Goal: Transaction & Acquisition: Purchase product/service

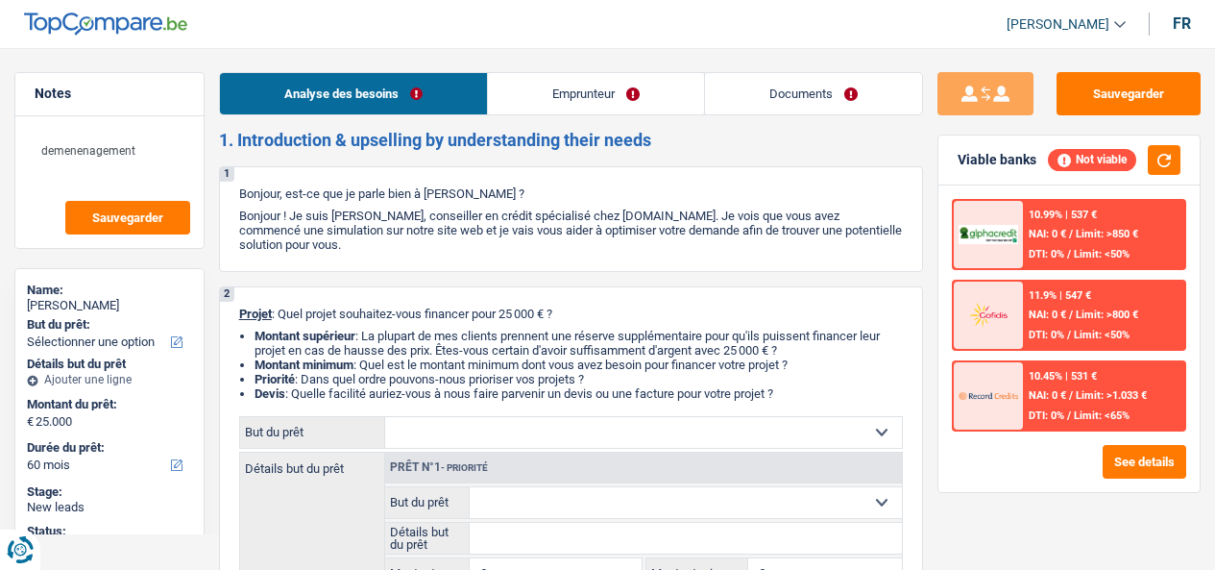
select select "60"
select select "publicEmployee"
select select "netSalary"
select select "mealVouchers"
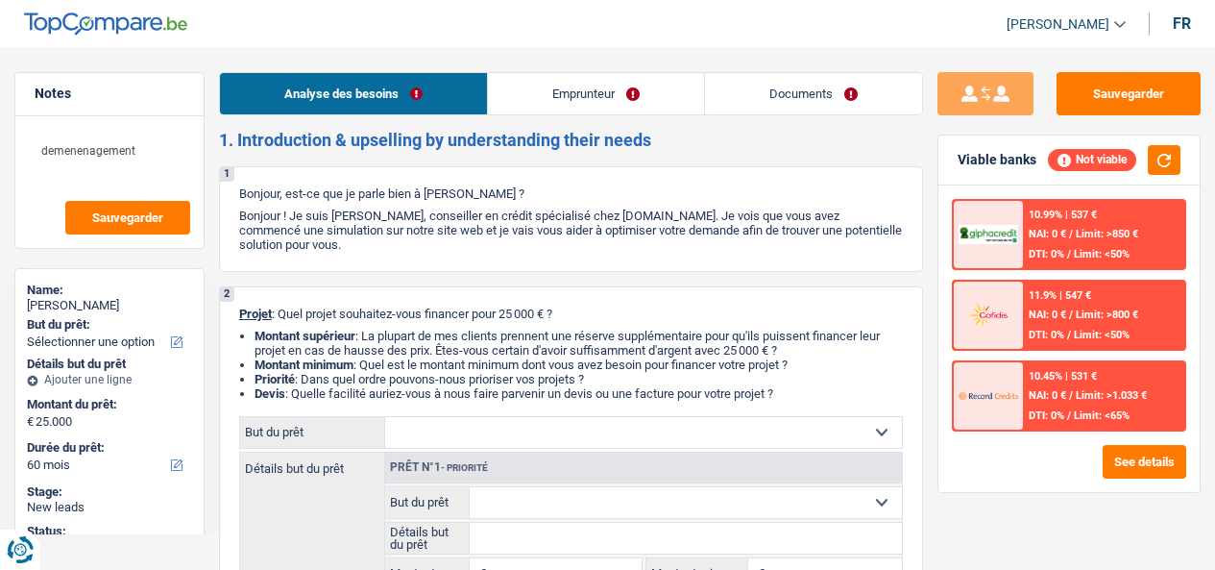
select select "60"
select select "96"
select select "retired"
select select "pension"
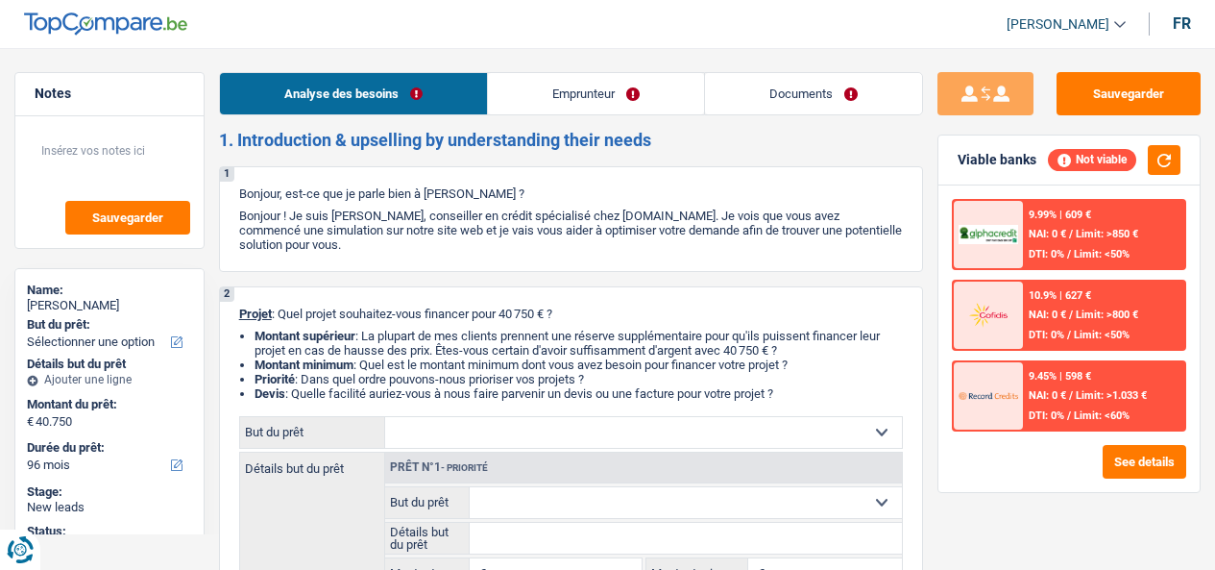
select select "96"
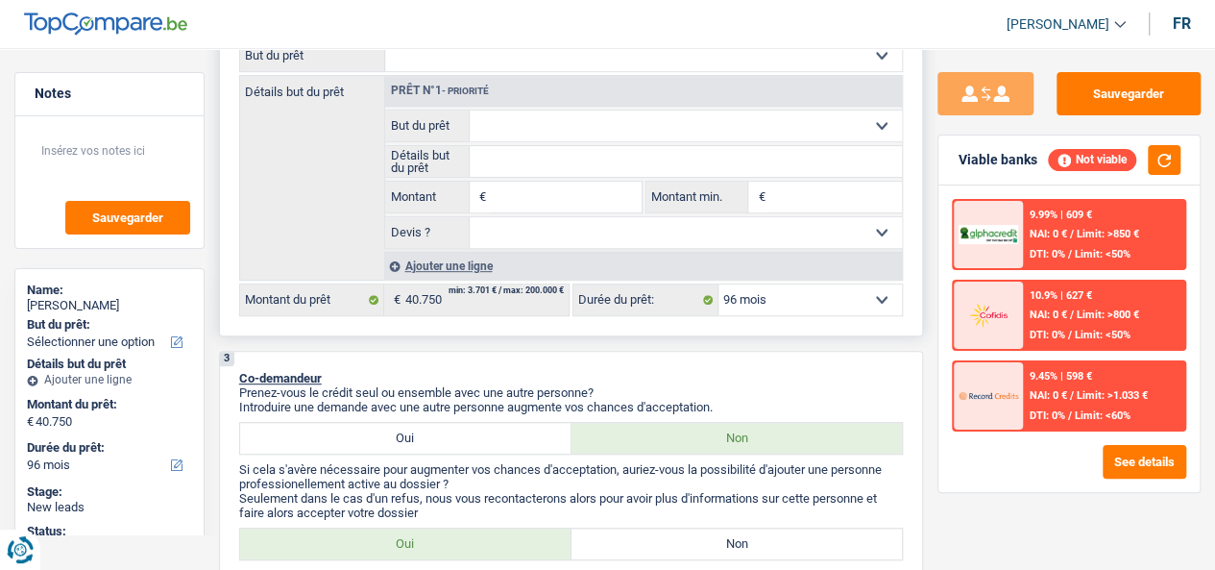
scroll to position [192, 0]
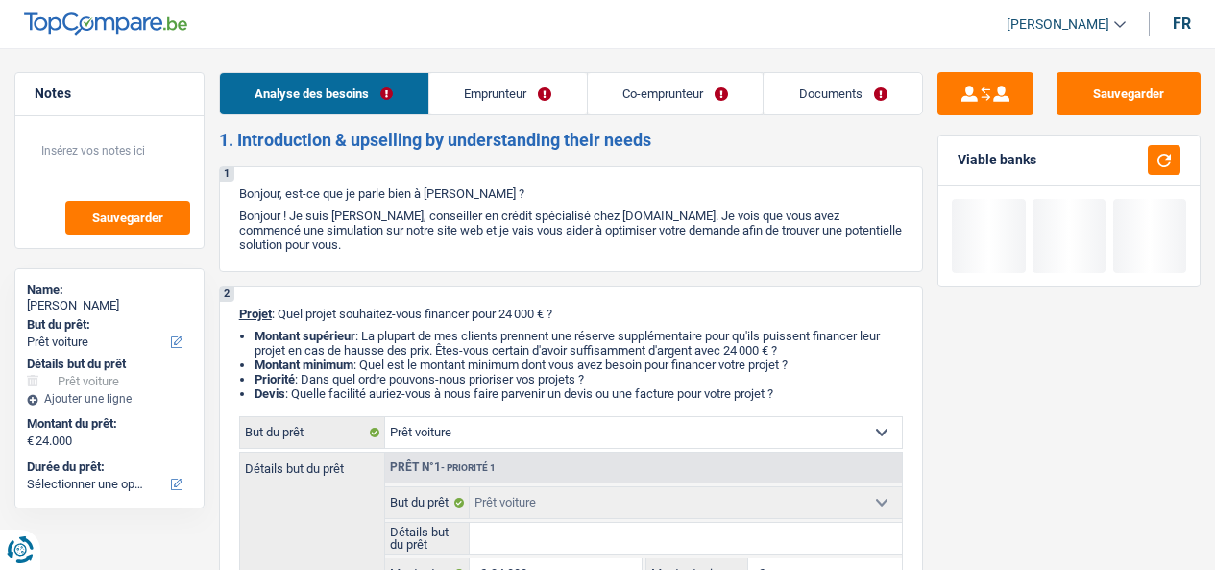
select select "car"
select select "publicEmployee"
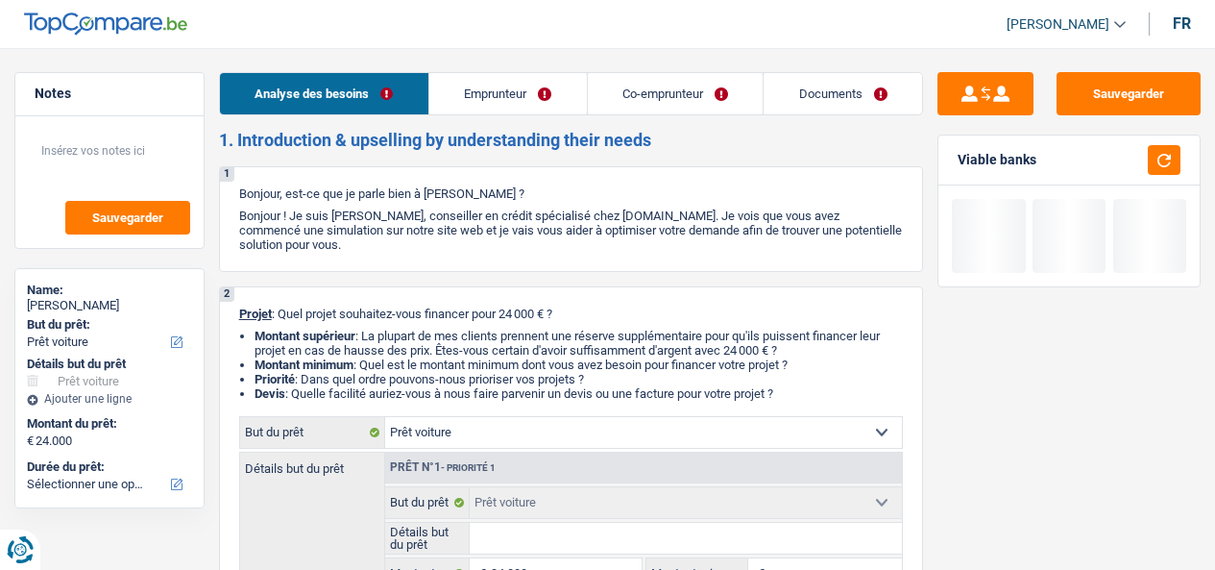
select select "netSalary"
select select "familyAllowances"
select select "socialSecurity"
select select "mealVouchers"
select select "rents"
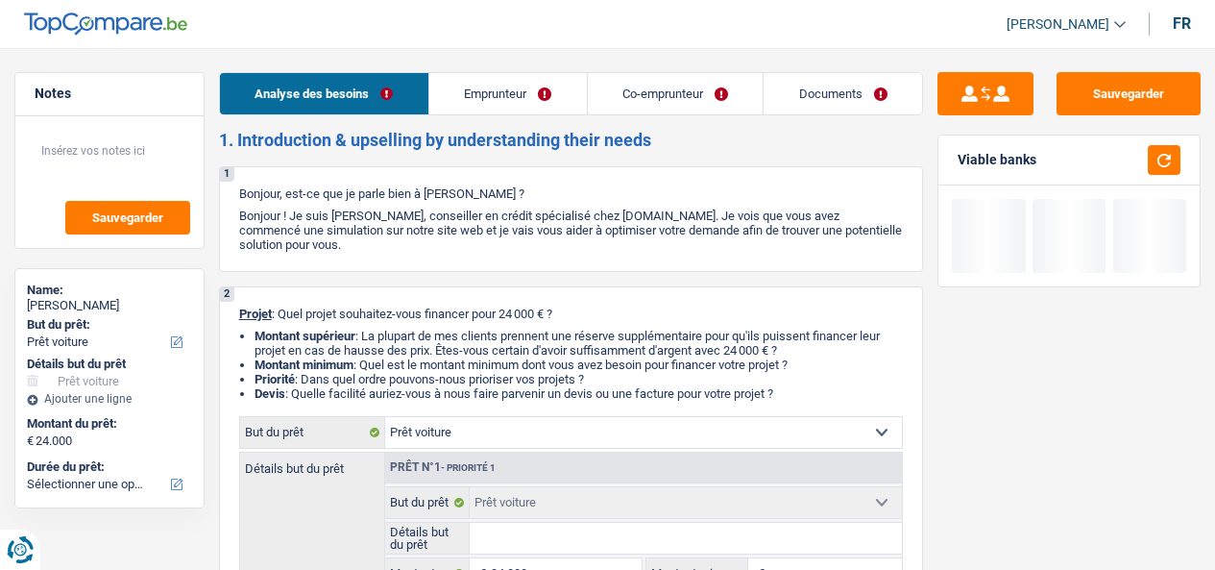
select select "car"
select select "publicEmployee"
select select "netSalary"
select select "familyAllowances"
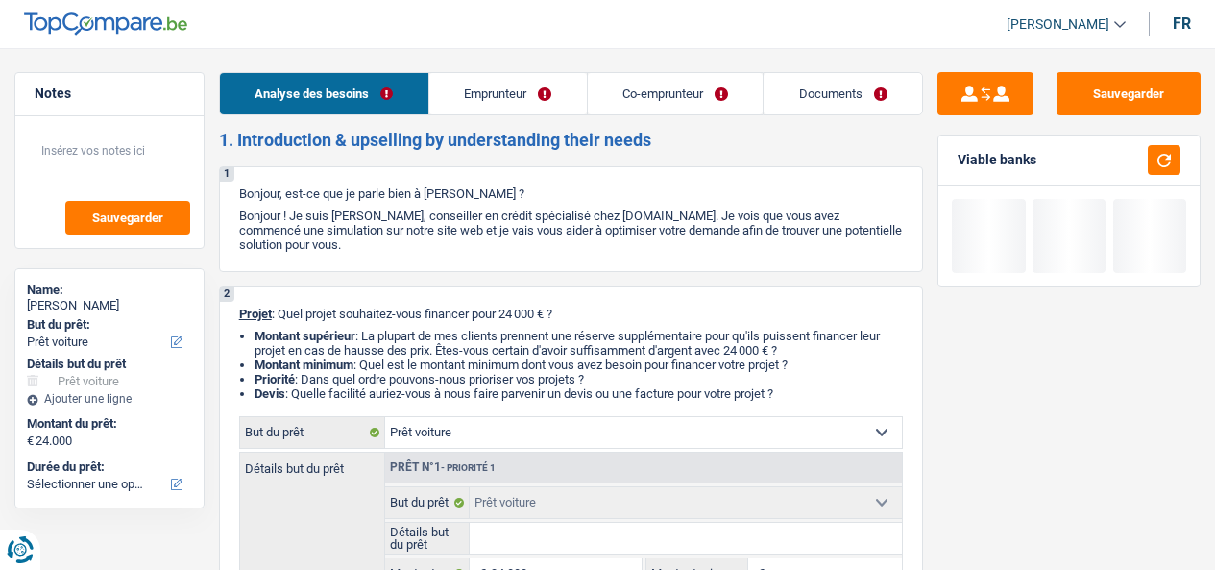
select select "socialSecurity"
select select "mealVouchers"
select select "LU"
select select "courierFitnessTaxi"
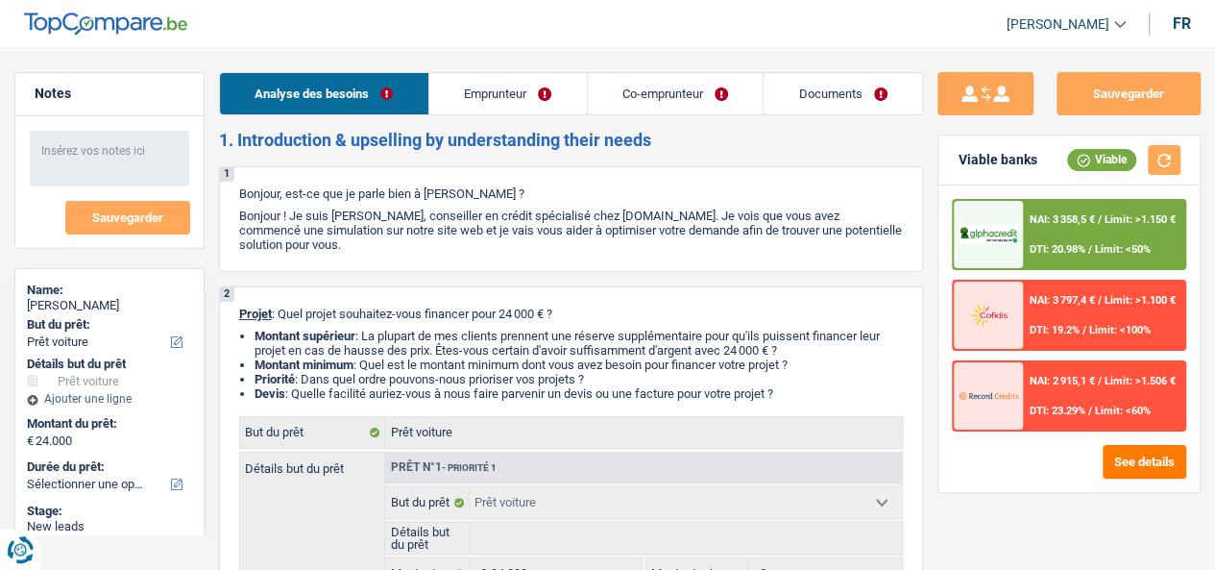
click at [516, 87] on link "Emprunteur" at bounding box center [508, 93] width 158 height 41
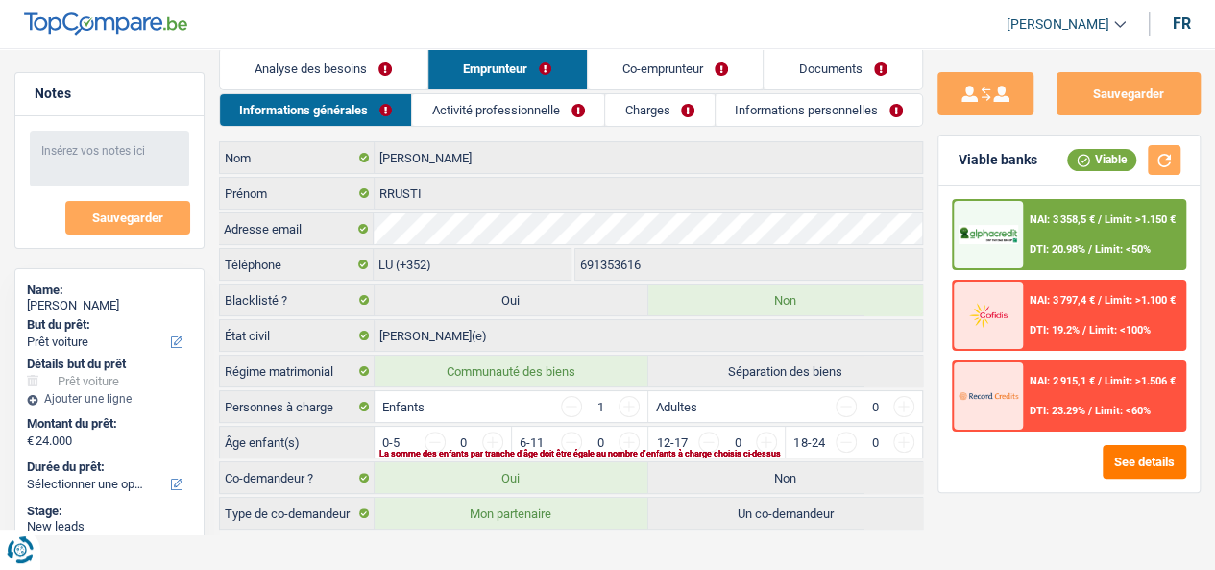
scroll to position [38, 0]
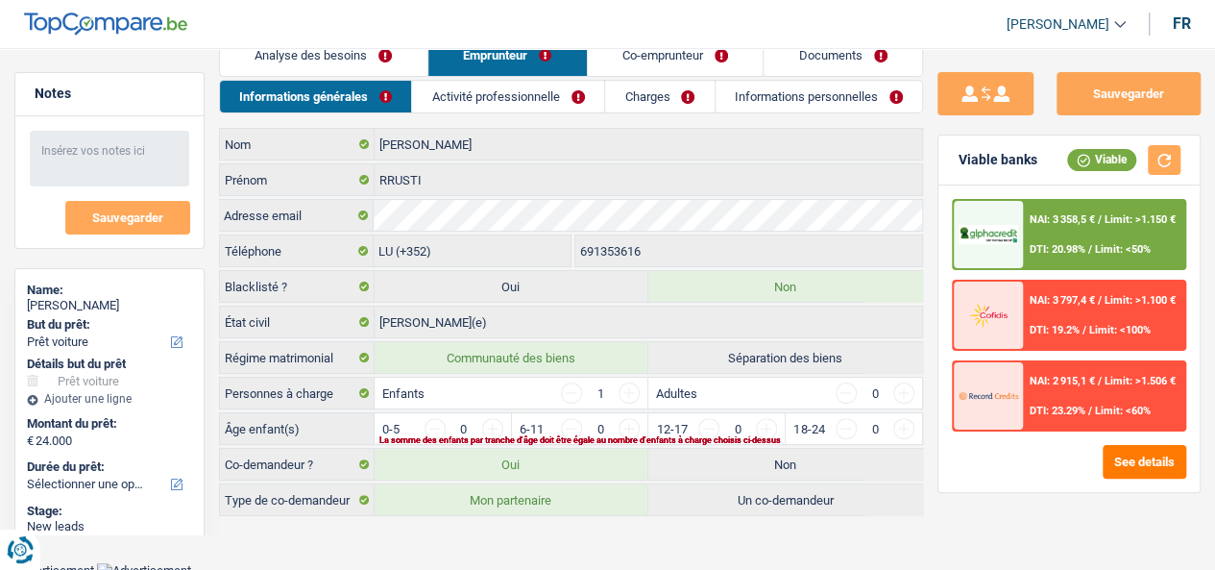
click at [530, 90] on link "Activité professionnelle" at bounding box center [508, 97] width 192 height 32
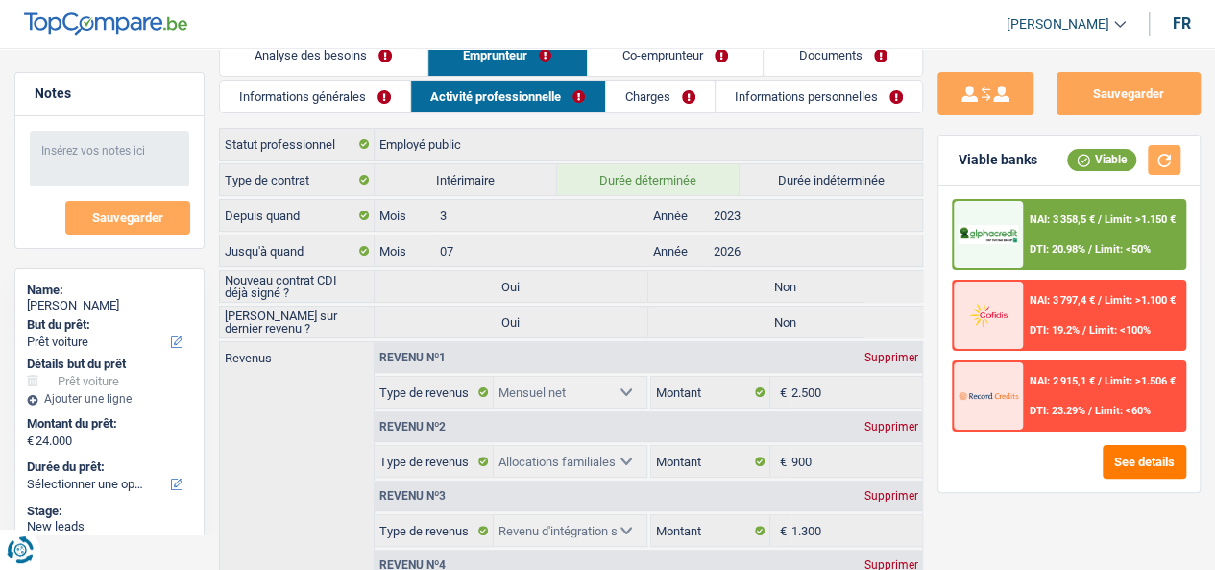
click at [672, 107] on link "Charges" at bounding box center [660, 97] width 109 height 32
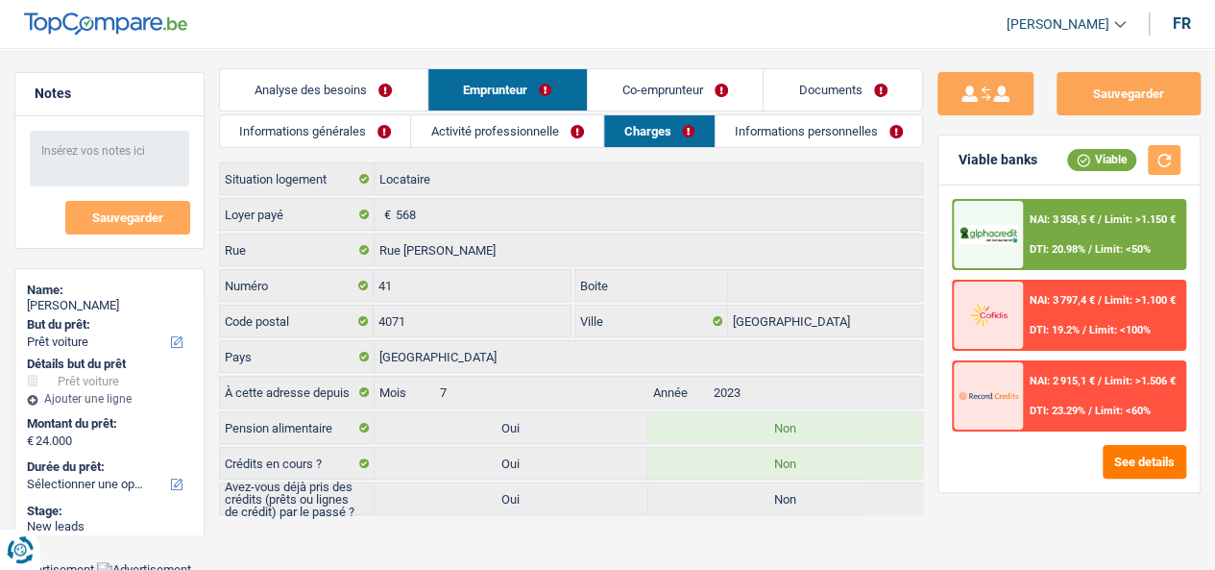
click at [777, 124] on link "Informations personnelles" at bounding box center [819, 131] width 207 height 32
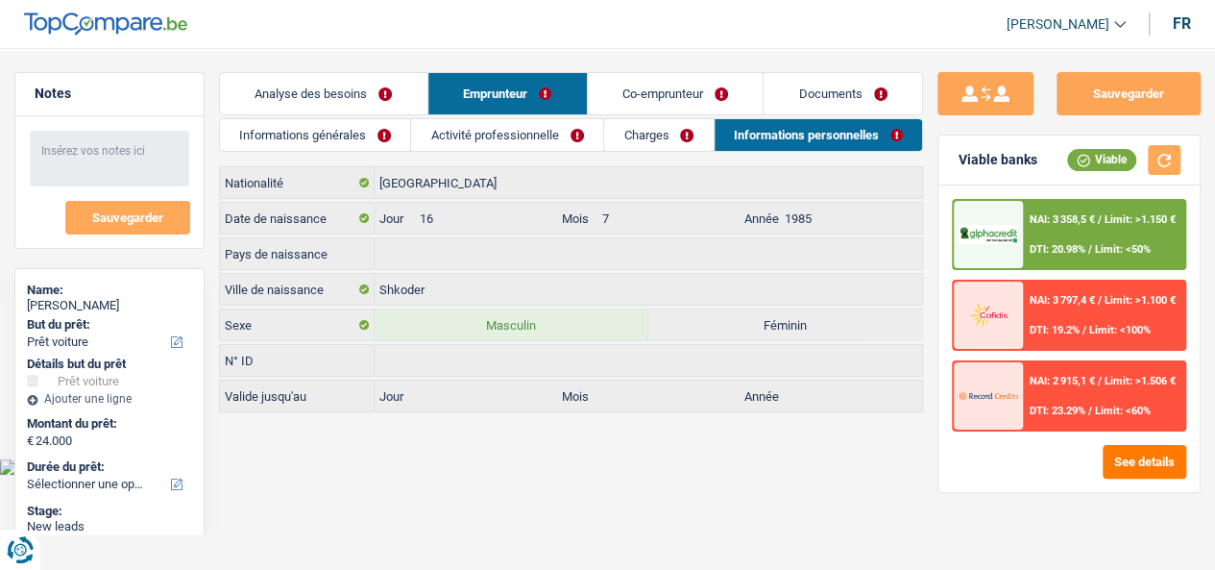
scroll to position [0, 0]
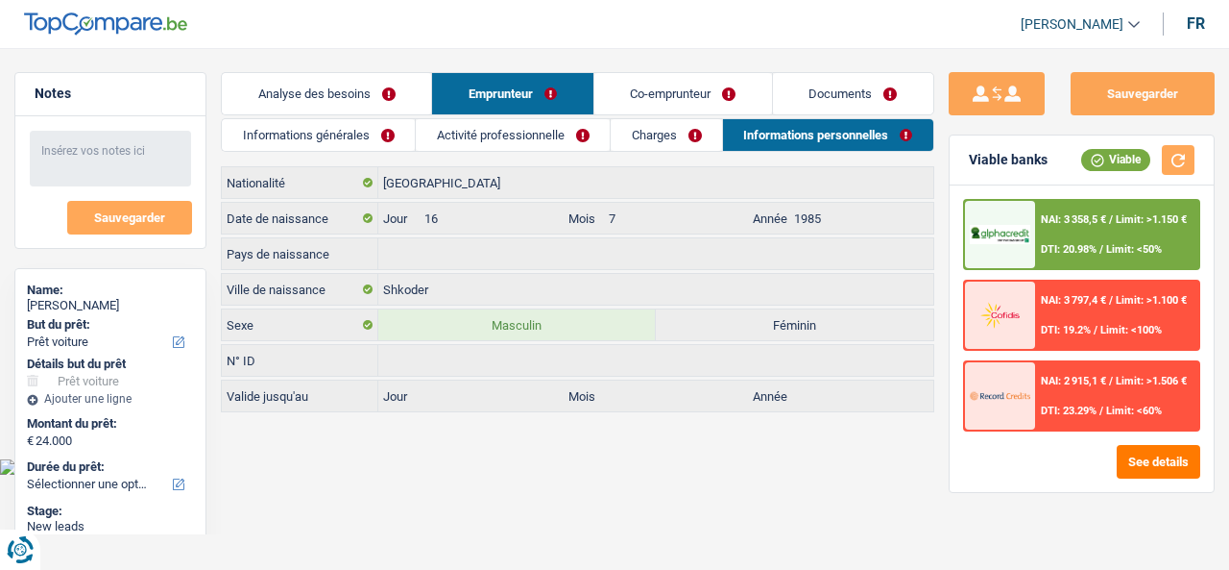
click at [668, 88] on link "Co-emprunteur" at bounding box center [684, 93] width 178 height 41
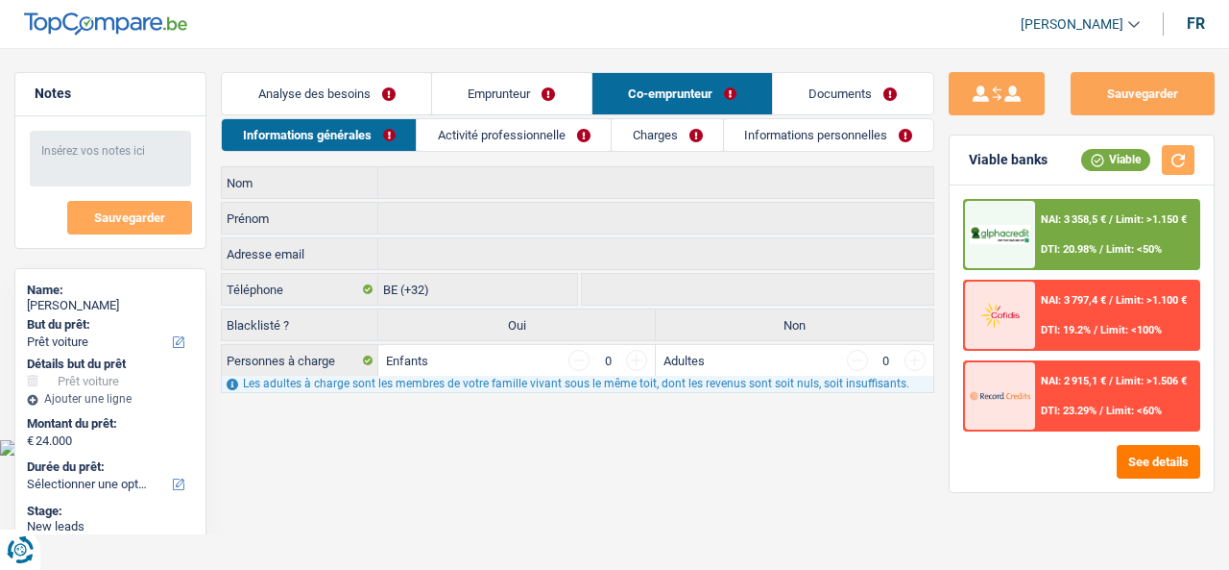
click at [496, 145] on link "Activité professionnelle" at bounding box center [514, 135] width 194 height 32
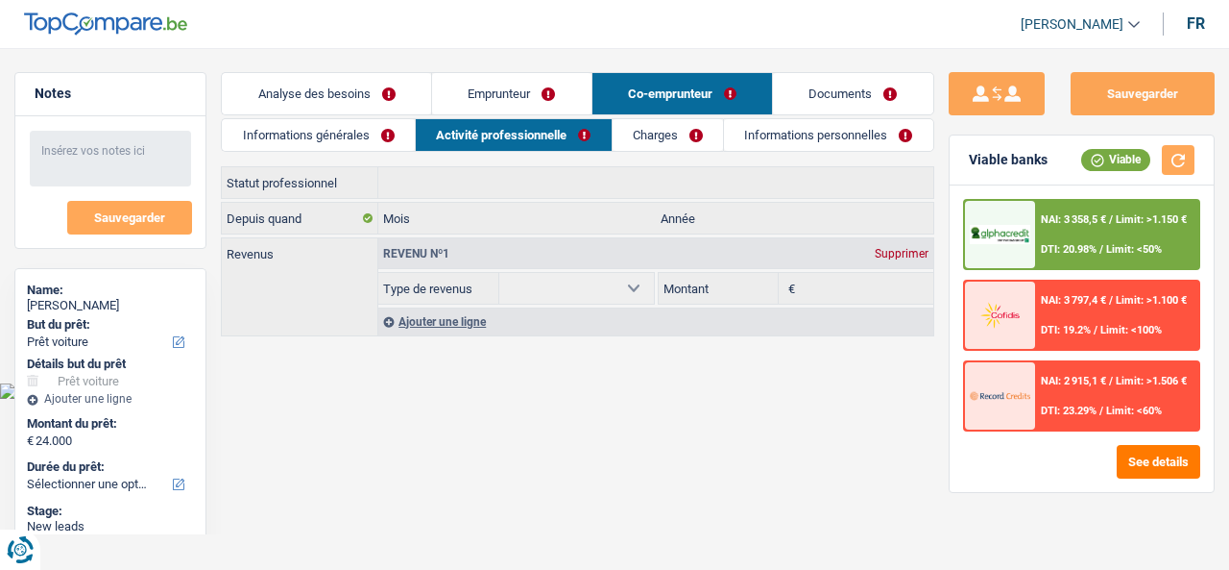
click at [665, 137] on link "Charges" at bounding box center [668, 135] width 111 height 32
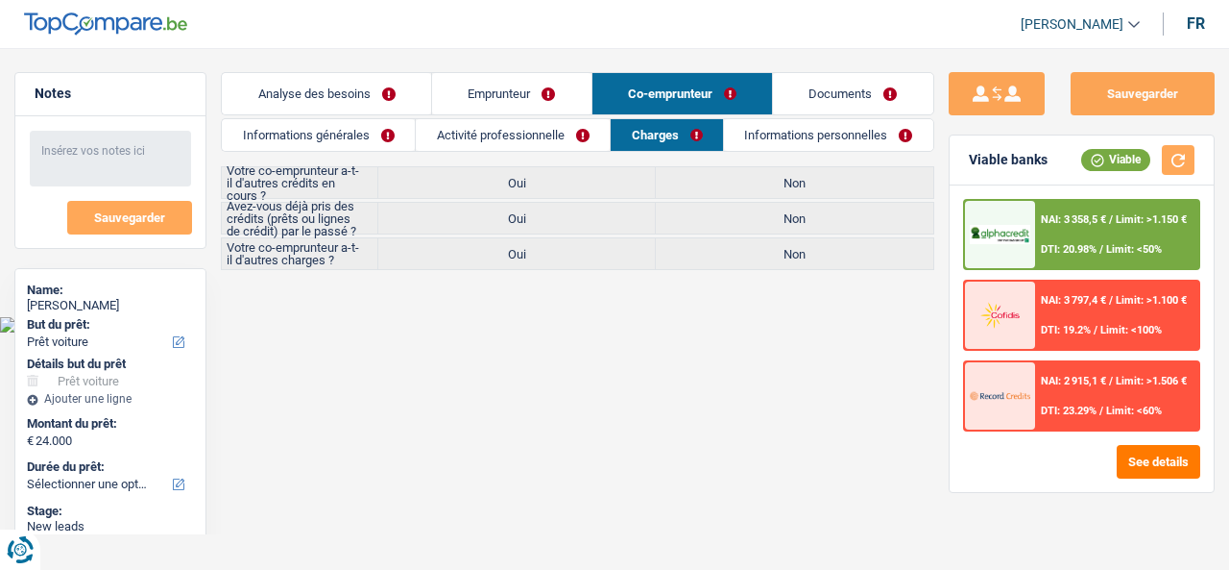
click at [762, 130] on link "Informations personnelles" at bounding box center [828, 135] width 209 height 32
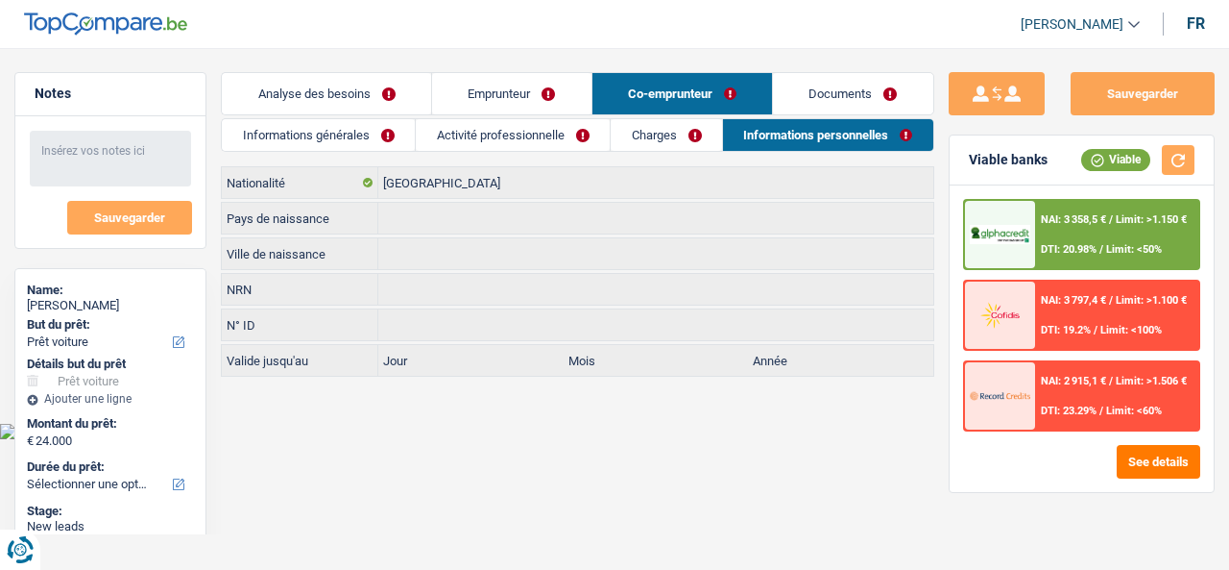
click at [538, 95] on link "Emprunteur" at bounding box center [511, 93] width 159 height 41
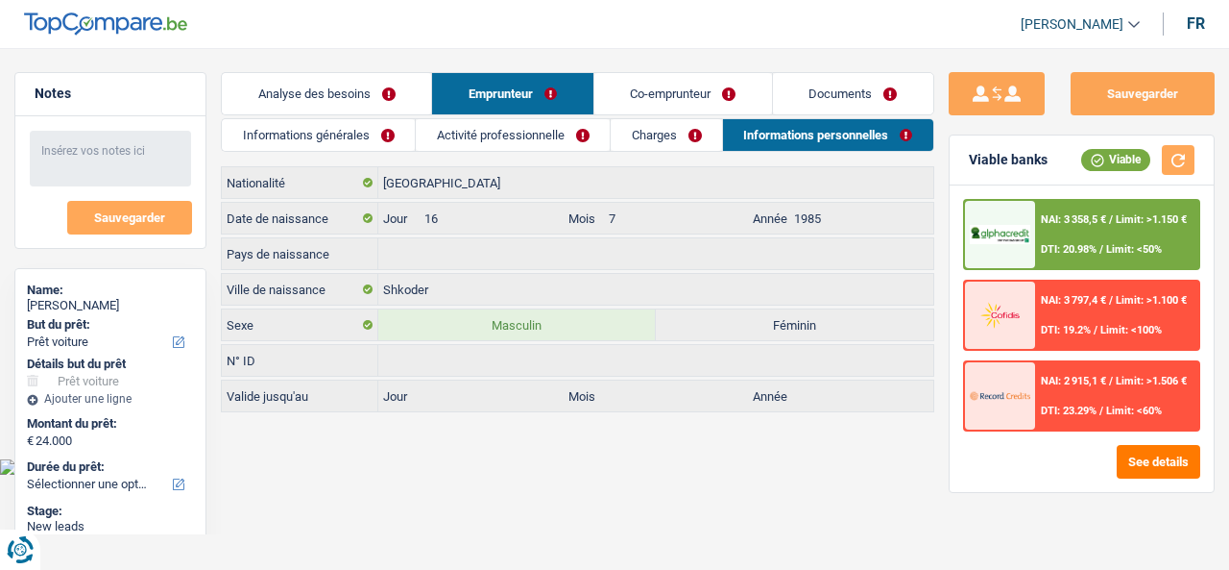
click at [638, 103] on link "Co-emprunteur" at bounding box center [684, 93] width 178 height 41
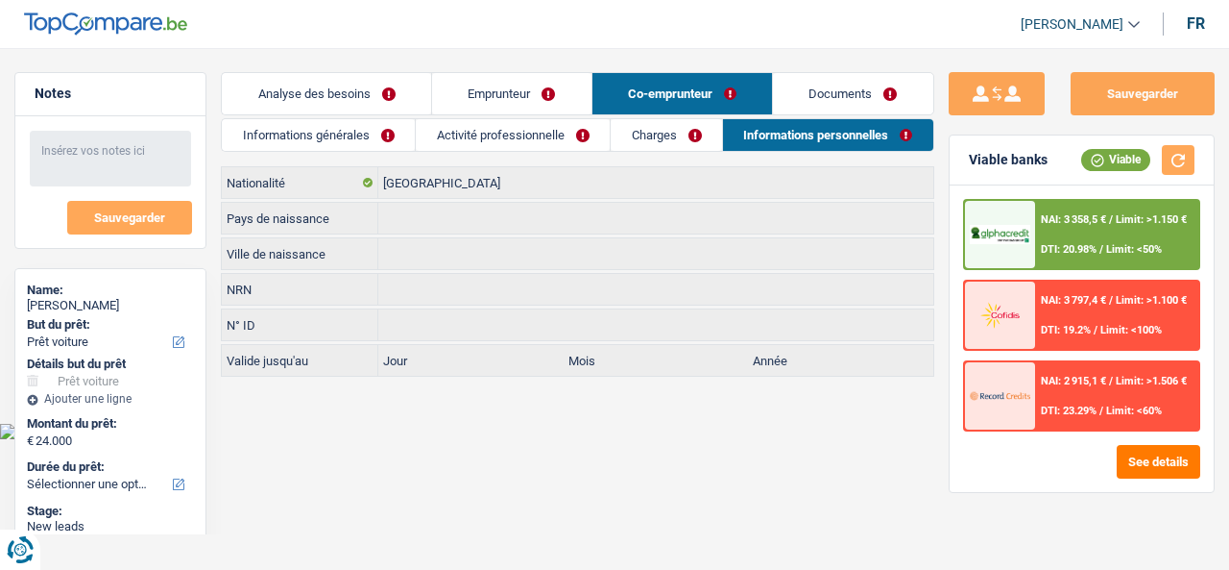
click at [489, 76] on link "Emprunteur" at bounding box center [511, 93] width 159 height 41
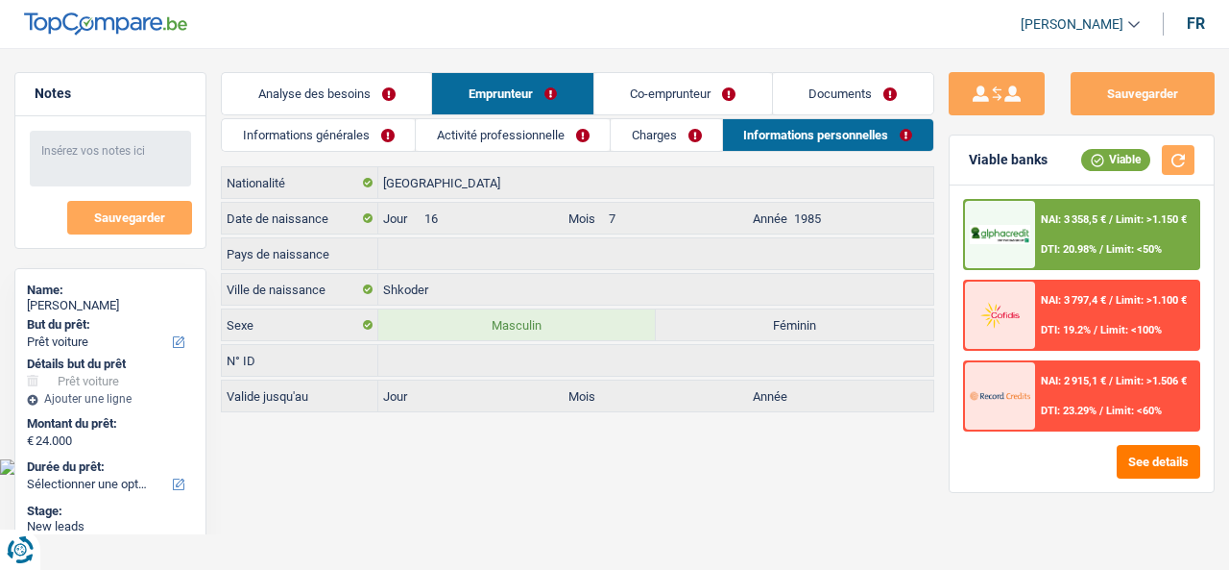
click at [370, 127] on link "Informations générales" at bounding box center [318, 135] width 193 height 32
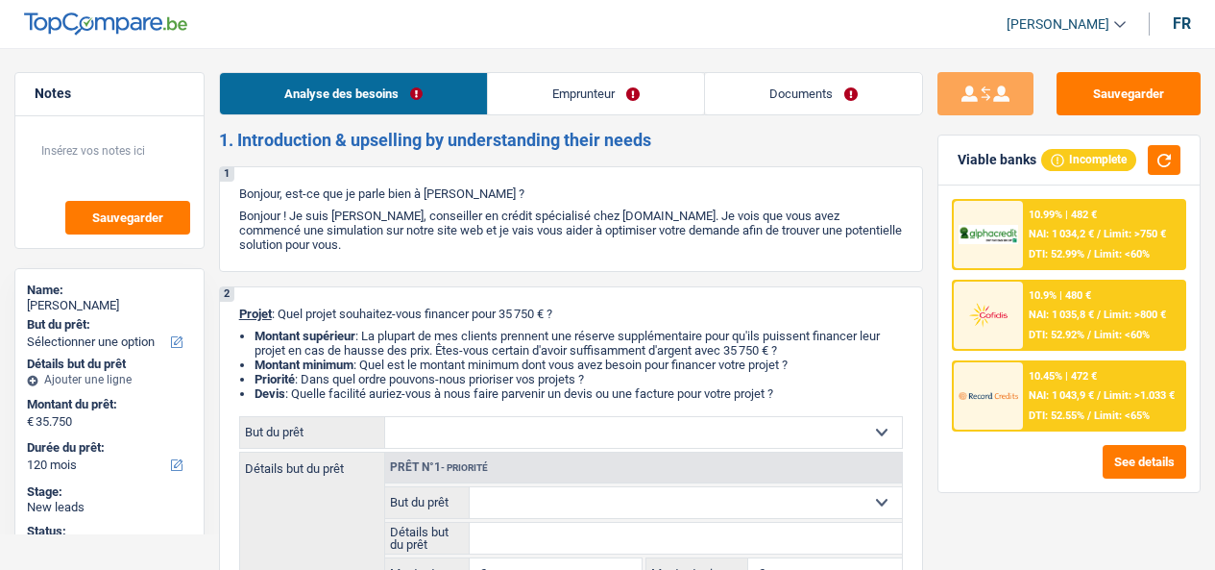
select select "120"
select select "worker"
select select "netSalary"
select select "ownerWithMortgage"
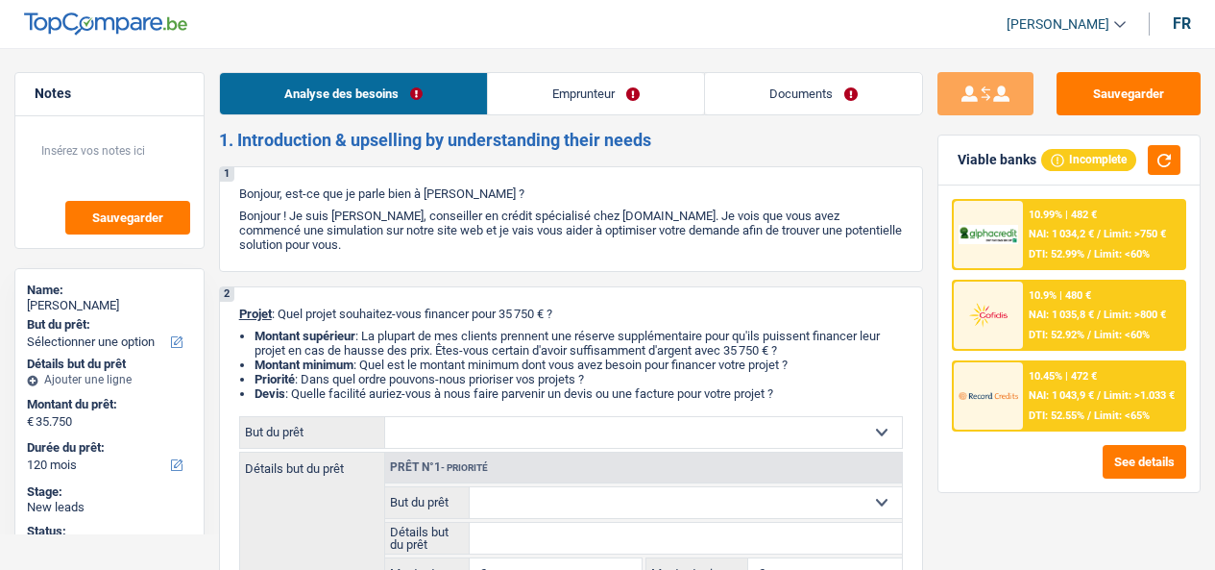
select select "mortgage"
select select "300"
select select "120"
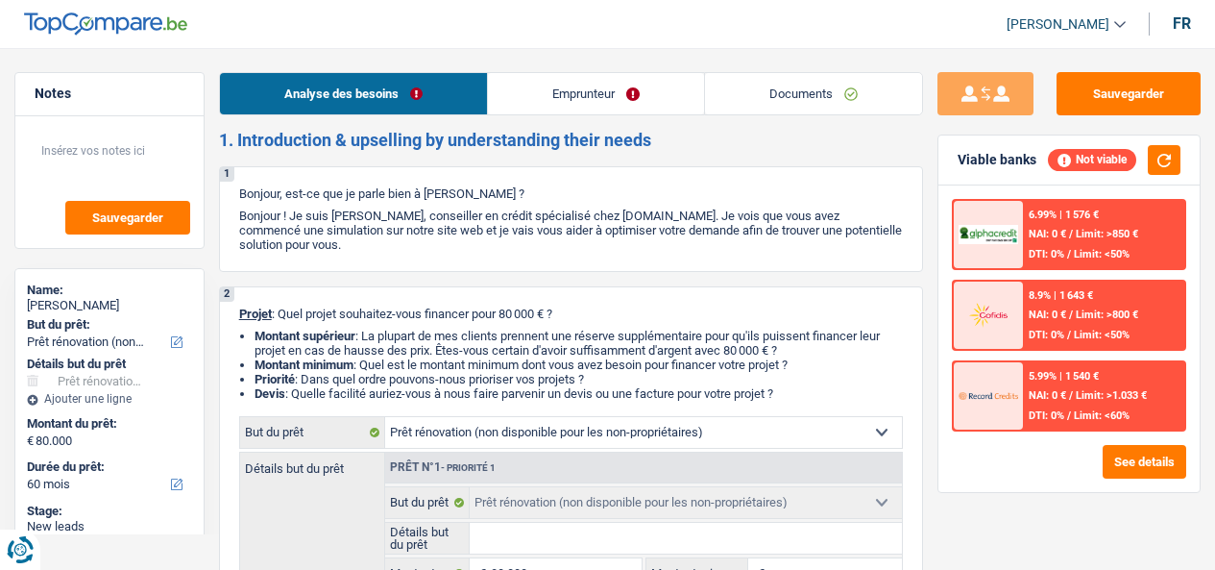
select select "renovation"
select select "60"
select select "renovation"
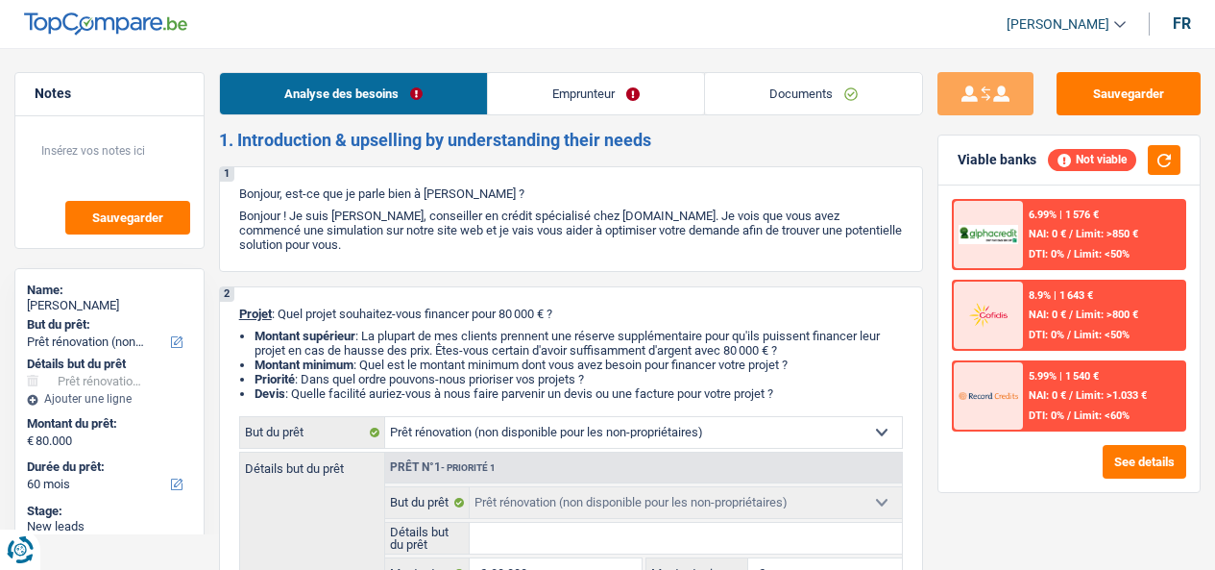
select select "60"
select select "renovation"
select select "60"
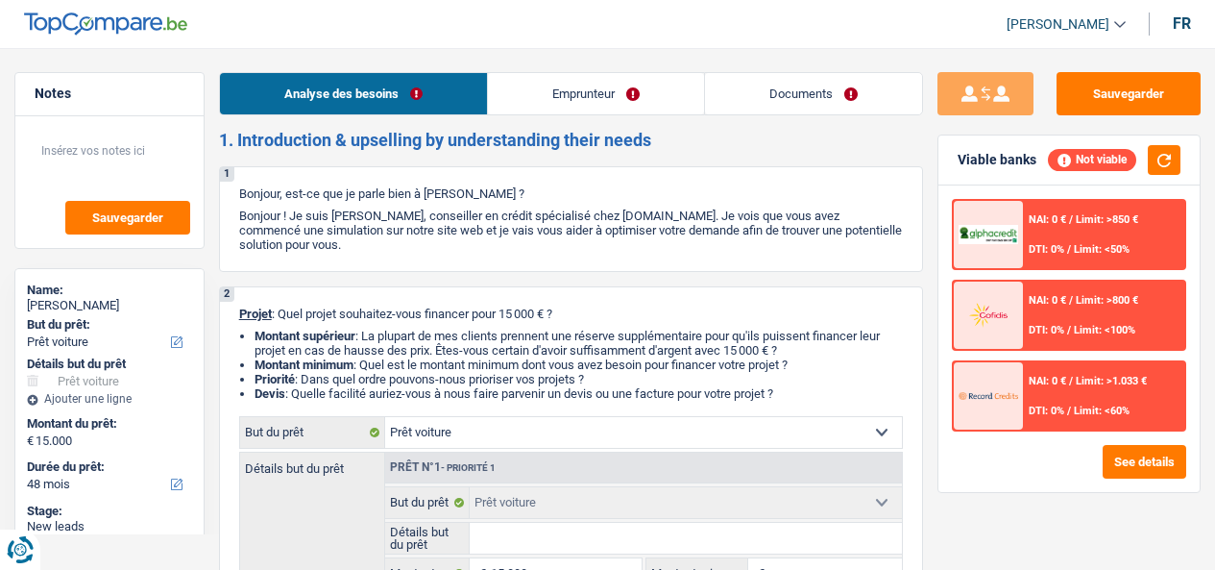
select select "car"
select select "48"
select select "car"
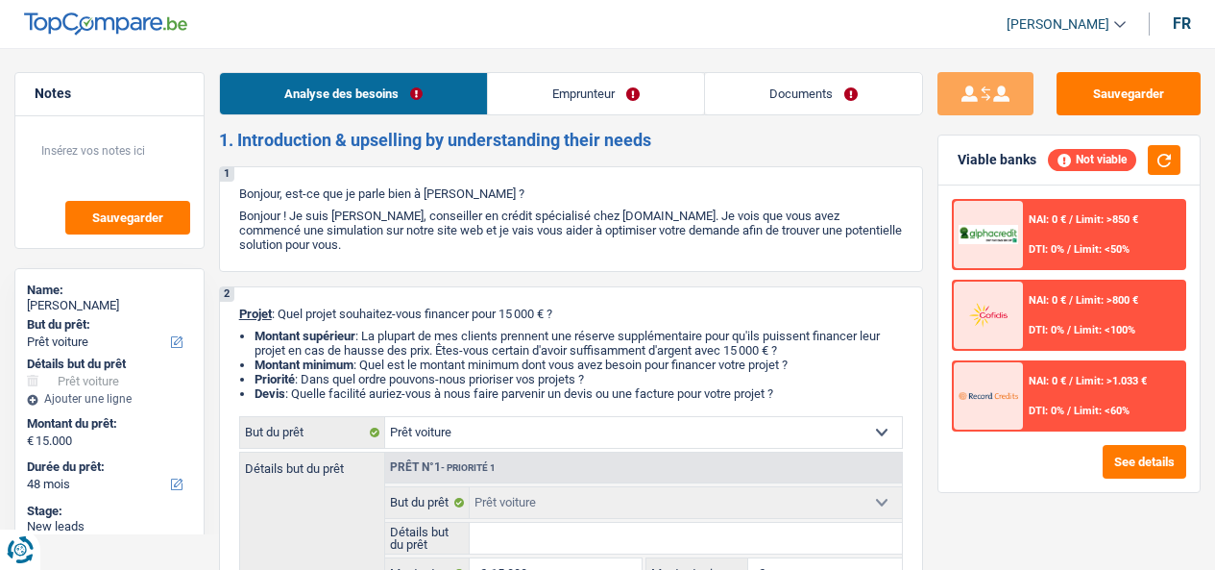
select select "48"
select select "retired"
select select "pension"
select select "car"
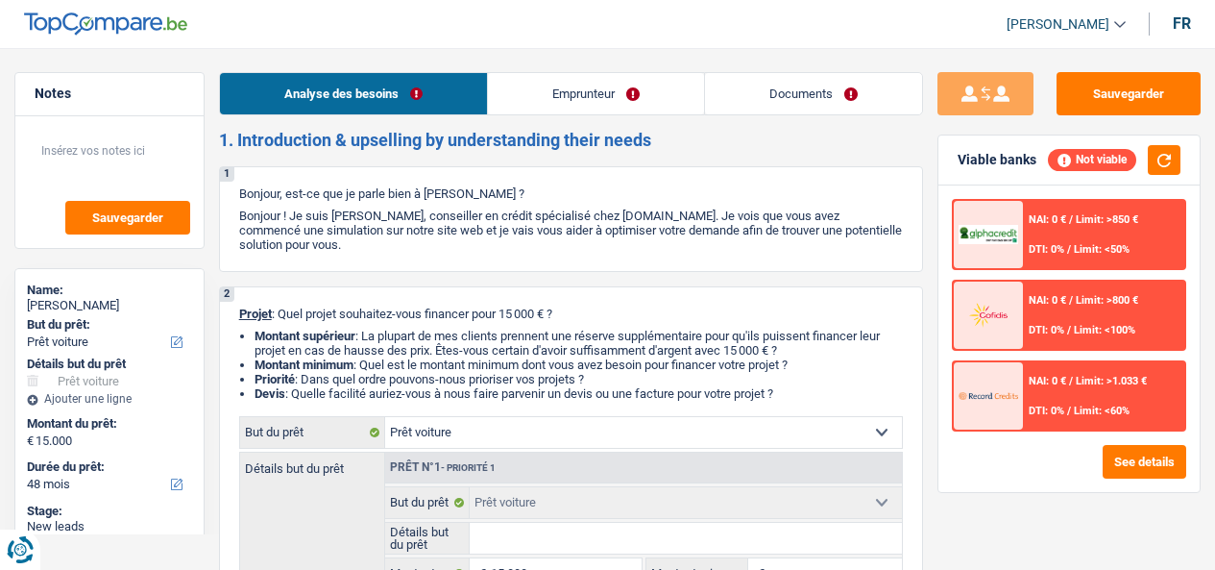
select select "48"
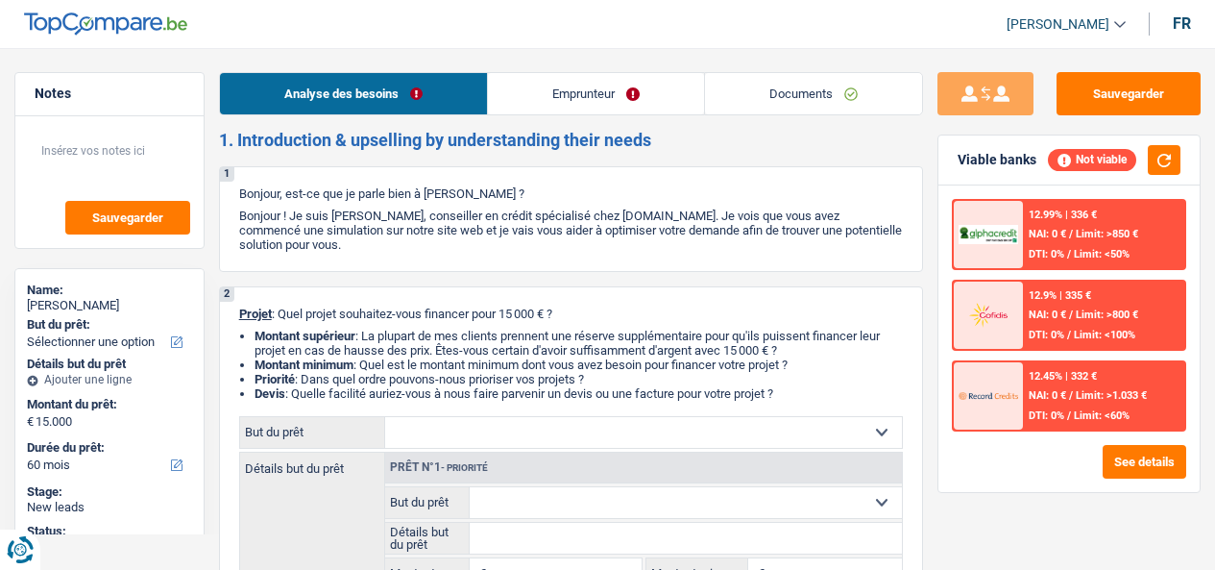
select select "60"
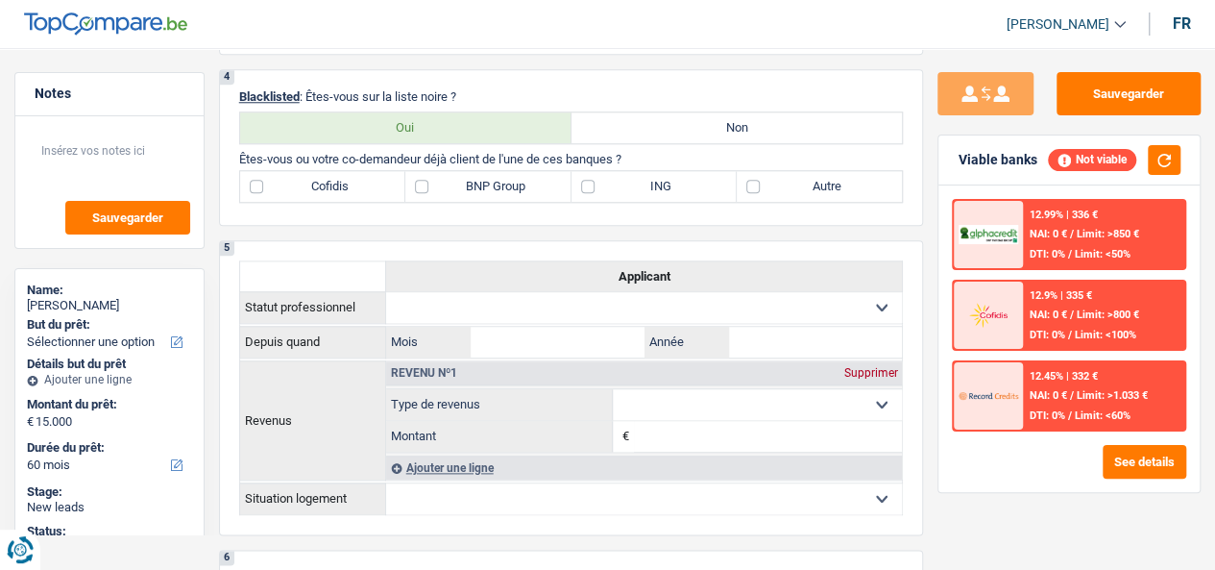
scroll to position [914, 0]
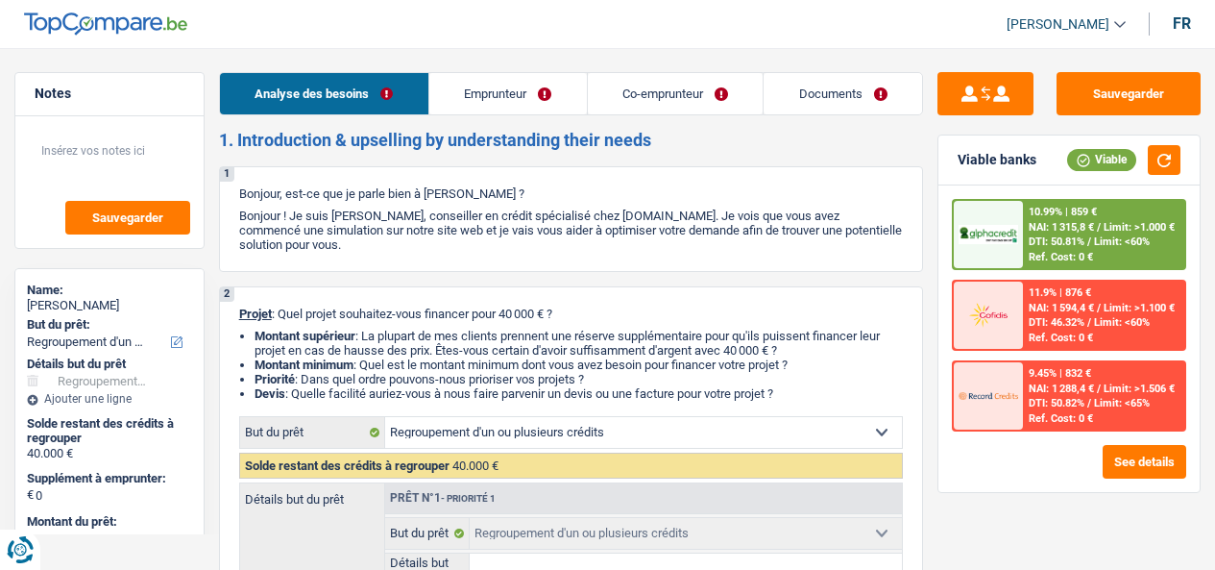
select select "refinancing"
select select "60"
select select "refinancing"
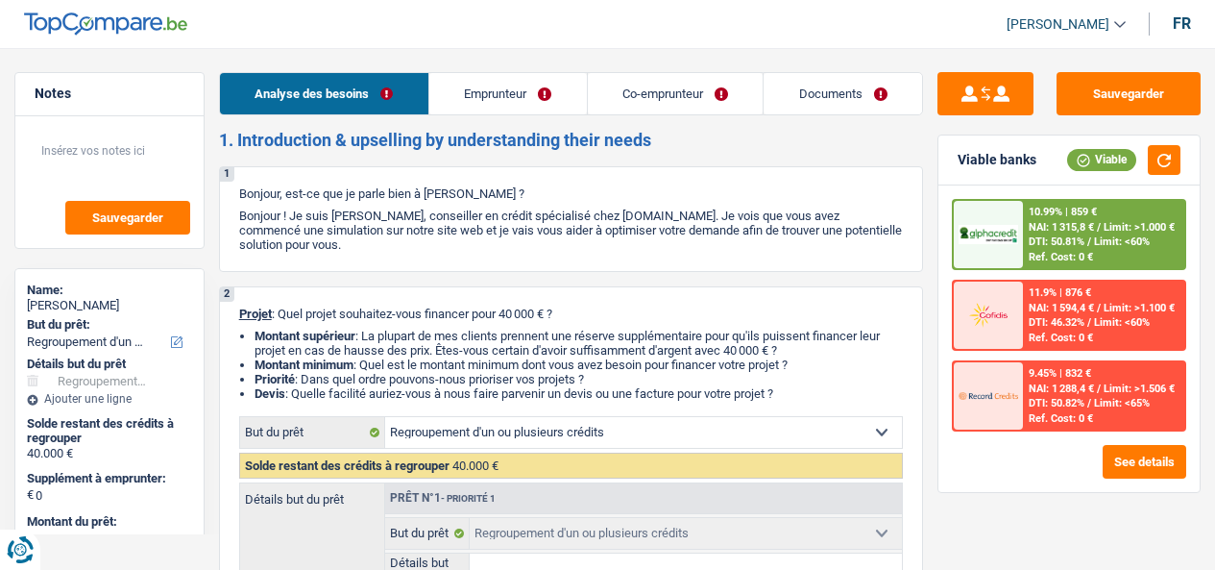
select select "60"
select select "publicEmployee"
select select "netSalary"
select select "mealVouchers"
select select "familyAllowances"
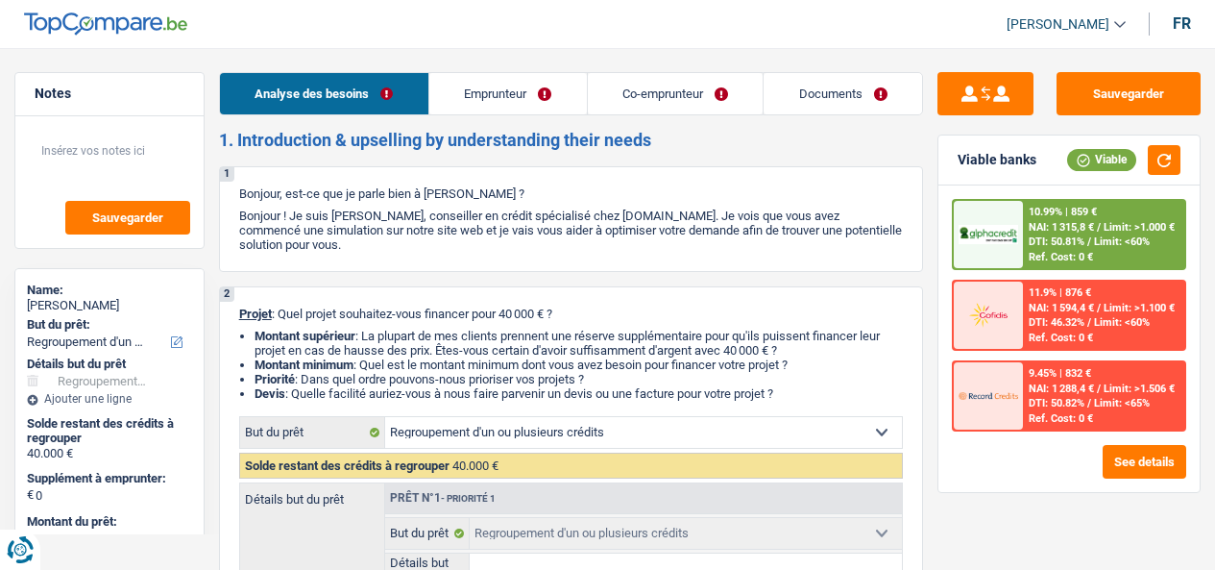
select select "ownerWithMortgage"
select select "mortgage"
select select "180"
select select "refinancing"
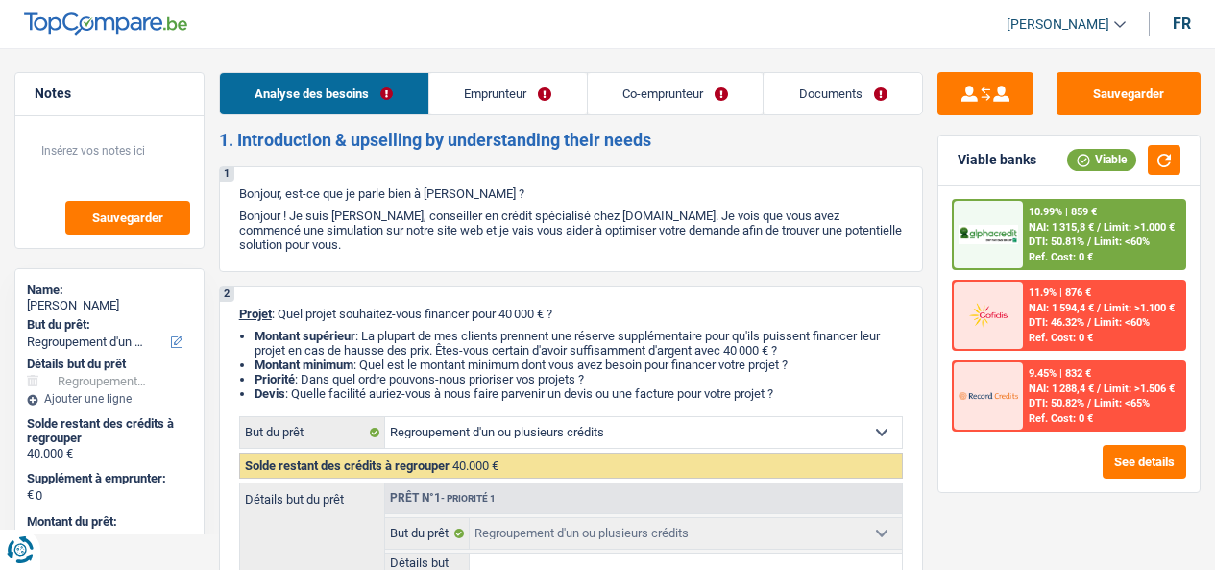
select select "60"
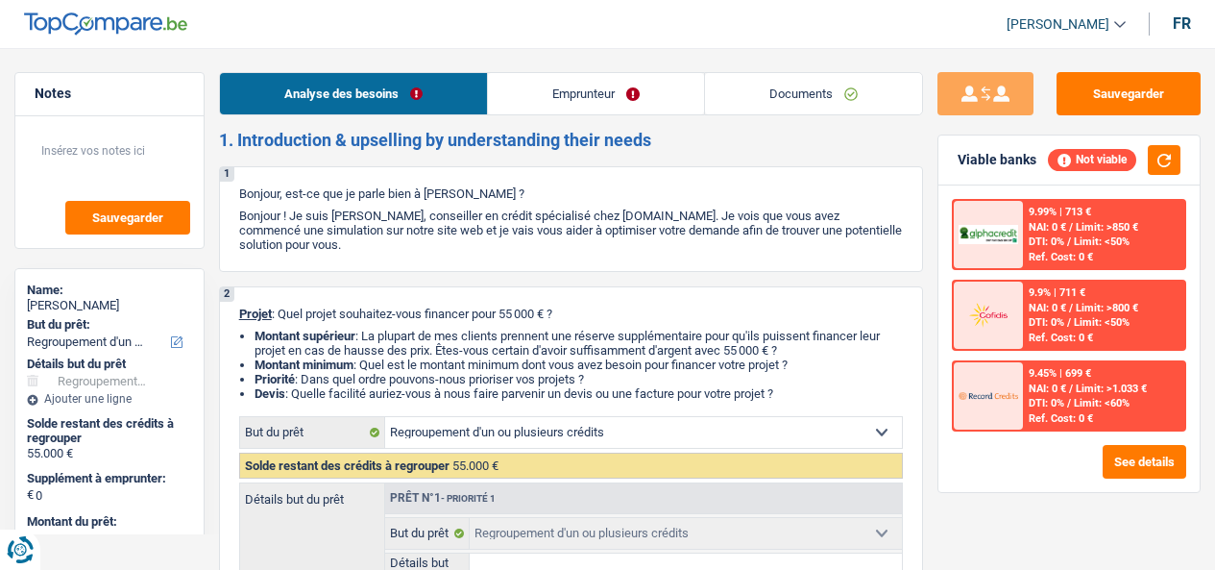
select select "refinancing"
select select "120"
select select "refinancing"
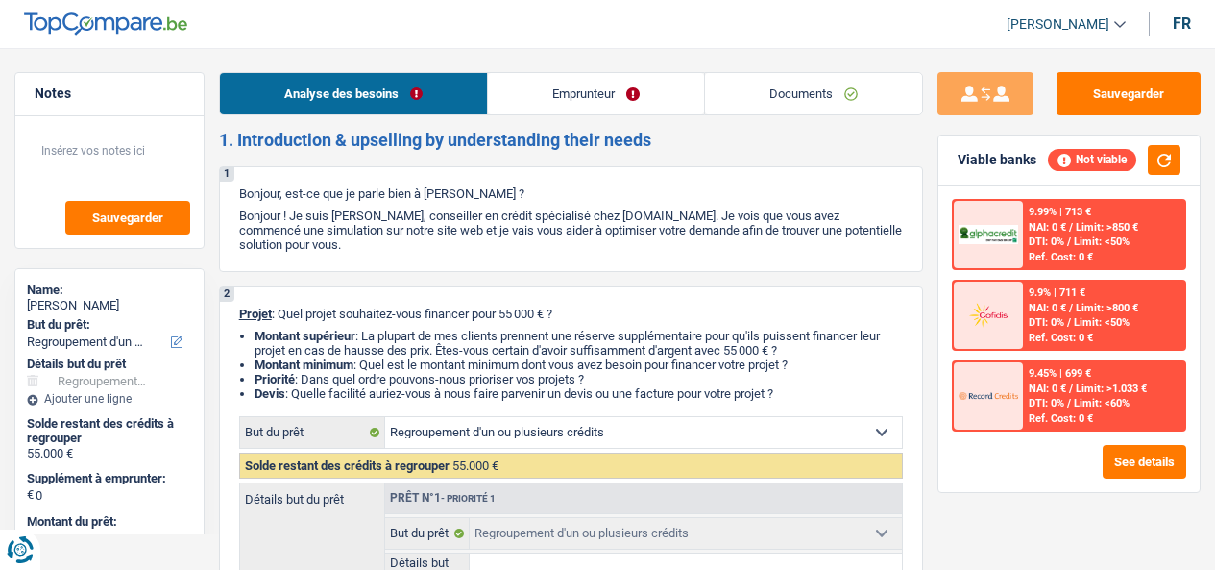
select select "120"
select select "refinancing"
select select "120"
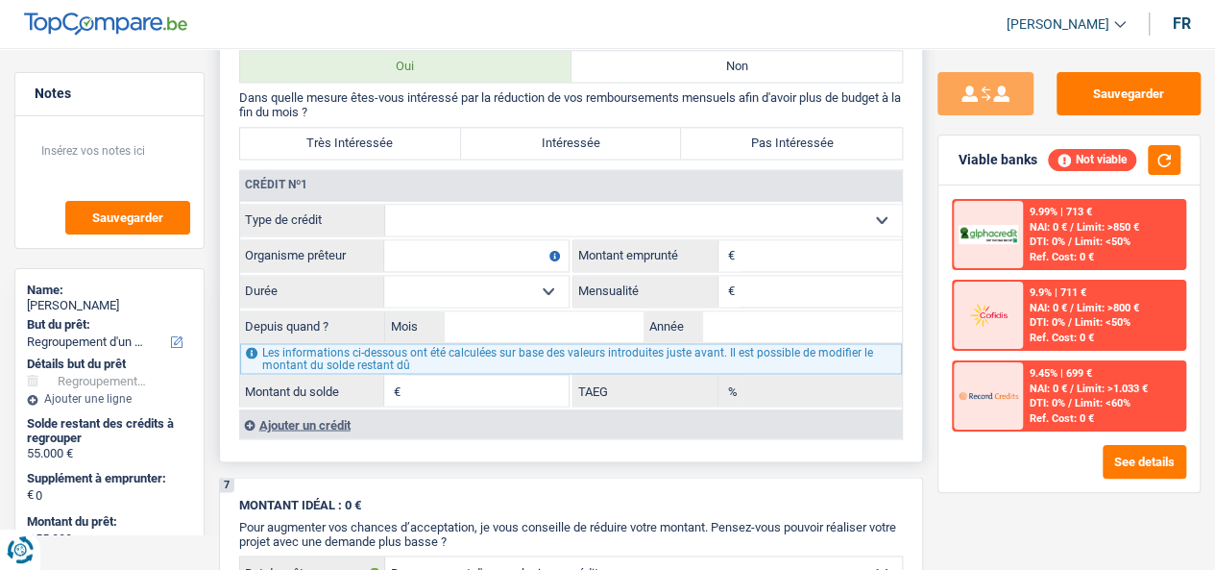
scroll to position [1477, 0]
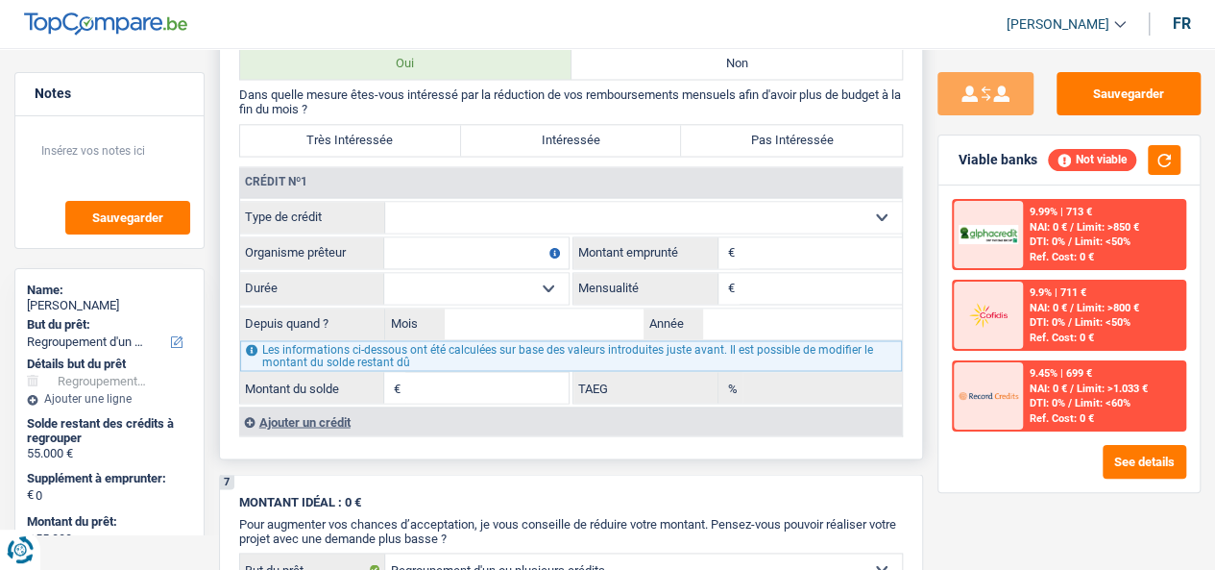
click at [572, 223] on select "Carte ou ouverture de crédit Prêt hypothécaire Vente à tempérament Prêt à tempé…" at bounding box center [643, 217] width 517 height 31
select select "personalLoan"
type input "0"
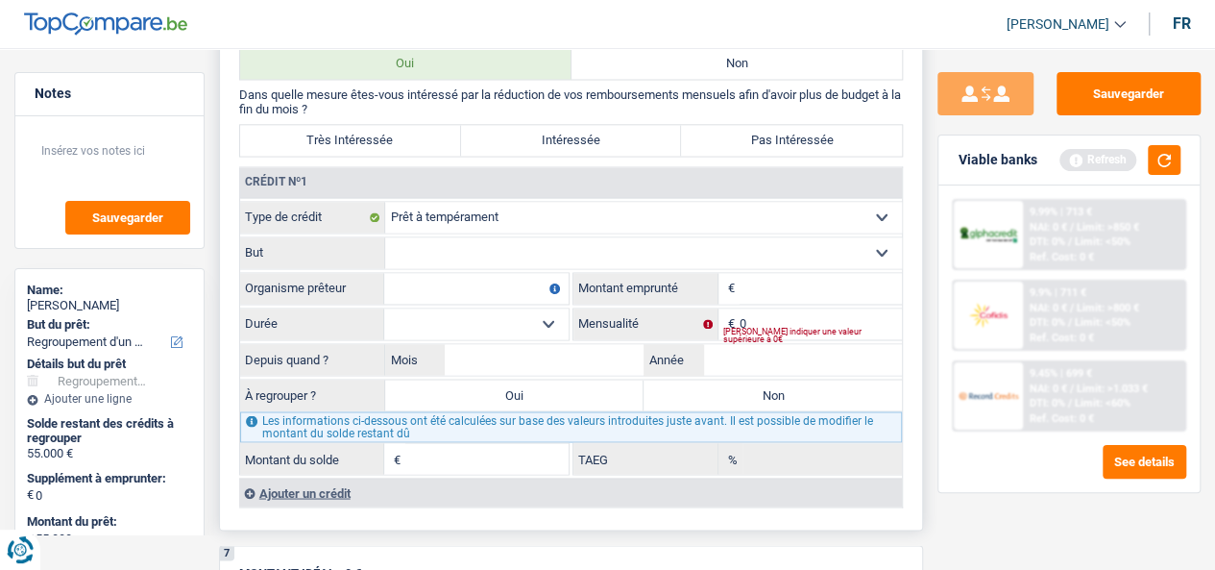
click at [707, 247] on select "Confort maison: meubles, textile, peinture, électroménager, outillage non-profe…" at bounding box center [643, 252] width 517 height 31
select select "homeFurnishingOrRelocation"
click at [385, 241] on select "Confort maison: meubles, textile, peinture, électroménager, outillage non-profe…" at bounding box center [643, 252] width 517 height 31
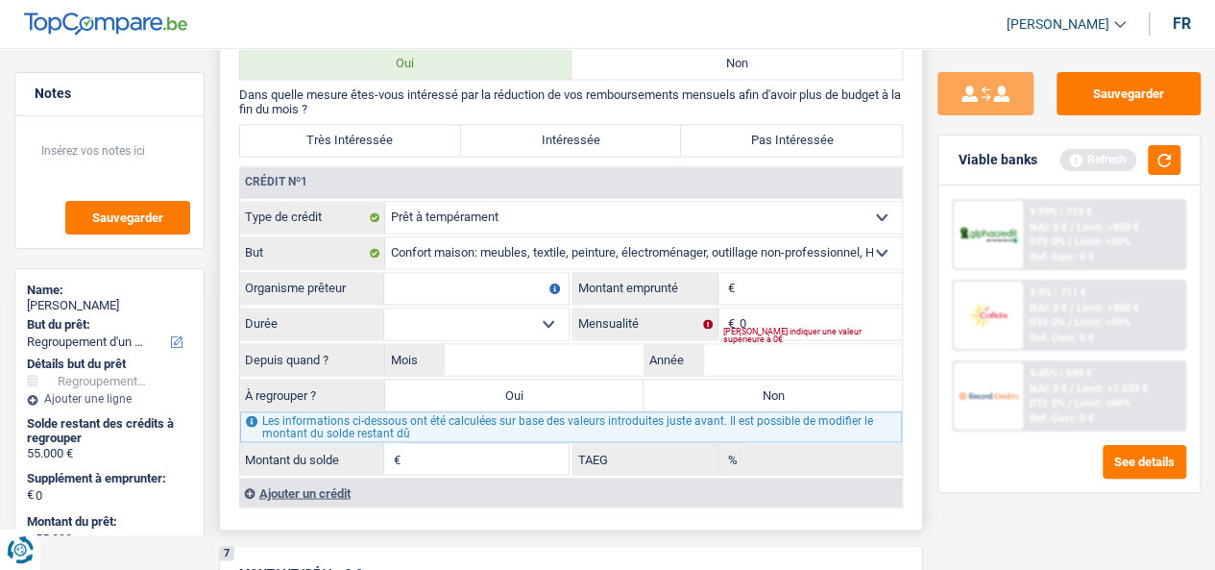
click at [823, 291] on input "Montant" at bounding box center [821, 288] width 163 height 31
click at [637, 296] on label "Montant emprunté" at bounding box center [645, 288] width 145 height 31
click at [774, 303] on input "Montant" at bounding box center [821, 288] width 163 height 31
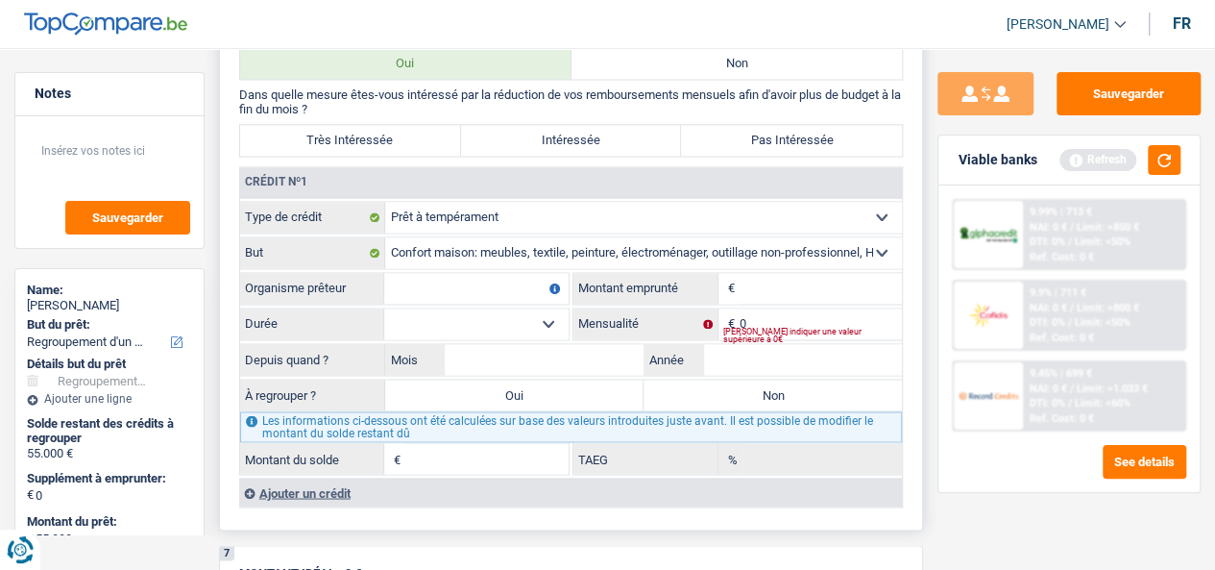
click at [755, 299] on input "Montant" at bounding box center [821, 288] width 163 height 31
click at [764, 295] on input "50.000" at bounding box center [821, 288] width 163 height 31
type input "45.000"
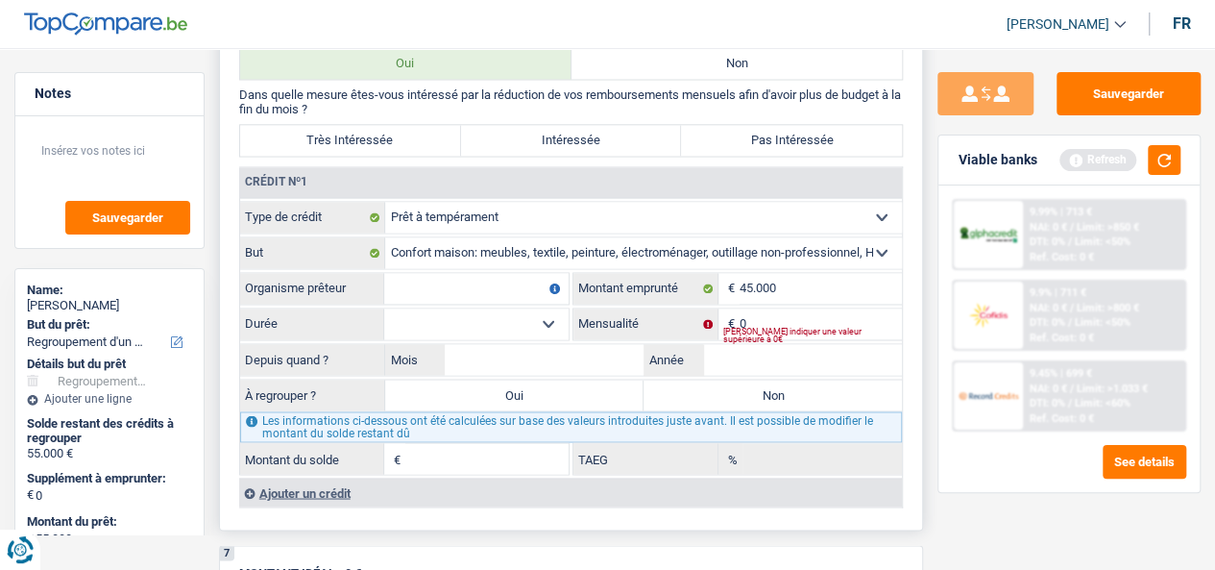
click at [511, 328] on select "12 mois 18 mois 24 mois 30 mois 36 mois 42 mois 48 mois 60 mois 72 mois 84 mois…" at bounding box center [476, 323] width 184 height 31
click at [596, 364] on input "Mois" at bounding box center [544, 359] width 199 height 31
click at [761, 328] on input "0" at bounding box center [821, 323] width 163 height 31
type input "595"
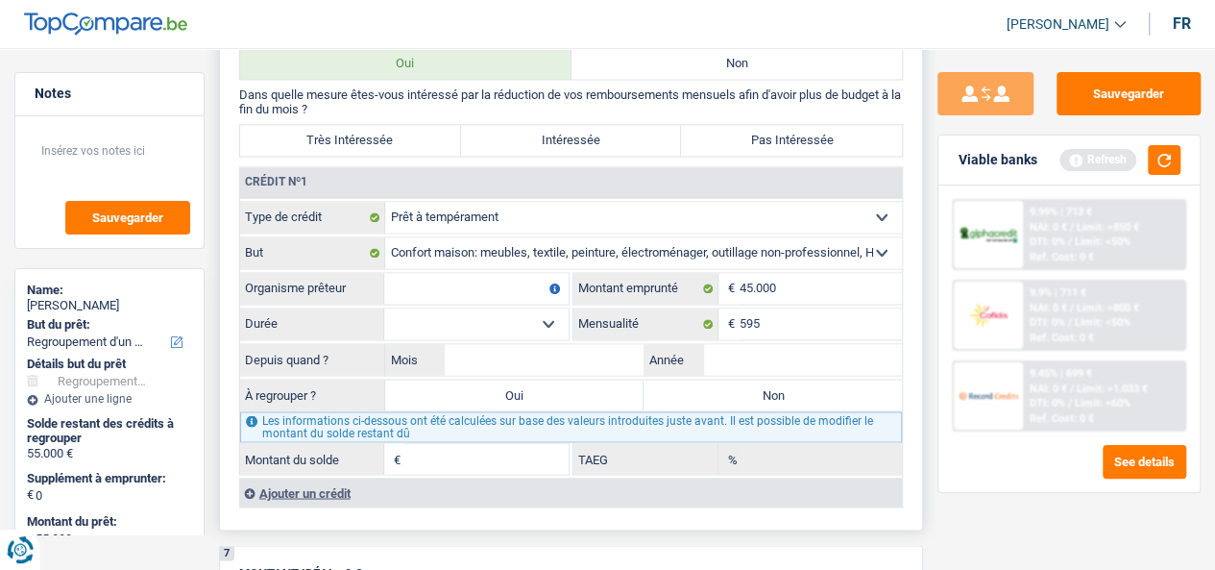
click at [531, 325] on select "12 mois 18 mois 24 mois 30 mois 36 mois 42 mois 48 mois 60 mois 72 mois 84 mois…" at bounding box center [476, 323] width 184 height 31
select select "144"
click at [384, 311] on select "12 mois 18 mois 24 mois 30 mois 36 mois 42 mois 48 mois 60 mois 72 mois 84 mois…" at bounding box center [476, 323] width 184 height 31
click at [517, 454] on input "Montant du solde" at bounding box center [486, 458] width 163 height 31
click at [553, 362] on input "Mois" at bounding box center [544, 359] width 199 height 31
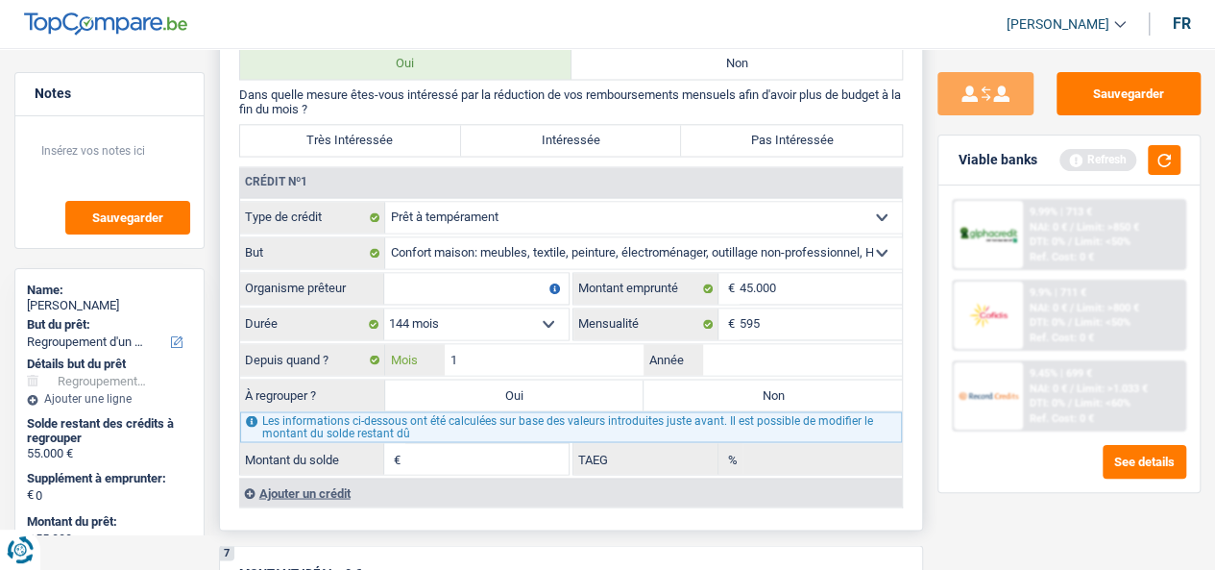
type input "1"
click at [752, 362] on input "Année" at bounding box center [802, 359] width 199 height 31
type input "2024"
click at [692, 401] on label "Non" at bounding box center [772, 394] width 258 height 31
click at [692, 401] on input "Non" at bounding box center [772, 394] width 258 height 31
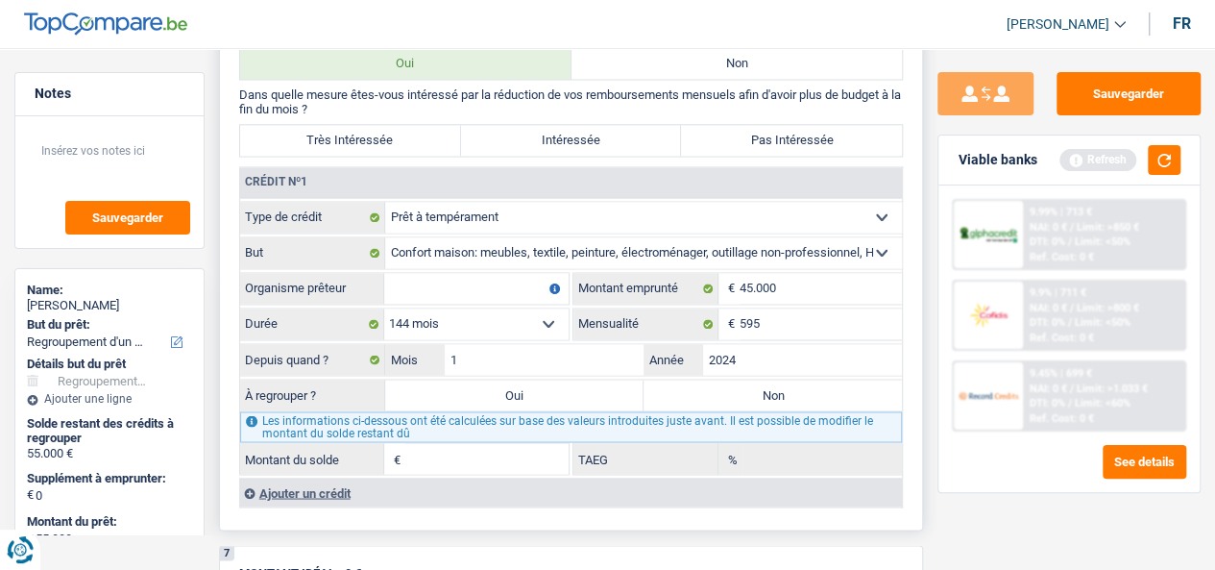
radio input "true"
select select
select select "24"
select select
select select "24"
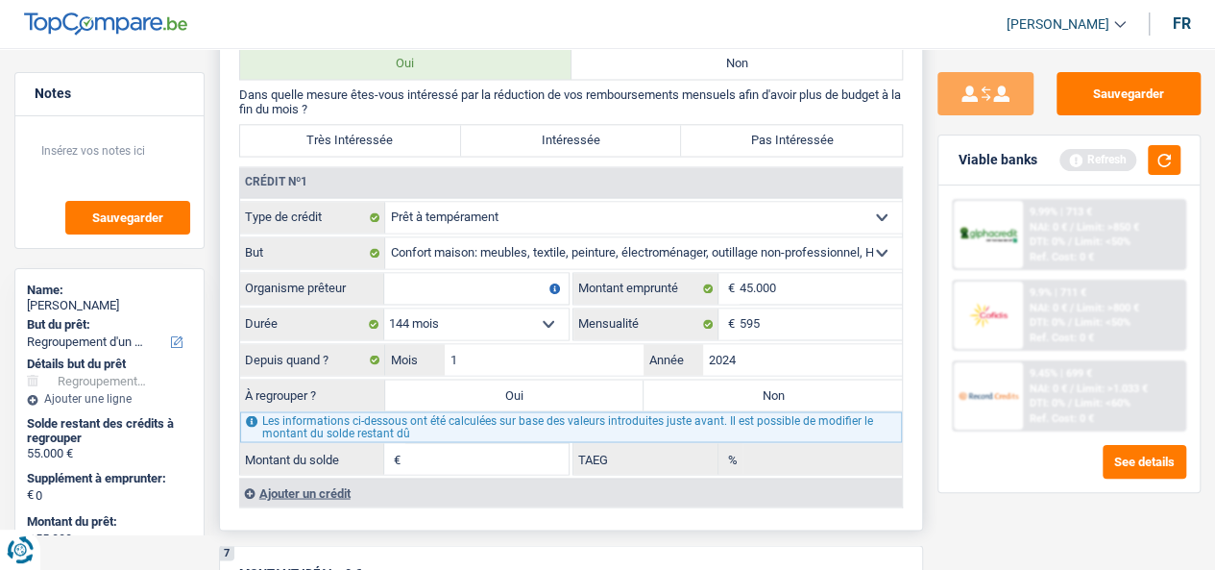
type input "42.093"
type input "12,84"
select select
select select "24"
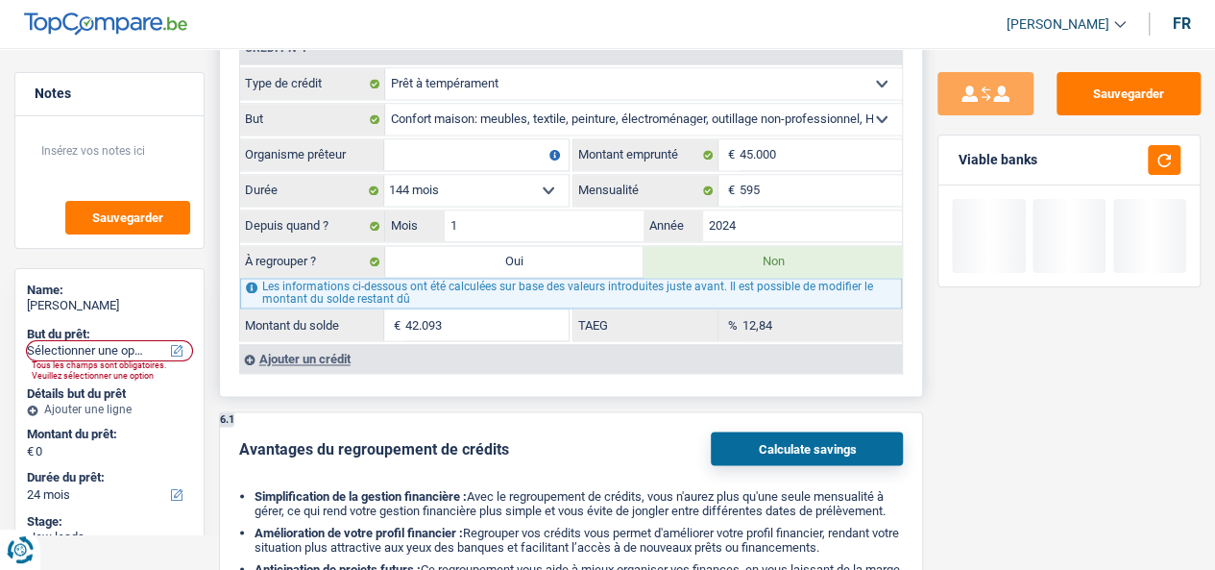
scroll to position [1285, 0]
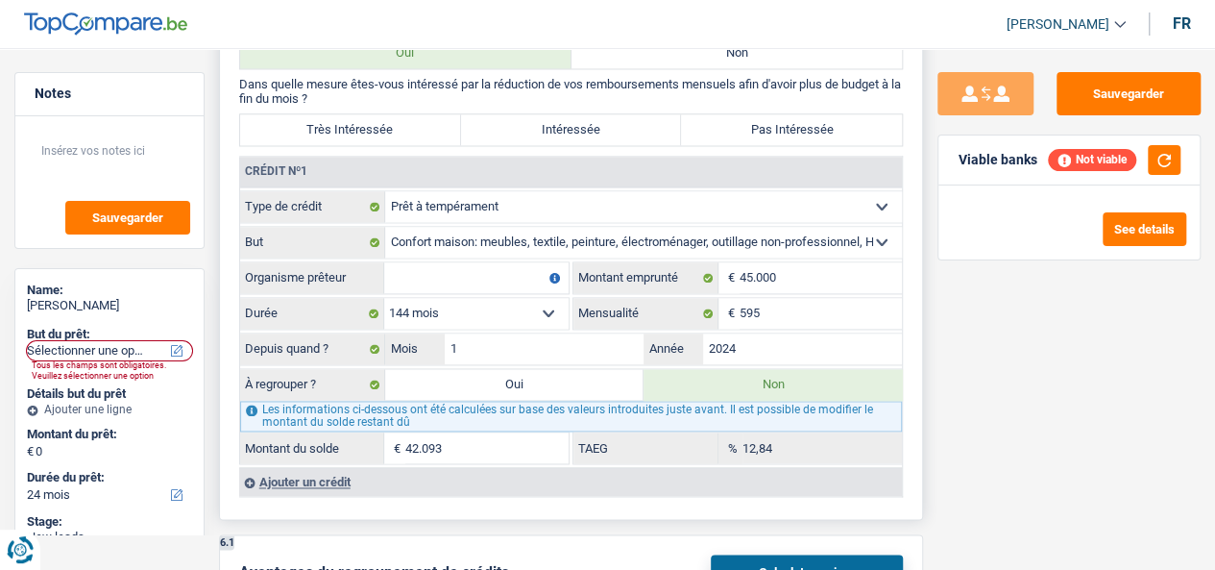
click at [477, 279] on input "Organisme prêteur" at bounding box center [476, 277] width 184 height 31
click at [323, 480] on div "Ajouter un crédit" at bounding box center [571, 481] width 664 height 29
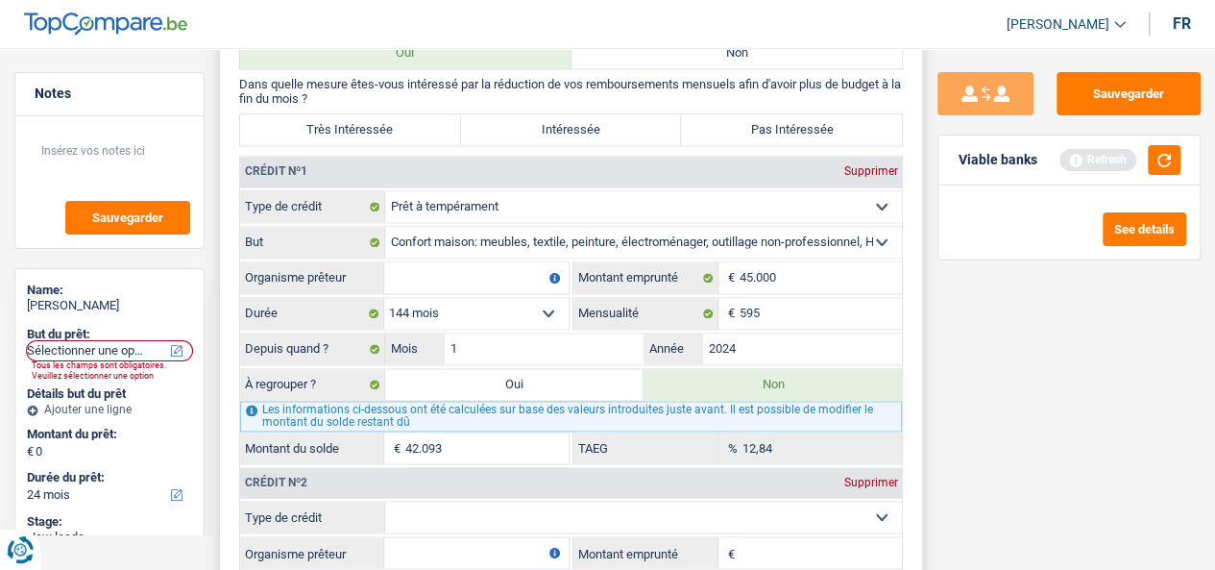
click at [497, 272] on input "Organisme prêteur" at bounding box center [476, 277] width 184 height 31
type input "Cofidis"
click at [811, 137] on label "Pas Intéressée" at bounding box center [791, 129] width 221 height 31
click at [811, 137] on input "Pas Intéressée" at bounding box center [791, 129] width 221 height 31
radio input "true"
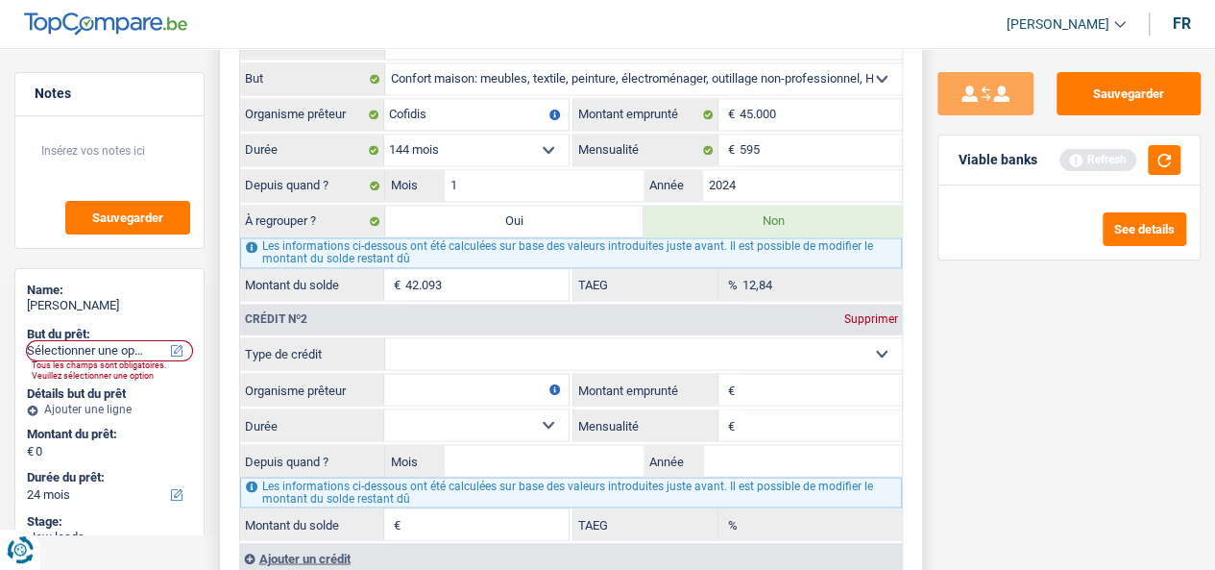
scroll to position [1477, 0]
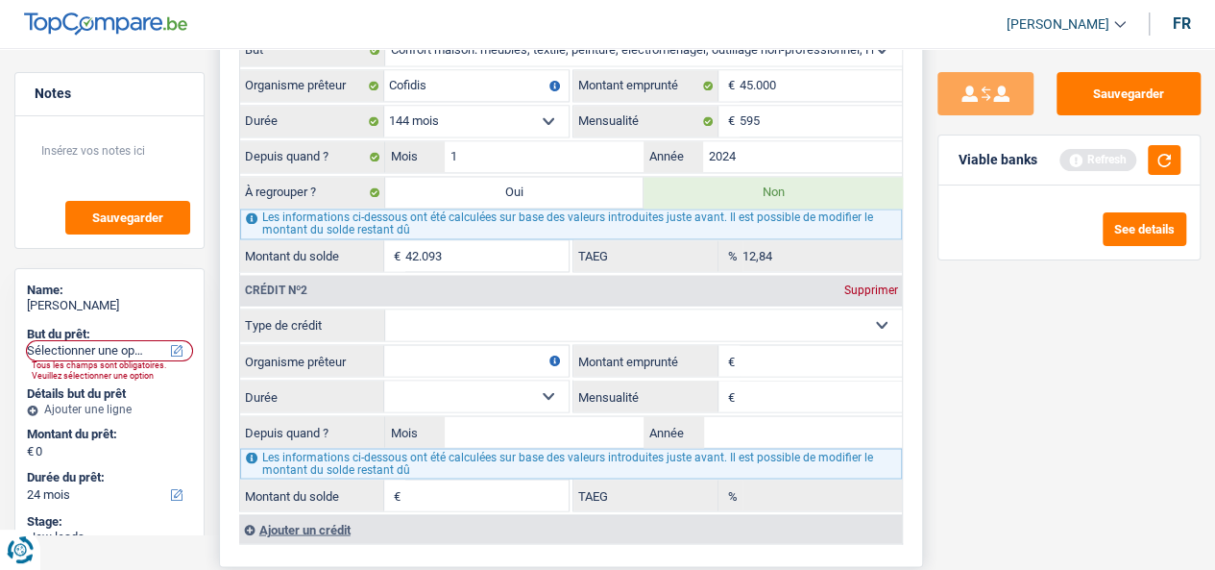
click at [463, 315] on select "Carte ou ouverture de crédit Prêt hypothécaire Vente à tempérament Prêt à tempé…" at bounding box center [643, 324] width 517 height 31
select select "personalLoan"
type input "0"
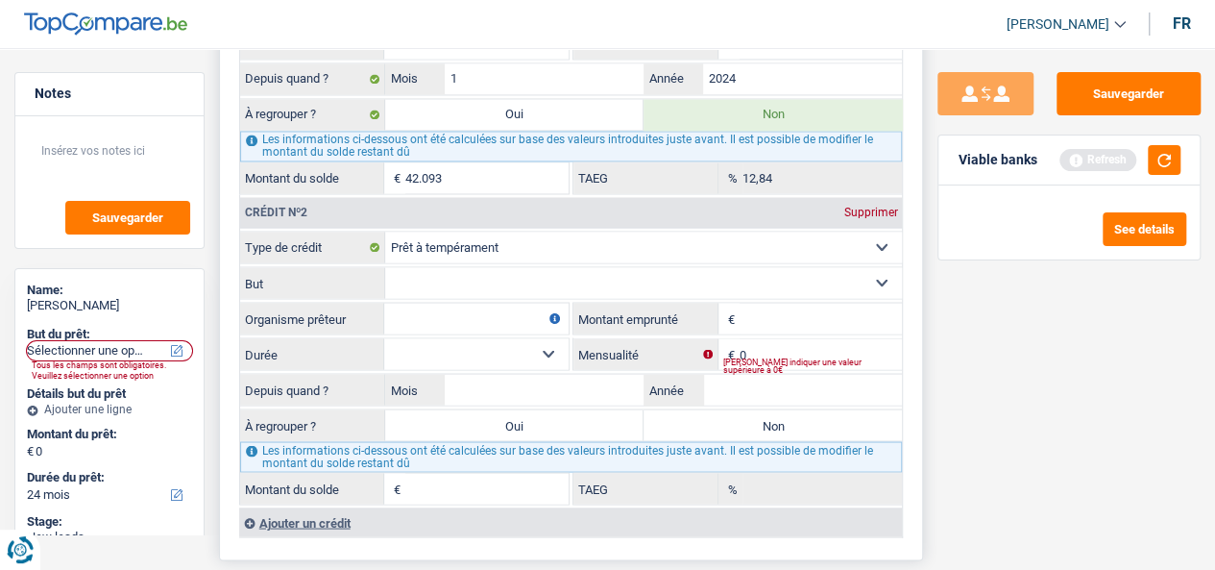
scroll to position [1573, 0]
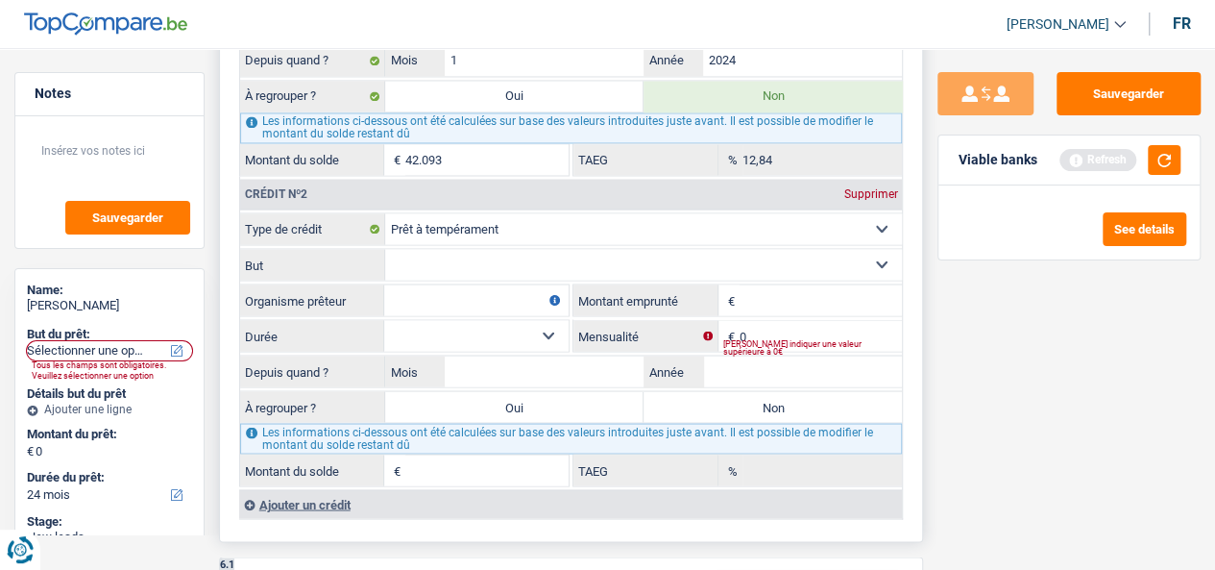
drag, startPoint x: 815, startPoint y: 274, endPoint x: 805, endPoint y: 280, distance: 12.5
click at [815, 274] on select "Confort maison: meubles, textile, peinture, électroménager, outillage non-profe…" at bounding box center [643, 264] width 517 height 31
select select "homeFurnishingOrRelocation"
click at [385, 251] on select "Confort maison: meubles, textile, peinture, électroménager, outillage non-profe…" at bounding box center [643, 264] width 517 height 31
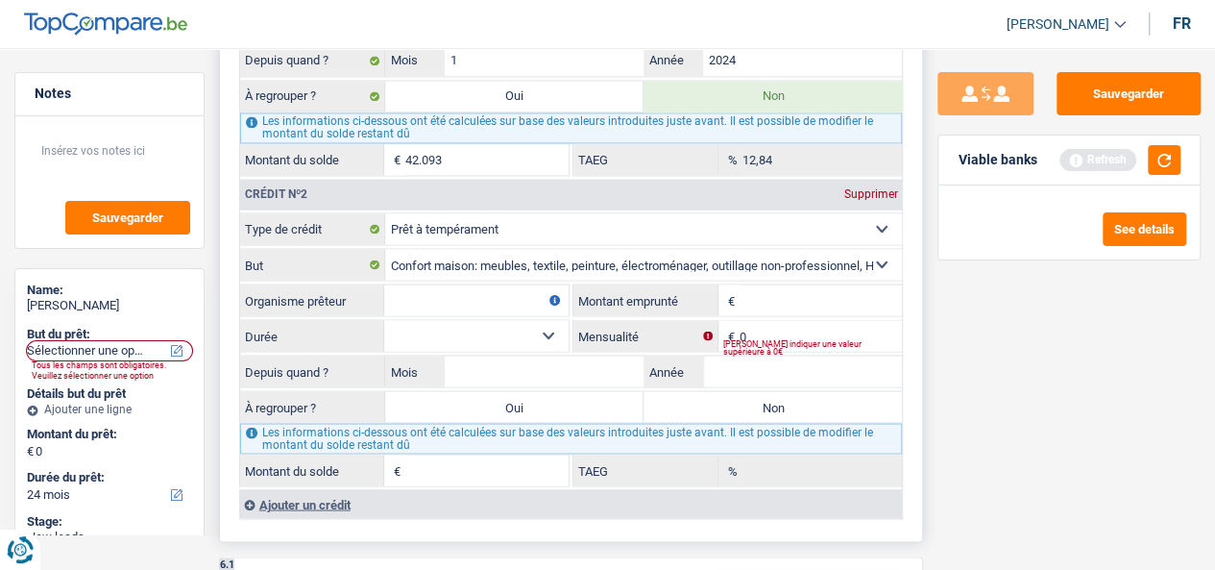
click at [801, 288] on input "Montant emprunté" at bounding box center [821, 299] width 163 height 31
click at [831, 313] on input "Montant emprunté" at bounding box center [821, 299] width 163 height 31
click at [419, 307] on input "Organisme prêteur" at bounding box center [476, 299] width 184 height 31
type input "Cofidis"
click at [757, 302] on input "Montant emprunté" at bounding box center [821, 299] width 163 height 31
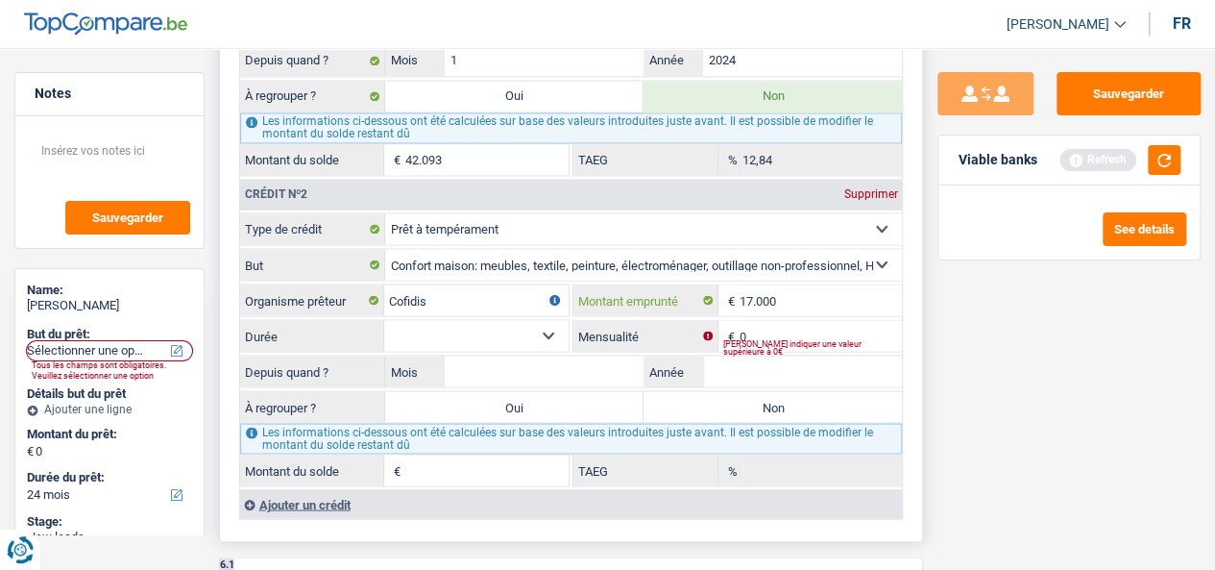
type input "17.000"
click at [754, 328] on input "0" at bounding box center [821, 335] width 163 height 31
click at [640, 337] on label "Mensualité" at bounding box center [645, 335] width 145 height 31
click at [740, 337] on input "0" at bounding box center [821, 335] width 163 height 31
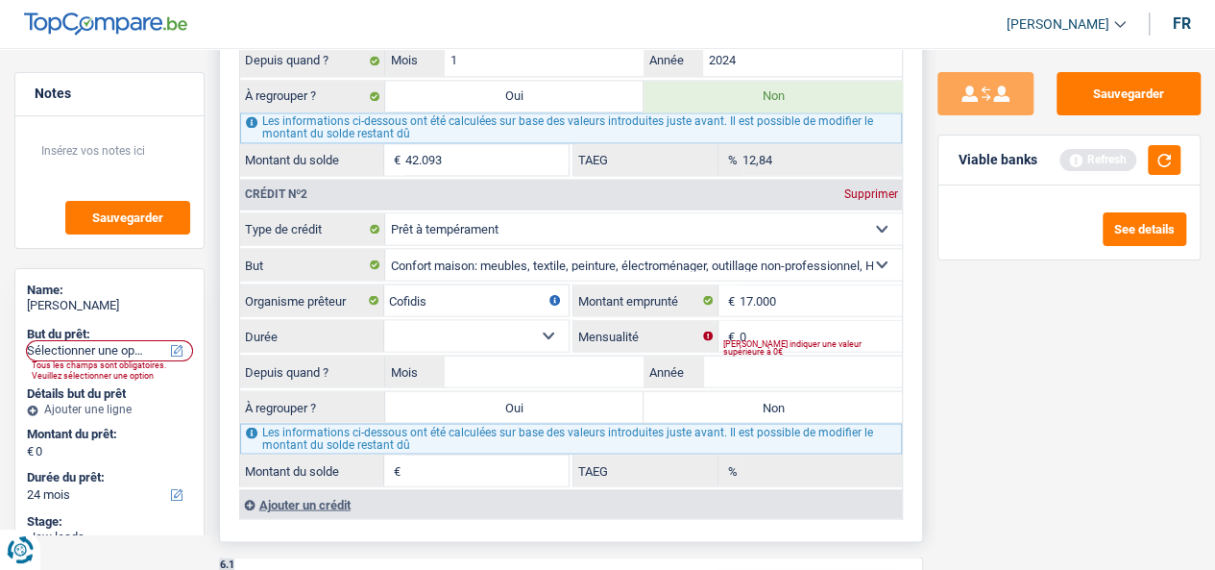
click at [639, 337] on label "Mensualité" at bounding box center [645, 335] width 145 height 31
click at [740, 337] on input "0" at bounding box center [821, 335] width 163 height 31
click at [621, 335] on label "Mensualité" at bounding box center [645, 335] width 145 height 31
click at [740, 335] on input "0" at bounding box center [821, 335] width 163 height 31
click at [621, 335] on label "Mensualité" at bounding box center [645, 335] width 145 height 31
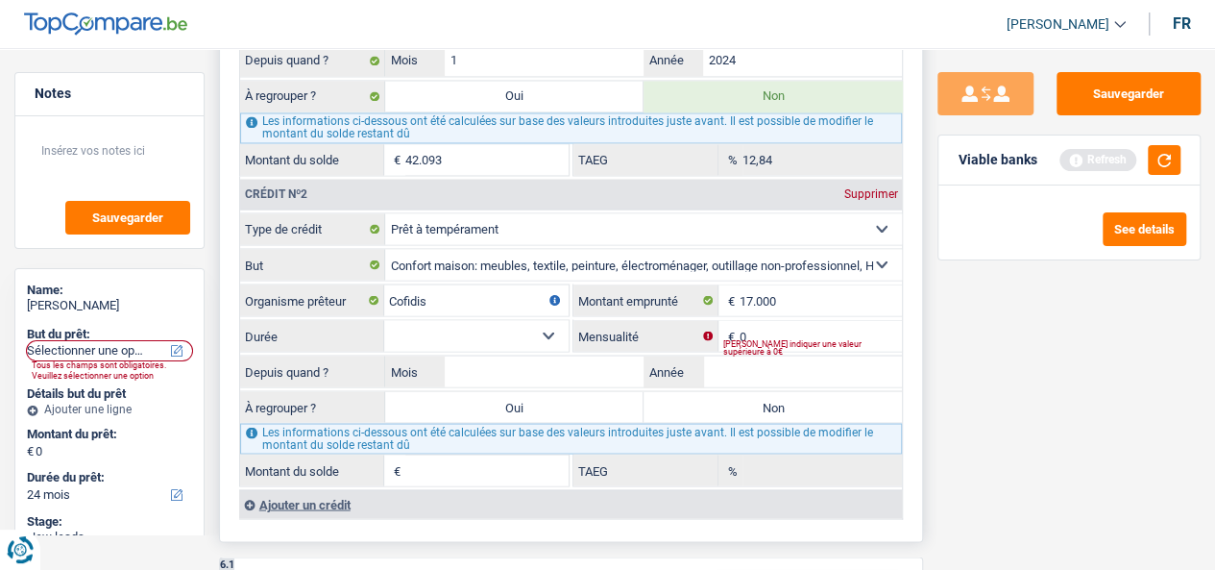
click at [740, 335] on input "0" at bounding box center [821, 335] width 163 height 31
click at [621, 335] on label "Mensualité" at bounding box center [645, 335] width 145 height 31
click at [740, 335] on input "0" at bounding box center [821, 335] width 163 height 31
click at [657, 339] on label "Mensualité" at bounding box center [645, 335] width 145 height 31
click at [740, 339] on input "0" at bounding box center [821, 335] width 163 height 31
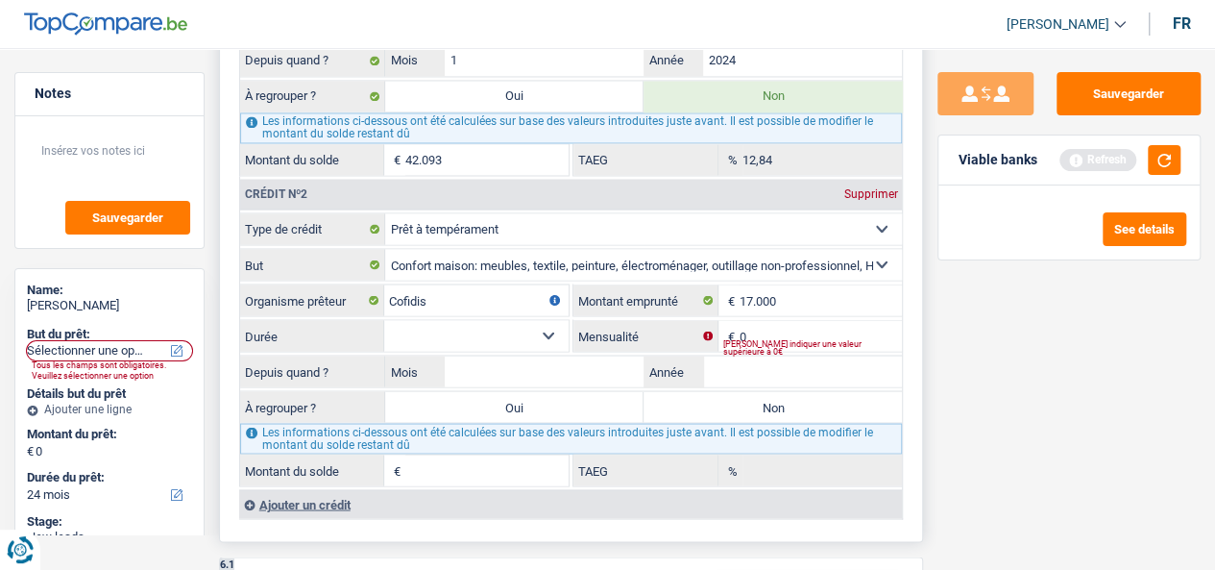
click at [615, 230] on select "Carte ou ouverture de crédit Prêt hypothécaire Vente à tempérament Prêt à tempé…" at bounding box center [643, 228] width 517 height 31
select select "carLoan"
click at [385, 216] on select "Carte ou ouverture de crédit Prêt hypothécaire Vente à tempérament Prêt à tempé…" at bounding box center [643, 228] width 517 height 31
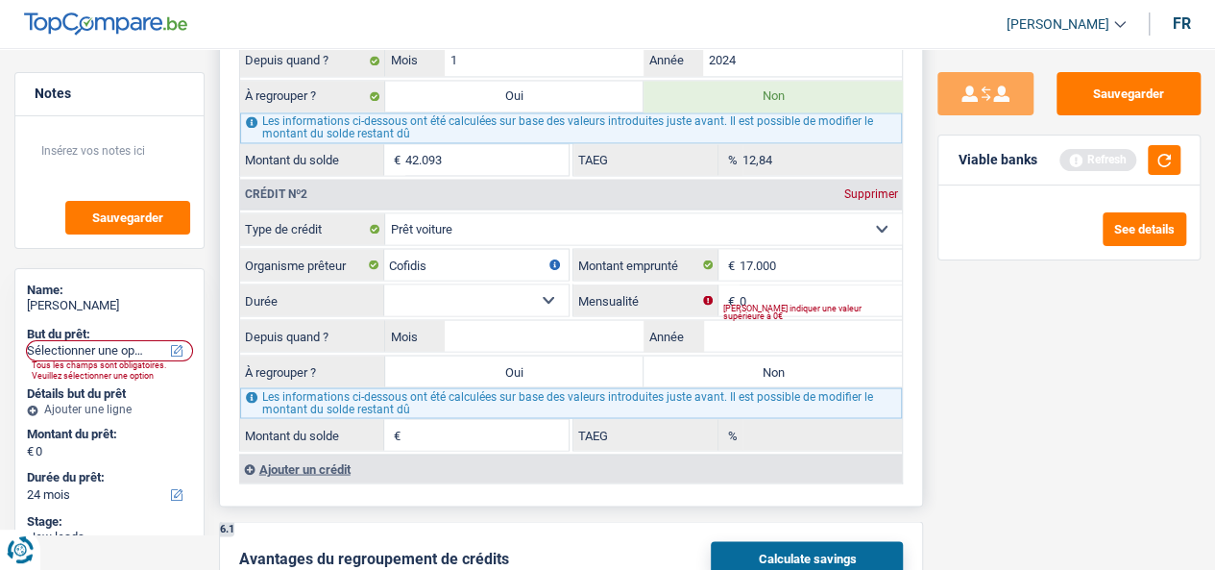
click at [544, 293] on select "12 mois 18 mois 24 mois 30 mois 36 mois 42 mois 48 mois 60 mois 72 mois 84 mois…" at bounding box center [476, 299] width 184 height 31
select select "60"
click at [384, 285] on select "12 mois 18 mois 24 mois 30 mois 36 mois 42 mois 48 mois 60 mois 72 mois 84 mois…" at bounding box center [476, 299] width 184 height 31
click at [799, 297] on input "0" at bounding box center [821, 299] width 163 height 31
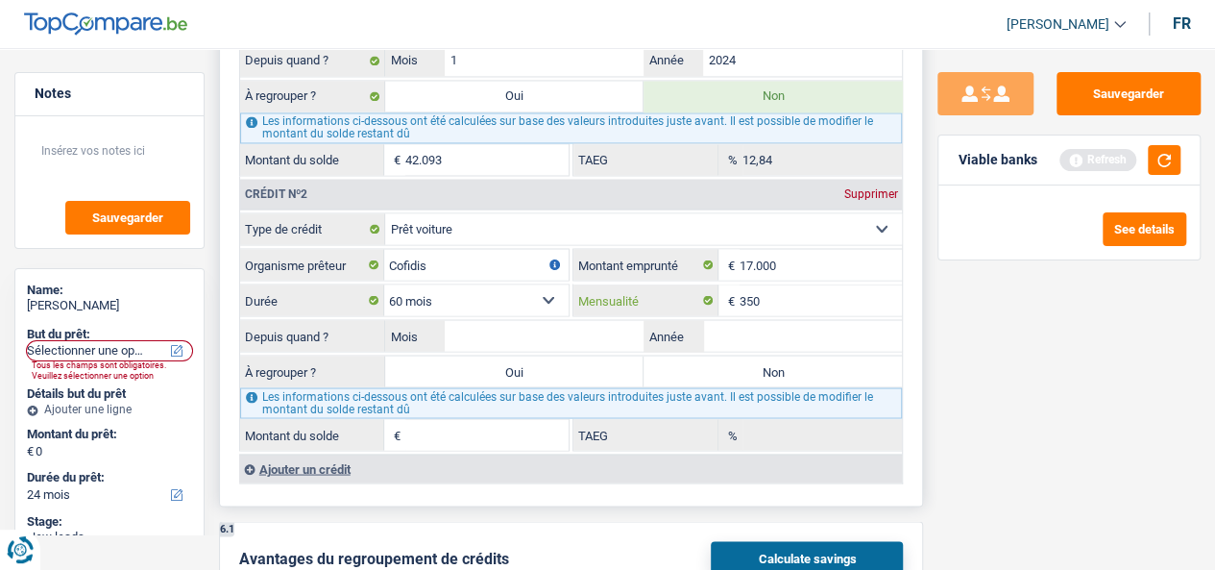
type input "350"
click at [698, 372] on label "Non" at bounding box center [772, 370] width 258 height 31
click at [698, 372] on input "Non" at bounding box center [772, 370] width 258 height 31
radio input "true"
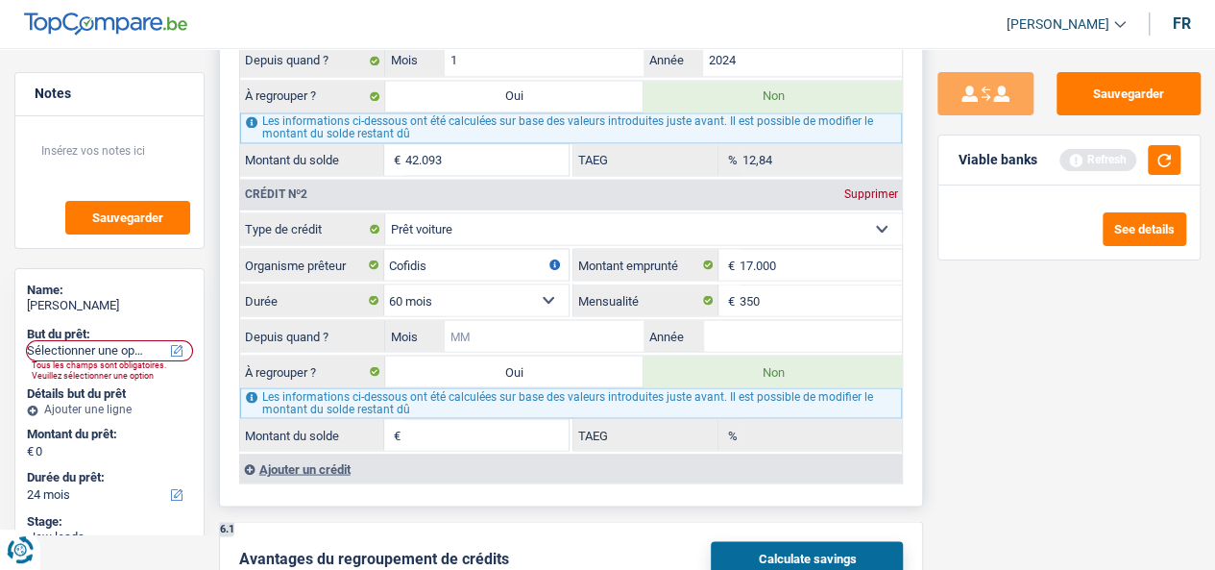
click at [579, 329] on input "Mois" at bounding box center [544, 335] width 199 height 31
type input "8"
type input "3"
type input "2022"
click at [634, 470] on div "Ajouter un crédit" at bounding box center [571, 467] width 664 height 29
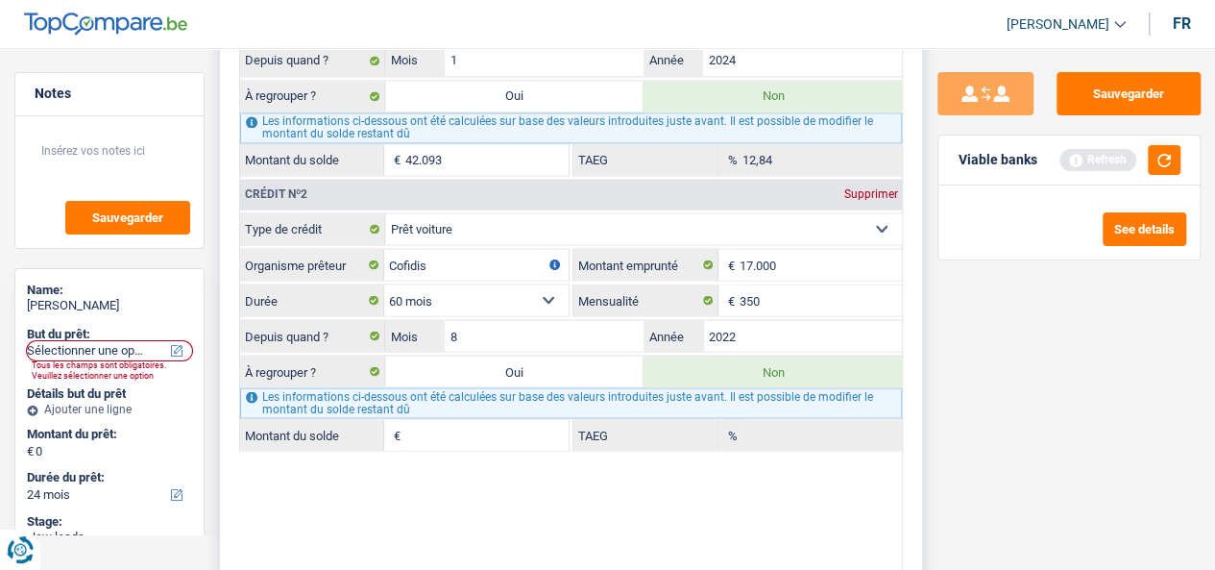
type input "7.689"
type input "9,00"
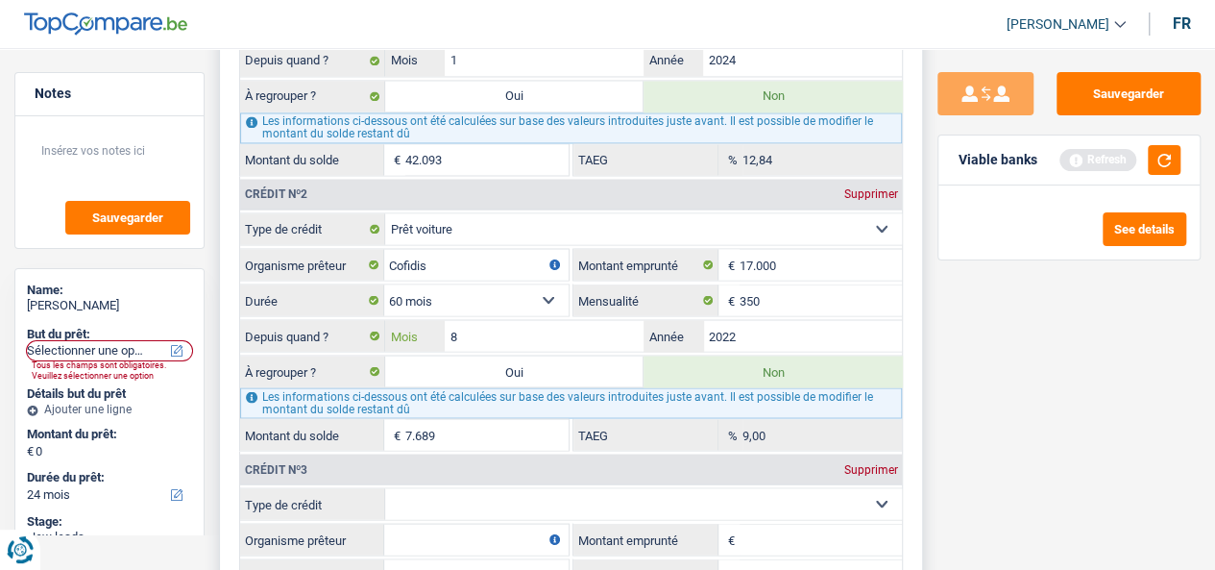
click at [533, 334] on input "8" at bounding box center [544, 335] width 199 height 31
type input "12"
type input "8.846"
click at [532, 334] on input "12" at bounding box center [544, 335] width 199 height 31
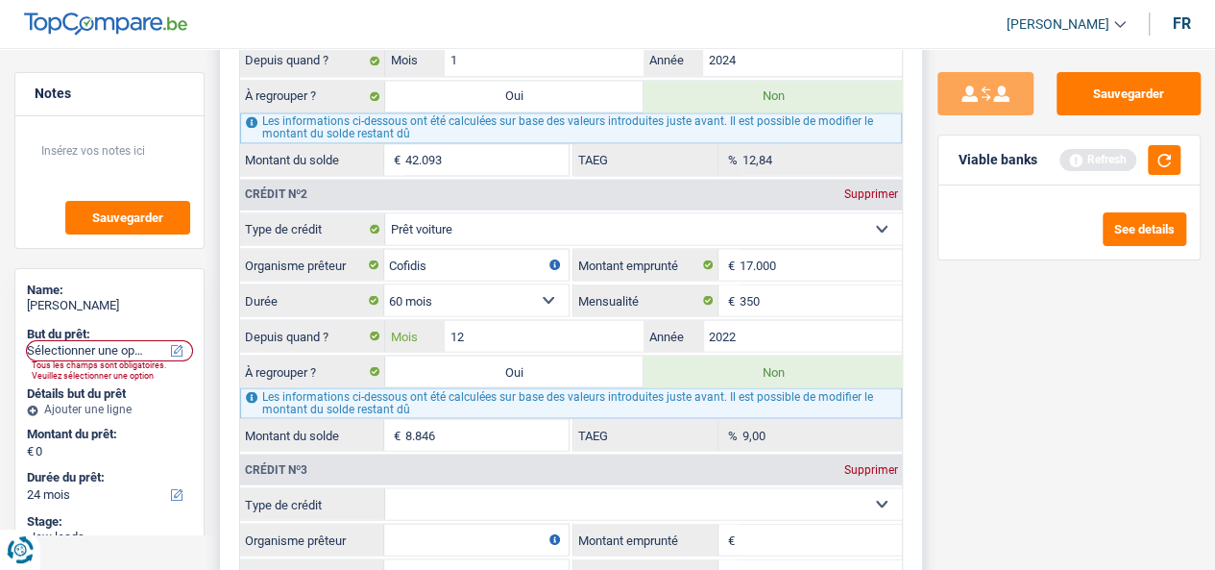
click at [532, 334] on input "12" at bounding box center [544, 335] width 199 height 31
type input "6"
click at [1064, 400] on div "Sauvegarder Viable banks Refresh See details" at bounding box center [1069, 303] width 292 height 462
type input "7.098"
click at [498, 339] on input "6" at bounding box center [544, 335] width 199 height 31
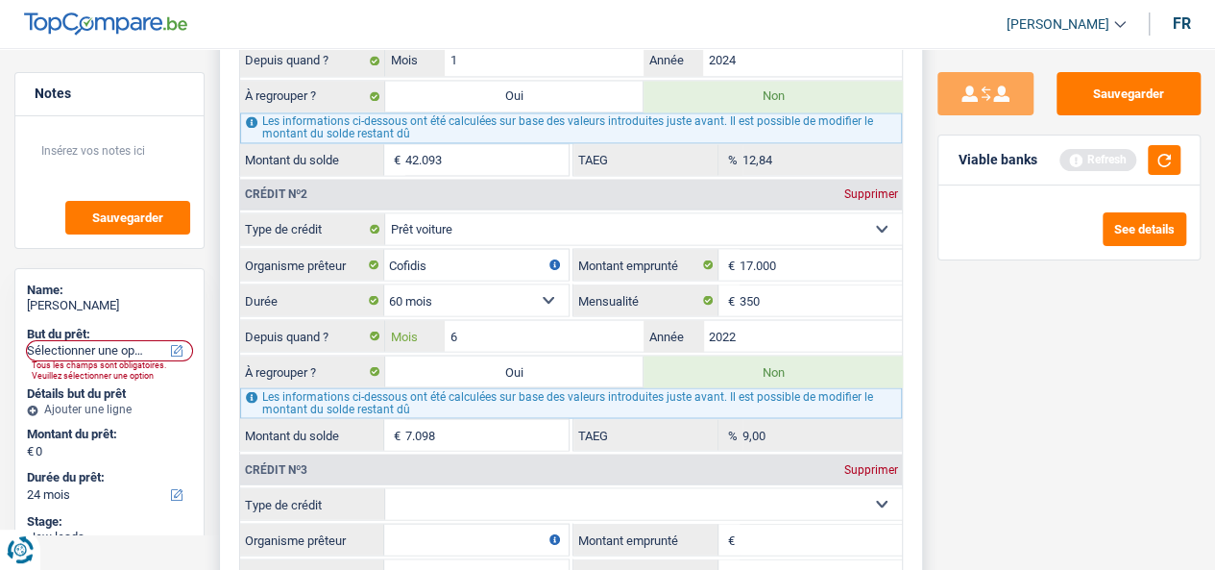
click at [498, 339] on input "6" at bounding box center [544, 335] width 199 height 31
type input "5"
click at [1089, 449] on div "Sauvegarder Viable banks Refresh See details" at bounding box center [1069, 303] width 292 height 462
type input "6.799"
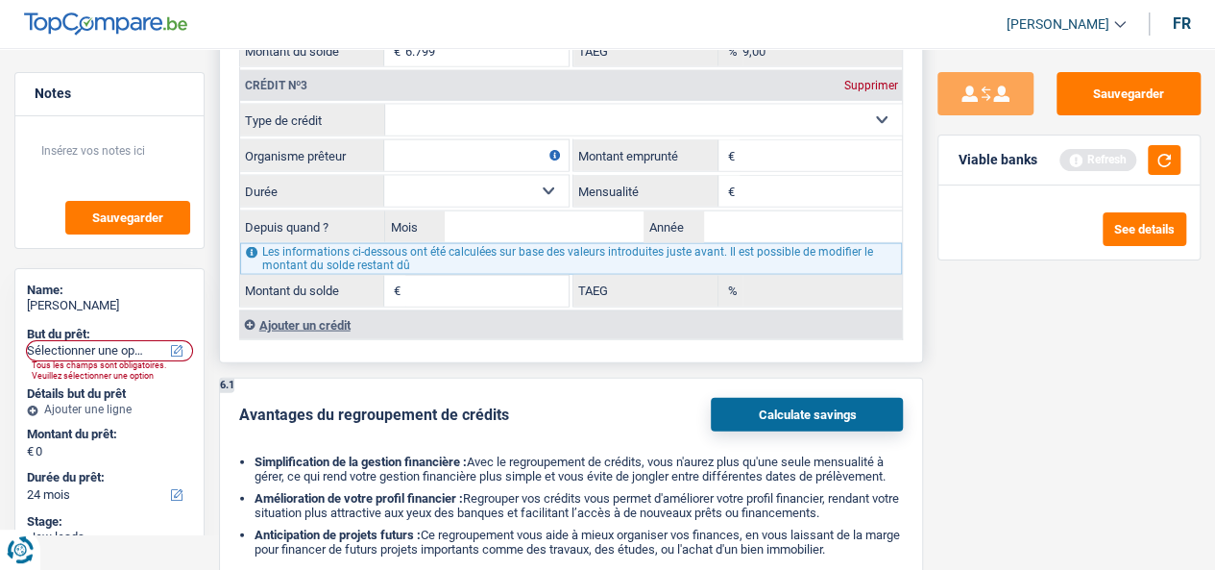
scroll to position [1957, 0]
click at [497, 110] on select "Carte ou ouverture de crédit Prêt hypothécaire Vente à tempérament Prêt à tempé…" at bounding box center [643, 119] width 517 height 31
select select "personalLoan"
type input "0"
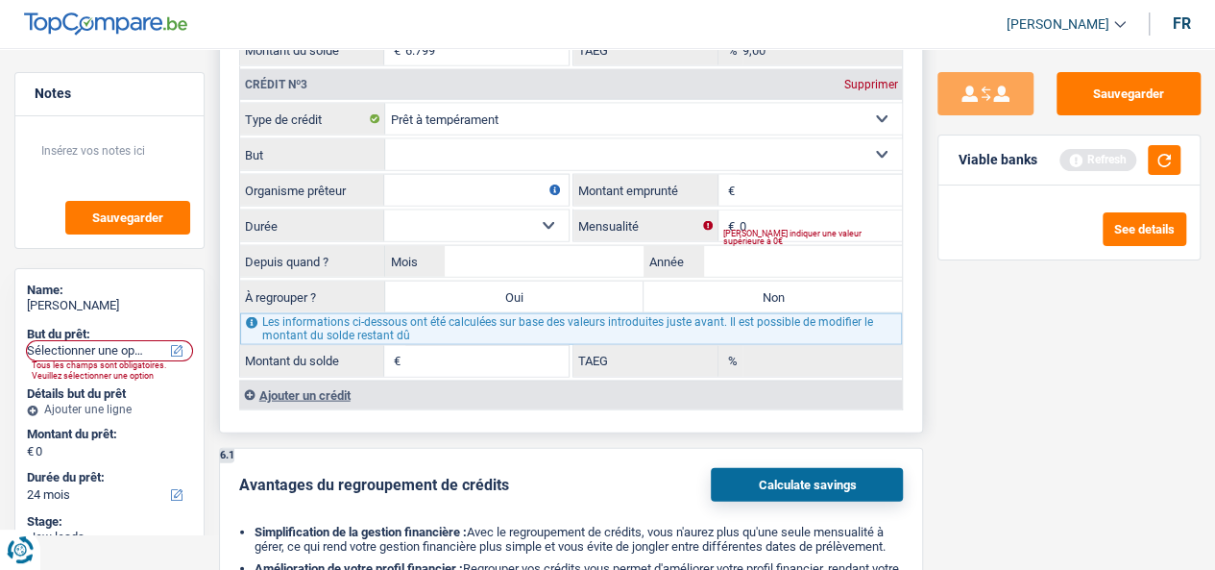
click at [522, 162] on select "Confort maison: meubles, textile, peinture, électroménager, outillage non-profe…" at bounding box center [643, 154] width 517 height 31
select select "homeFurnishingOrRelocation"
click at [385, 139] on select "Confort maison: meubles, textile, peinture, électroménager, outillage non-profe…" at bounding box center [643, 154] width 517 height 31
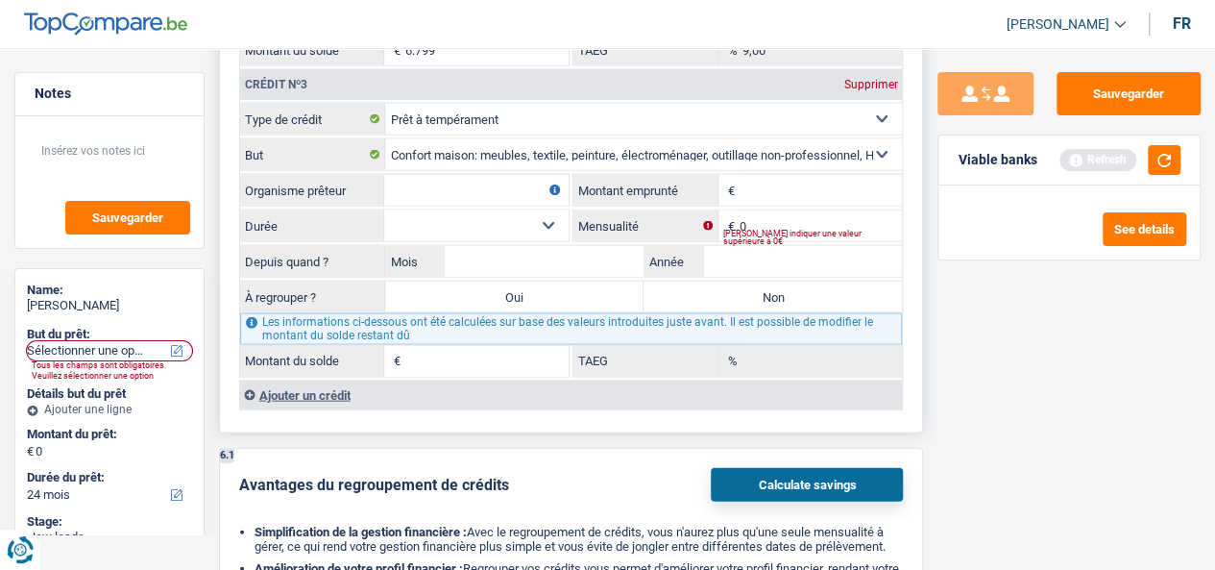
click at [631, 117] on select "Carte ou ouverture de crédit Prêt hypothécaire Vente à tempérament Prêt à tempé…" at bounding box center [643, 119] width 517 height 31
click at [385, 104] on select "Carte ou ouverture de crédit Prêt hypothécaire Vente à tempérament Prêt à tempé…" at bounding box center [643, 119] width 517 height 31
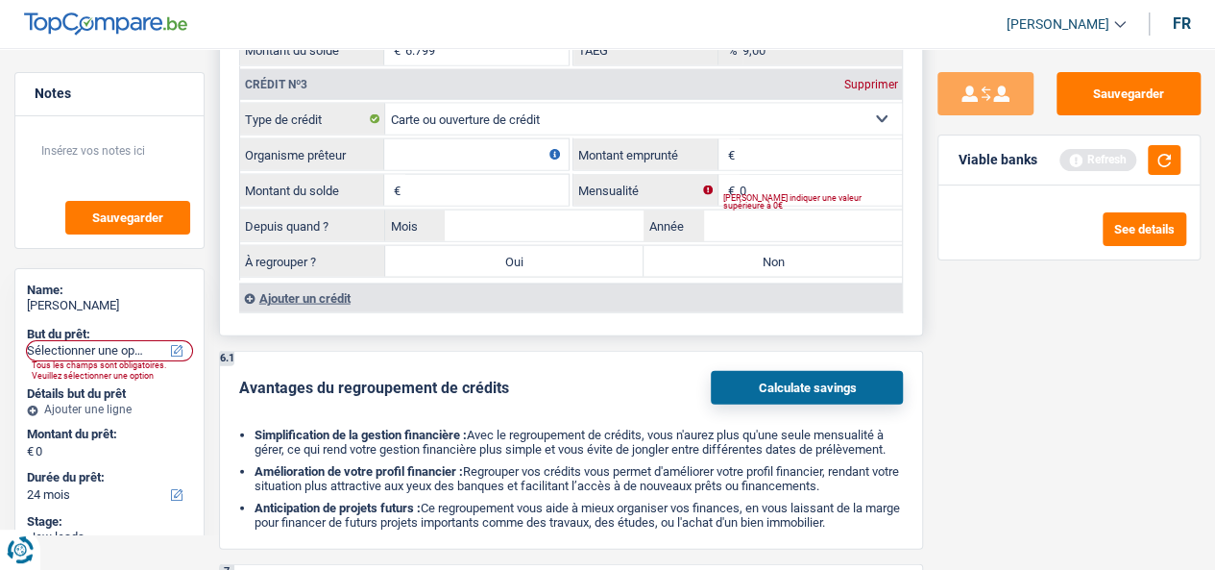
click at [770, 163] on input "Montant emprunté" at bounding box center [821, 154] width 163 height 31
click at [669, 97] on div "Crédit nº3 Supprimer" at bounding box center [571, 84] width 663 height 31
click at [673, 127] on select "Carte ou ouverture de crédit Prêt hypothécaire Vente à tempérament Prêt à tempé…" at bounding box center [643, 119] width 517 height 31
select select "personalLoan"
select select "homeFurnishingOrRelocation"
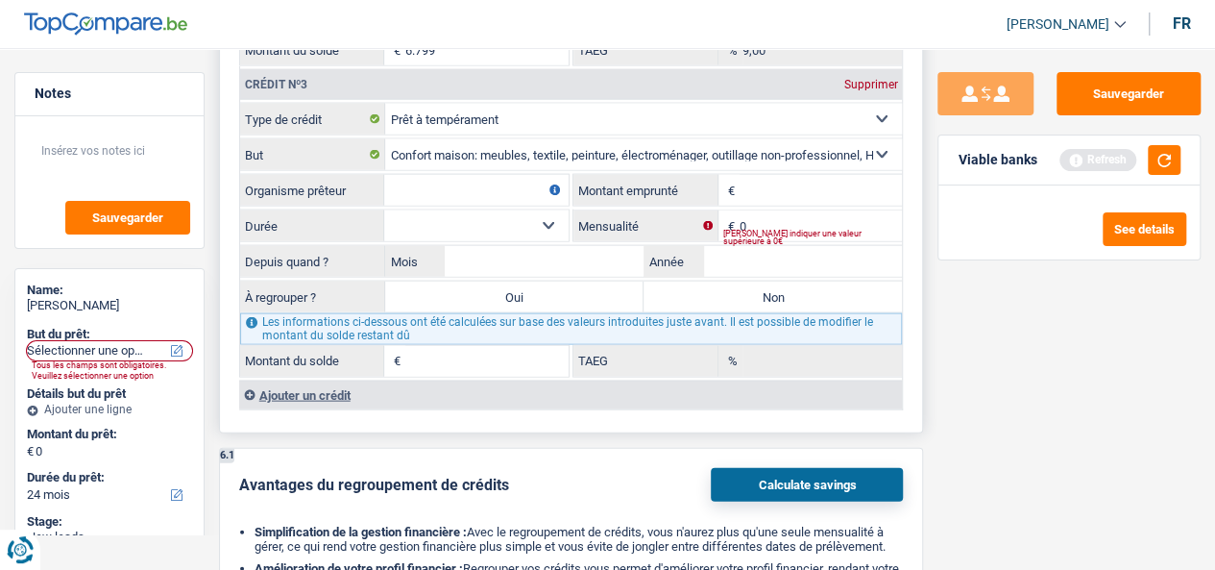
click at [771, 186] on input "Montant emprunté" at bounding box center [821, 190] width 163 height 31
click at [471, 182] on input "Organisme prêteur" at bounding box center [476, 190] width 184 height 31
type input "Mozenno"
click at [774, 218] on input "0" at bounding box center [821, 225] width 163 height 31
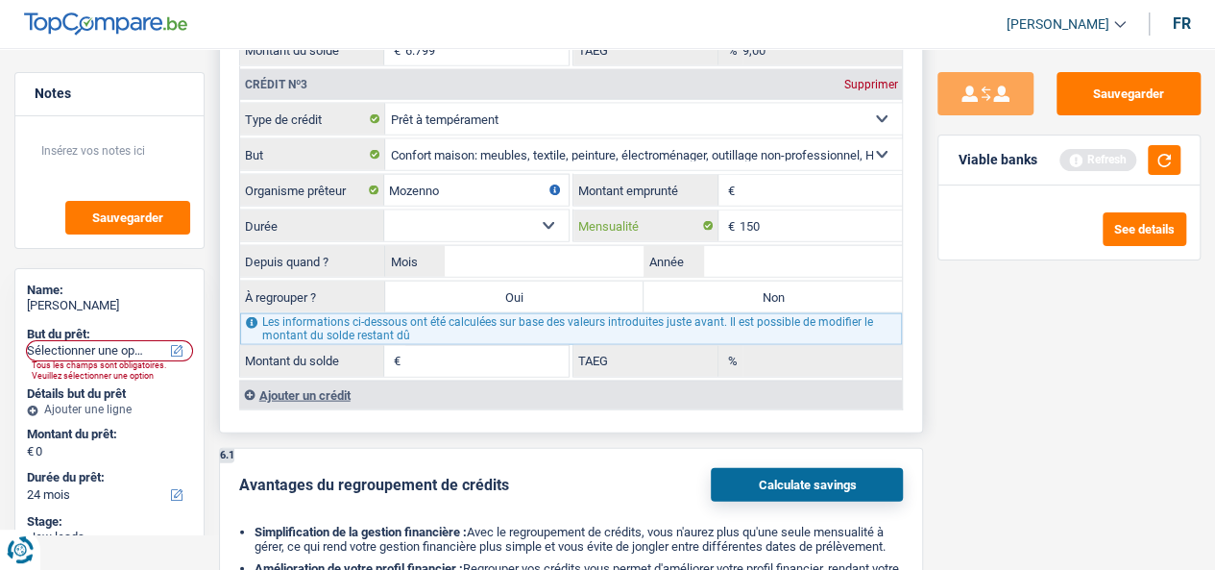
type input "150"
click at [776, 195] on input "Montant emprunté" at bounding box center [821, 190] width 163 height 31
type input "1.250"
click at [522, 218] on select "12 mois 18 mois 24 mois Sélectionner une option" at bounding box center [476, 225] width 184 height 31
select select "24"
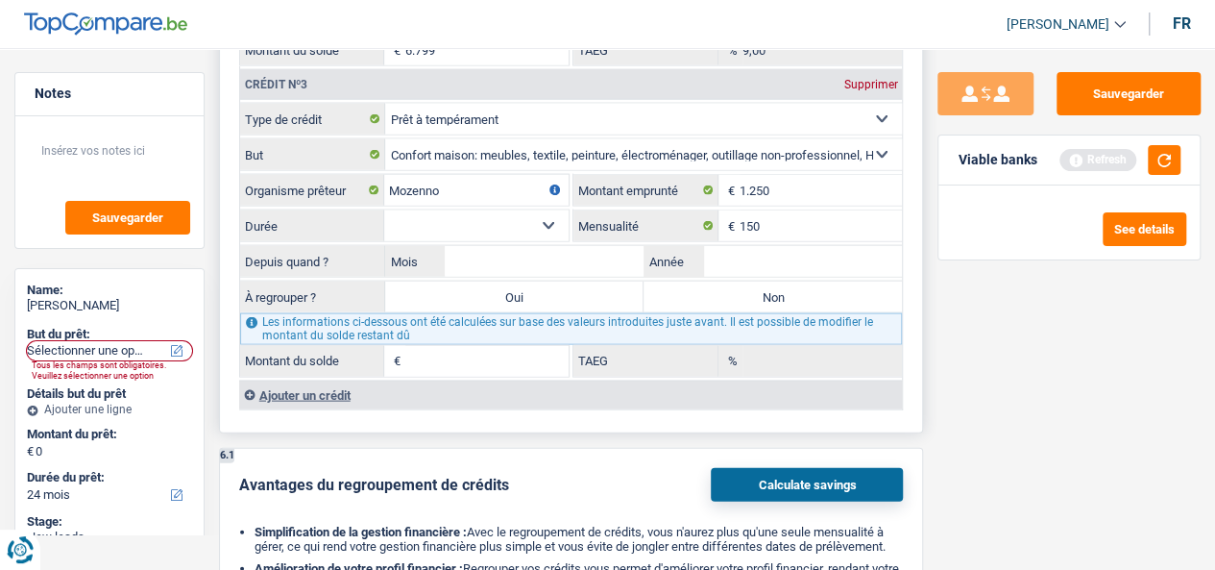
click at [384, 210] on select "12 mois 18 mois 24 mois Sélectionner une option" at bounding box center [476, 225] width 184 height 31
click at [551, 260] on input "Mois" at bounding box center [544, 261] width 199 height 31
type input "3"
click at [756, 264] on input "Année" at bounding box center [802, 261] width 199 height 31
type input "2025"
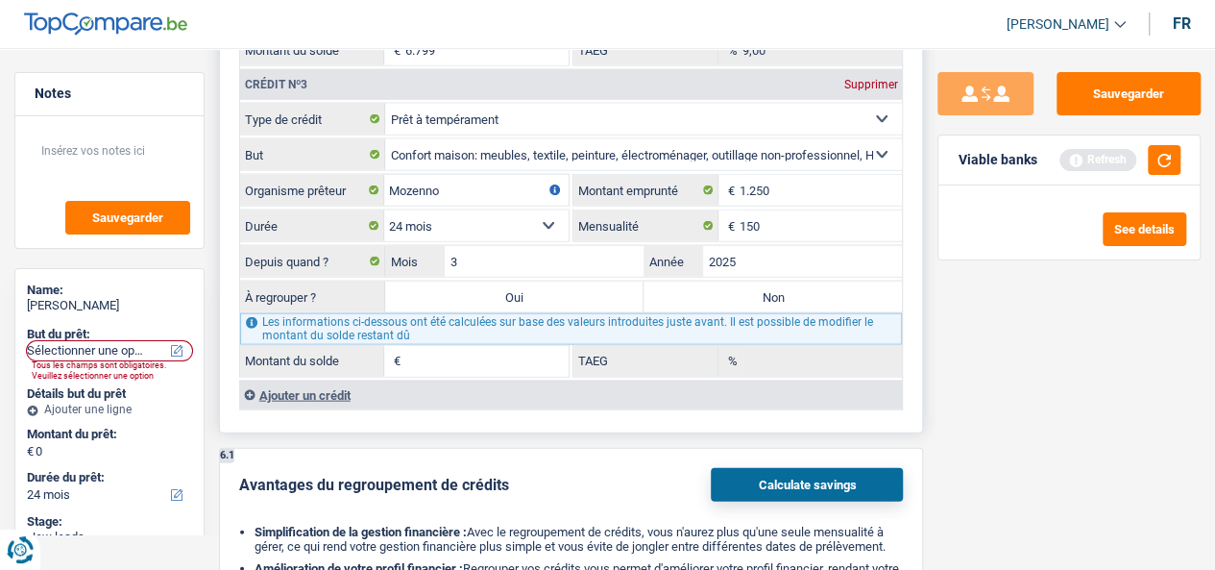
click at [733, 291] on label "Non" at bounding box center [772, 296] width 258 height 31
click at [733, 291] on input "Non" at bounding box center [772, 296] width 258 height 31
radio input "true"
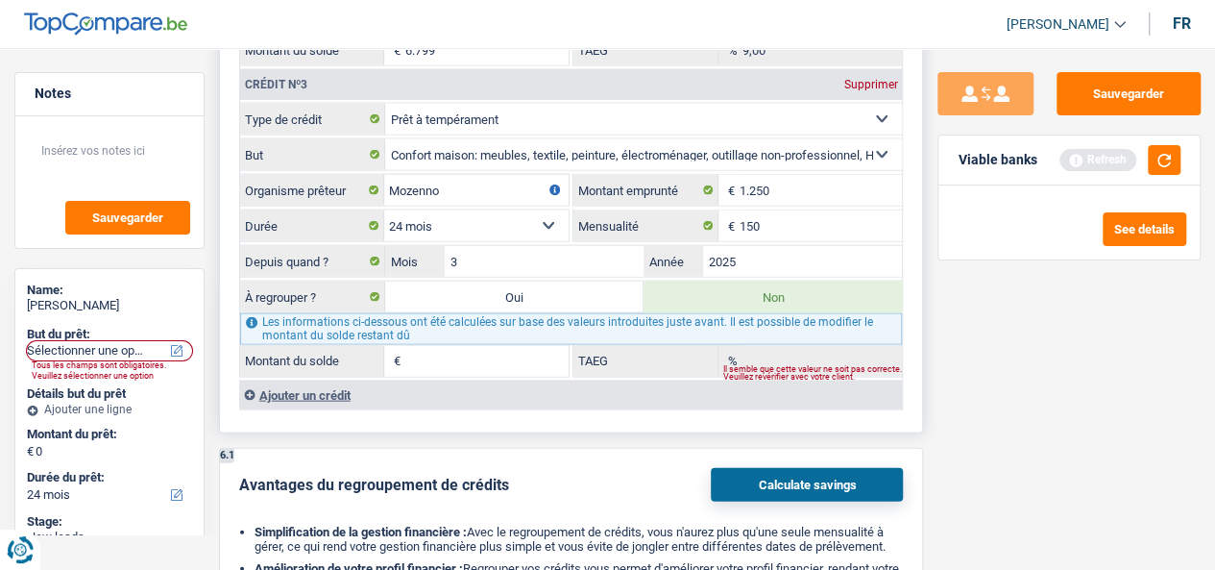
type input "1"
type input "0,00"
click at [773, 220] on input "150" at bounding box center [821, 225] width 163 height 31
click at [483, 219] on select "12 mois 18 mois 24 mois Sélectionner une option" at bounding box center [476, 225] width 184 height 31
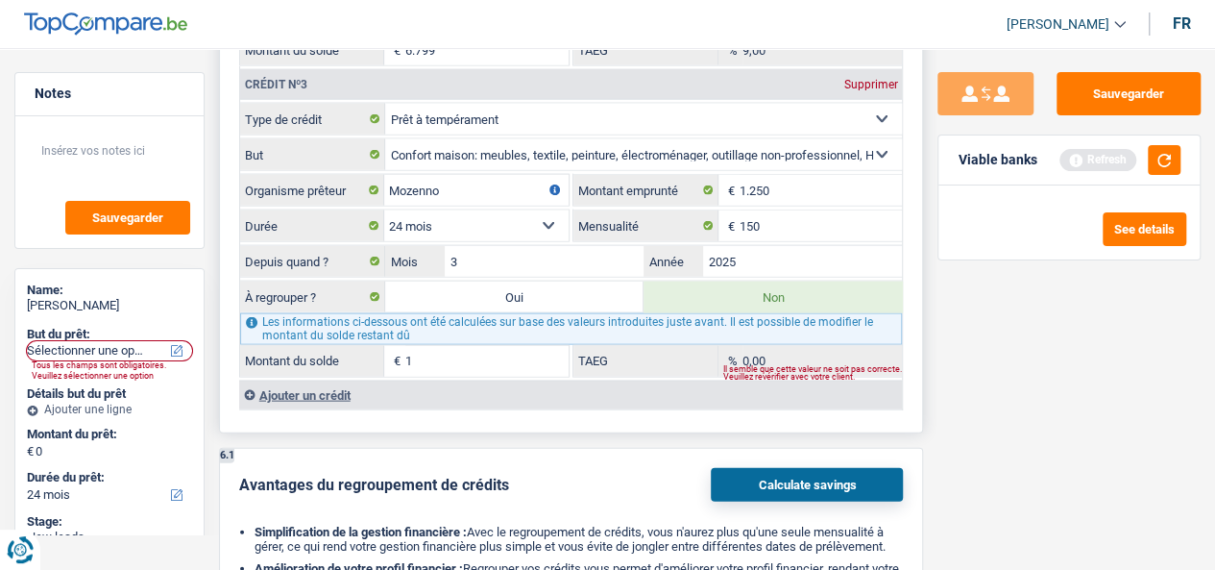
select select "12"
click at [384, 210] on select "12 mois 18 mois 24 mois Sélectionner une option" at bounding box center [476, 225] width 184 height 31
type input "835"
type input "100,00"
click at [1043, 340] on div "Sauvegarder Viable banks Refresh See details" at bounding box center [1069, 303] width 292 height 462
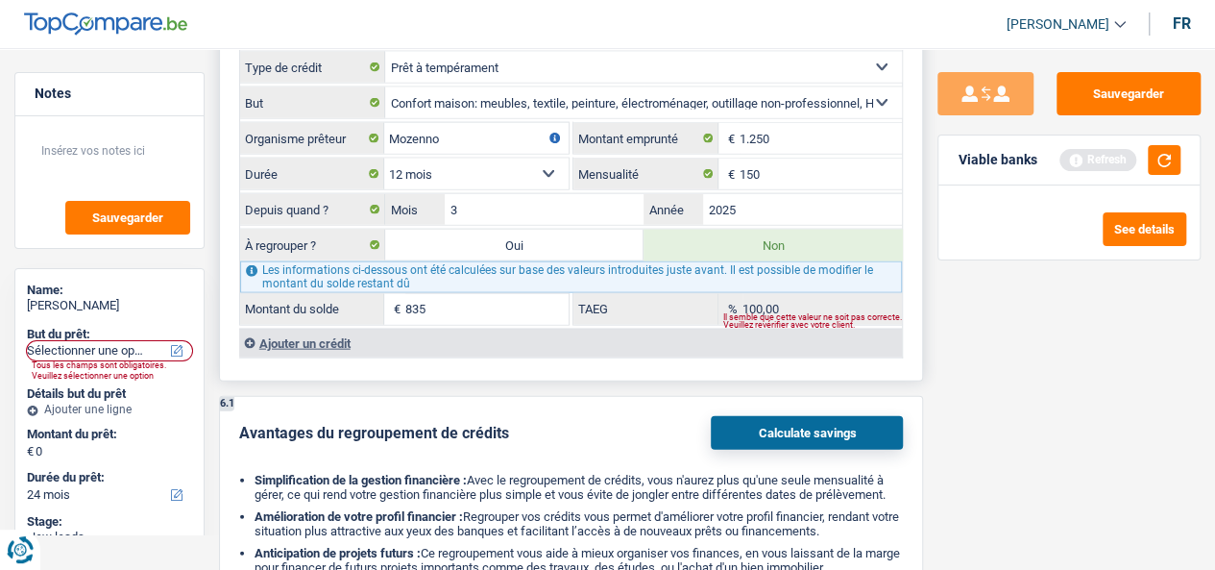
scroll to position [2017, 0]
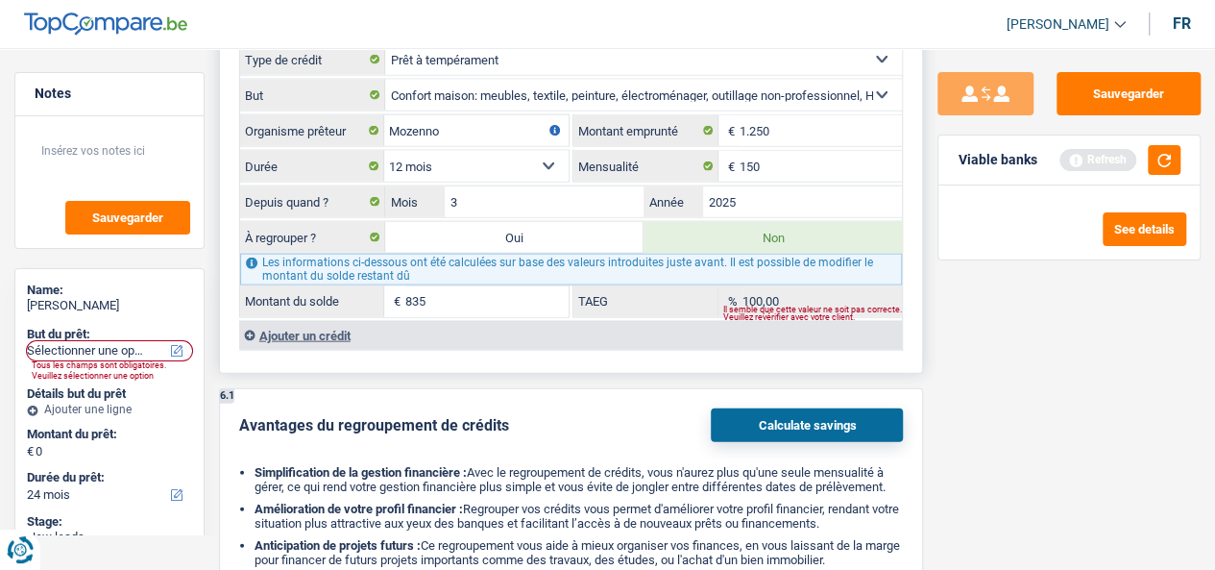
click at [311, 326] on div "Ajouter un crédit" at bounding box center [571, 335] width 664 height 29
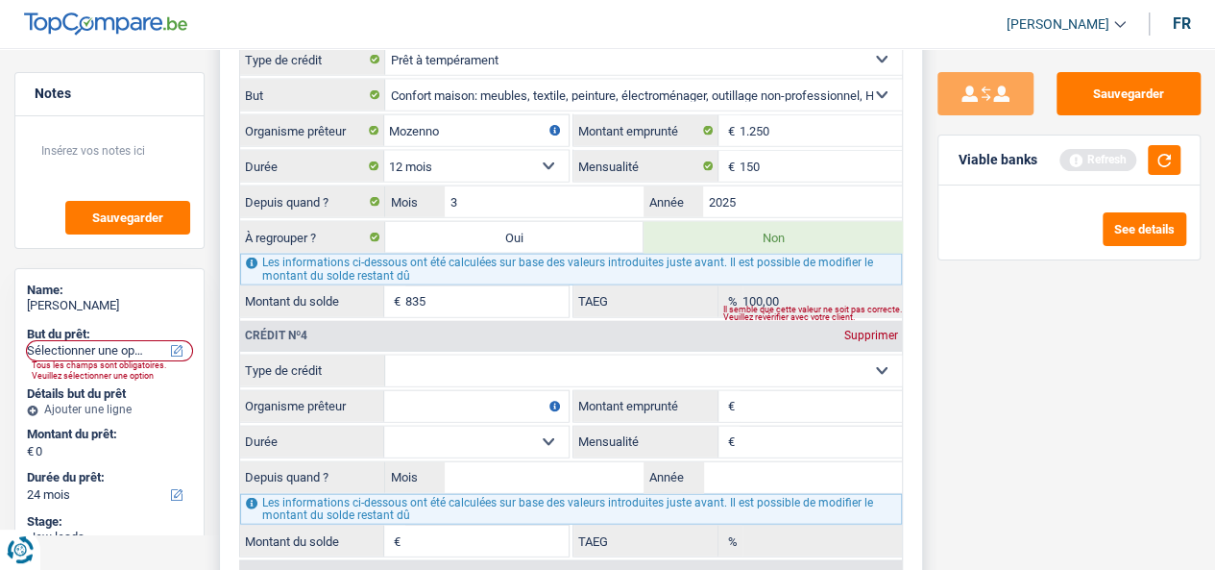
scroll to position [2209, 0]
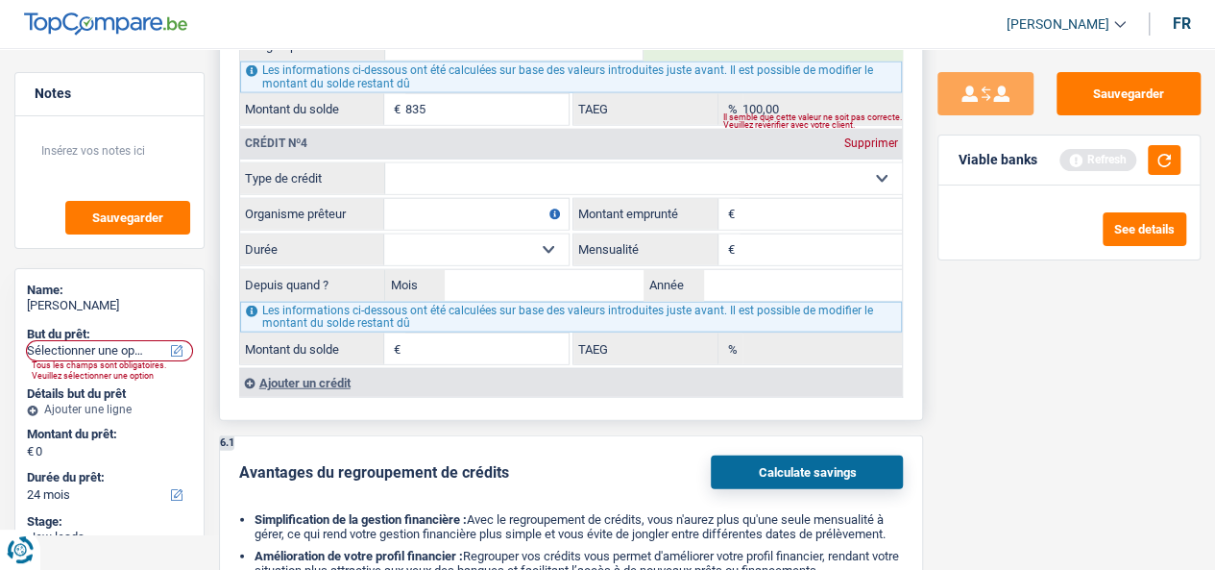
click at [572, 174] on select "Carte ou ouverture de crédit Prêt hypothécaire Vente à tempérament Prêt à tempé…" at bounding box center [643, 178] width 517 height 31
select select "personalLoan"
type input "0"
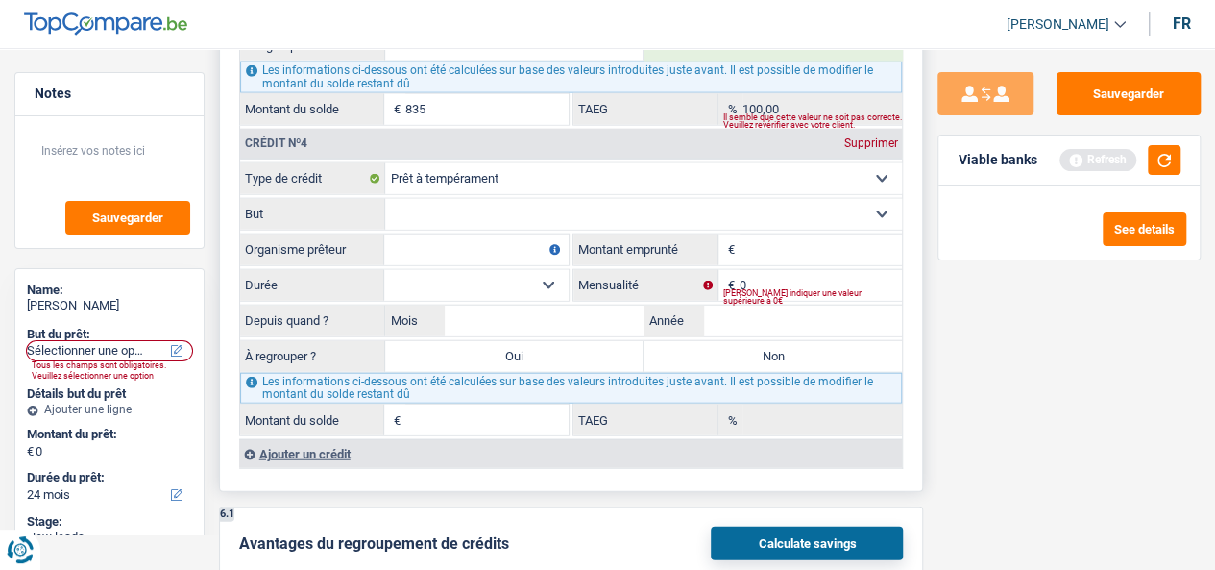
click at [613, 218] on select "Confort maison: meubles, textile, peinture, électroménager, outillage non-profe…" at bounding box center [643, 214] width 517 height 31
select select "homeFurnishingOrRelocation"
click at [385, 199] on select "Confort maison: meubles, textile, peinture, électroménager, outillage non-profe…" at bounding box center [643, 214] width 517 height 31
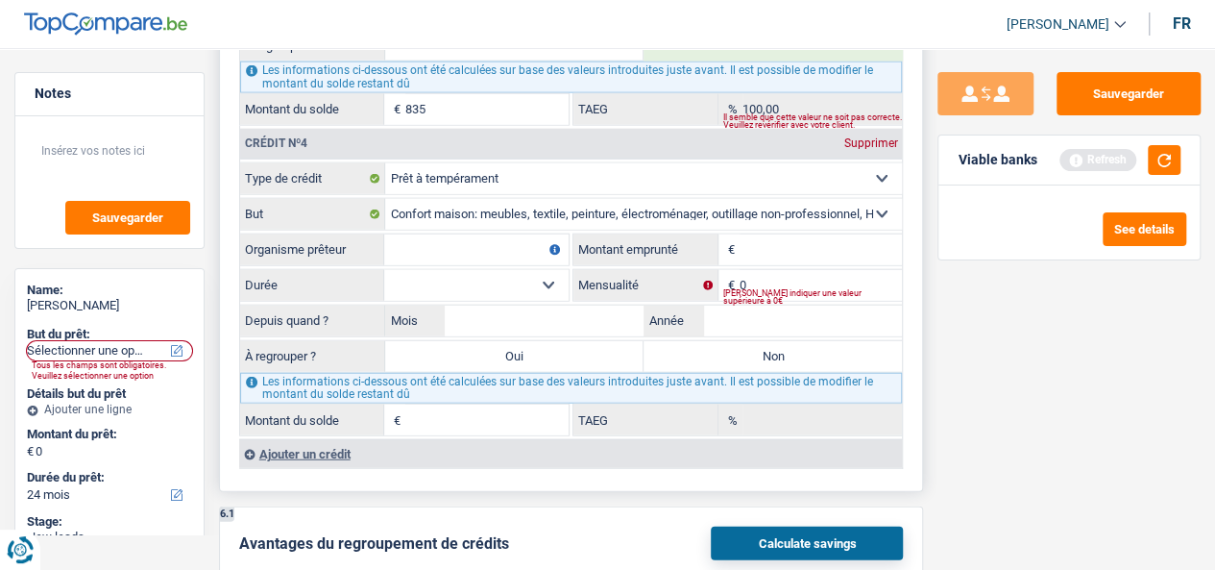
click at [754, 249] on input "Montant emprunté" at bounding box center [821, 249] width 163 height 31
click at [449, 240] on input "Organisme prêteur" at bounding box center [476, 249] width 184 height 31
type input "Santander"
click at [803, 243] on input "Montant emprunté" at bounding box center [821, 249] width 163 height 31
type input "1.250"
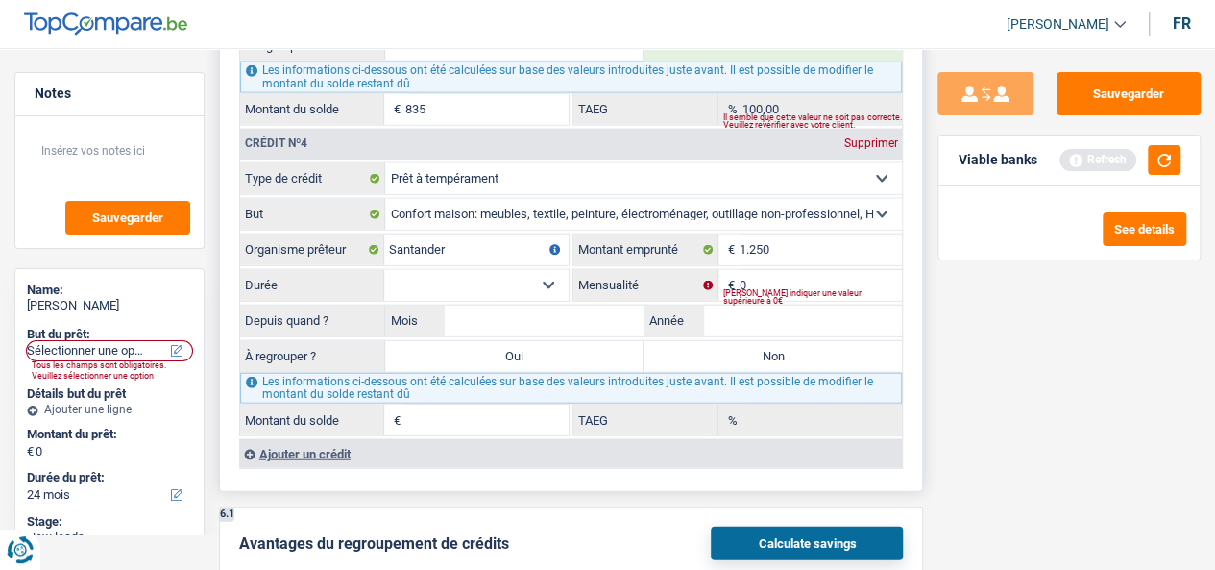
click at [532, 275] on select "12 mois 18 mois 24 mois Sélectionner une option" at bounding box center [476, 285] width 184 height 31
click at [828, 279] on input "0" at bounding box center [821, 285] width 163 height 31
type input "90"
click at [522, 279] on select "12 mois 18 mois 24 mois Sélectionner une option" at bounding box center [476, 285] width 184 height 31
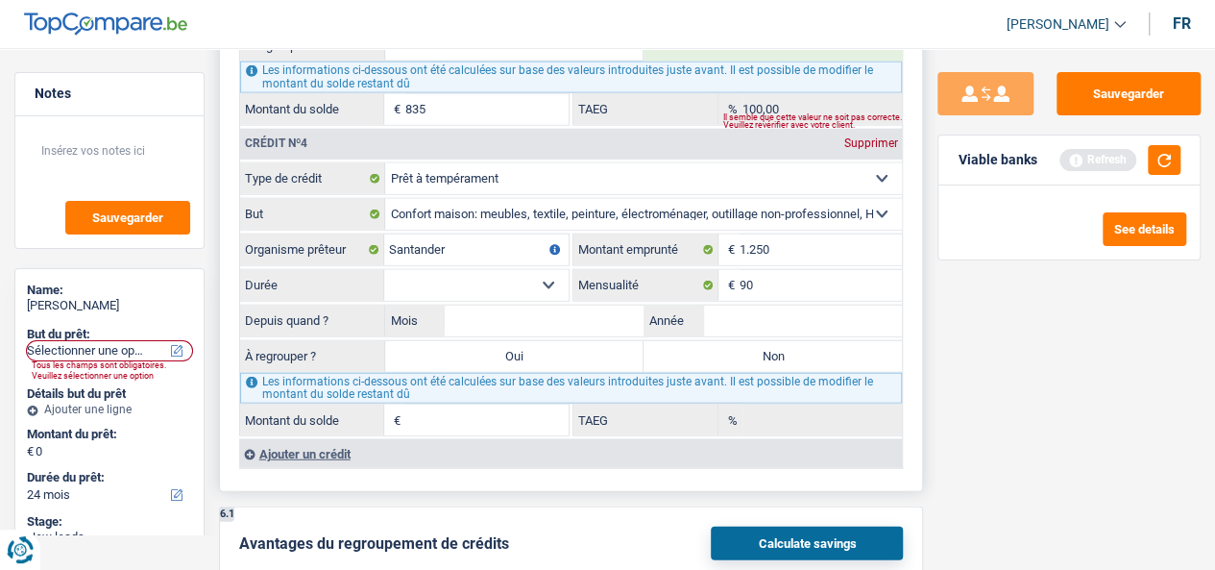
select select "12"
click at [384, 270] on select "12 mois 18 mois 24 mois Sélectionner une option" at bounding box center [476, 285] width 184 height 31
click at [582, 170] on select "Carte ou ouverture de crédit Prêt hypothécaire Vente à tempérament Prêt à tempé…" at bounding box center [643, 178] width 517 height 31
select select "cardOrCredit"
click at [385, 163] on select "Carte ou ouverture de crédit Prêt hypothécaire Vente à tempérament Prêt à tempé…" at bounding box center [643, 178] width 517 height 31
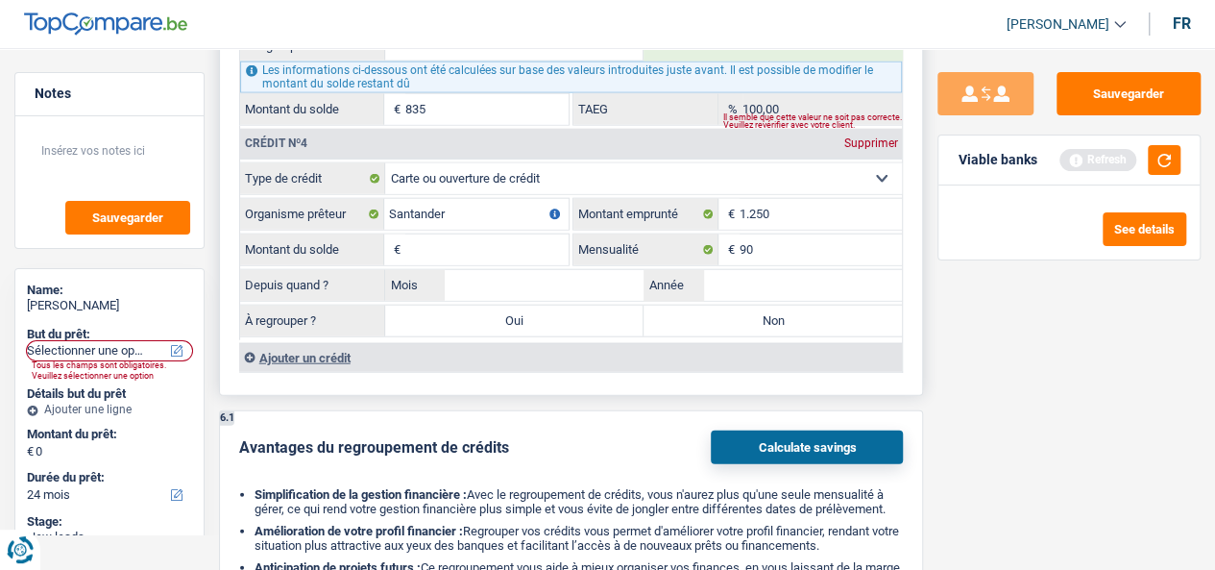
click at [533, 234] on input "Montant du solde" at bounding box center [486, 249] width 163 height 31
click at [812, 199] on input "1.250" at bounding box center [821, 214] width 163 height 31
click at [813, 203] on input "1.250" at bounding box center [821, 214] width 163 height 31
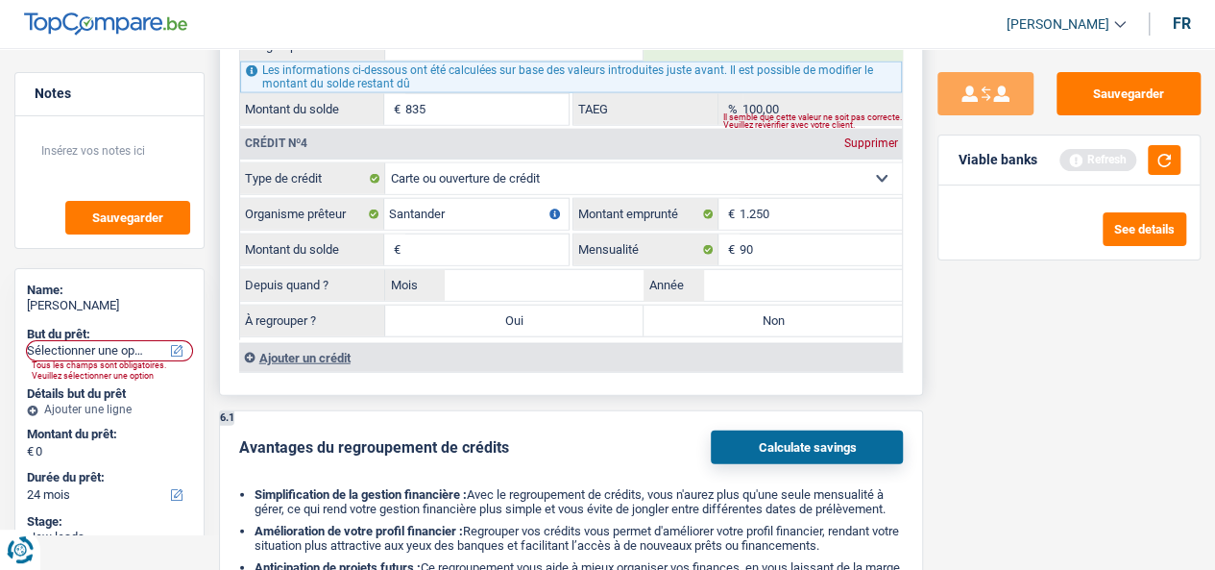
click at [538, 239] on input "Montant du solde" at bounding box center [486, 249] width 163 height 31
type input "1.250"
click at [584, 270] on input "Mois" at bounding box center [544, 285] width 199 height 31
type input "5"
click at [796, 270] on input "Année" at bounding box center [802, 285] width 199 height 31
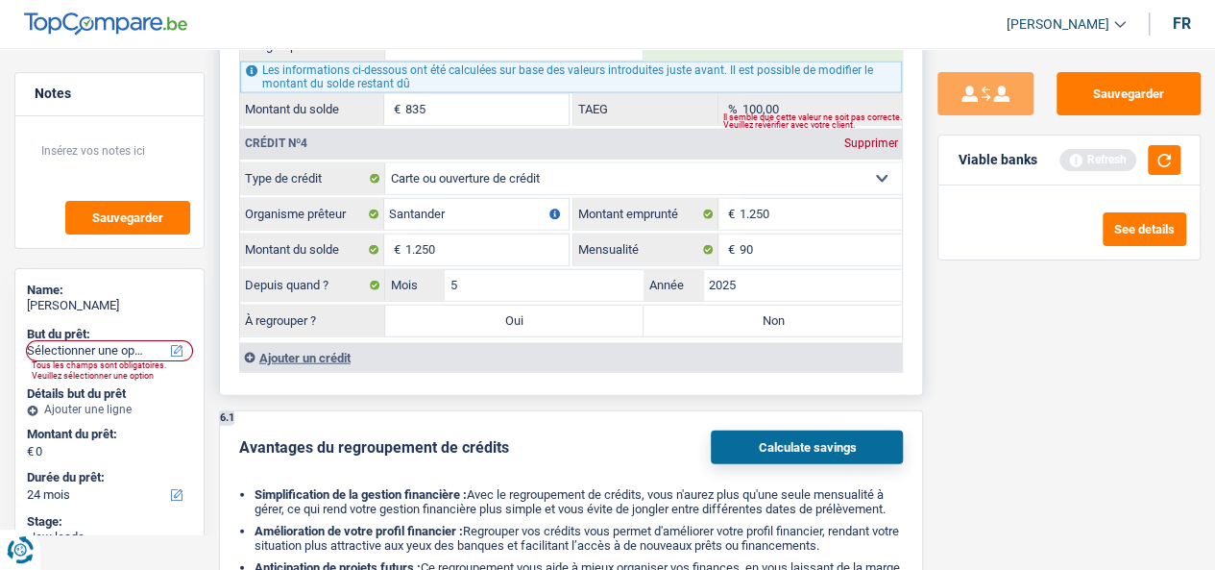
type input "2025"
click at [753, 318] on label "Non" at bounding box center [772, 320] width 258 height 31
click at [753, 318] on input "Non" at bounding box center [772, 320] width 258 height 31
radio input "true"
click at [302, 352] on div "Ajouter un crédit" at bounding box center [571, 357] width 664 height 29
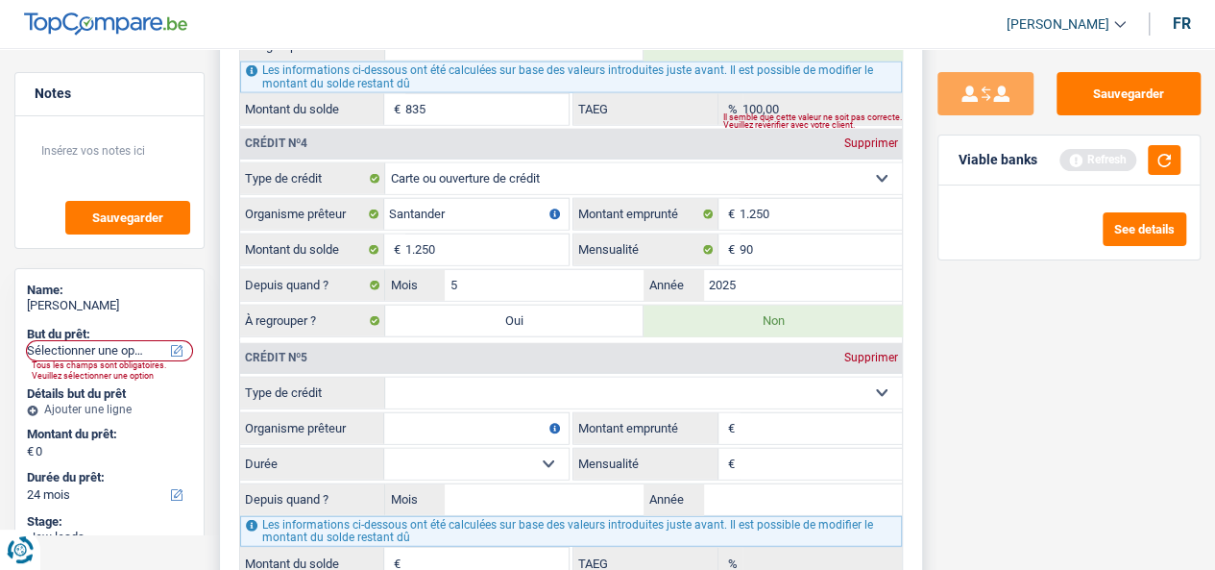
click at [484, 377] on select "Carte ou ouverture de crédit Prêt hypothécaire Vente à tempérament Prêt à tempé…" at bounding box center [643, 392] width 517 height 31
select select "cardOrCredit"
type input "0"
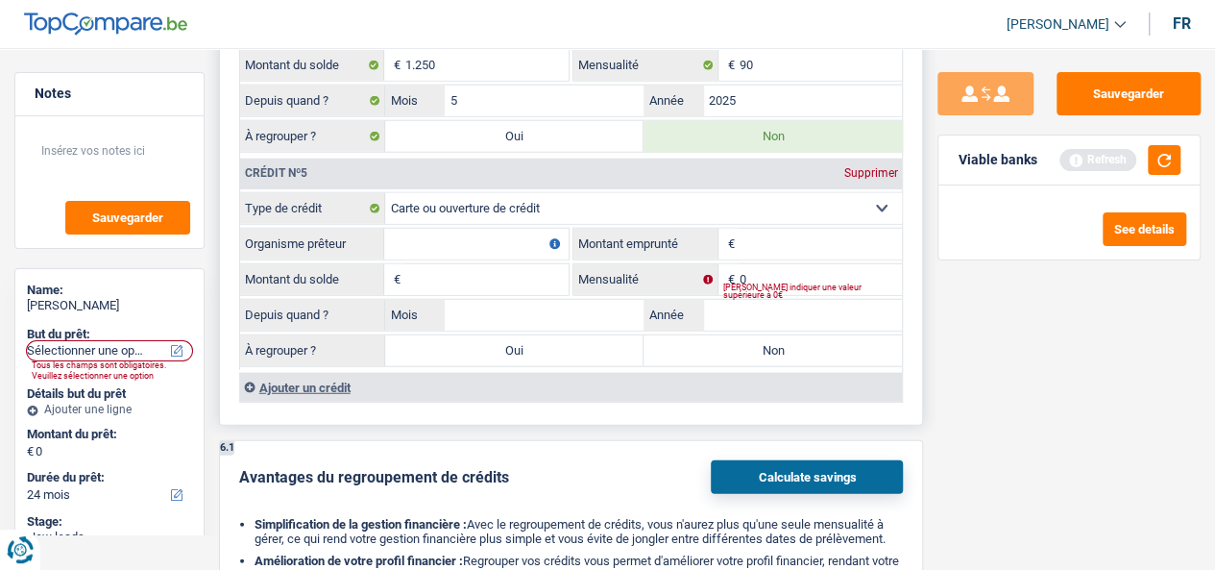
scroll to position [2497, 0]
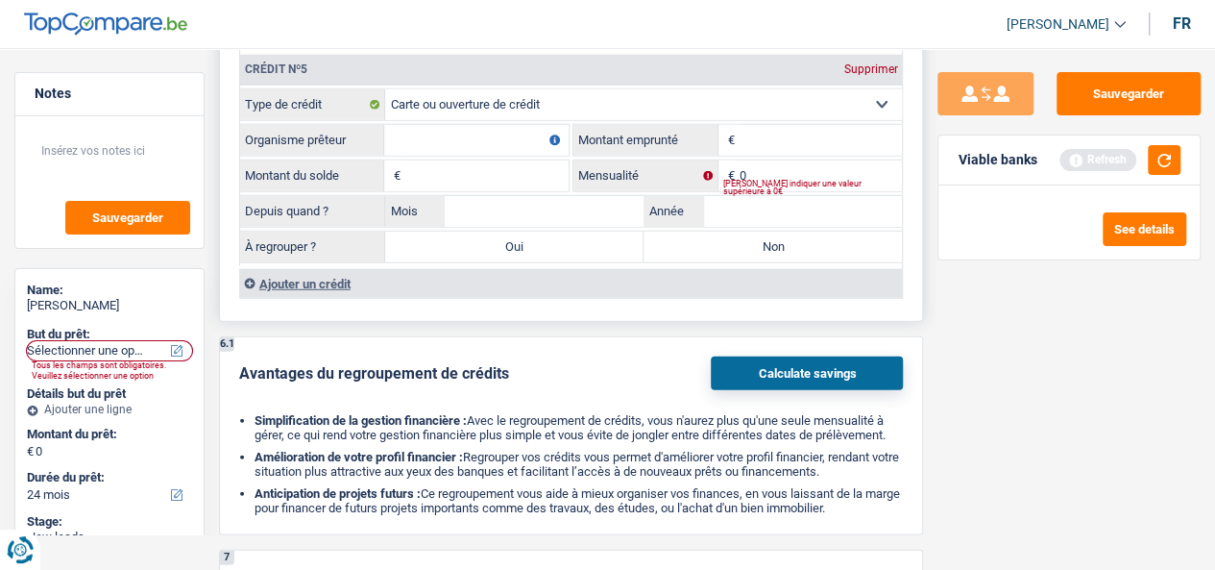
click at [805, 141] on input "Montant emprunté" at bounding box center [821, 140] width 163 height 31
type input "3.500"
drag, startPoint x: 628, startPoint y: 87, endPoint x: 636, endPoint y: 109, distance: 22.5
click at [629, 89] on select "Carte ou ouverture de crédit Prêt hypothécaire Vente à tempérament Prêt à tempé…" at bounding box center [643, 104] width 517 height 31
select select "personalLoan"
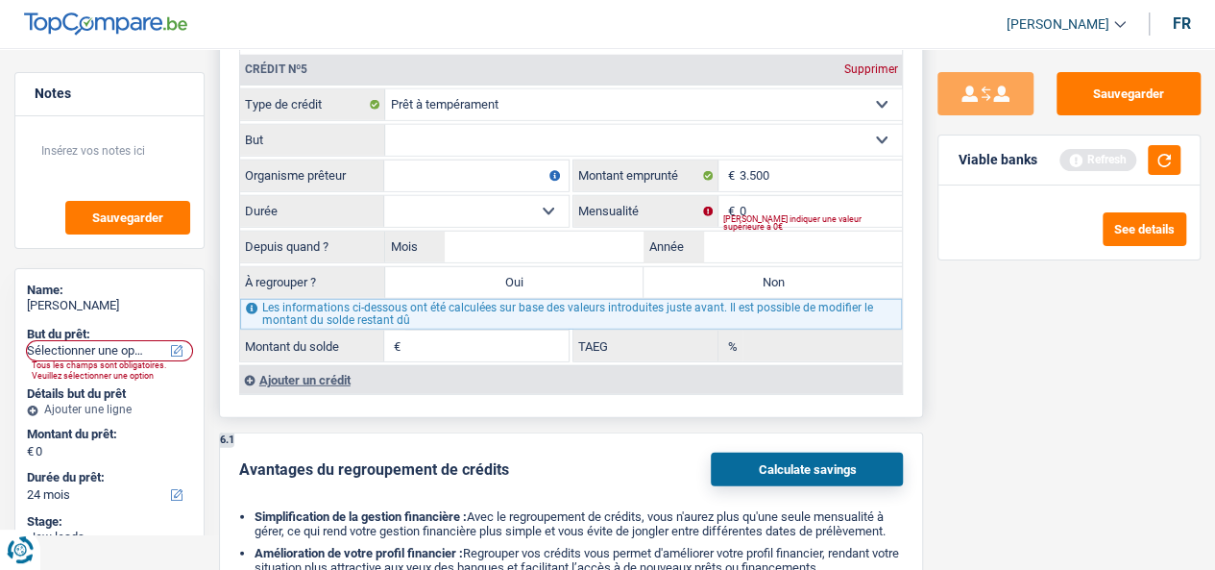
click at [654, 133] on select "Confort maison: meubles, textile, peinture, électroménager, outillage non-profe…" at bounding box center [643, 140] width 517 height 31
select select "homeFurnishingOrRelocation"
click at [385, 125] on select "Confort maison: meubles, textile, peinture, électroménager, outillage non-profe…" at bounding box center [643, 140] width 517 height 31
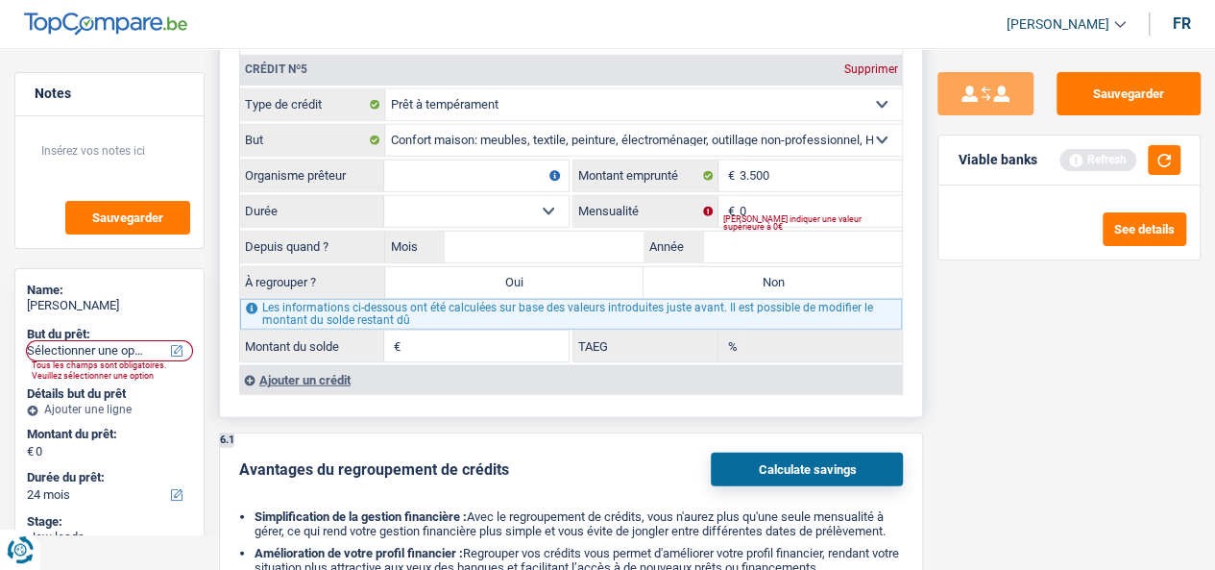
click at [468, 160] on input "Organisme prêteur" at bounding box center [476, 175] width 184 height 31
type input "Santander"
click at [776, 196] on input "0" at bounding box center [821, 211] width 163 height 31
click at [774, 196] on input "0" at bounding box center [821, 211] width 163 height 31
type input "122"
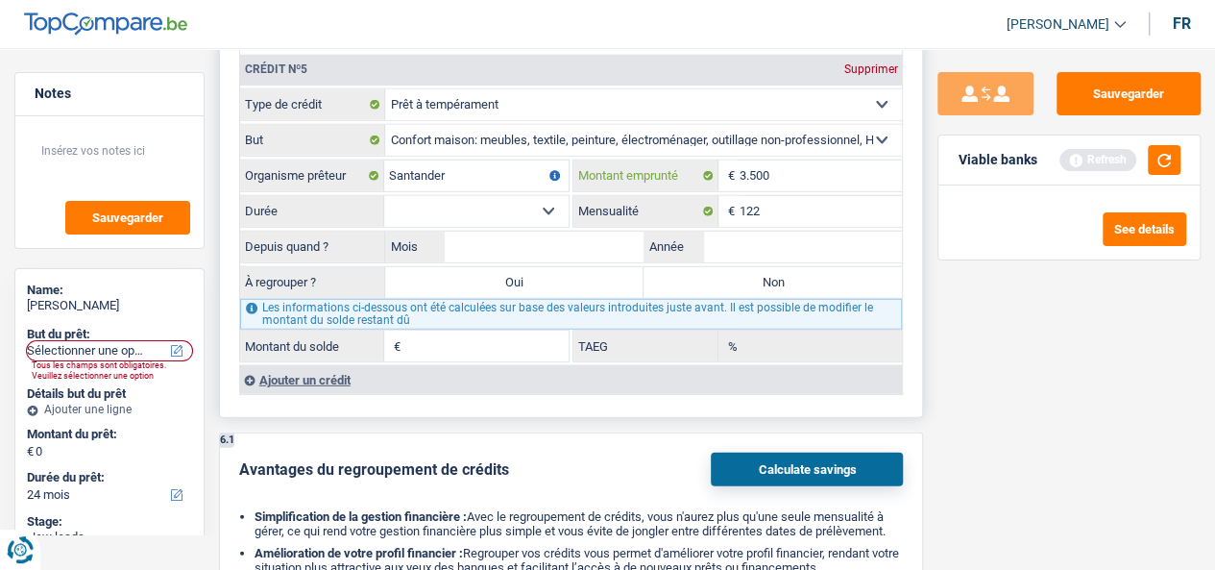
click at [793, 169] on input "3.500" at bounding box center [821, 175] width 163 height 31
click at [511, 203] on select "12 mois 18 mois 24 mois 30 mois Sélectionner une option" at bounding box center [476, 211] width 184 height 31
click at [802, 170] on input "3.500" at bounding box center [821, 175] width 163 height 31
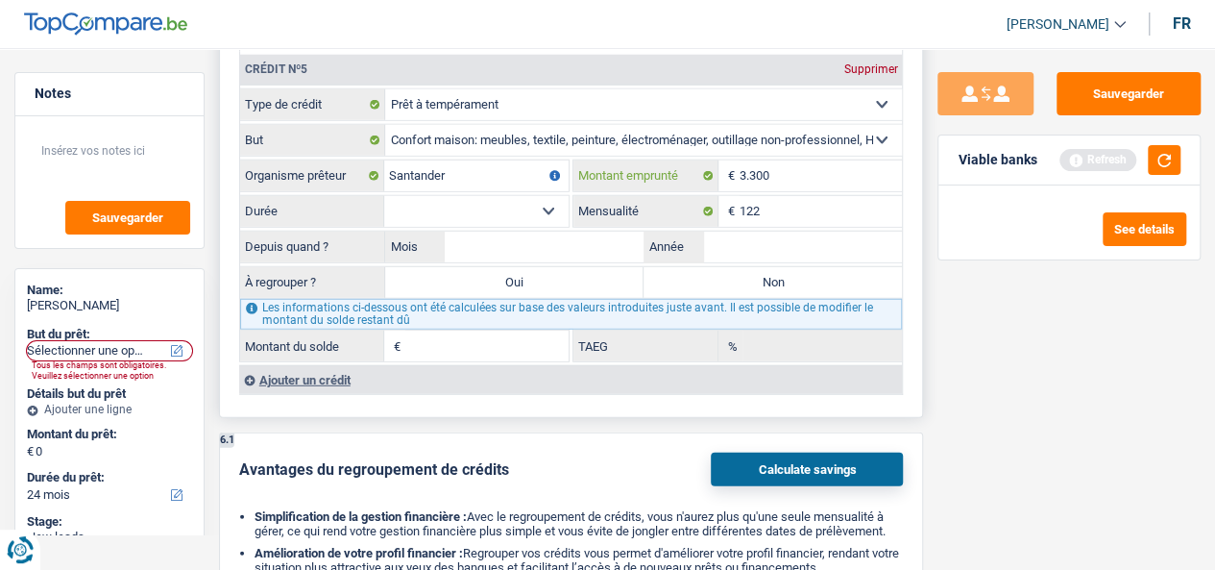
type input "3.300"
click at [546, 196] on select "12 mois 18 mois 24 mois 30 mois Sélectionner une option" at bounding box center [476, 211] width 184 height 31
select select "30"
click at [384, 196] on select "12 mois 18 mois 24 mois 30 mois Sélectionner une option" at bounding box center [476, 211] width 184 height 31
click at [609, 231] on input "Mois" at bounding box center [544, 246] width 199 height 31
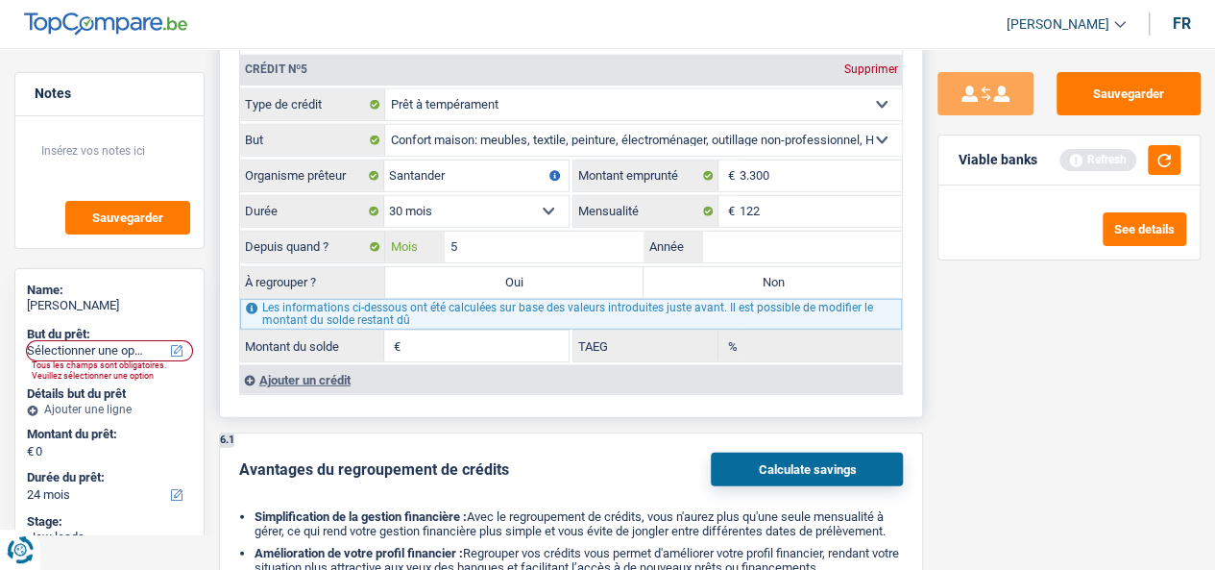
type input "5"
click at [800, 243] on input "Année" at bounding box center [802, 246] width 199 height 31
type input "2025"
click at [748, 271] on label "Non" at bounding box center [772, 282] width 258 height 31
click at [748, 271] on input "Non" at bounding box center [772, 282] width 258 height 31
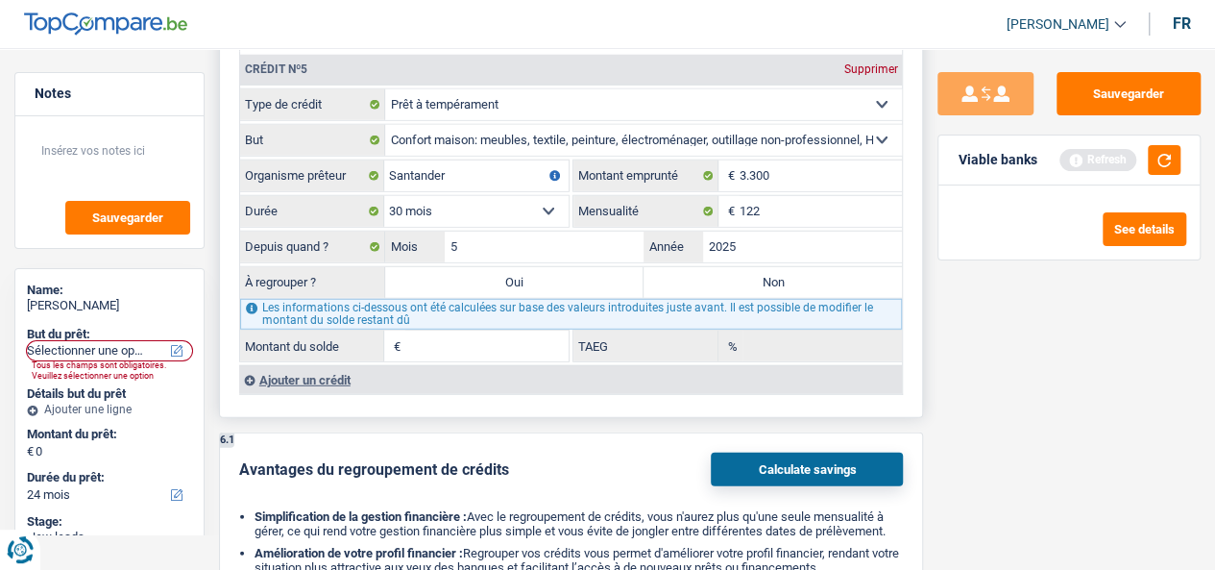
radio input "true"
type input "3.000"
type input "8,49"
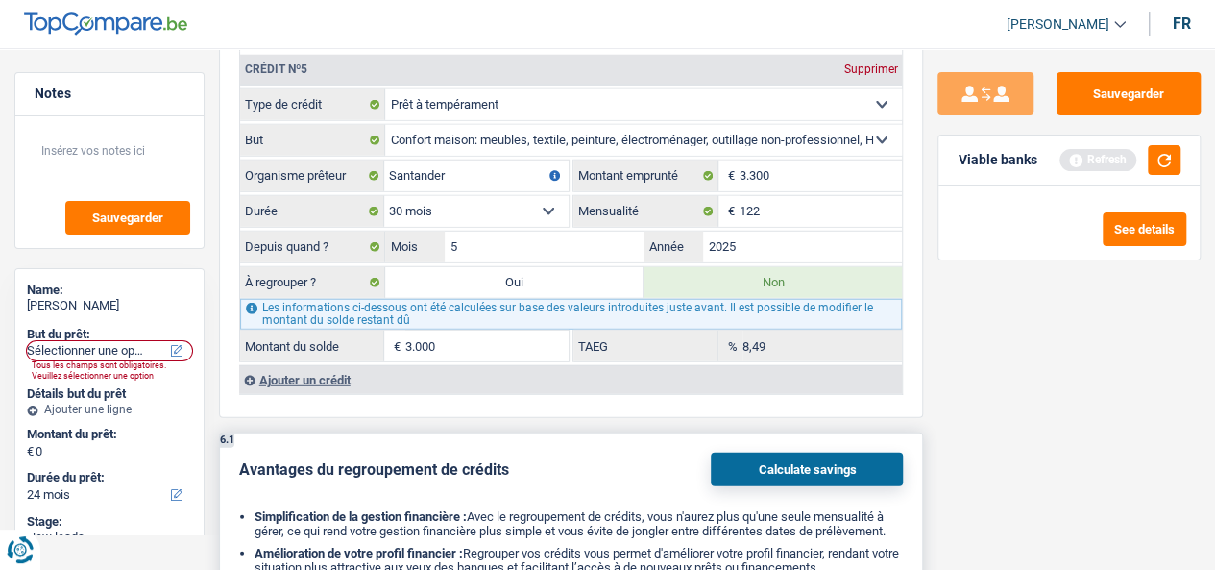
scroll to position [2689, 0]
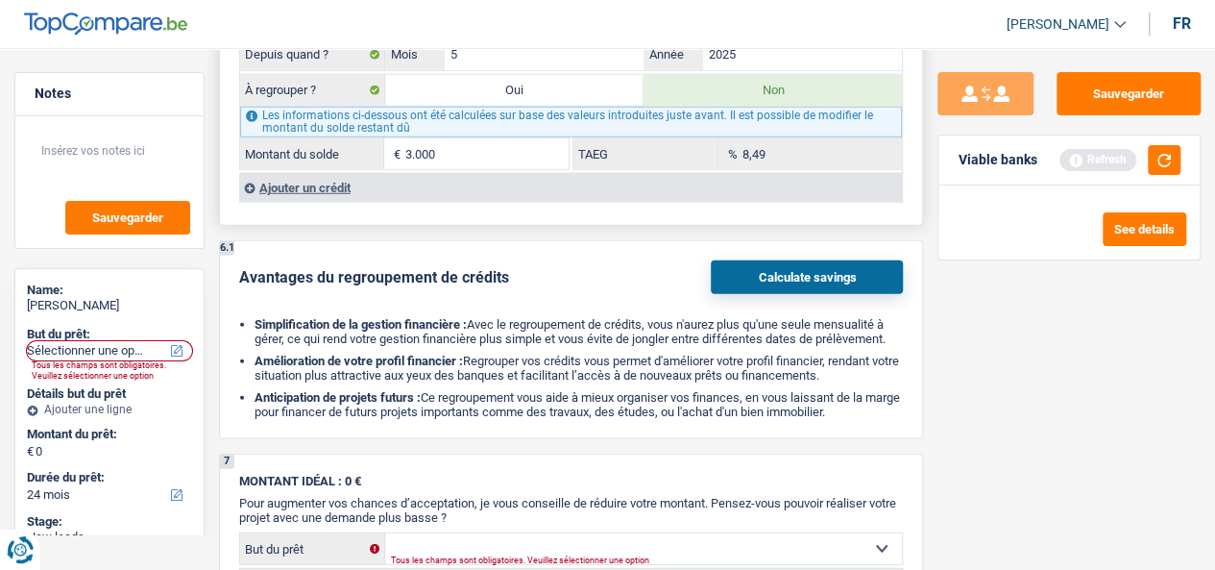
click at [320, 173] on div "Ajouter un crédit" at bounding box center [571, 187] width 664 height 29
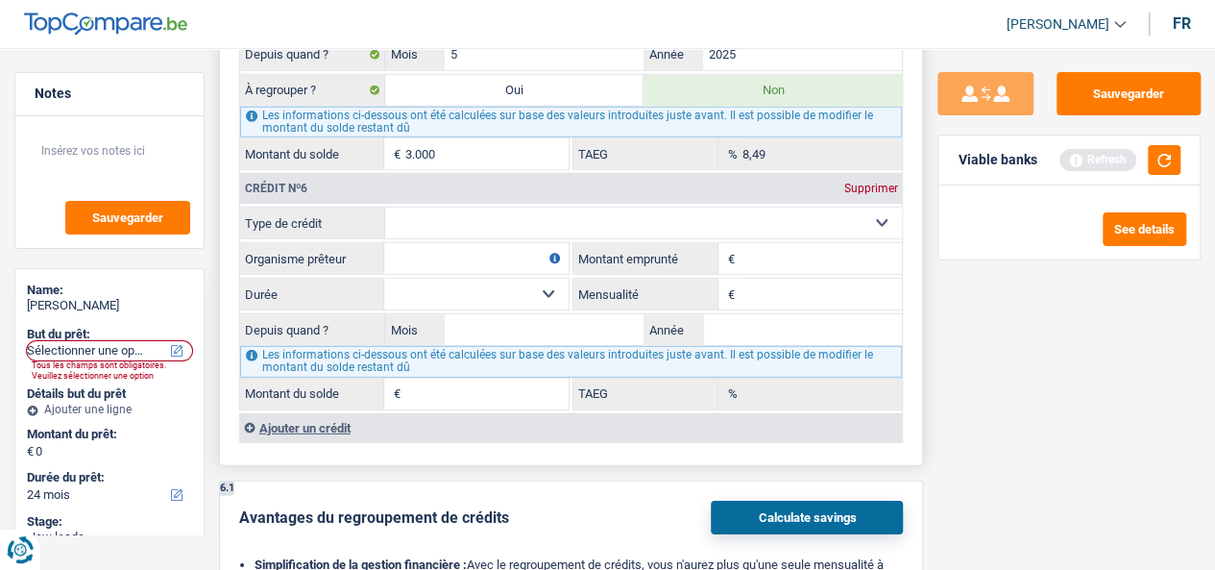
click at [540, 213] on select "Carte ou ouverture de crédit Prêt hypothécaire Vente à tempérament Prêt à tempé…" at bounding box center [643, 222] width 517 height 31
select select "cardOrCredit"
type input "0"
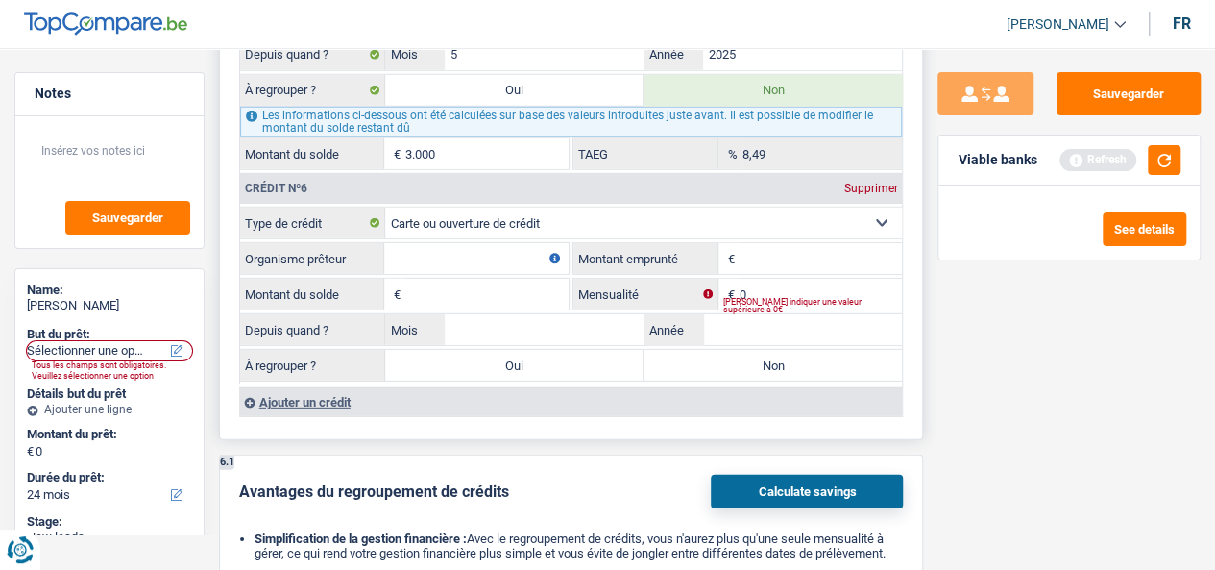
click at [503, 243] on input "Organisme prêteur" at bounding box center [476, 258] width 184 height 31
type input "Cofidis"
click at [823, 244] on input "Montant emprunté" at bounding box center [821, 258] width 163 height 31
click at [626, 243] on label "Montant emprunté" at bounding box center [645, 258] width 145 height 31
click at [740, 243] on input "Montant emprunté" at bounding box center [821, 258] width 163 height 31
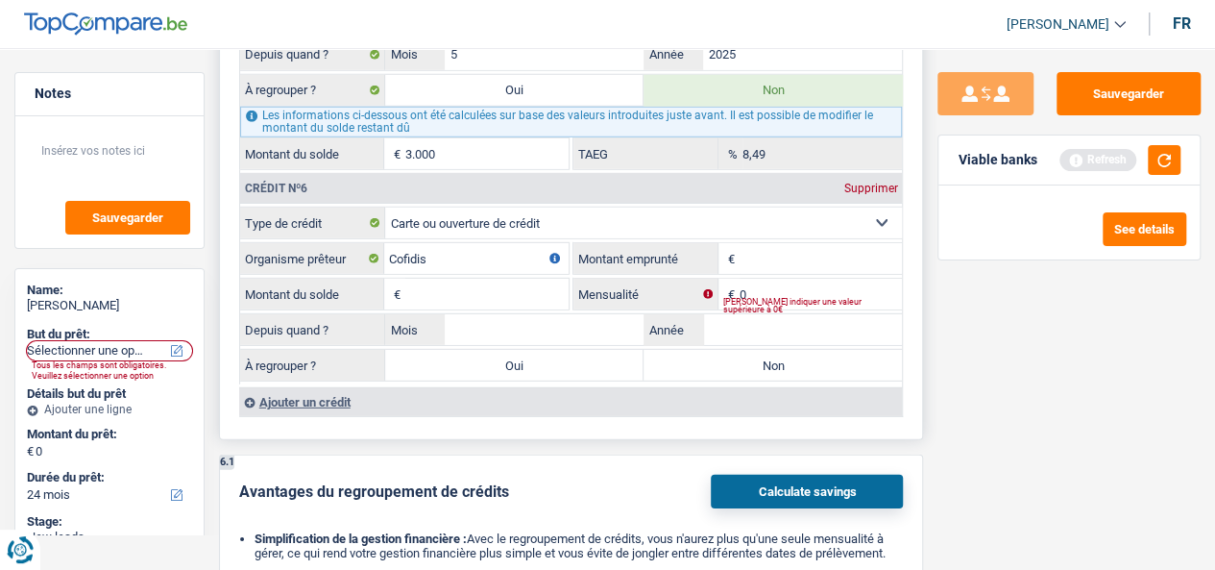
click at [626, 243] on label "Montant emprunté" at bounding box center [645, 258] width 145 height 31
click at [740, 243] on input "Montant emprunté" at bounding box center [821, 258] width 163 height 31
click at [626, 243] on label "Montant emprunté" at bounding box center [645, 258] width 145 height 31
click at [740, 243] on input "Montant emprunté" at bounding box center [821, 258] width 163 height 31
click at [779, 243] on input "Montant emprunté" at bounding box center [821, 258] width 163 height 31
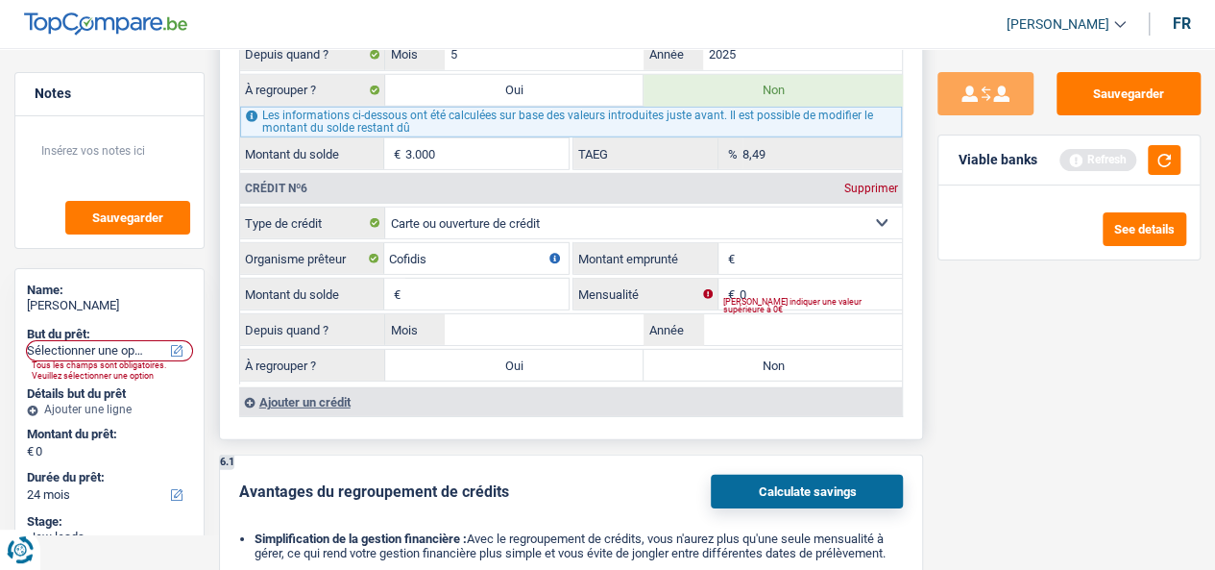
click at [435, 284] on input "Montant du solde" at bounding box center [486, 294] width 163 height 31
type input "900"
click at [749, 250] on input "Montant emprunté" at bounding box center [821, 258] width 163 height 31
click at [778, 248] on input "1.250" at bounding box center [821, 258] width 163 height 31
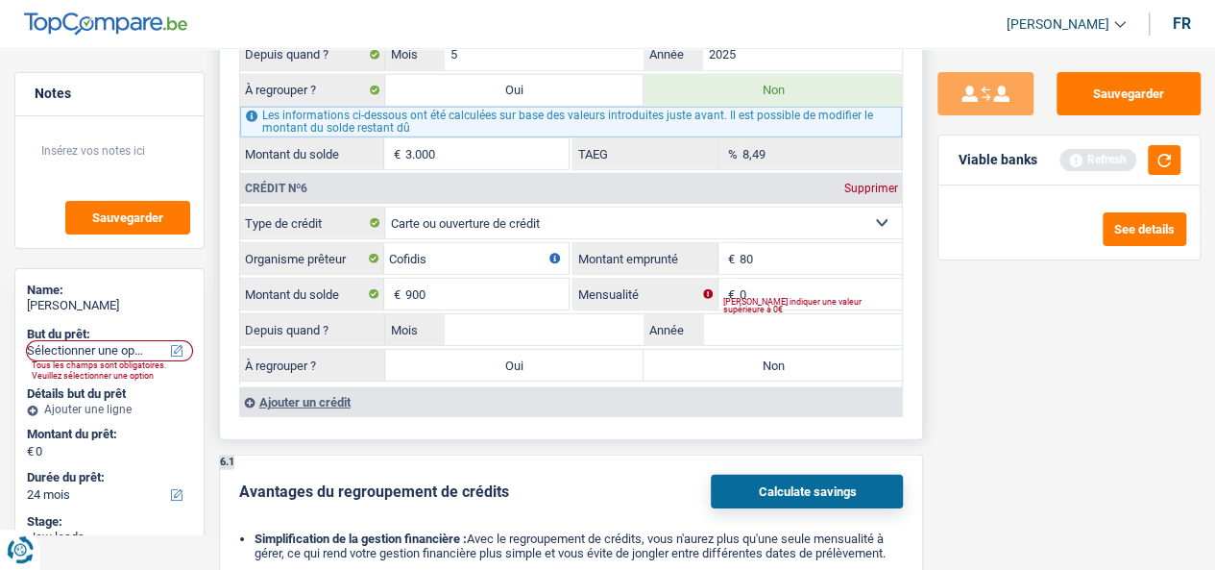
type input "8"
type input "900"
click at [501, 285] on input "900" at bounding box center [486, 294] width 163 height 31
type input "540"
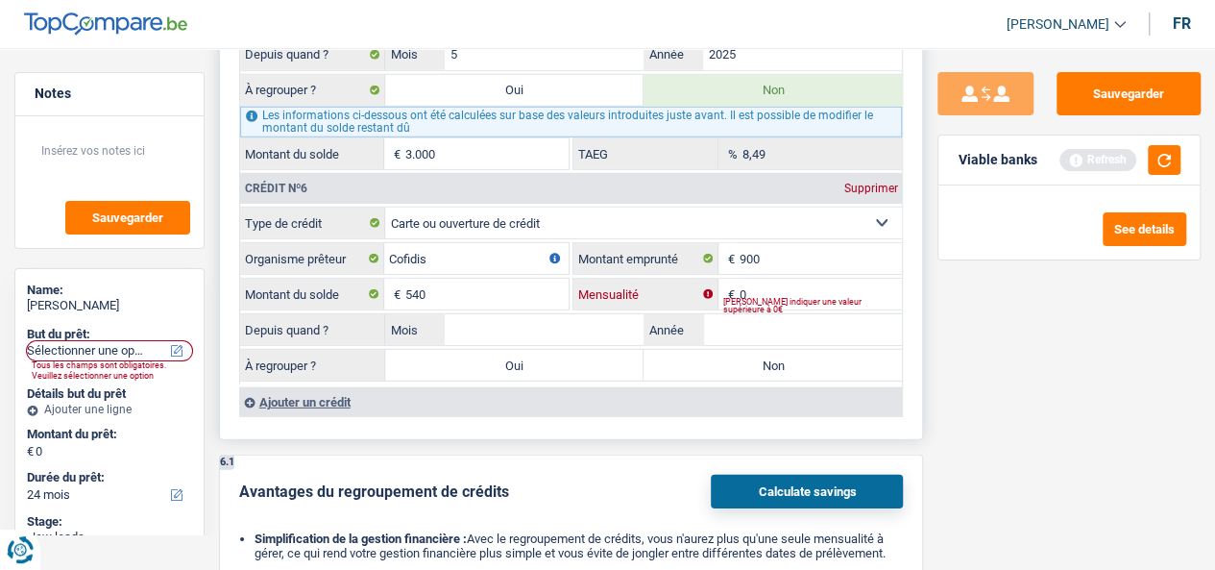
click at [789, 279] on input "0" at bounding box center [821, 294] width 163 height 31
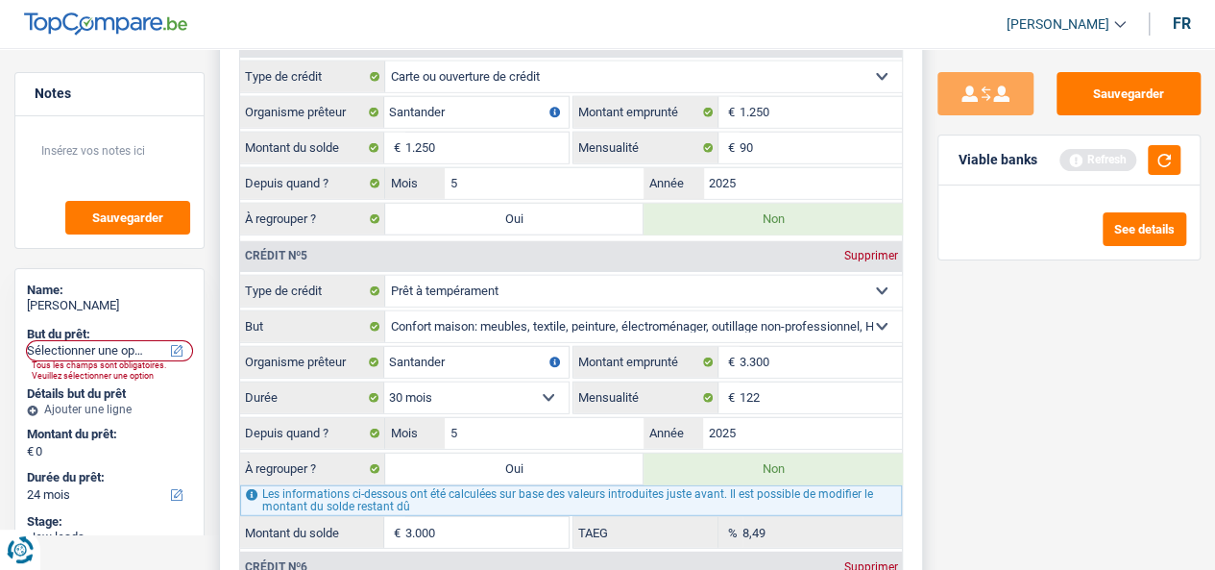
scroll to position [2209, 0]
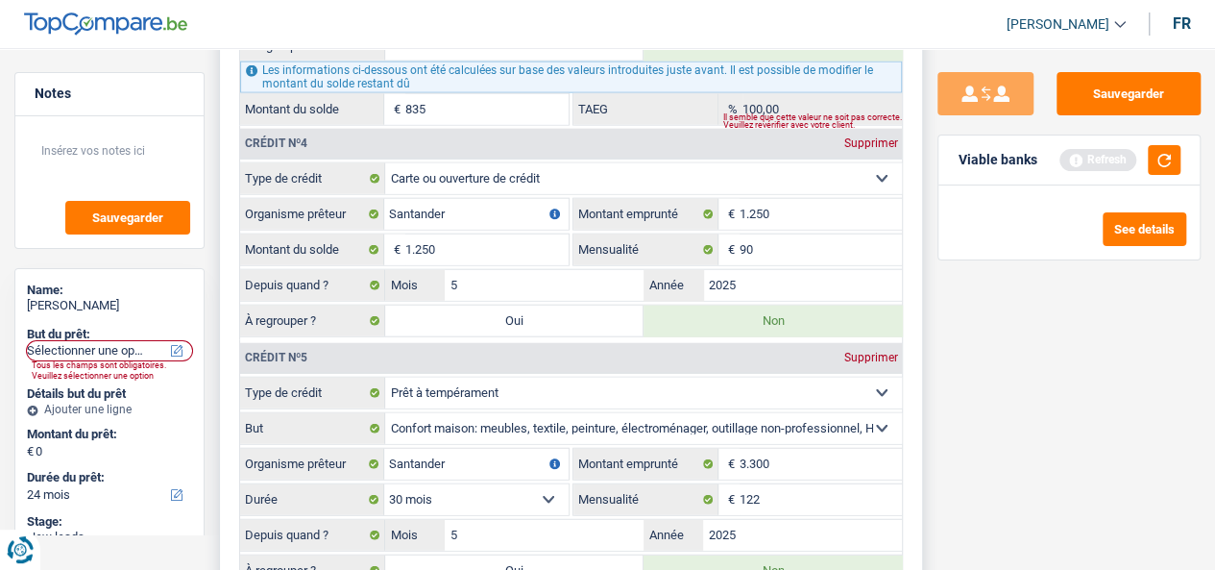
type input "45"
click at [797, 239] on input "90" at bounding box center [821, 249] width 163 height 31
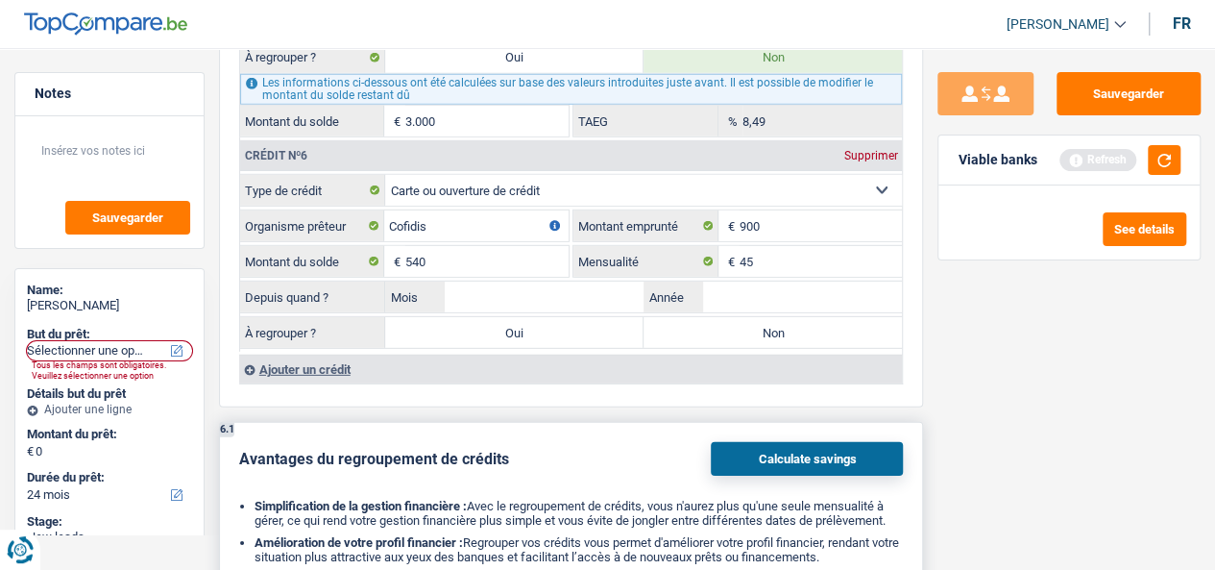
scroll to position [2881, 0]
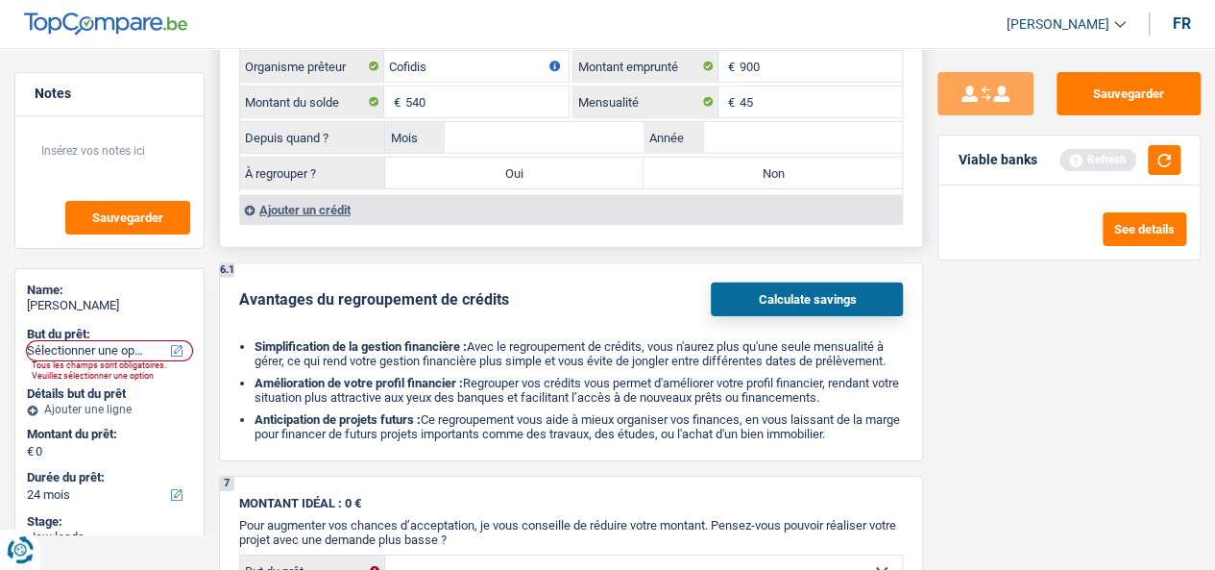
type input "50"
click at [556, 122] on input "Mois" at bounding box center [544, 137] width 199 height 31
type input "2"
drag, startPoint x: 781, startPoint y: 116, endPoint x: 768, endPoint y: 118, distance: 12.6
click at [782, 122] on input "Année" at bounding box center [802, 137] width 199 height 31
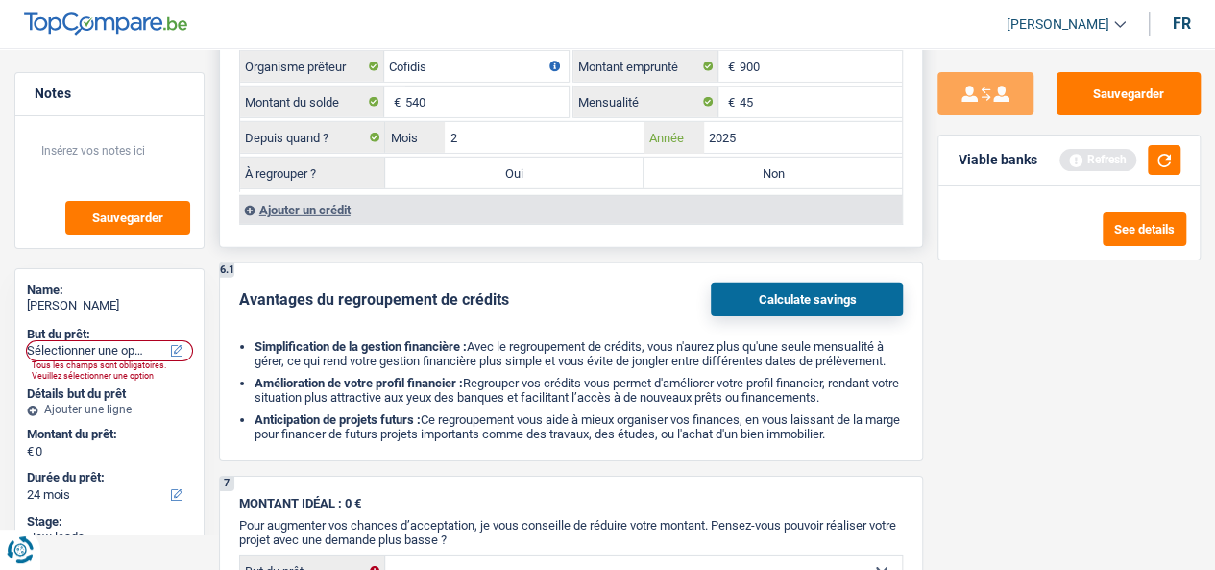
type input "2025"
click at [749, 158] on label "Non" at bounding box center [772, 173] width 258 height 31
click at [749, 158] on input "Non" at bounding box center [772, 173] width 258 height 31
radio input "true"
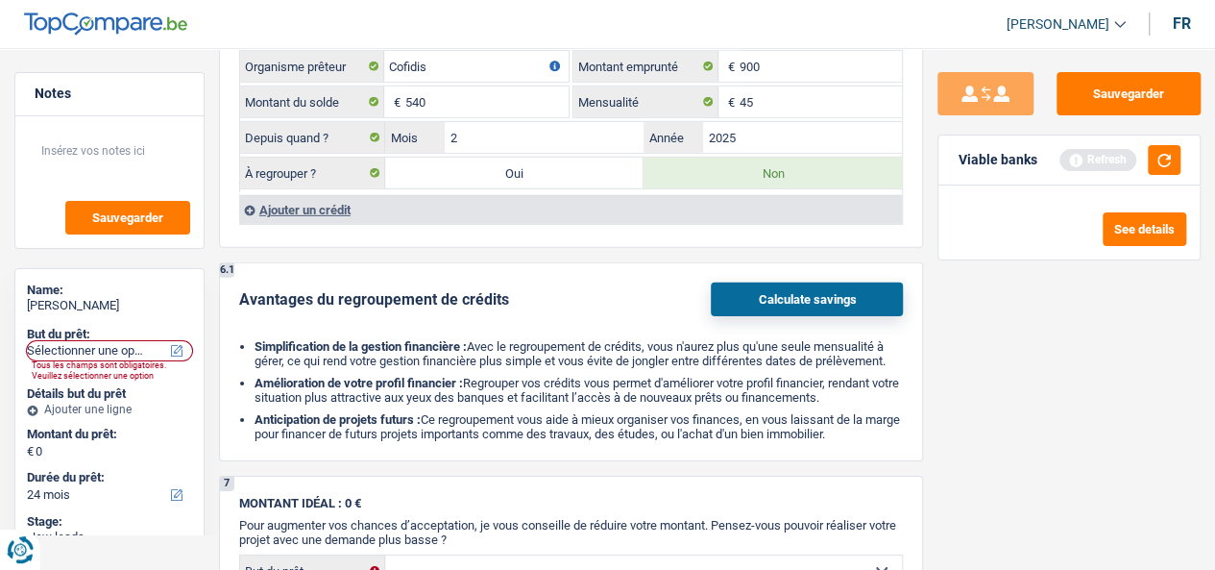
click at [1086, 401] on div "Sauvegarder Viable banks Refresh See details" at bounding box center [1069, 303] width 292 height 462
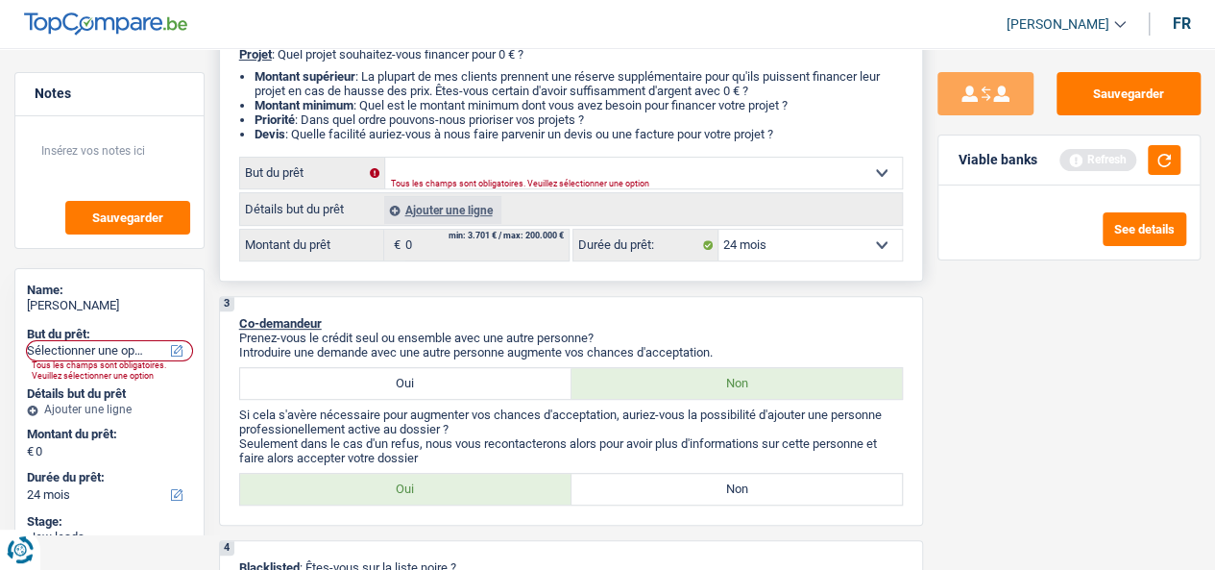
scroll to position [288, 0]
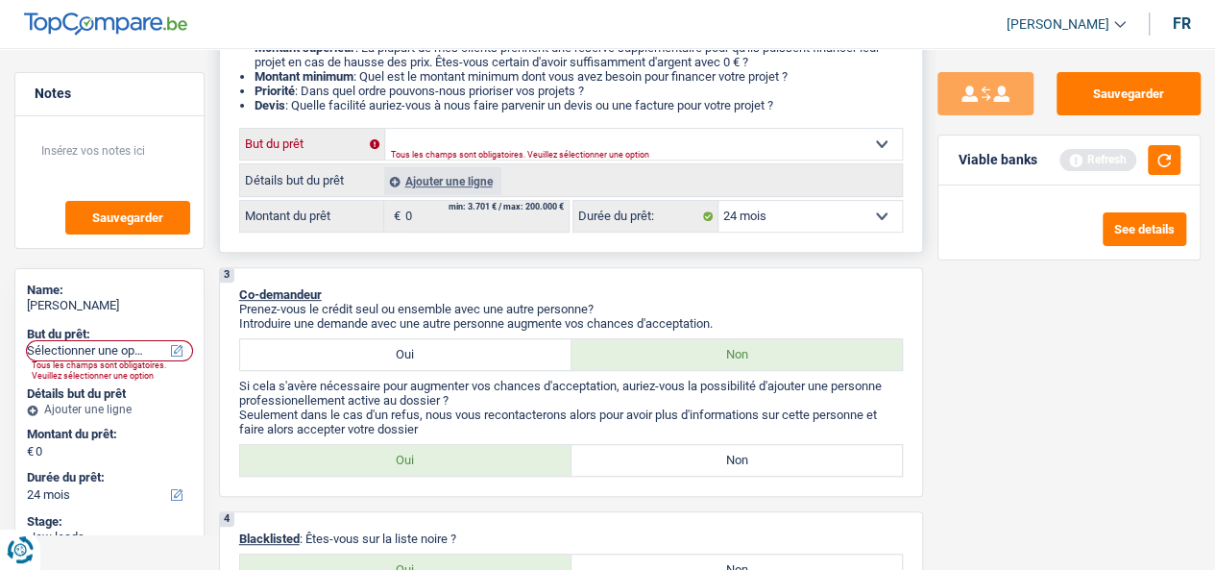
click at [522, 151] on select "Confort maison: meubles, textile, peinture, électroménager, outillage non-profe…" at bounding box center [643, 144] width 517 height 31
select select "household"
click at [385, 136] on select "Confort maison: meubles, textile, peinture, électroménager, outillage non-profe…" at bounding box center [643, 144] width 517 height 31
select select "household"
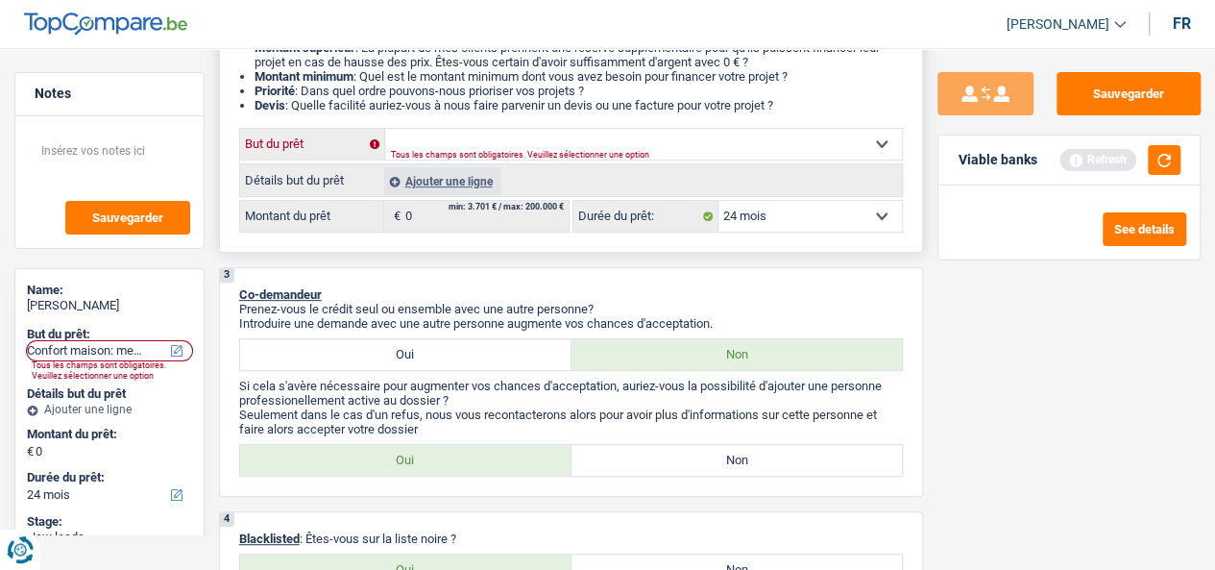
select select "household"
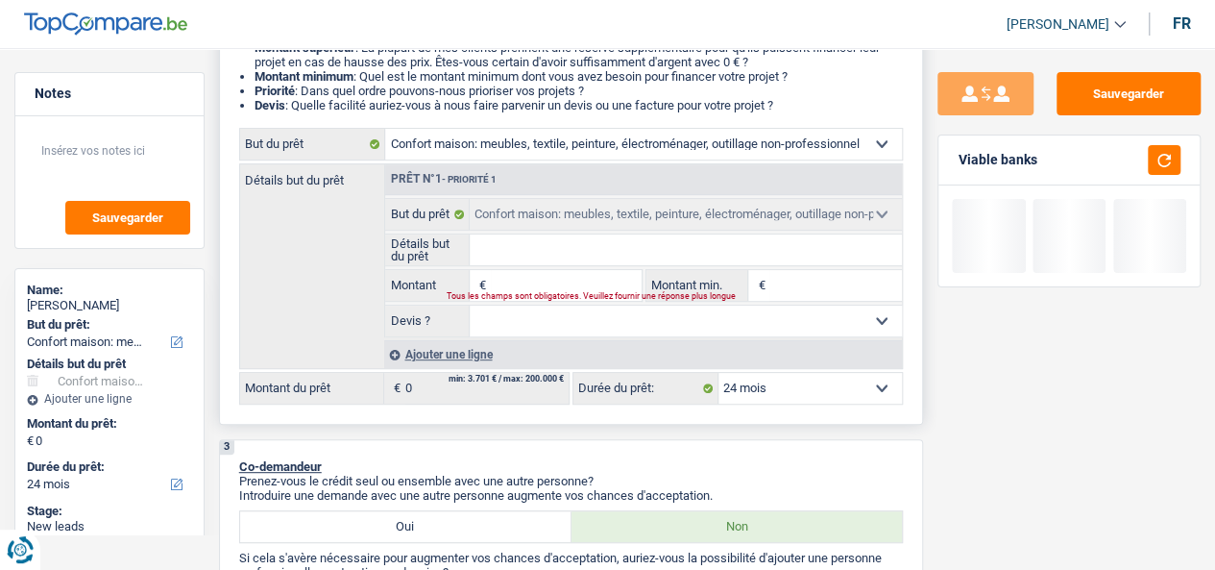
click at [582, 288] on input "Montant" at bounding box center [566, 285] width 151 height 31
type input "5"
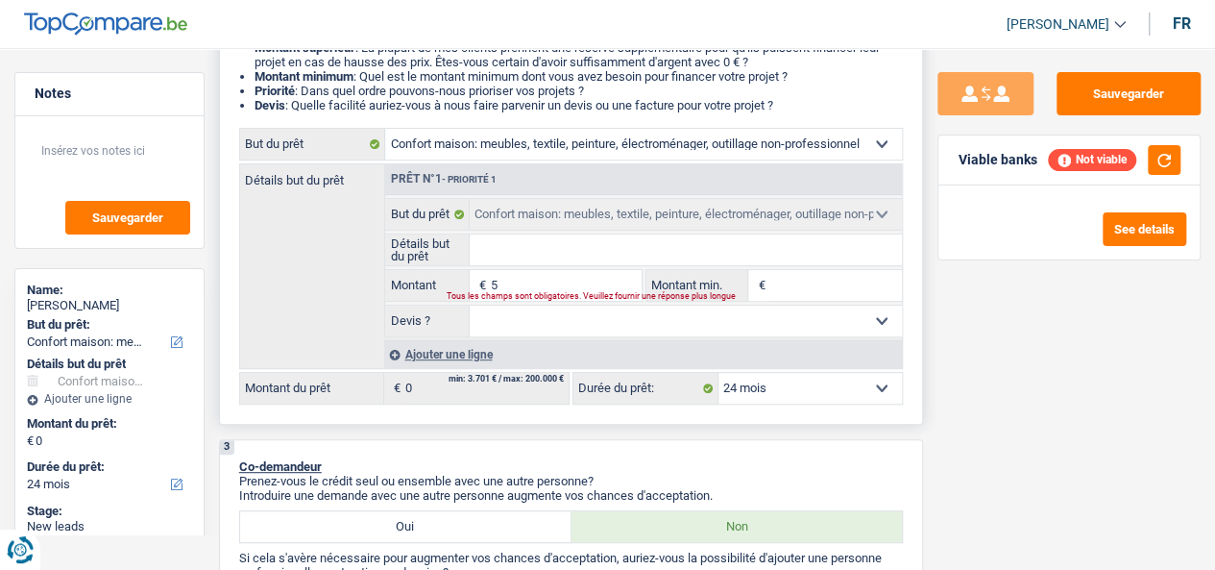
type input "5"
type input "50"
type input "500"
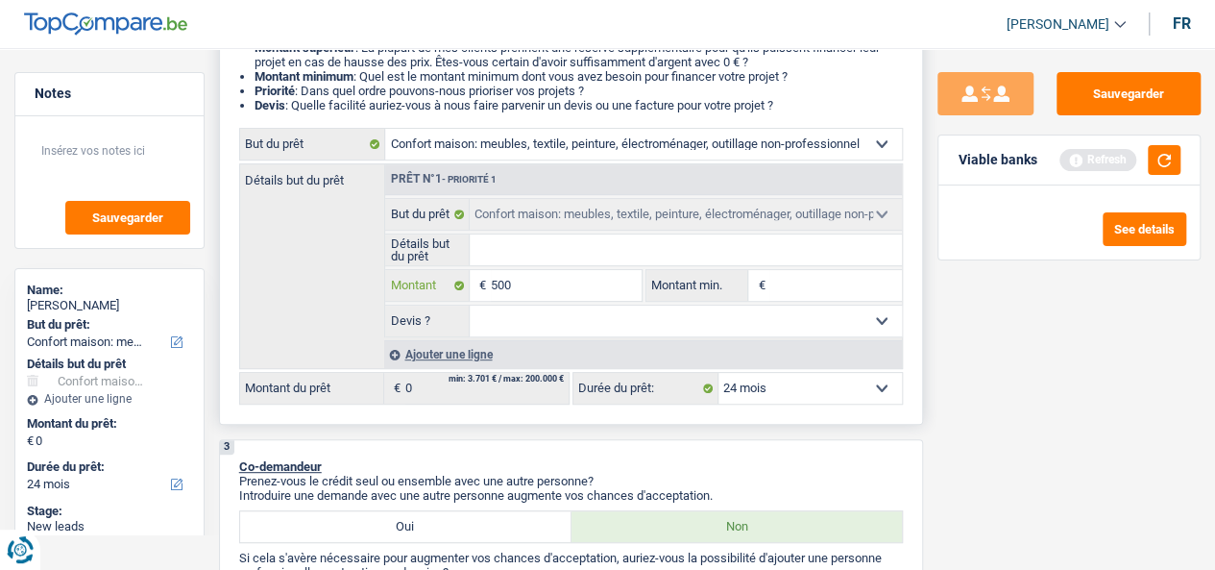
type input "5.000"
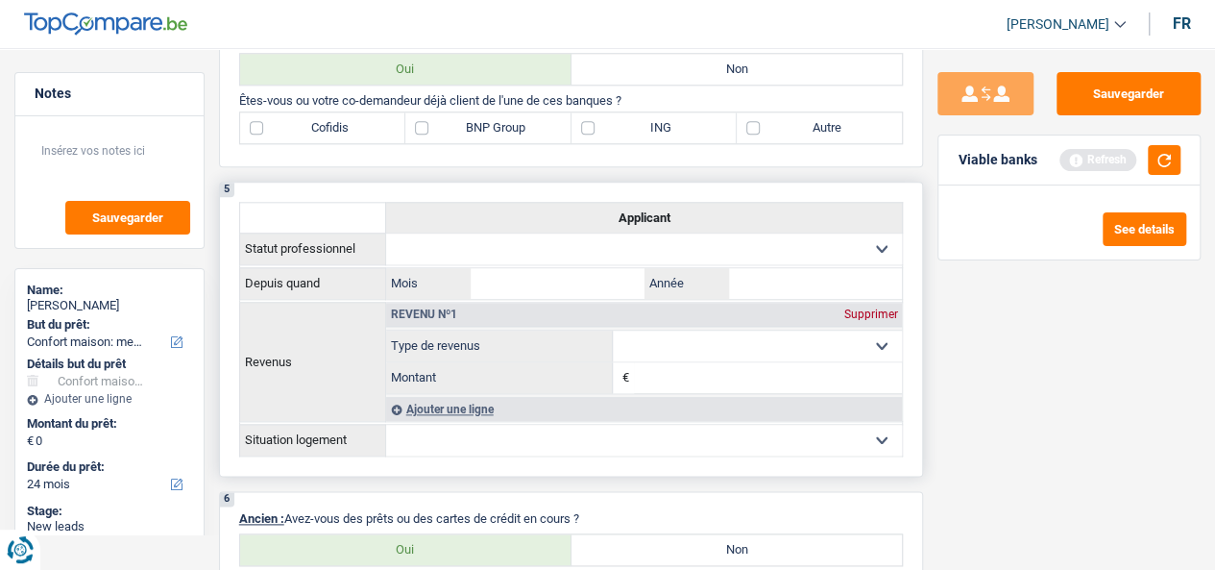
scroll to position [576, 0]
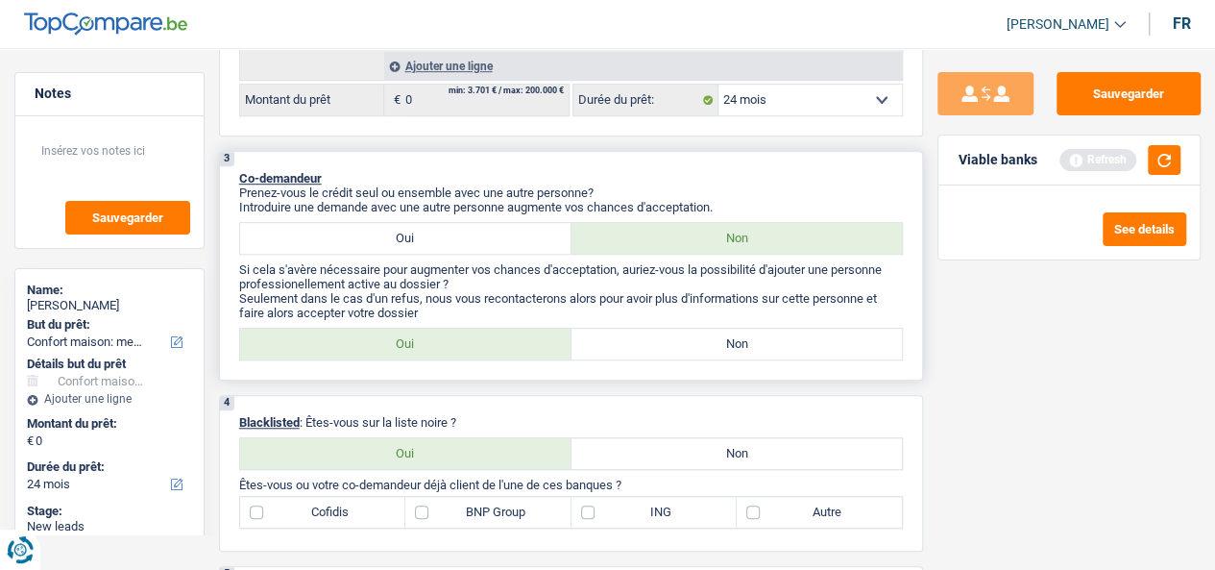
type input "5.000"
click at [664, 352] on label "Non" at bounding box center [736, 343] width 331 height 31
click at [664, 352] on input "Non" at bounding box center [736, 343] width 331 height 31
radio input "true"
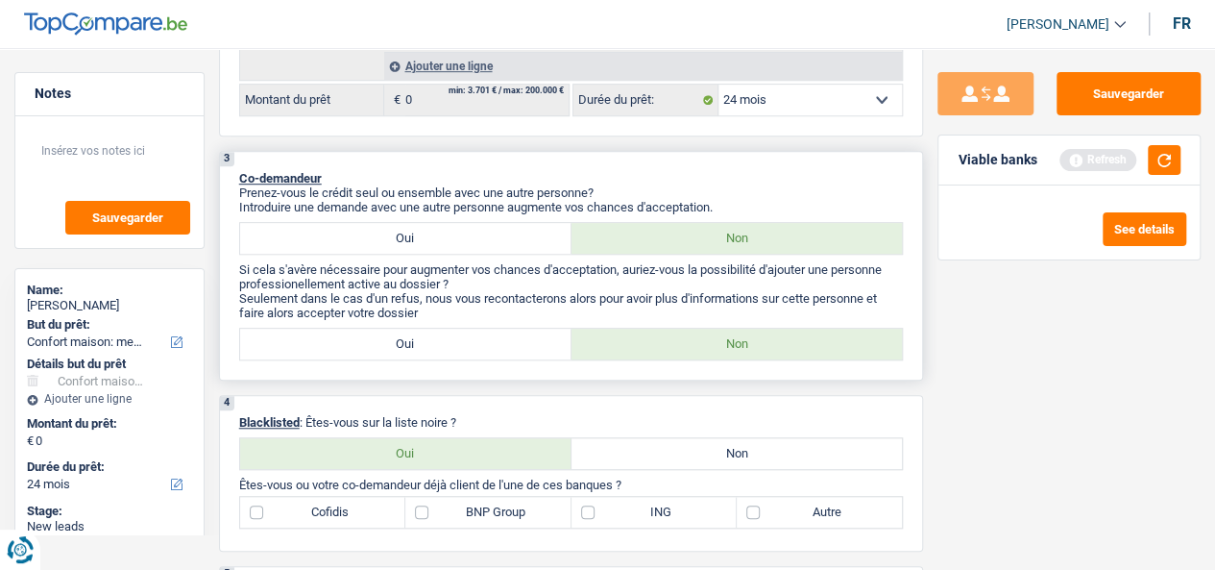
type input "5.000"
select select "36"
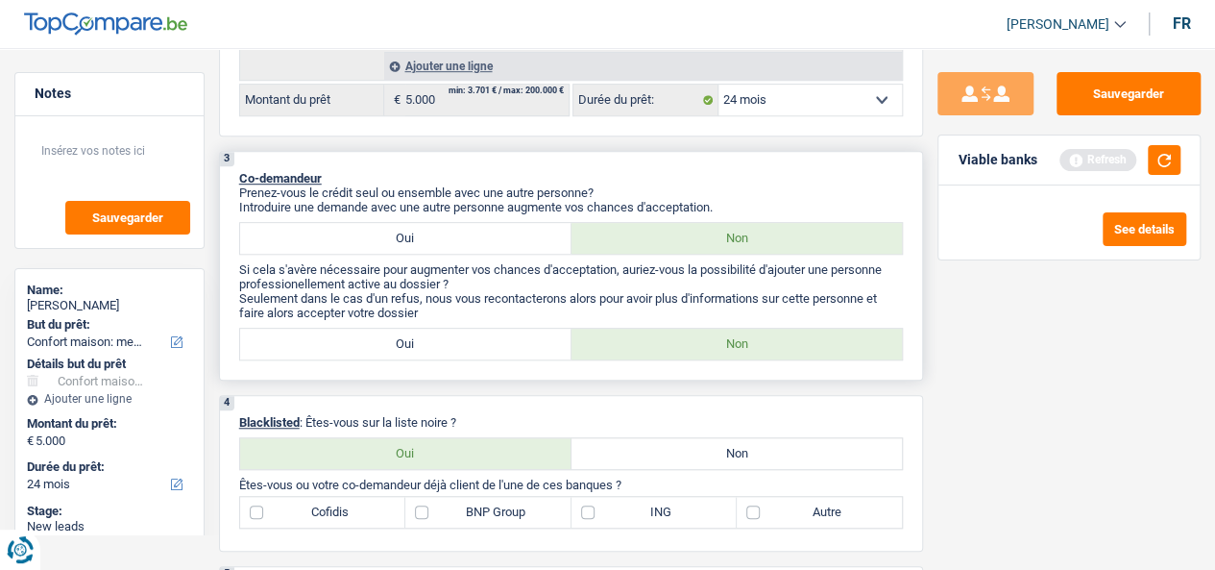
select select "36"
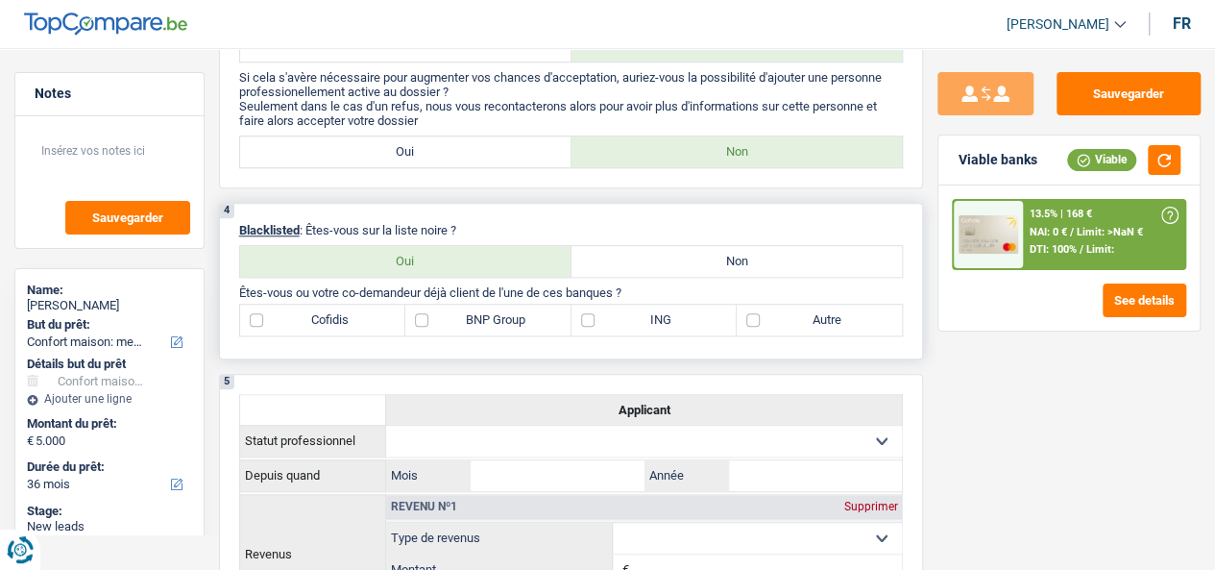
click at [371, 325] on label "Cofidis" at bounding box center [322, 319] width 165 height 31
click at [371, 325] on input "Cofidis" at bounding box center [322, 319] width 165 height 31
checkbox input "true"
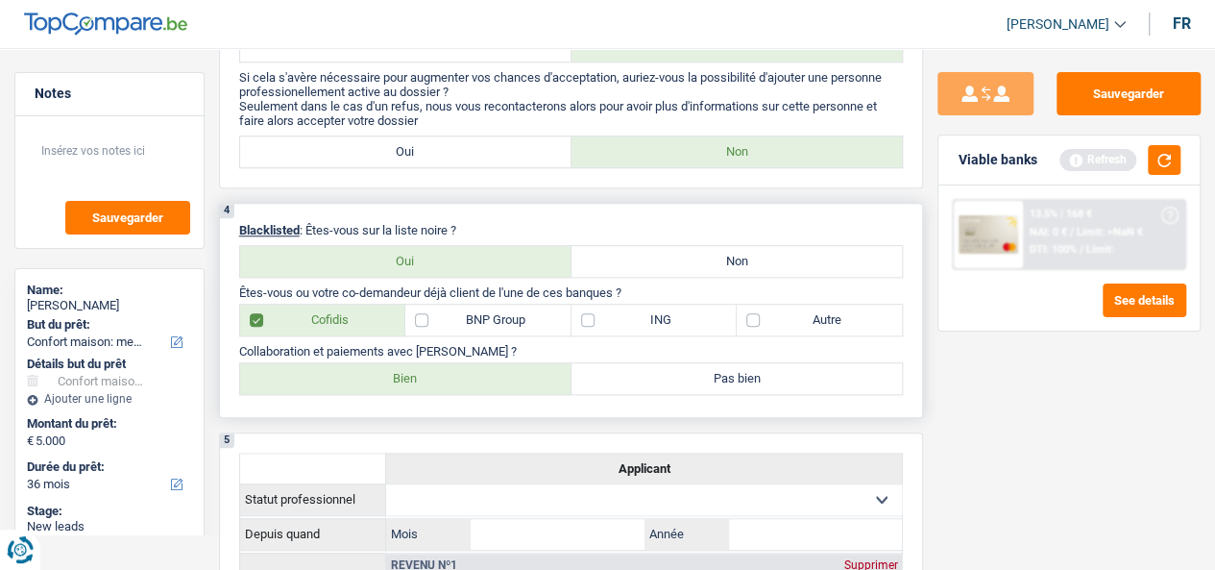
click at [693, 271] on label "Non" at bounding box center [736, 261] width 331 height 31
click at [693, 271] on input "Non" at bounding box center [736, 261] width 331 height 31
radio input "true"
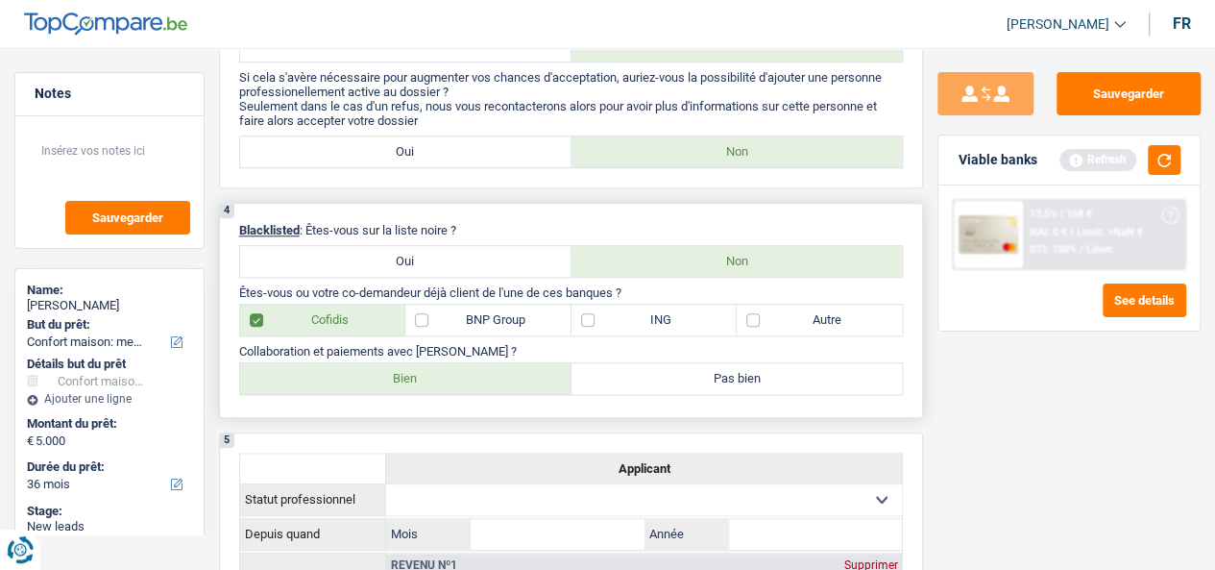
click at [496, 385] on label "Bien" at bounding box center [405, 378] width 331 height 31
click at [496, 385] on input "Bien" at bounding box center [405, 378] width 331 height 31
radio input "true"
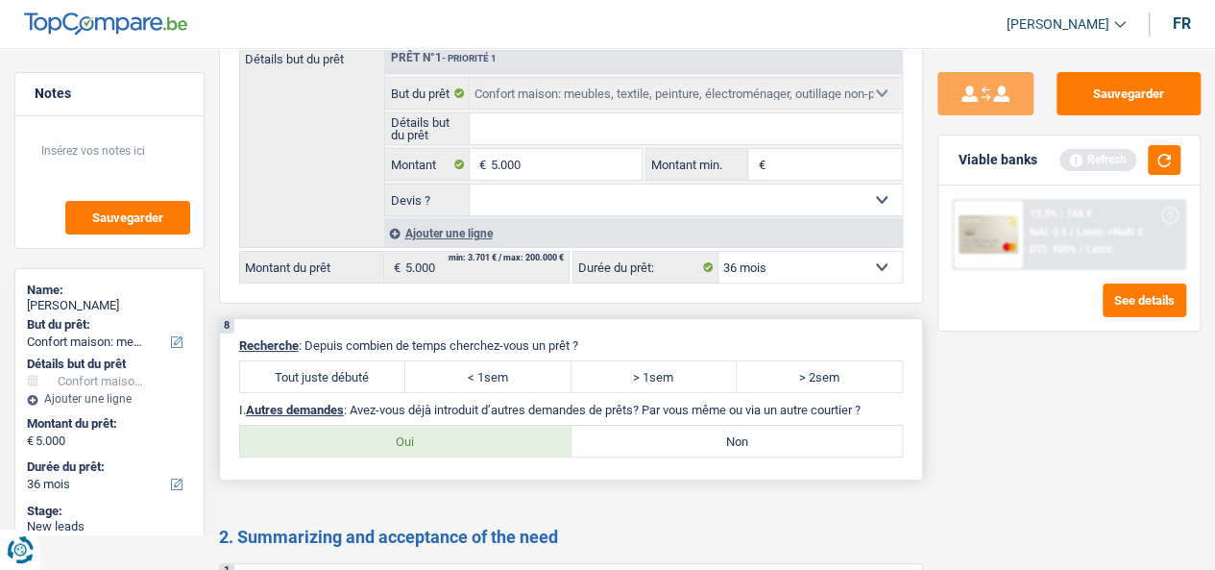
scroll to position [3746, 0]
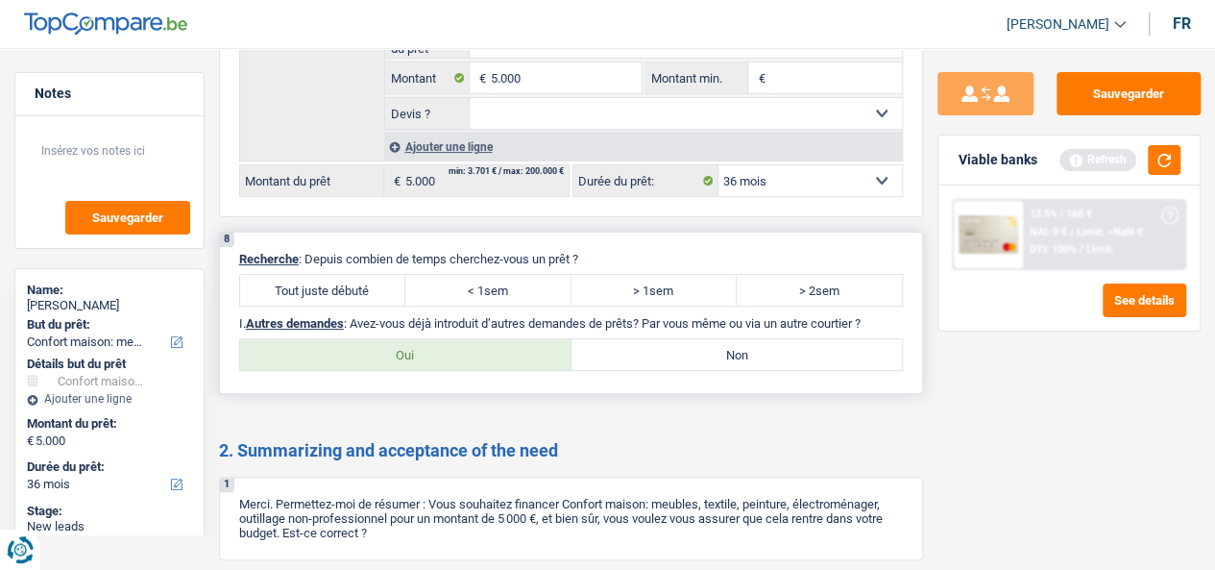
click at [355, 275] on label "Tout juste débuté" at bounding box center [322, 290] width 165 height 31
click at [355, 275] on input "Tout juste débuté" at bounding box center [322, 290] width 165 height 31
radio input "true"
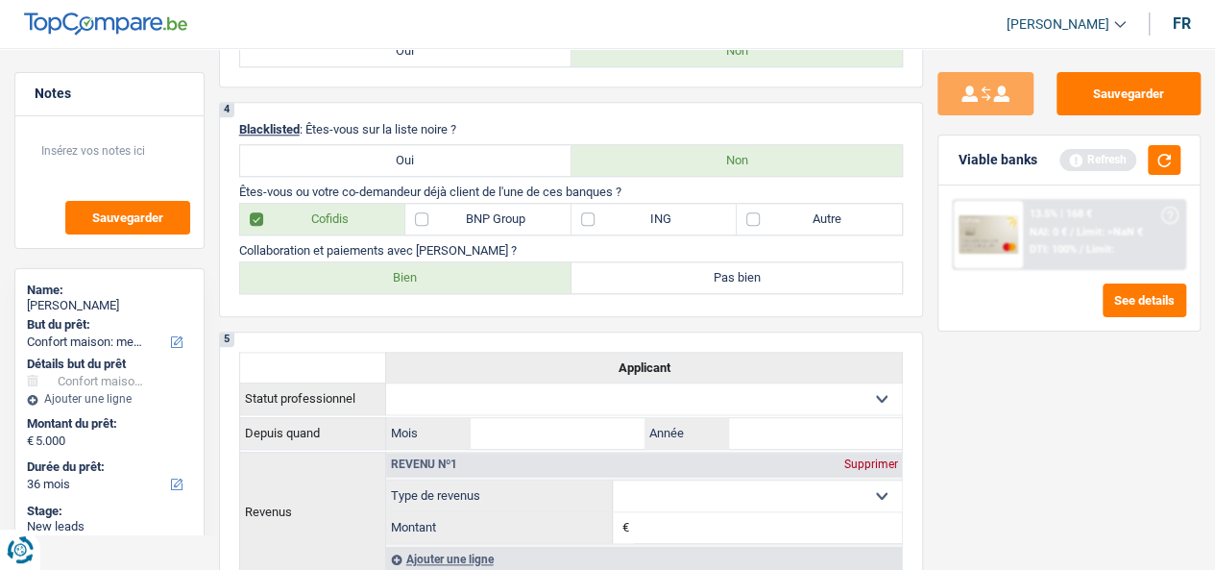
scroll to position [864, 0]
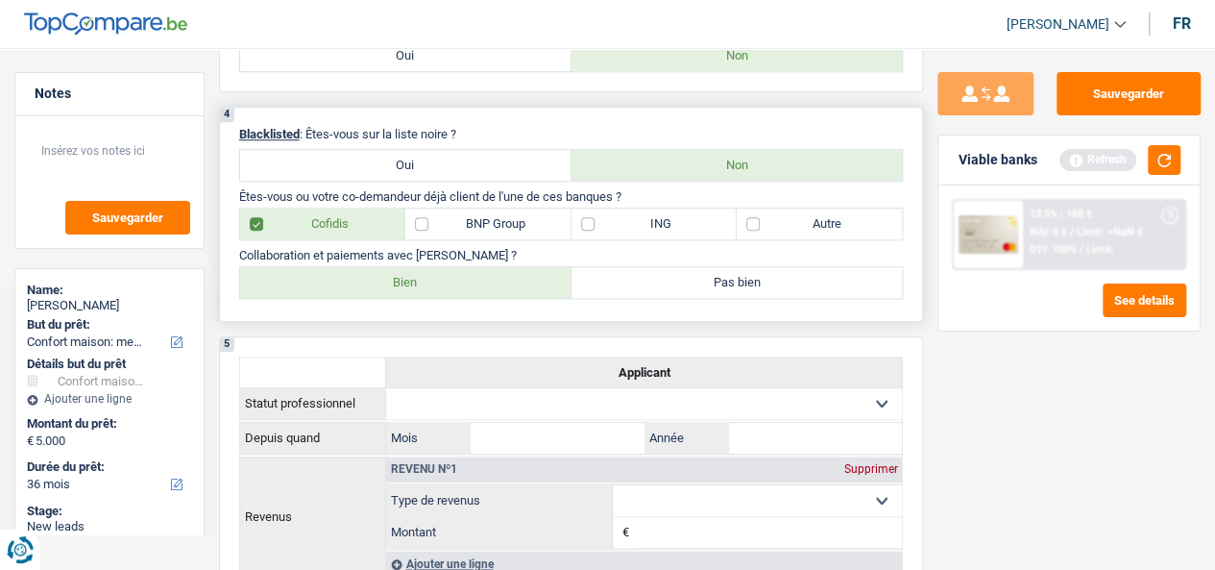
click at [543, 228] on label "BNP Group" at bounding box center [487, 223] width 165 height 31
click at [543, 228] on input "BNP Group" at bounding box center [487, 223] width 165 height 31
checkbox input "true"
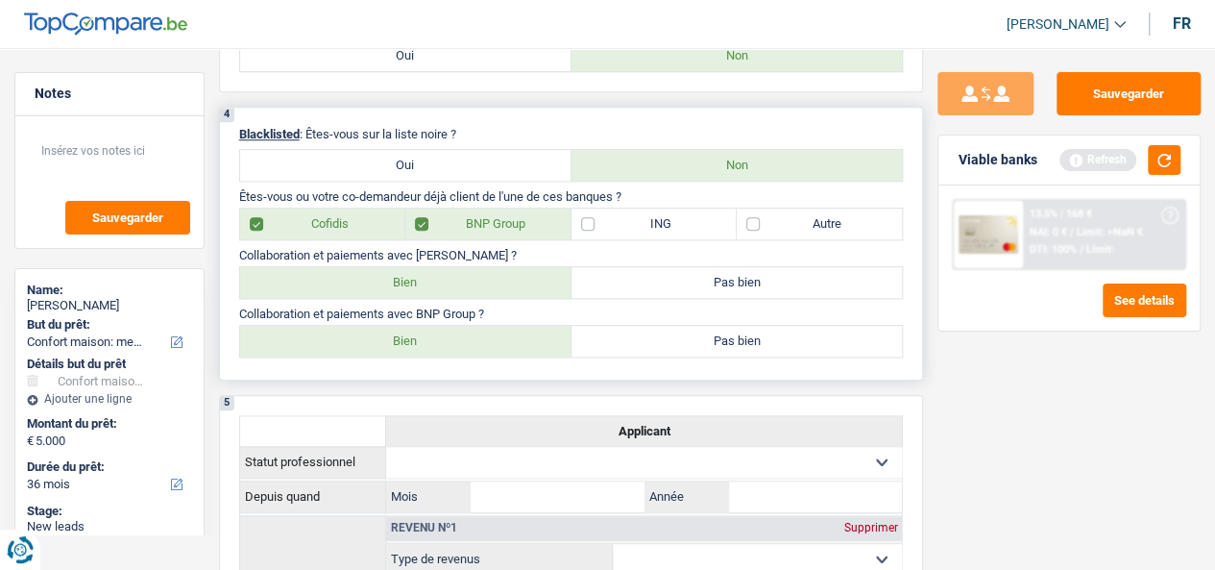
click at [501, 348] on label "Bien" at bounding box center [405, 341] width 331 height 31
click at [501, 348] on input "Bien" at bounding box center [405, 341] width 331 height 31
radio input "true"
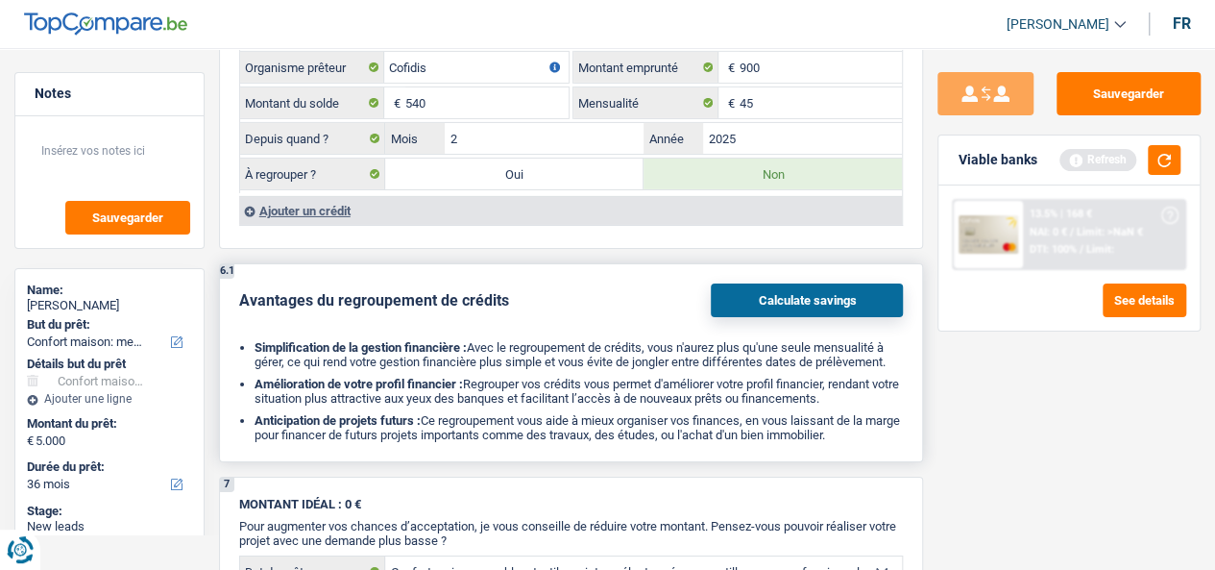
scroll to position [3938, 0]
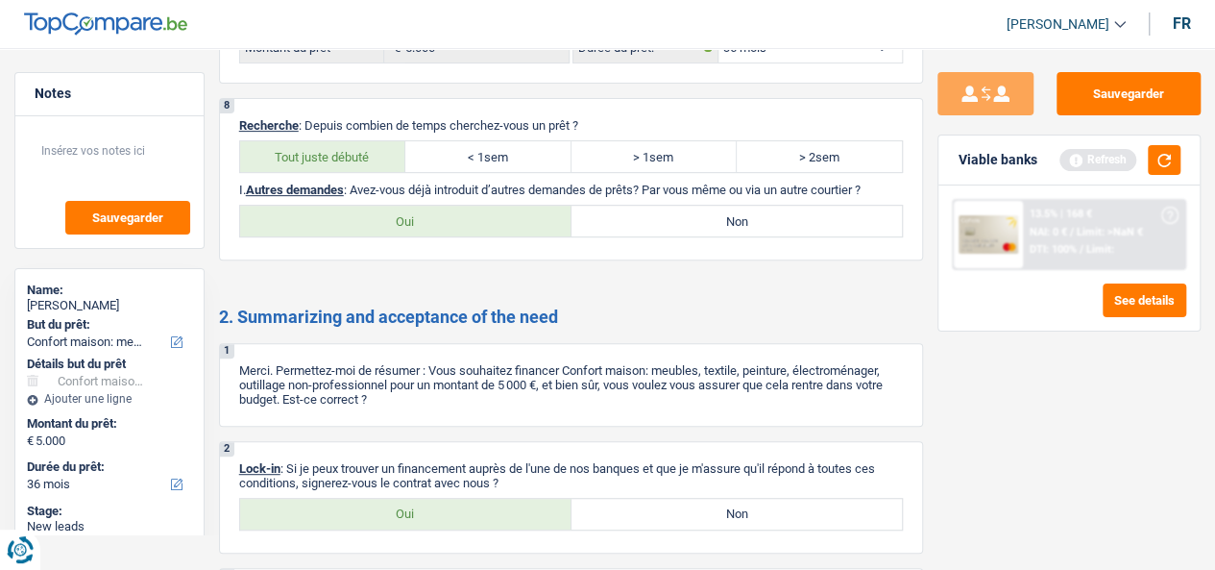
click at [1070, 431] on div "Sauvegarder Viable banks Refresh 13.5% | 168 € NAI: 0 € / Limit: >NaN € DTI: 10…" at bounding box center [1069, 303] width 292 height 462
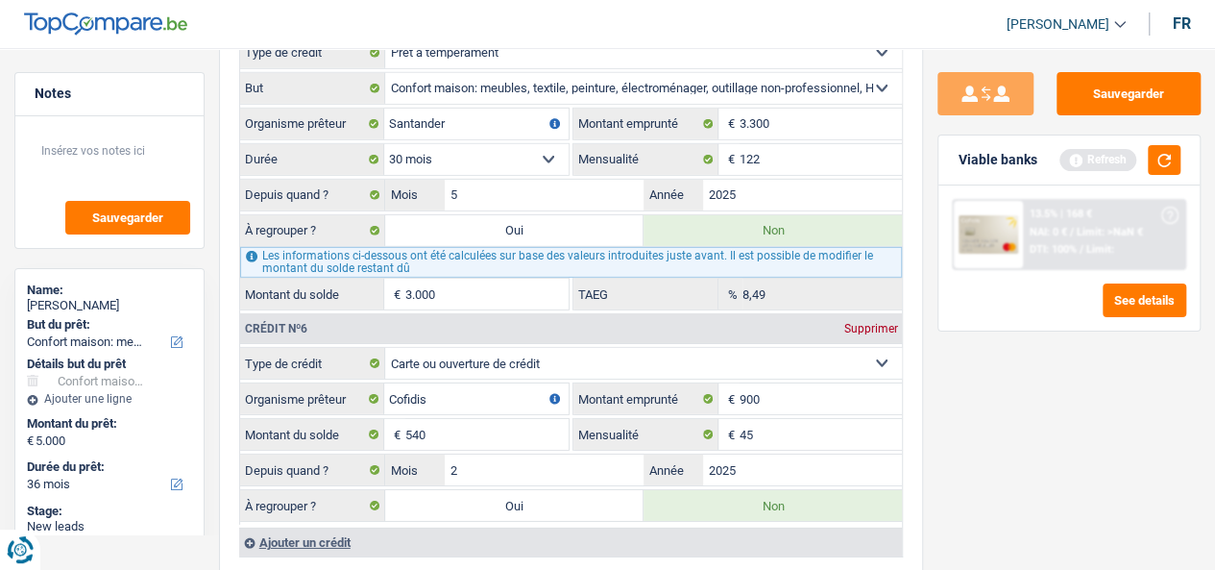
scroll to position [3935, 0]
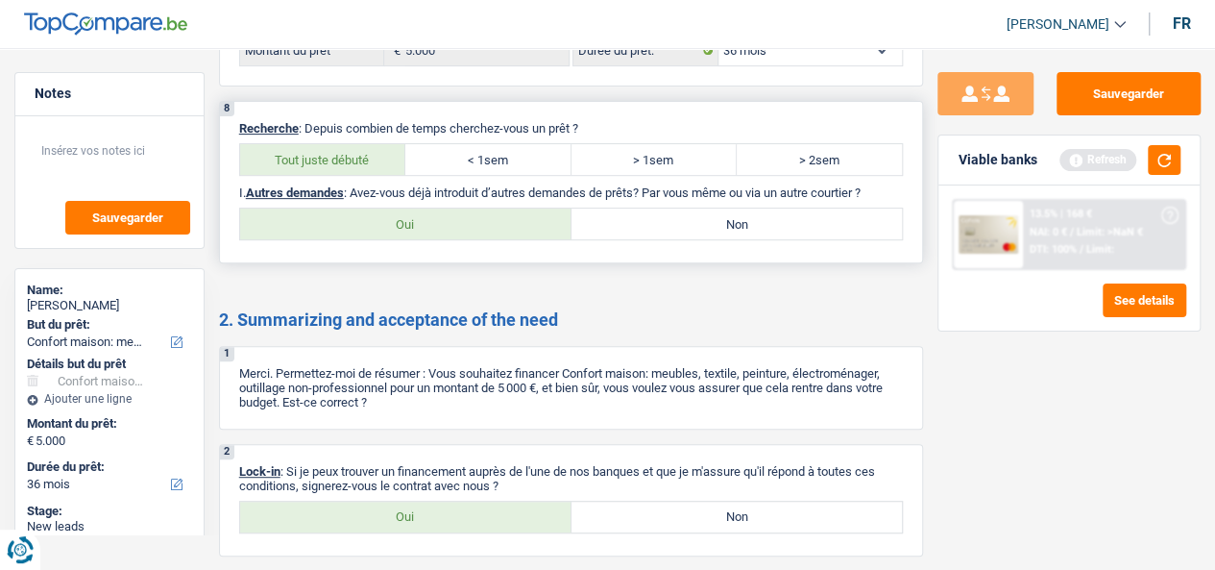
click at [764, 144] on label "> 2sem" at bounding box center [819, 159] width 165 height 31
click at [764, 144] on input "> 2sem" at bounding box center [819, 159] width 165 height 31
radio input "true"
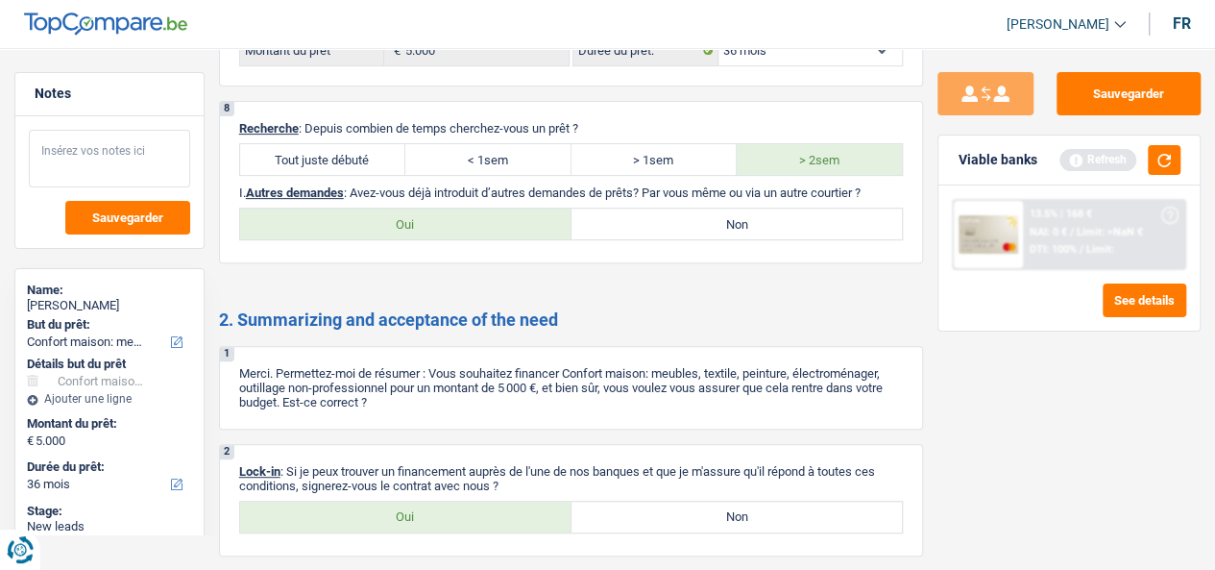
click at [135, 151] on textarea at bounding box center [109, 159] width 161 height 58
click at [705, 208] on label "Non" at bounding box center [736, 223] width 331 height 31
click at [705, 208] on input "Non" at bounding box center [736, 223] width 331 height 31
radio input "true"
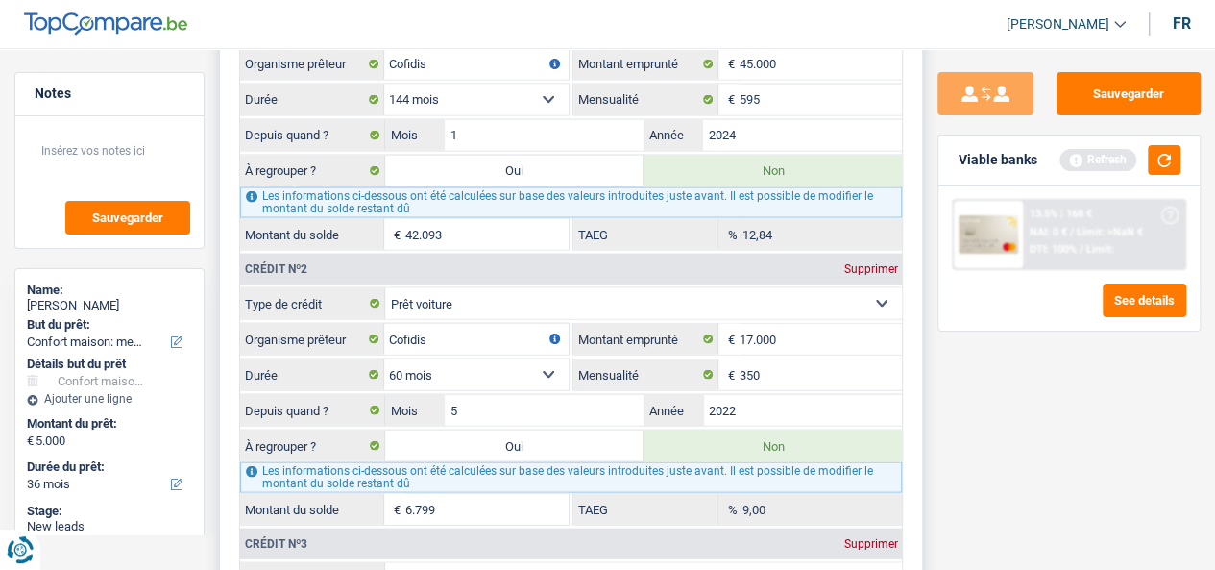
scroll to position [1713, 0]
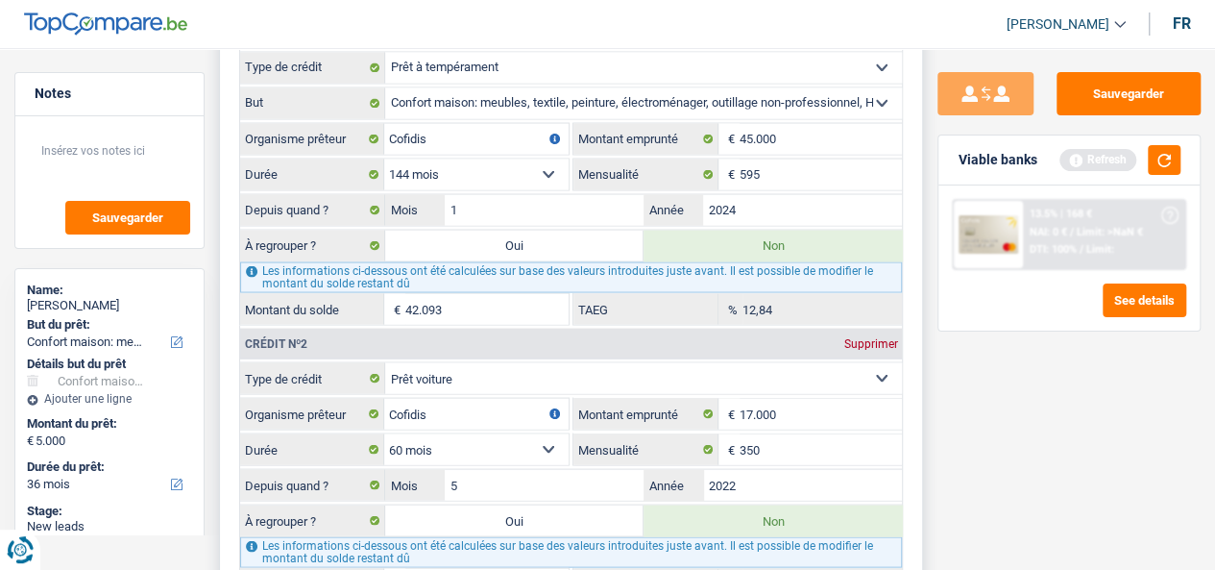
click at [598, 246] on label "Oui" at bounding box center [514, 245] width 258 height 31
click at [598, 246] on input "Oui" at bounding box center [514, 245] width 258 height 31
radio input "true"
radio input "false"
type input "47.093"
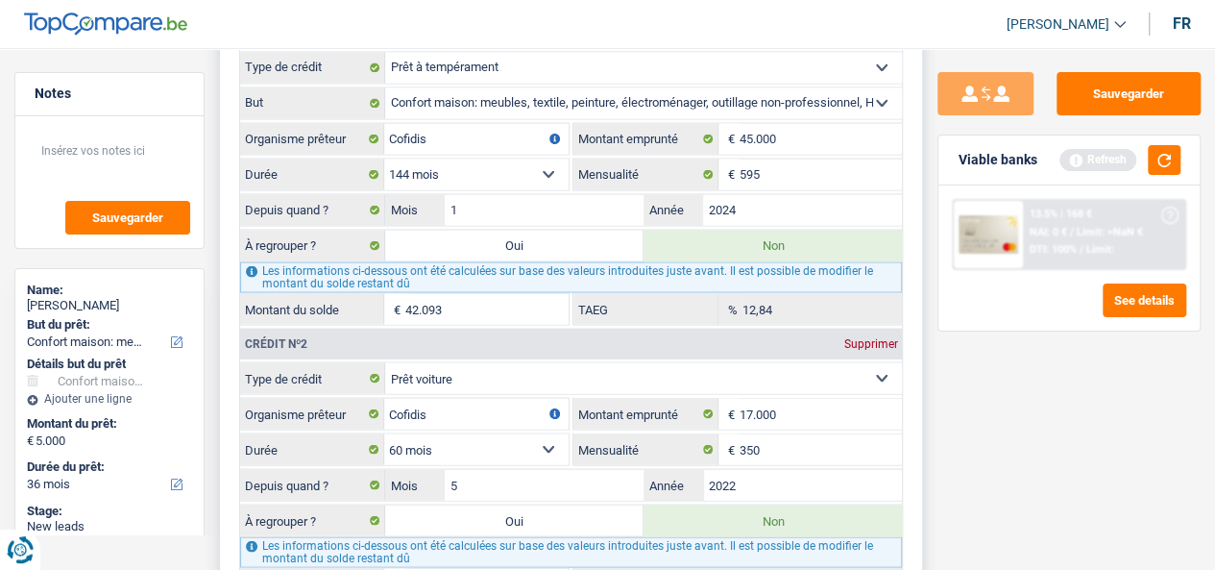
type input "42.093"
select select "refinancing"
select select "144"
select select "refinancing"
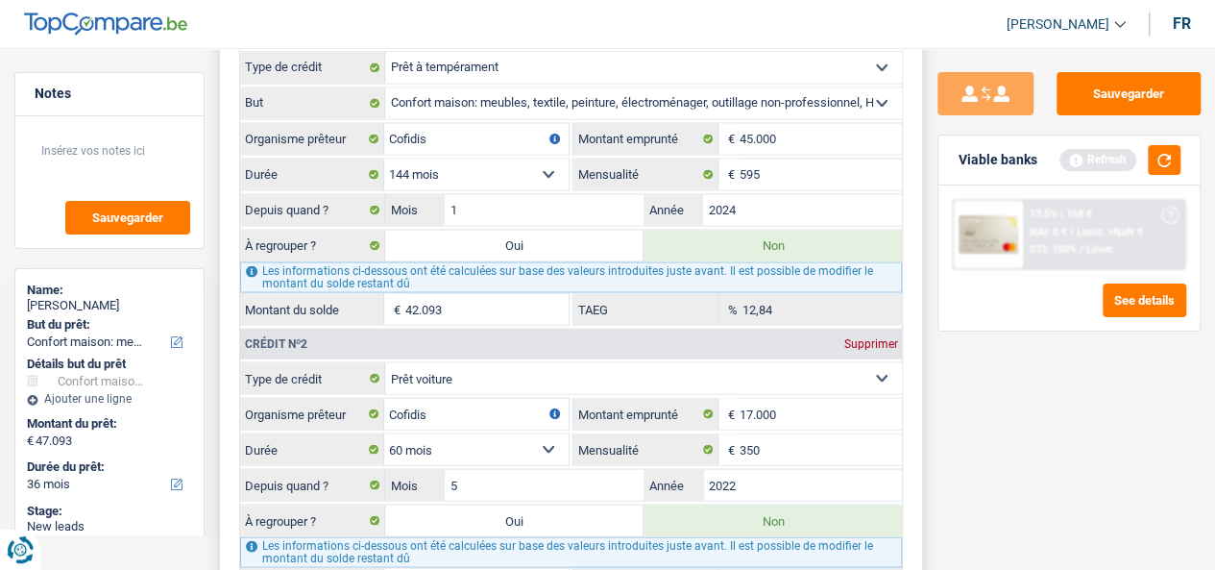
select select "144"
select select "refinancing"
select select "144"
select select "refinancing"
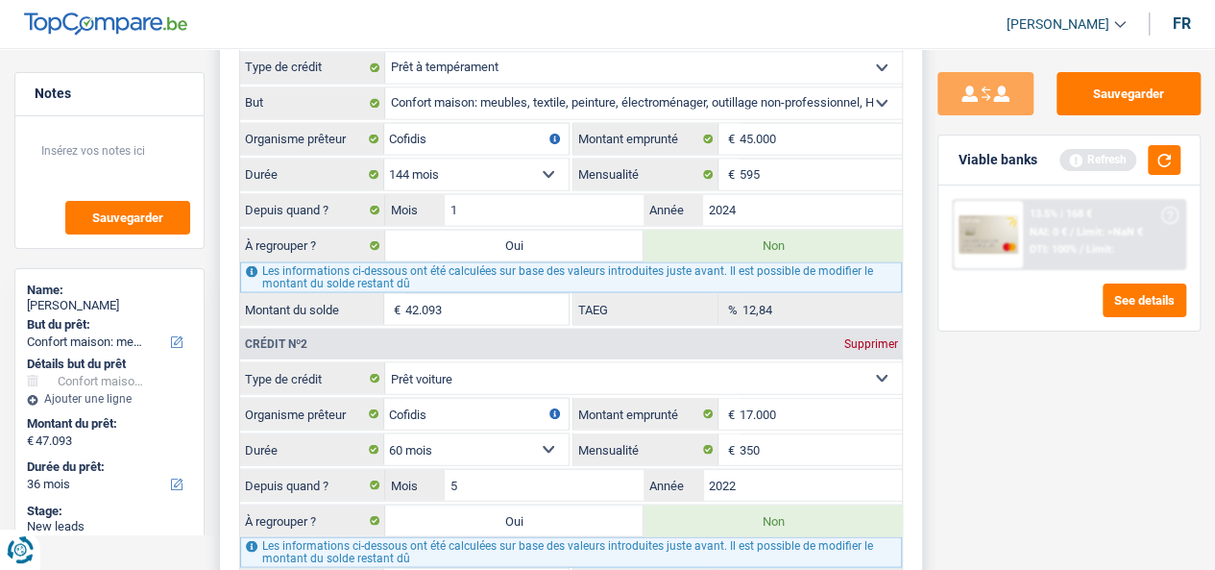
select select "refinancing"
select select "household"
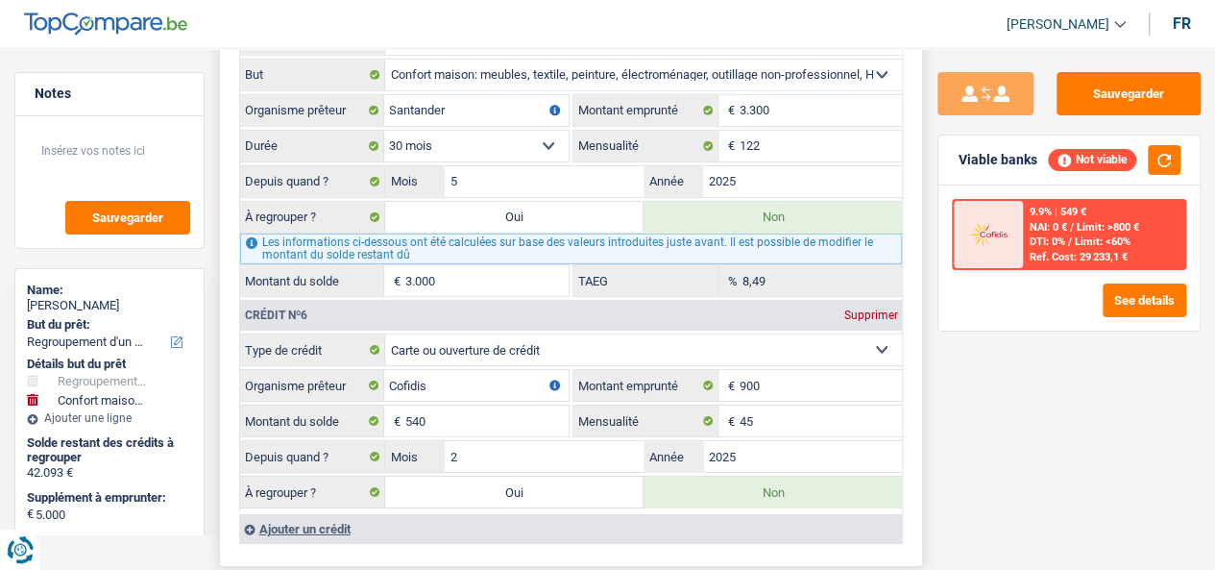
scroll to position [2866, 0]
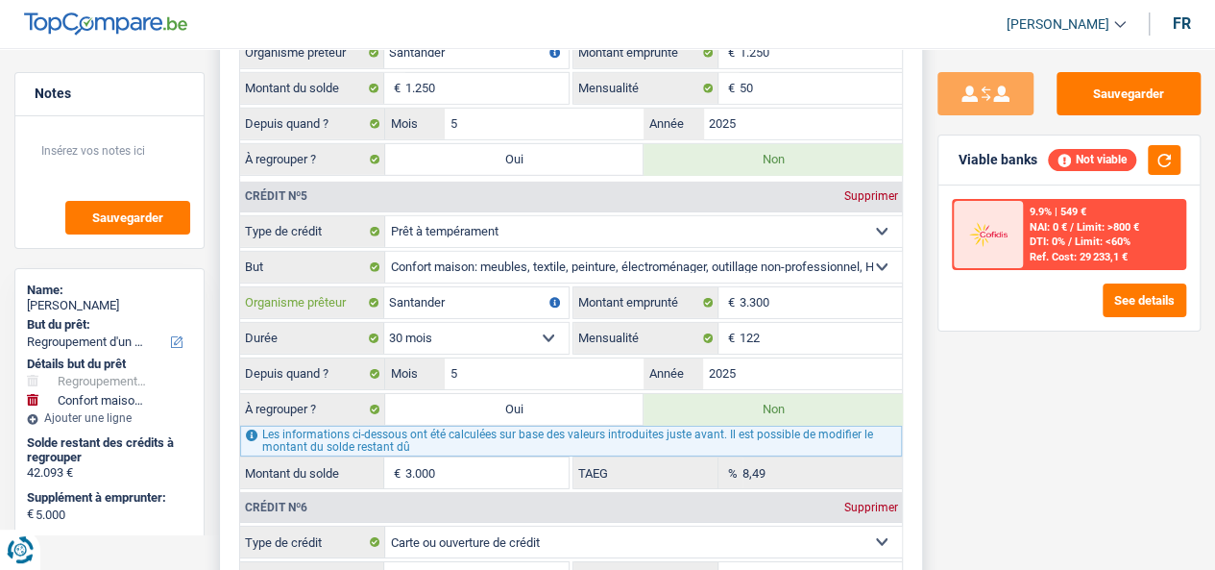
click at [471, 287] on input "Santander" at bounding box center [476, 302] width 184 height 31
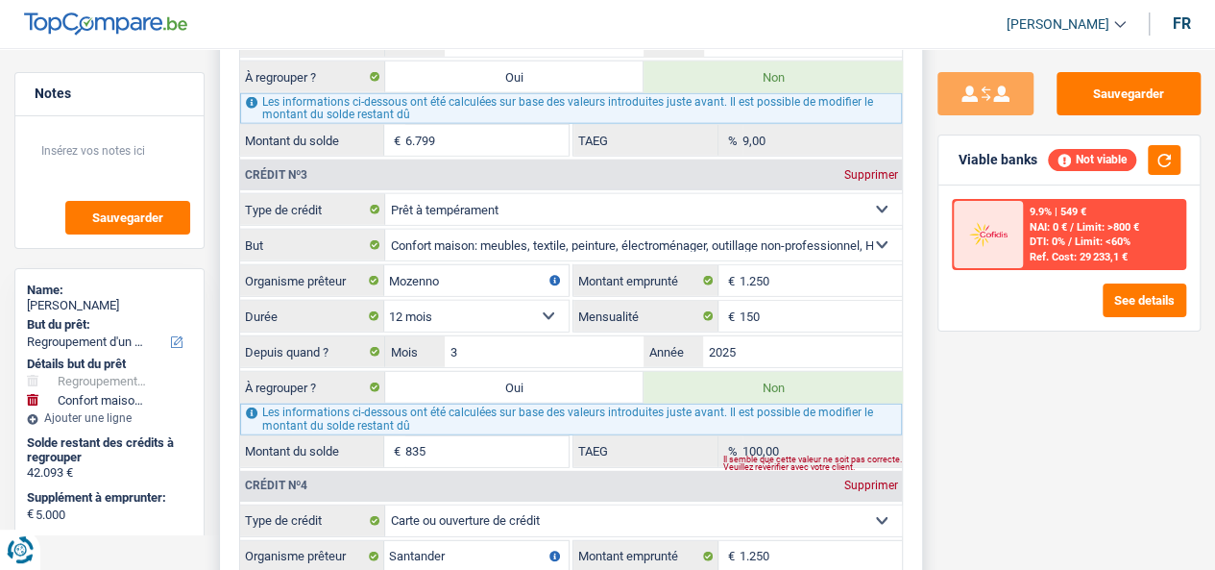
scroll to position [2267, 0]
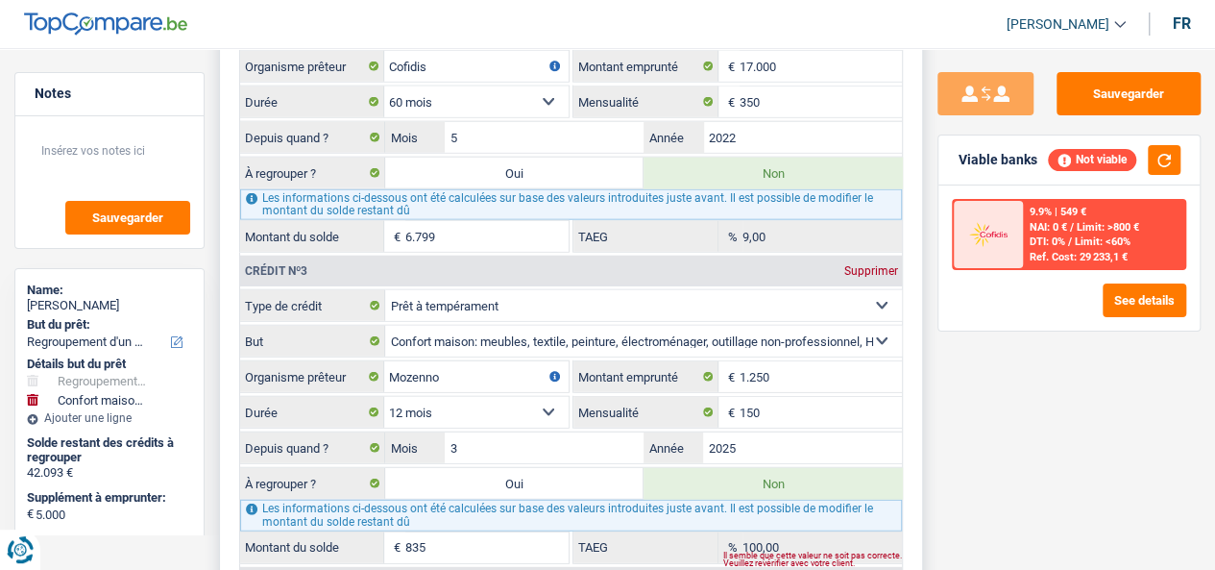
click at [551, 173] on label "Oui" at bounding box center [514, 173] width 258 height 31
click at [551, 173] on input "Oui" at bounding box center [514, 173] width 258 height 31
radio input "true"
radio input "false"
type input "48.892"
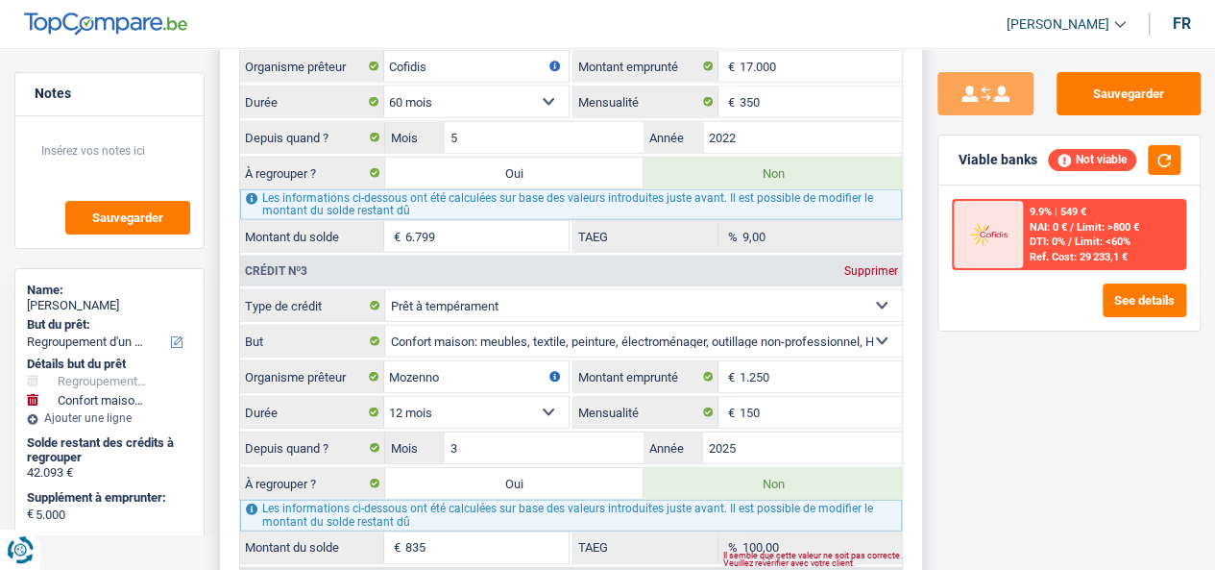
type input "48.892"
type input "53.892"
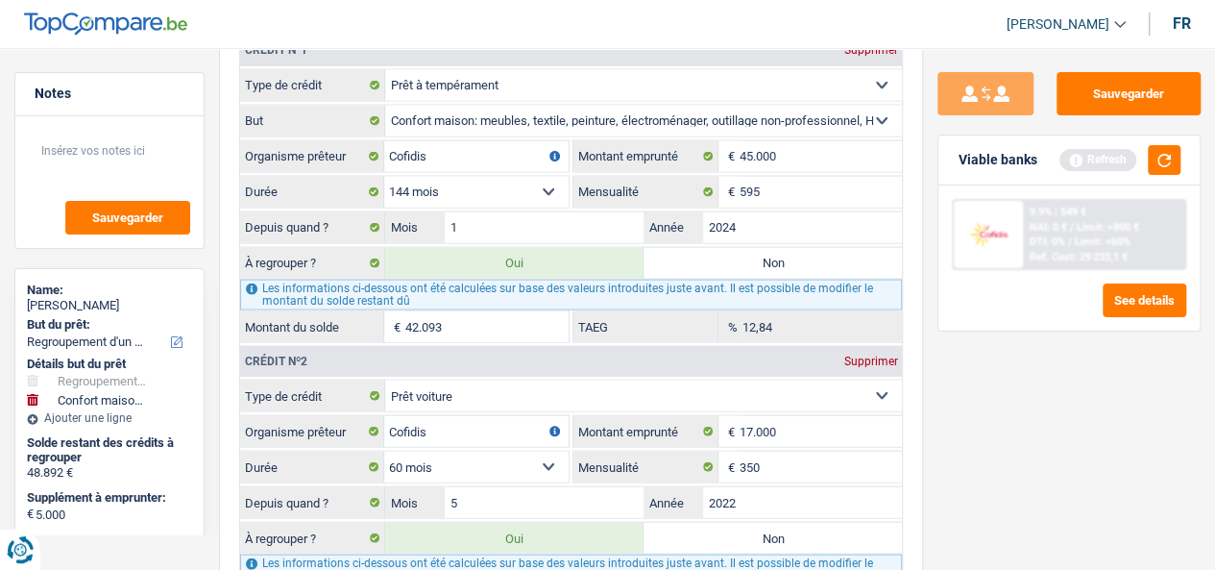
scroll to position [1594, 0]
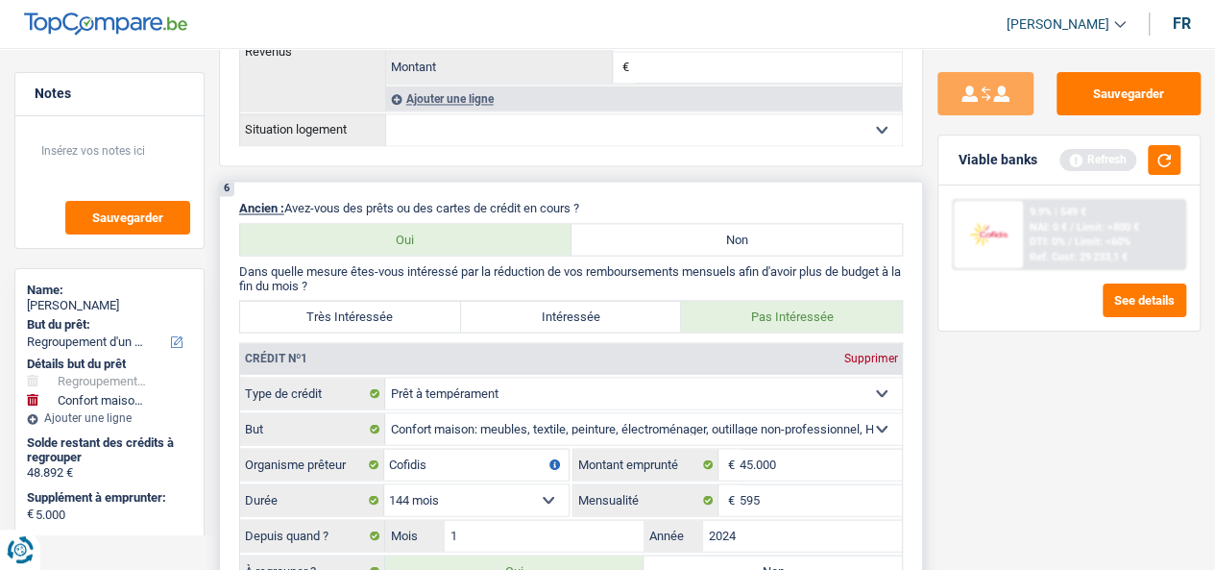
click at [431, 319] on label "Très Intéressée" at bounding box center [350, 316] width 221 height 31
click at [431, 319] on input "Très Intéressée" at bounding box center [350, 316] width 221 height 31
radio input "true"
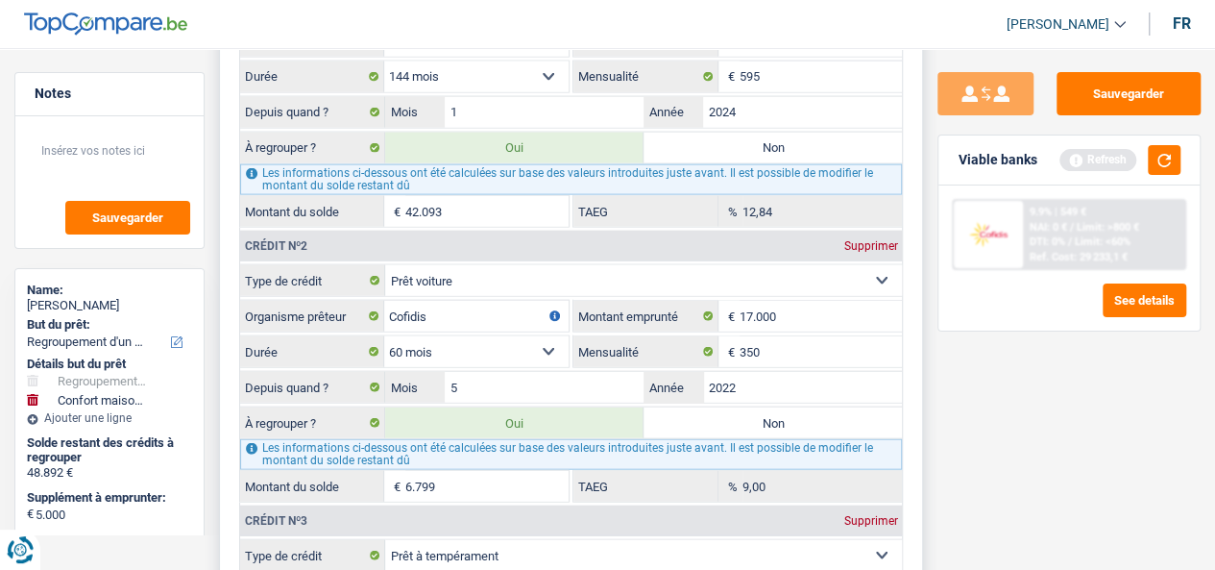
scroll to position [2401, 0]
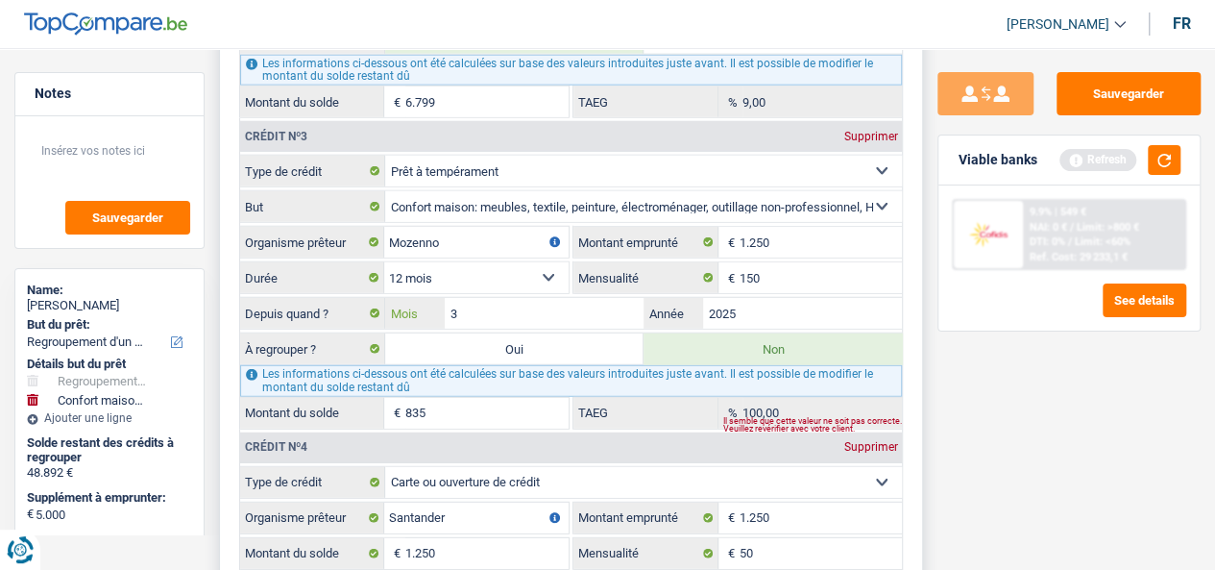
click at [492, 298] on input "3" at bounding box center [544, 313] width 199 height 31
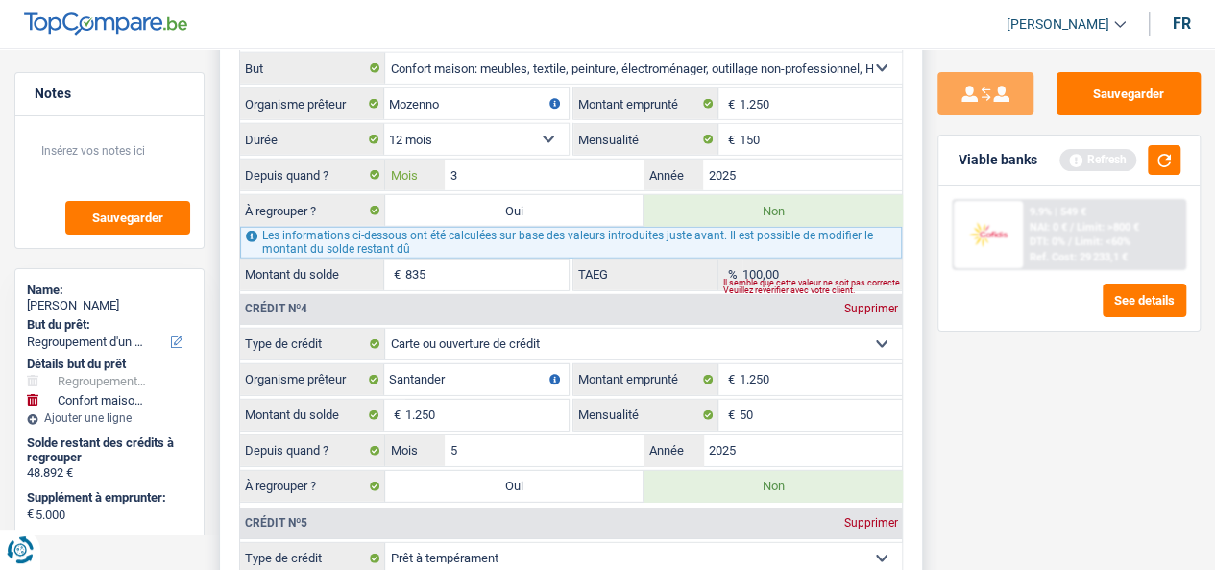
scroll to position [2689, 0]
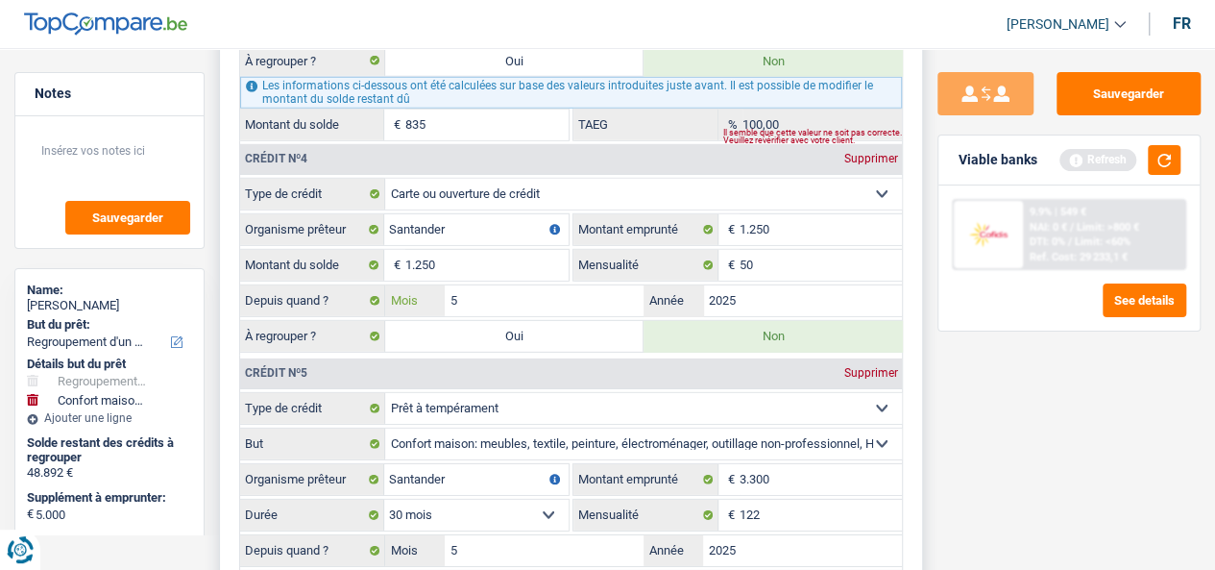
click at [517, 291] on input "5" at bounding box center [544, 300] width 199 height 31
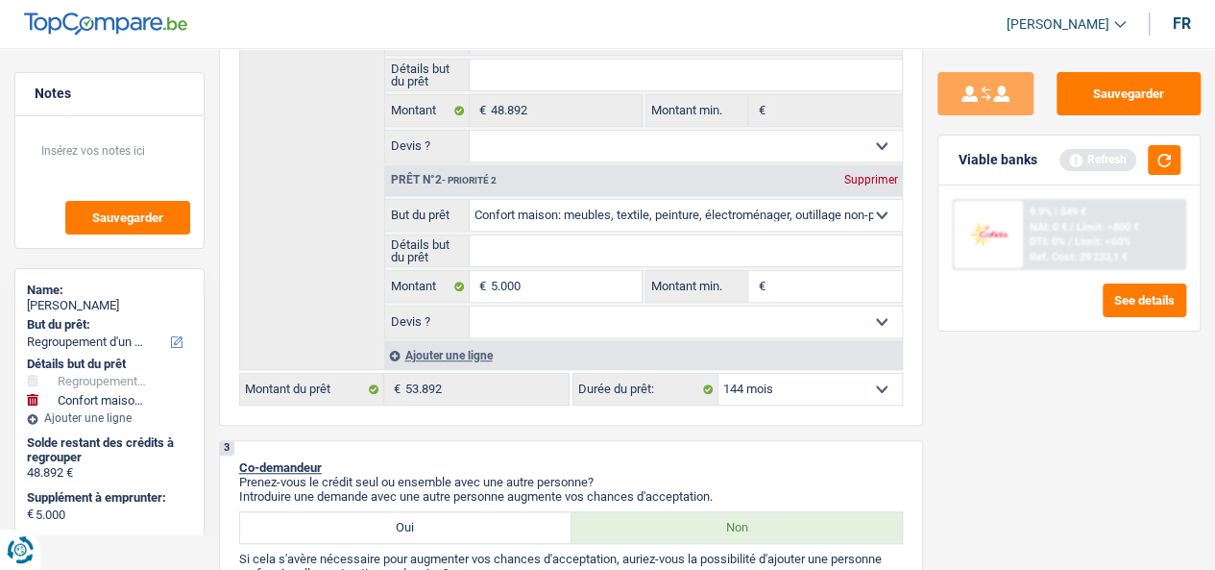
scroll to position [384, 0]
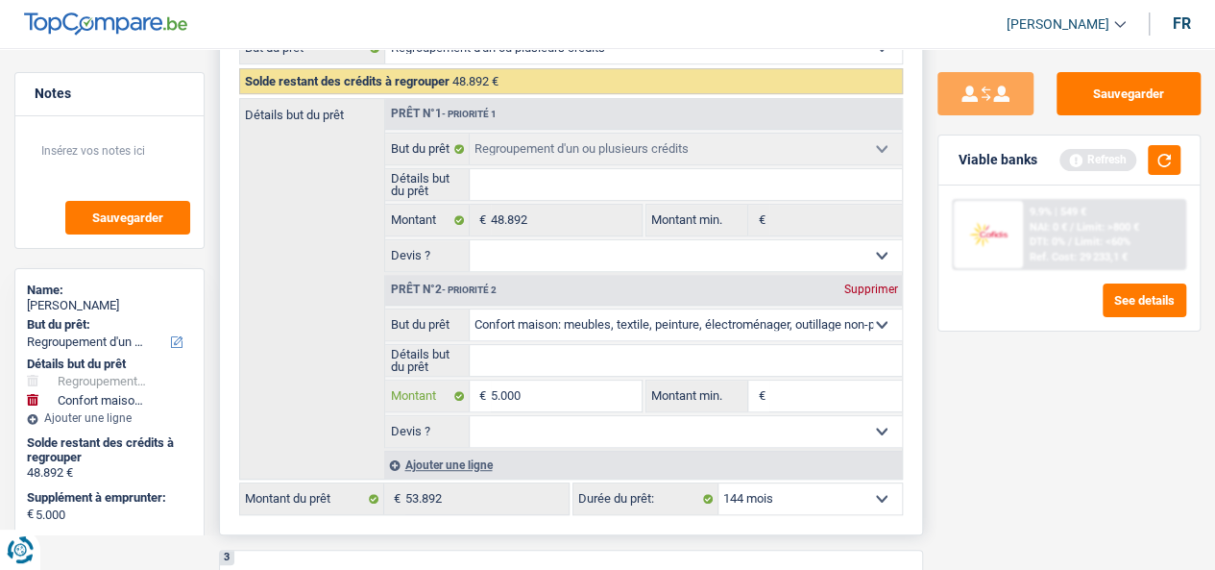
click at [553, 403] on input "5.000" at bounding box center [566, 395] width 151 height 31
click at [557, 400] on input "5.000" at bounding box center [566, 395] width 151 height 31
click at [559, 399] on input "5.000" at bounding box center [566, 395] width 151 height 31
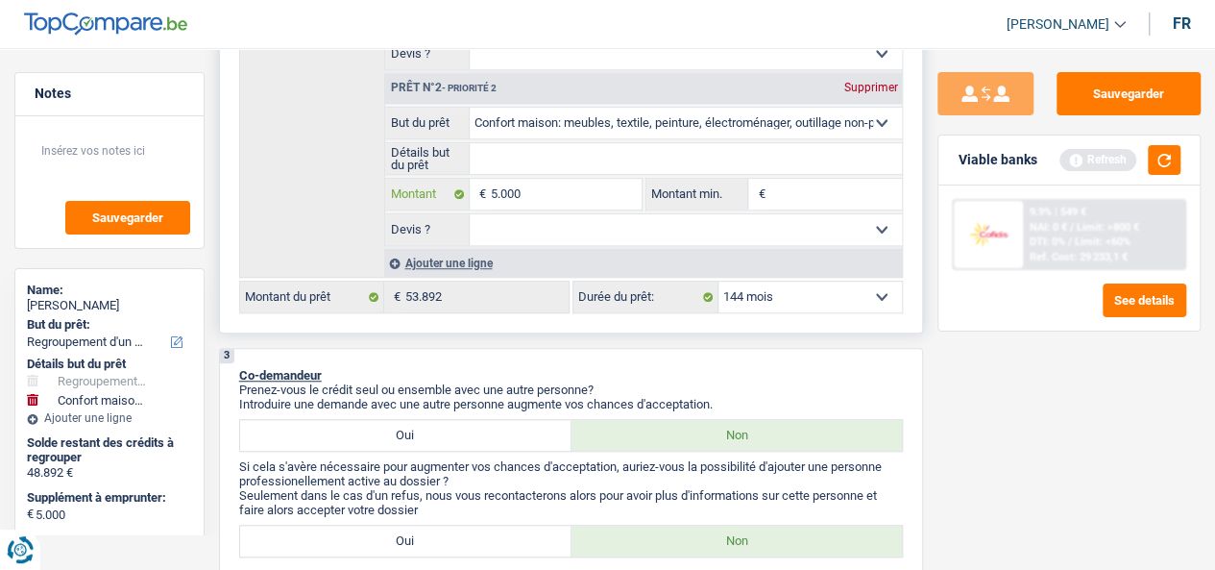
scroll to position [593, 0]
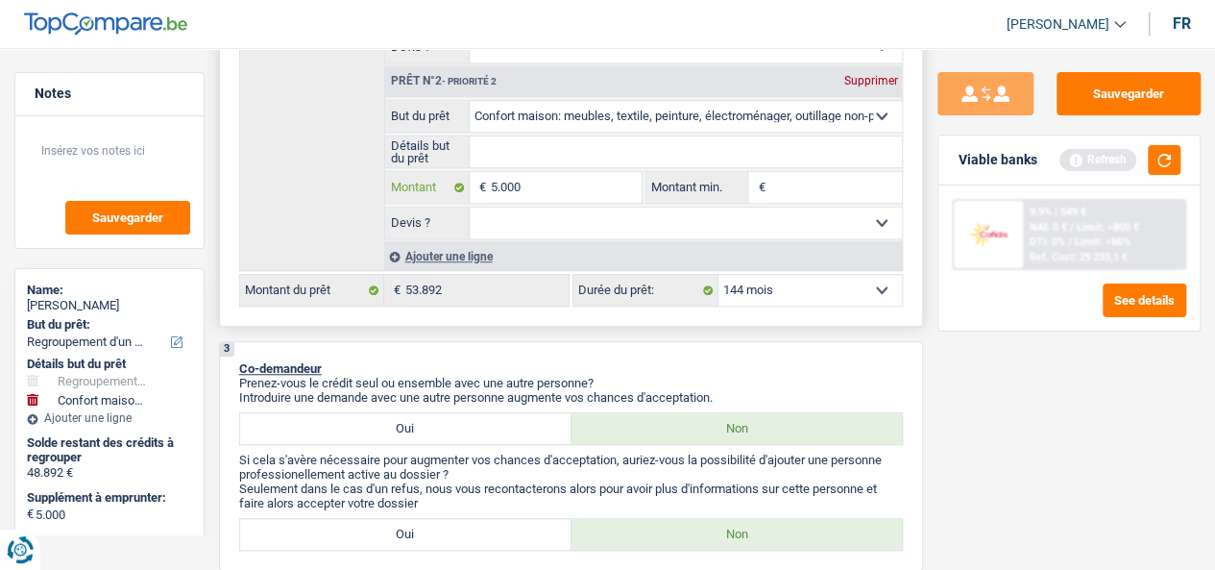
type input "1"
type input "10"
type input "100"
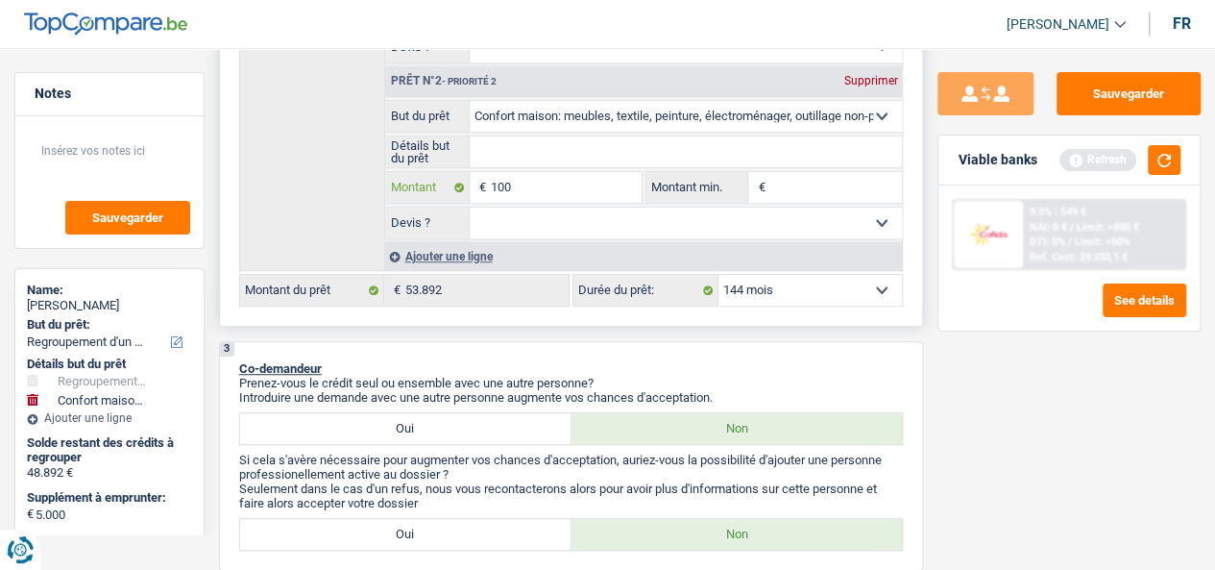
type input "100"
type input "1.000"
type input "10.000"
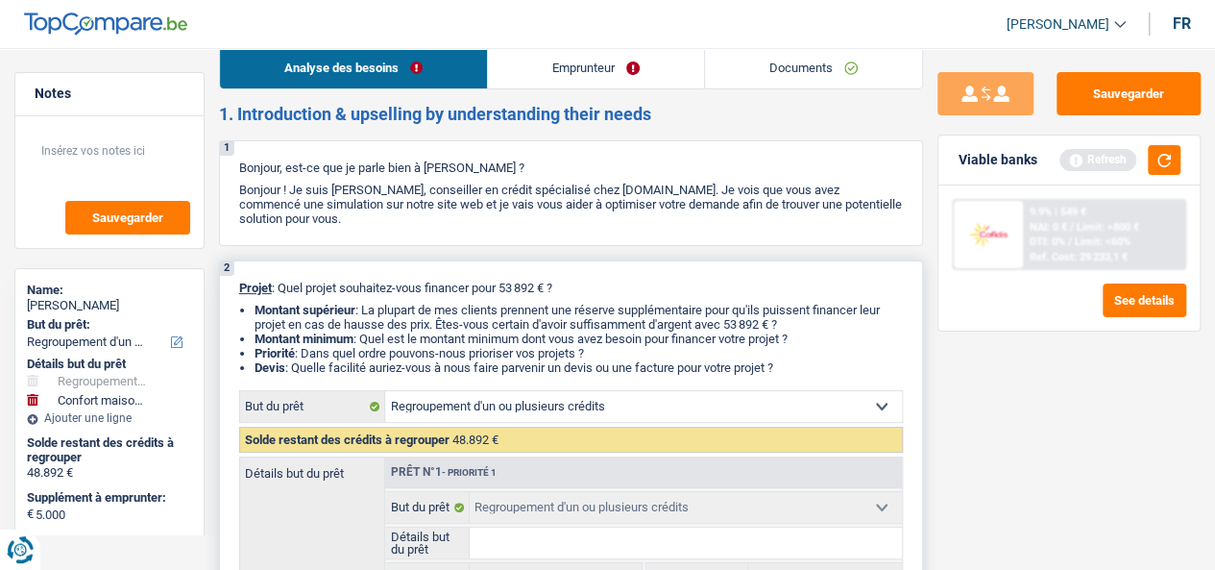
scroll to position [0, 0]
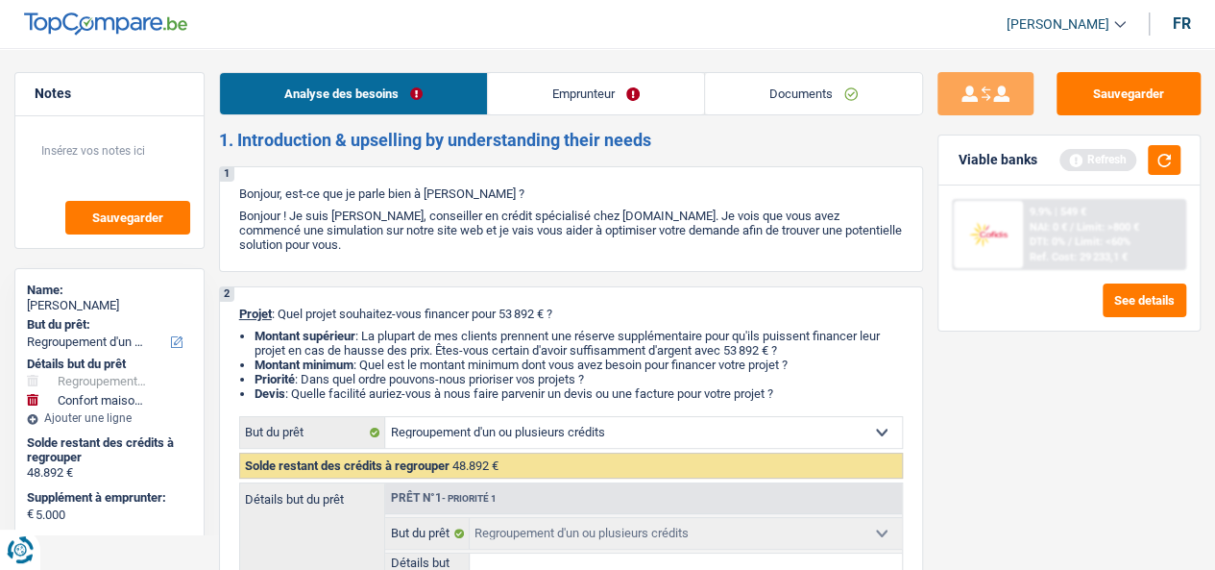
click at [571, 84] on link "Emprunteur" at bounding box center [596, 93] width 216 height 41
type input "10.000"
type input "58.892"
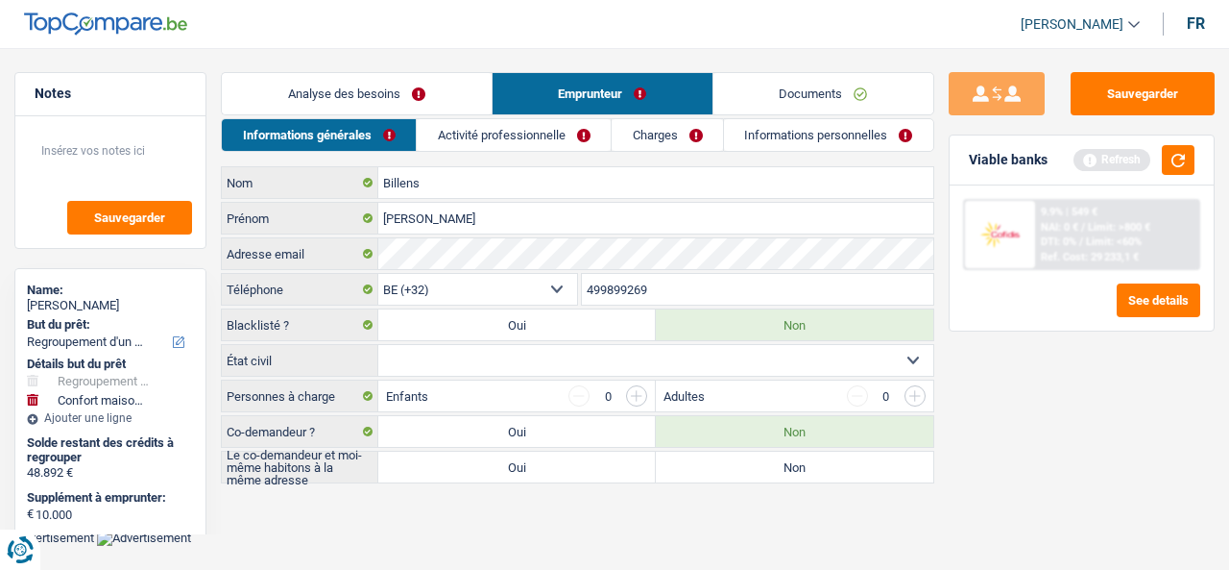
click at [579, 352] on select "Célibataire Marié(e) Cohabitant(e) légal(e) Divorcé(e) Veuf(ve) Séparé (de fait…" at bounding box center [655, 360] width 555 height 31
click at [555, 352] on select "Célibataire Marié(e) Cohabitant(e) légal(e) Divorcé(e) Veuf(ve) Séparé (de fait…" at bounding box center [655, 360] width 555 height 31
select select "married"
click at [378, 345] on select "Célibataire Marié(e) Cohabitant(e) légal(e) Divorcé(e) Veuf(ve) Séparé (de fait…" at bounding box center [655, 360] width 555 height 31
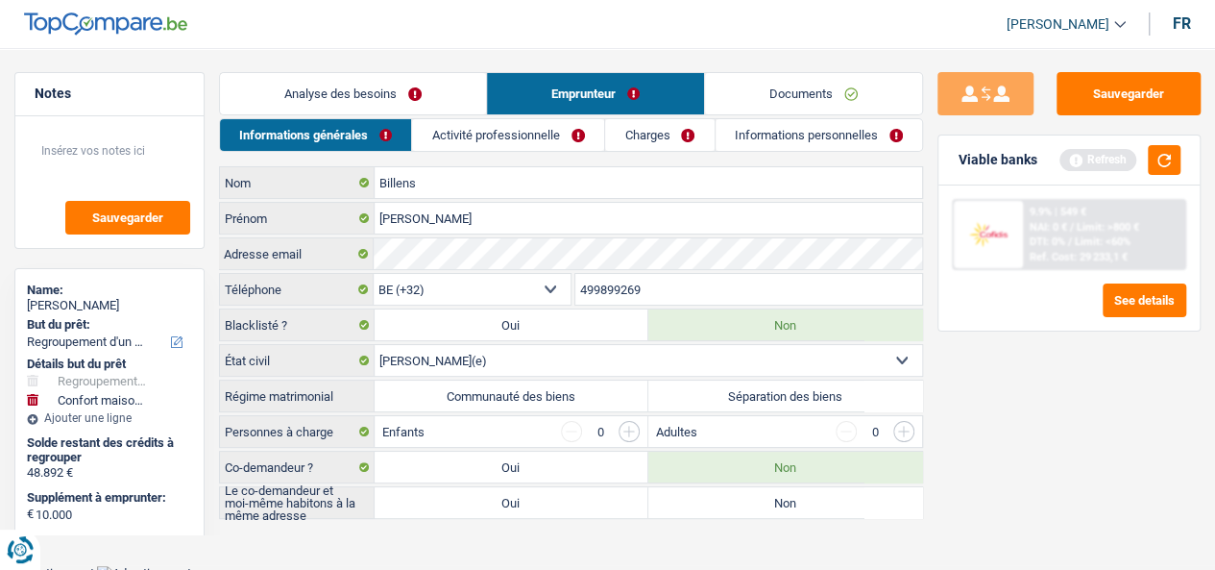
click at [534, 389] on label "Communauté des biens" at bounding box center [512, 395] width 274 height 31
click at [534, 389] on input "Communauté des biens" at bounding box center [512, 395] width 274 height 31
radio input "true"
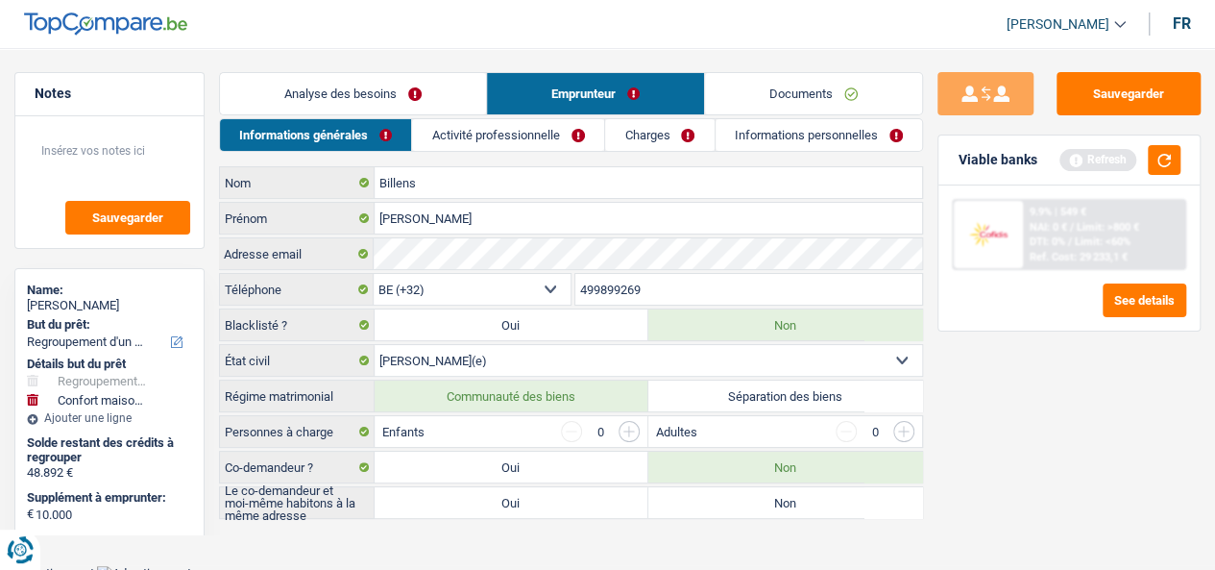
radio input "true"
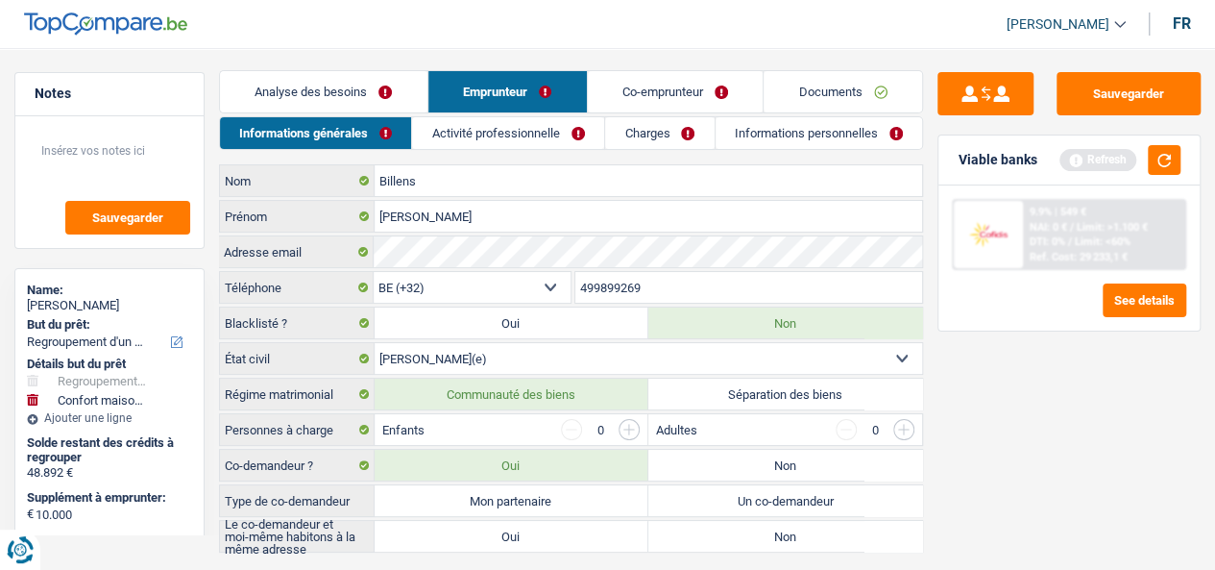
scroll to position [38, 0]
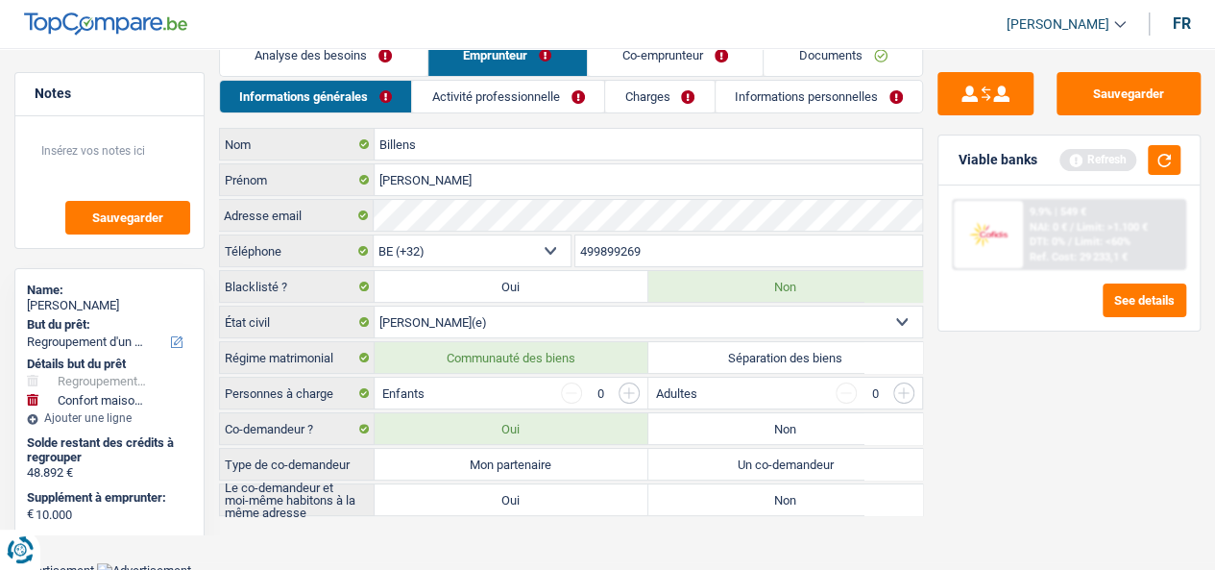
click at [328, 382] on label "Personnes à charge" at bounding box center [297, 392] width 155 height 31
click at [638, 391] on input "button" at bounding box center [629, 392] width 21 height 21
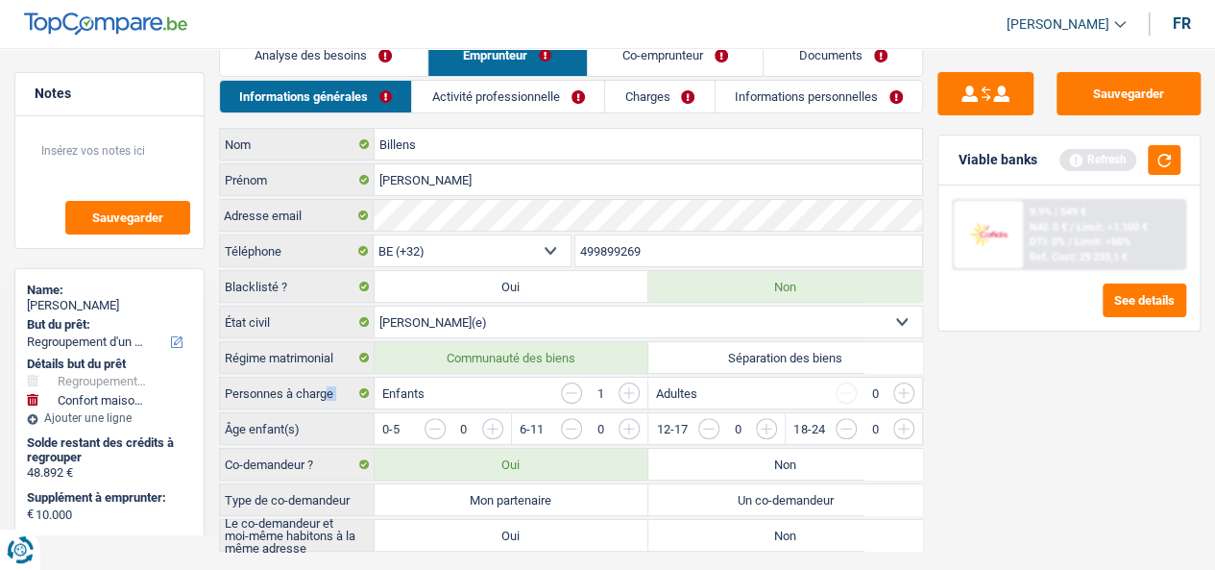
click at [638, 391] on input "button" at bounding box center [629, 392] width 21 height 21
click at [288, 416] on label "Âge enfant(s)" at bounding box center [297, 428] width 155 height 31
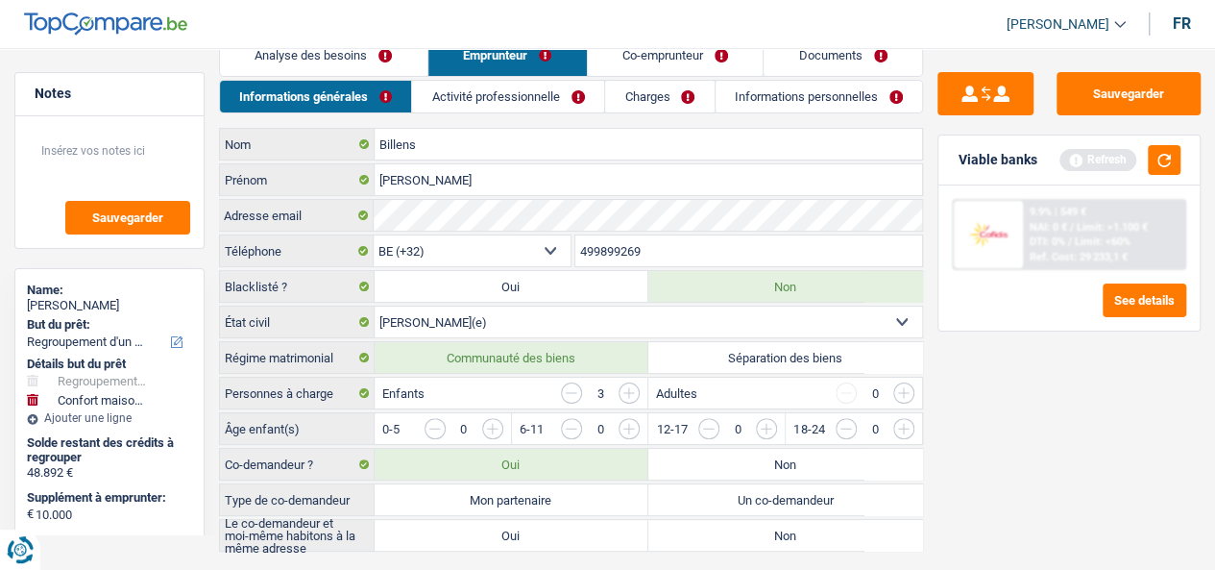
click at [632, 425] on input "button" at bounding box center [970, 433] width 703 height 31
click at [632, 427] on input "button" at bounding box center [970, 433] width 703 height 31
click at [624, 436] on div "La somme des enfants par tranche d'âge doit être égale au nombre d'enfants à ch…" at bounding box center [622, 440] width 487 height 8
click at [630, 422] on input "button" at bounding box center [970, 433] width 703 height 31
click at [772, 418] on input "button" at bounding box center [1107, 433] width 703 height 31
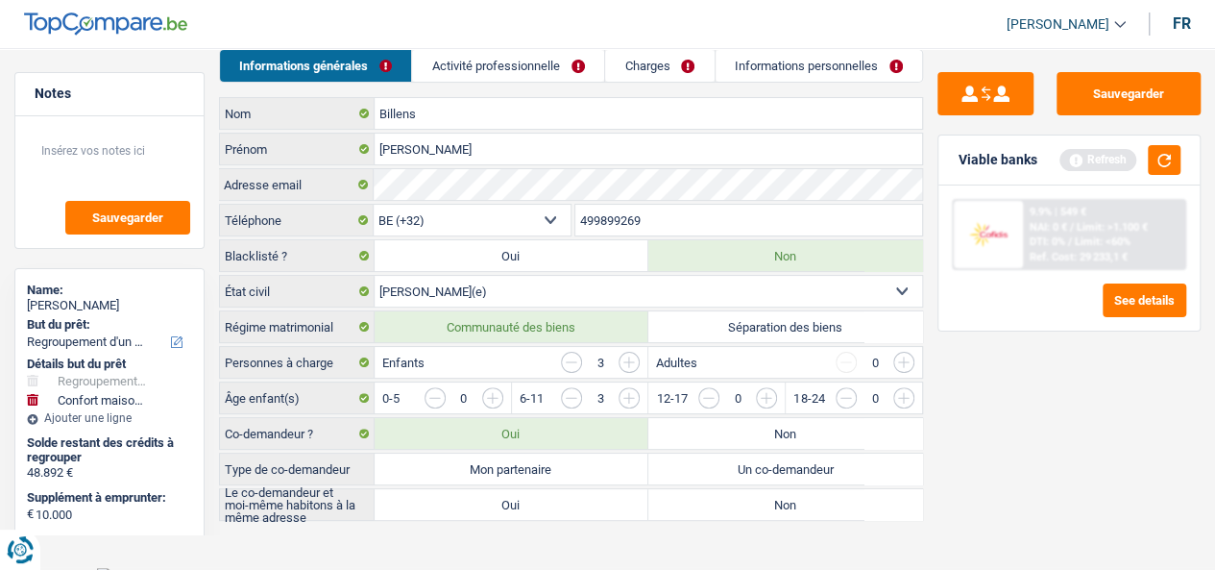
scroll to position [73, 0]
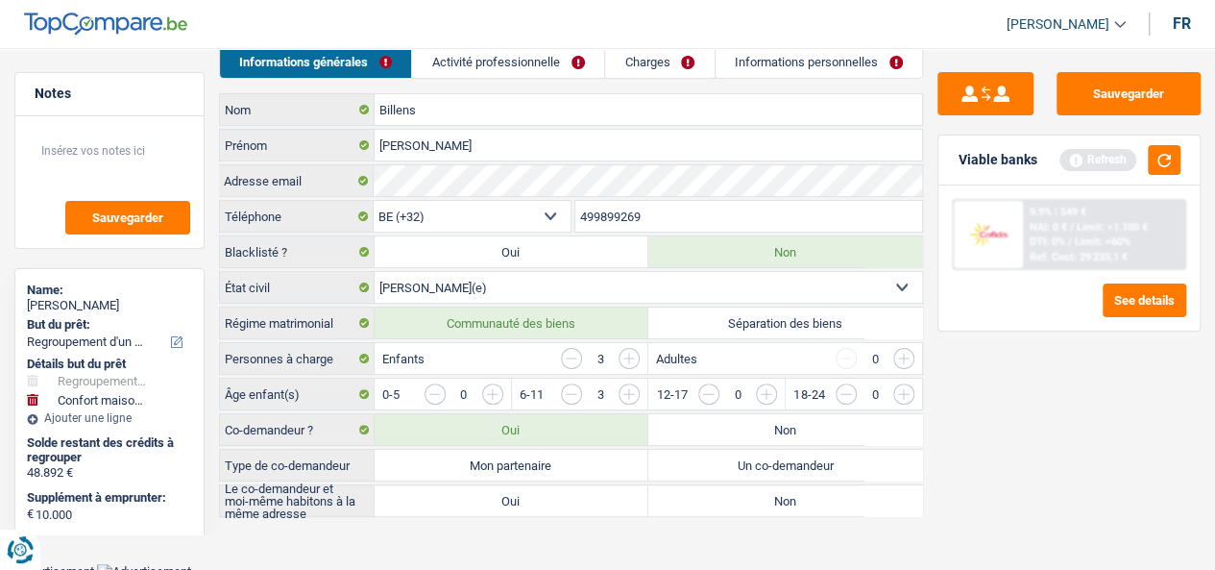
click at [617, 449] on label "Mon partenaire" at bounding box center [512, 464] width 274 height 31
click at [617, 449] on input "Mon partenaire" at bounding box center [512, 464] width 274 height 31
radio input "true"
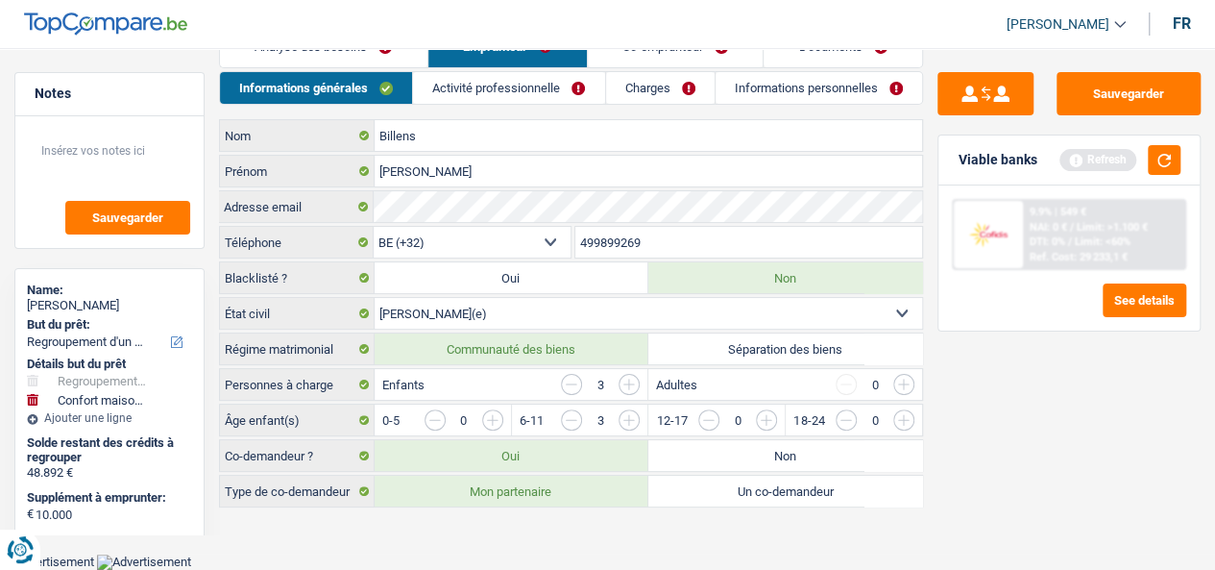
scroll to position [38, 0]
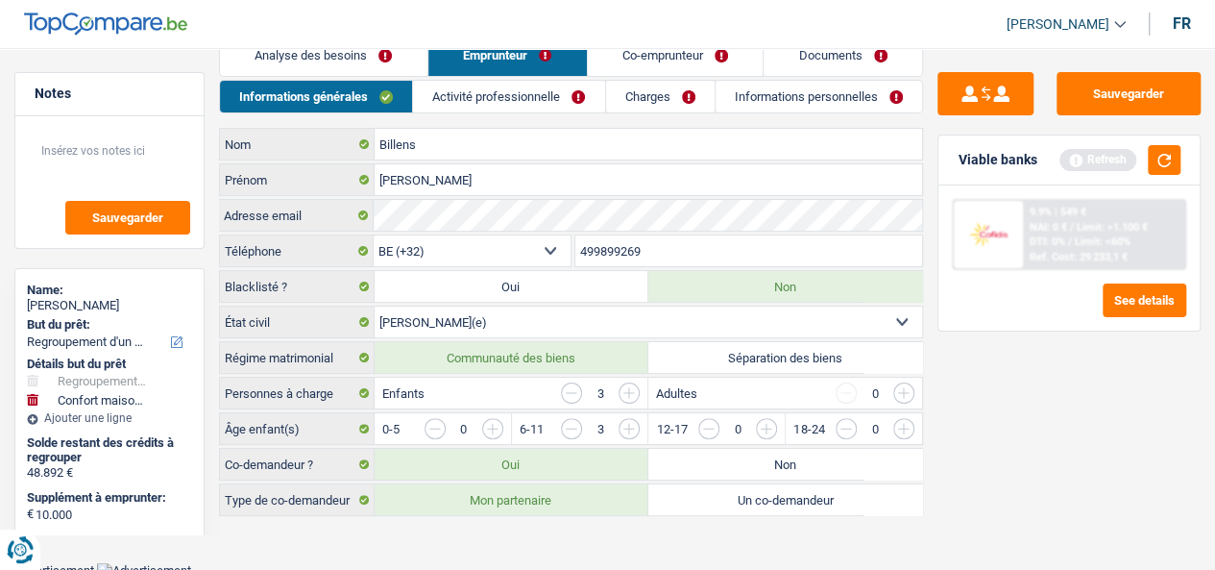
click at [507, 99] on link "Activité professionnelle" at bounding box center [508, 97] width 191 height 32
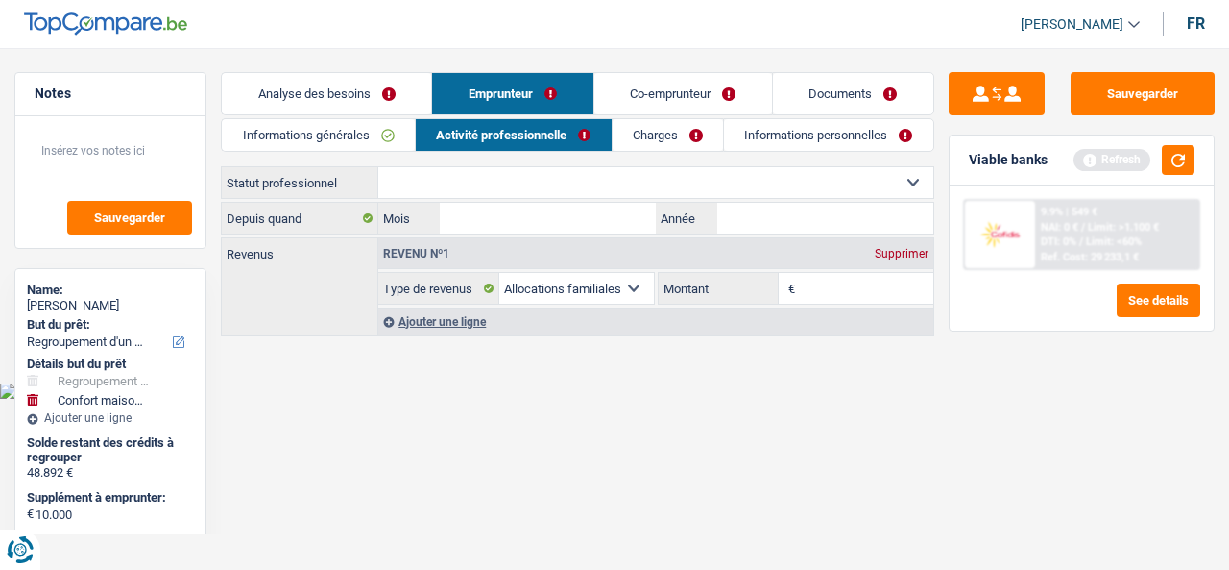
click at [663, 176] on select "Ouvrier Employé privé Employé public Invalide Indépendant Pensionné Chômeur Mut…" at bounding box center [655, 182] width 555 height 31
select select "worker"
click at [378, 167] on select "Ouvrier Employé privé Employé public Invalide Indépendant Pensionné Chômeur Mut…" at bounding box center [655, 182] width 555 height 31
select select "familyAllowances"
select select "netSalary"
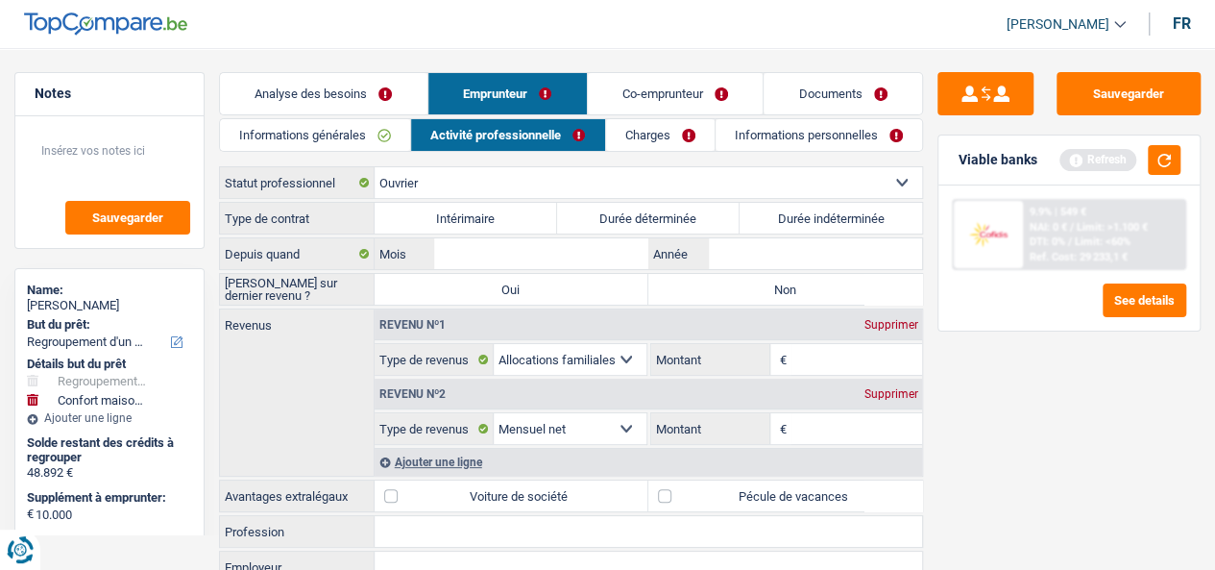
click at [820, 220] on label "Durée indéterminée" at bounding box center [831, 218] width 182 height 31
click at [820, 220] on input "Durée indéterminée" at bounding box center [831, 218] width 182 height 31
radio input "true"
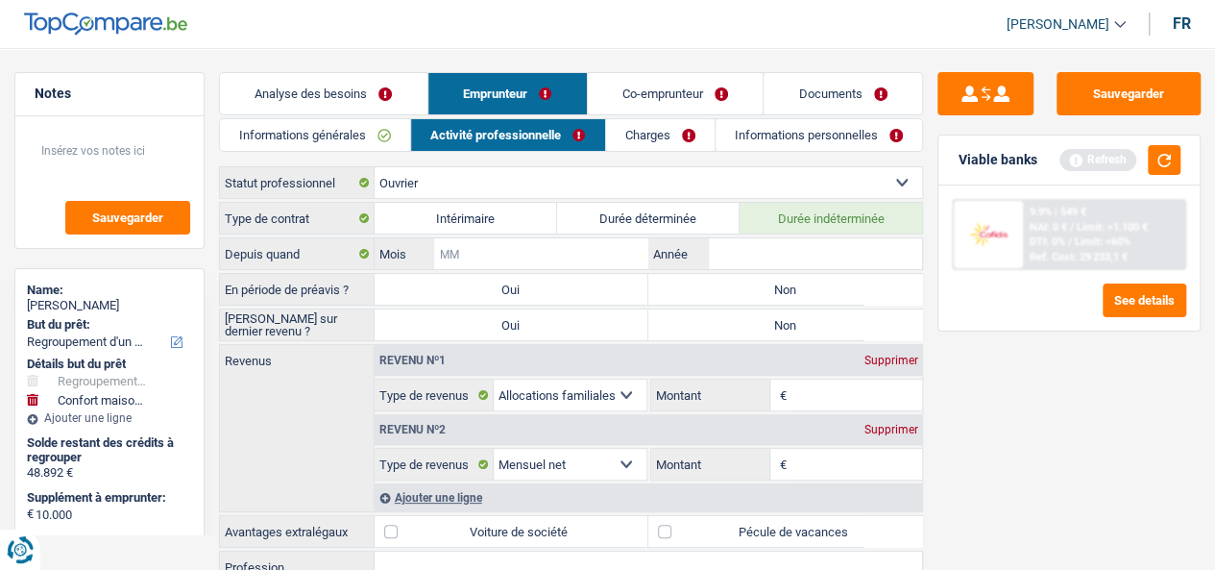
click at [526, 260] on input "Mois" at bounding box center [541, 253] width 214 height 31
type input "2"
type input "12"
drag, startPoint x: 845, startPoint y: 248, endPoint x: 833, endPoint y: 266, distance: 22.1
click at [845, 248] on input "Année" at bounding box center [816, 253] width 214 height 31
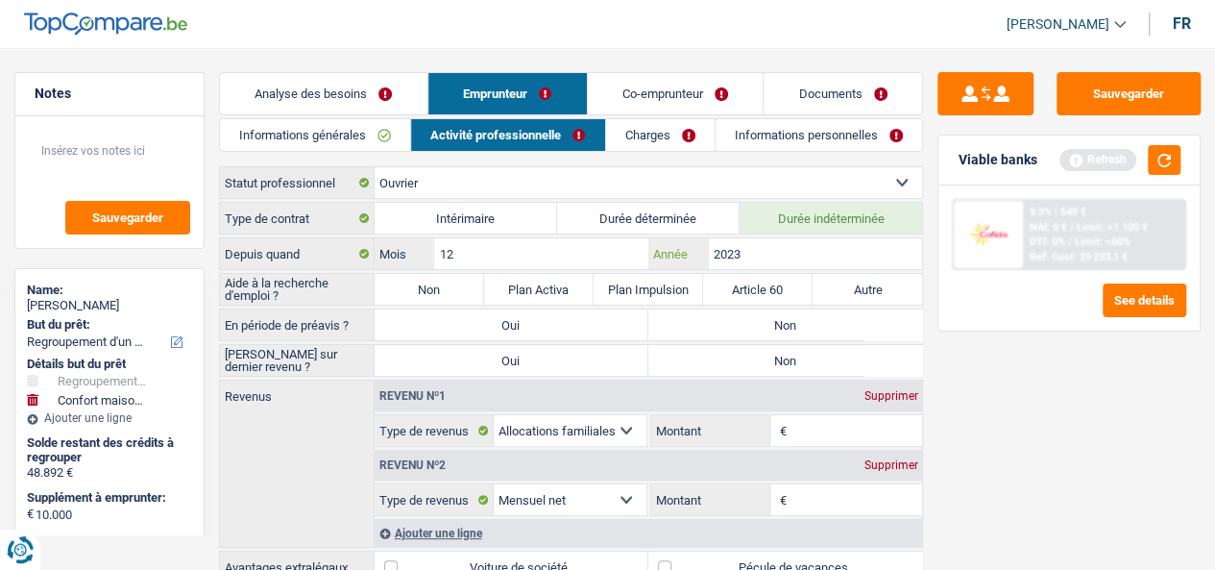
type input "2023"
click at [552, 247] on input "12" at bounding box center [541, 253] width 214 height 31
click at [552, 249] on input "12" at bounding box center [541, 253] width 214 height 31
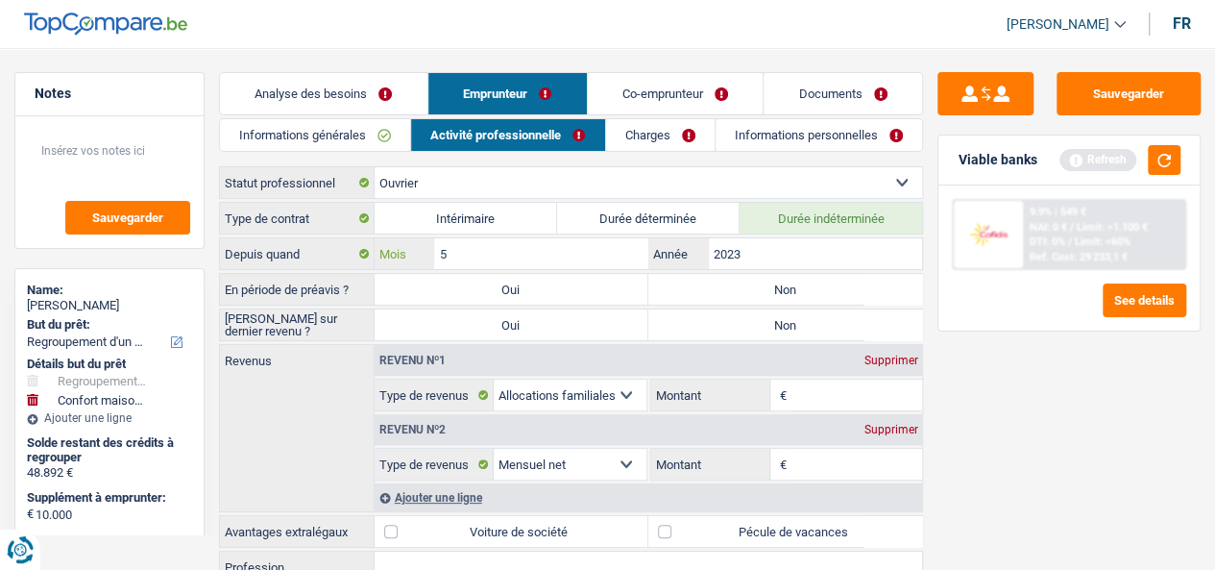
type input "5"
click at [870, 276] on label "Non" at bounding box center [785, 289] width 274 height 31
click at [870, 276] on input "Non" at bounding box center [785, 289] width 274 height 31
radio input "true"
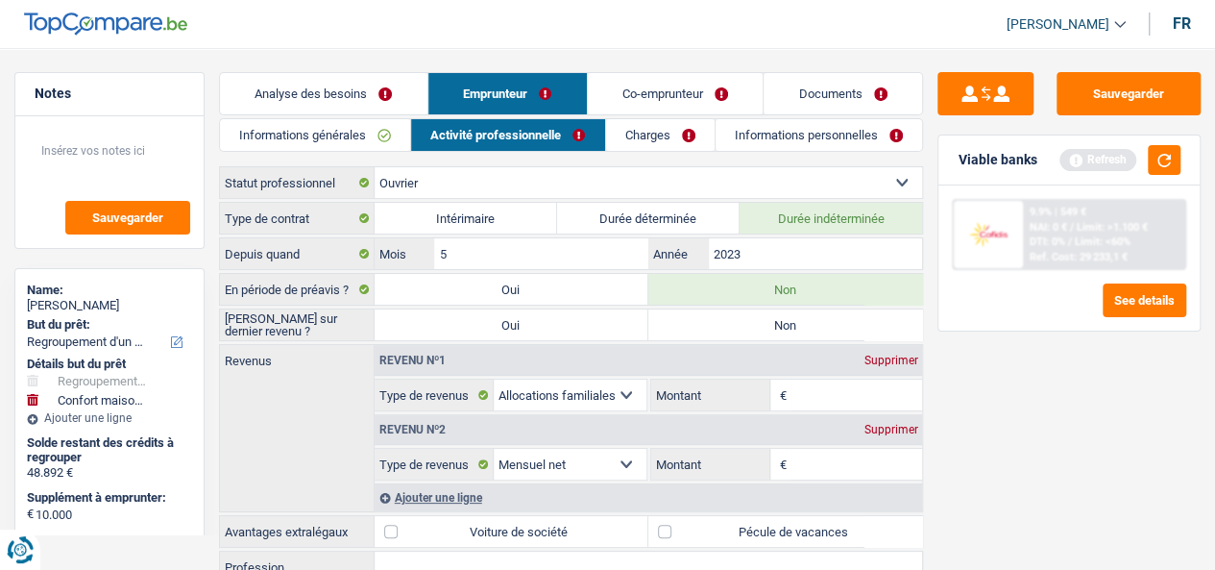
click at [284, 311] on label "[PERSON_NAME] sur dernier revenu ?" at bounding box center [297, 324] width 155 height 31
click at [751, 331] on label "Non" at bounding box center [785, 324] width 274 height 31
click at [751, 331] on input "Non" at bounding box center [785, 324] width 274 height 31
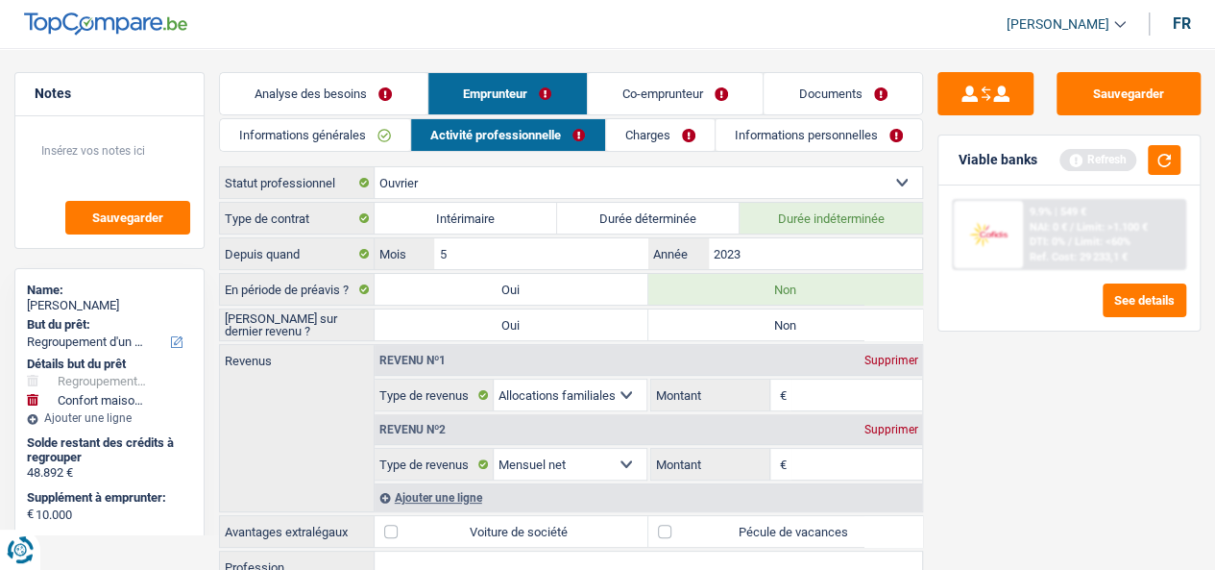
radio input "true"
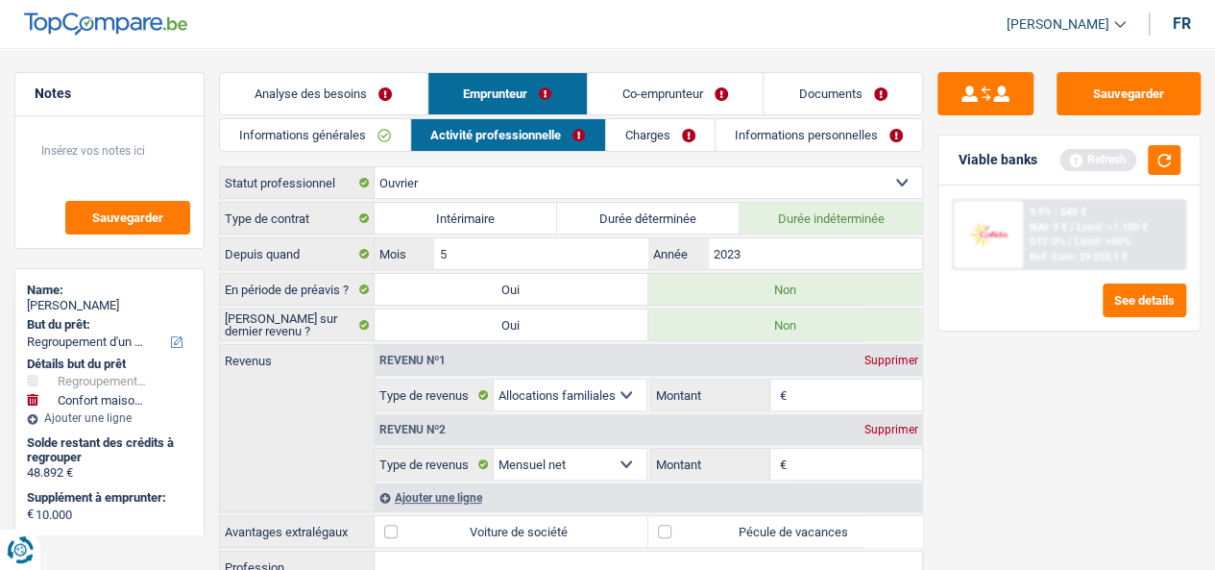
click at [832, 470] on input "Montant" at bounding box center [856, 464] width 131 height 31
click at [561, 457] on select "Allocation d'handicap Allocations chômage Allocations familiales Chèques repas …" at bounding box center [570, 464] width 152 height 31
drag, startPoint x: 560, startPoint y: 458, endPoint x: 574, endPoint y: 464, distance: 15.5
click at [560, 458] on select "Allocation d'handicap Allocations chômage Allocations familiales Chèques repas …" at bounding box center [570, 464] width 152 height 31
click at [816, 455] on input "Montant" at bounding box center [856, 464] width 131 height 31
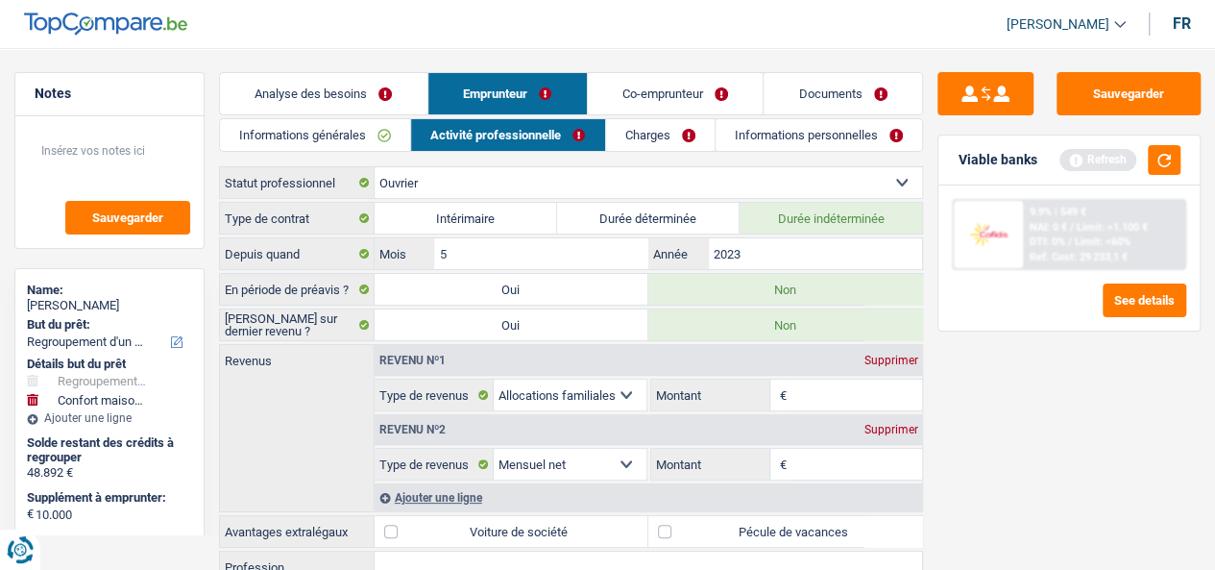
click at [839, 389] on input "Montant" at bounding box center [856, 394] width 131 height 31
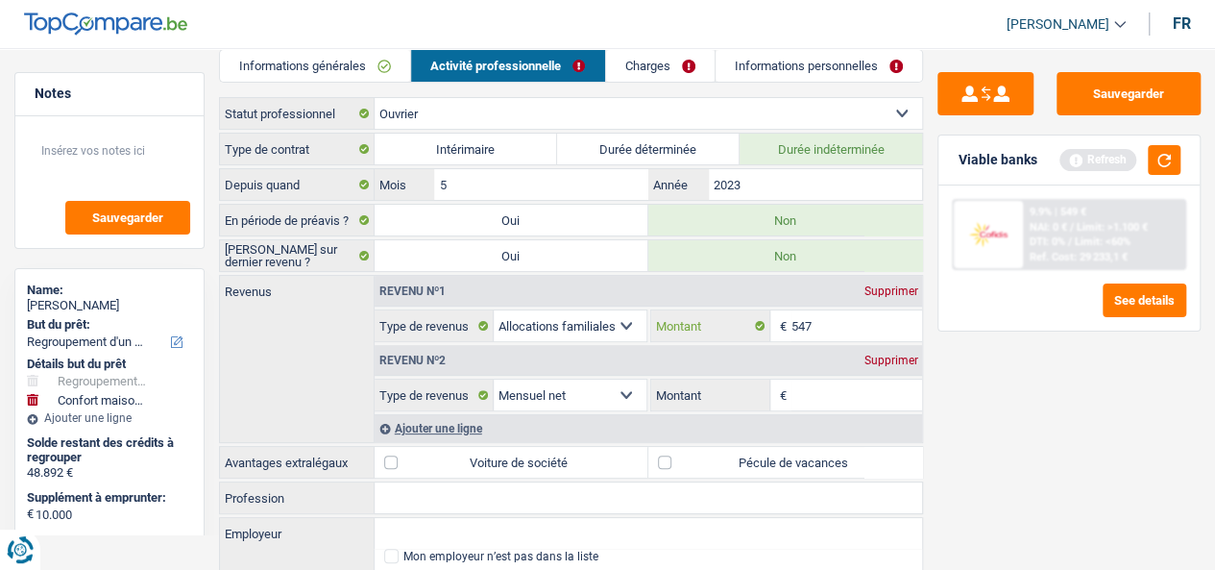
scroll to position [96, 0]
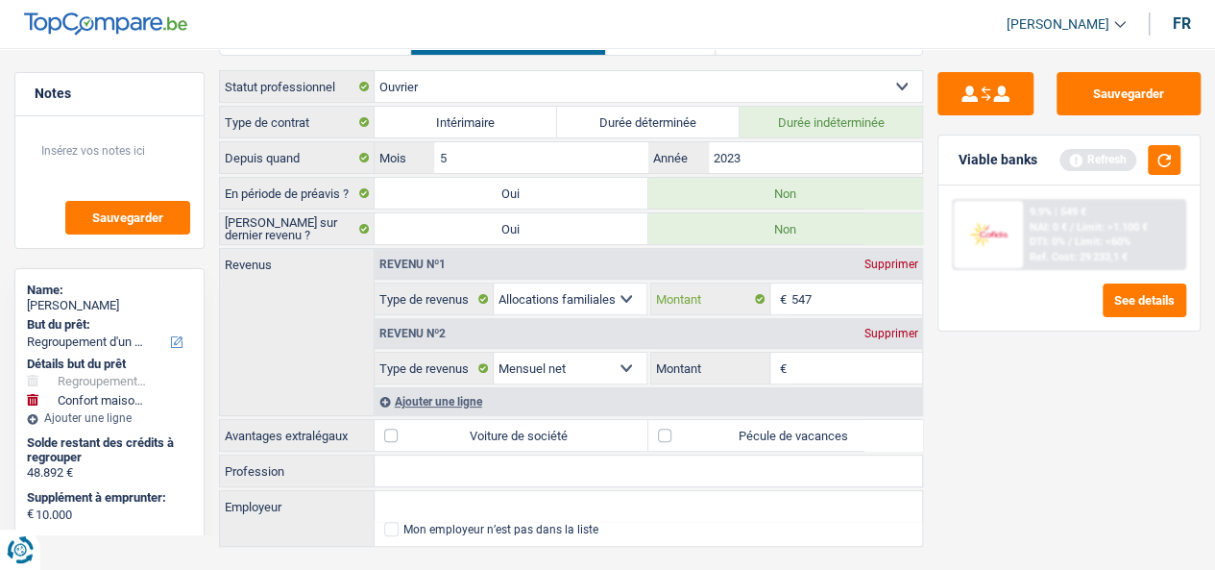
type input "547"
click at [836, 366] on input "Montant" at bounding box center [856, 367] width 131 height 31
type input "2.100"
click at [465, 393] on div "Ajouter une ligne" at bounding box center [649, 401] width 548 height 28
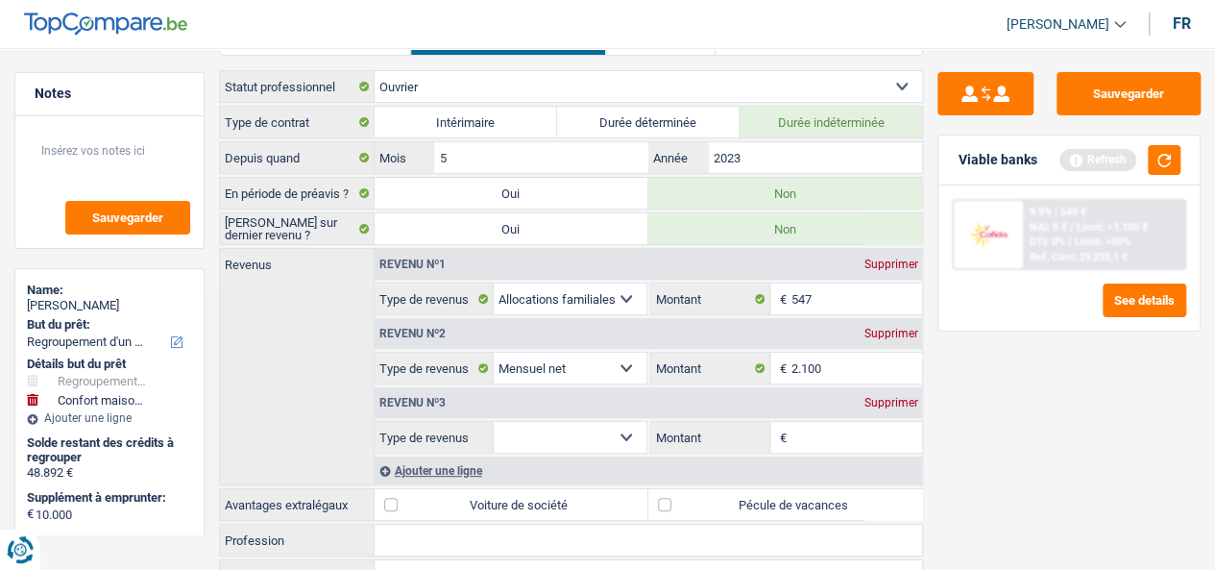
click at [557, 437] on select "Allocation d'handicap Allocations chômage Allocations familiales Chèques repas …" at bounding box center [570, 437] width 152 height 31
select select "mealVouchers"
click at [494, 422] on select "Allocation d'handicap Allocations chômage Allocations familiales Chèques repas …" at bounding box center [570, 437] width 152 height 31
click at [799, 429] on input "Montant par jour" at bounding box center [856, 437] width 131 height 31
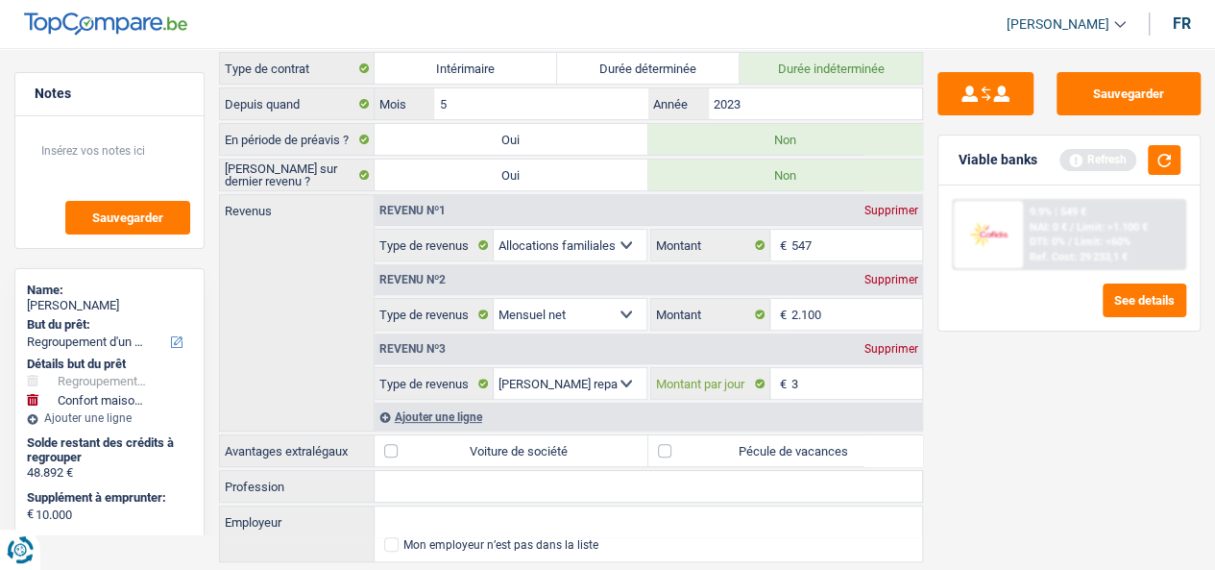
scroll to position [195, 0]
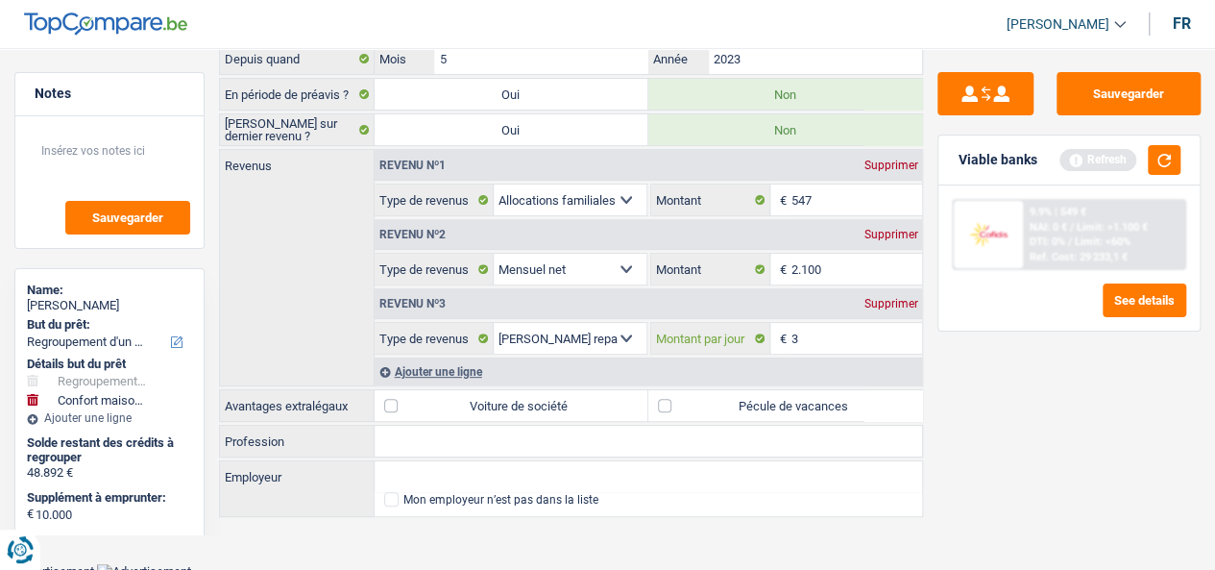
type input "3"
click at [716, 404] on label "Pécule de vacances" at bounding box center [785, 405] width 274 height 31
click at [716, 404] on input "Pécule de vacances" at bounding box center [785, 405] width 274 height 31
checkbox input "true"
type input "3,0"
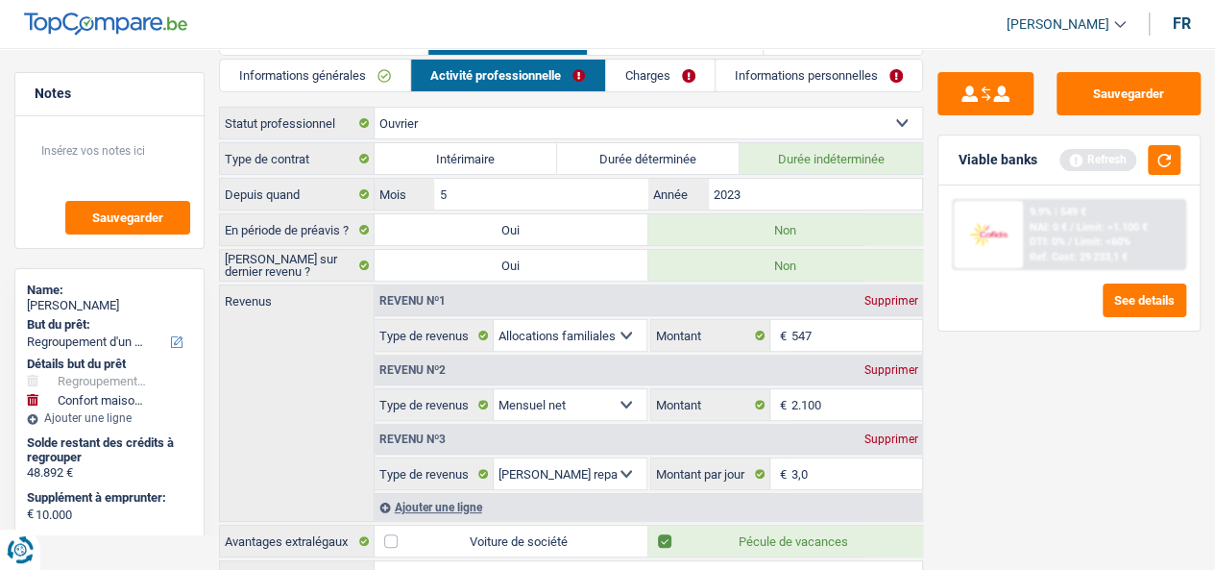
scroll to position [0, 0]
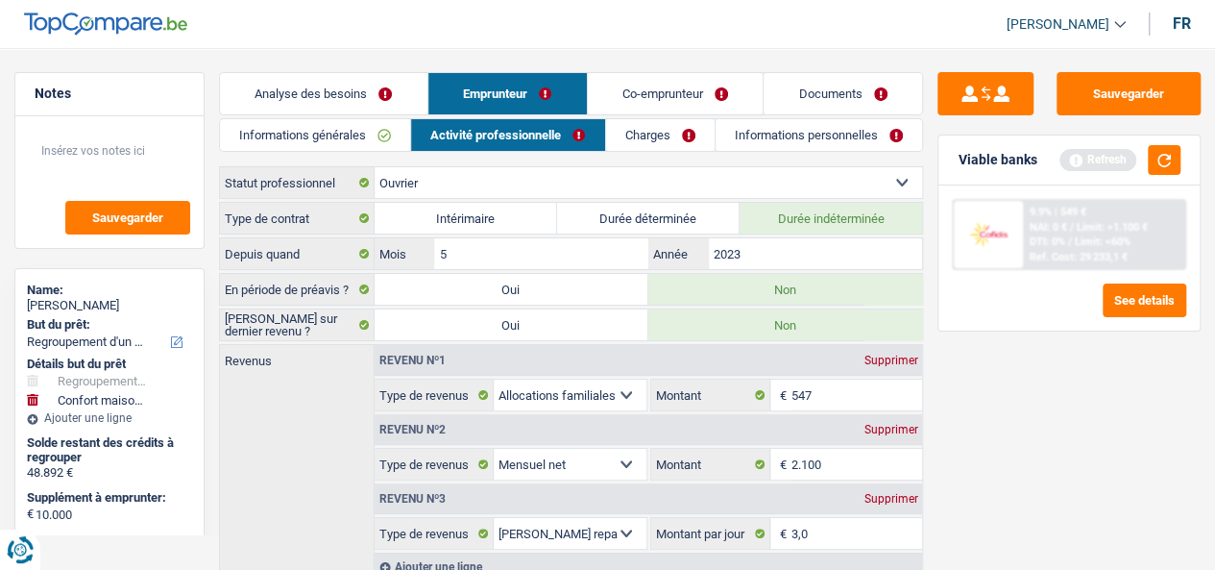
click at [664, 125] on link "Charges" at bounding box center [660, 135] width 109 height 32
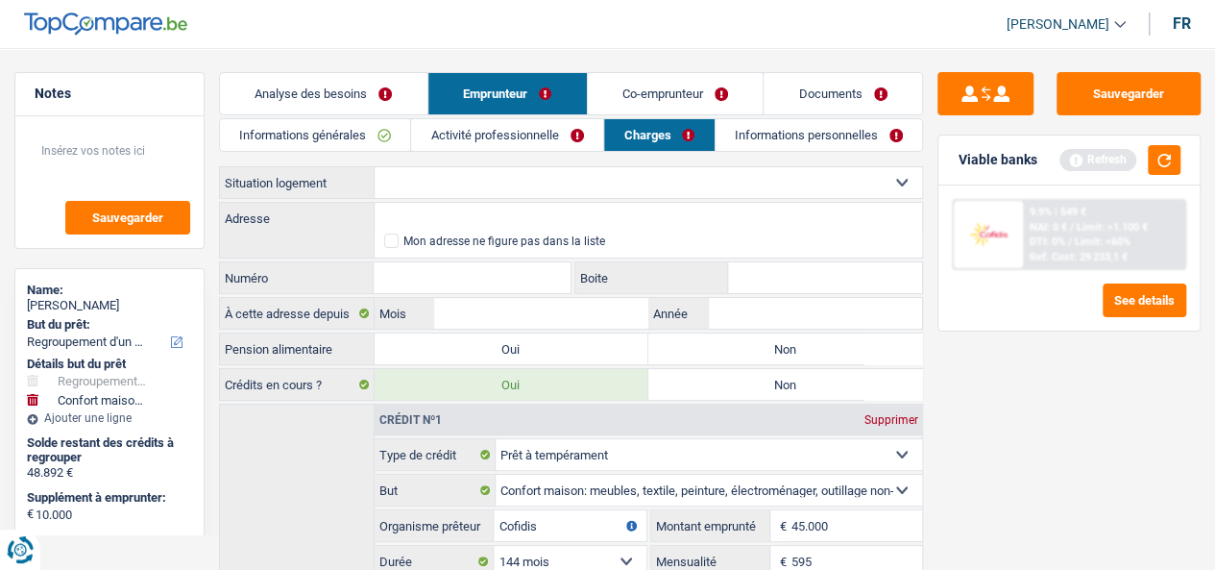
click at [619, 178] on select "Locataire Propriétaire avec prêt hypothécaire Propriétaire sans prêt hypothécai…" at bounding box center [649, 182] width 548 height 31
select select "liveWithParents"
click at [375, 167] on select "Locataire Propriétaire avec prêt hypothécaire Propriétaire sans prêt hypothécai…" at bounding box center [649, 182] width 548 height 31
click at [531, 222] on input "Adresse" at bounding box center [649, 218] width 548 height 31
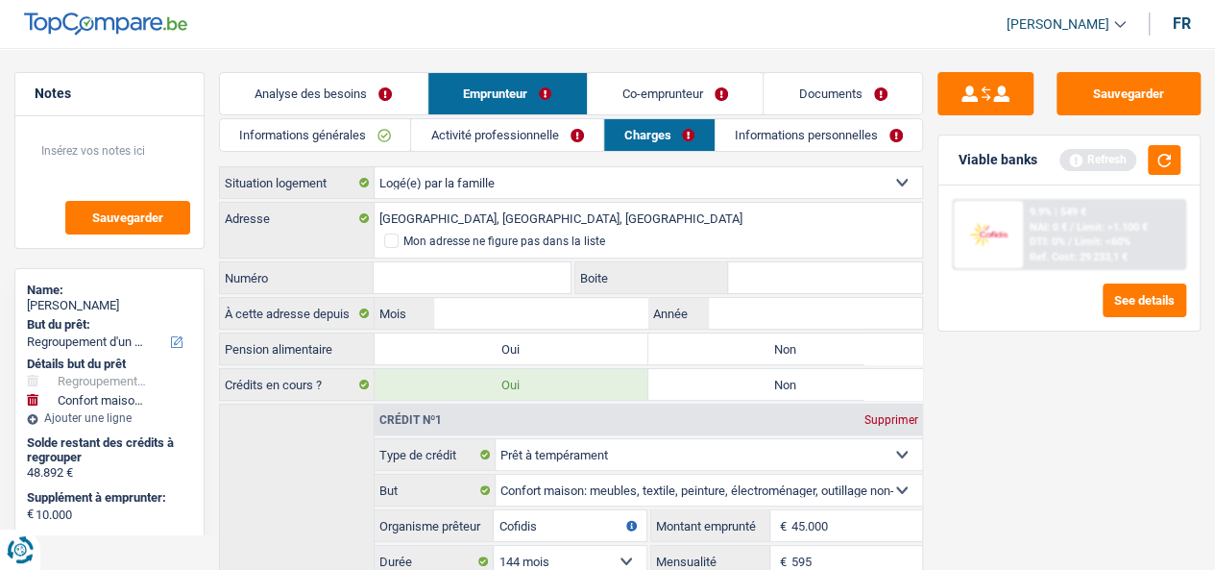
type input "[STREET_ADDRESS]"
click at [540, 272] on input "Numéro" at bounding box center [472, 277] width 196 height 31
type input "76"
click at [763, 278] on input "Boite" at bounding box center [825, 277] width 195 height 31
type input "76"
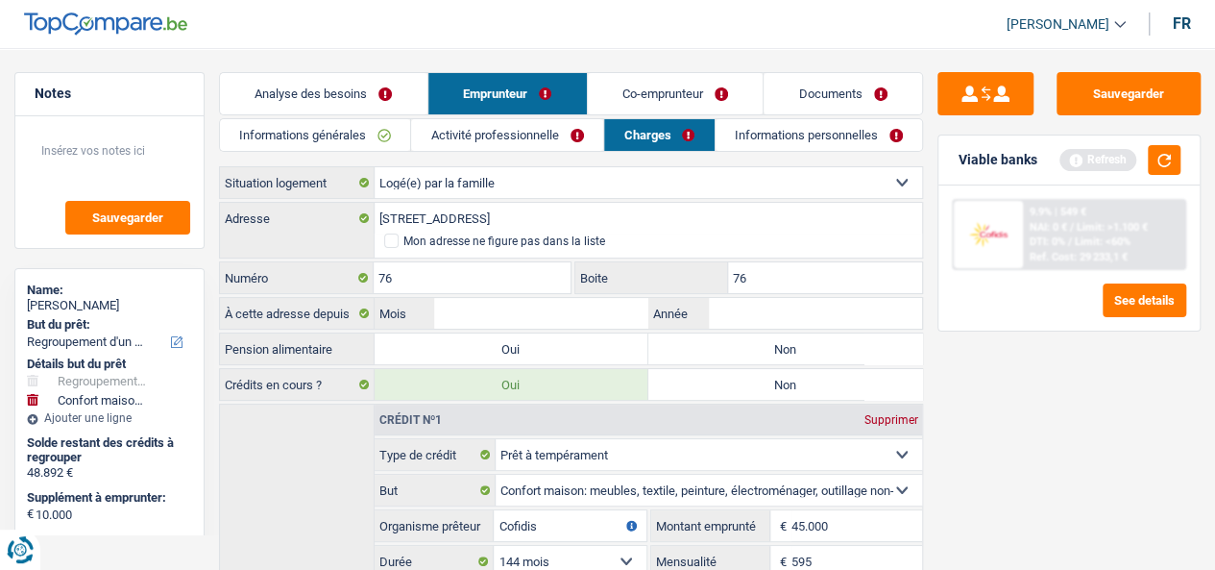
click at [247, 303] on label "À cette adresse depuis" at bounding box center [297, 313] width 155 height 31
click at [501, 316] on input "Mois" at bounding box center [541, 313] width 214 height 31
type input "1"
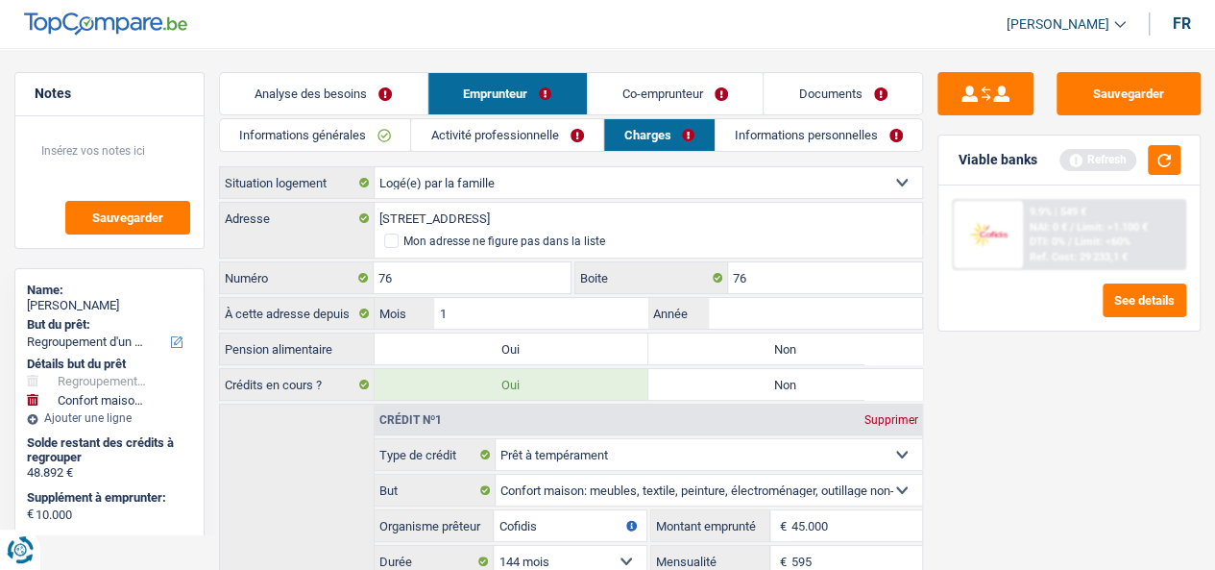
click at [819, 339] on label "Non" at bounding box center [785, 348] width 274 height 31
click at [819, 339] on input "Non" at bounding box center [785, 348] width 274 height 31
radio input "true"
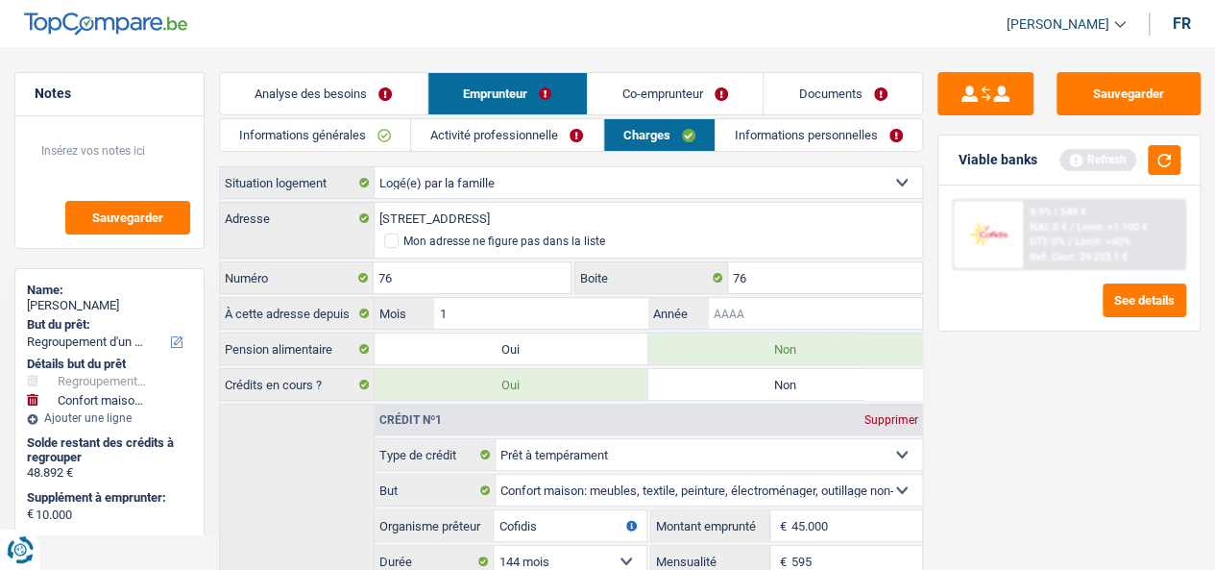
click at [805, 311] on input "Année" at bounding box center [816, 313] width 214 height 31
type input "2019"
click at [811, 131] on link "Informations personnelles" at bounding box center [819, 135] width 206 height 32
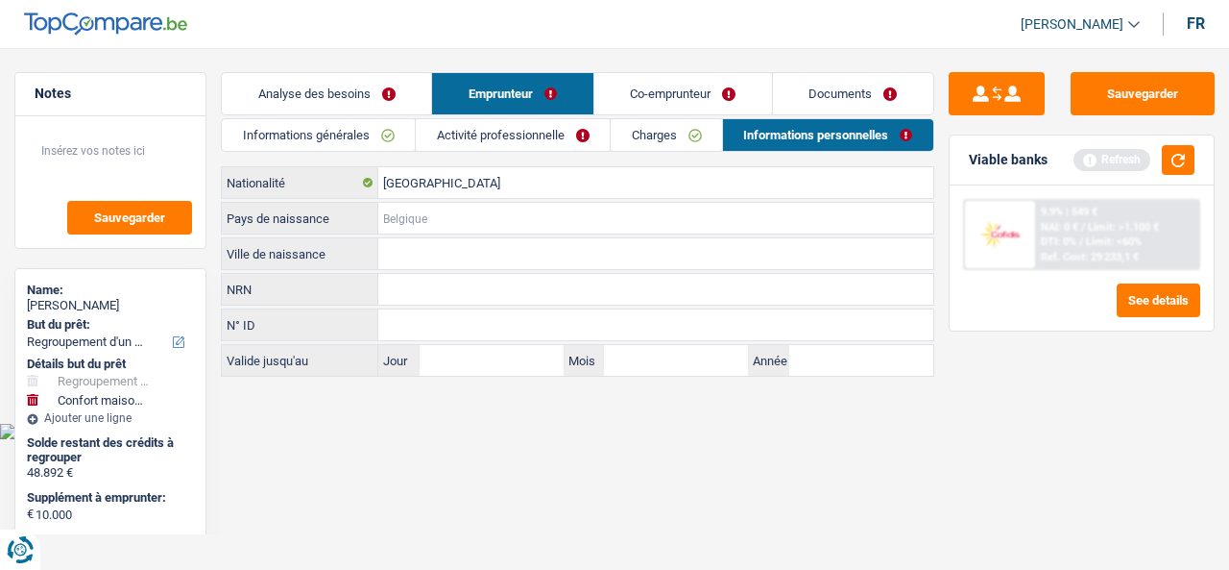
click at [473, 220] on input "Pays de naissance" at bounding box center [655, 218] width 555 height 31
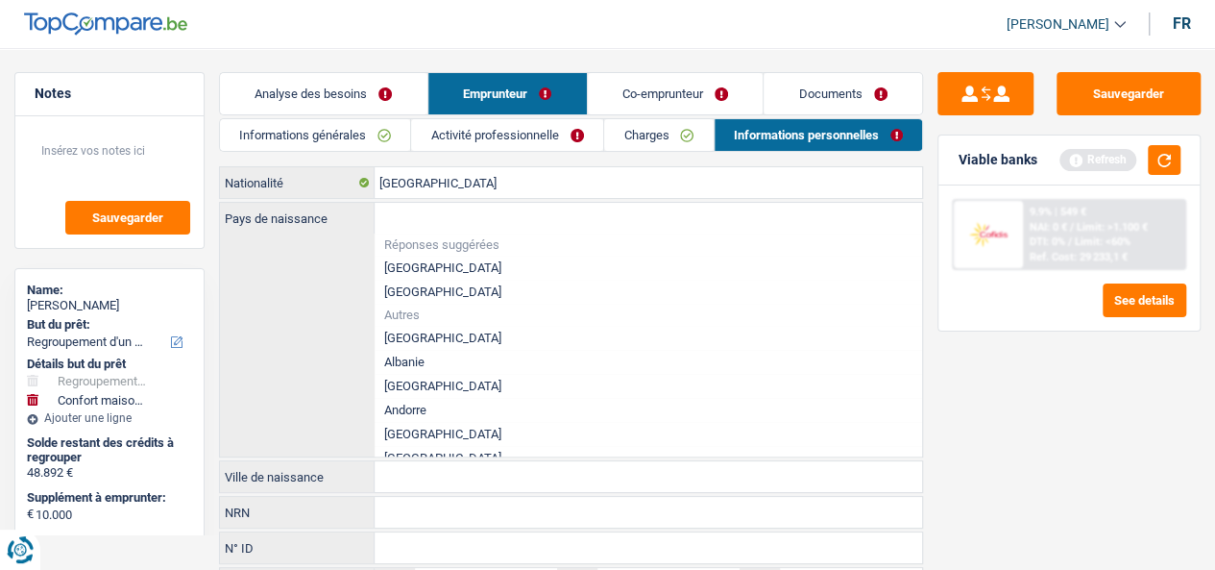
click at [279, 212] on label "Pays de naissance" at bounding box center [297, 218] width 155 height 31
click at [375, 212] on input "Pays de naissance" at bounding box center [649, 218] width 548 height 31
click at [279, 212] on label "Pays de naissance" at bounding box center [297, 218] width 155 height 31
click at [375, 212] on input "Pays de naissance" at bounding box center [649, 218] width 548 height 31
click at [279, 212] on label "Pays de naissance" at bounding box center [297, 218] width 155 height 31
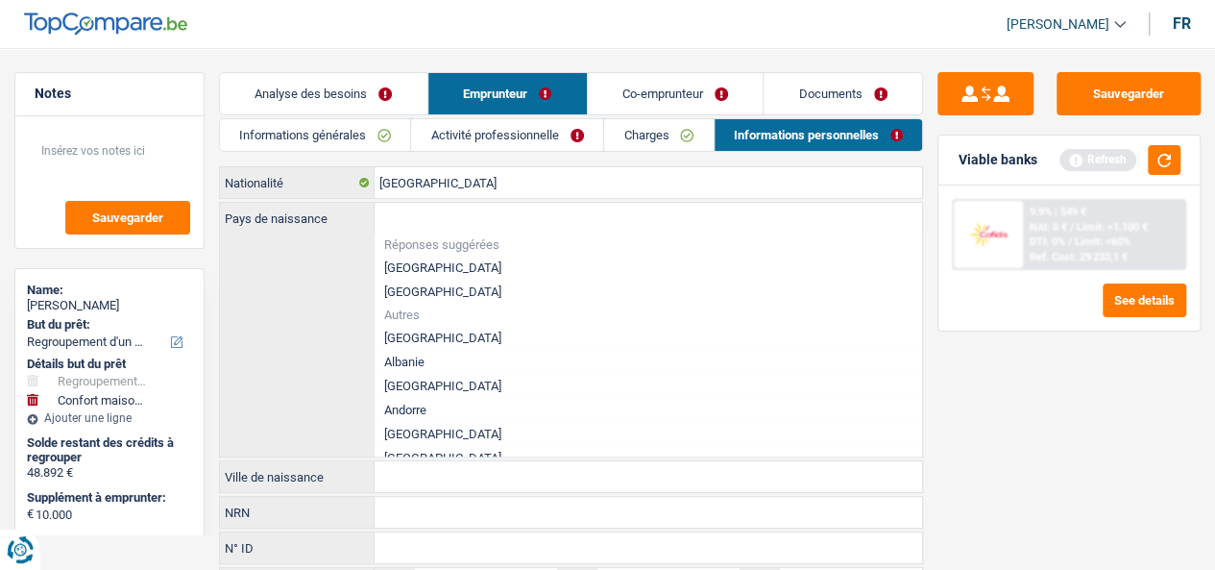
click at [375, 212] on input "Pays de naissance" at bounding box center [649, 218] width 548 height 31
click at [413, 268] on li "[GEOGRAPHIC_DATA]" at bounding box center [649, 267] width 548 height 24
type input "[GEOGRAPHIC_DATA]"
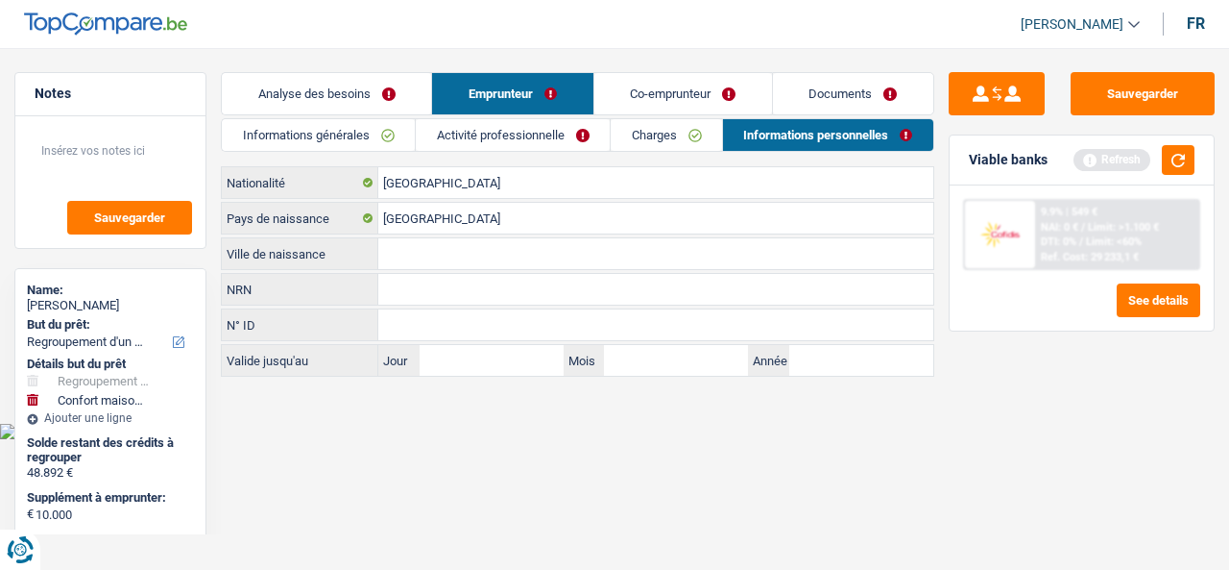
click at [446, 251] on input "Ville de naissance" at bounding box center [655, 253] width 555 height 31
click at [239, 252] on label "Ville de naissance" at bounding box center [300, 253] width 157 height 31
click at [378, 252] on input "Ville de naissance" at bounding box center [655, 253] width 555 height 31
click at [240, 252] on label "Ville de naissance" at bounding box center [300, 253] width 157 height 31
click at [378, 252] on input "Ville de naissance" at bounding box center [655, 253] width 555 height 31
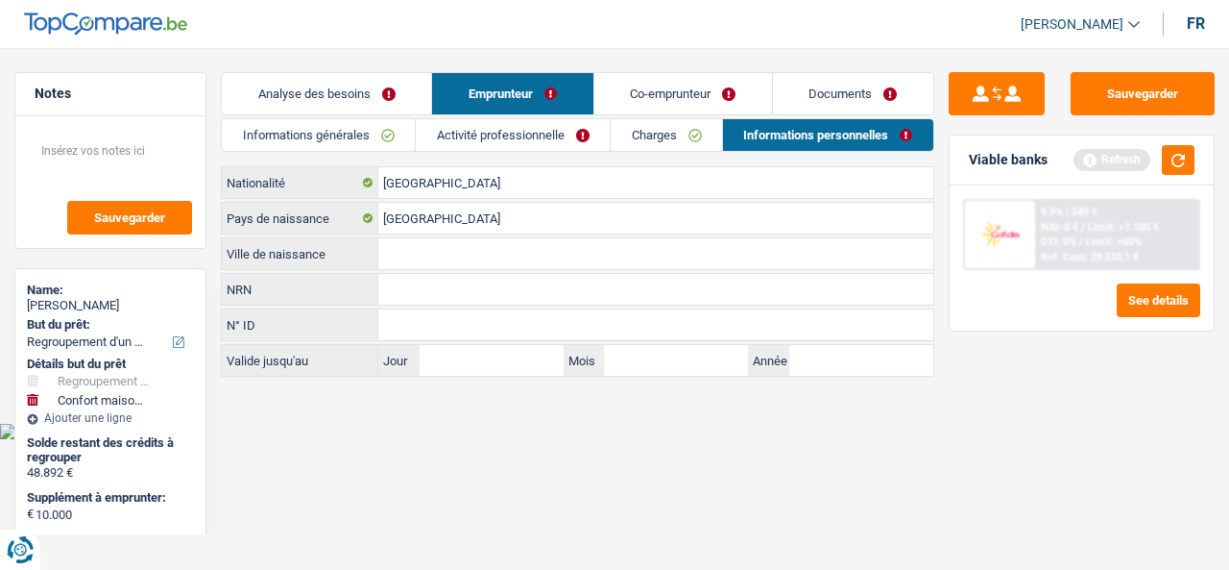
drag, startPoint x: 242, startPoint y: 252, endPoint x: 430, endPoint y: 249, distance: 188.3
click at [243, 252] on label "Ville de naissance" at bounding box center [300, 253] width 157 height 31
click at [378, 252] on input "Ville de naissance" at bounding box center [655, 253] width 555 height 31
click at [448, 267] on div "Ville de naissance Tous les champs sont obligatoires. Veuillez fournir une répo…" at bounding box center [577, 253] width 713 height 33
click at [448, 257] on input "Ville de naissance" at bounding box center [655, 253] width 555 height 31
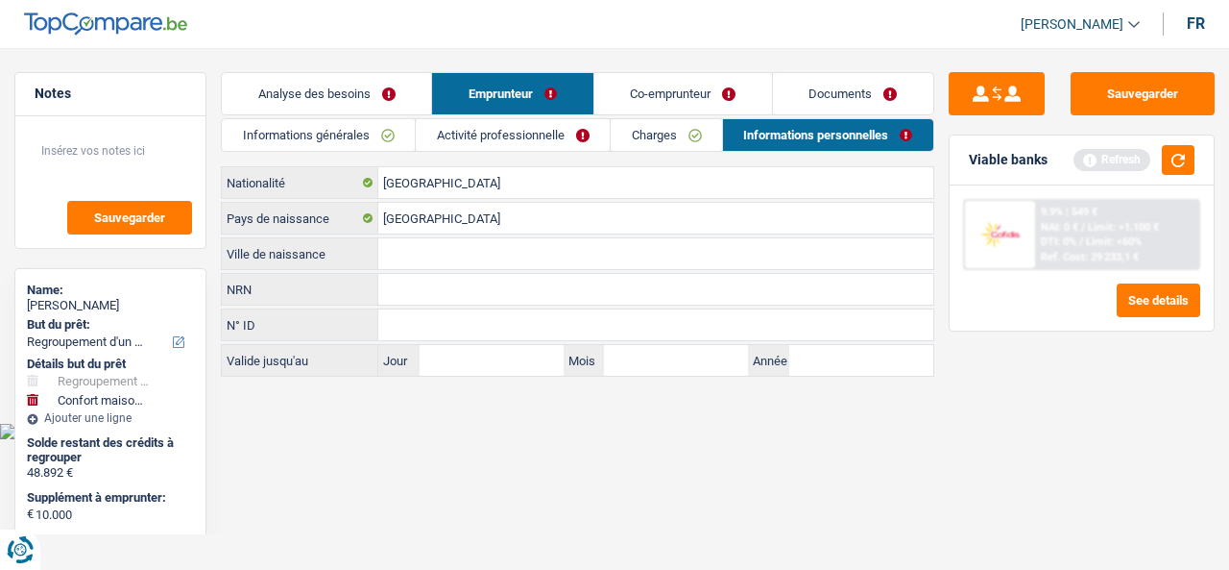
type input "ANDERLECHT"
click at [692, 85] on link "Co-emprunteur" at bounding box center [684, 93] width 178 height 41
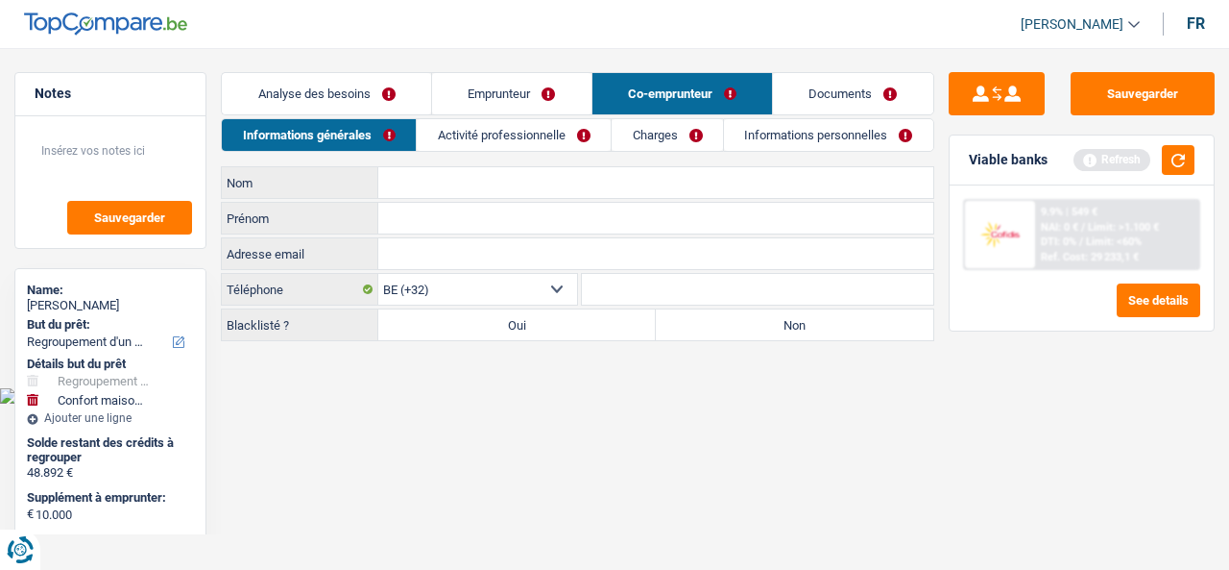
drag, startPoint x: 802, startPoint y: 134, endPoint x: 771, endPoint y: 134, distance: 30.7
click at [803, 135] on link "Informations personnelles" at bounding box center [828, 135] width 209 height 32
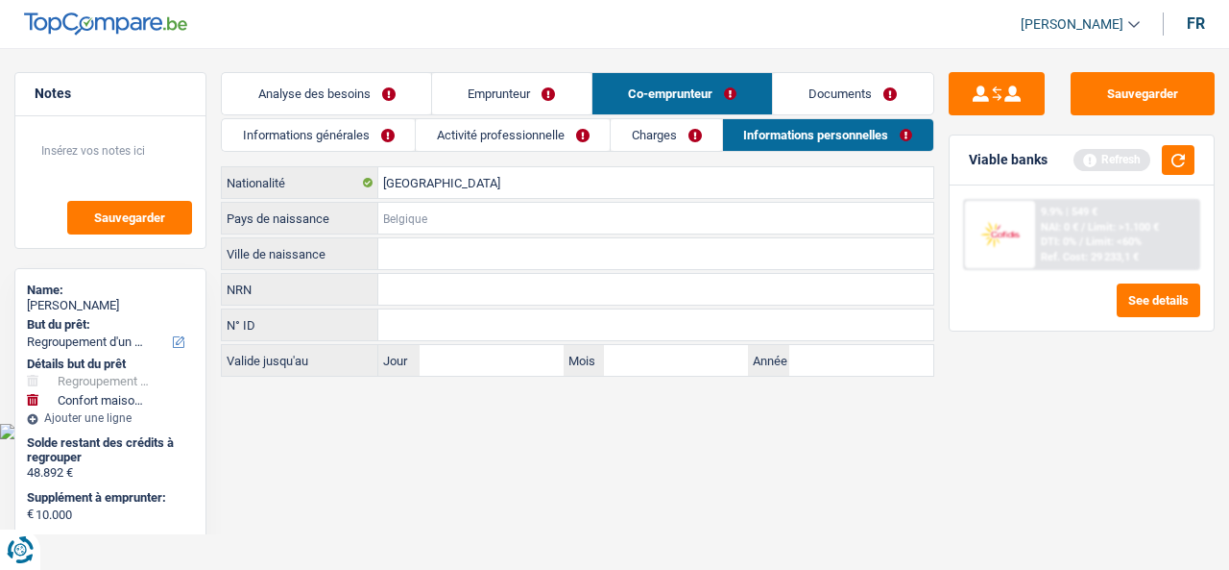
click at [428, 226] on input "Pays de naissance" at bounding box center [655, 218] width 555 height 31
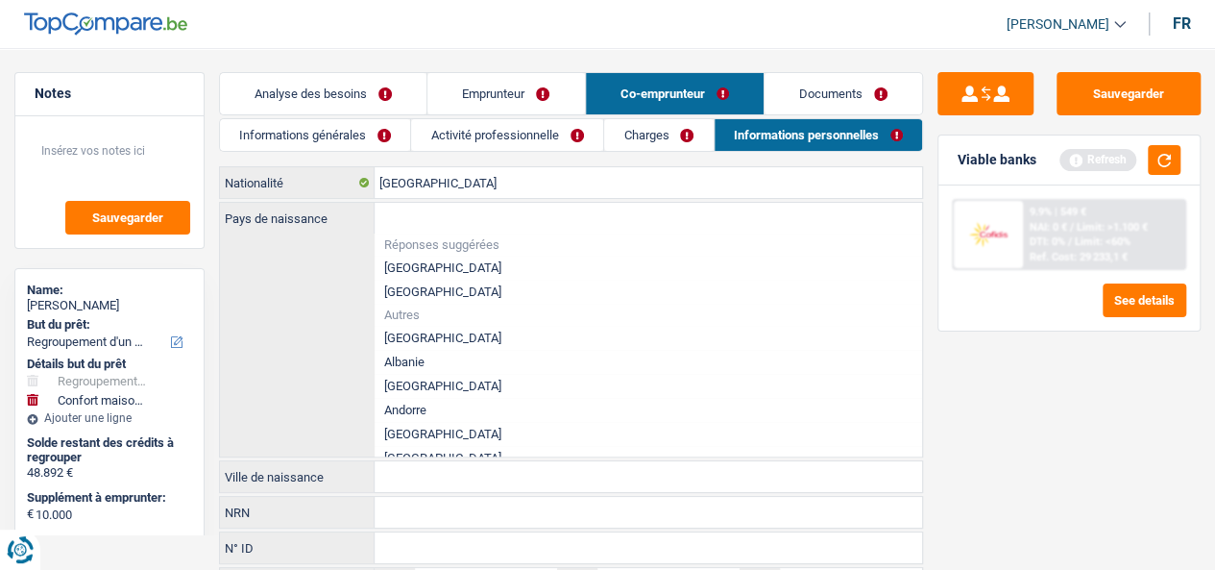
click at [412, 257] on li "[GEOGRAPHIC_DATA]" at bounding box center [649, 267] width 548 height 24
type input "[GEOGRAPHIC_DATA]"
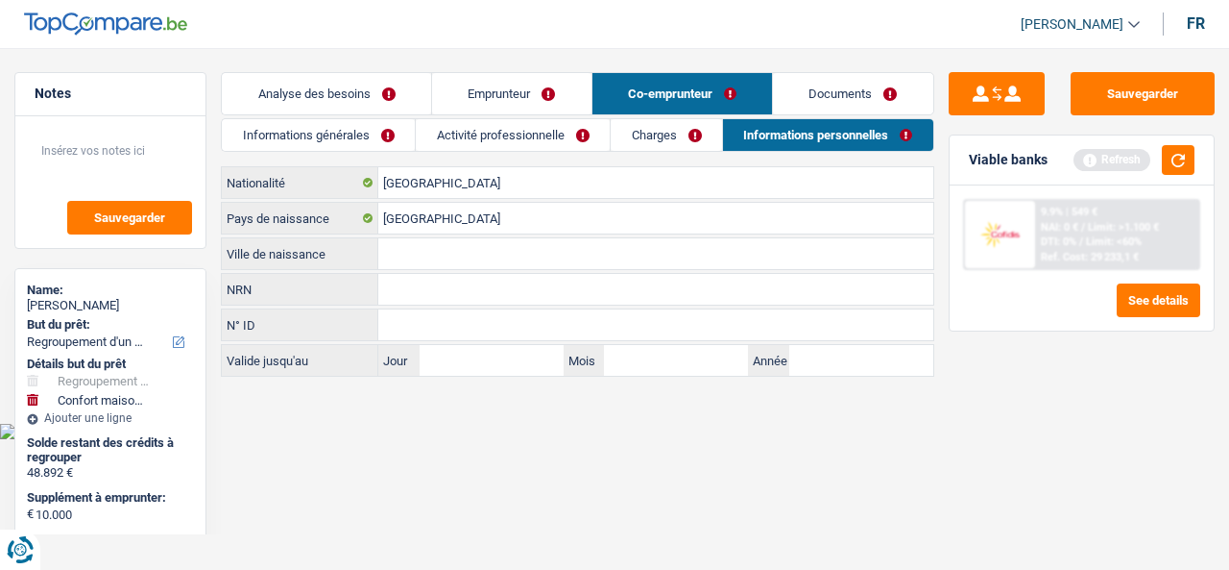
click at [427, 256] on input "Ville de naissance" at bounding box center [655, 253] width 555 height 31
click at [315, 141] on link "Informations générales" at bounding box center [318, 135] width 193 height 32
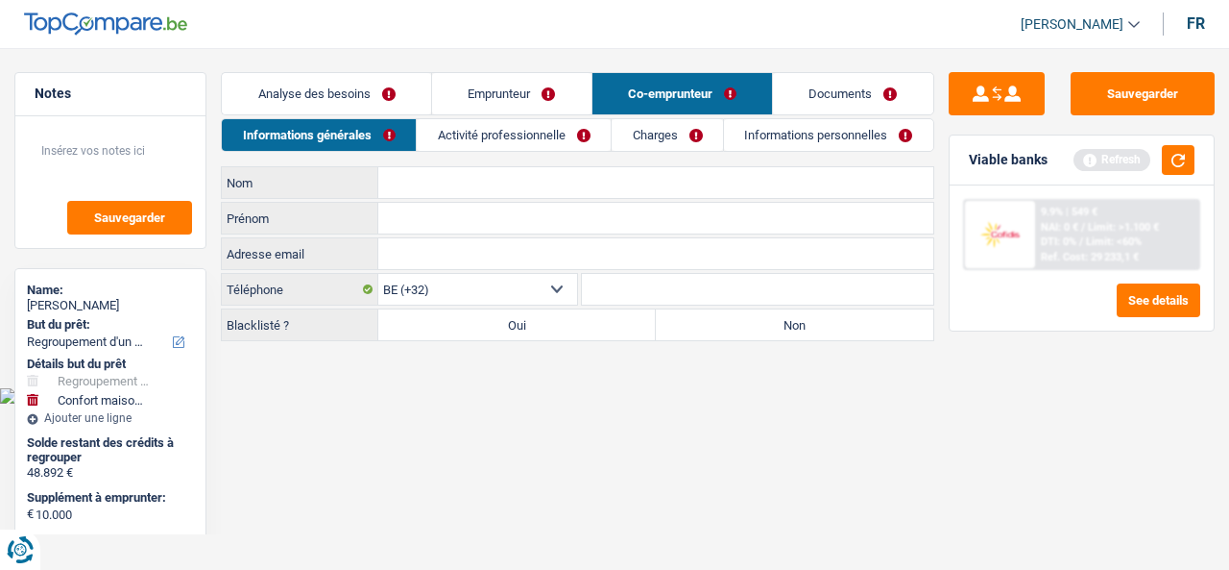
click at [484, 180] on input "Nom" at bounding box center [655, 182] width 555 height 31
click at [419, 207] on input "Prénom" at bounding box center [655, 218] width 555 height 31
click at [244, 222] on label "Prénom" at bounding box center [300, 218] width 157 height 31
click at [378, 222] on input "Prénom" at bounding box center [655, 218] width 555 height 31
click at [244, 222] on label "Prénom" at bounding box center [300, 218] width 157 height 31
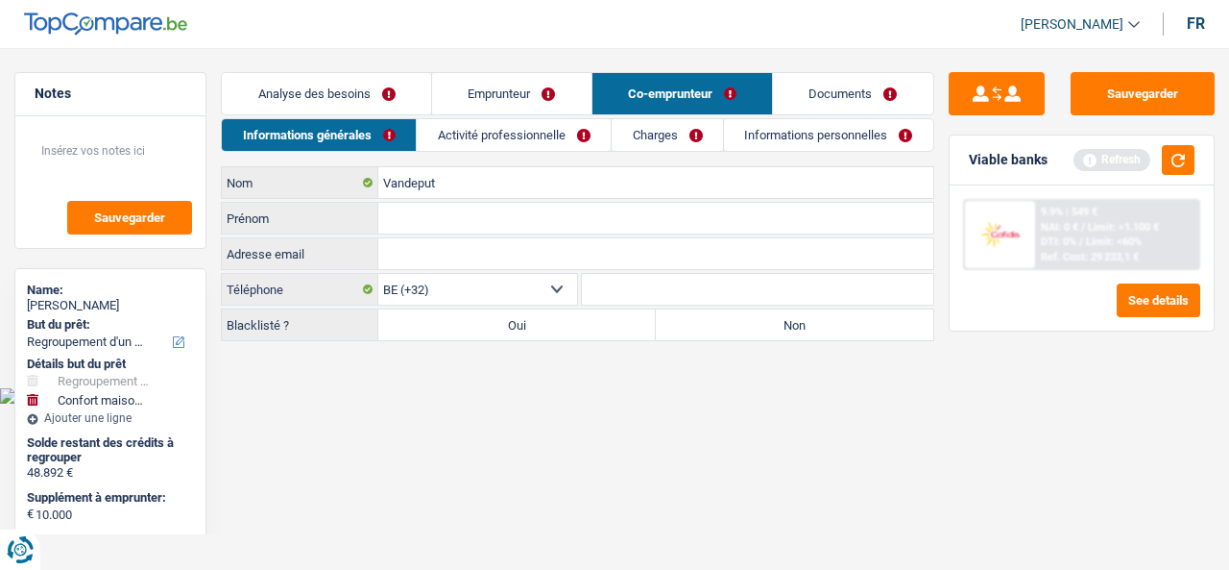
click at [378, 222] on input "Prénom" at bounding box center [655, 218] width 555 height 31
click at [244, 222] on label "Prénom" at bounding box center [300, 218] width 157 height 31
click at [378, 222] on input "Prénom" at bounding box center [655, 218] width 555 height 31
click at [467, 227] on input "Prénom" at bounding box center [655, 218] width 555 height 31
click at [477, 85] on link "Emprunteur" at bounding box center [511, 93] width 159 height 41
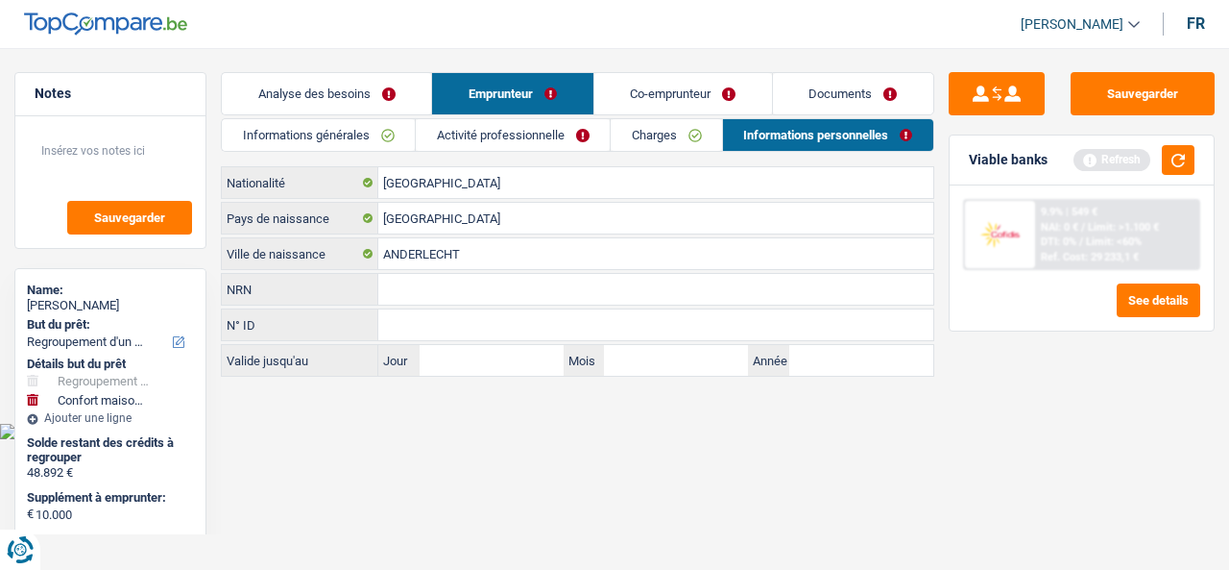
drag, startPoint x: 339, startPoint y: 147, endPoint x: 353, endPoint y: 145, distance: 14.5
click at [340, 145] on link "Informations générales" at bounding box center [318, 135] width 193 height 32
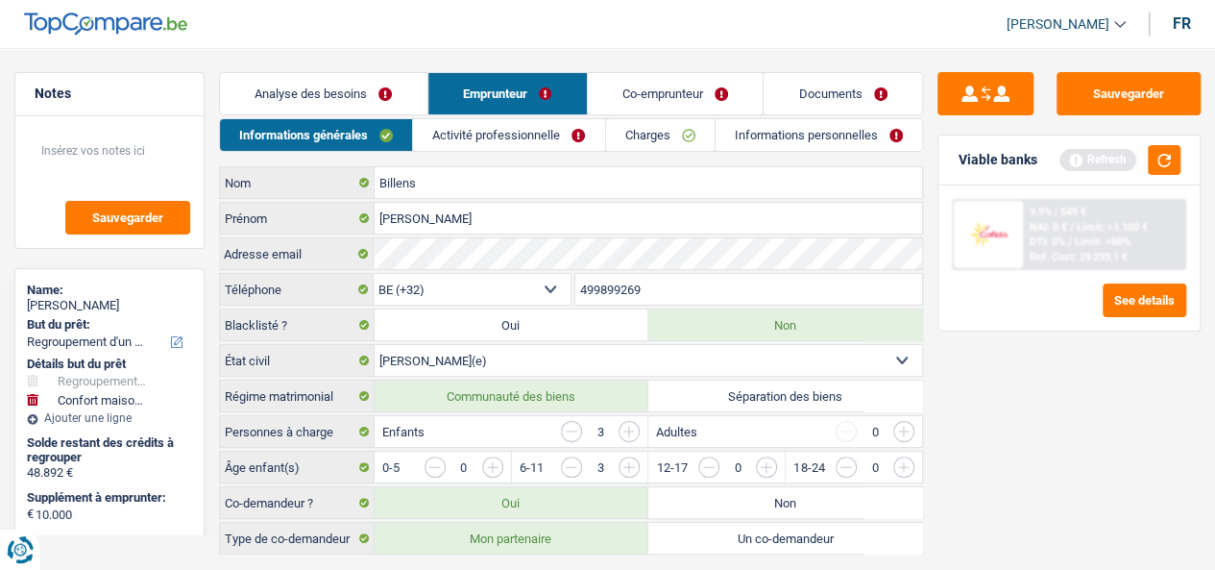
click at [683, 85] on link "Co-emprunteur" at bounding box center [676, 93] width 176 height 41
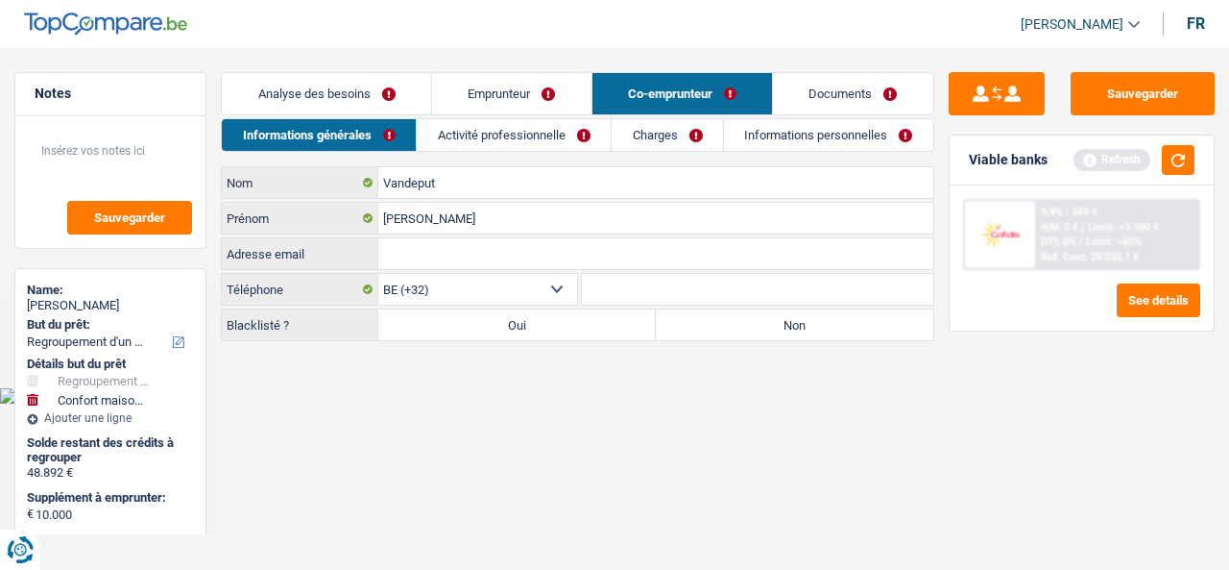
click at [493, 256] on input "Adresse email" at bounding box center [655, 253] width 555 height 31
paste input "[EMAIL_ADDRESS][DOMAIN_NAME]"
click at [494, 107] on link "Emprunteur" at bounding box center [511, 93] width 159 height 41
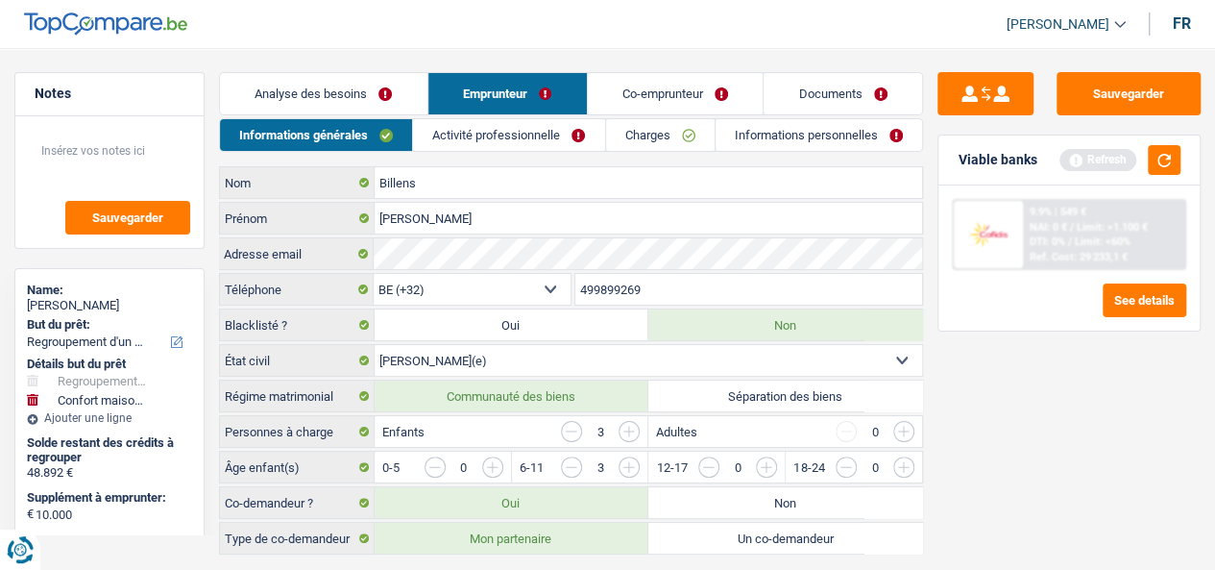
click at [640, 283] on input "499899269" at bounding box center [749, 289] width 348 height 31
click at [665, 91] on link "Co-emprunteur" at bounding box center [676, 93] width 176 height 41
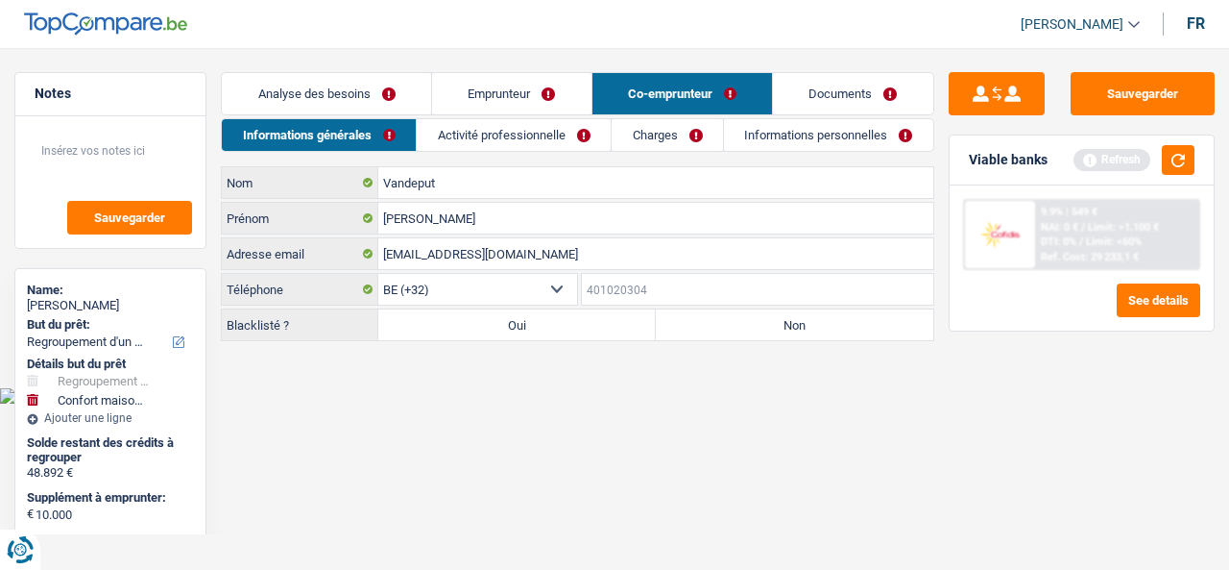
click at [654, 293] on input "Téléphone" at bounding box center [758, 289] width 352 height 31
paste input "499899269"
click at [726, 317] on label "Non" at bounding box center [795, 324] width 278 height 31
click at [726, 317] on input "Non" at bounding box center [795, 324] width 278 height 31
click at [771, 141] on link "Informations personnelles" at bounding box center [828, 135] width 209 height 32
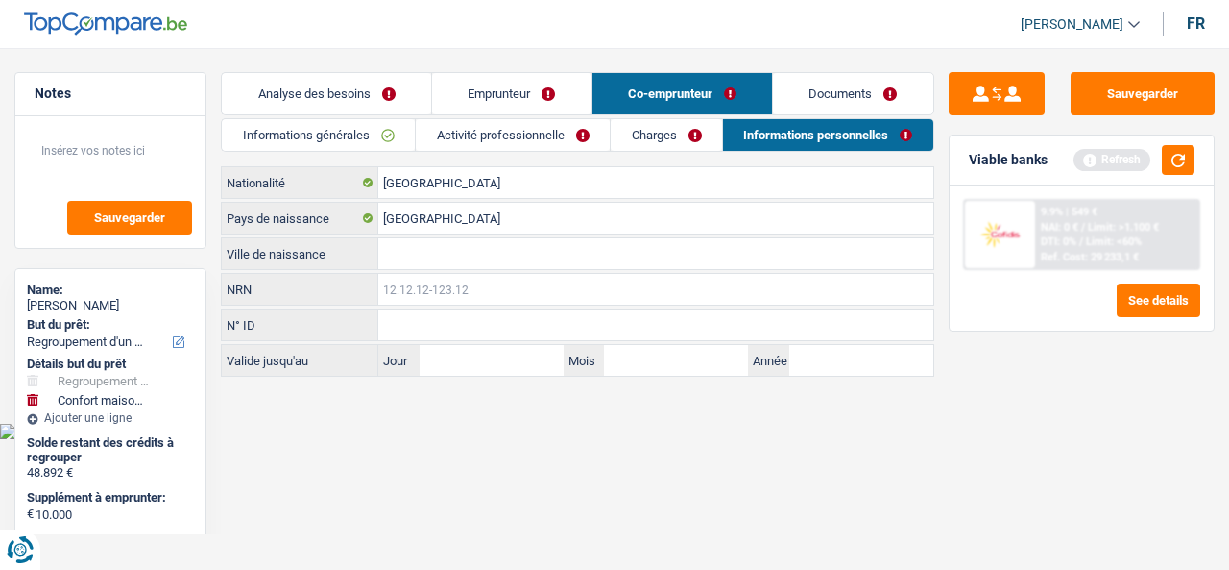
click at [430, 297] on input "NRN" at bounding box center [655, 289] width 555 height 31
click at [382, 137] on link "Informations générales" at bounding box center [318, 135] width 193 height 32
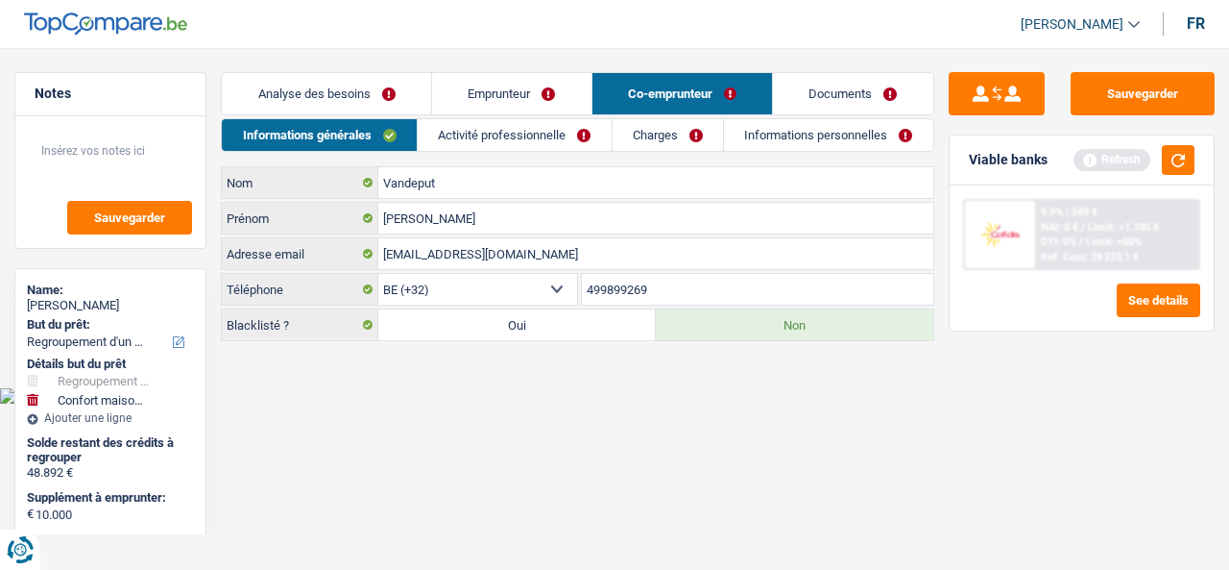
click at [484, 145] on link "Activité professionnelle" at bounding box center [515, 135] width 194 height 32
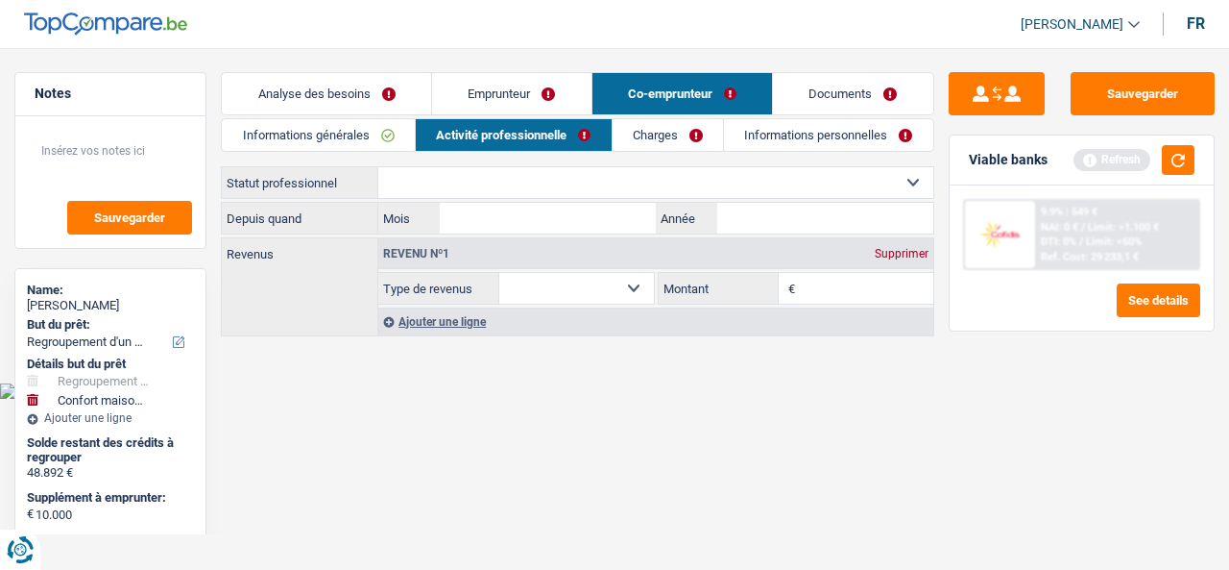
click at [518, 182] on select "Ouvrier Employé privé Employé public Invalide Indépendant Pensionné Chômeur Mut…" at bounding box center [655, 182] width 555 height 31
click at [378, 167] on select "Ouvrier Employé privé Employé public Invalide Indépendant Pensionné Chômeur Mut…" at bounding box center [655, 182] width 555 height 31
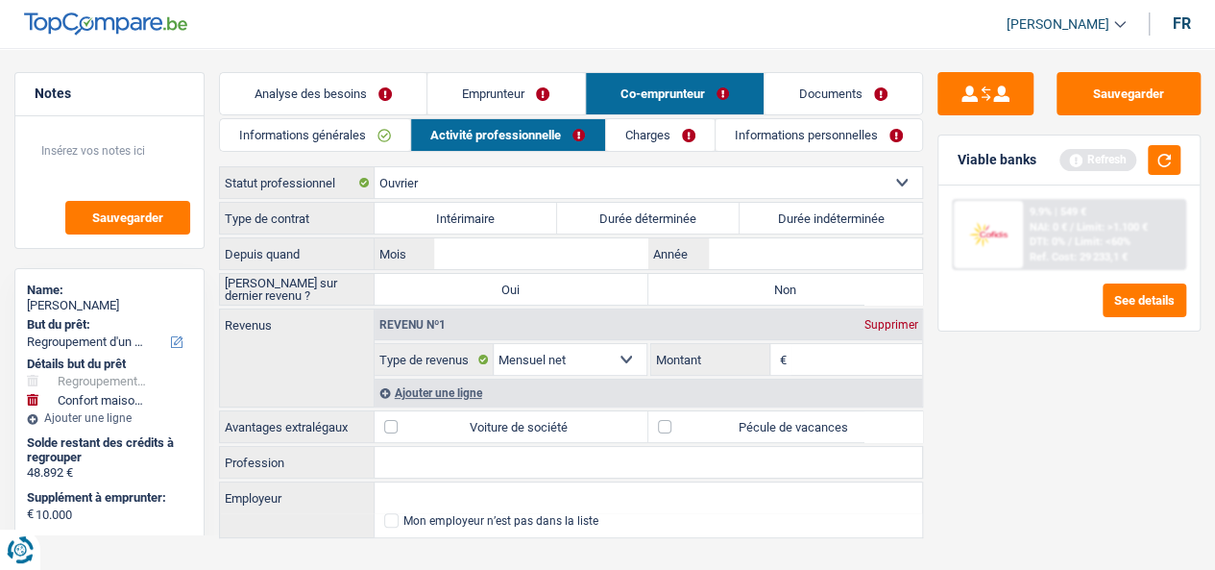
click at [841, 206] on label "Durée indéterminée" at bounding box center [831, 218] width 182 height 31
click at [841, 206] on input "Durée indéterminée" at bounding box center [831, 218] width 182 height 31
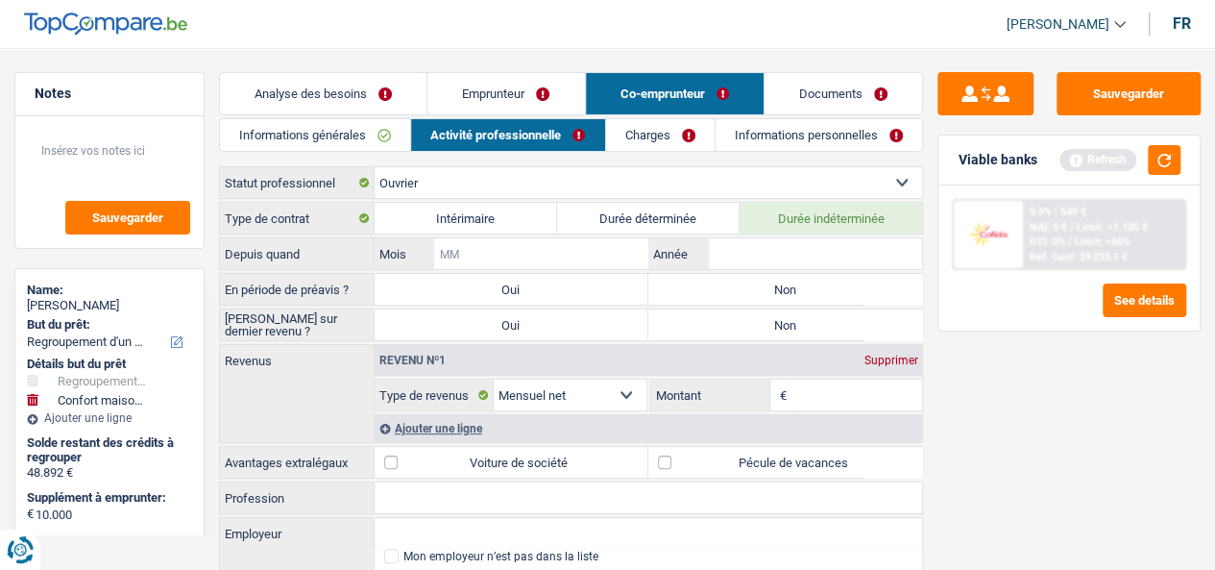
click at [530, 259] on input "Mois" at bounding box center [541, 253] width 214 height 31
click at [253, 252] on label "Depuis quand" at bounding box center [297, 253] width 155 height 31
click at [503, 252] on input "Mois" at bounding box center [541, 253] width 214 height 31
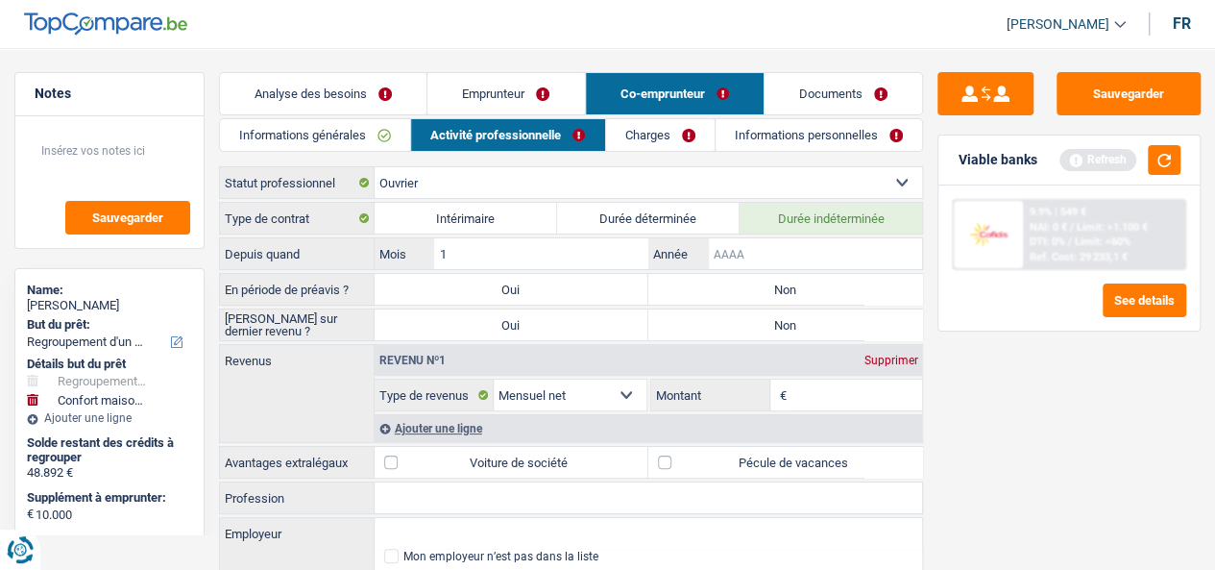
click at [759, 258] on input "Année" at bounding box center [816, 253] width 214 height 31
click at [295, 283] on label "En période de préavis ?" at bounding box center [297, 289] width 155 height 31
click at [776, 287] on label "Non" at bounding box center [785, 289] width 274 height 31
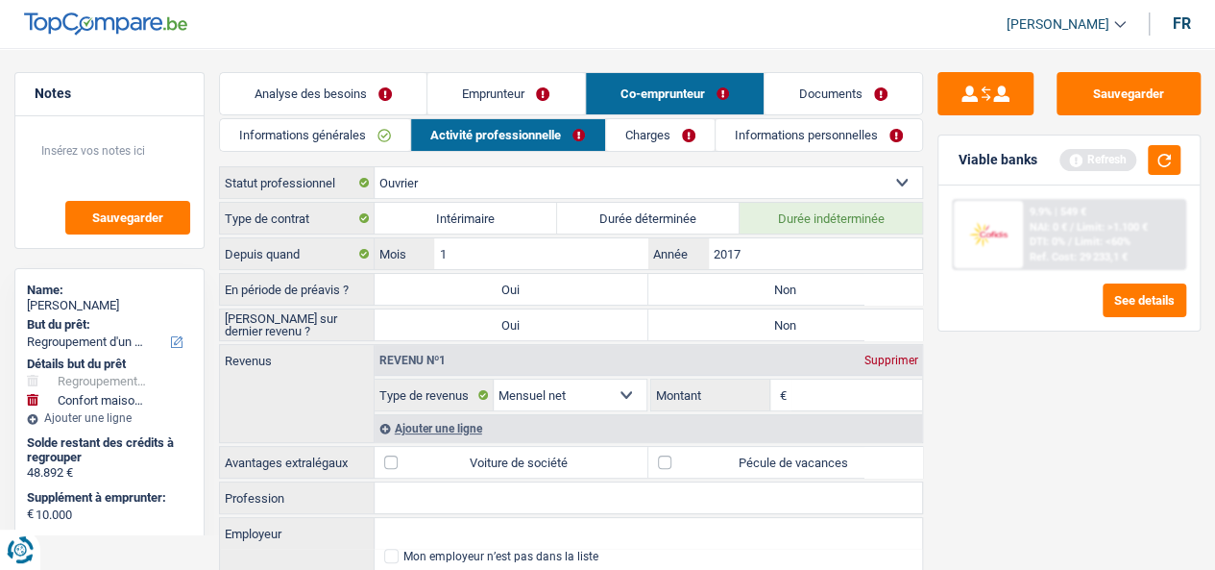
click at [776, 287] on input "Non" at bounding box center [785, 289] width 274 height 31
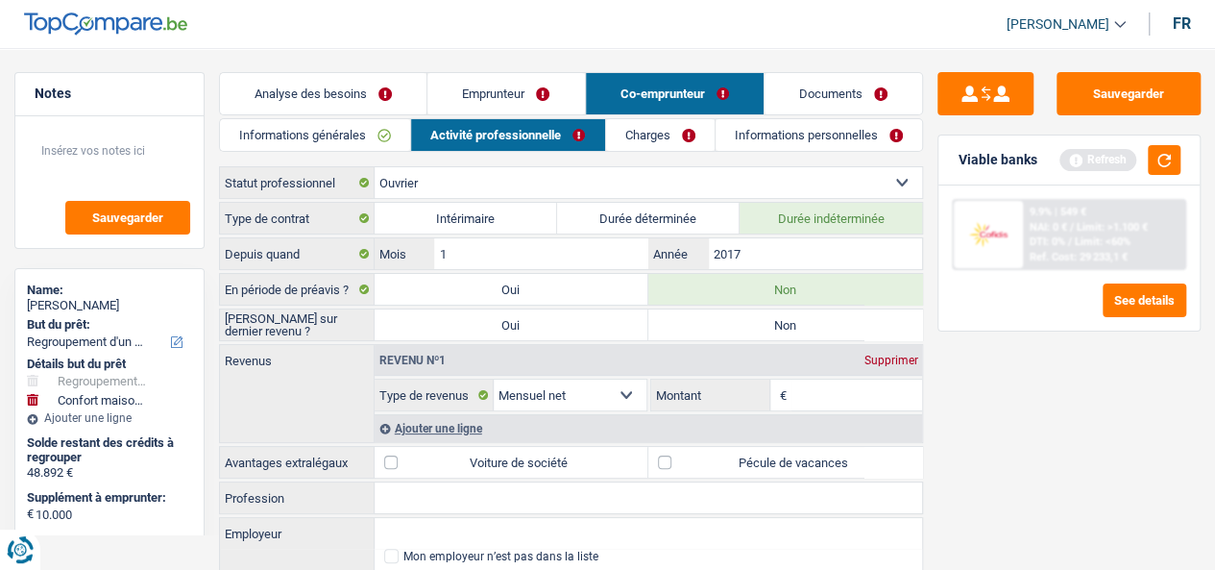
click at [781, 309] on label "Non" at bounding box center [785, 324] width 274 height 31
click at [781, 309] on input "Non" at bounding box center [785, 324] width 274 height 31
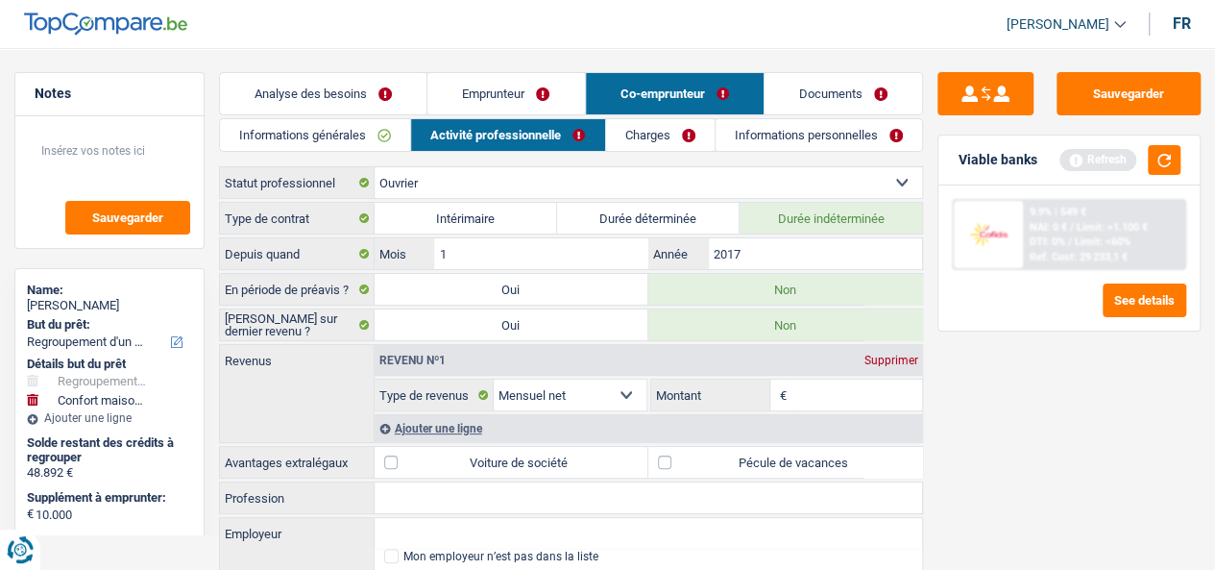
click at [843, 393] on input "Montant" at bounding box center [856, 394] width 131 height 31
click at [446, 427] on div "Ajouter une ligne" at bounding box center [649, 428] width 548 height 28
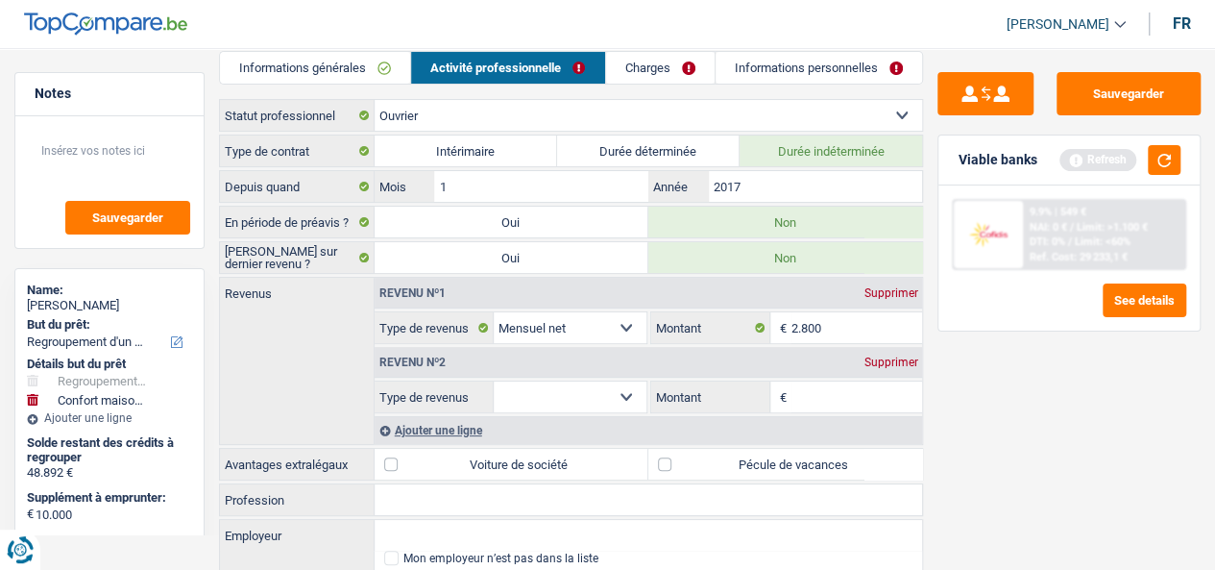
scroll to position [127, 0]
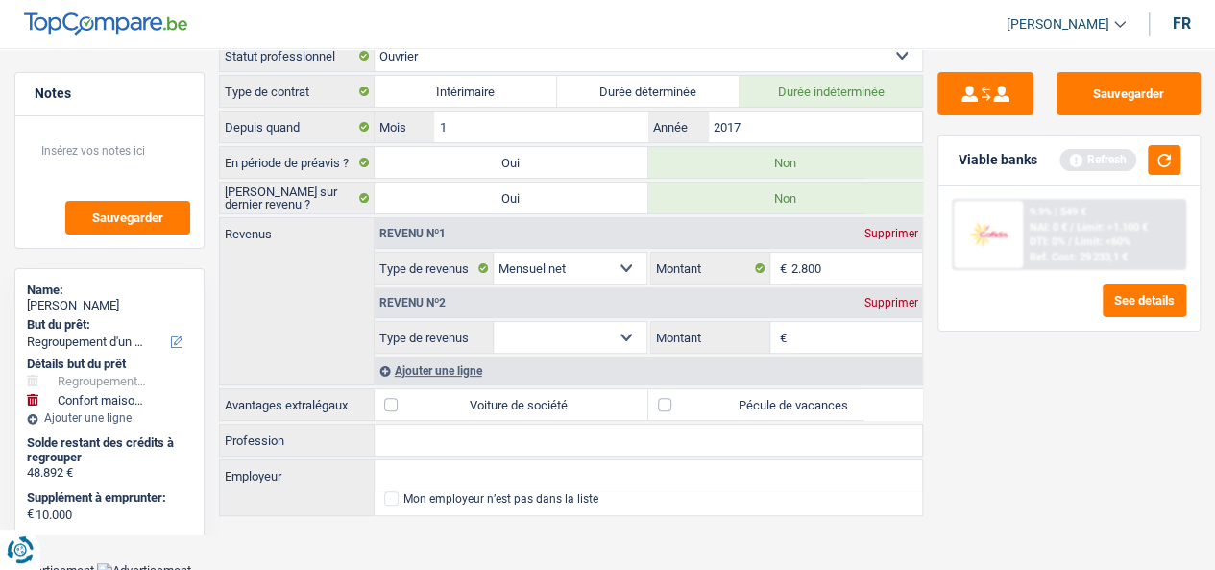
click at [613, 335] on select "Allocation d'handicap Allocations chômage Allocations familiales Chèques repas …" at bounding box center [570, 337] width 152 height 31
click at [494, 322] on select "Allocation d'handicap Allocations chômage Allocations familiales Chèques repas …" at bounding box center [570, 337] width 152 height 31
click at [872, 343] on input "Montant par jour" at bounding box center [856, 337] width 131 height 31
click at [757, 397] on label "Pécule de vacances" at bounding box center [785, 404] width 274 height 31
click at [757, 397] on input "Pécule de vacances" at bounding box center [785, 404] width 274 height 31
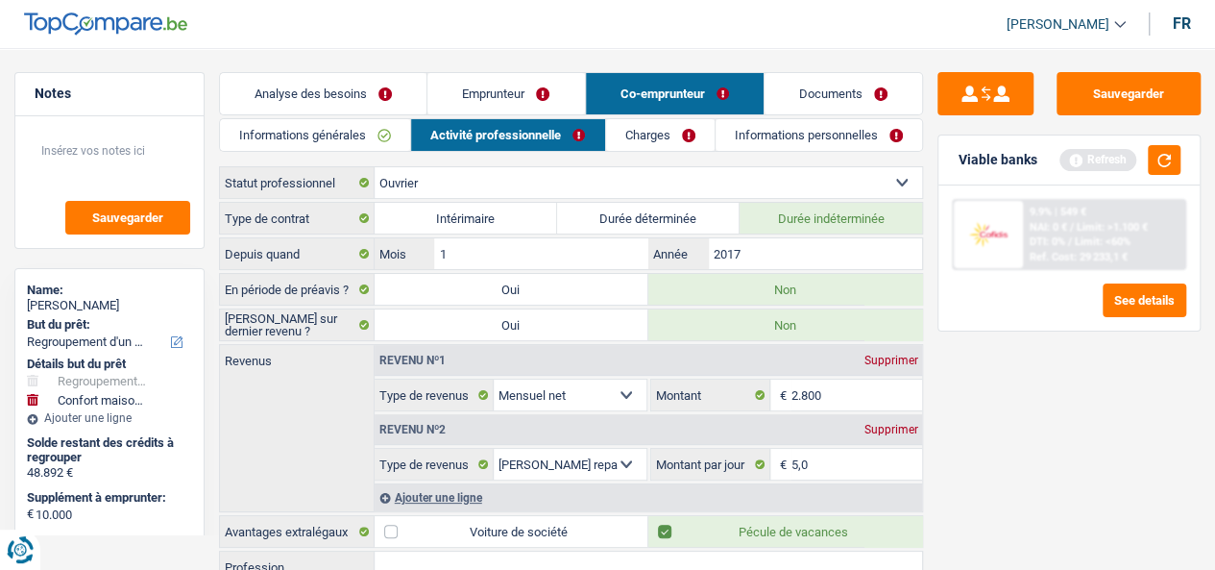
scroll to position [0, 0]
click at [669, 133] on link "Charges" at bounding box center [660, 135] width 109 height 32
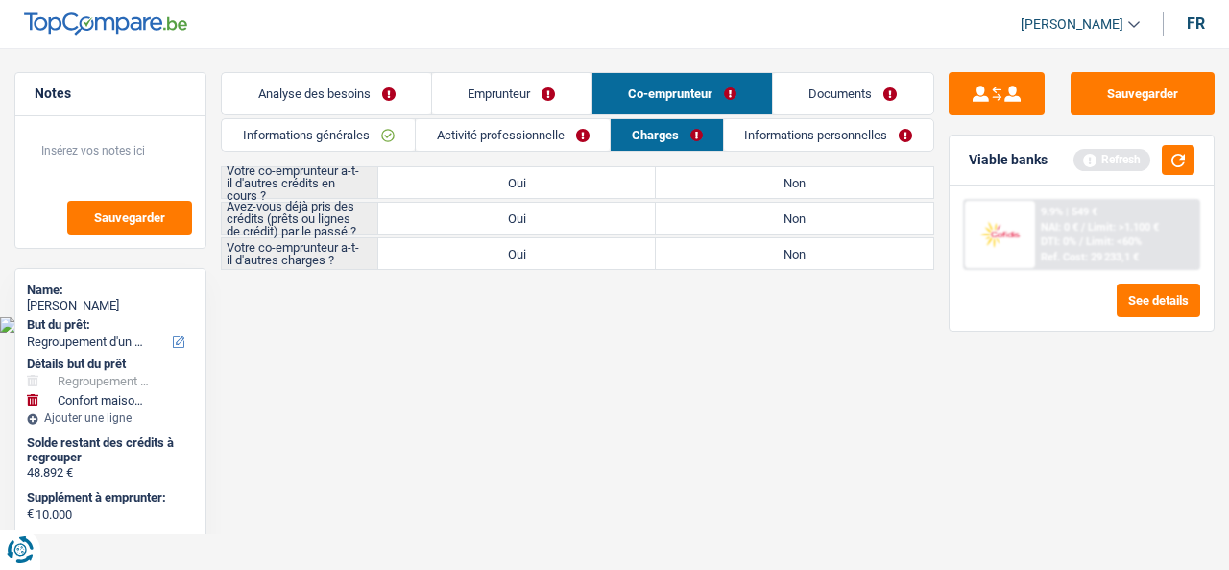
drag, startPoint x: 805, startPoint y: 169, endPoint x: 714, endPoint y: 198, distance: 95.7
click at [806, 170] on label "Non" at bounding box center [795, 182] width 278 height 31
click at [806, 170] on input "Non" at bounding box center [795, 182] width 278 height 31
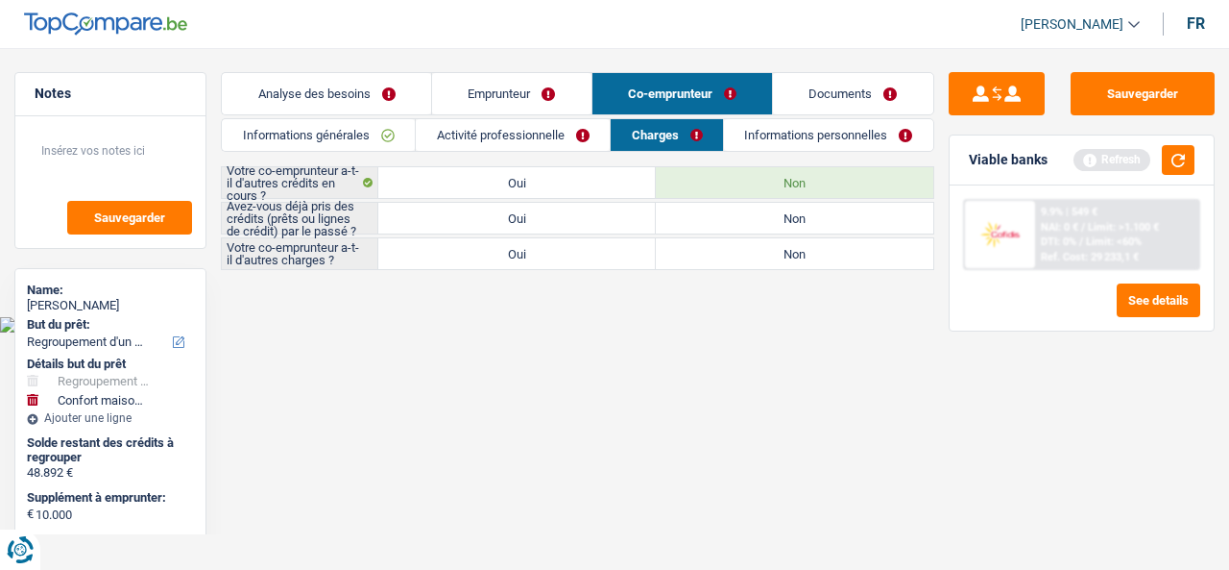
drag, startPoint x: 576, startPoint y: 219, endPoint x: 592, endPoint y: 221, distance: 15.5
click at [577, 219] on label "Oui" at bounding box center [517, 218] width 278 height 31
click at [577, 219] on input "Oui" at bounding box center [517, 218] width 278 height 31
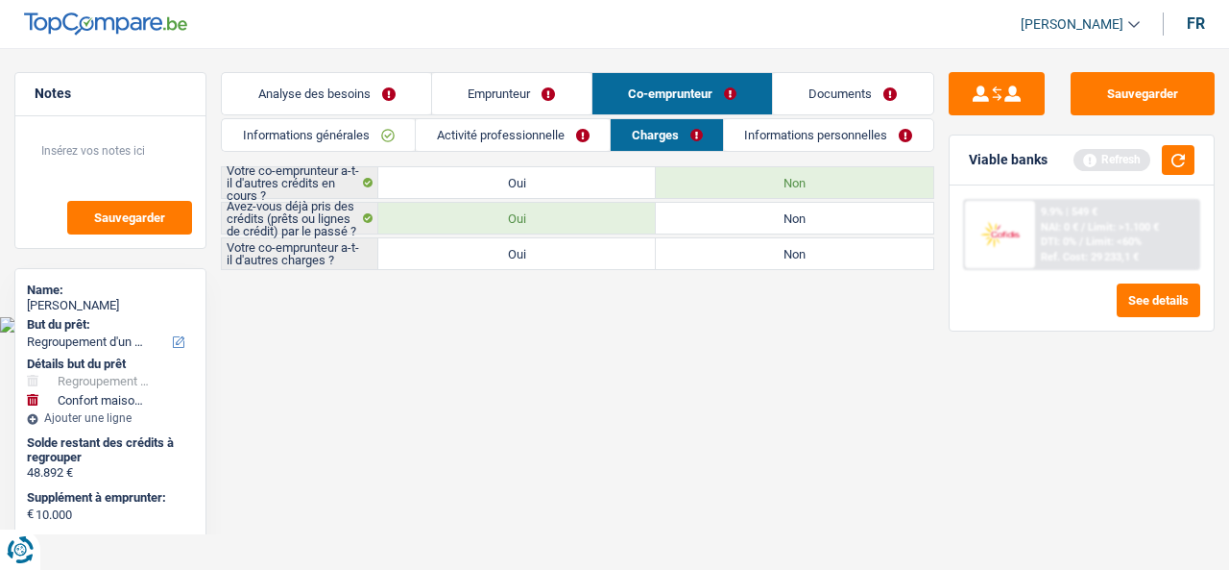
click at [817, 250] on label "Non" at bounding box center [795, 253] width 278 height 31
click at [817, 250] on input "Non" at bounding box center [795, 253] width 278 height 31
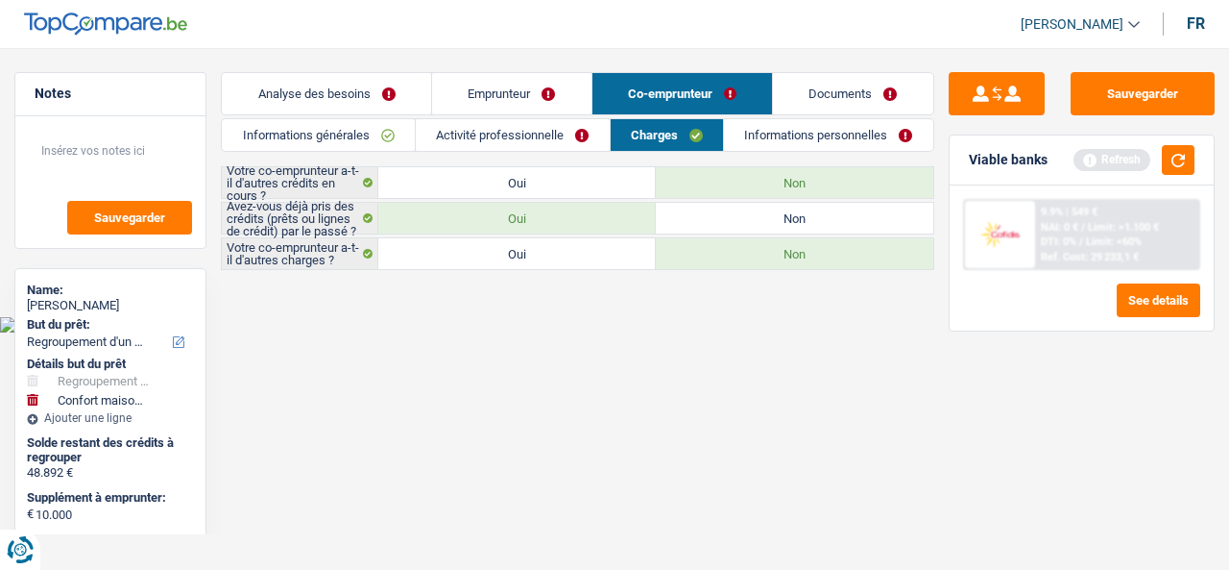
click at [840, 134] on link "Informations personnelles" at bounding box center [828, 135] width 209 height 32
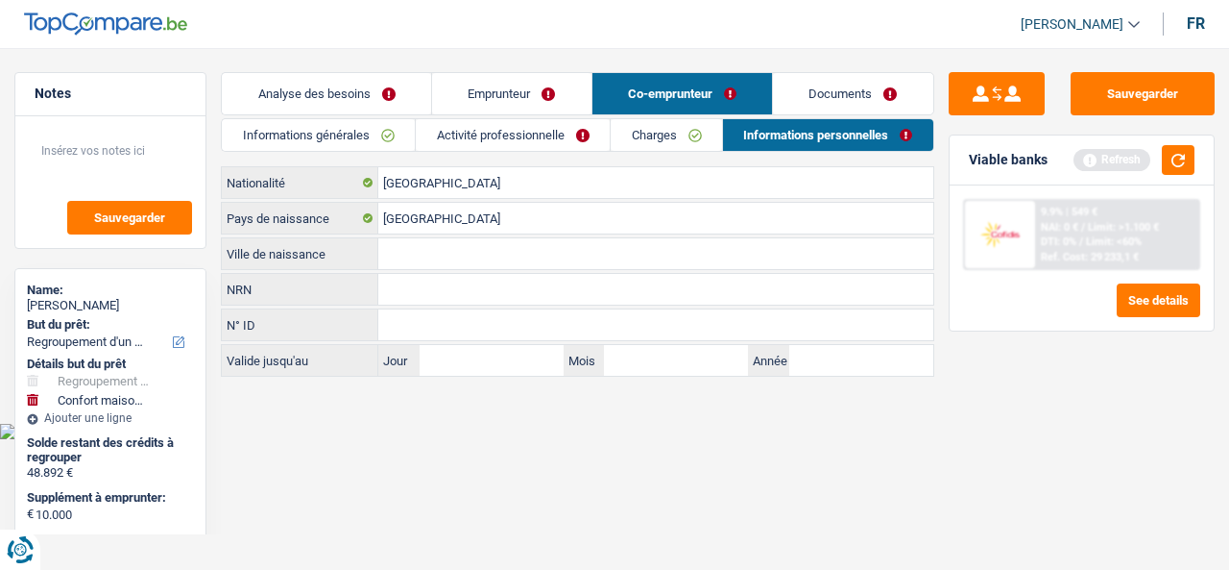
click at [416, 238] on input "Ville de naissance" at bounding box center [655, 253] width 555 height 31
click at [330, 84] on link "Analyse des besoins" at bounding box center [326, 93] width 209 height 41
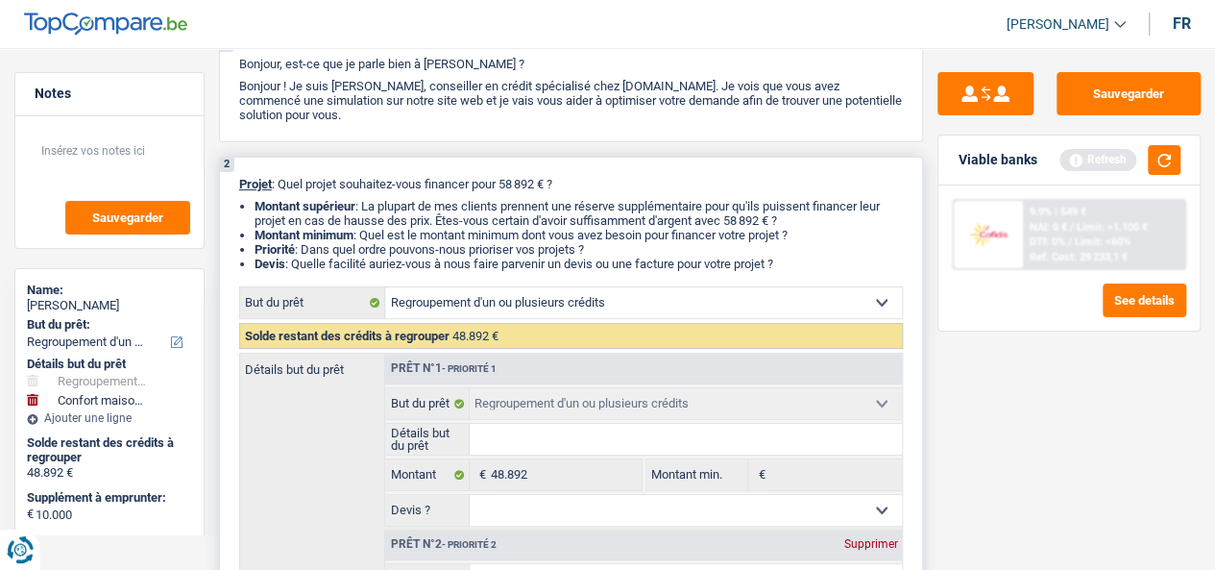
scroll to position [288, 0]
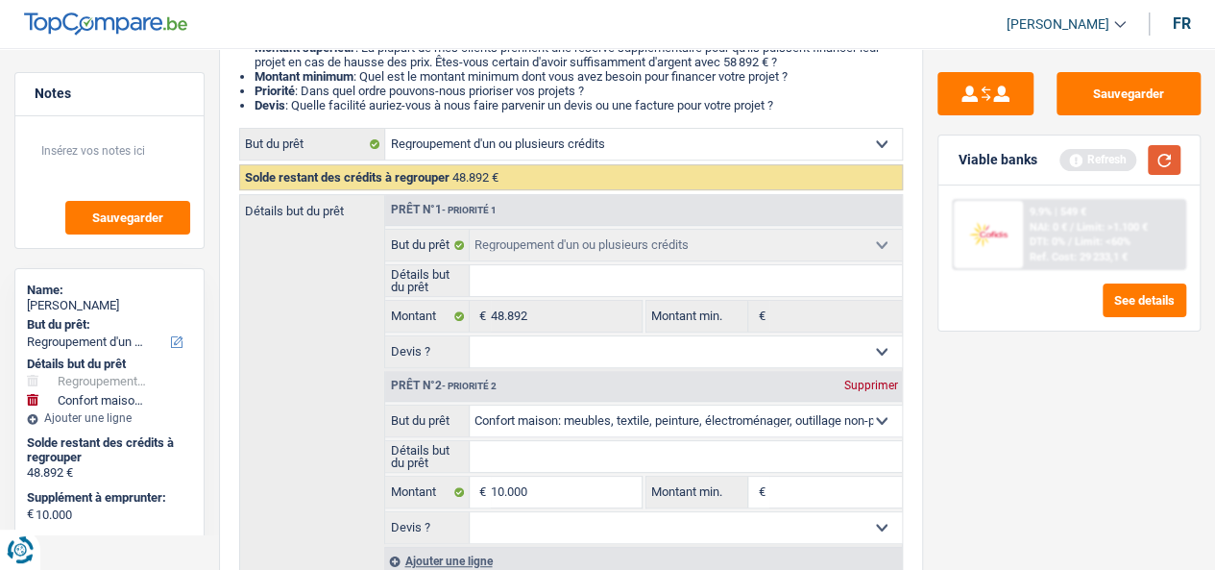
click at [1170, 153] on button "button" at bounding box center [1164, 160] width 33 height 30
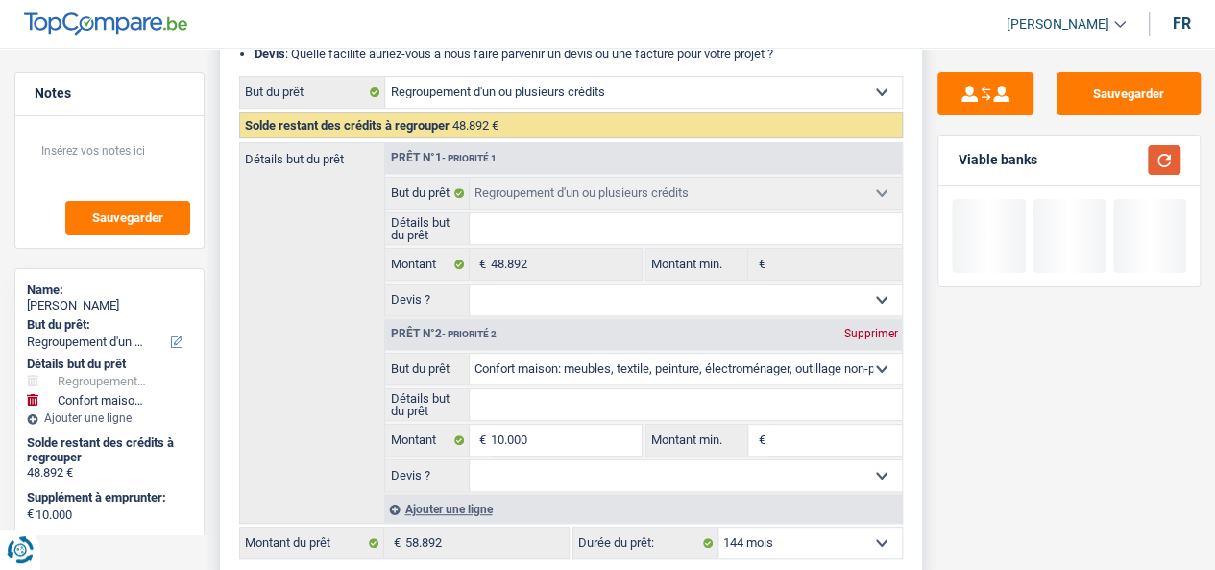
scroll to position [384, 0]
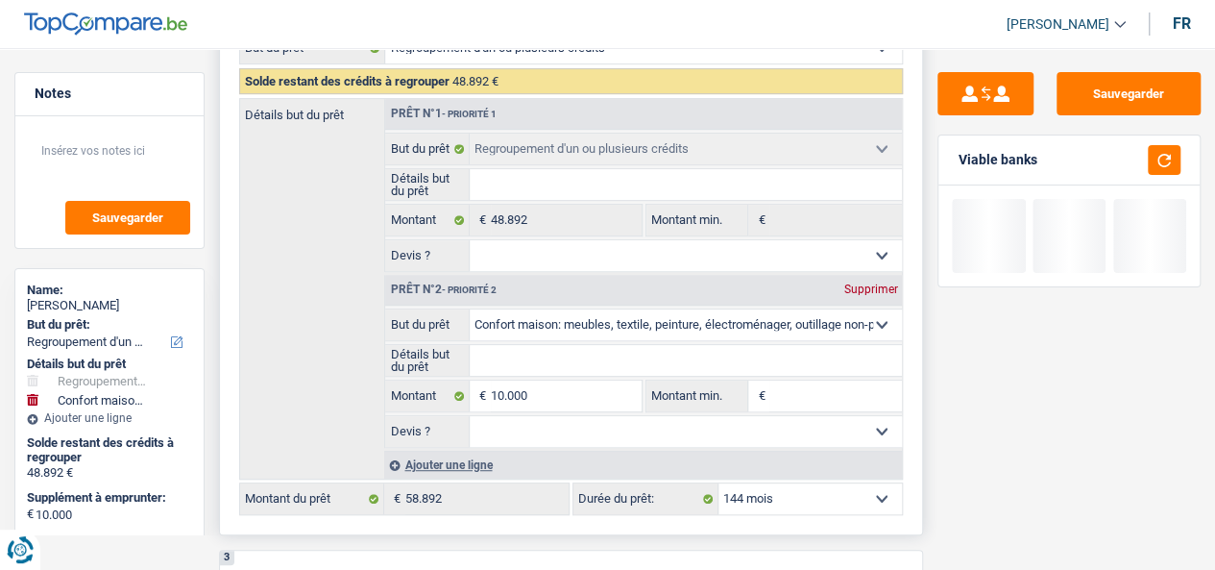
click at [661, 437] on select "Oui Non Non répondu Sélectionner une option" at bounding box center [686, 431] width 432 height 31
click at [470, 418] on select "Oui Non Non répondu Sélectionner une option" at bounding box center [686, 431] width 432 height 31
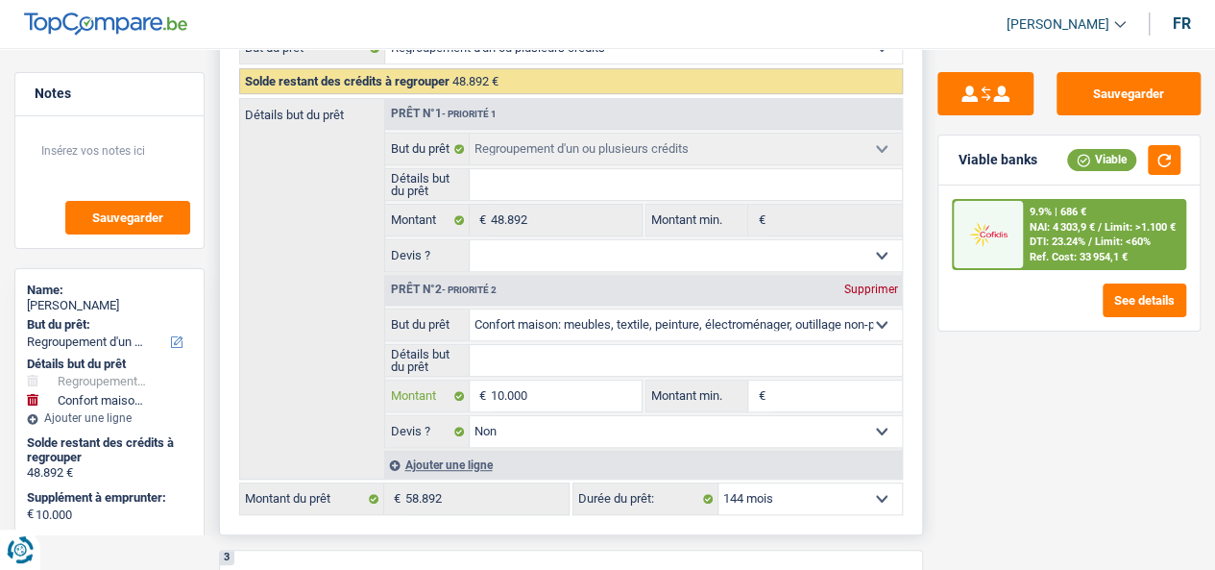
click at [546, 402] on input "10.000" at bounding box center [566, 395] width 151 height 31
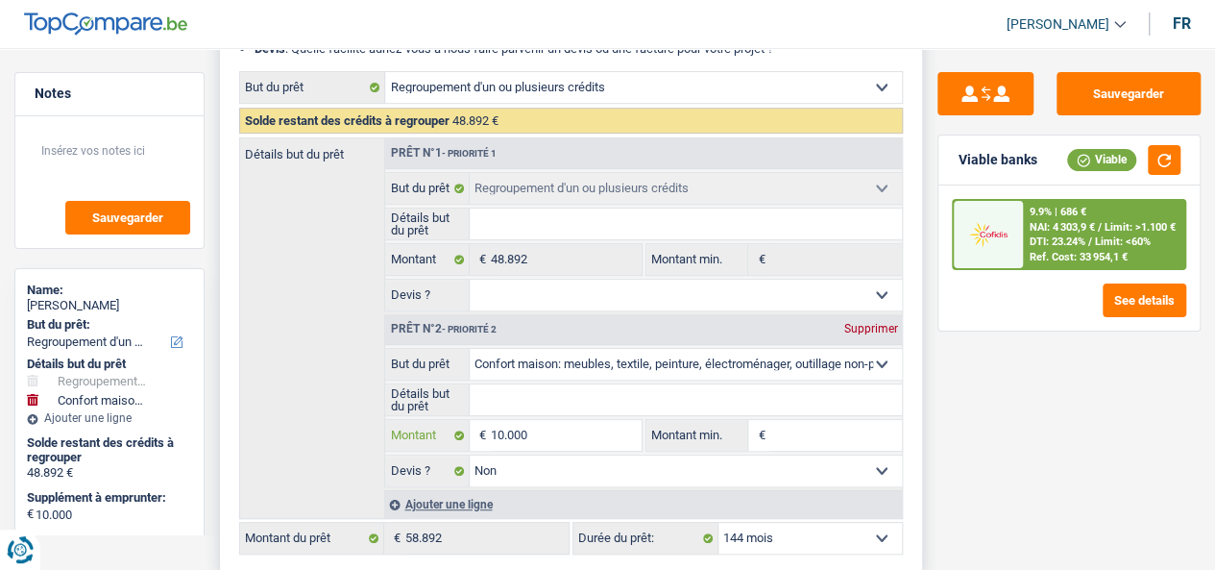
scroll to position [480, 0]
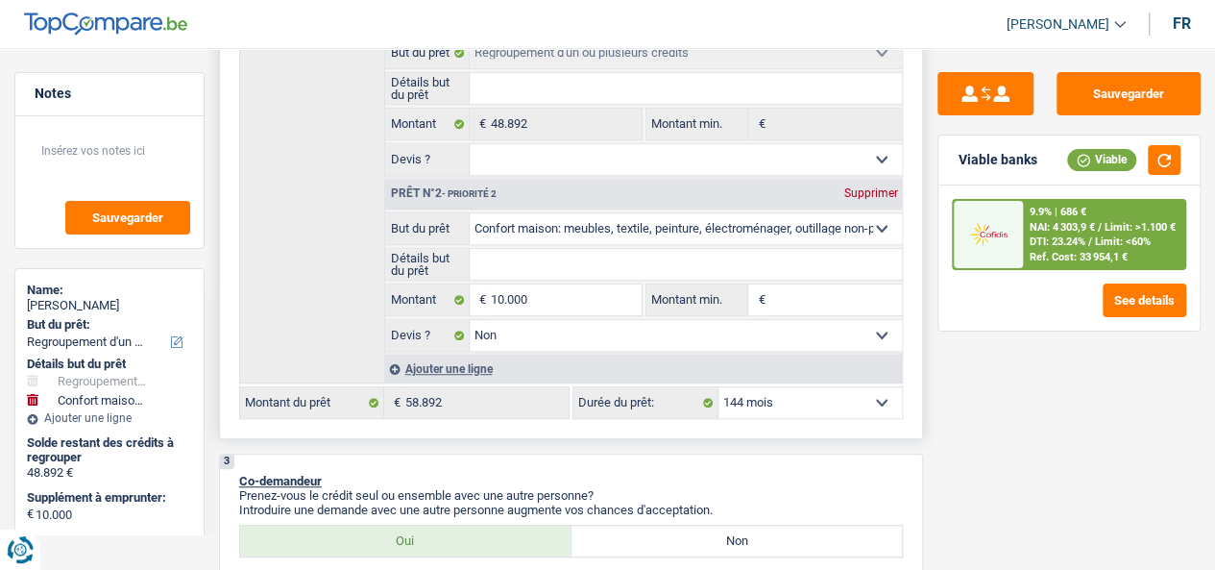
click at [805, 398] on select "12 mois 18 mois 24 mois 30 mois 36 mois 42 mois 48 mois 60 mois 72 mois 84 mois…" at bounding box center [810, 402] width 184 height 31
click at [718, 388] on select "12 mois 18 mois 24 mois 30 mois 36 mois 42 mois 48 mois 60 mois 72 mois 84 mois…" at bounding box center [810, 402] width 184 height 31
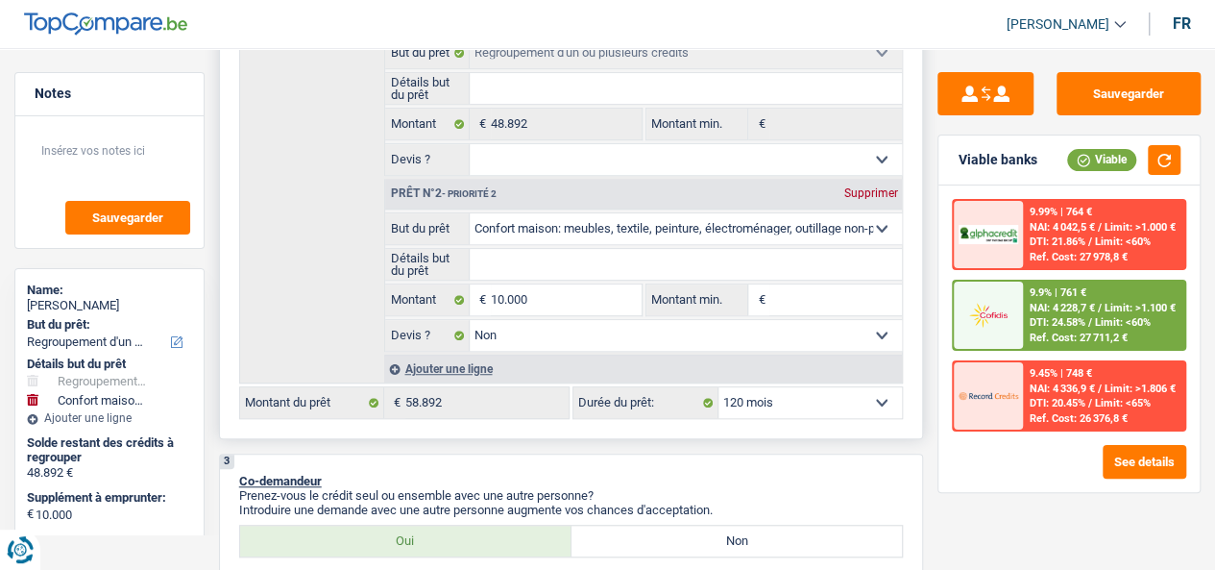
click at [767, 403] on select "12 mois 18 mois 24 mois 30 mois 36 mois 42 mois 48 mois 60 mois 72 mois 84 mois…" at bounding box center [810, 402] width 184 height 31
click at [718, 388] on select "12 mois 18 mois 24 mois 30 mois 36 mois 42 mois 48 mois 60 mois 72 mois 84 mois…" at bounding box center [810, 402] width 184 height 31
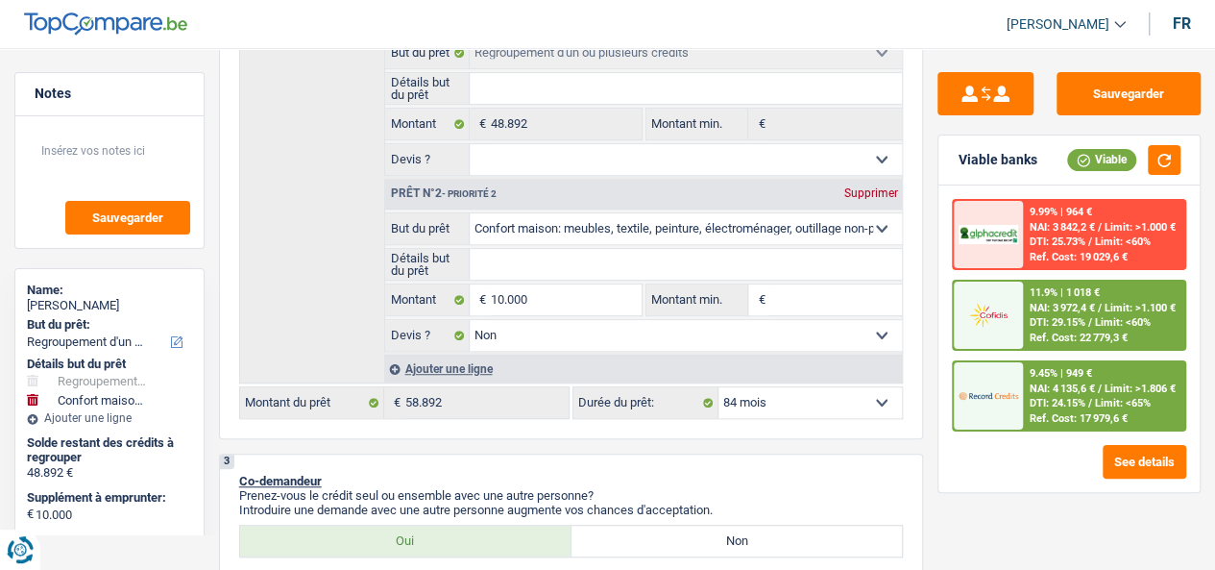
click at [1081, 399] on span "DTI: 24.15%" at bounding box center [1057, 403] width 56 height 12
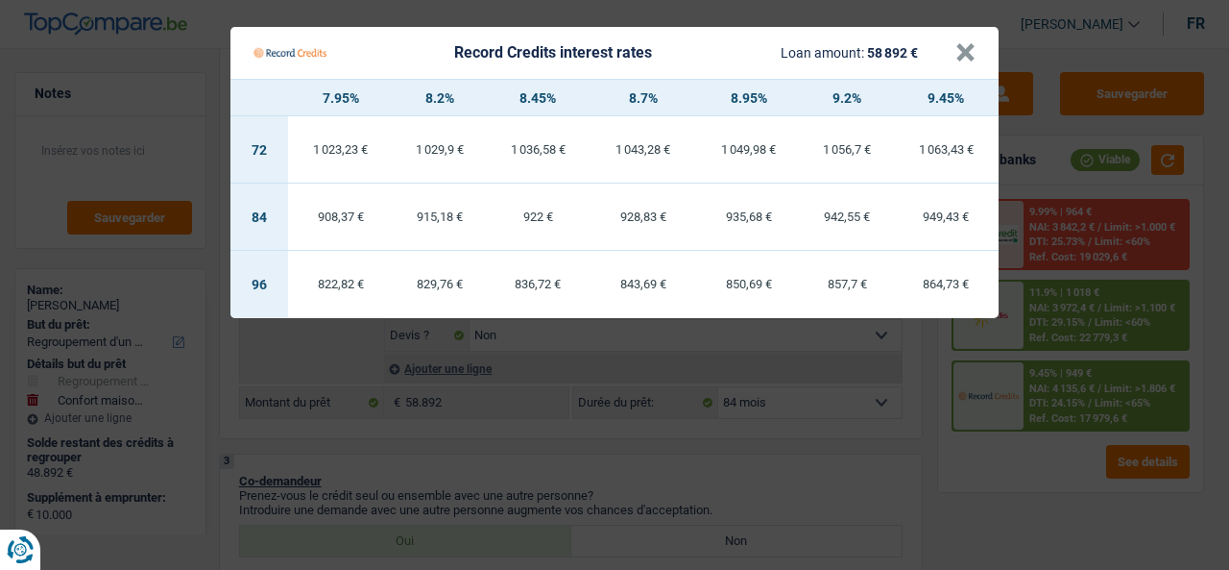
click at [1035, 504] on Credits "Record Credits interest rates Loan amount: 58 892 € × 7.95% 8.2% 8.45% 8.7% 8.9…" at bounding box center [614, 285] width 1229 height 570
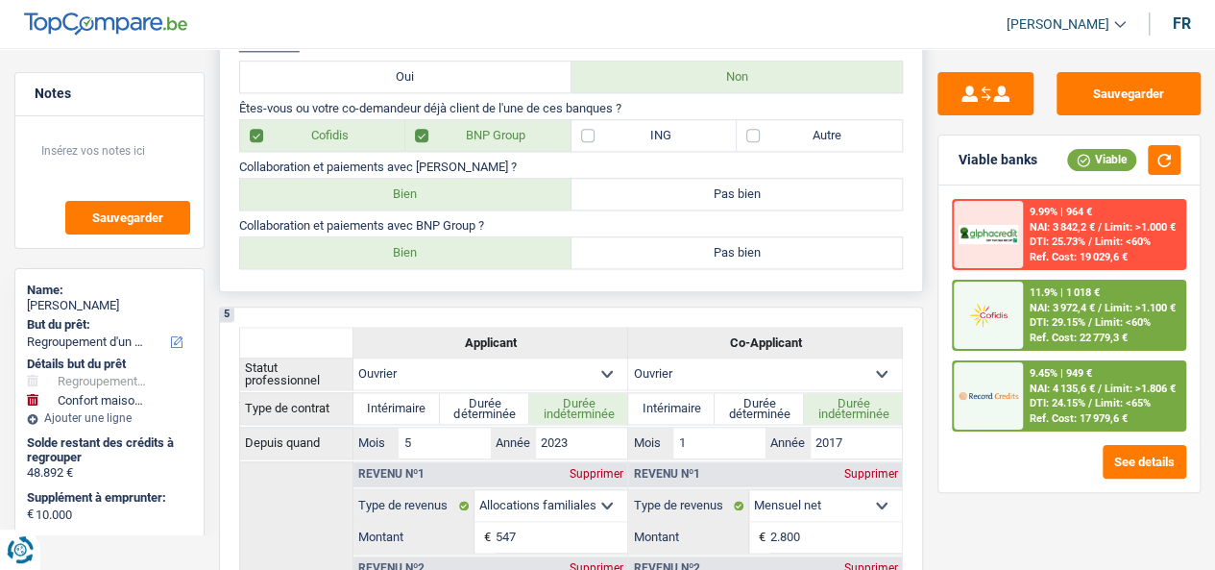
scroll to position [672, 0]
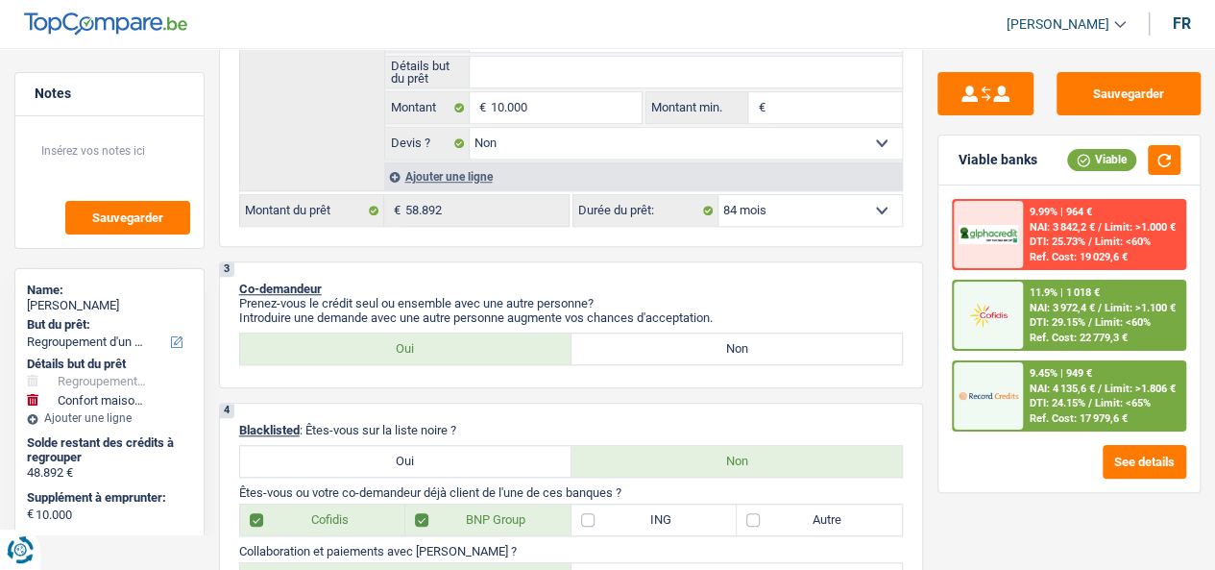
click at [1085, 412] on div "Ref. Cost: 17 979,6 €" at bounding box center [1078, 418] width 98 height 12
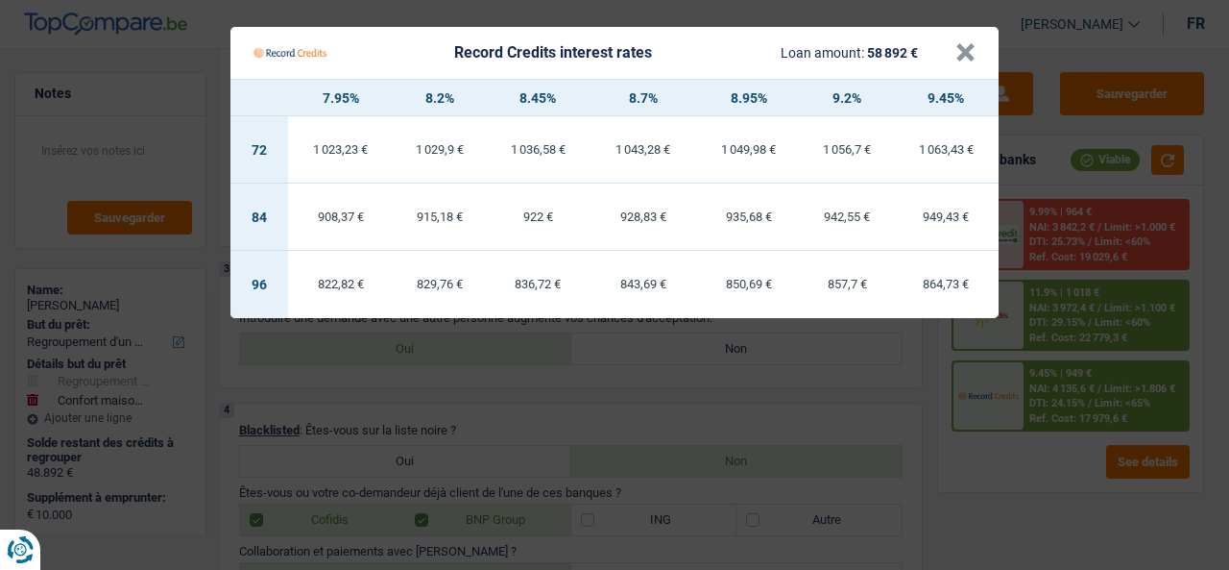
click at [257, 216] on td "84" at bounding box center [260, 216] width 58 height 67
click at [943, 434] on Credits "Record Credits interest rates Loan amount: 58 892 € × 7.95% 8.2% 8.45% 8.7% 8.9…" at bounding box center [614, 285] width 1229 height 570
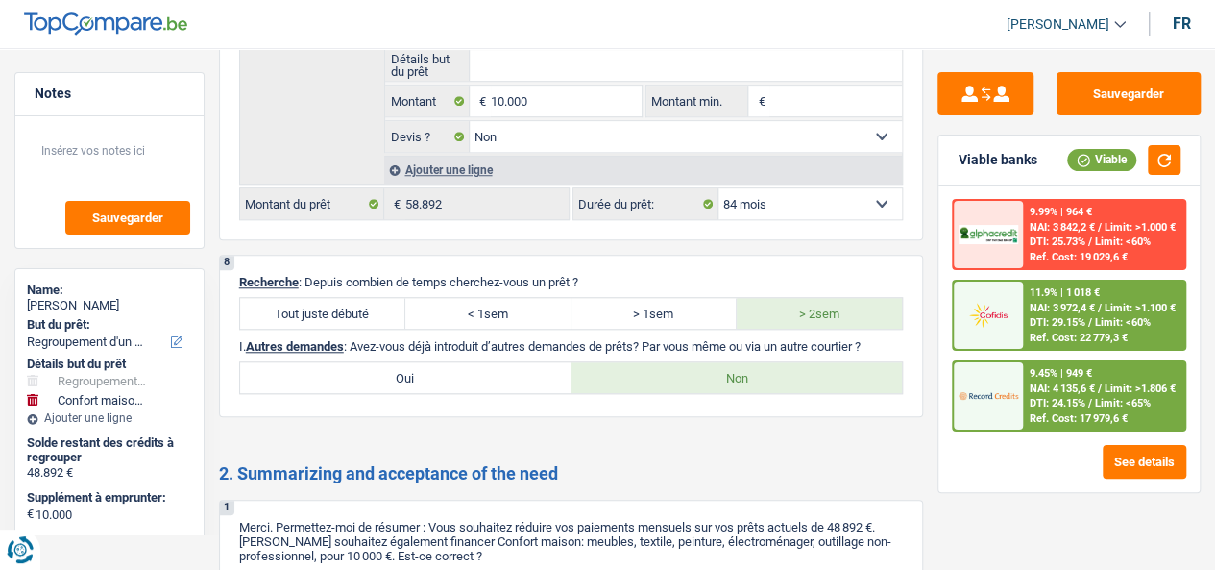
scroll to position [4678, 0]
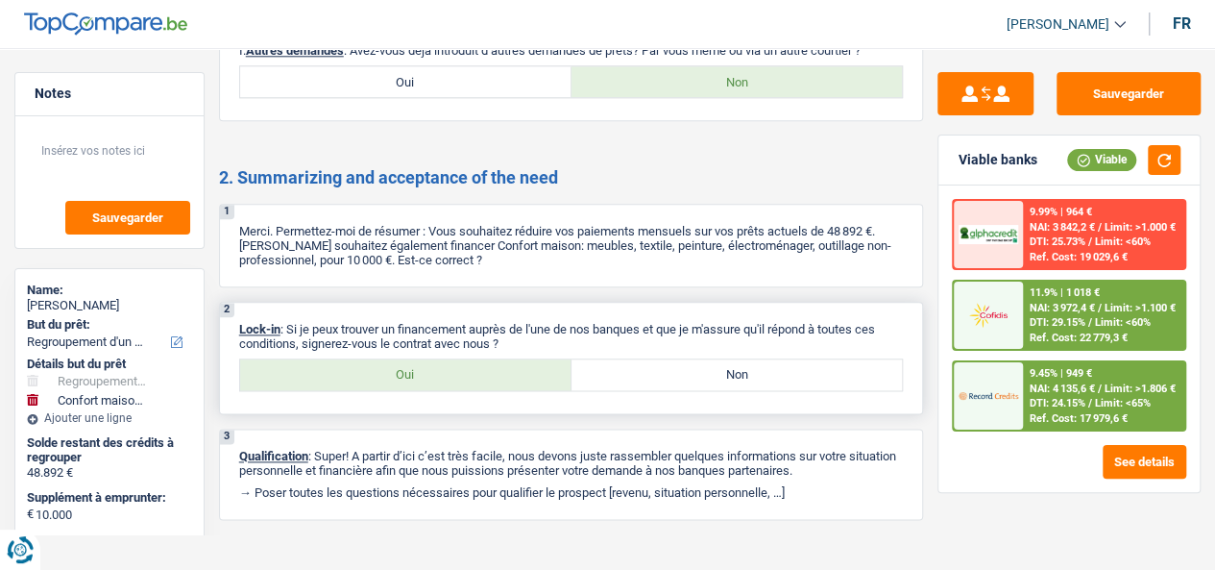
click at [370, 322] on p "Lock-in : Si je peux trouver un financement auprès de l'une de nos banques et q…" at bounding box center [571, 336] width 665 height 29
click at [371, 322] on p "Lock-in : Si je peux trouver un financement auprès de l'une de nos banques et q…" at bounding box center [571, 336] width 665 height 29
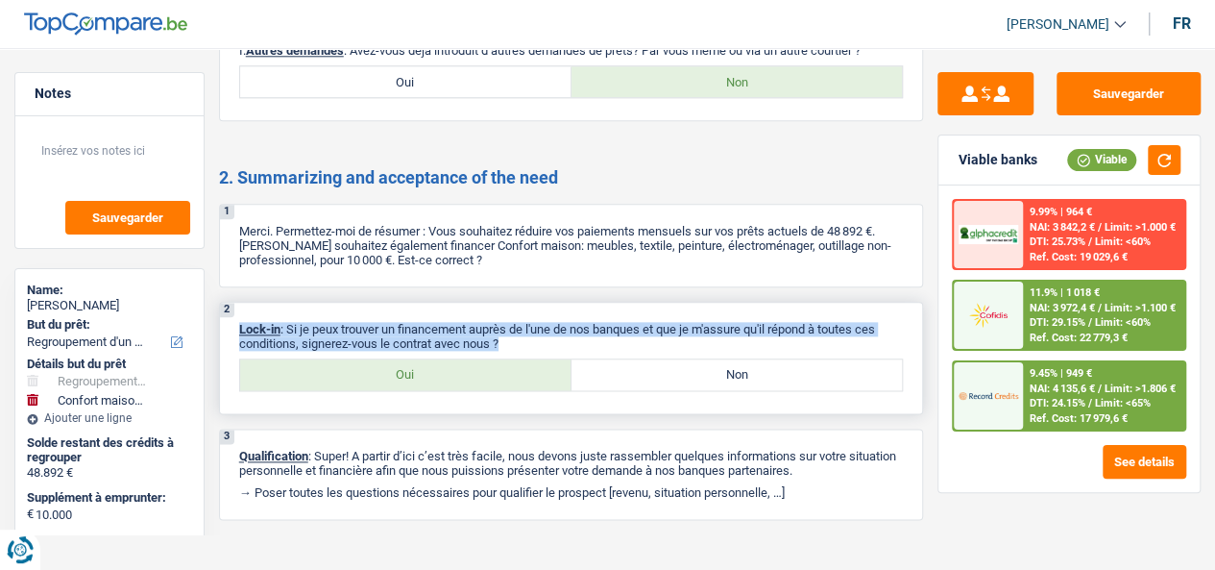
click at [588, 322] on p "Lock-in : Si je peux trouver un financement auprès de l'une de nos banques et q…" at bounding box center [571, 336] width 665 height 29
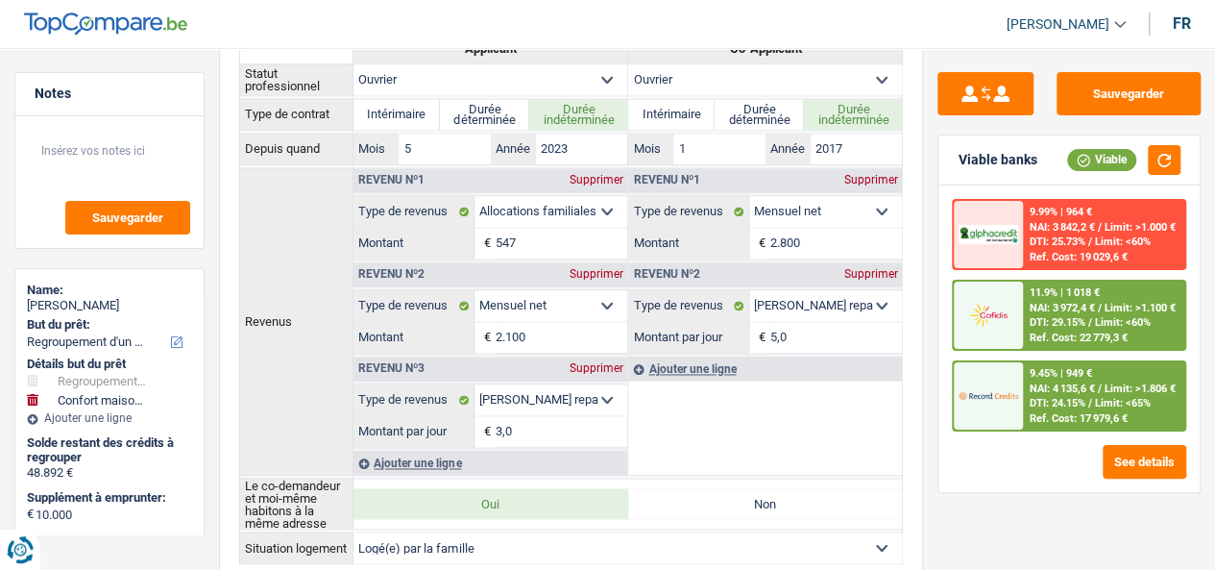
scroll to position [644, 0]
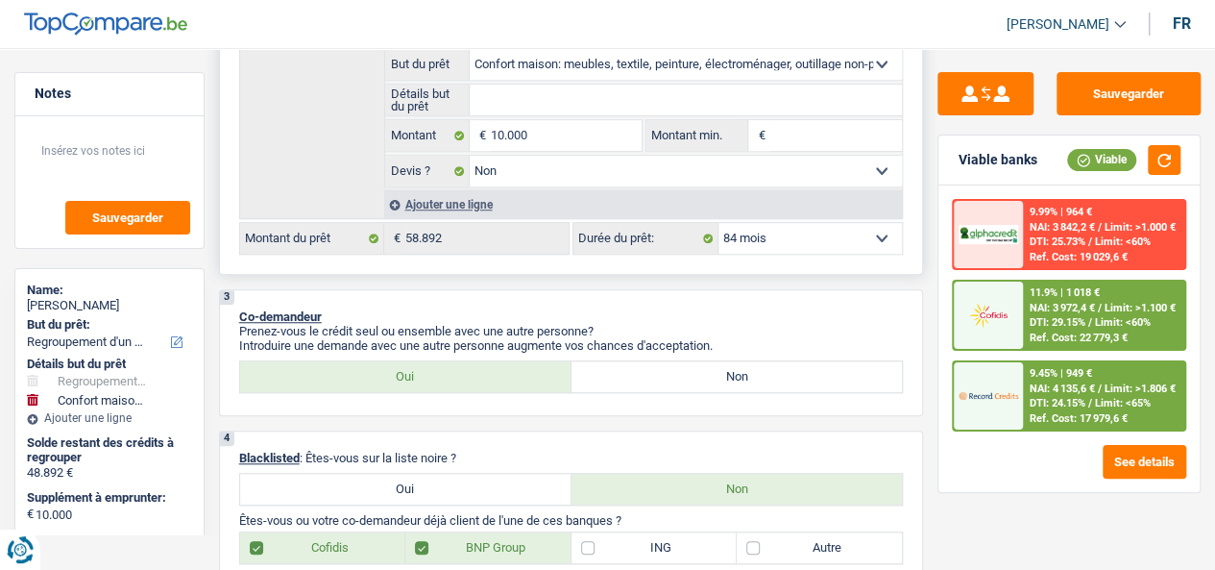
click at [806, 239] on select "12 mois 18 mois 24 mois 30 mois 36 mois 42 mois 48 mois 60 mois 72 mois 84 mois…" at bounding box center [810, 238] width 184 height 31
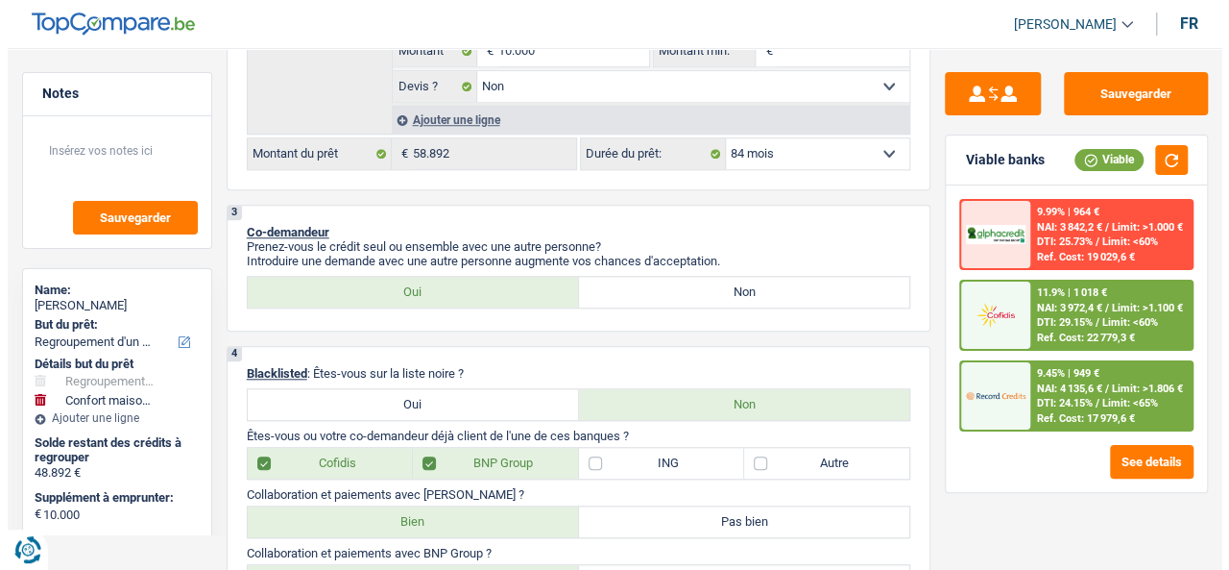
scroll to position [740, 0]
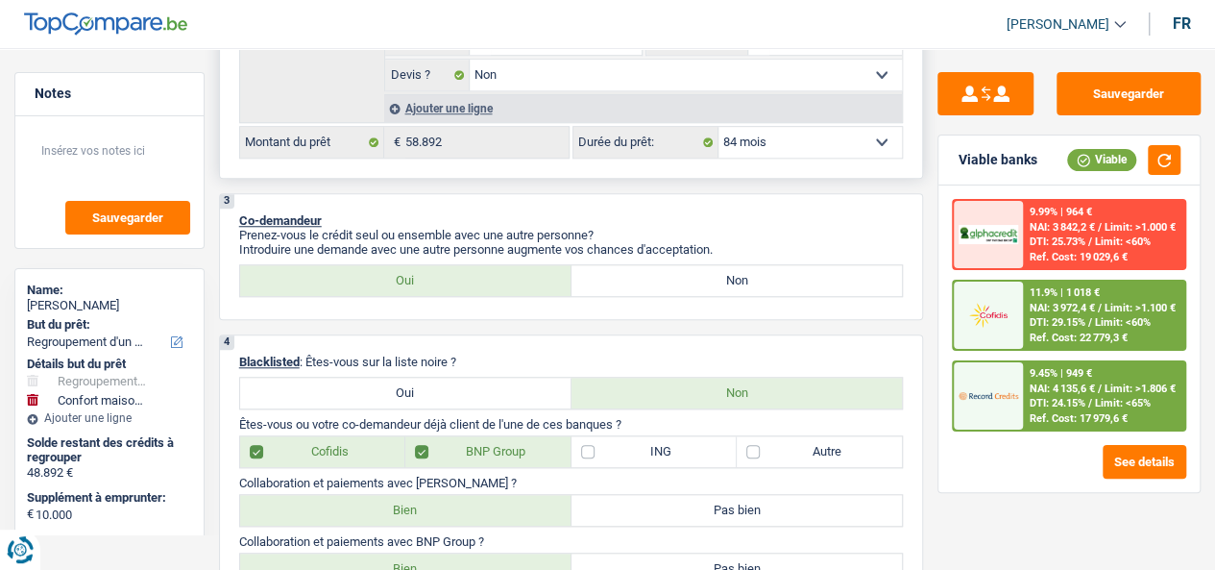
click at [813, 141] on select "12 mois 18 mois 24 mois 30 mois 36 mois 42 mois 48 mois 60 mois 72 mois 84 mois…" at bounding box center [810, 142] width 184 height 31
click at [718, 128] on select "12 mois 18 mois 24 mois 30 mois 36 mois 42 mois 48 mois 60 mois 72 mois 84 mois…" at bounding box center [810, 142] width 184 height 31
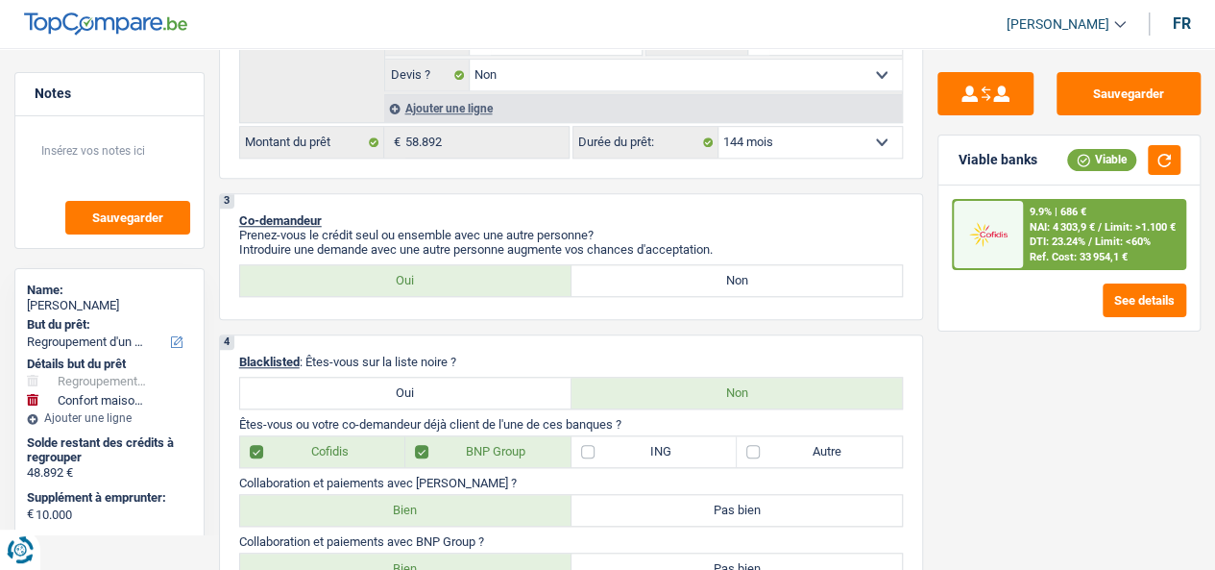
click at [1072, 239] on span "DTI: 23.24%" at bounding box center [1057, 241] width 56 height 12
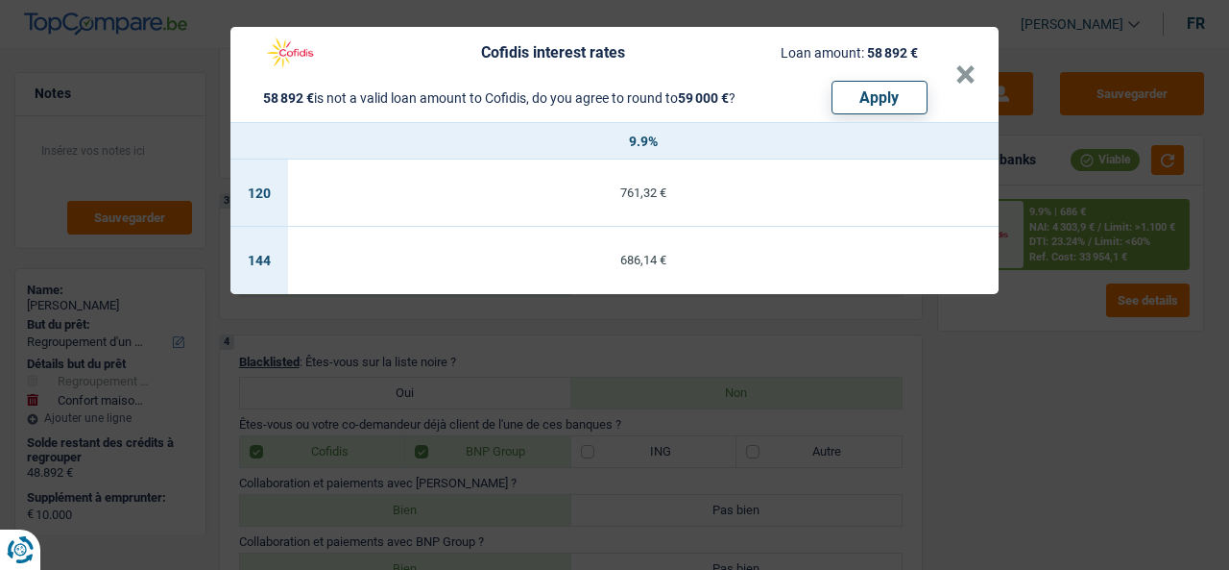
click at [805, 291] on td "686,14 €" at bounding box center [643, 260] width 711 height 67
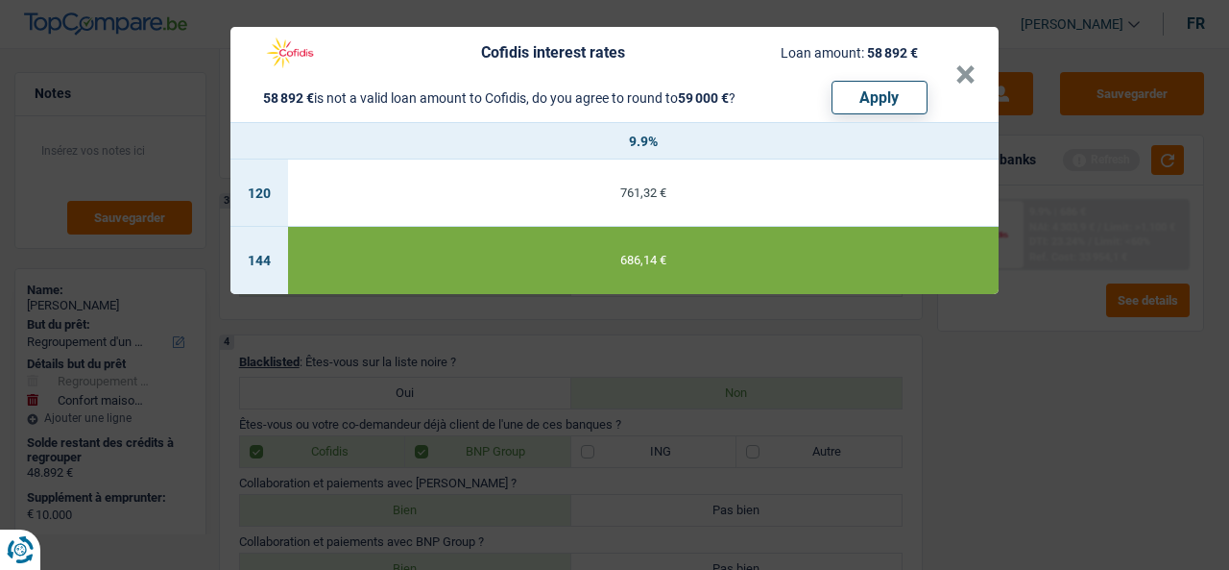
click at [891, 383] on div "Cofidis interest rates Loan amount: 58 892 € 58 892 € is not a valid loan amoun…" at bounding box center [614, 285] width 1229 height 570
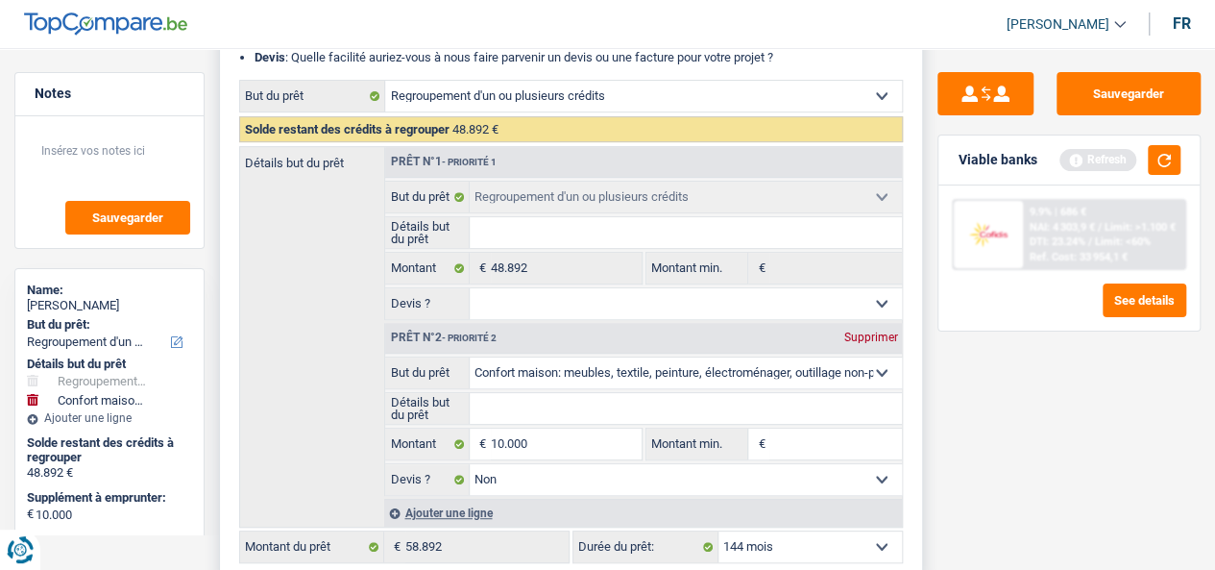
scroll to position [384, 0]
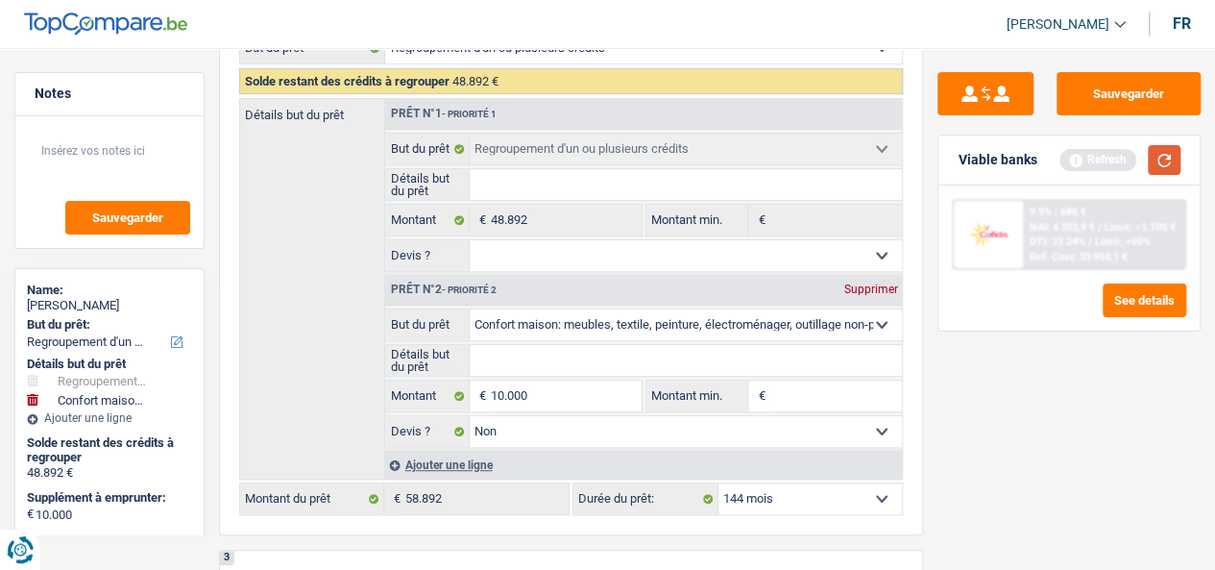
click at [1160, 155] on button "button" at bounding box center [1164, 160] width 33 height 30
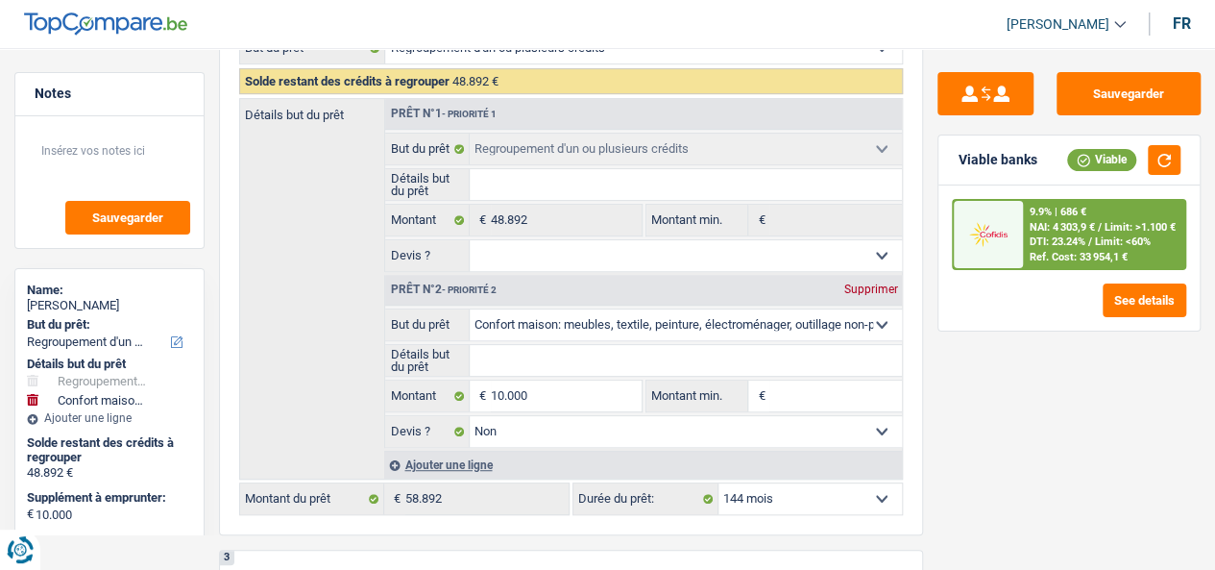
click at [1062, 222] on span "NAI: 4 303,9 €" at bounding box center [1061, 227] width 65 height 12
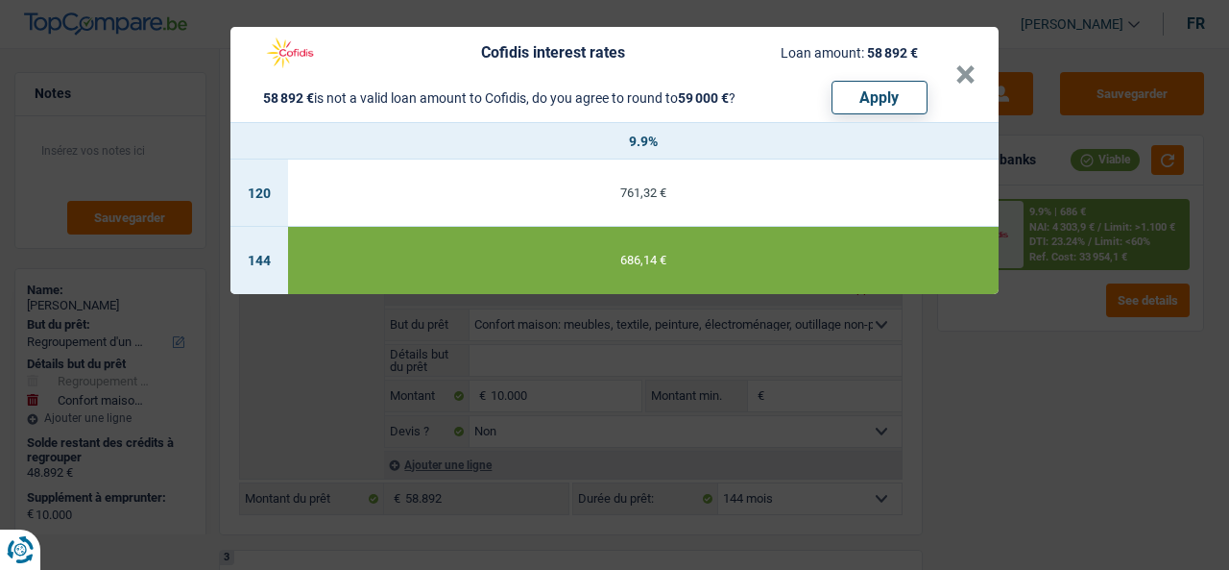
click at [251, 258] on td "144" at bounding box center [260, 260] width 58 height 67
click at [252, 258] on td "144" at bounding box center [260, 260] width 58 height 67
click at [953, 335] on div "Cofidis interest rates Loan amount: 58 892 € 58 892 € is not a valid loan amoun…" at bounding box center [614, 285] width 1229 height 570
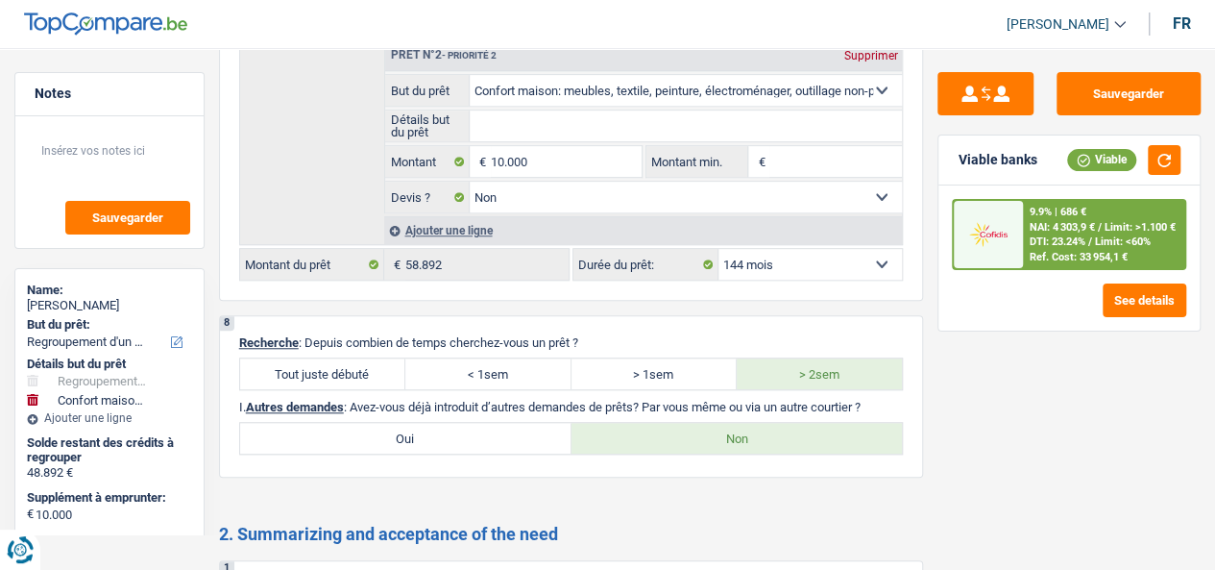
scroll to position [4678, 0]
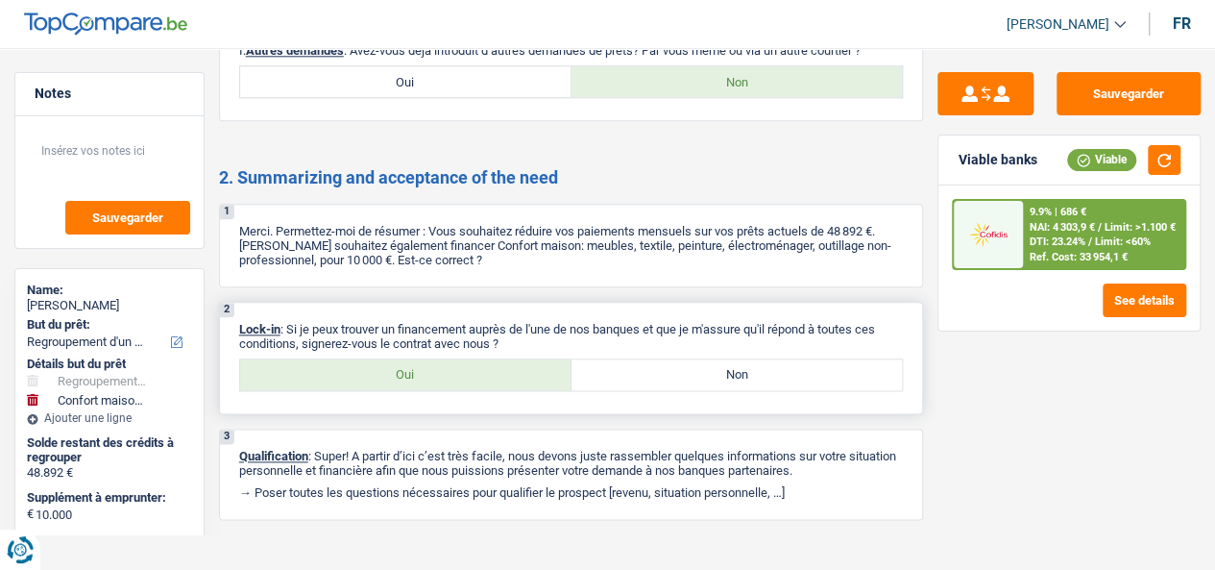
click at [532, 359] on label "Oui" at bounding box center [405, 374] width 331 height 31
click at [532, 359] on input "Oui" at bounding box center [405, 374] width 331 height 31
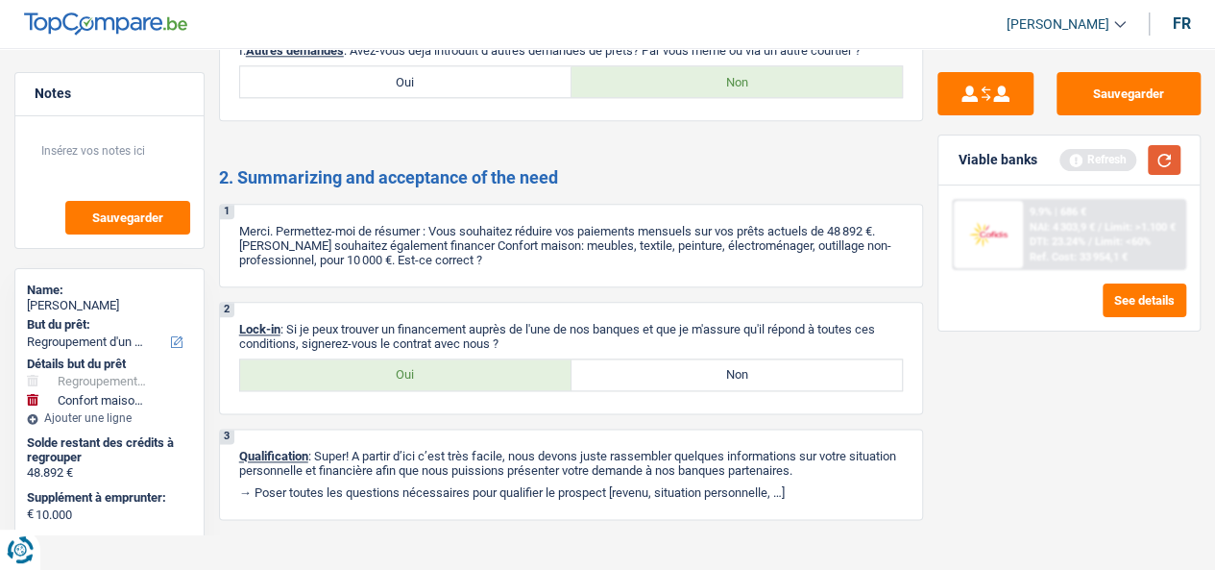
click at [1170, 163] on button "button" at bounding box center [1164, 160] width 33 height 30
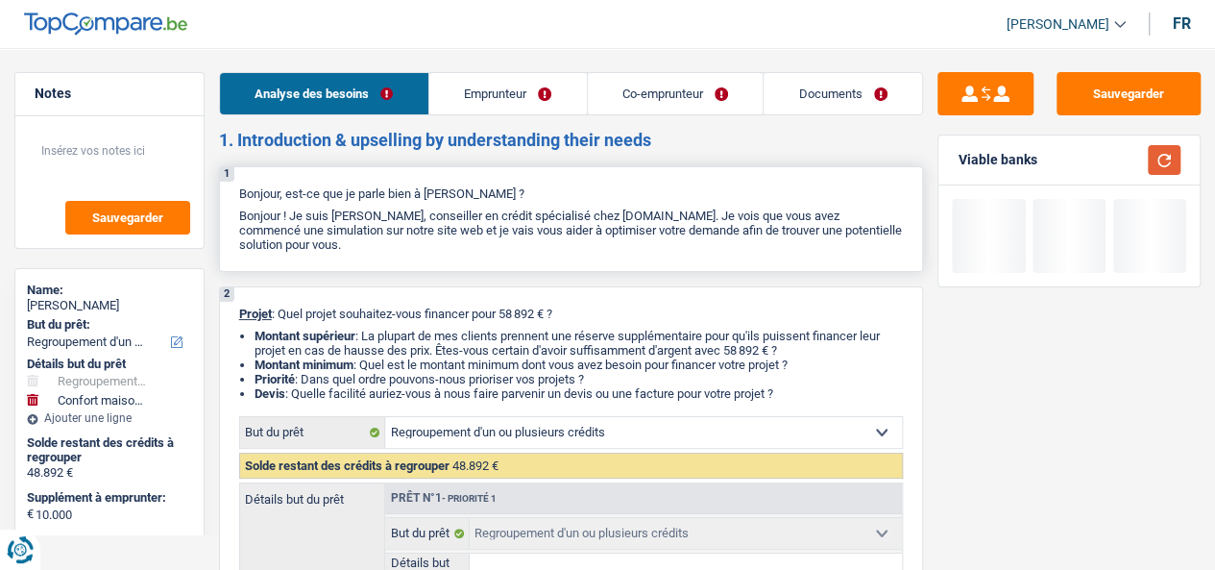
scroll to position [384, 0]
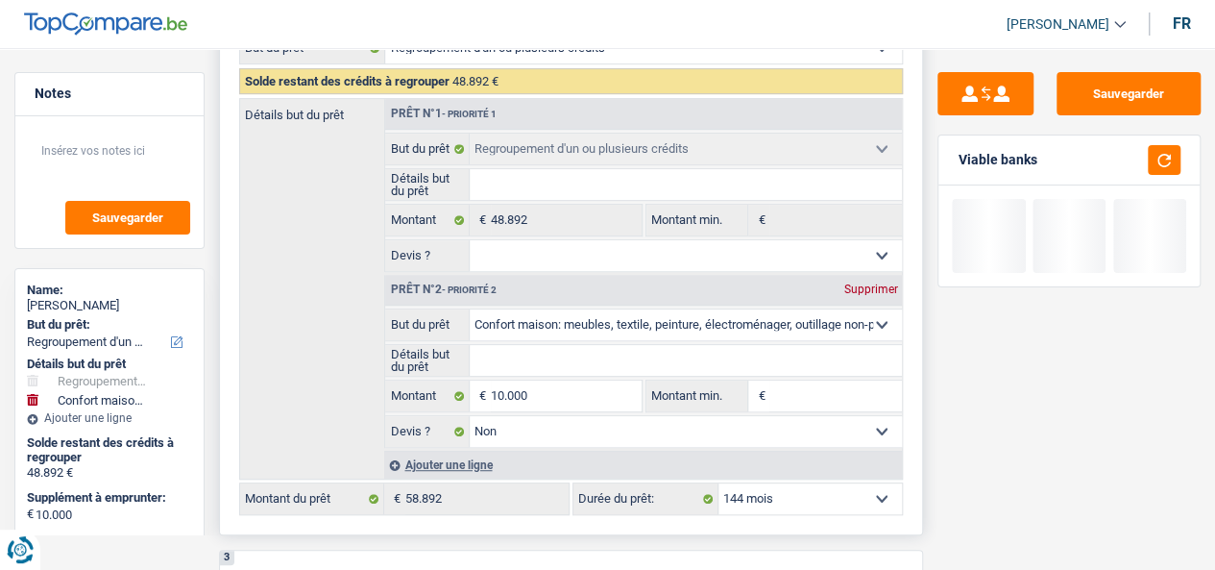
click at [614, 260] on select "Oui Non Non répondu Sélectionner une option" at bounding box center [686, 255] width 432 height 31
click at [470, 245] on select "Oui Non Non répondu Sélectionner une option" at bounding box center [686, 255] width 432 height 31
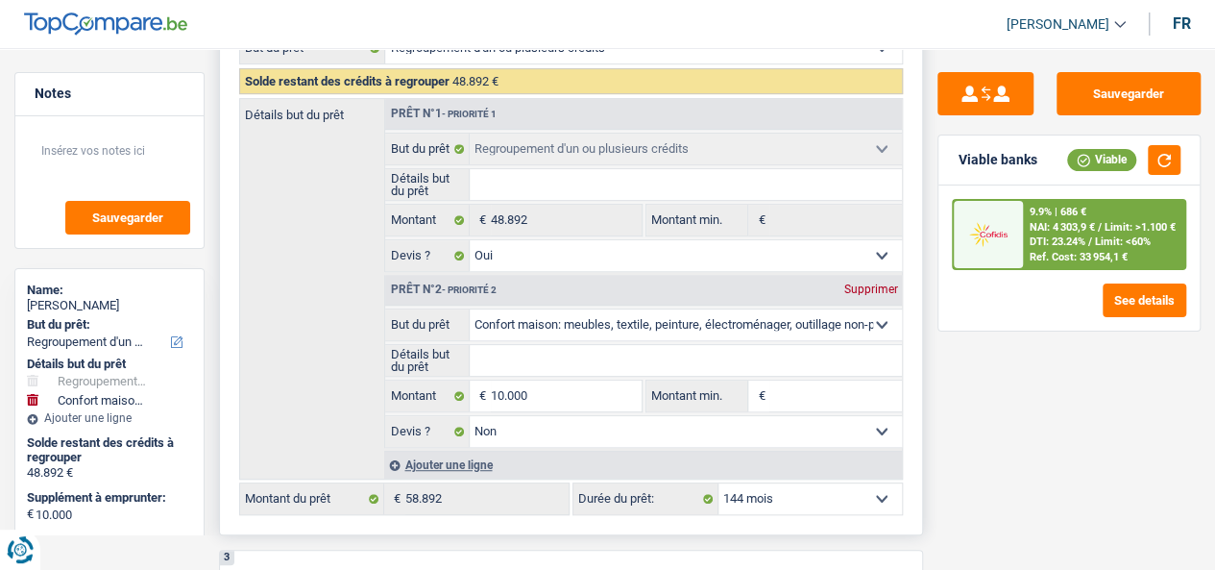
click at [619, 193] on input "Détails but du prêt" at bounding box center [686, 184] width 432 height 31
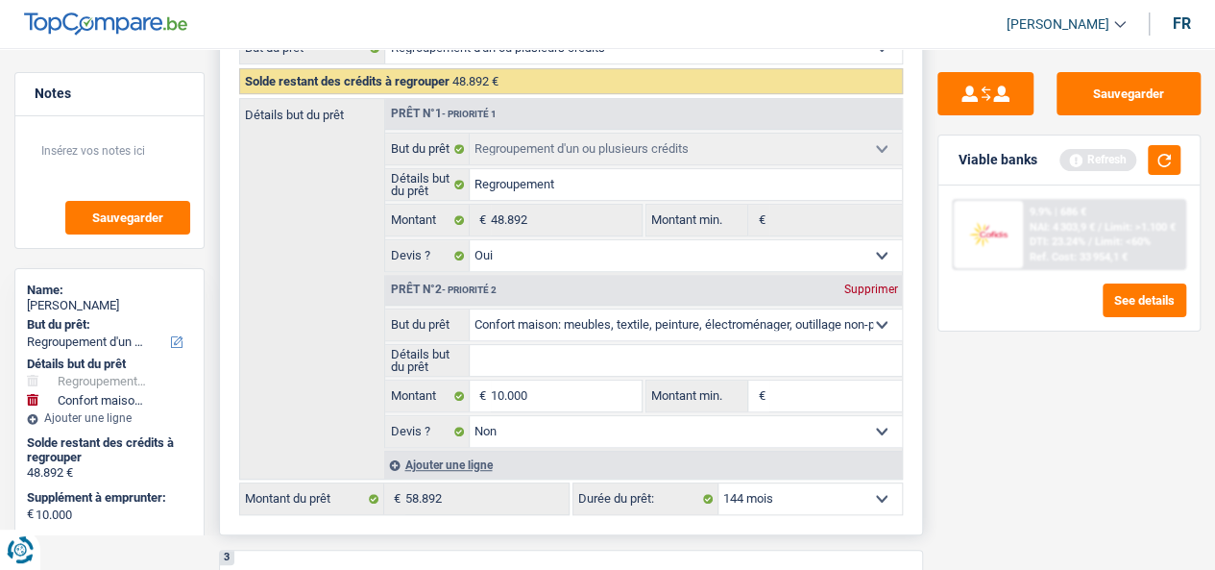
click at [589, 354] on input "Détails but du prêt" at bounding box center [686, 360] width 432 height 31
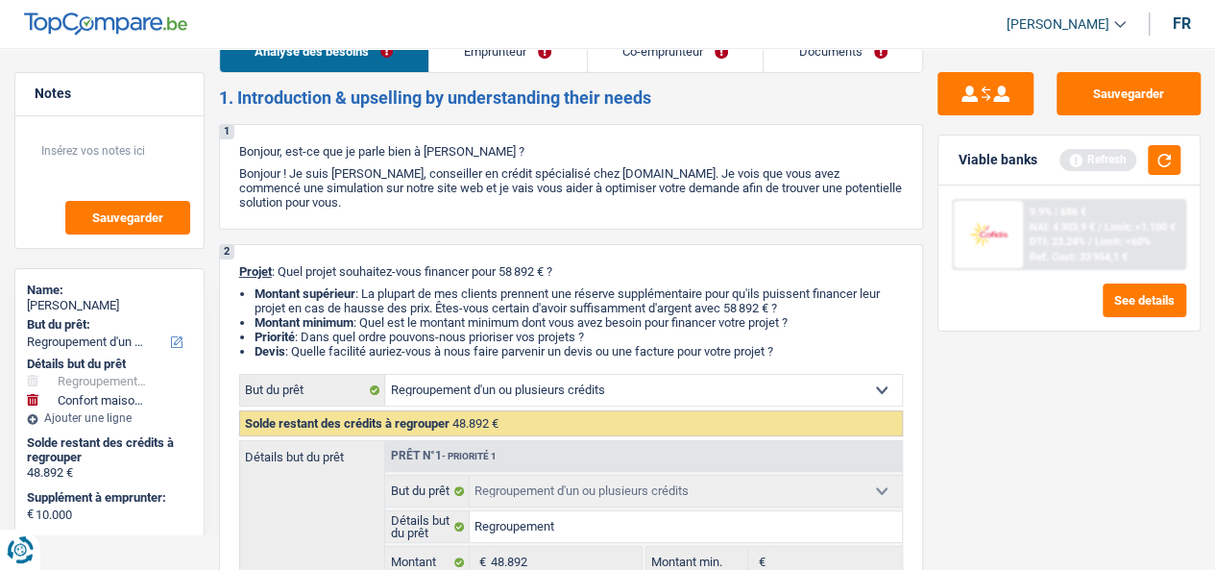
scroll to position [0, 0]
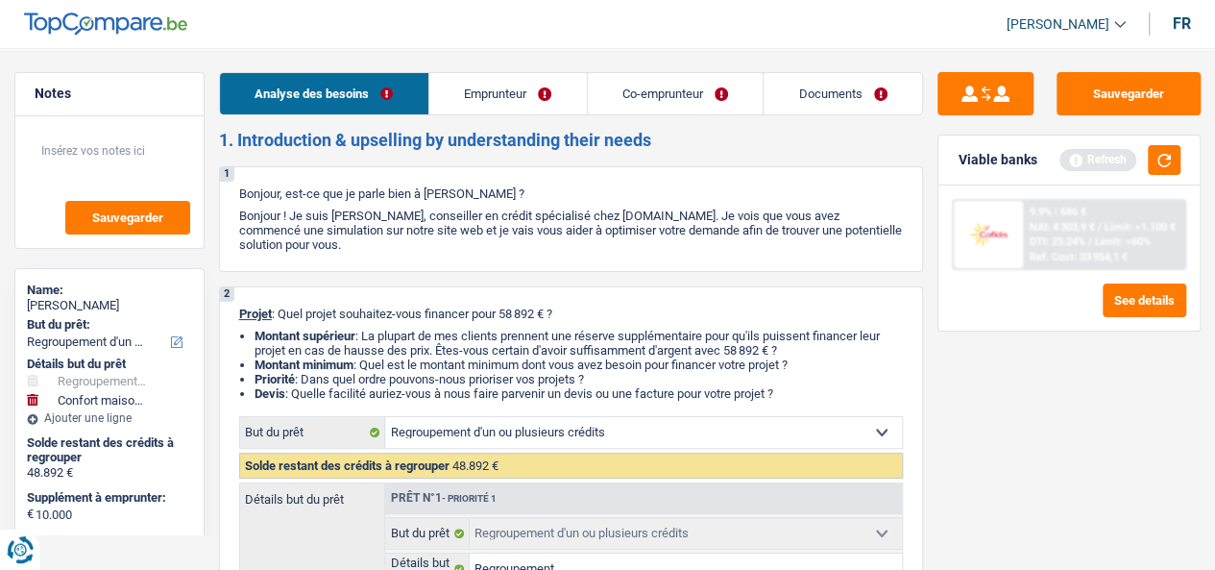
click at [500, 111] on link "Emprunteur" at bounding box center [508, 93] width 158 height 41
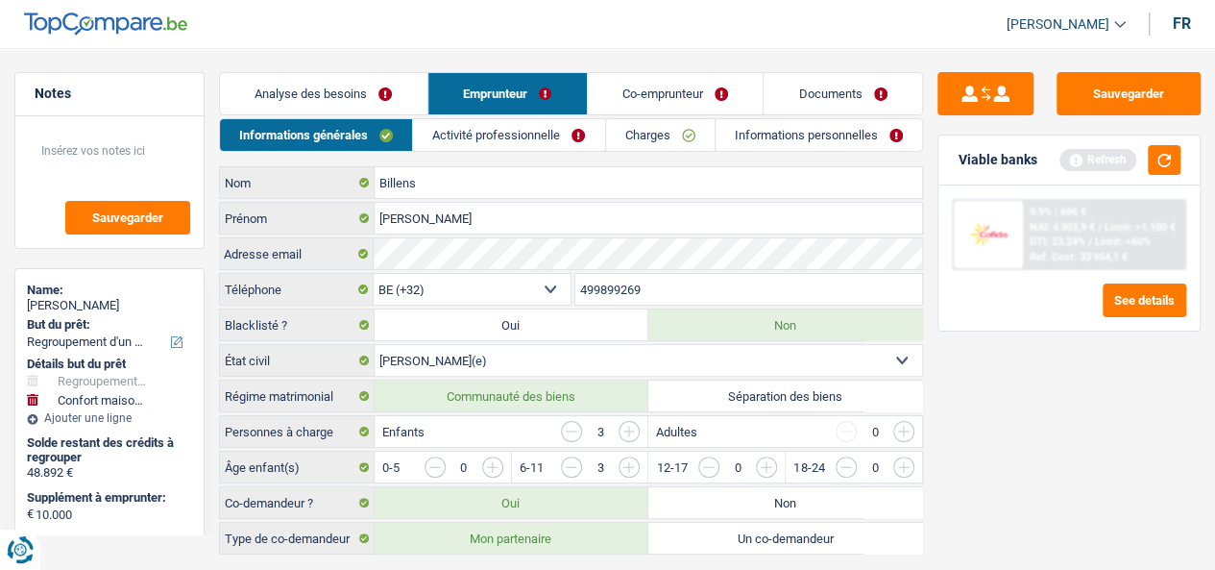
click at [501, 127] on link "Activité professionnelle" at bounding box center [508, 135] width 191 height 32
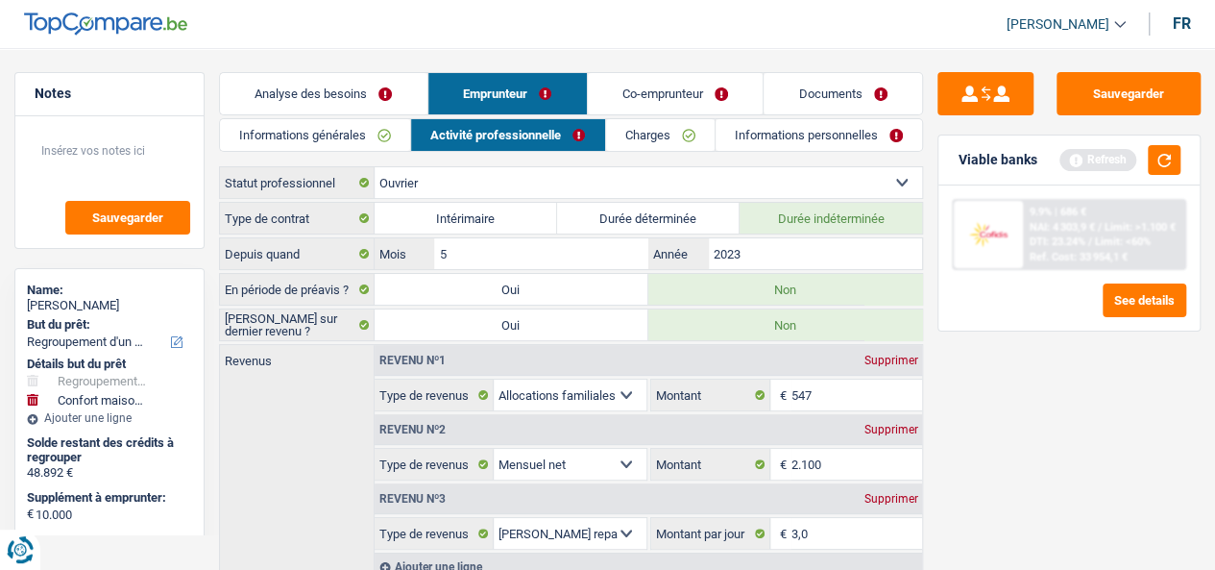
click at [682, 135] on link "Charges" at bounding box center [660, 135] width 109 height 32
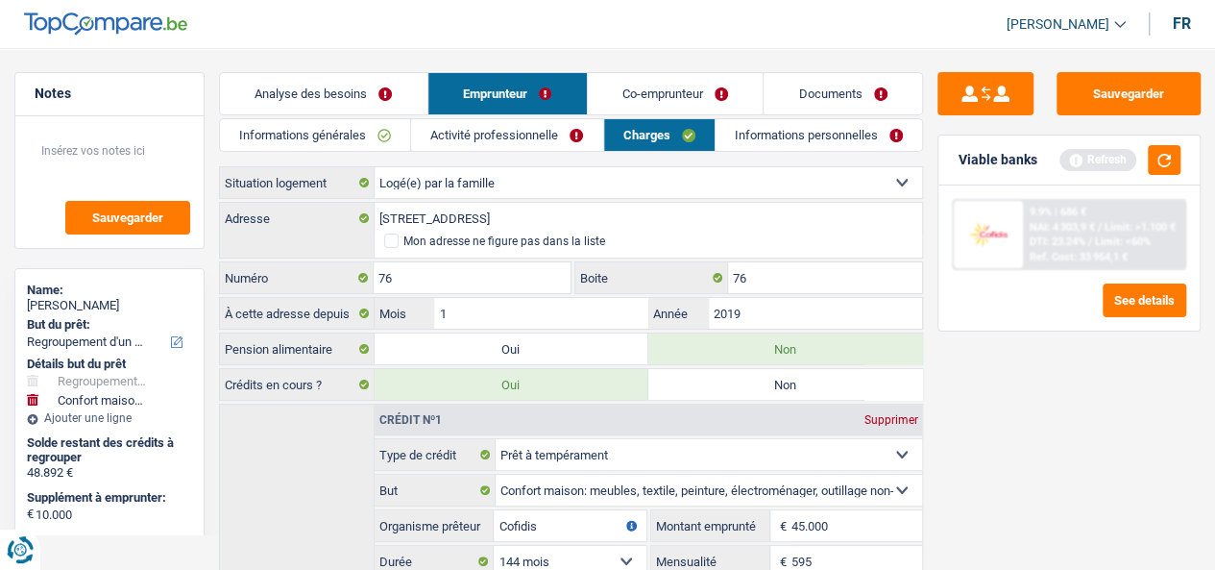
click at [822, 137] on link "Informations personnelles" at bounding box center [819, 135] width 206 height 32
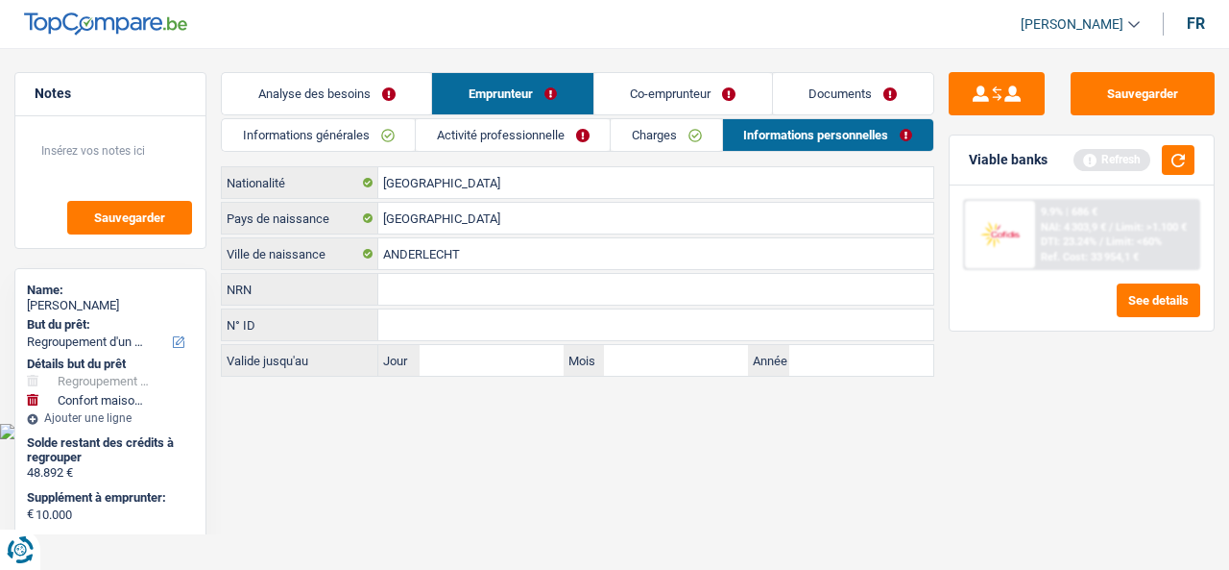
click at [375, 97] on link "Analyse des besoins" at bounding box center [326, 93] width 209 height 41
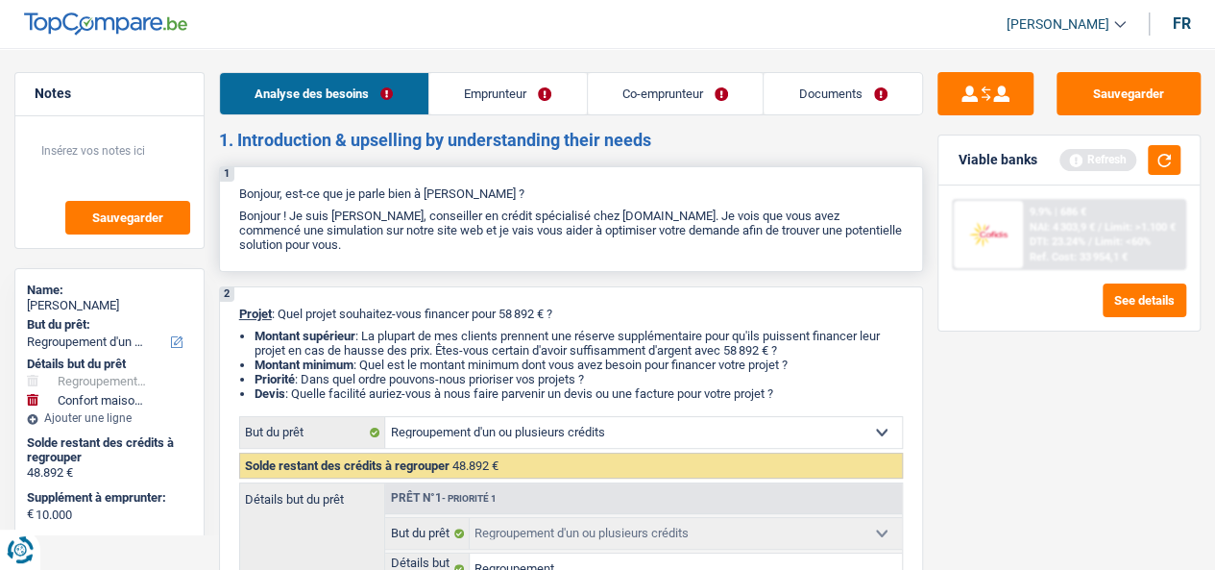
scroll to position [384, 0]
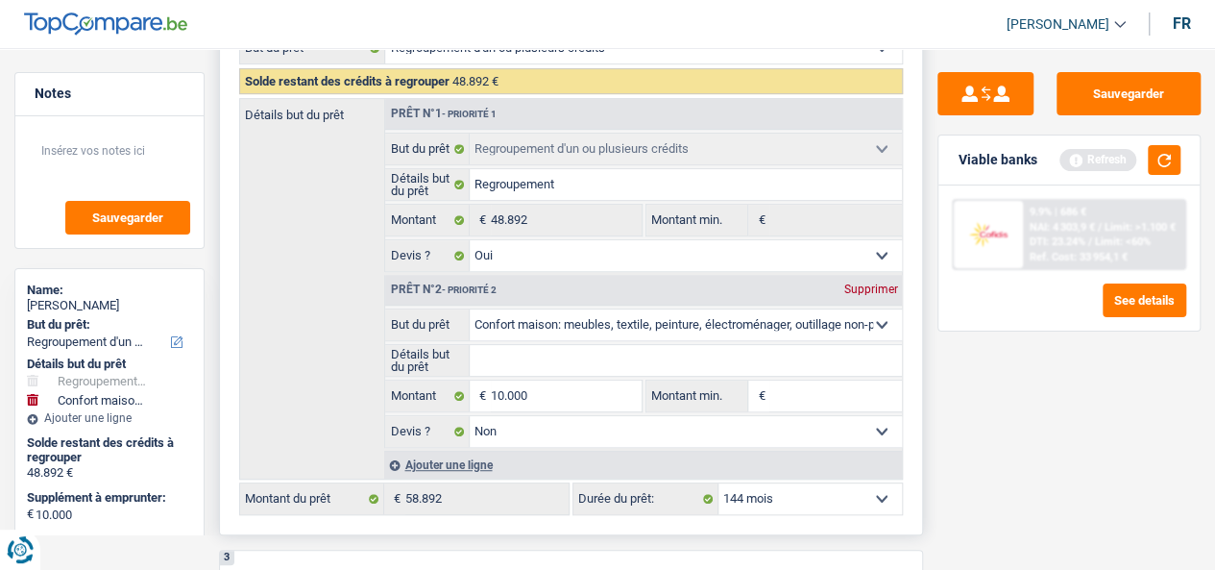
click at [616, 374] on input "Détails but du prêt" at bounding box center [686, 360] width 432 height 31
paste input "Ameublement + Sommier + Lit + Lave vaisselle + Lave linge + TV + Frigo"
click at [1085, 431] on div "Sauvegarder Viable banks Refresh 9.9% | 686 € NAI: 4 303,9 € / Limit: >1.100 € …" at bounding box center [1069, 303] width 292 height 462
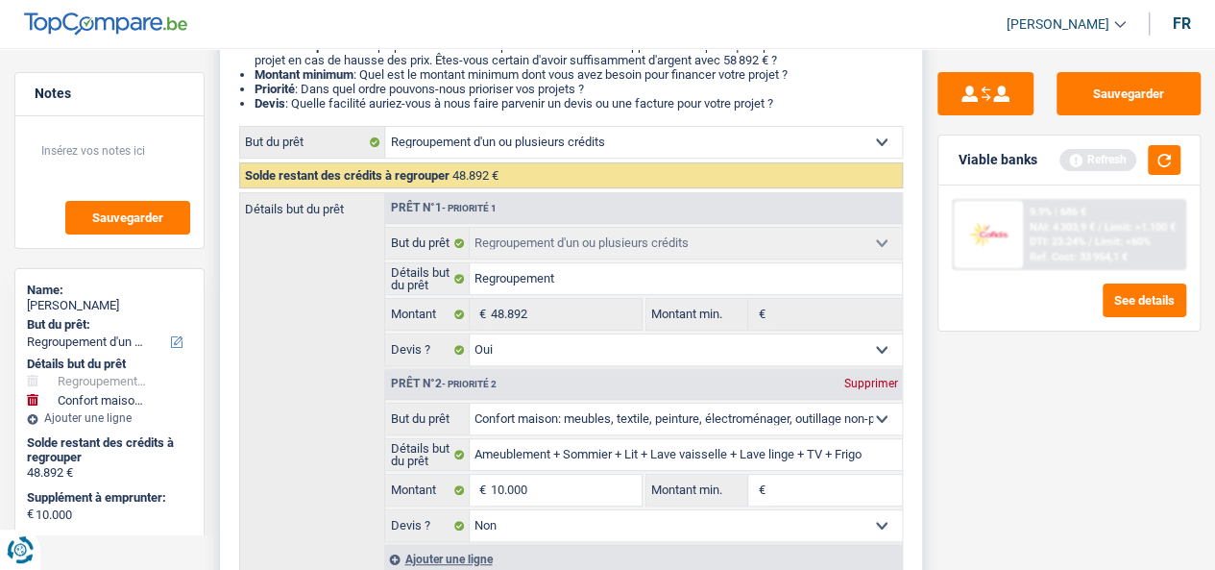
scroll to position [0, 0]
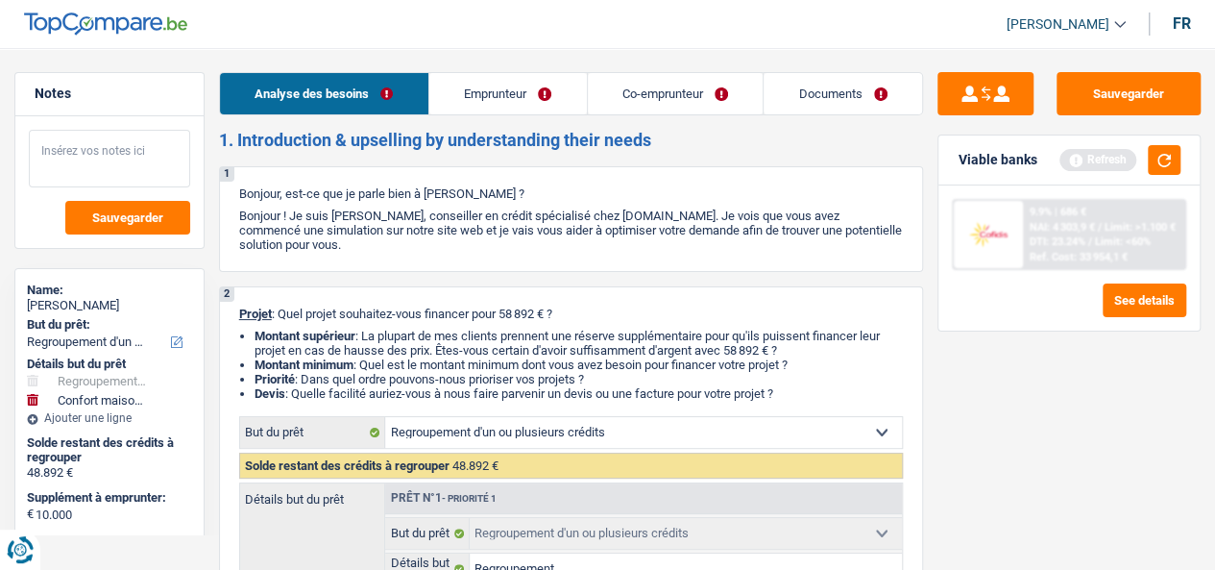
click at [144, 166] on textarea at bounding box center [109, 159] width 161 height 58
click at [107, 144] on textarea "lo" at bounding box center [109, 159] width 161 height 58
click at [530, 99] on link "Emprunteur" at bounding box center [508, 93] width 158 height 41
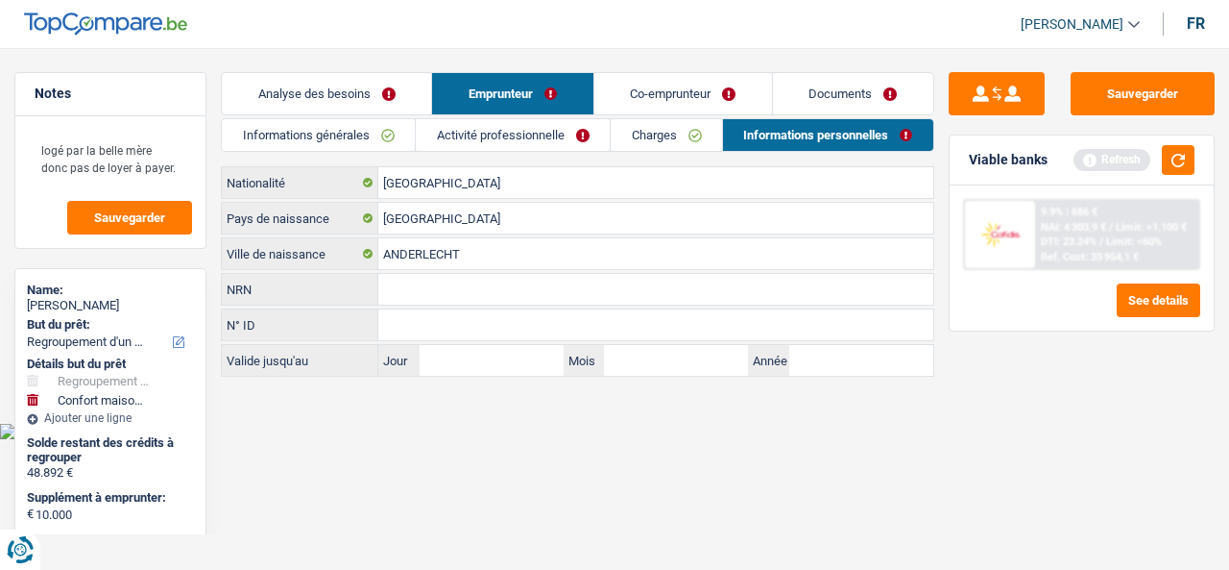
click at [345, 132] on link "Informations générales" at bounding box center [318, 135] width 193 height 32
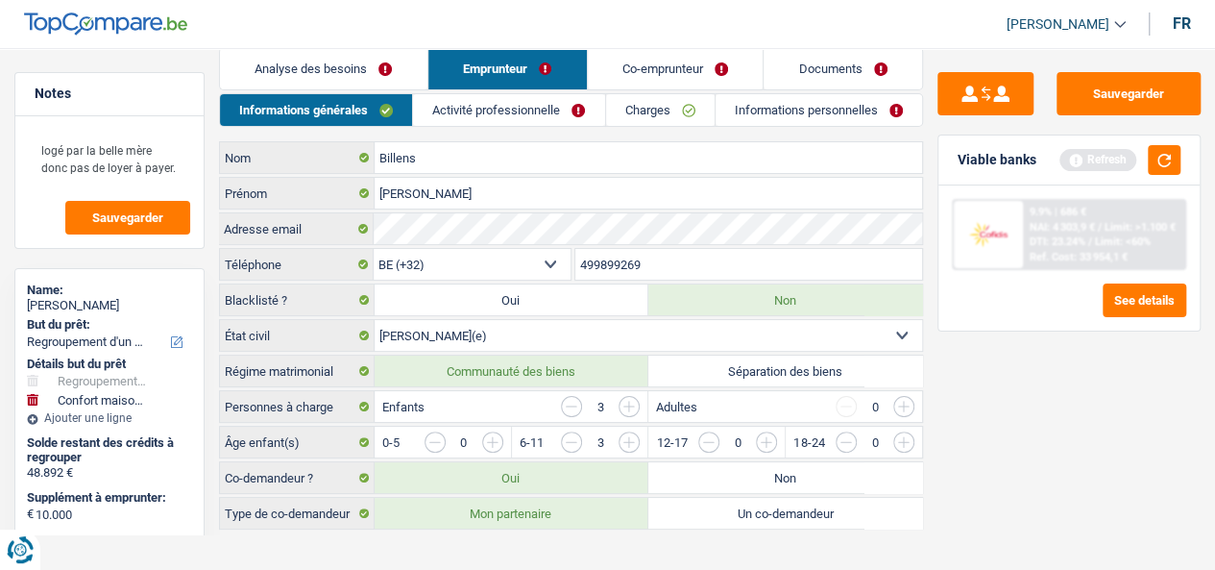
scroll to position [38, 0]
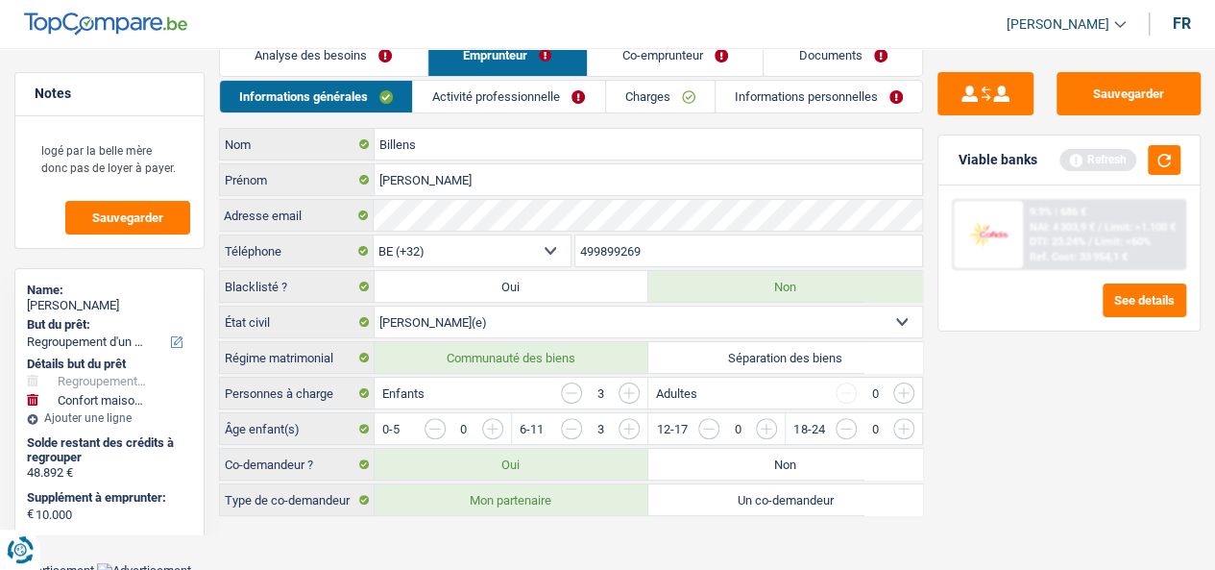
click at [490, 418] on input "button" at bounding box center [833, 433] width 703 height 31
click at [496, 418] on input "button" at bounding box center [833, 433] width 703 height 31
click at [574, 387] on input "button" at bounding box center [571, 392] width 21 height 21
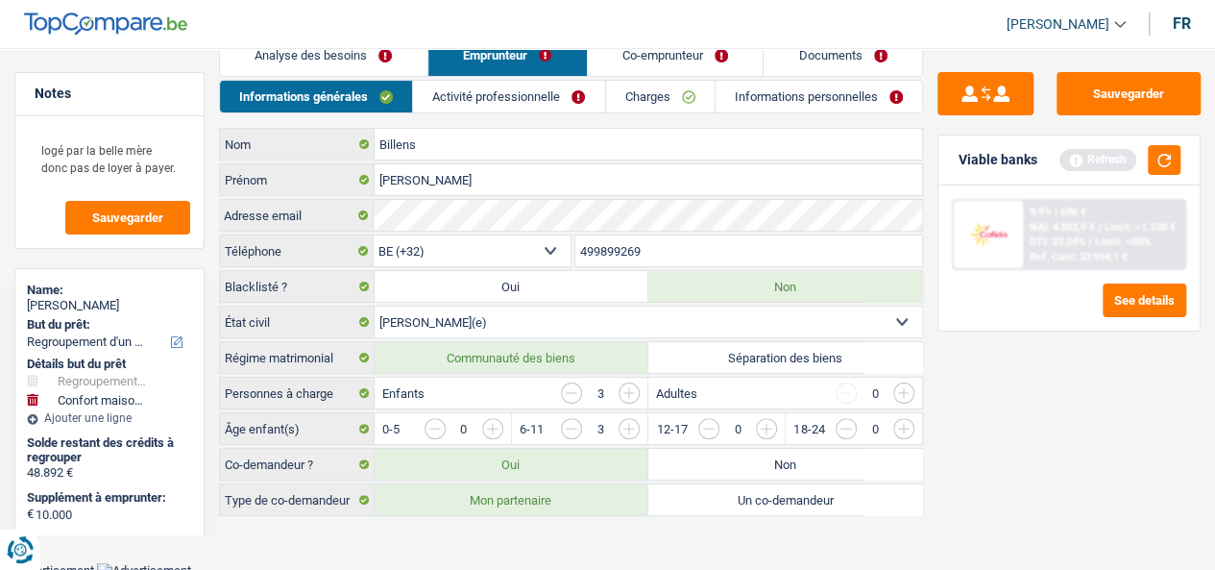
click at [574, 387] on input "button" at bounding box center [571, 392] width 21 height 21
click at [574, 373] on label "Communauté des biens" at bounding box center [512, 357] width 274 height 31
click at [574, 373] on input "Communauté des biens" at bounding box center [512, 357] width 274 height 31
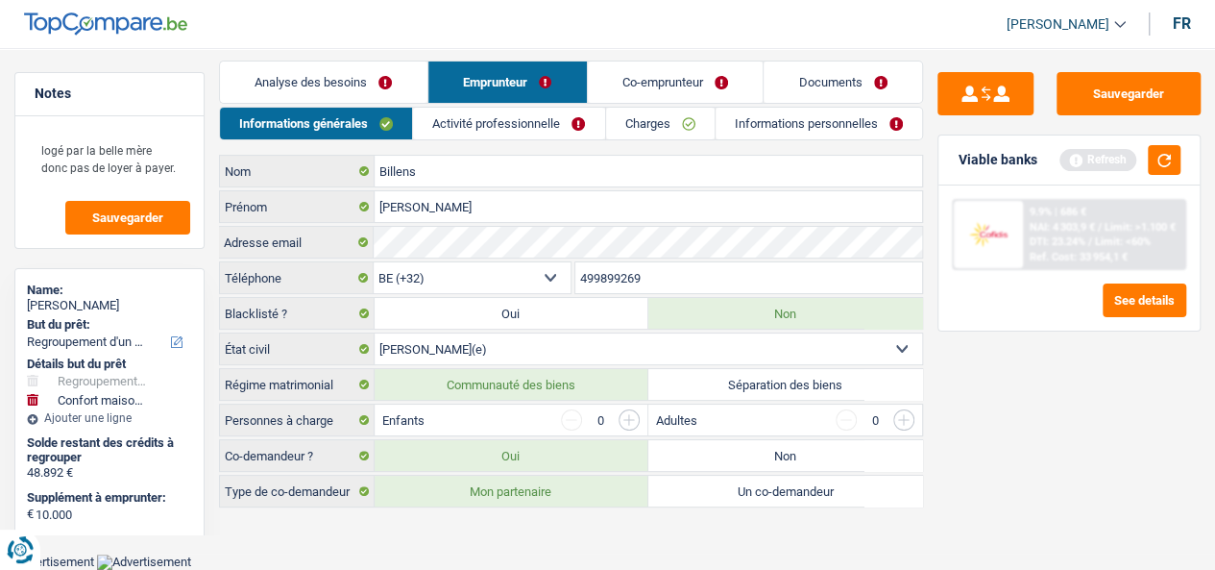
scroll to position [4, 0]
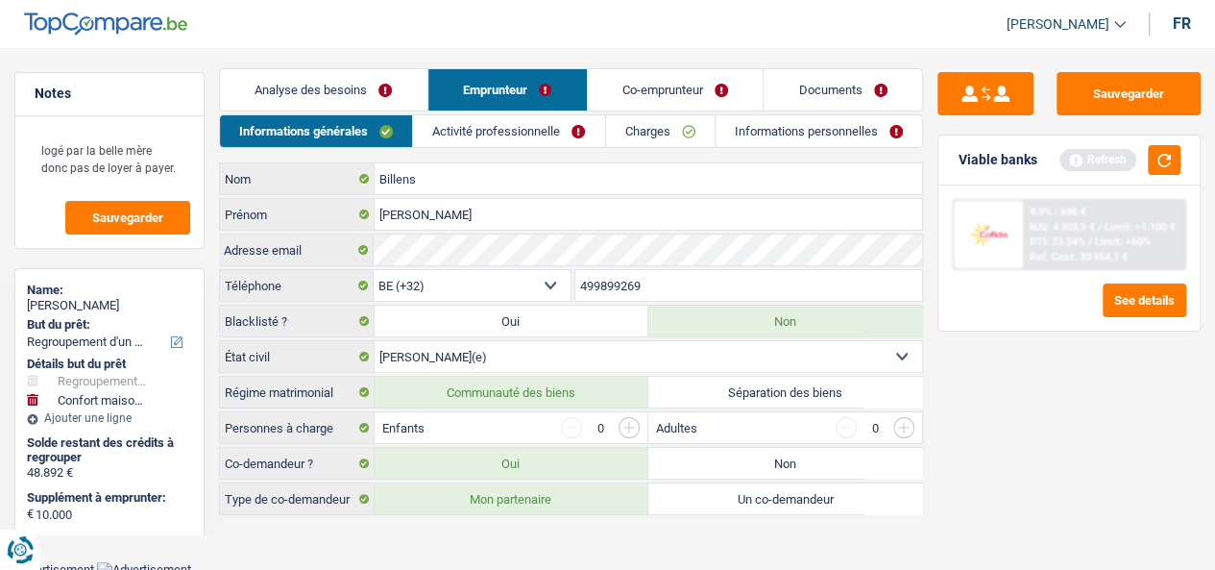
click at [632, 424] on input "button" at bounding box center [629, 427] width 21 height 21
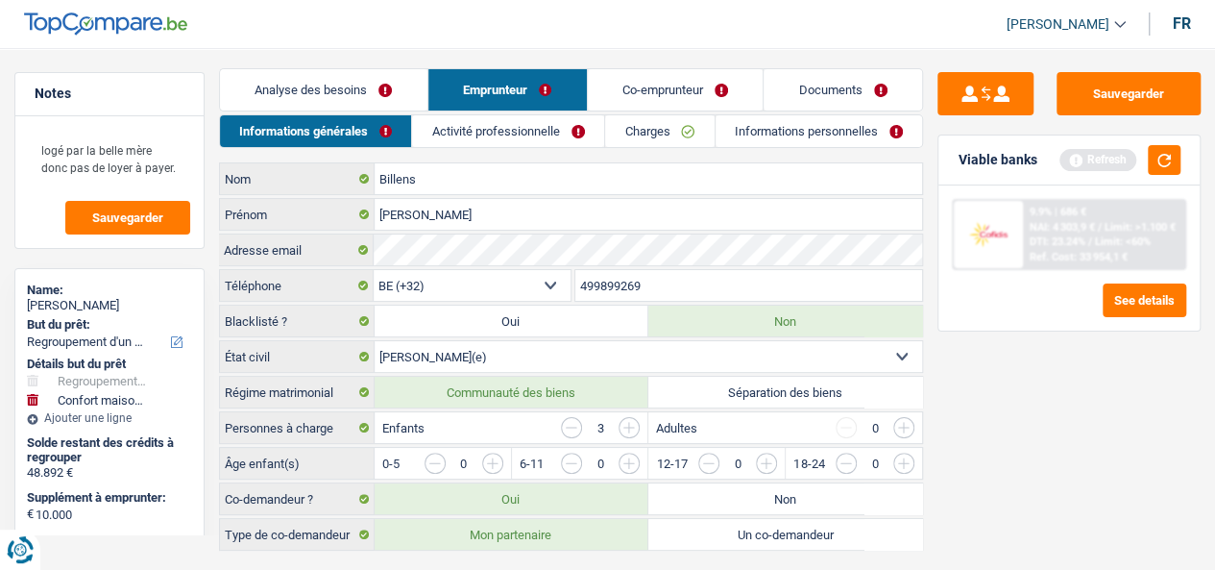
click at [497, 452] on input "button" at bounding box center [833, 467] width 703 height 31
click at [634, 452] on input "button" at bounding box center [970, 467] width 703 height 31
click at [444, 453] on input "button" at bounding box center [435, 462] width 21 height 21
click at [766, 459] on input "button" at bounding box center [1107, 467] width 703 height 31
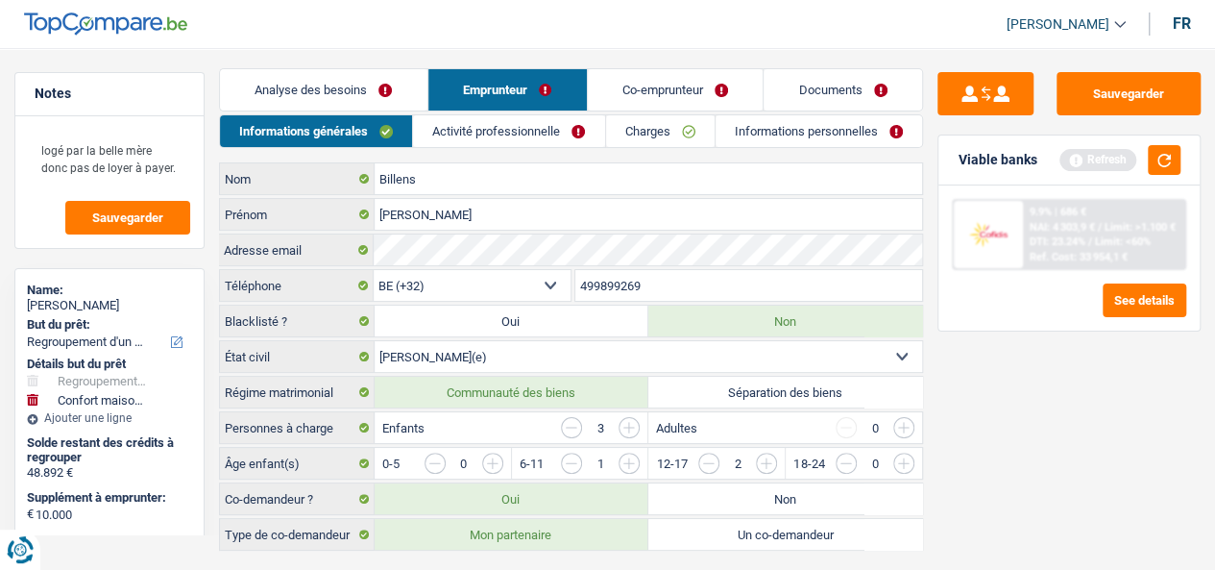
drag, startPoint x: 792, startPoint y: 137, endPoint x: 777, endPoint y: 128, distance: 18.1
click at [793, 137] on link "Informations personnelles" at bounding box center [819, 131] width 206 height 32
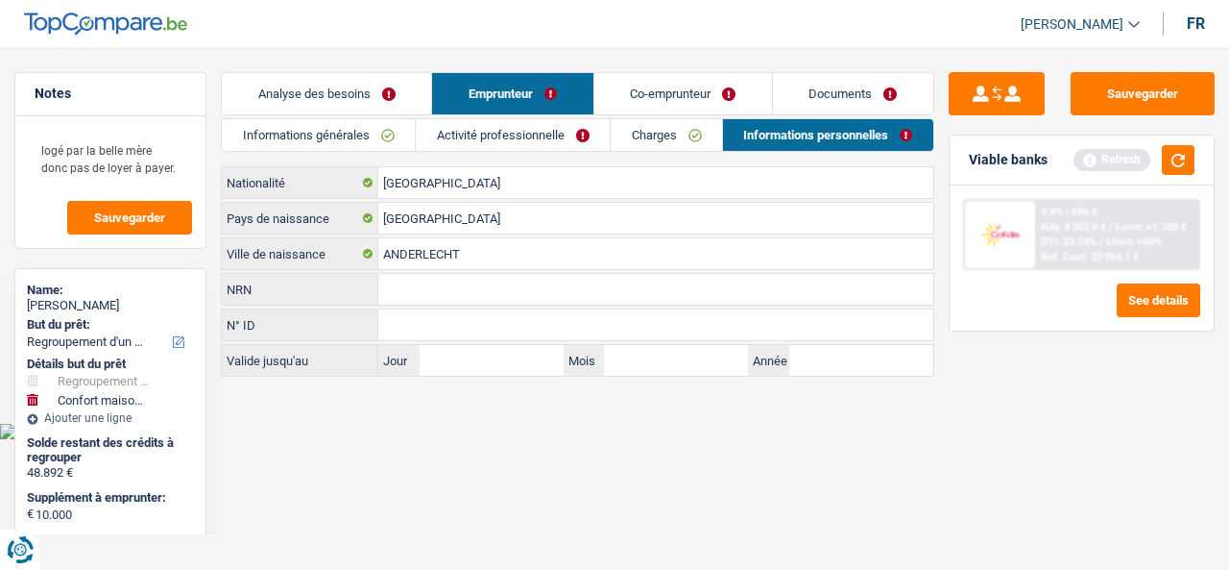
click at [398, 93] on link "Analyse des besoins" at bounding box center [326, 93] width 209 height 41
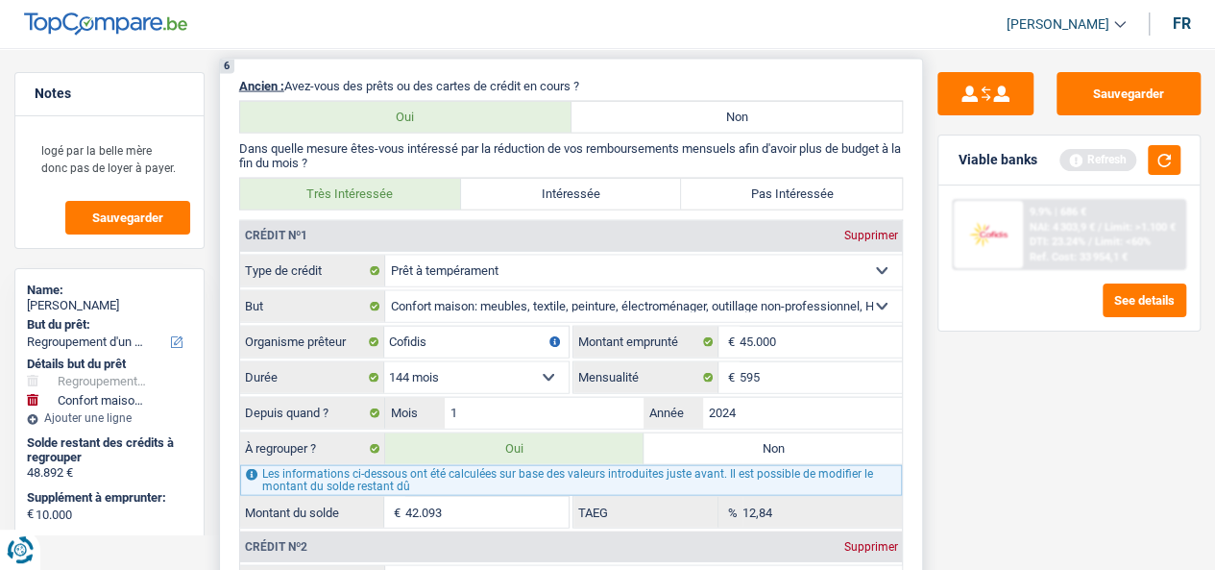
scroll to position [1986, 0]
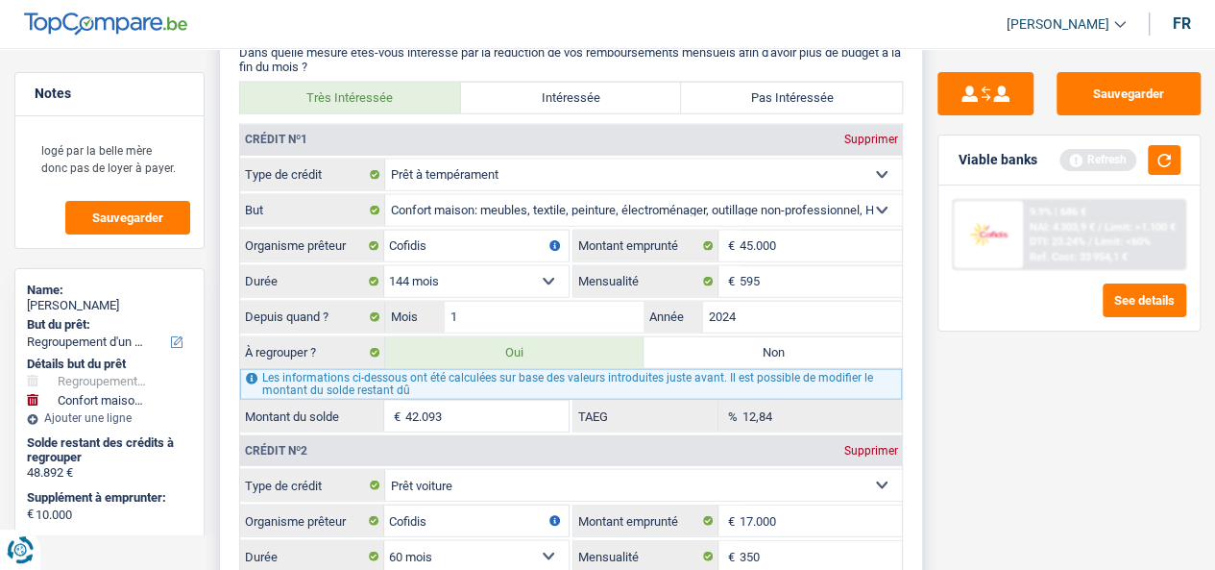
click at [653, 238] on label "Montant emprunté" at bounding box center [645, 246] width 145 height 31
click at [841, 236] on input "45.000" at bounding box center [821, 246] width 163 height 31
click at [643, 244] on label "Montant emprunté" at bounding box center [645, 246] width 145 height 31
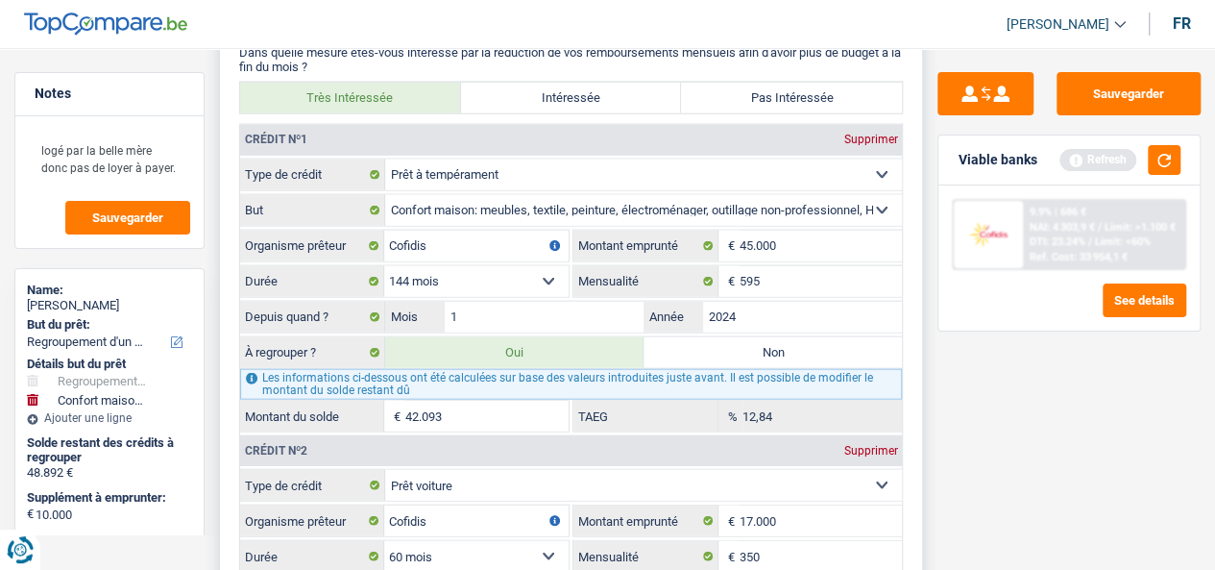
click at [643, 244] on label "Montant emprunté" at bounding box center [645, 246] width 145 height 31
click at [813, 246] on input "45.000" at bounding box center [821, 246] width 163 height 31
click at [811, 246] on input "45.000" at bounding box center [821, 246] width 163 height 31
click at [765, 292] on input "595" at bounding box center [821, 281] width 163 height 31
click at [764, 291] on input "595" at bounding box center [821, 281] width 163 height 31
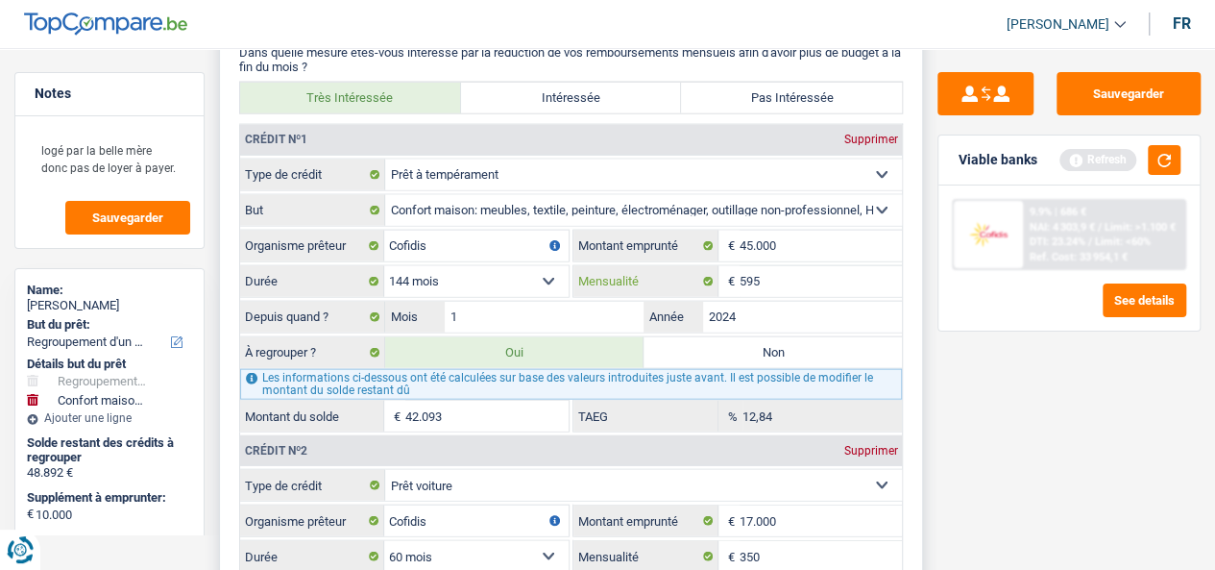
click at [764, 291] on input "595" at bounding box center [821, 281] width 163 height 31
click at [774, 286] on input "595" at bounding box center [821, 281] width 163 height 31
click at [315, 409] on label "Montant du solde" at bounding box center [312, 415] width 145 height 31
click at [405, 409] on input "42.093" at bounding box center [486, 415] width 163 height 31
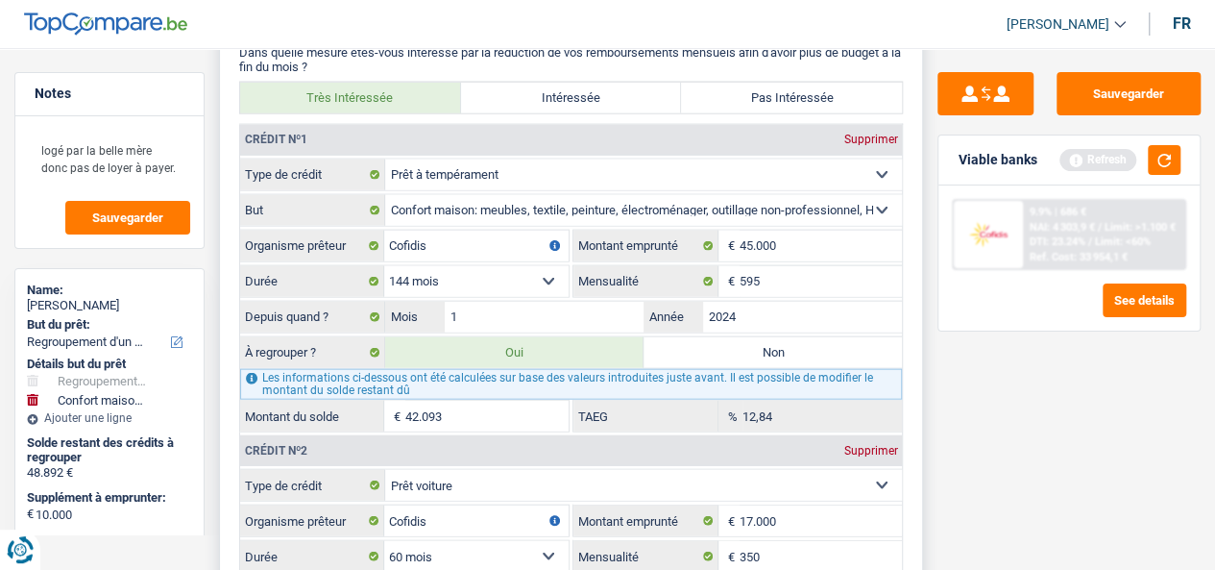
click at [315, 409] on label "Montant du solde" at bounding box center [312, 415] width 145 height 31
click at [405, 409] on input "42.093" at bounding box center [486, 415] width 163 height 31
click at [315, 409] on label "Montant du solde" at bounding box center [312, 415] width 145 height 31
click at [405, 409] on input "42.093" at bounding box center [486, 415] width 163 height 31
click at [532, 302] on input "1" at bounding box center [544, 317] width 199 height 31
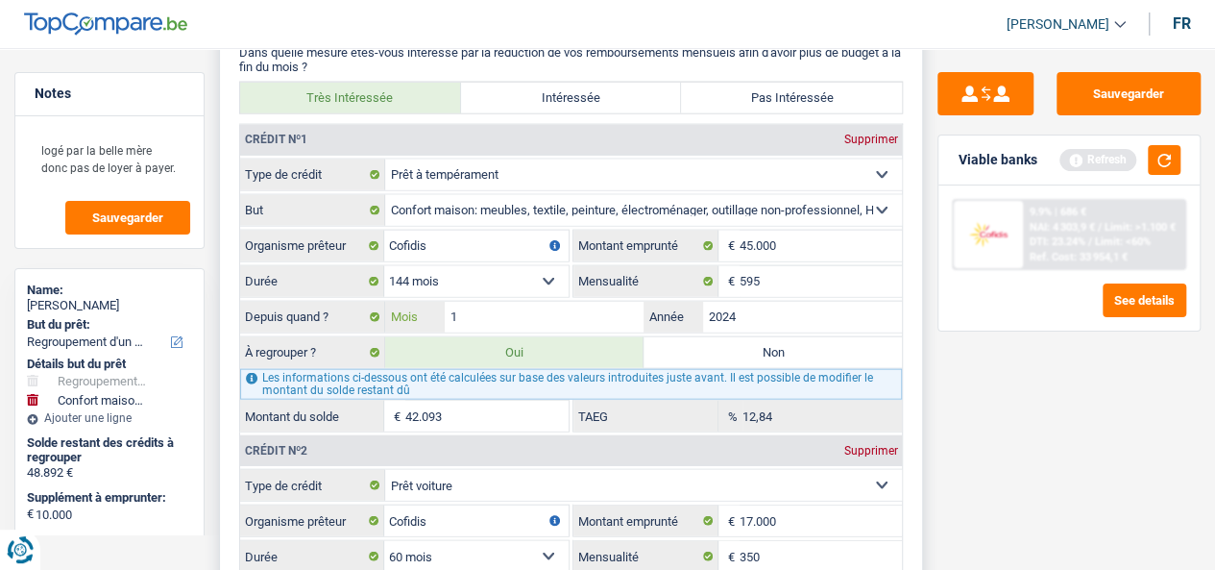
click at [530, 302] on input "1" at bounding box center [544, 317] width 199 height 31
click at [464, 406] on input "42.093" at bounding box center [486, 415] width 163 height 31
click at [505, 310] on input "1" at bounding box center [544, 317] width 199 height 31
click at [503, 310] on input "1" at bounding box center [544, 317] width 199 height 31
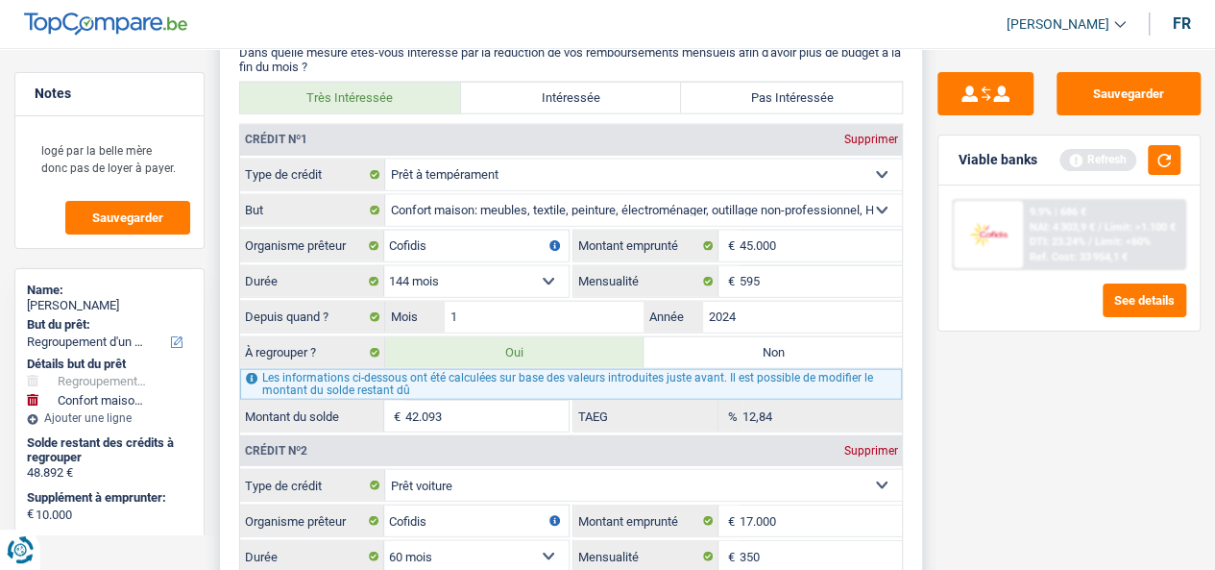
click at [493, 405] on input "42.093" at bounding box center [486, 415] width 163 height 31
click at [492, 405] on input "42.093" at bounding box center [486, 415] width 163 height 31
click at [492, 406] on input "42.093" at bounding box center [486, 415] width 163 height 31
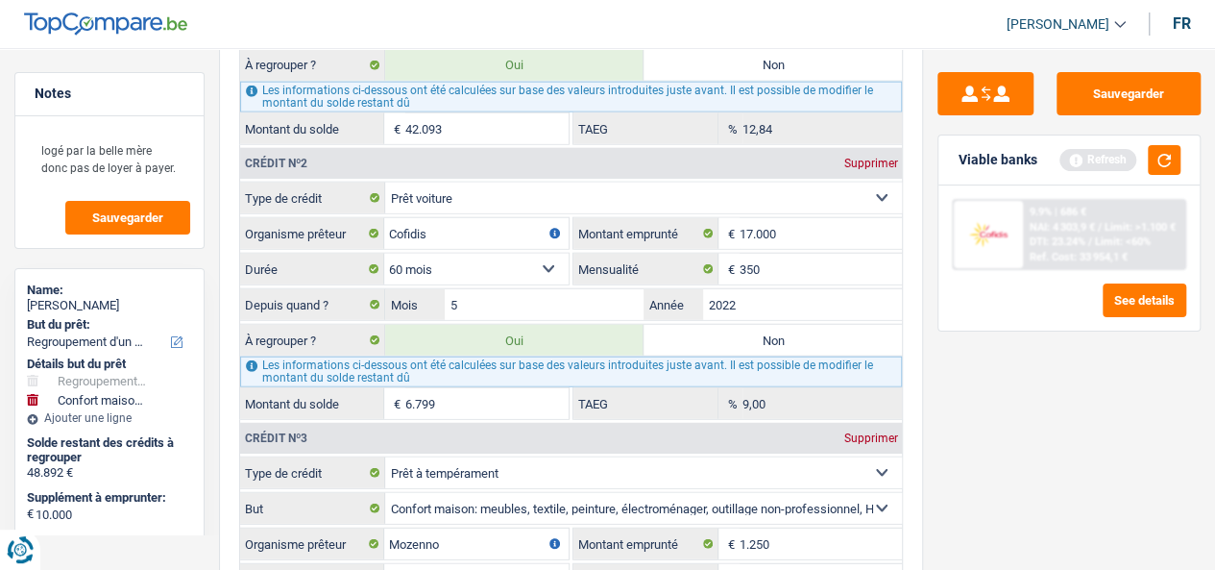
scroll to position [2274, 0]
click at [440, 226] on input "Cofidis" at bounding box center [476, 232] width 184 height 31
click at [441, 226] on input "Cofidis" at bounding box center [476, 232] width 184 height 31
click at [473, 226] on input "Cofidis" at bounding box center [476, 232] width 184 height 31
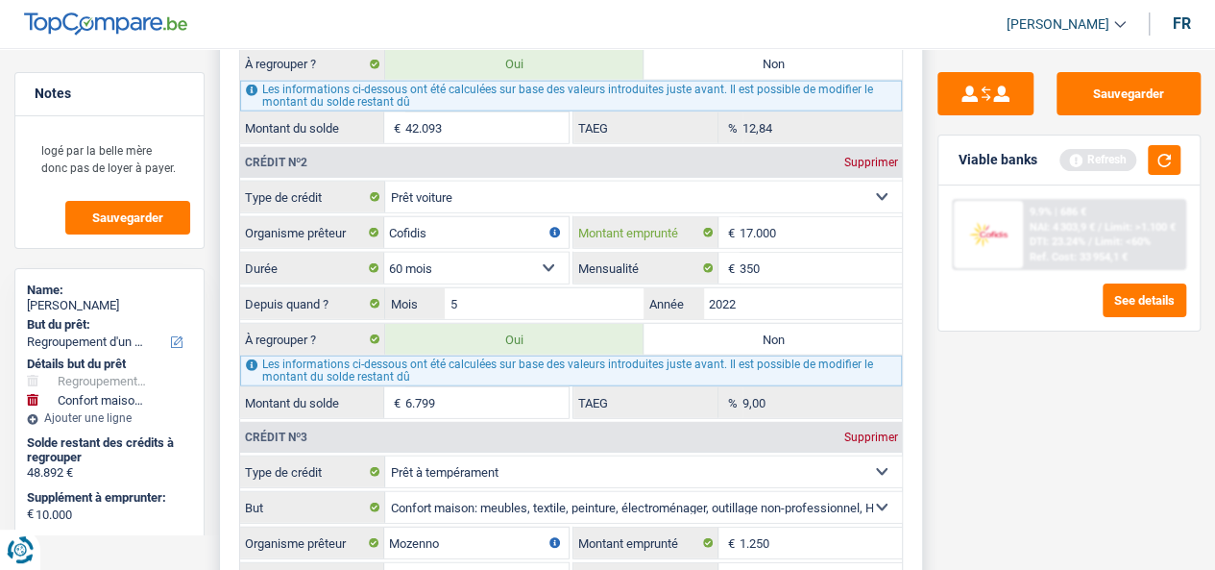
click at [804, 222] on input "17.000" at bounding box center [821, 232] width 163 height 31
click at [804, 221] on input "17.000" at bounding box center [821, 232] width 163 height 31
click at [249, 255] on label "Durée" at bounding box center [312, 268] width 145 height 31
click at [385, 212] on select "Carte ou ouverture de crédit Prêt hypothécaire Vente à tempérament Prêt à tempé…" at bounding box center [643, 197] width 517 height 31
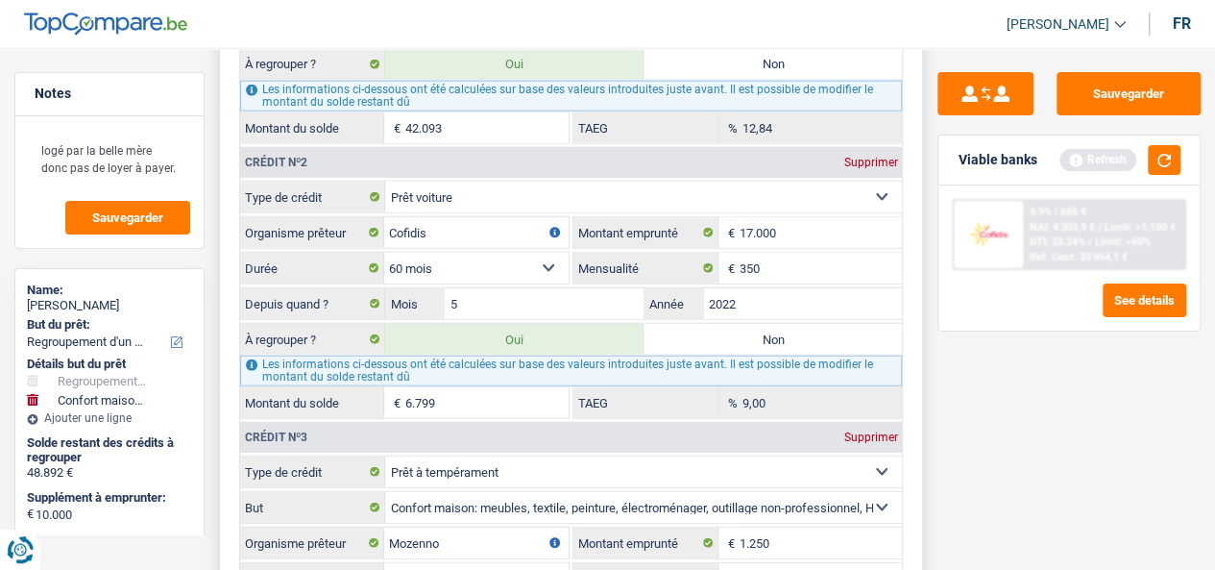
click at [254, 256] on label "Durée" at bounding box center [312, 268] width 145 height 31
click at [385, 212] on select "Carte ou ouverture de crédit Prêt hypothécaire Vente à tempérament Prêt à tempé…" at bounding box center [643, 197] width 517 height 31
click at [254, 256] on label "Durée" at bounding box center [312, 268] width 145 height 31
click at [385, 212] on select "Carte ou ouverture de crédit Prêt hypothécaire Vente à tempérament Prêt à tempé…" at bounding box center [643, 197] width 517 height 31
click at [770, 263] on input "350" at bounding box center [821, 268] width 163 height 31
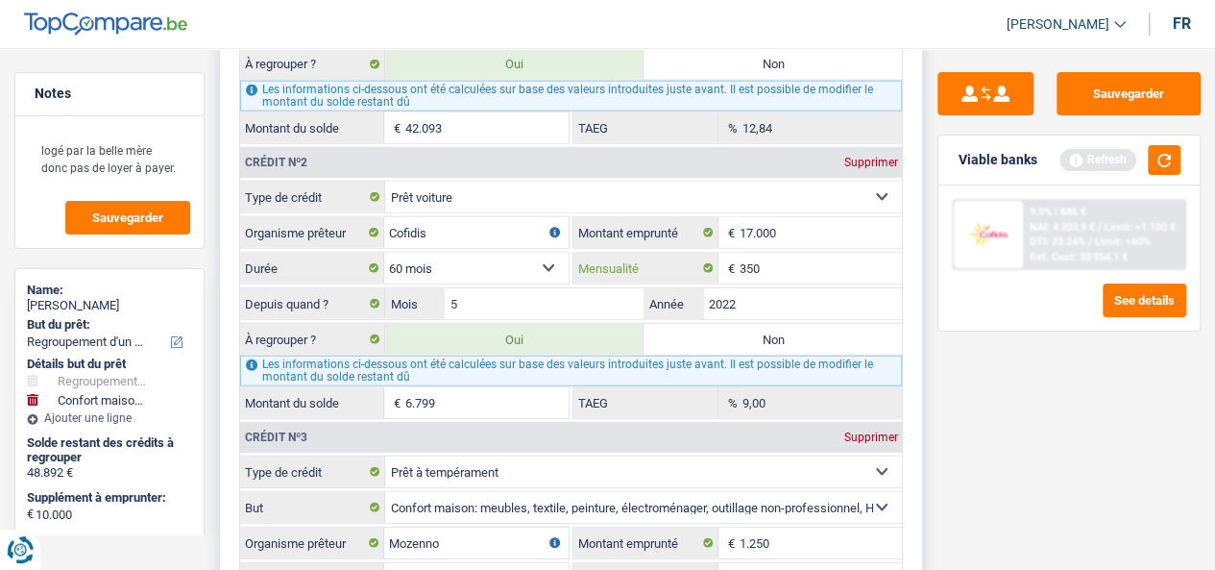
click at [770, 264] on input "350" at bounding box center [821, 268] width 163 height 31
click at [502, 291] on input "5" at bounding box center [544, 303] width 199 height 31
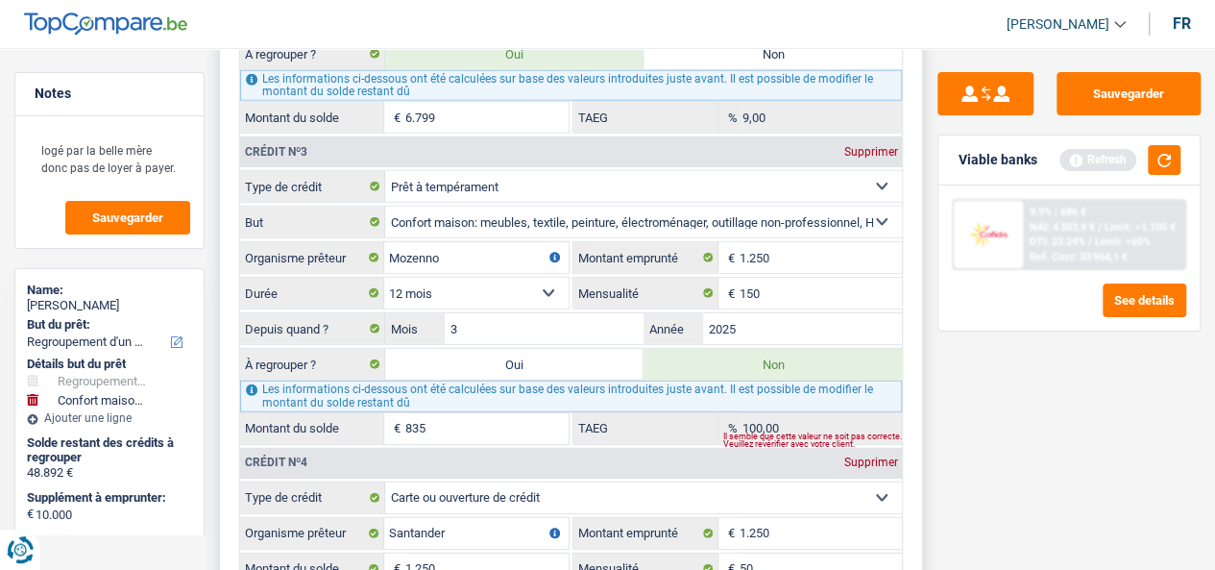
scroll to position [2466, 0]
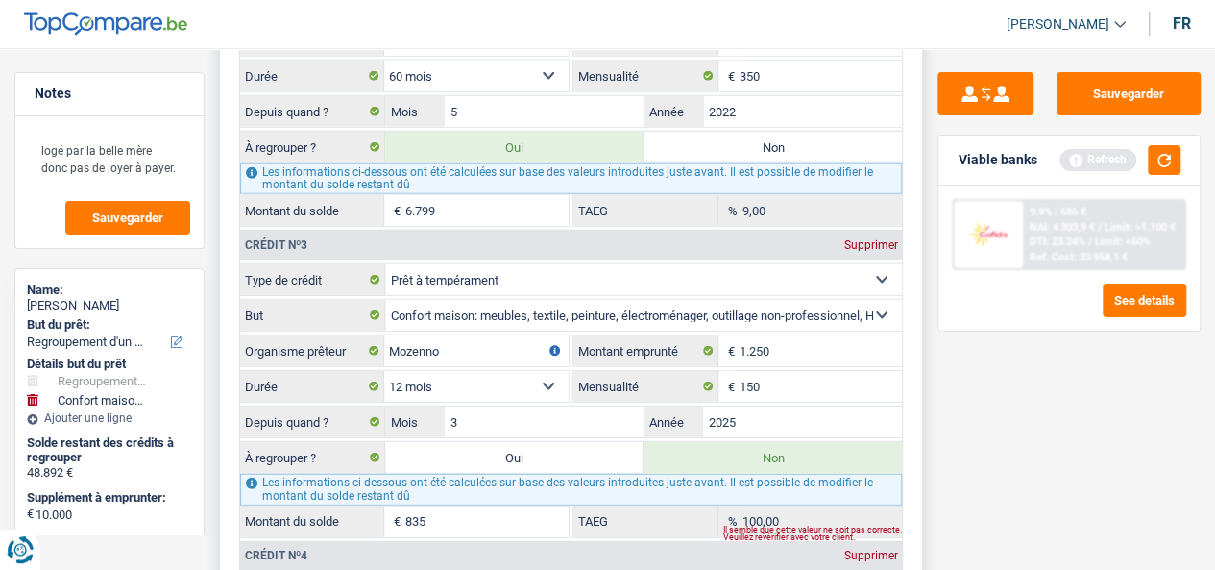
click at [536, 182] on div "Les informations ci-dessous ont été calculées sur base des valeurs introduites …" at bounding box center [571, 178] width 663 height 31
click at [526, 195] on input "6.799" at bounding box center [486, 210] width 163 height 31
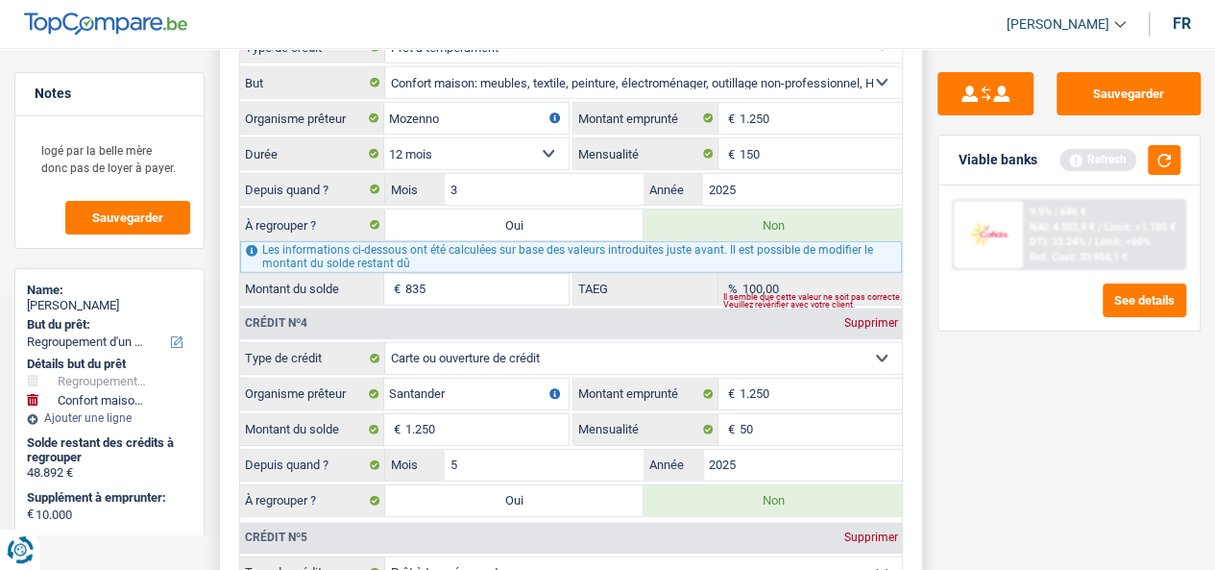
scroll to position [2851, 0]
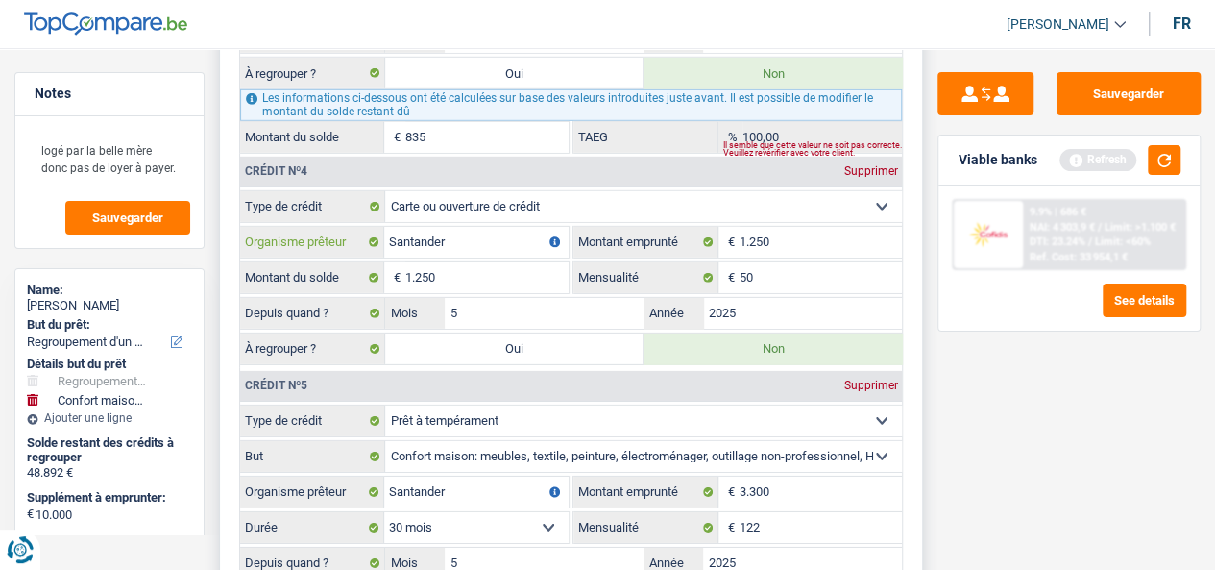
click at [450, 227] on input "Santander" at bounding box center [476, 242] width 184 height 31
click at [780, 231] on input "1.250" at bounding box center [821, 242] width 163 height 31
click at [527, 262] on input "1.250" at bounding box center [486, 277] width 163 height 31
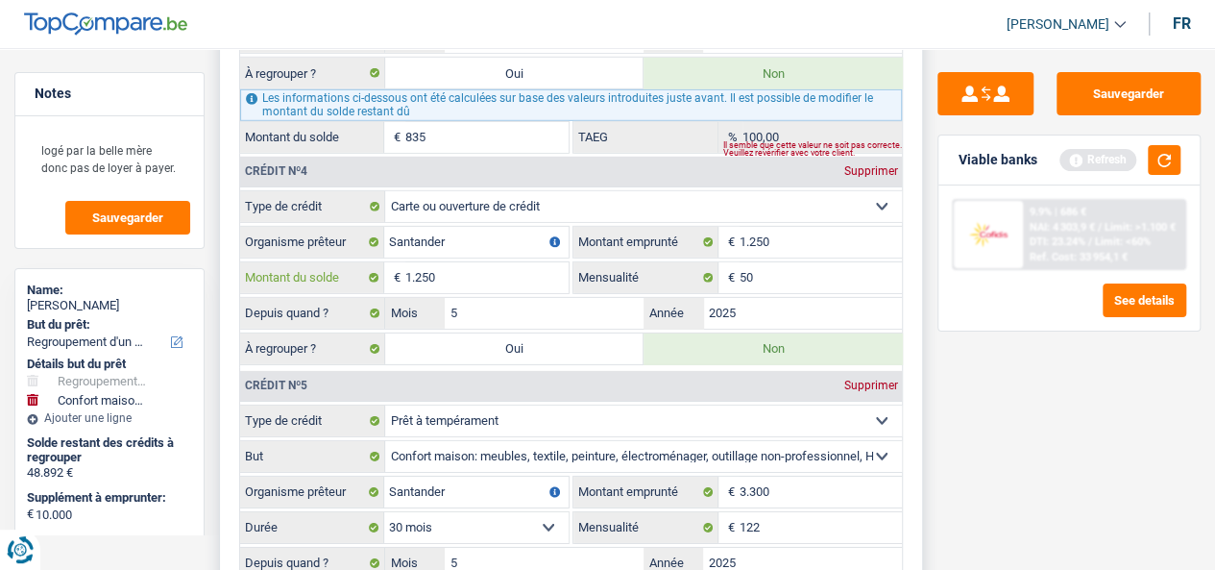
click at [527, 262] on input "1.250" at bounding box center [486, 277] width 163 height 31
click at [522, 298] on input "5" at bounding box center [544, 313] width 199 height 31
click at [572, 298] on input "5" at bounding box center [544, 313] width 199 height 31
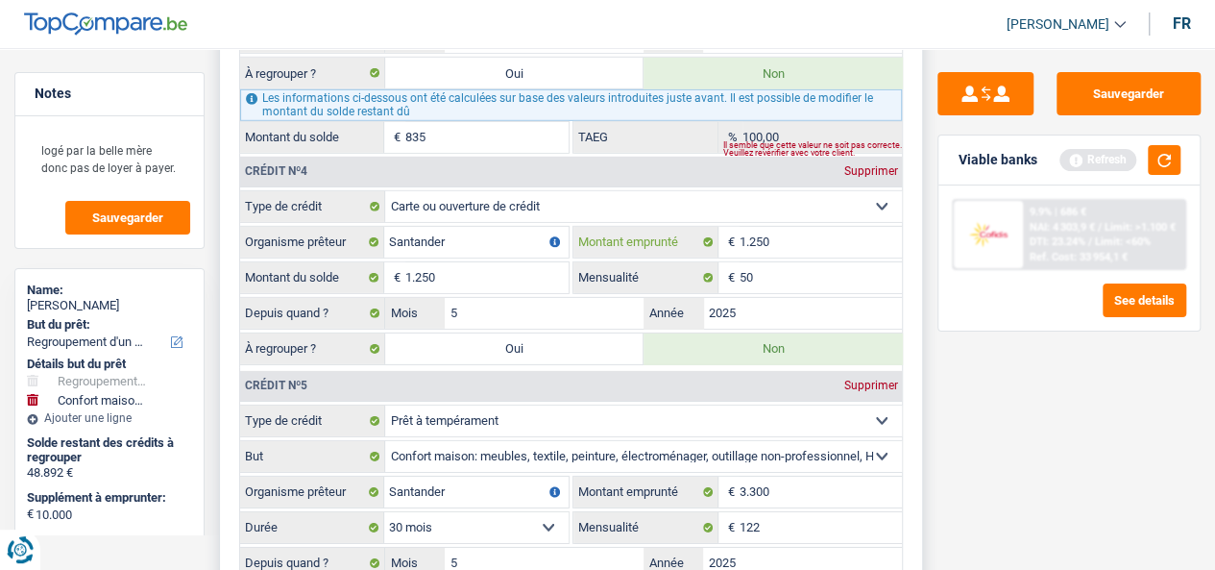
click at [774, 227] on input "1.250" at bounding box center [821, 242] width 163 height 31
click at [486, 262] on input "1.250" at bounding box center [486, 277] width 163 height 31
click at [815, 262] on input "50" at bounding box center [821, 277] width 163 height 31
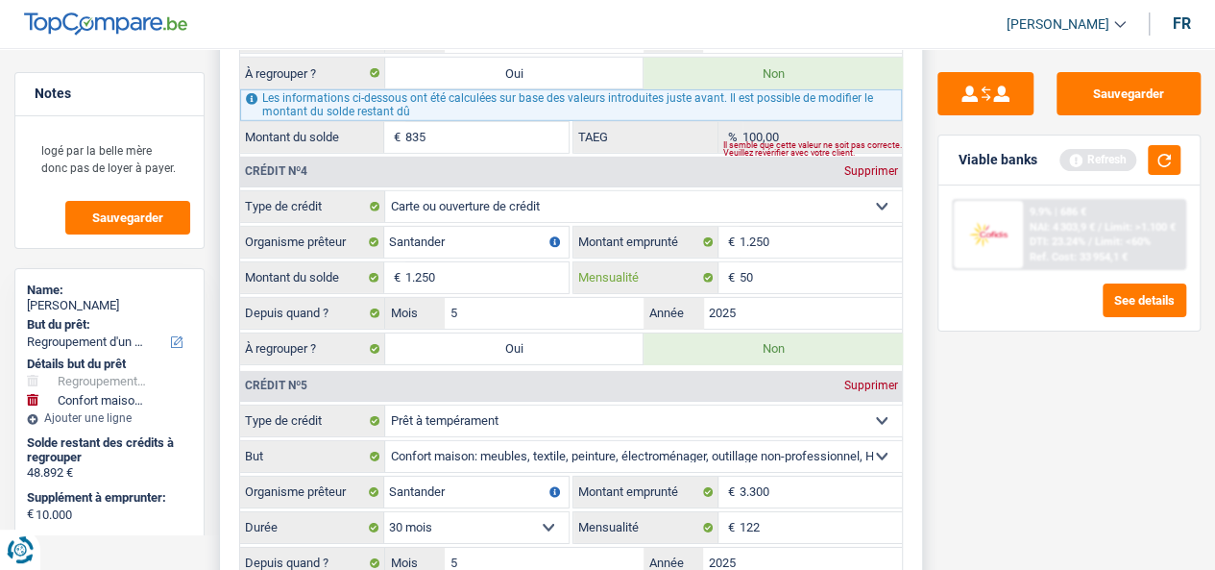
click at [815, 262] on input "50" at bounding box center [821, 277] width 163 height 31
click at [574, 298] on input "5" at bounding box center [544, 313] width 199 height 31
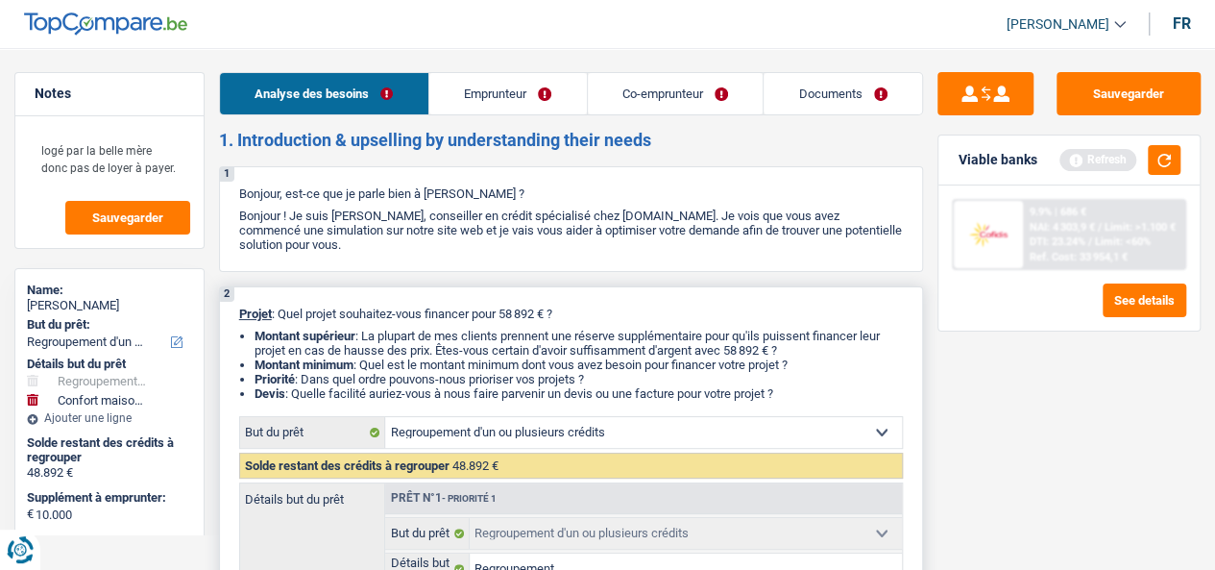
scroll to position [480, 0]
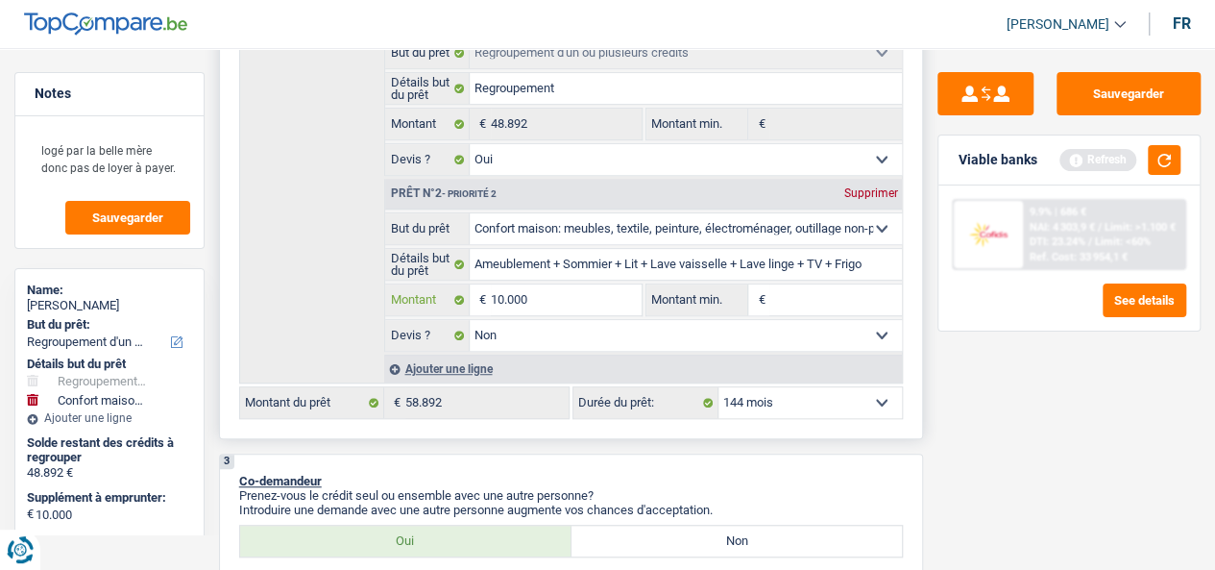
click at [594, 306] on input "10.000" at bounding box center [566, 299] width 151 height 31
click at [572, 307] on input "10.000" at bounding box center [566, 299] width 151 height 31
click at [710, 304] on label "Montant min." at bounding box center [697, 299] width 103 height 31
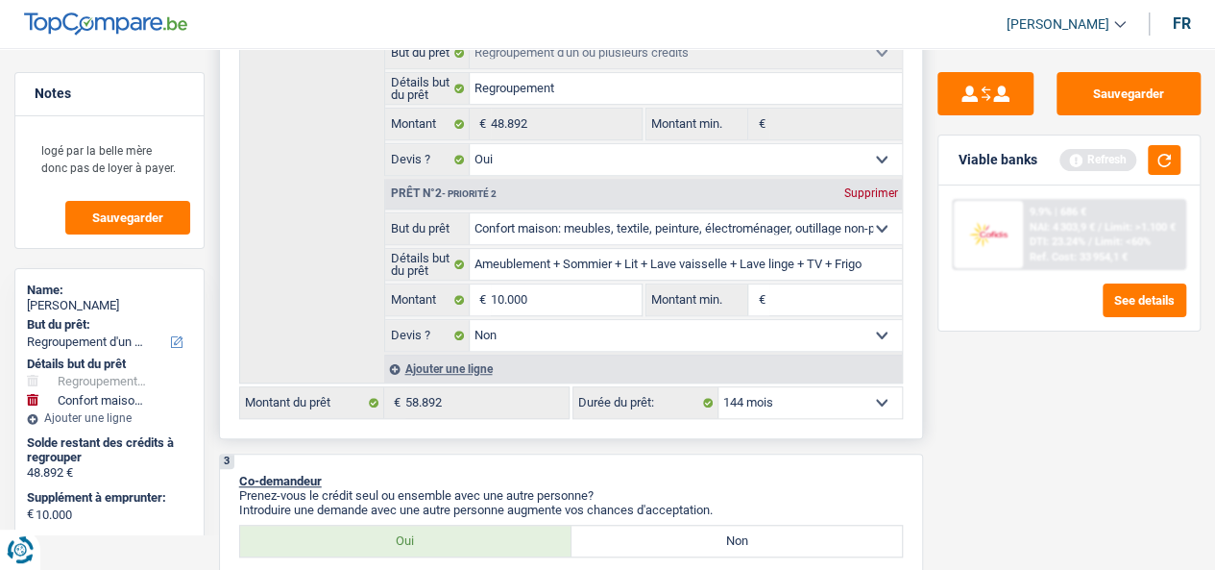
click at [769, 304] on input "Montant min." at bounding box center [835, 299] width 133 height 31
click at [710, 304] on label "Montant min." at bounding box center [697, 299] width 103 height 31
click at [769, 304] on input "Montant min." at bounding box center [835, 299] width 133 height 31
click at [710, 304] on label "Montant min." at bounding box center [697, 299] width 103 height 31
click at [769, 304] on input "Montant min." at bounding box center [835, 299] width 133 height 31
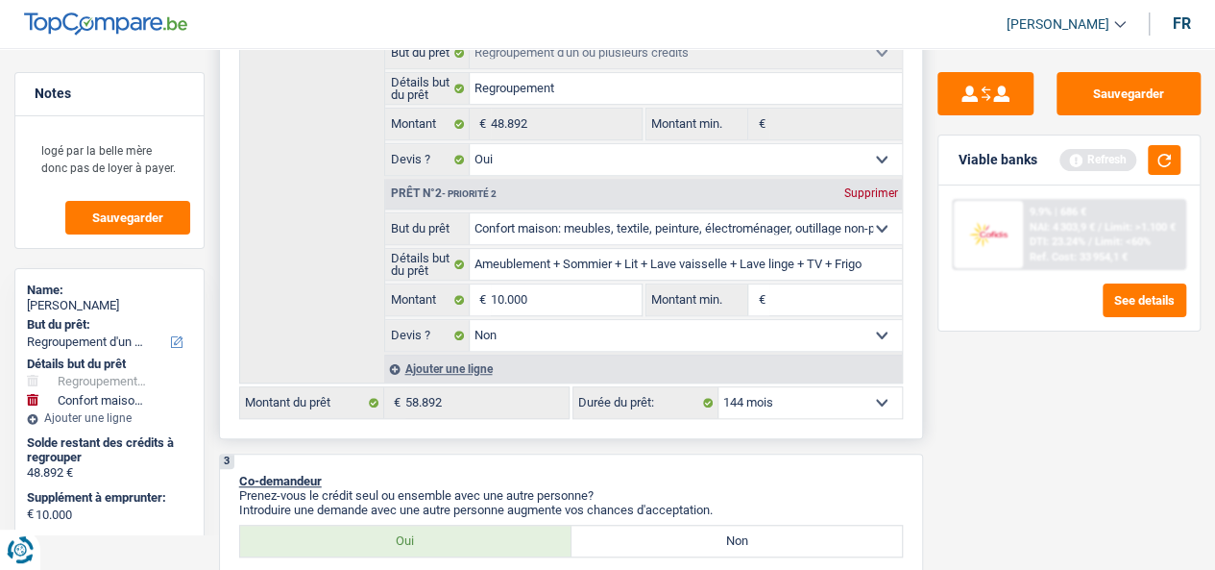
click at [824, 300] on input "Montant min." at bounding box center [835, 299] width 133 height 31
click at [621, 294] on input "10.000" at bounding box center [566, 299] width 151 height 31
click at [810, 298] on input "Montant min." at bounding box center [835, 299] width 133 height 31
click at [785, 310] on input "Montant min." at bounding box center [835, 299] width 133 height 31
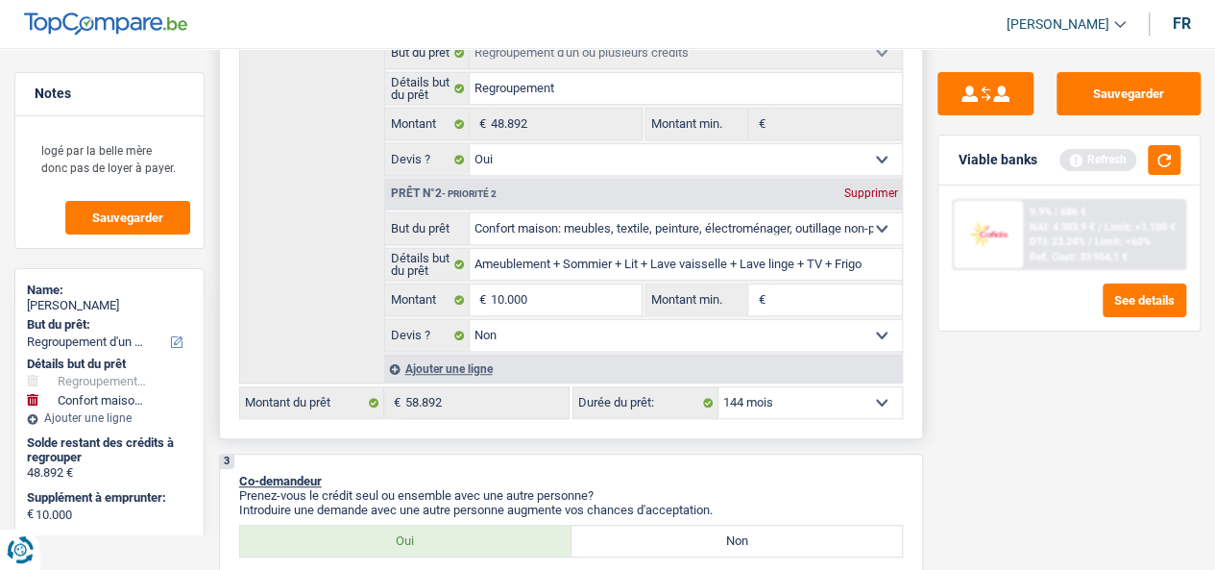
click at [785, 310] on input "Montant min." at bounding box center [835, 299] width 133 height 31
click at [609, 287] on input "10.000" at bounding box center [566, 299] width 151 height 31
click at [607, 286] on fieldset "10.000 € Montant Tous les champs sont obligatoires. Veuillez fournir une répons…" at bounding box center [513, 299] width 256 height 33
click at [797, 304] on input "Montant min." at bounding box center [835, 299] width 133 height 31
click at [586, 297] on input "10.000" at bounding box center [566, 299] width 151 height 31
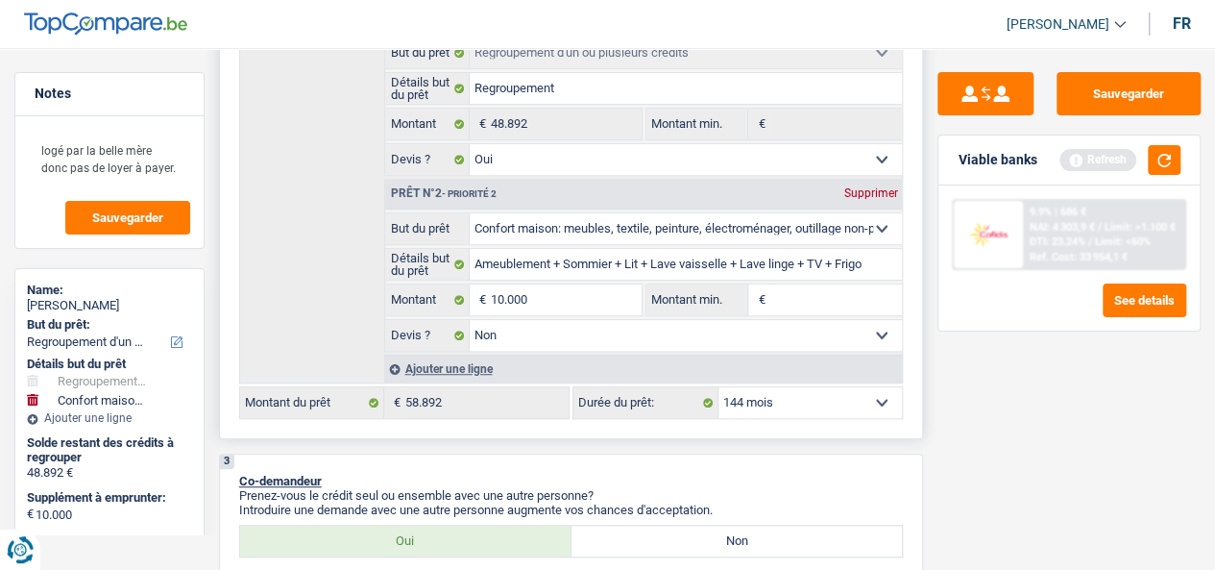
click at [789, 311] on input "Montant min." at bounding box center [835, 299] width 133 height 31
click at [604, 298] on input "10.000" at bounding box center [566, 299] width 151 height 31
paste input "10.000"
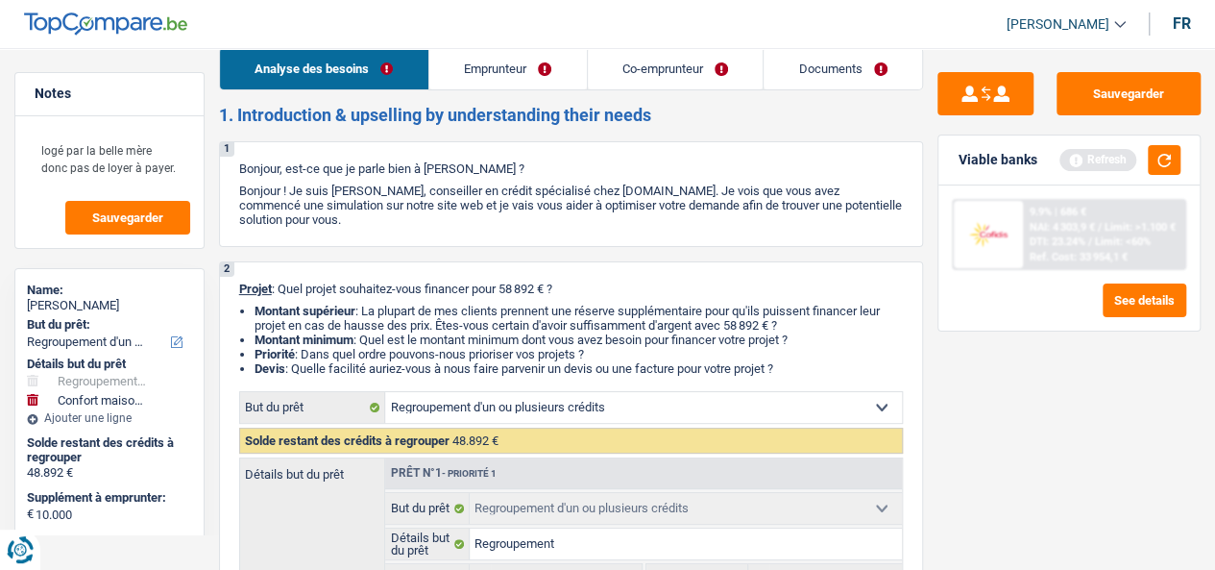
scroll to position [0, 0]
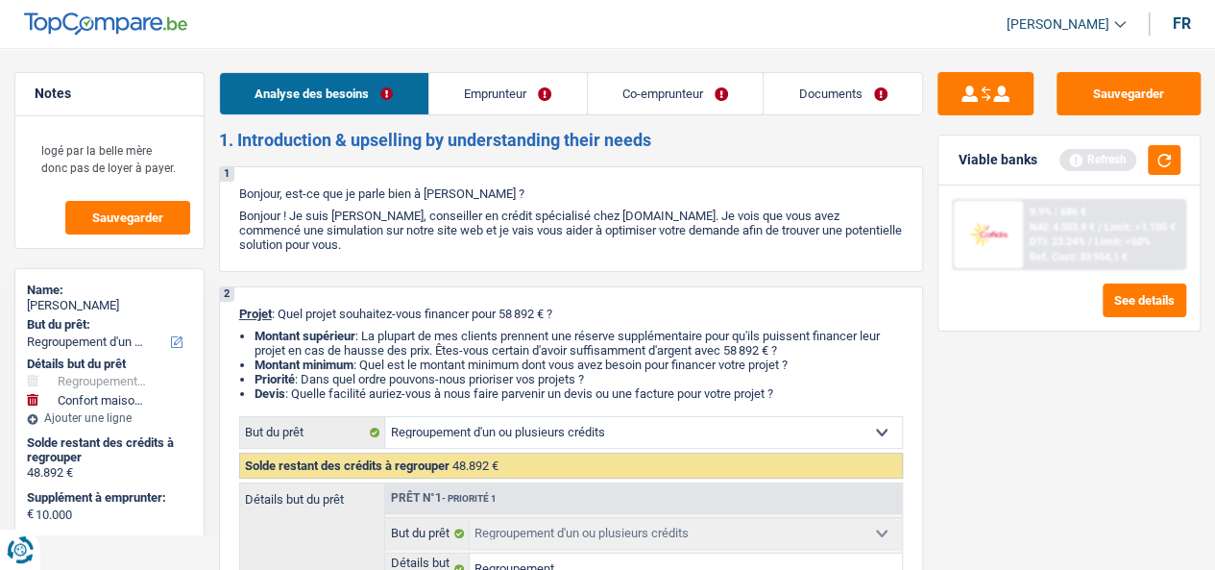
click at [519, 82] on link "Emprunteur" at bounding box center [508, 93] width 158 height 41
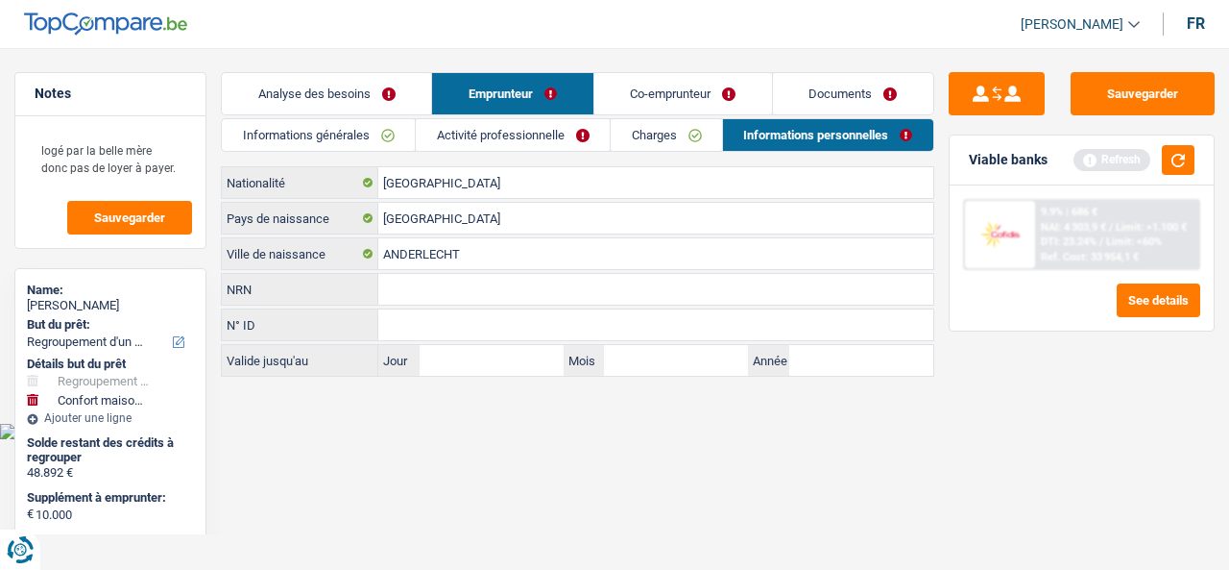
click at [367, 127] on link "Informations générales" at bounding box center [318, 135] width 193 height 32
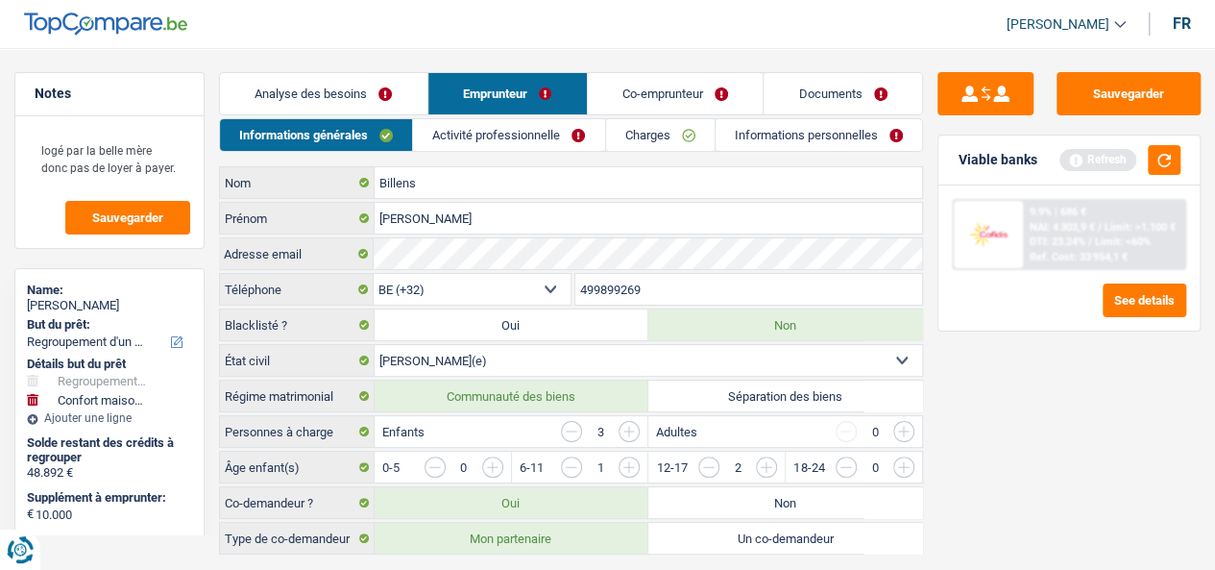
click at [646, 286] on input "499899269" at bounding box center [749, 289] width 348 height 31
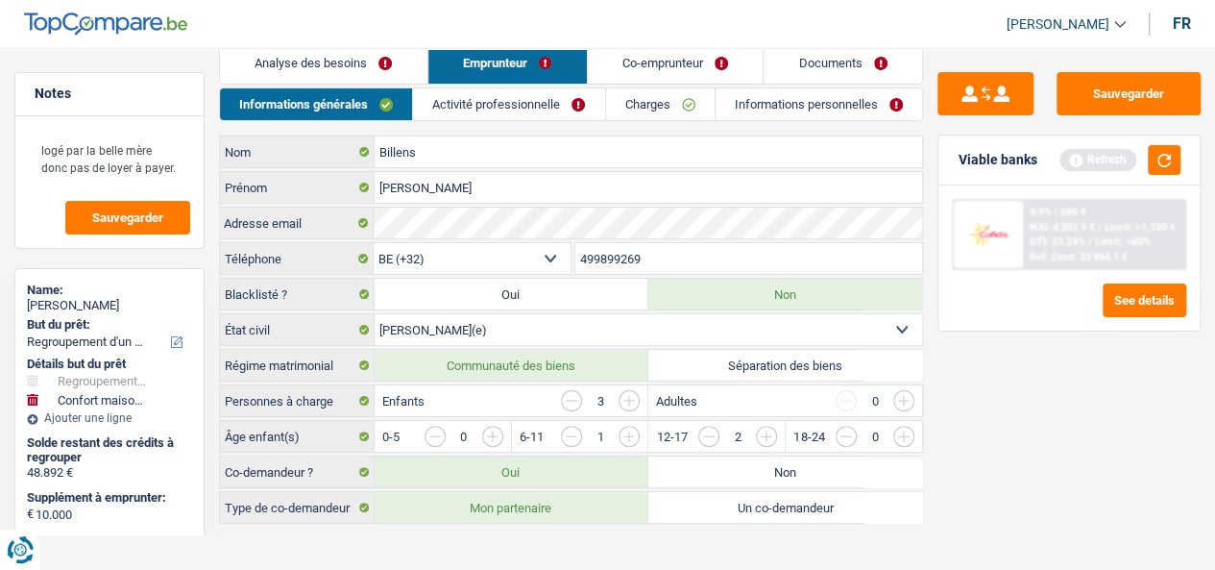
scroll to position [38, 0]
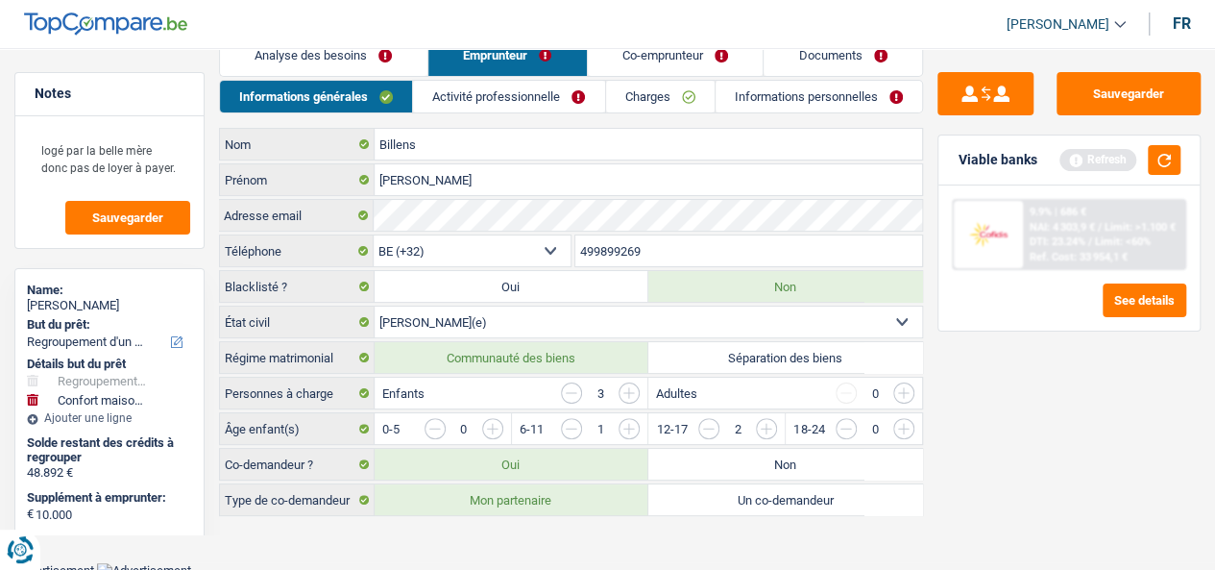
click at [555, 103] on link "Activité professionnelle" at bounding box center [508, 97] width 191 height 32
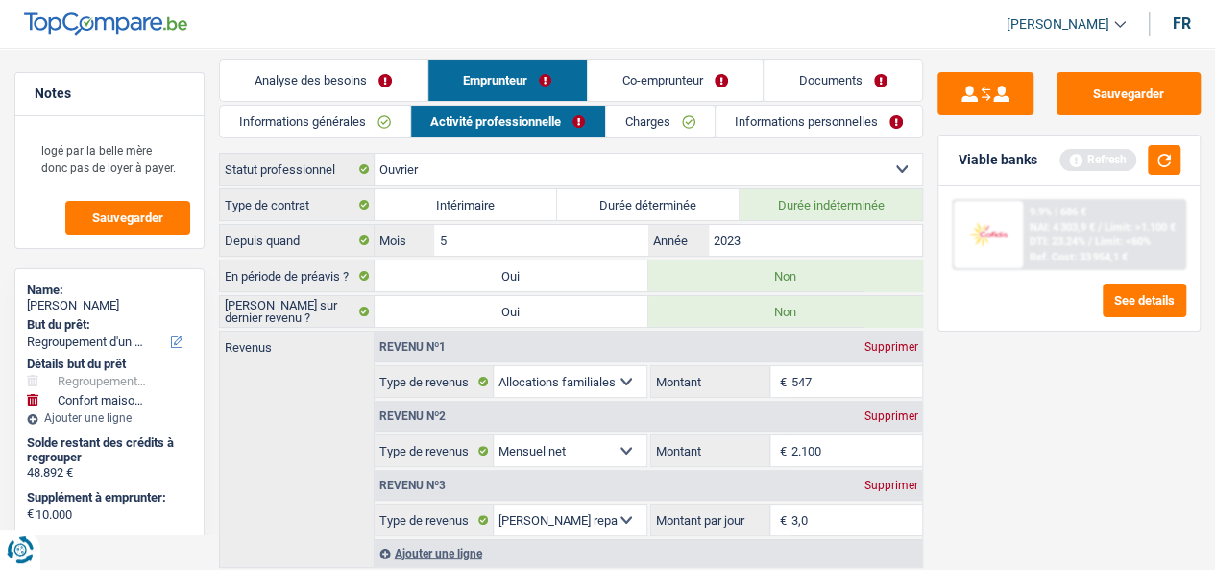
scroll to position [0, 0]
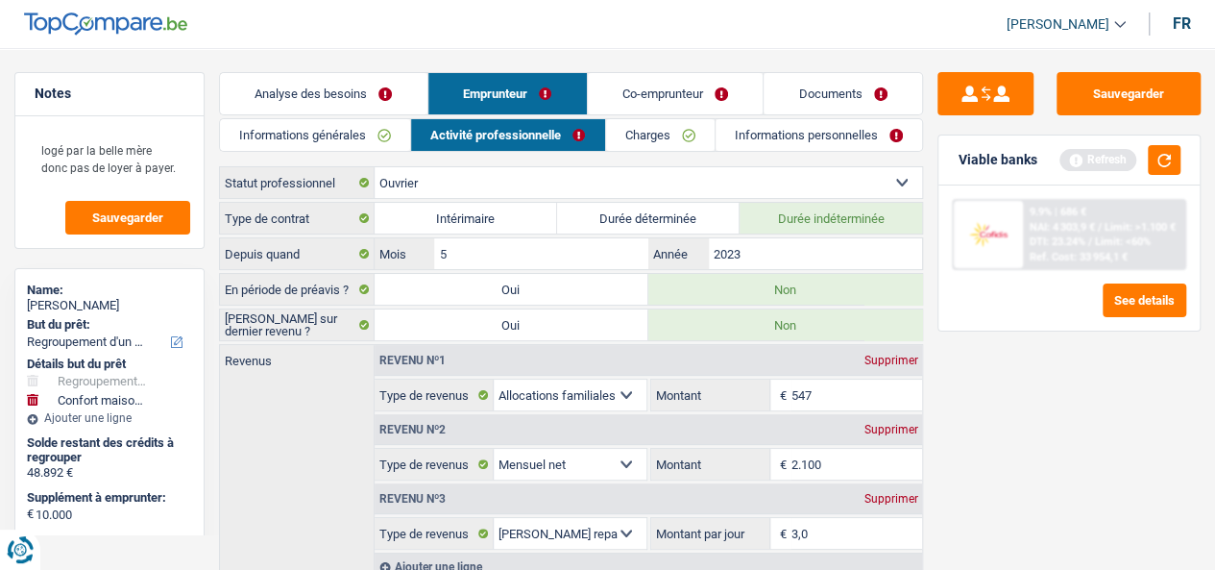
drag, startPoint x: 654, startPoint y: 125, endPoint x: 648, endPoint y: 139, distance: 15.5
click at [654, 126] on link "Charges" at bounding box center [660, 135] width 109 height 32
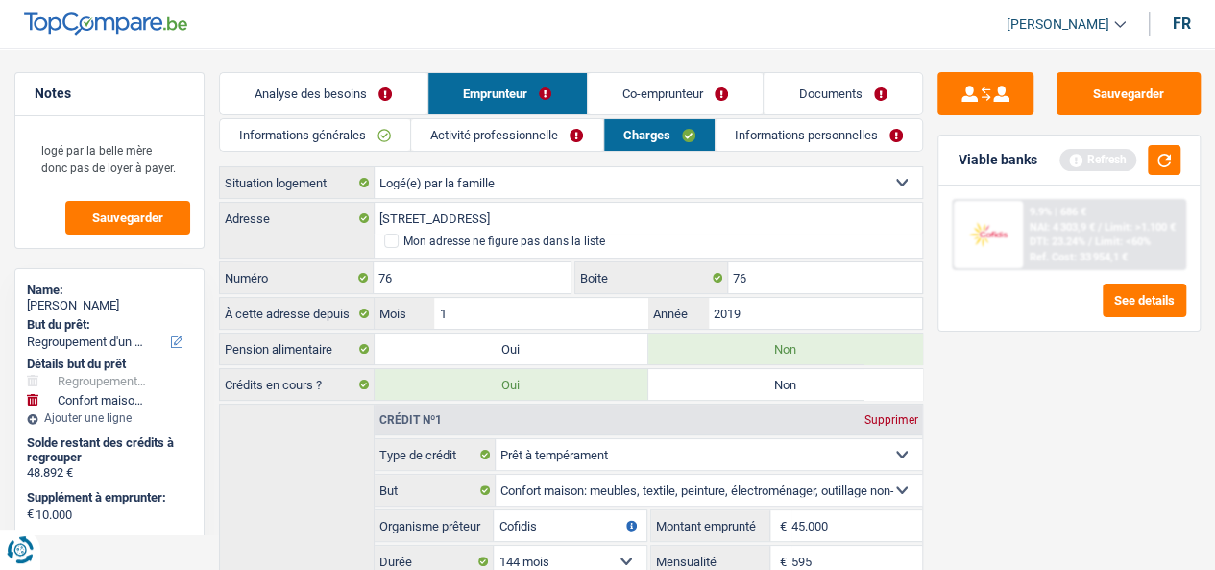
click at [794, 130] on link "Informations personnelles" at bounding box center [819, 135] width 206 height 32
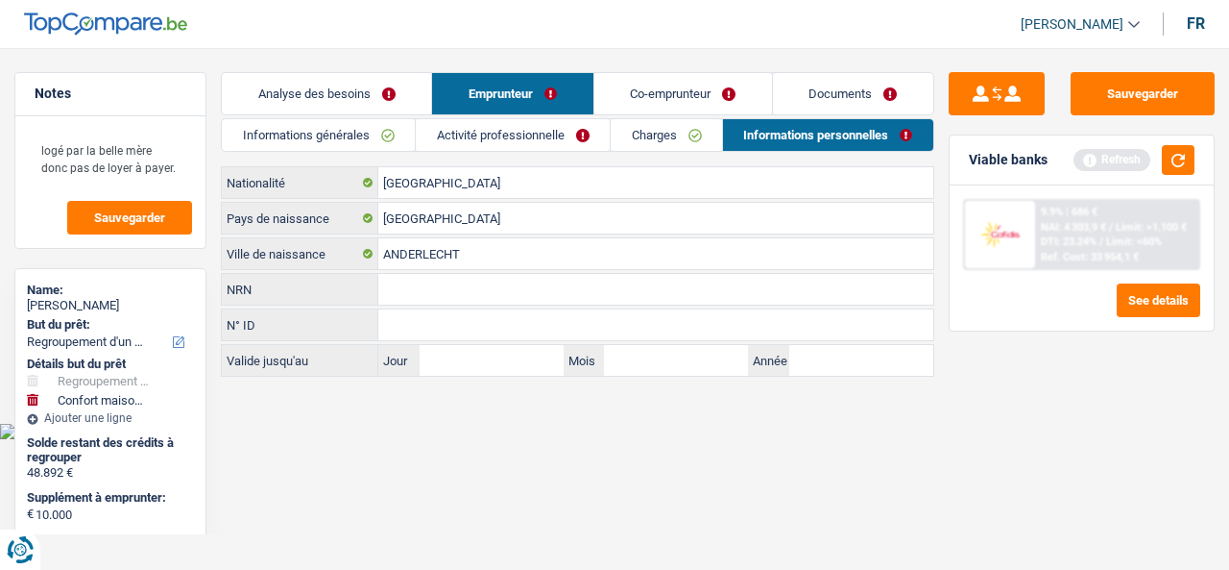
click at [653, 135] on link "Charges" at bounding box center [666, 135] width 111 height 32
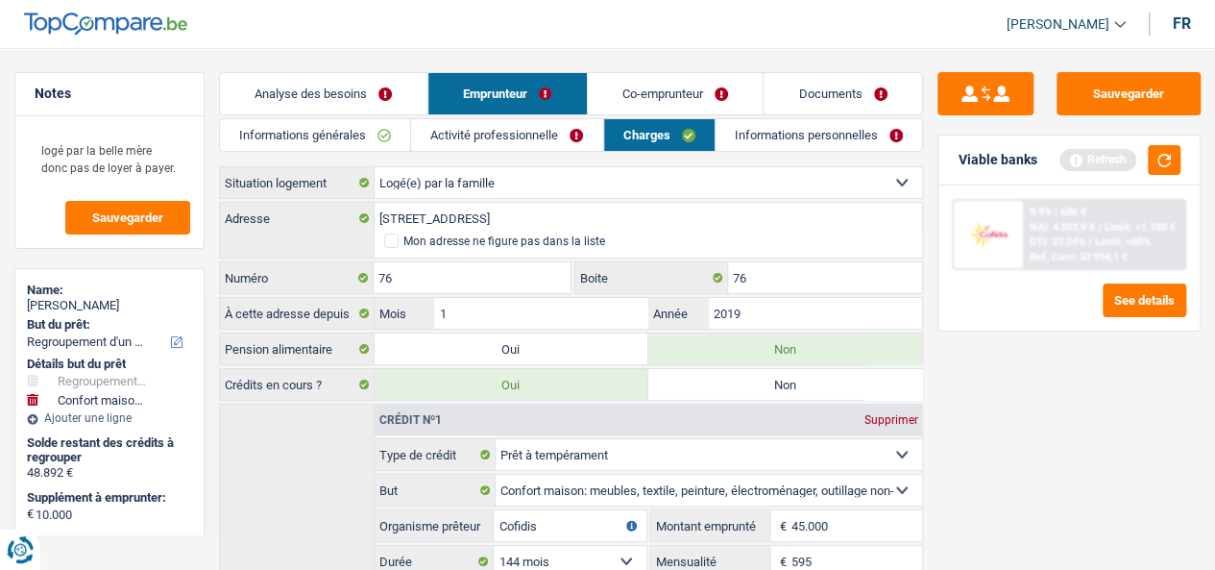
click at [776, 135] on link "Informations personnelles" at bounding box center [819, 135] width 206 height 32
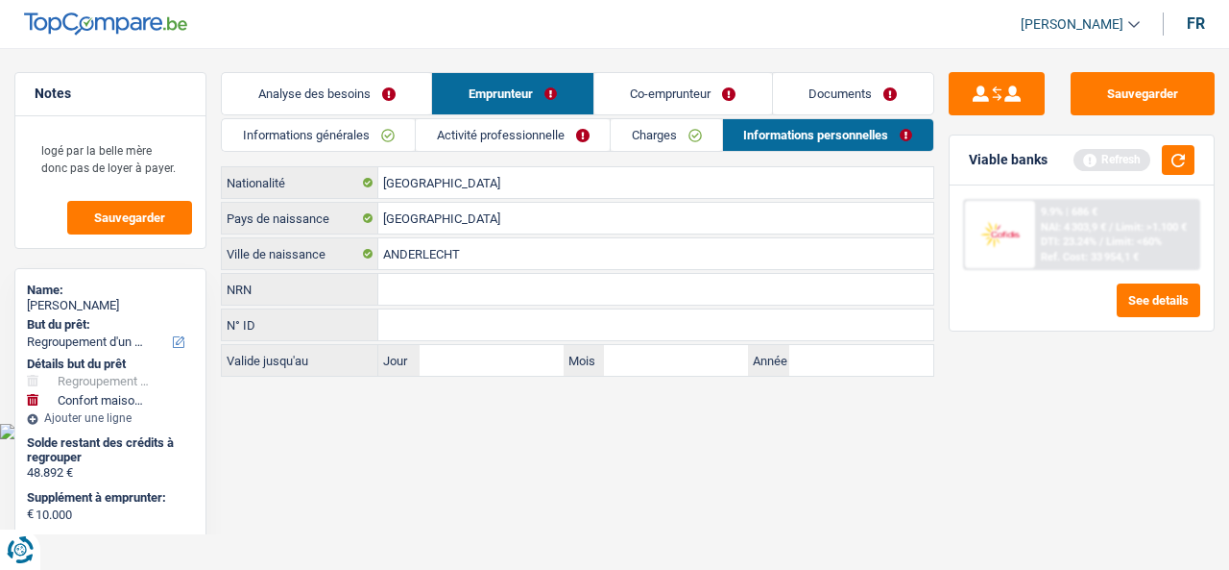
click at [342, 132] on link "Informations générales" at bounding box center [318, 135] width 193 height 32
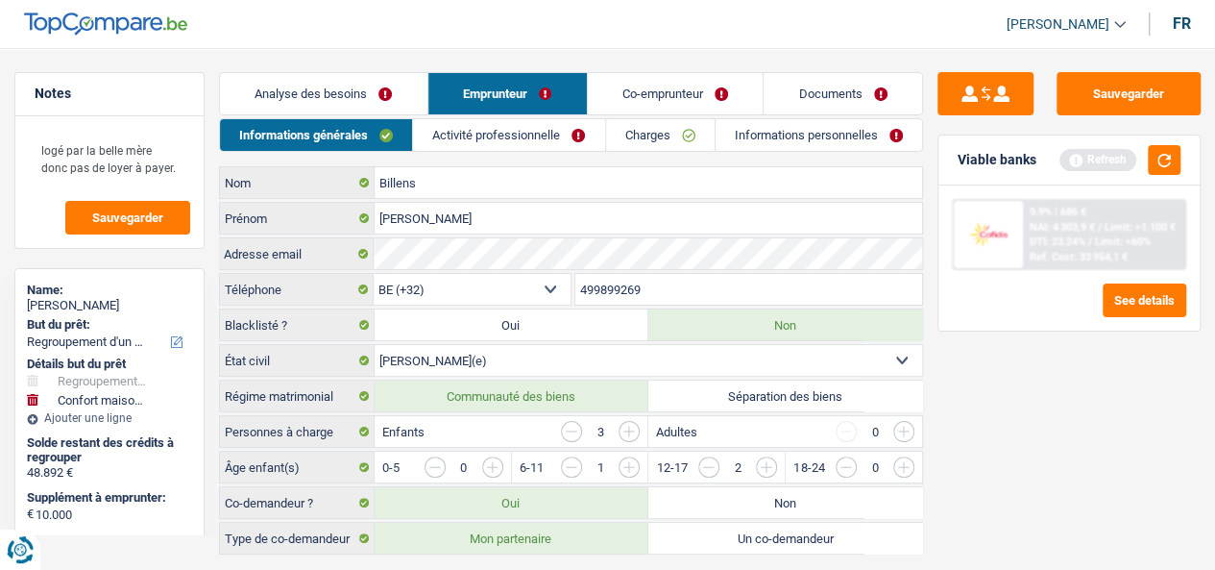
click at [675, 85] on link "Co-emprunteur" at bounding box center [676, 93] width 176 height 41
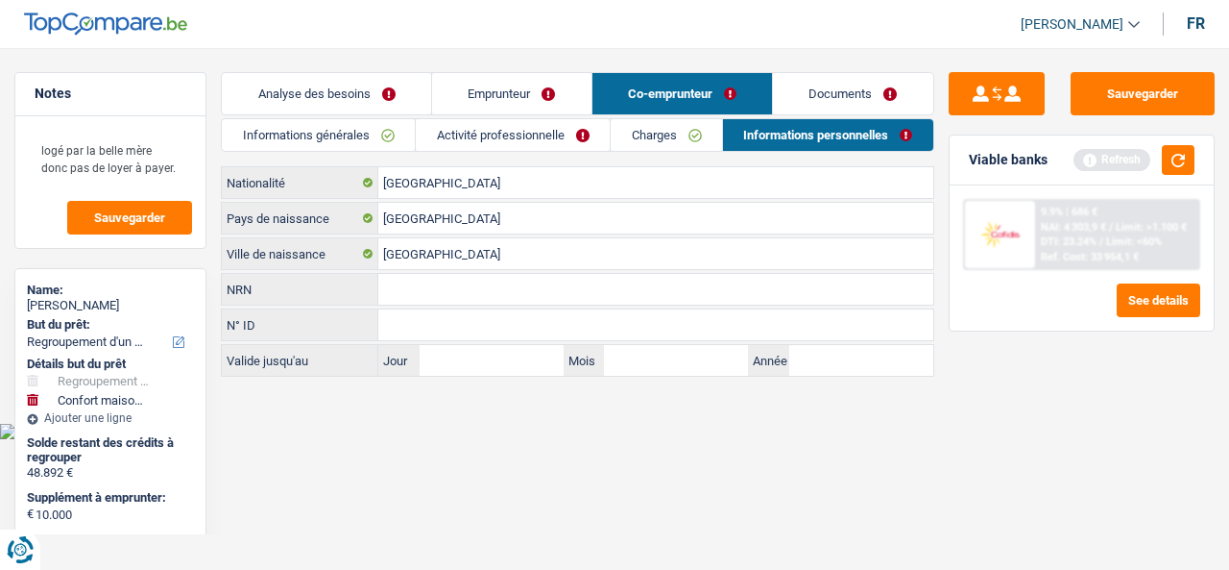
click at [376, 132] on link "Informations générales" at bounding box center [318, 135] width 193 height 32
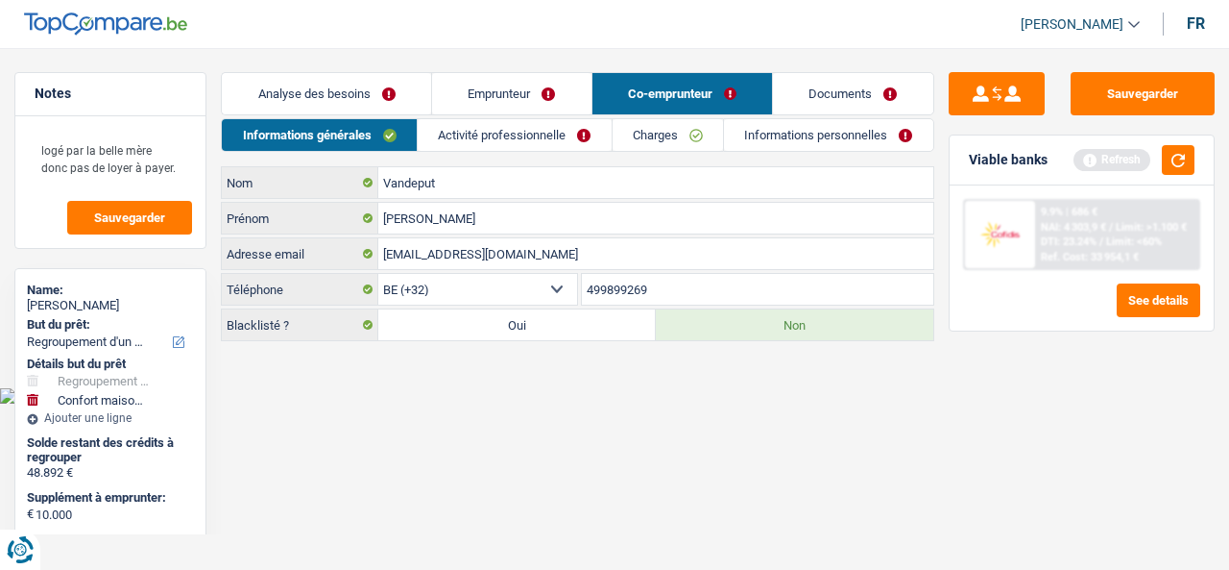
click at [546, 95] on link "Emprunteur" at bounding box center [511, 93] width 159 height 41
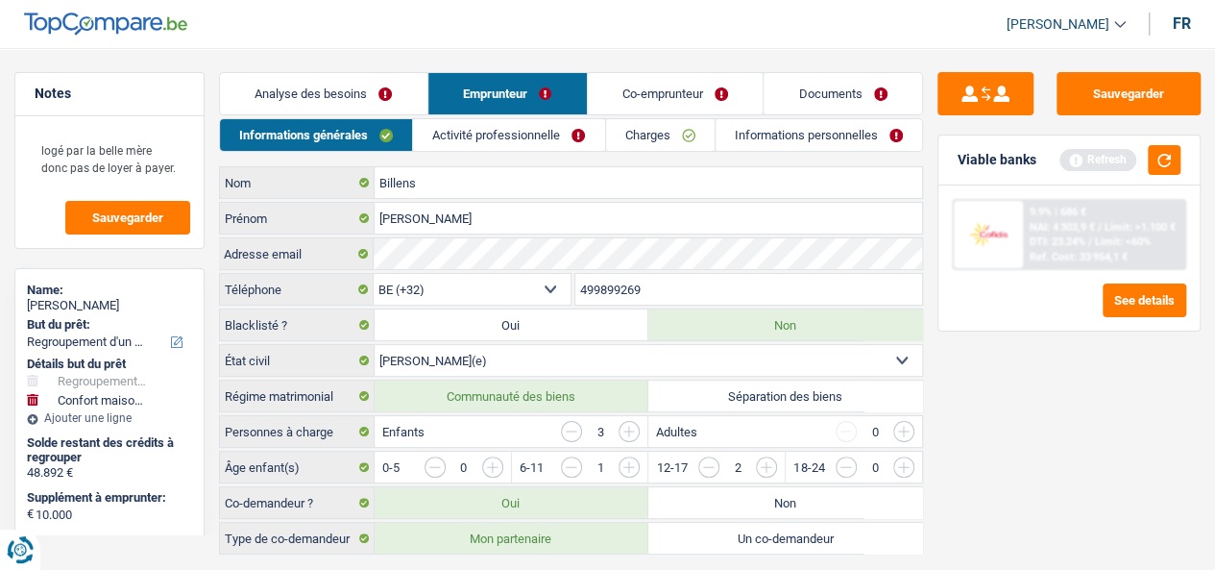
click at [763, 132] on link "Informations personnelles" at bounding box center [819, 135] width 206 height 32
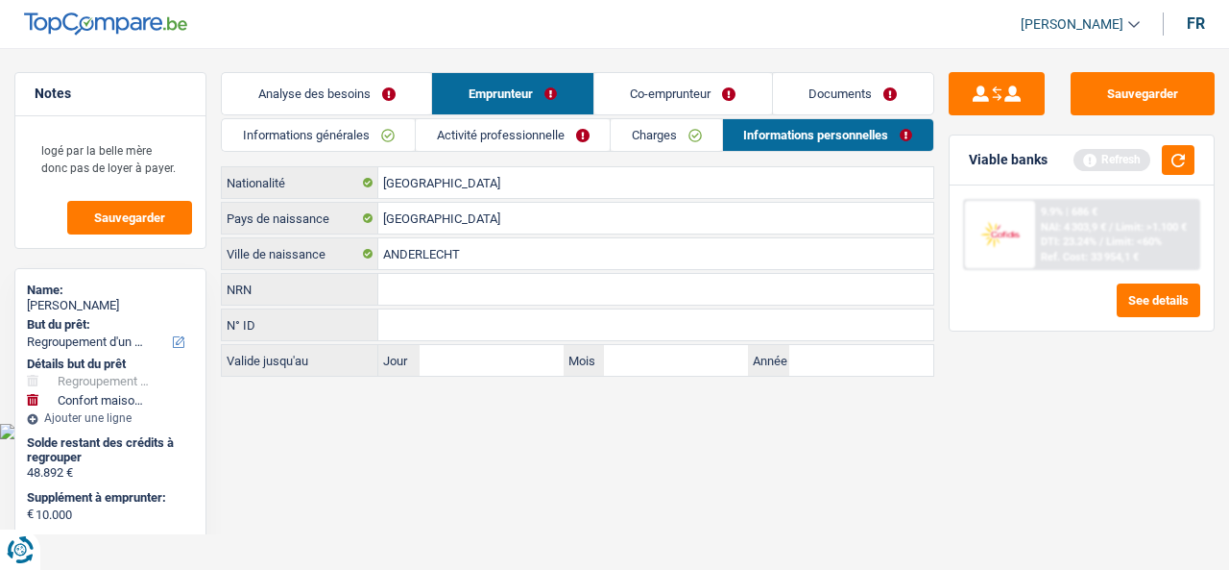
click at [705, 97] on link "Co-emprunteur" at bounding box center [684, 93] width 178 height 41
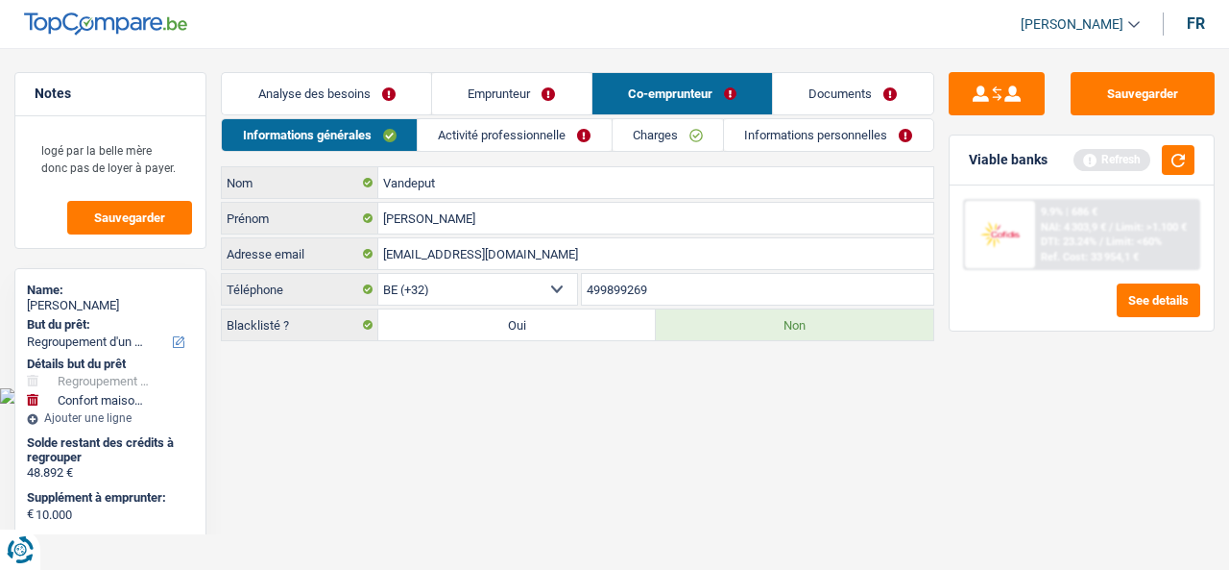
click at [820, 138] on link "Informations personnelles" at bounding box center [828, 135] width 209 height 32
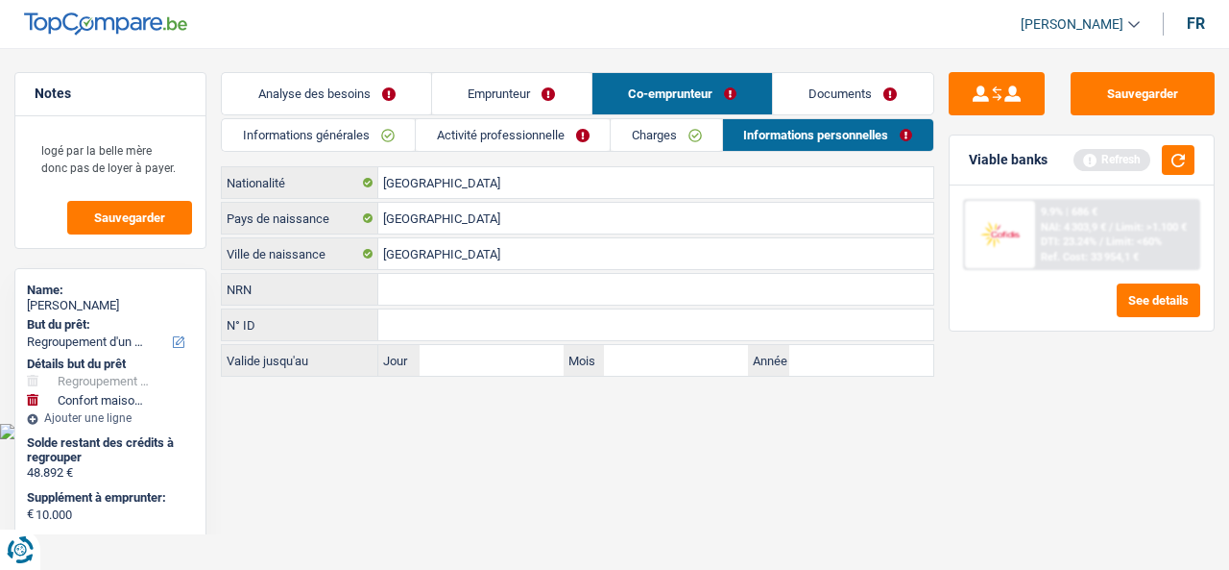
click at [340, 137] on link "Informations générales" at bounding box center [318, 135] width 193 height 32
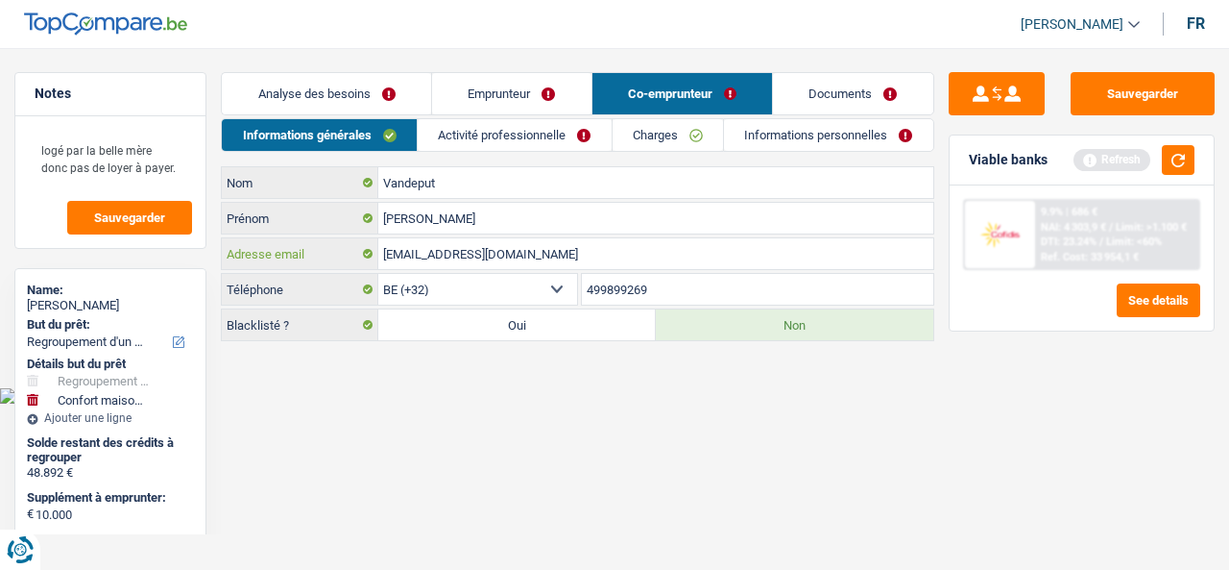
click at [420, 244] on input "[EMAIL_ADDRESS][DOMAIN_NAME]" at bounding box center [655, 253] width 555 height 31
click at [662, 275] on input "499899269" at bounding box center [758, 289] width 352 height 31
click at [661, 275] on input "499899269" at bounding box center [758, 289] width 352 height 31
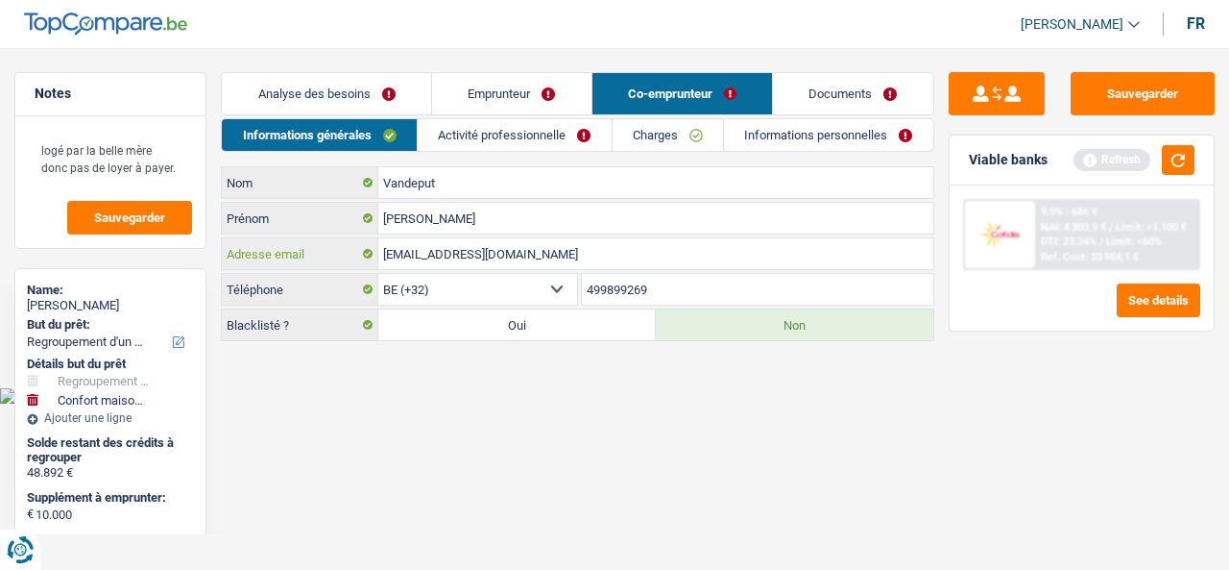
click at [615, 250] on input "[EMAIL_ADDRESS][DOMAIN_NAME]" at bounding box center [655, 253] width 555 height 31
click at [496, 109] on link "Emprunteur" at bounding box center [511, 93] width 159 height 41
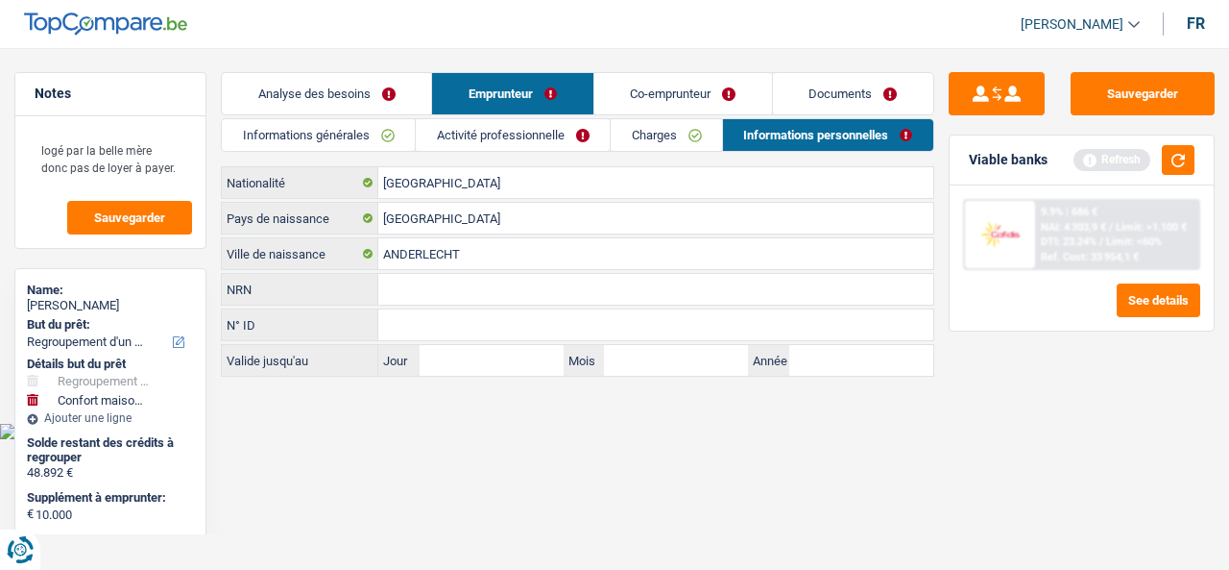
click at [400, 127] on link "Informations générales" at bounding box center [318, 135] width 193 height 32
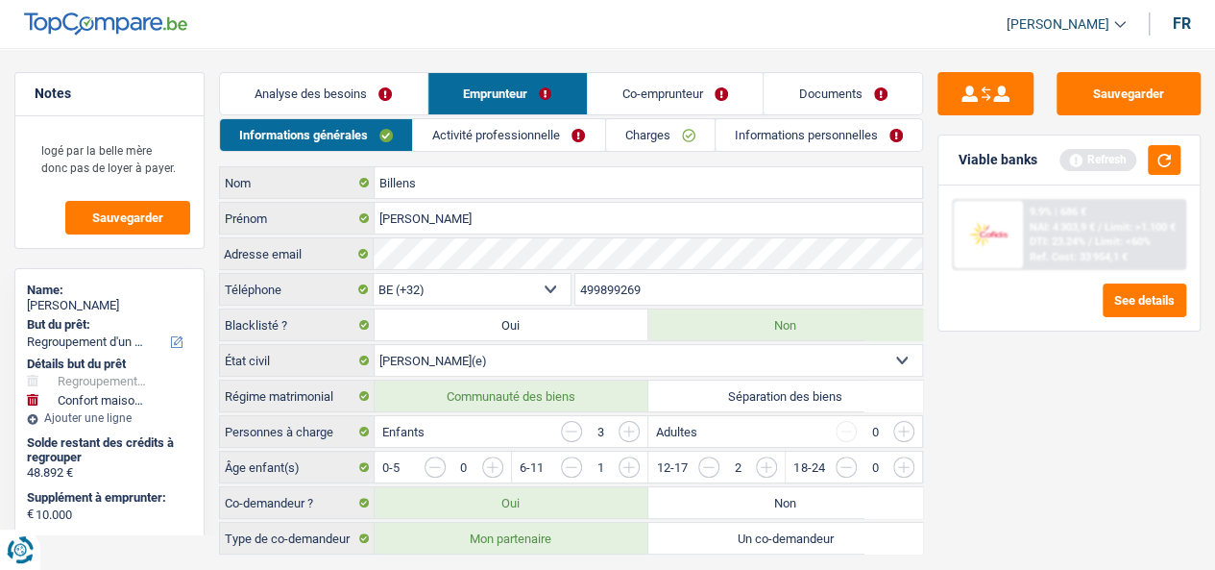
click at [713, 92] on link "Co-emprunteur" at bounding box center [676, 93] width 176 height 41
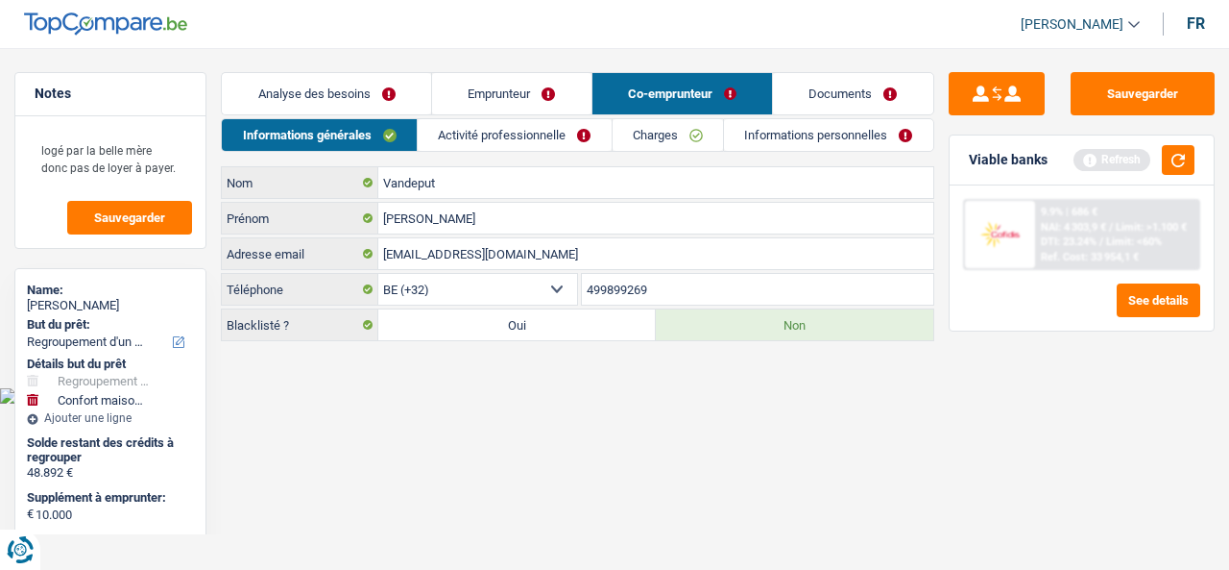
click at [558, 136] on link "Activité professionnelle" at bounding box center [515, 135] width 194 height 32
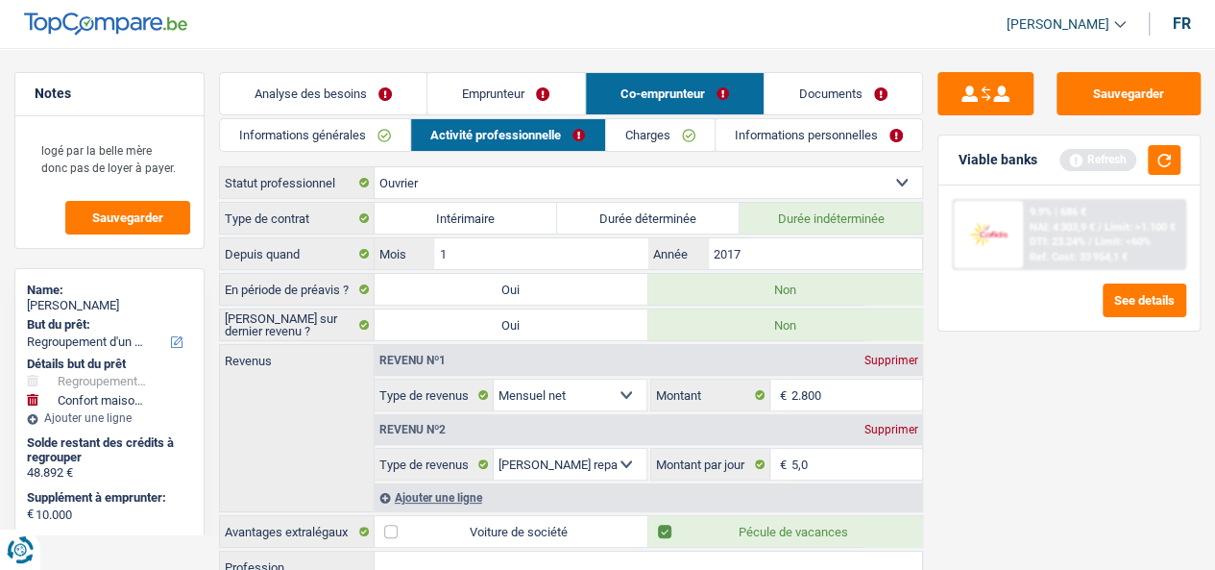
click at [670, 122] on link "Charges" at bounding box center [660, 135] width 109 height 32
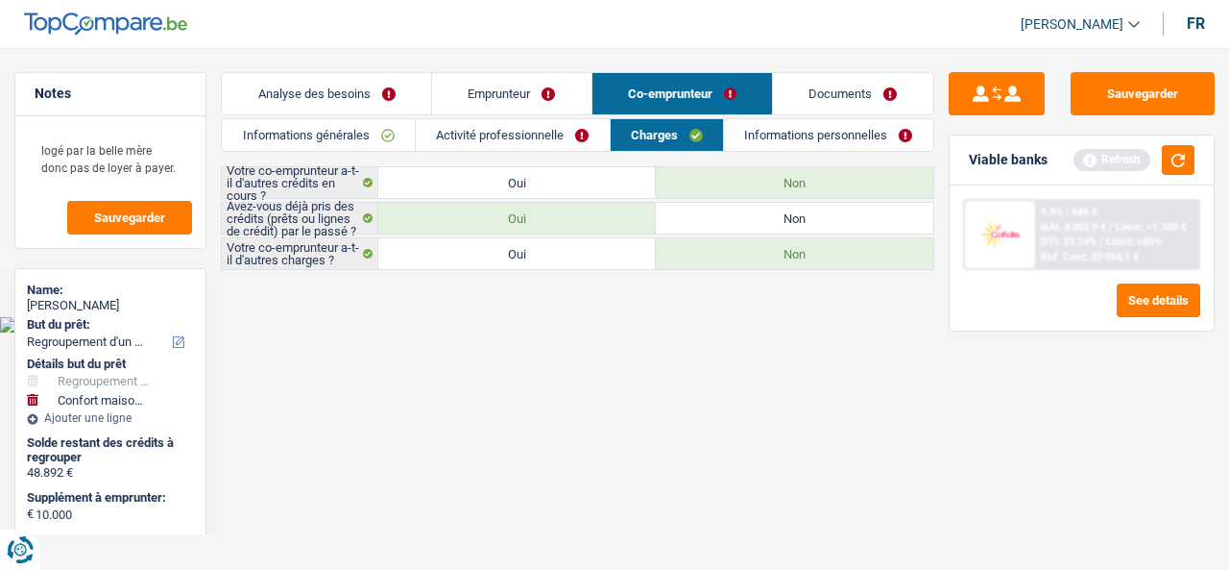
click at [790, 130] on link "Informations personnelles" at bounding box center [828, 135] width 209 height 32
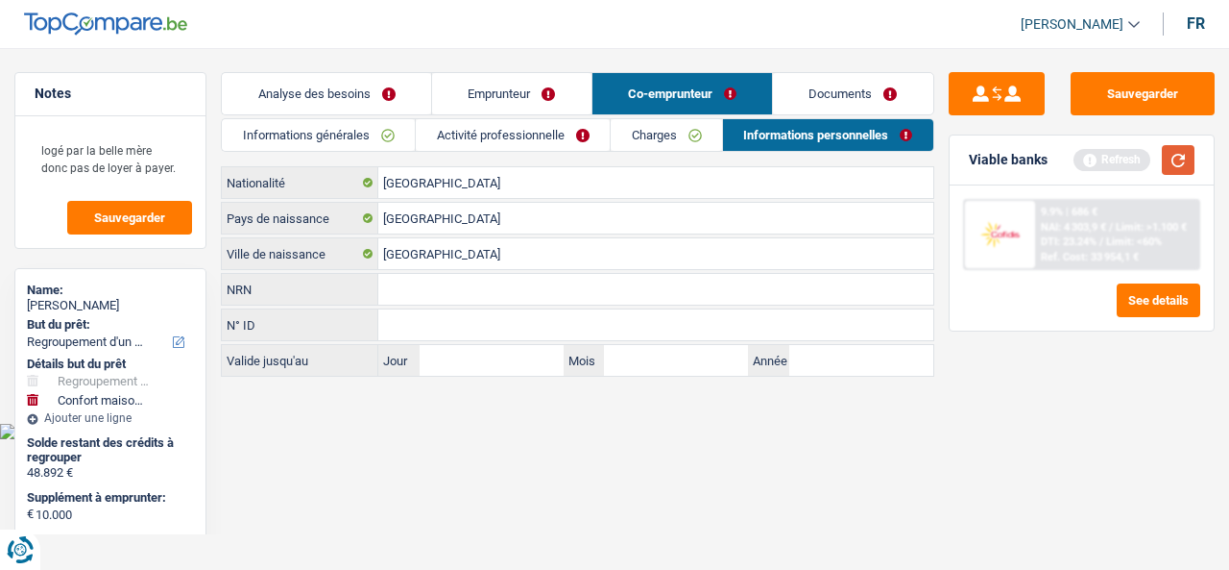
drag, startPoint x: 1188, startPoint y: 151, endPoint x: 1176, endPoint y: 147, distance: 13.1
click at [1188, 151] on button "button" at bounding box center [1178, 160] width 33 height 30
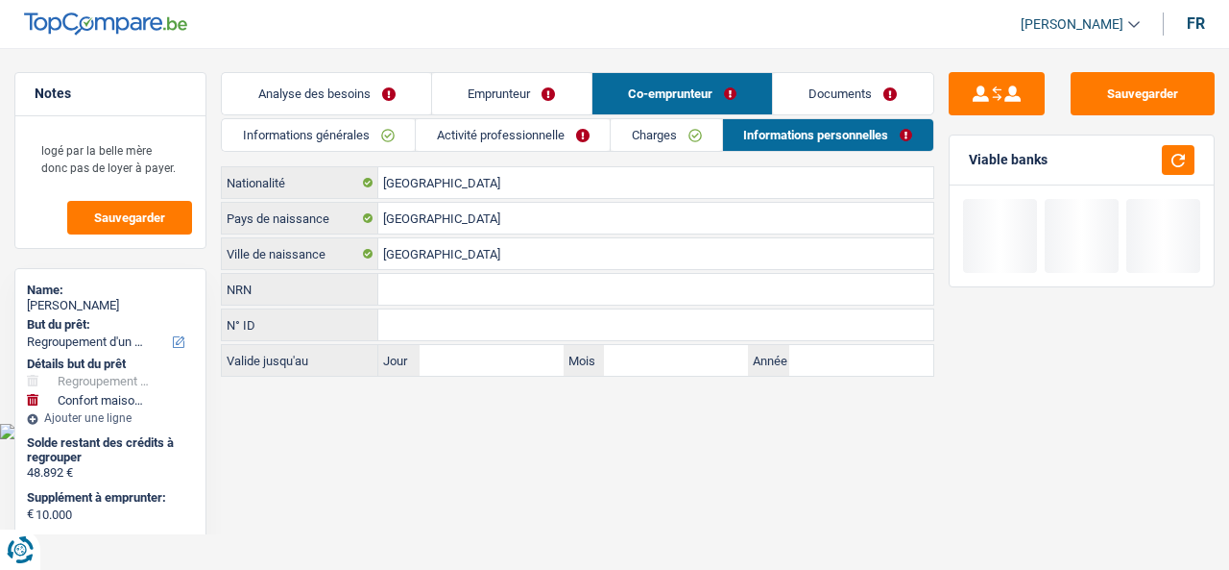
click at [366, 100] on link "Analyse des besoins" at bounding box center [326, 93] width 209 height 41
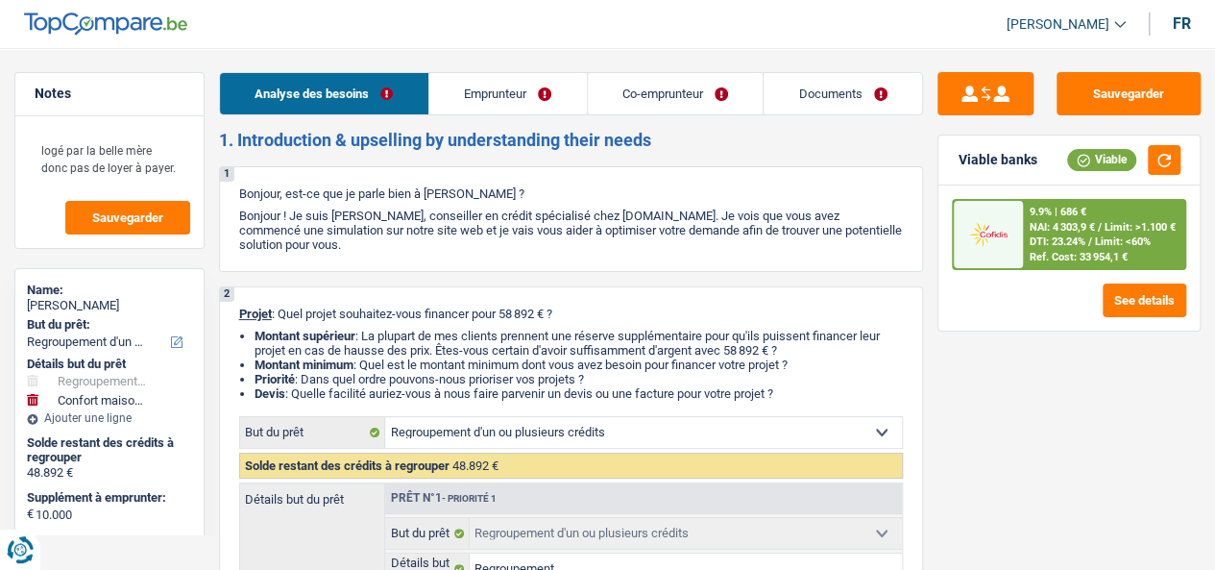
click at [559, 95] on link "Emprunteur" at bounding box center [508, 93] width 158 height 41
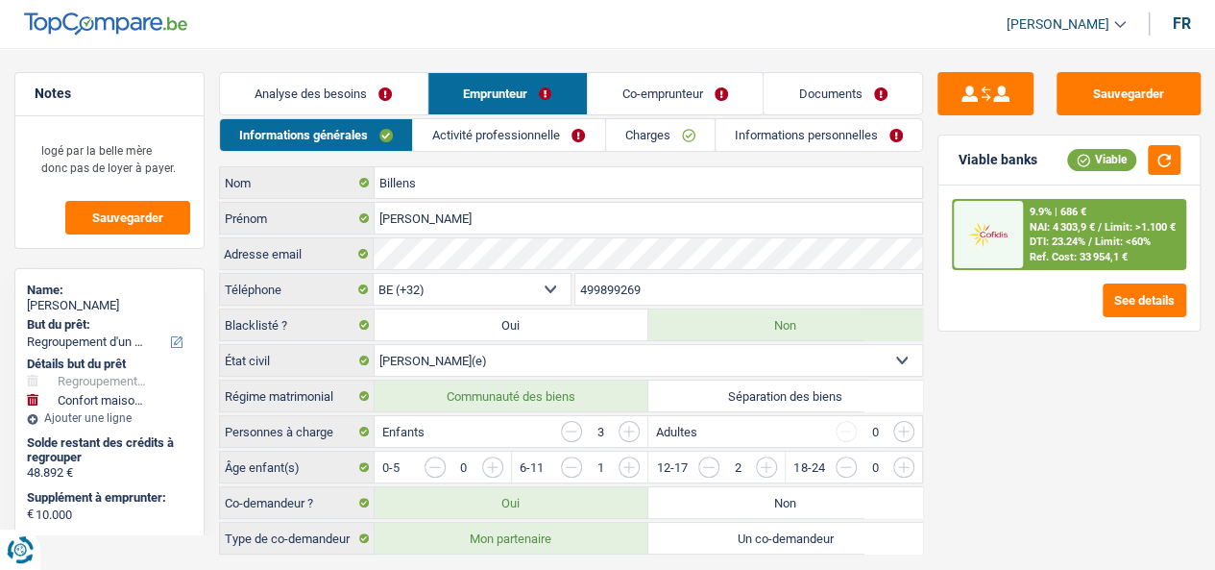
click at [650, 145] on link "Charges" at bounding box center [660, 135] width 109 height 32
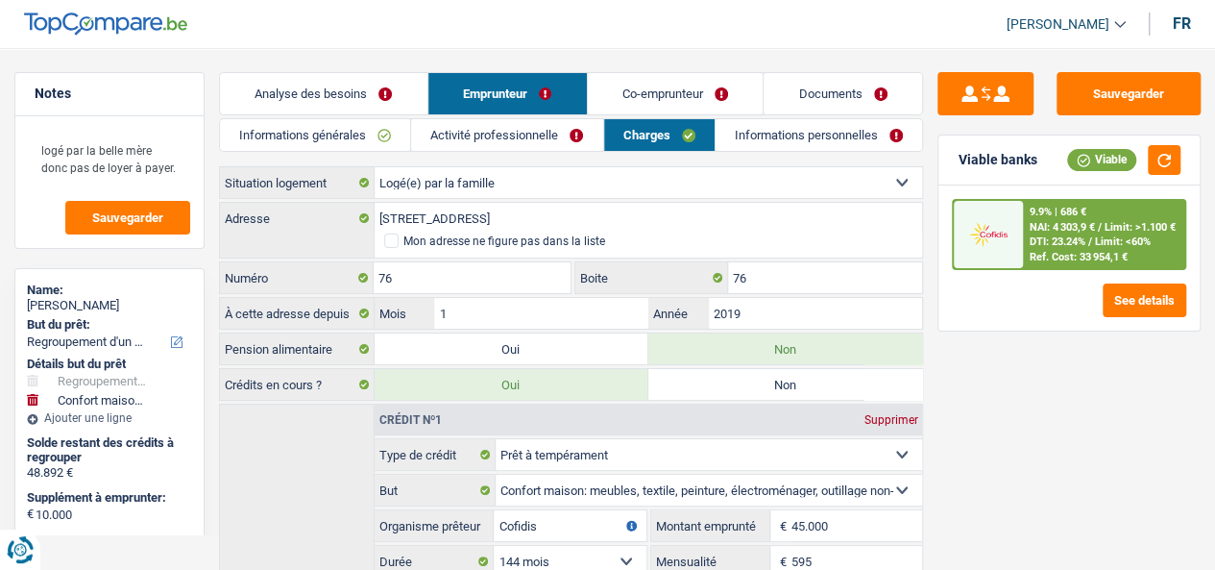
click at [785, 132] on link "Informations personnelles" at bounding box center [819, 135] width 206 height 32
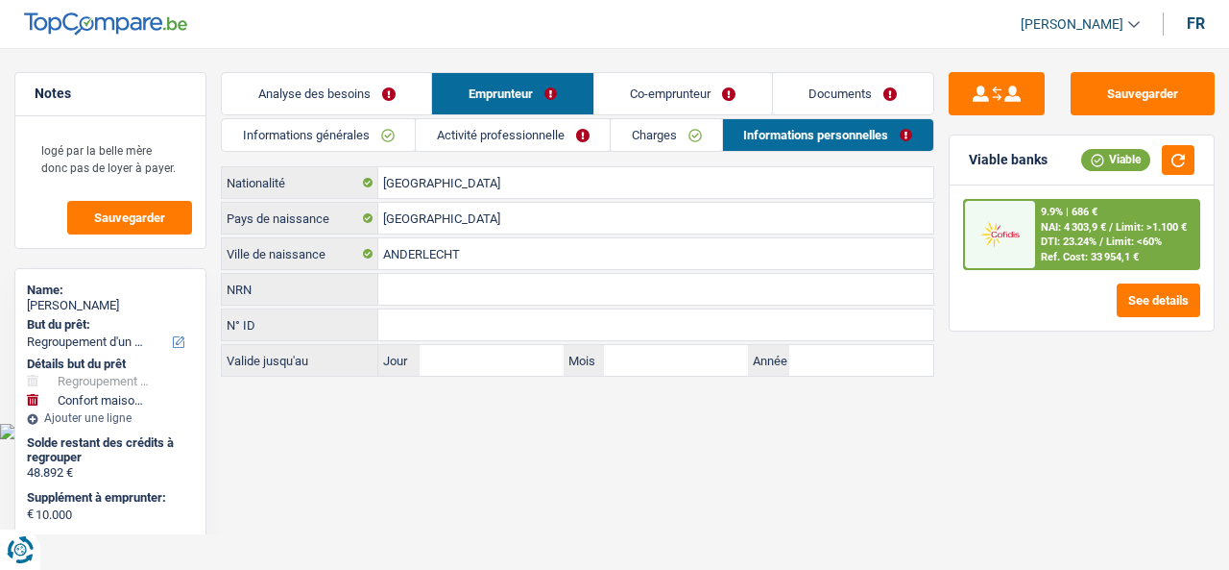
click at [699, 80] on link "Co-emprunteur" at bounding box center [684, 93] width 178 height 41
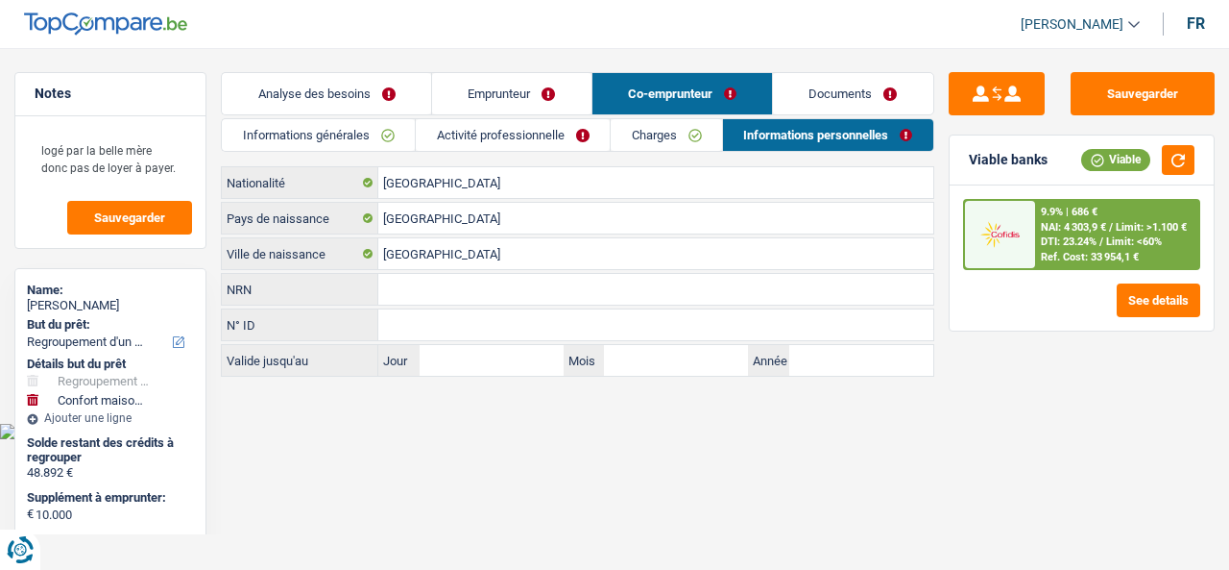
click at [369, 91] on link "Analyse des besoins" at bounding box center [326, 93] width 209 height 41
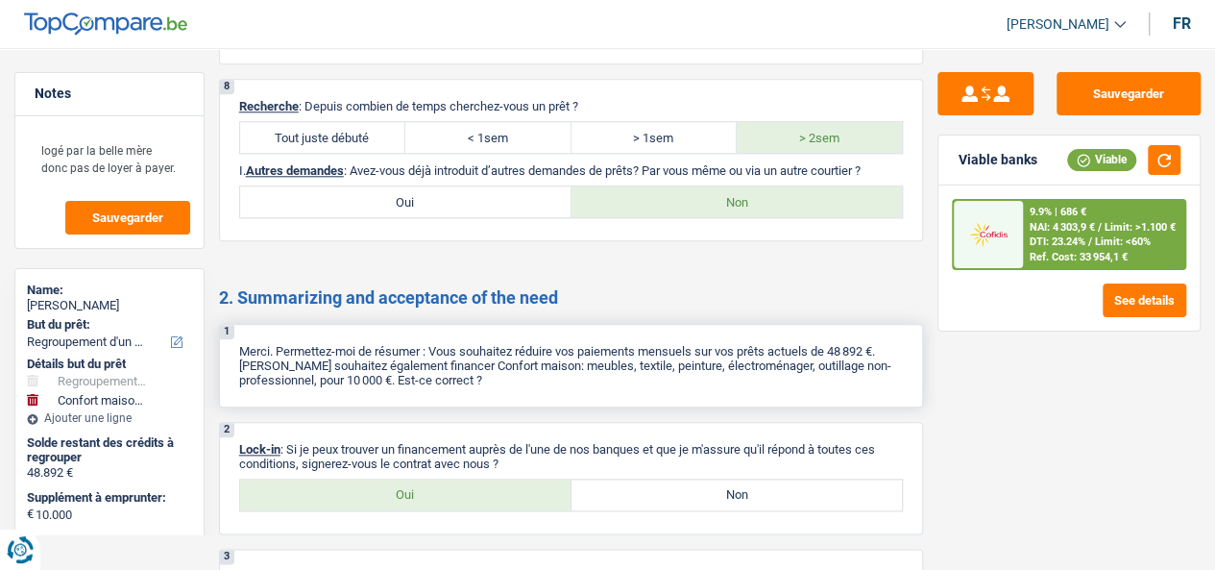
scroll to position [4678, 0]
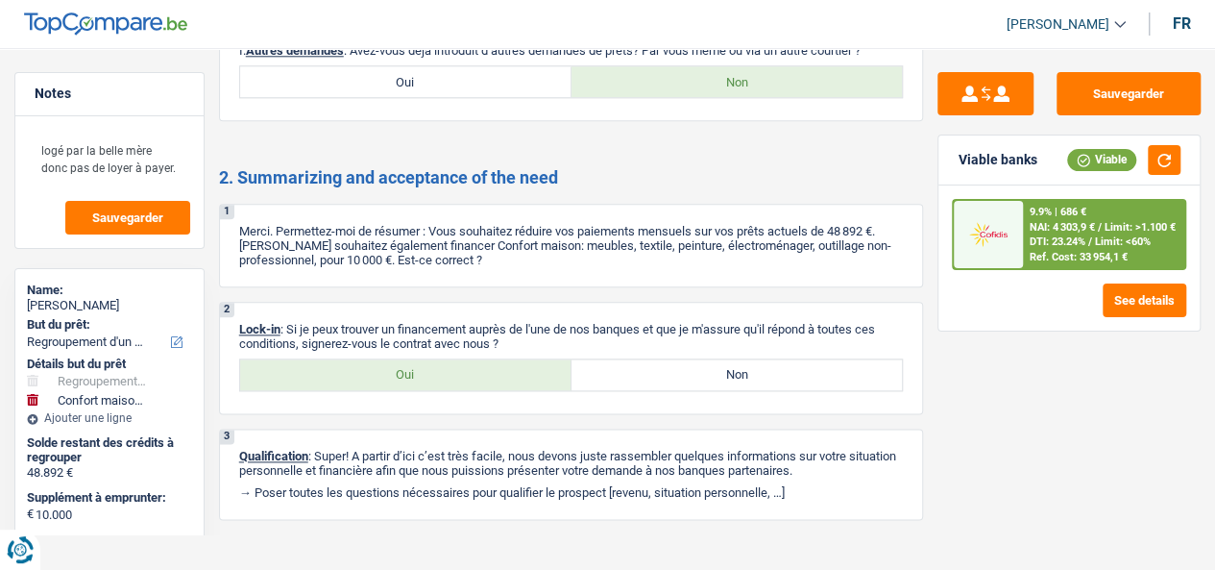
click at [1122, 219] on div "9.9% | 686 € NAI: 4 303,9 € / Limit: >1.100 € DTI: 23.24% / Limit: <60% Ref. Co…" at bounding box center [1103, 234] width 161 height 67
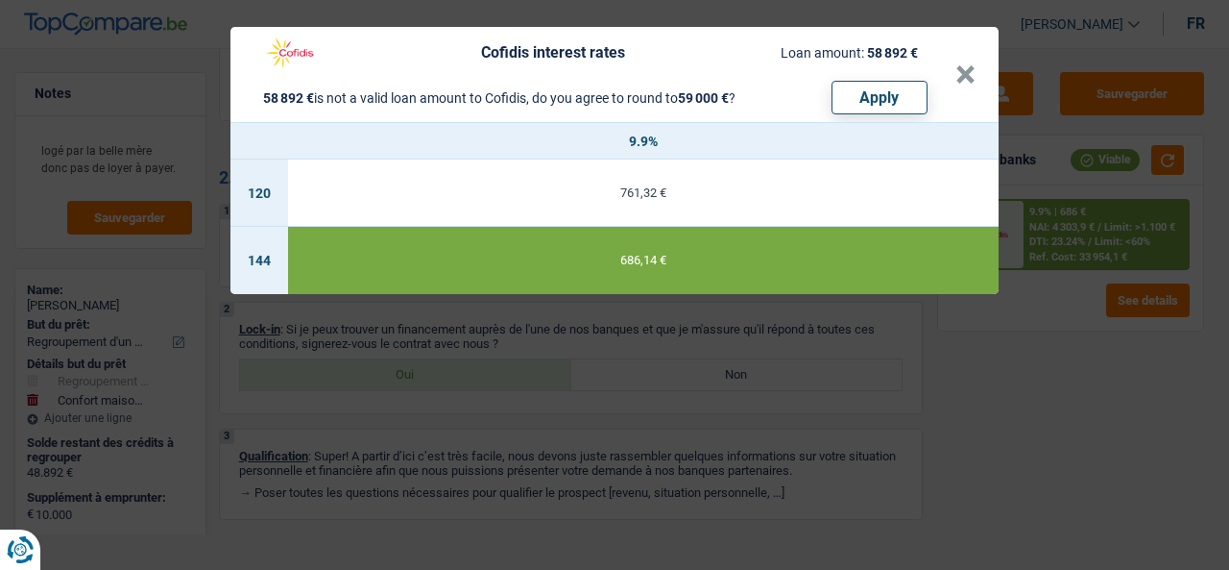
click at [711, 368] on div "Cofidis interest rates Loan amount: 58 892 € 58 892 € is not a valid loan amoun…" at bounding box center [614, 285] width 1229 height 570
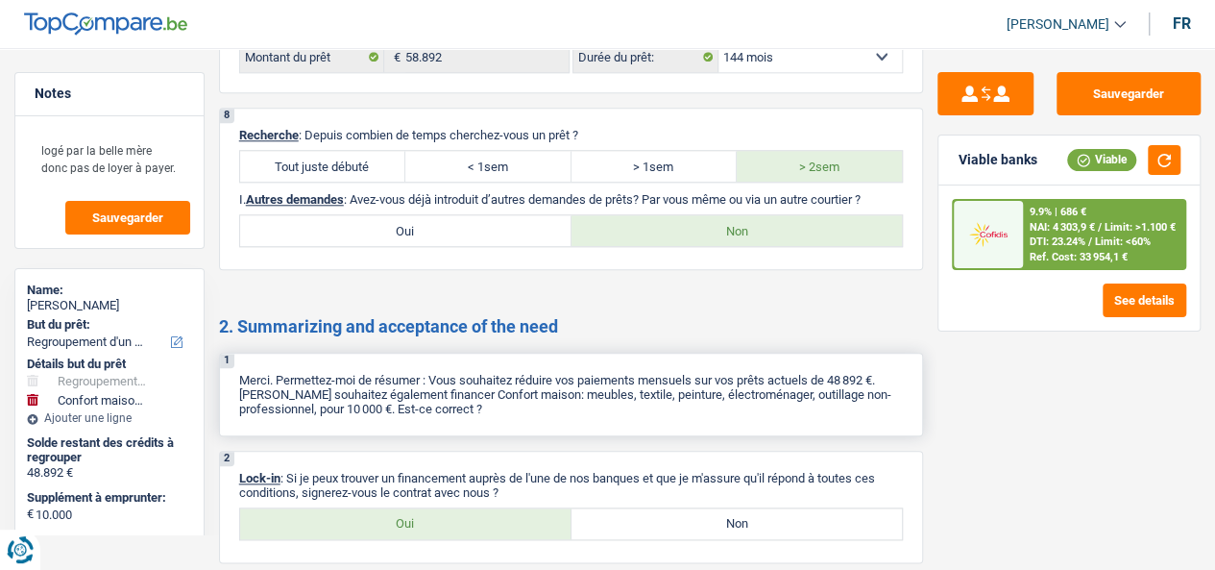
scroll to position [4006, 0]
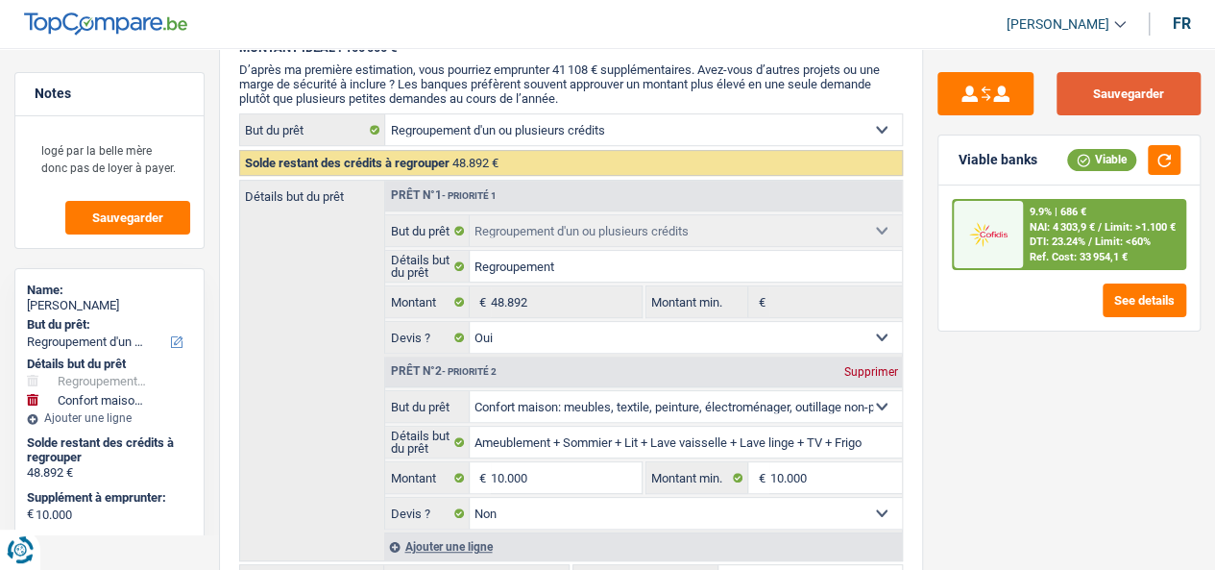
click at [1083, 113] on button "Sauvegarder" at bounding box center [1128, 93] width 144 height 43
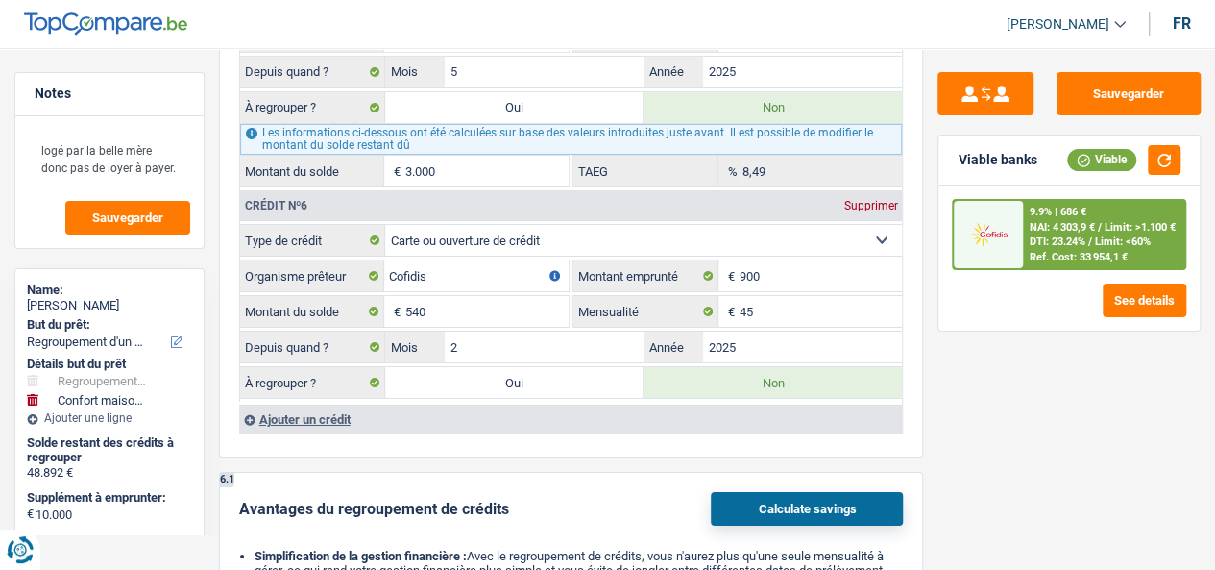
scroll to position [3334, 0]
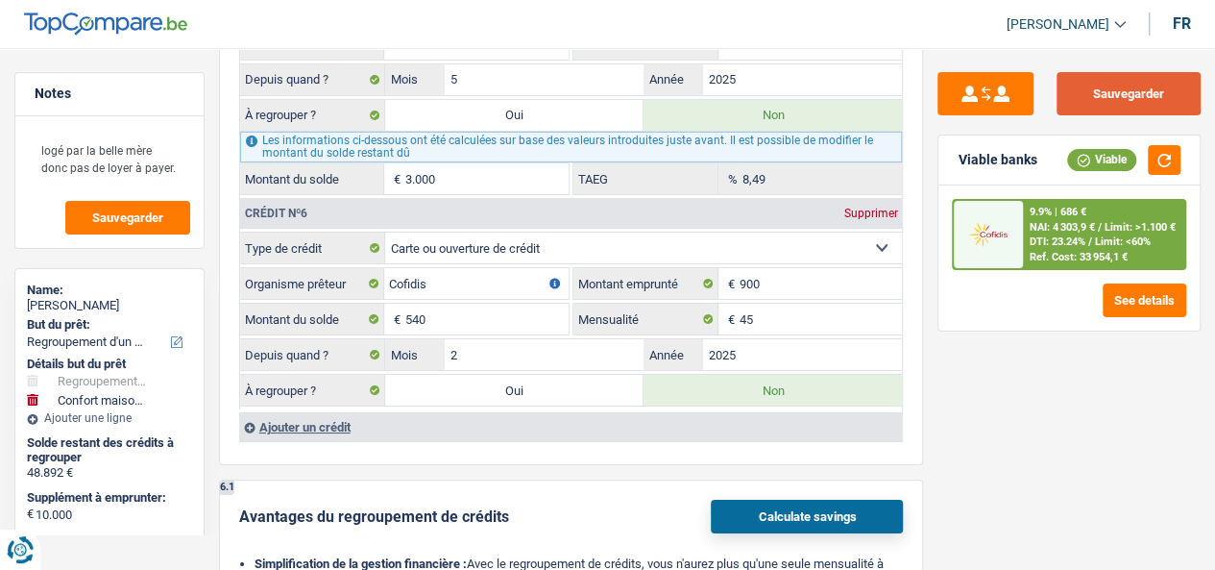
click at [1151, 89] on button "Sauvegarder" at bounding box center [1128, 93] width 144 height 43
click at [1169, 86] on button "Sauvegarder" at bounding box center [1128, 93] width 144 height 43
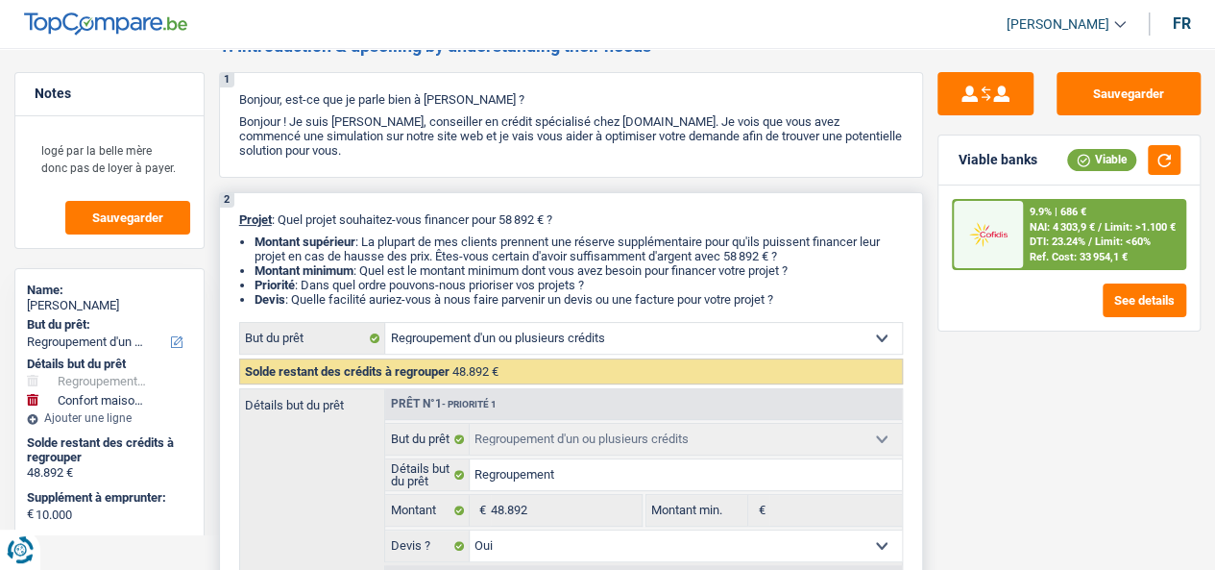
scroll to position [0, 0]
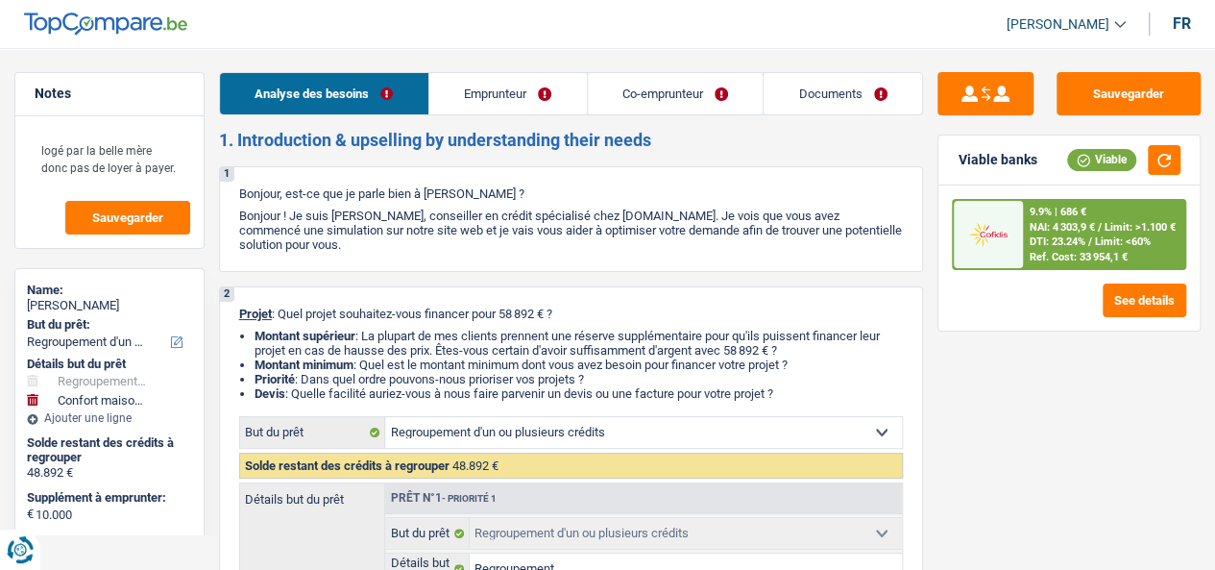
click at [540, 85] on link "Emprunteur" at bounding box center [508, 93] width 158 height 41
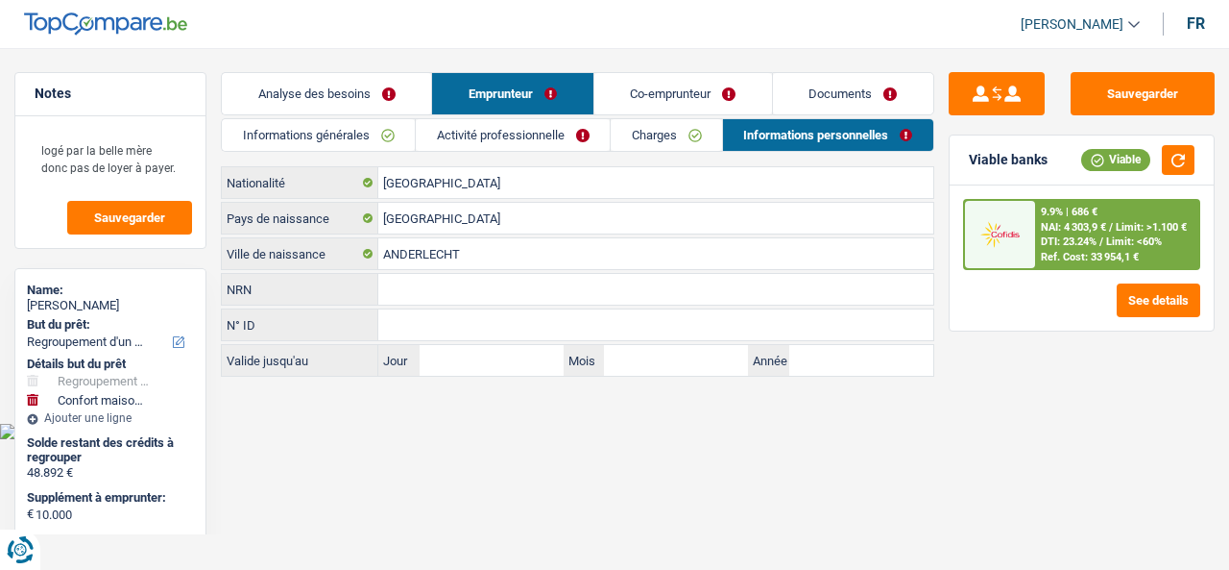
click at [653, 93] on link "Co-emprunteur" at bounding box center [684, 93] width 178 height 41
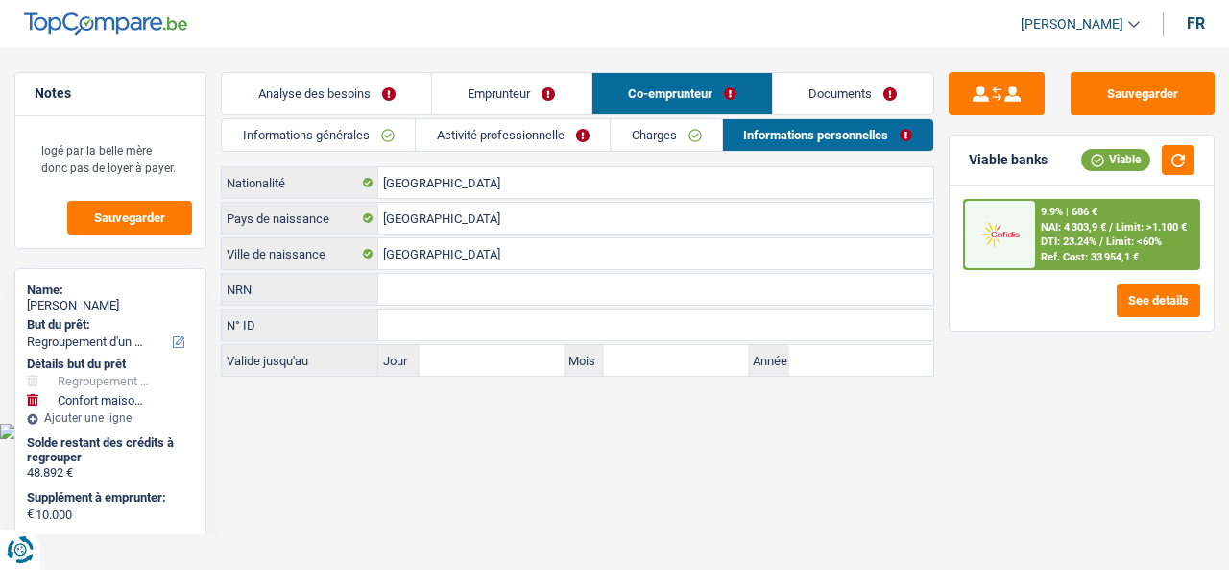
click at [560, 97] on link "Emprunteur" at bounding box center [511, 93] width 159 height 41
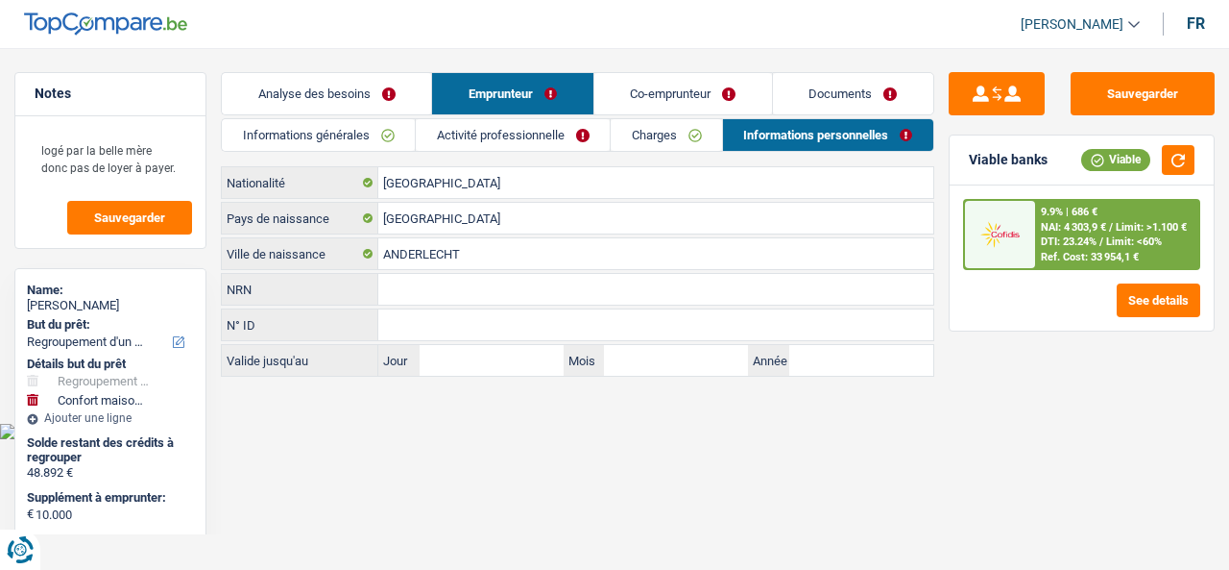
click at [743, 85] on link "Co-emprunteur" at bounding box center [684, 93] width 178 height 41
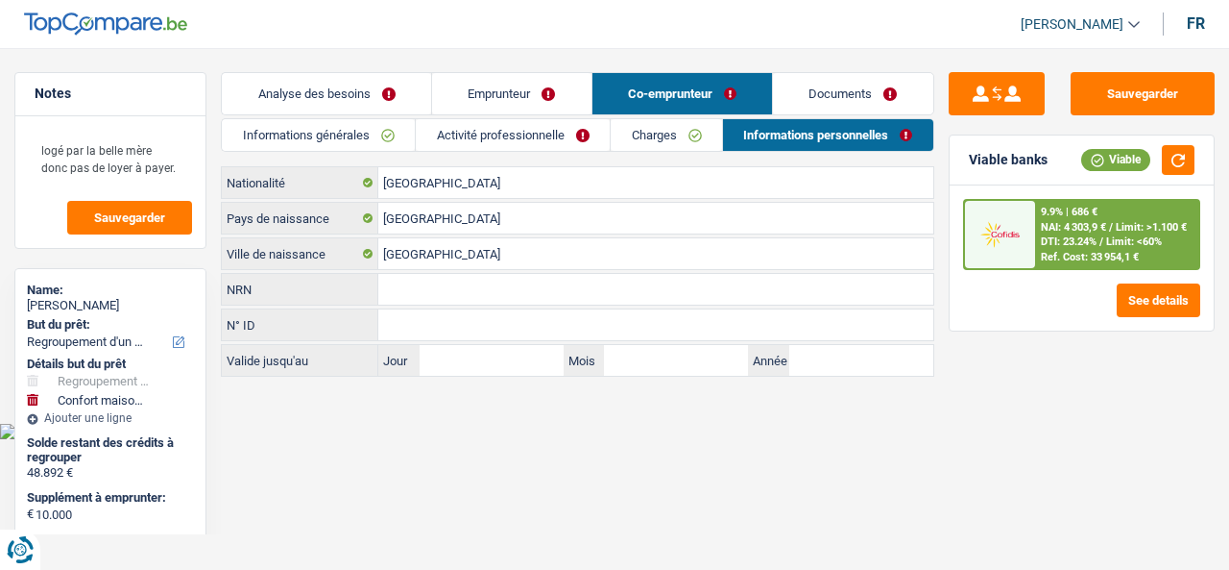
click at [562, 76] on link "Emprunteur" at bounding box center [511, 93] width 159 height 41
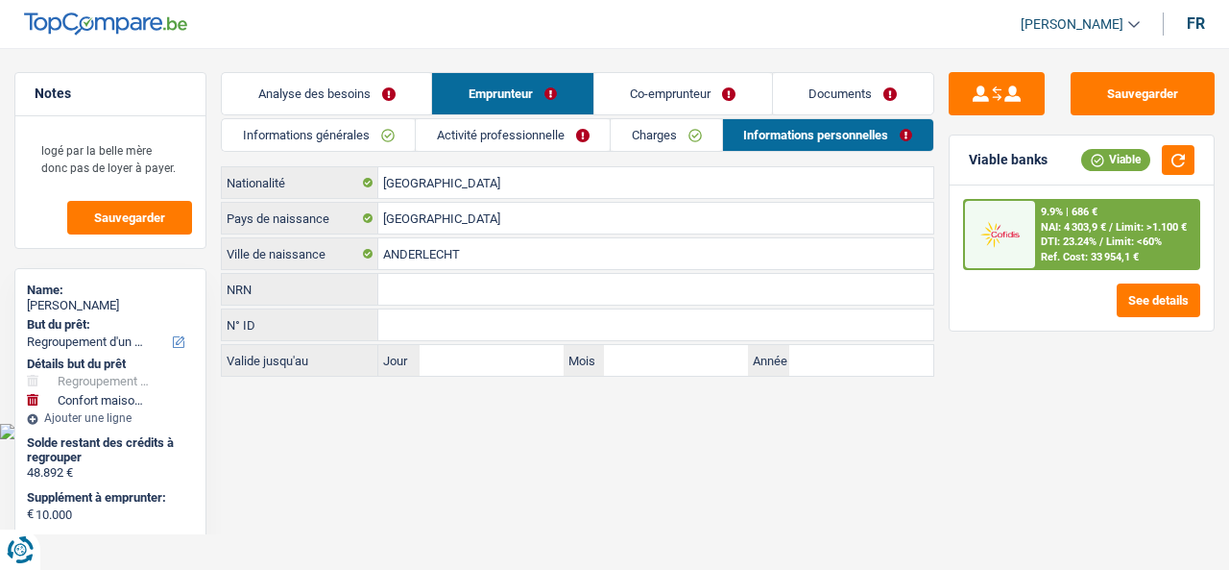
click at [720, 138] on link "Charges" at bounding box center [666, 135] width 111 height 32
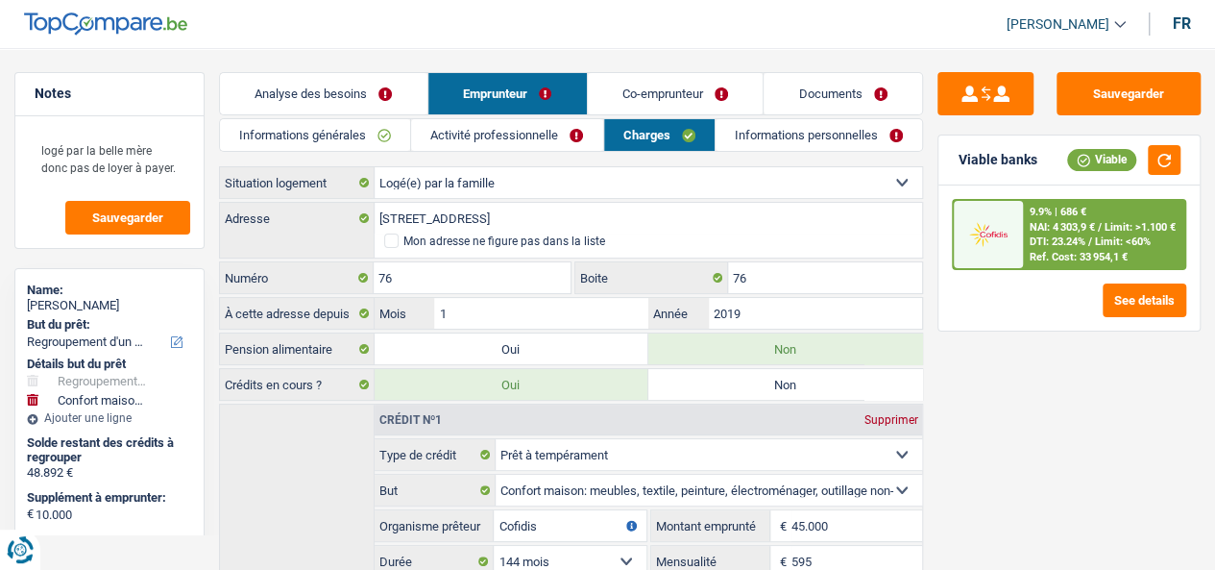
click at [809, 97] on link "Documents" at bounding box center [843, 93] width 158 height 41
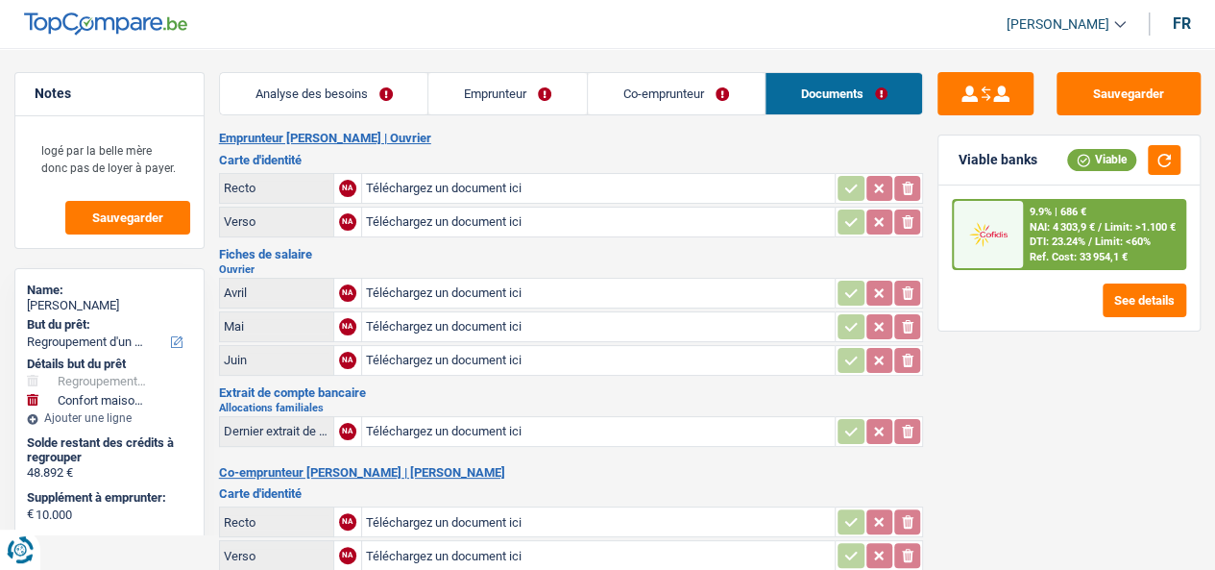
click at [532, 94] on link "Emprunteur" at bounding box center [507, 93] width 158 height 41
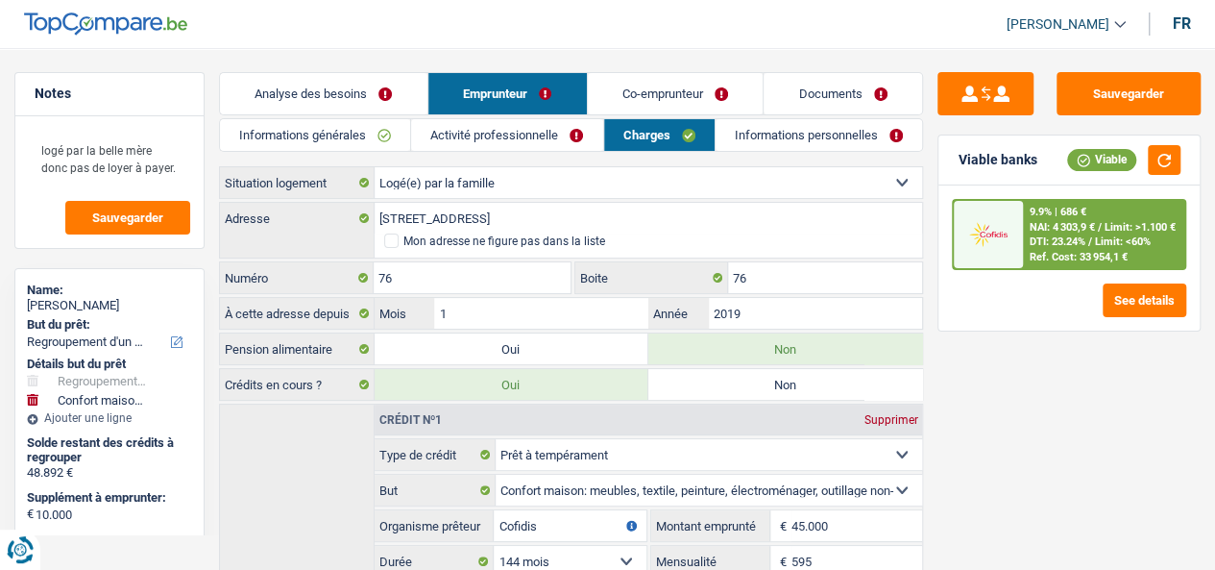
click at [506, 146] on link "Activité professionnelle" at bounding box center [506, 135] width 191 height 32
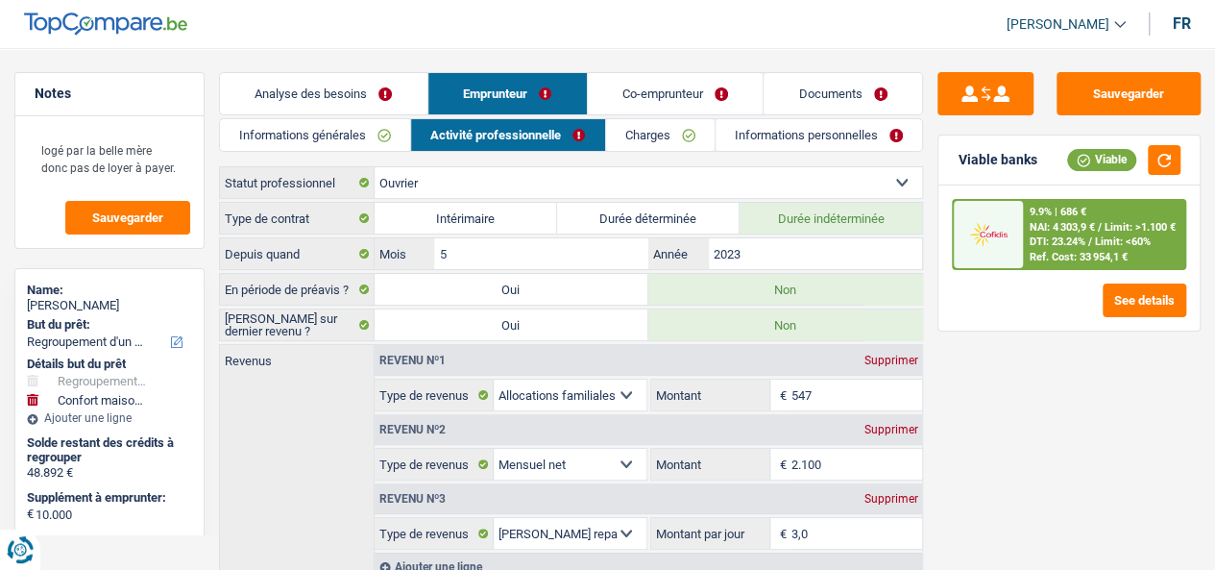
click at [644, 96] on link "Co-emprunteur" at bounding box center [676, 93] width 176 height 41
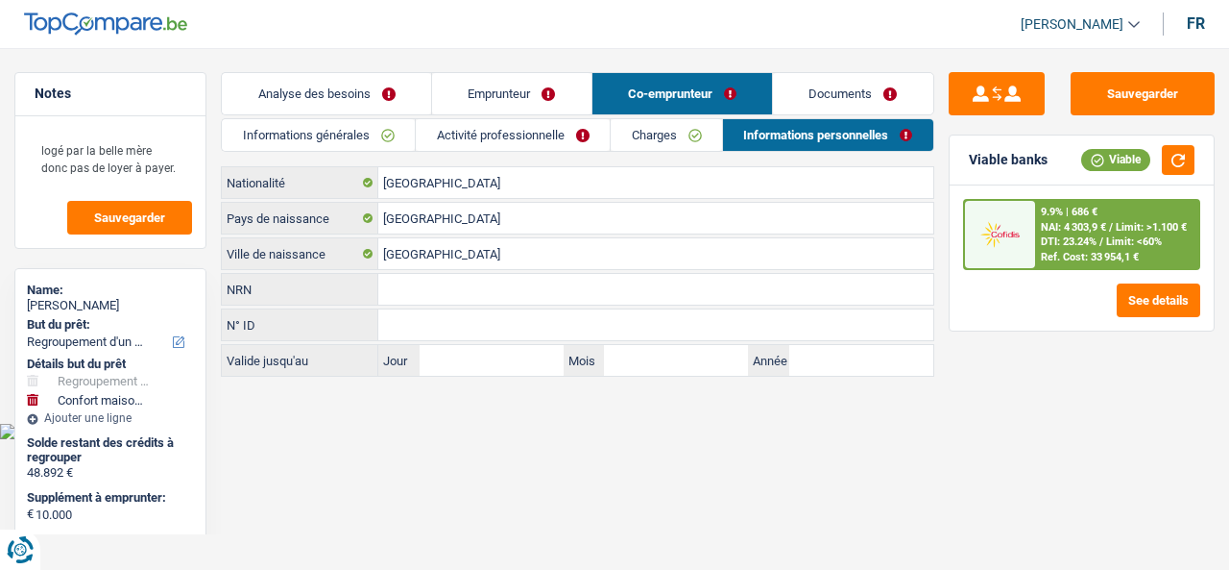
click at [550, 133] on link "Activité professionnelle" at bounding box center [513, 135] width 194 height 32
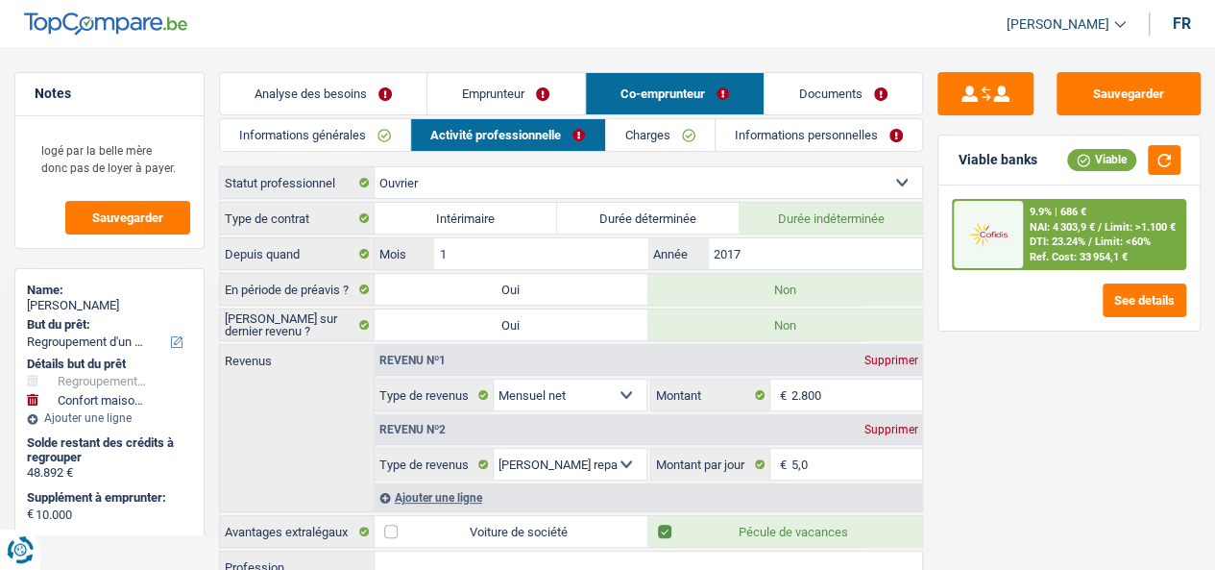
click at [544, 118] on li "Activité professionnelle" at bounding box center [507, 135] width 194 height 34
click at [492, 104] on link "Emprunteur" at bounding box center [505, 93] width 157 height 41
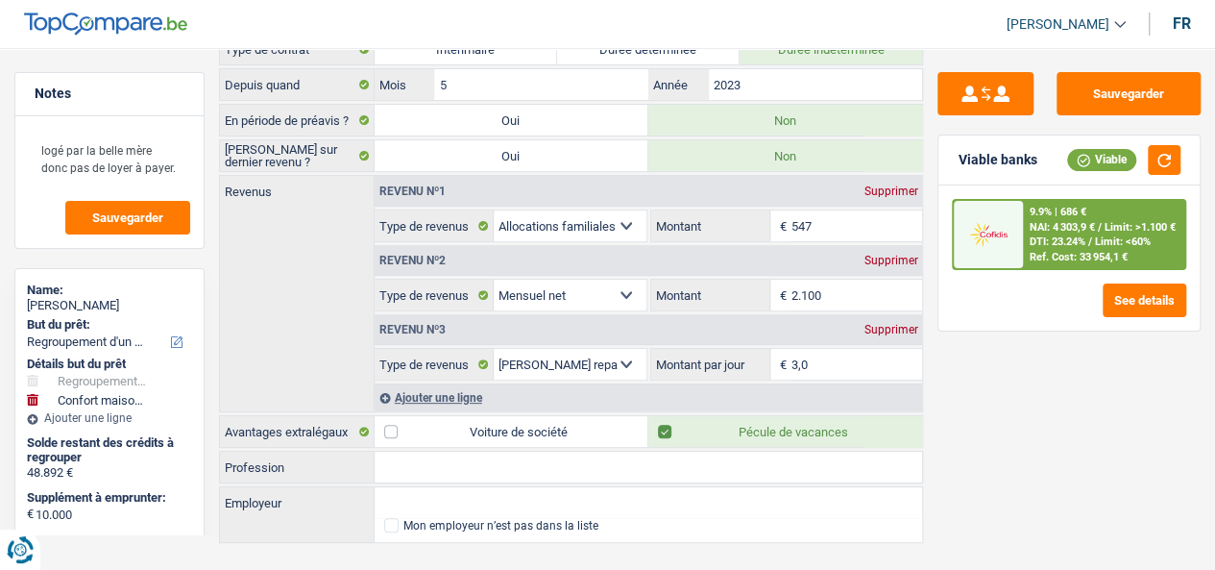
scroll to position [192, 0]
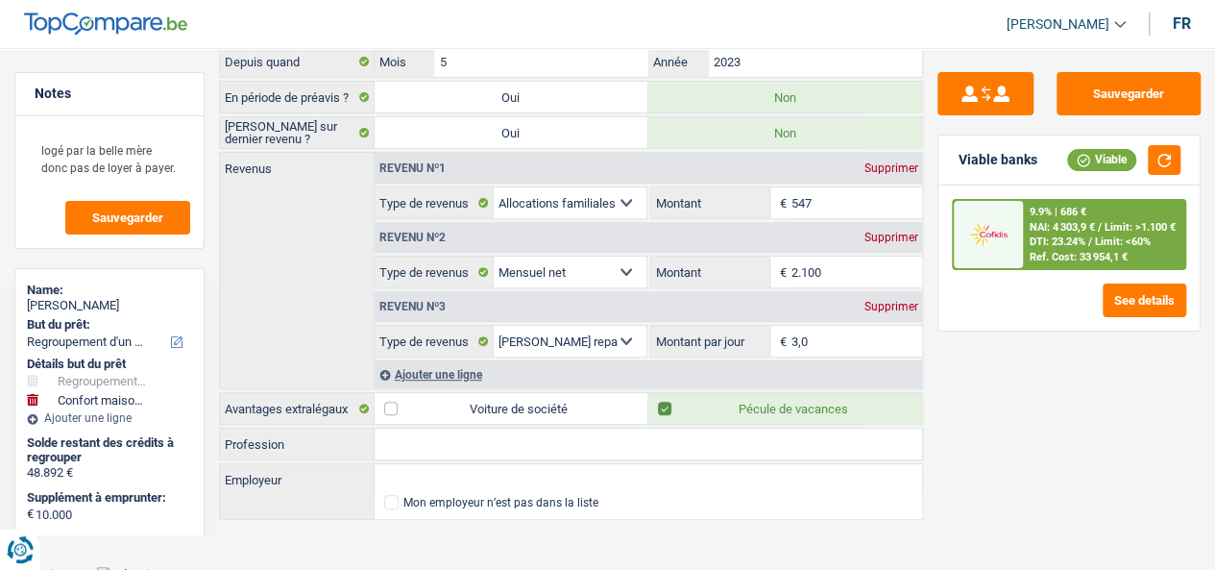
click at [296, 283] on div "Revenus Revenu nº1 Supprimer Allocation d'handicap Allocations chômage Allocati…" at bounding box center [571, 270] width 705 height 237
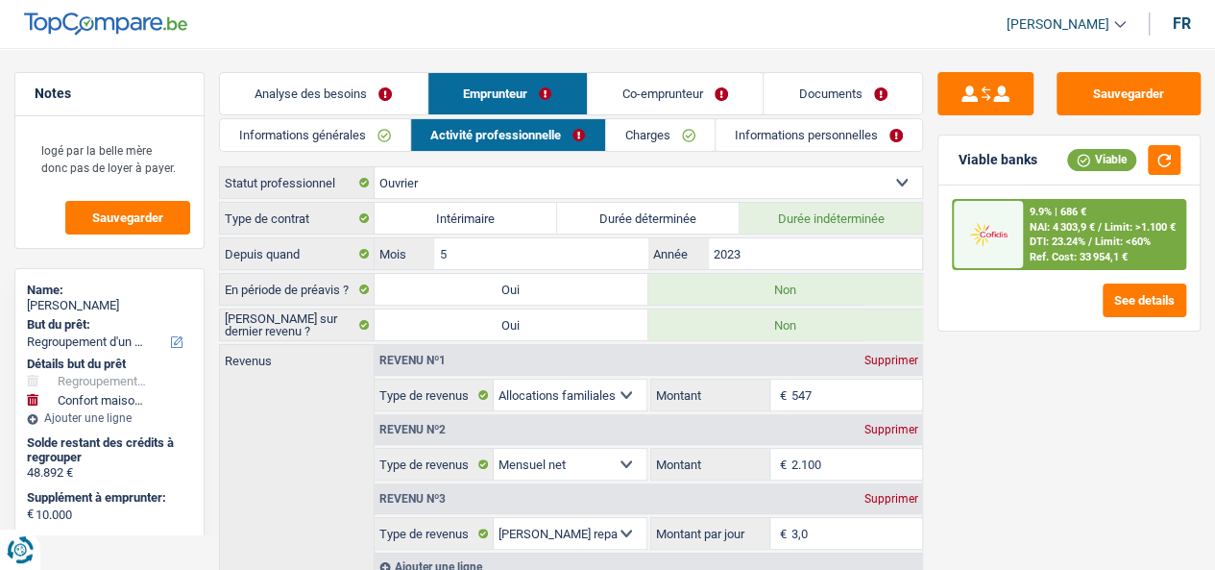
click at [884, 128] on link "Informations personnelles" at bounding box center [819, 135] width 206 height 32
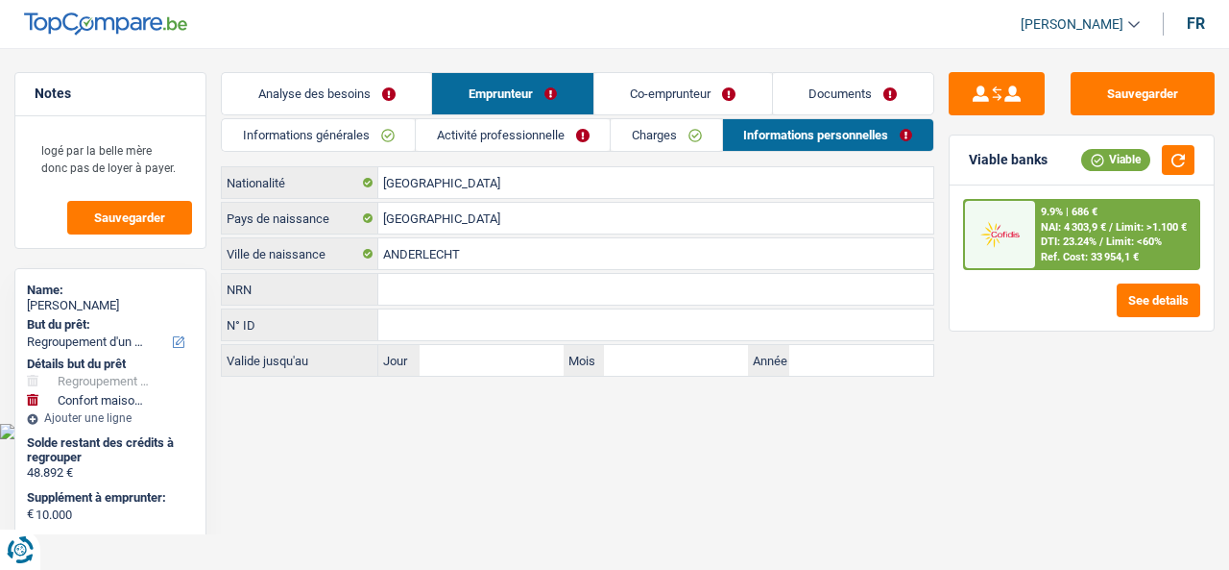
click at [711, 91] on link "Co-emprunteur" at bounding box center [684, 93] width 178 height 41
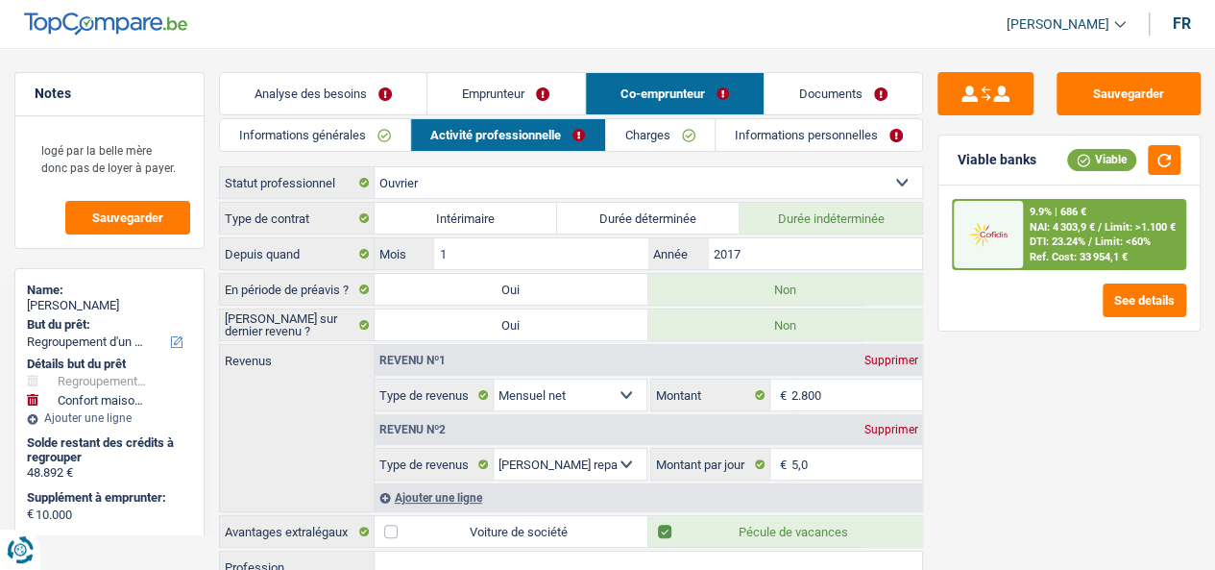
click at [872, 145] on link "Informations personnelles" at bounding box center [819, 135] width 206 height 32
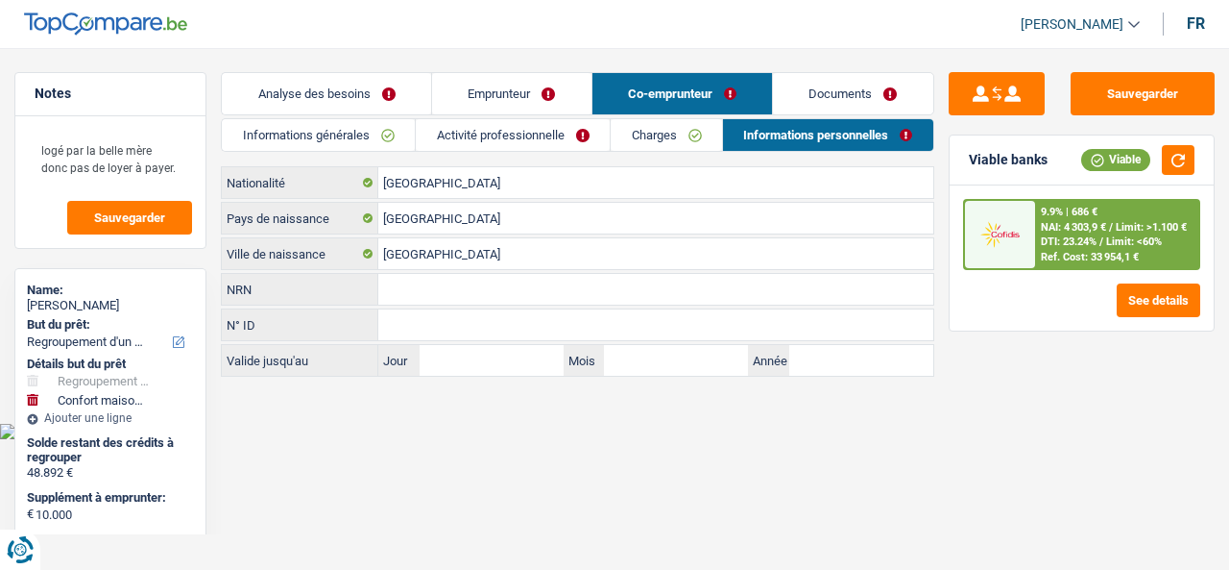
drag, startPoint x: 851, startPoint y: 92, endPoint x: 892, endPoint y: 109, distance: 44.4
click at [850, 92] on link "Documents" at bounding box center [853, 93] width 160 height 41
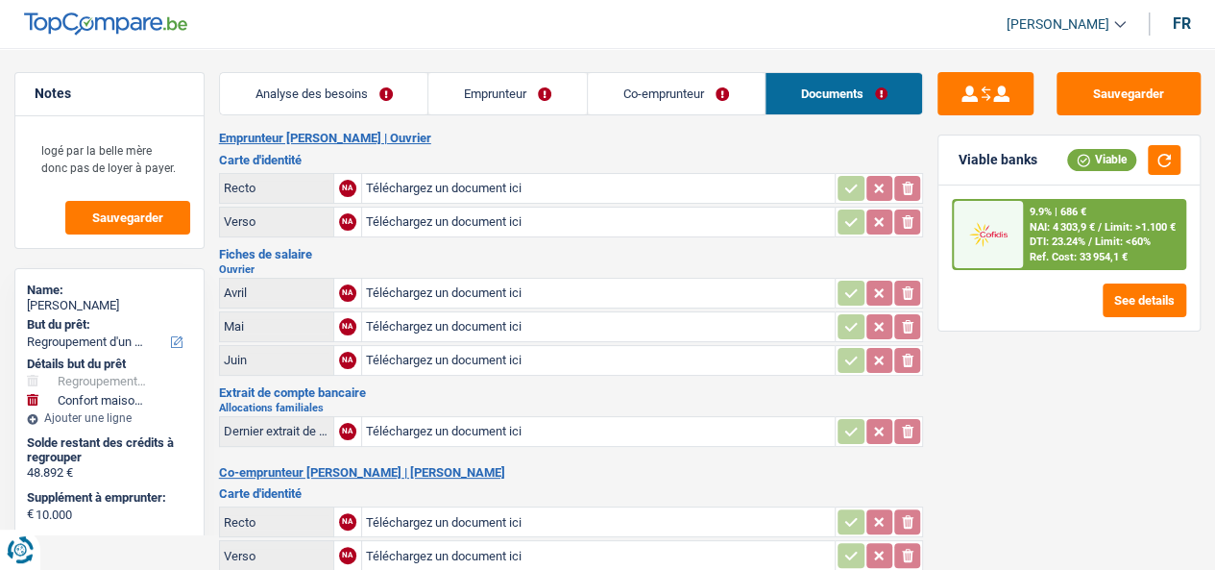
click at [390, 85] on link "Analyse des besoins" at bounding box center [324, 93] width 208 height 41
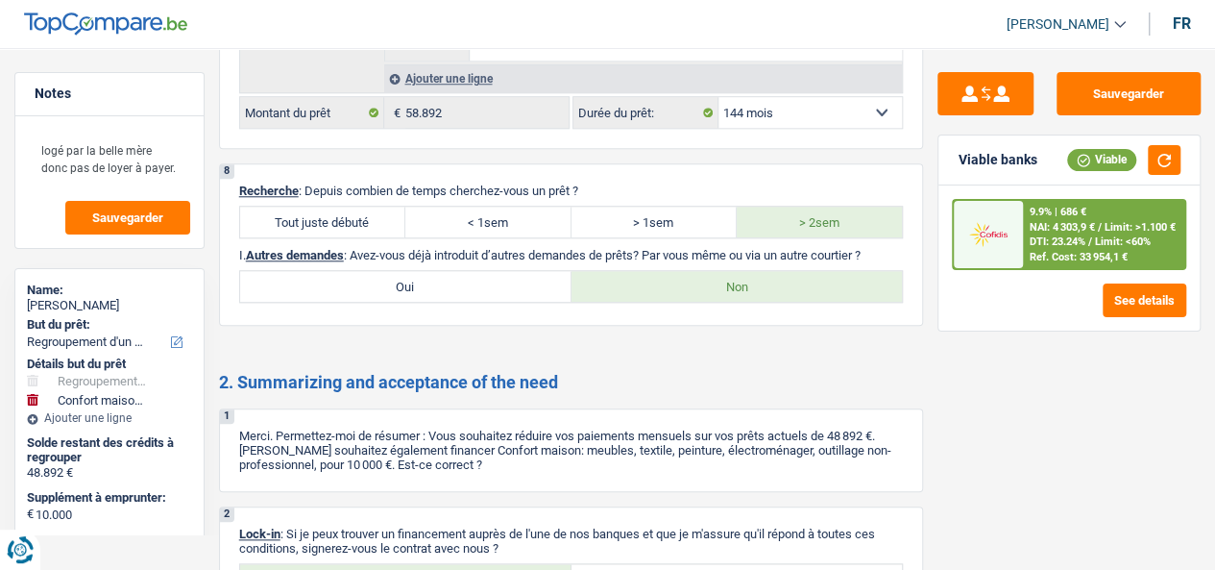
scroll to position [4399, 0]
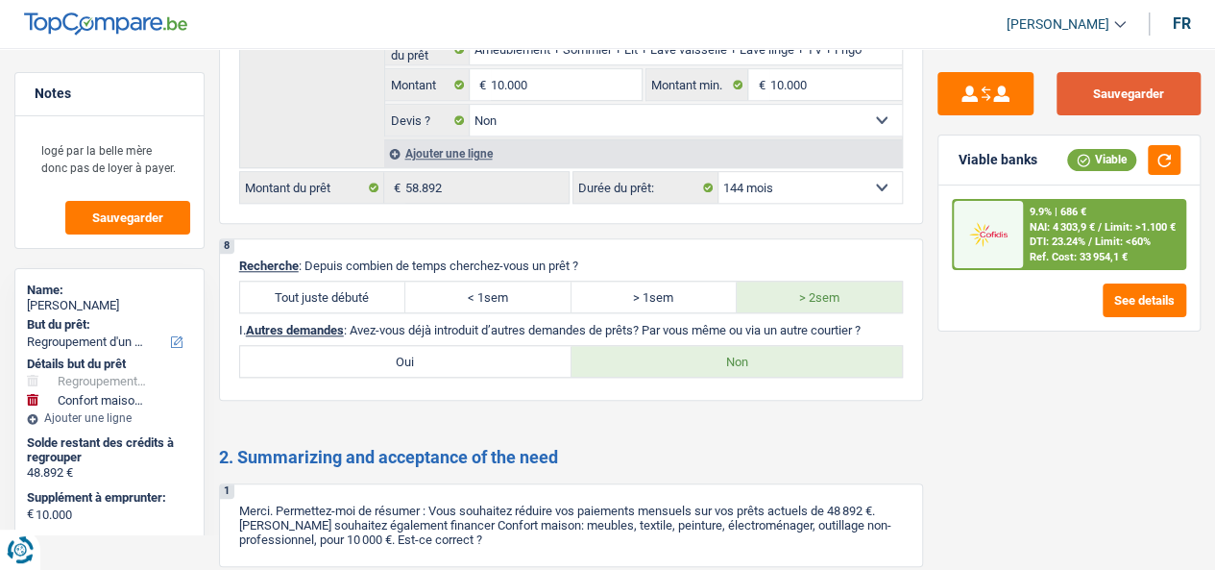
click at [1134, 91] on button "Sauvegarder" at bounding box center [1128, 93] width 144 height 43
click at [396, 346] on label "Oui" at bounding box center [405, 361] width 331 height 31
click at [396, 346] on input "Oui" at bounding box center [405, 361] width 331 height 31
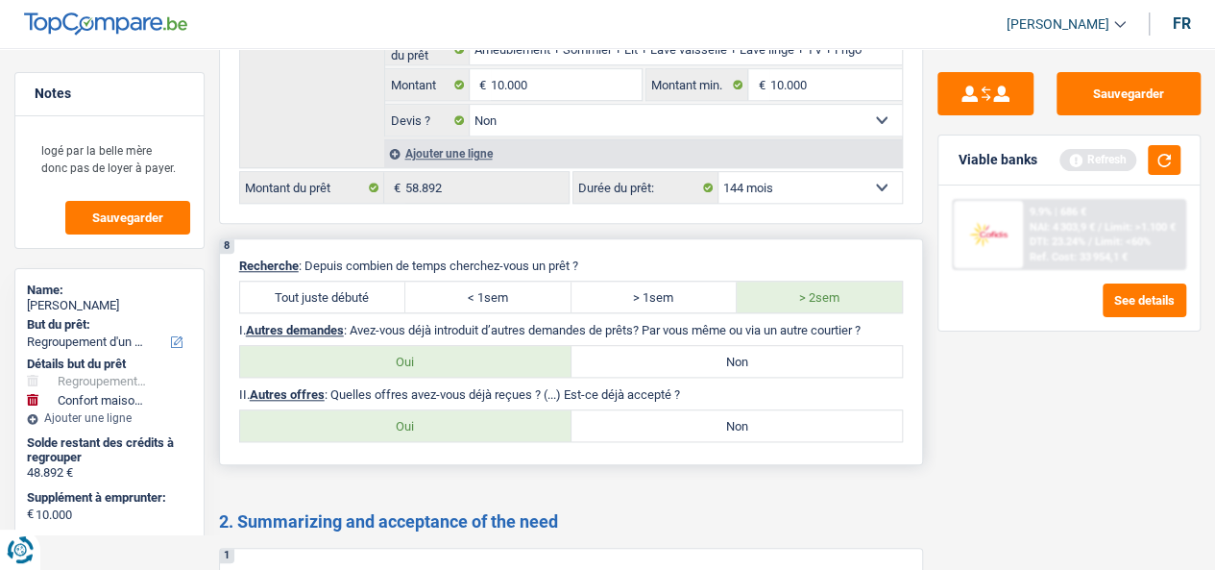
click at [698, 410] on label "Non" at bounding box center [736, 425] width 331 height 31
click at [698, 410] on input "Non" at bounding box center [736, 425] width 331 height 31
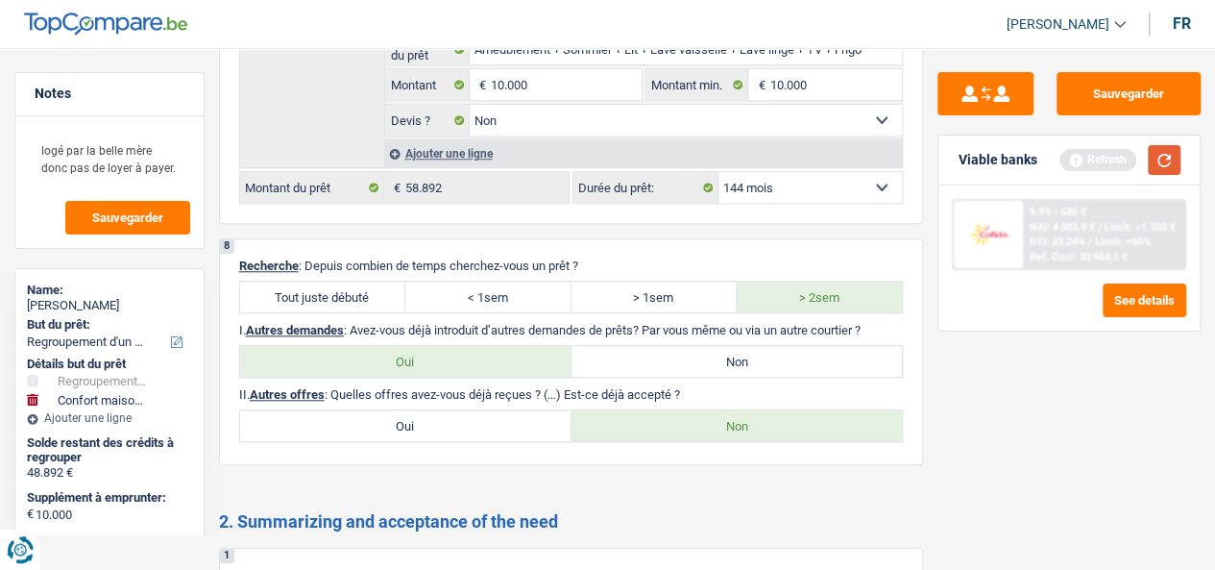
click at [1172, 146] on button "button" at bounding box center [1164, 160] width 33 height 30
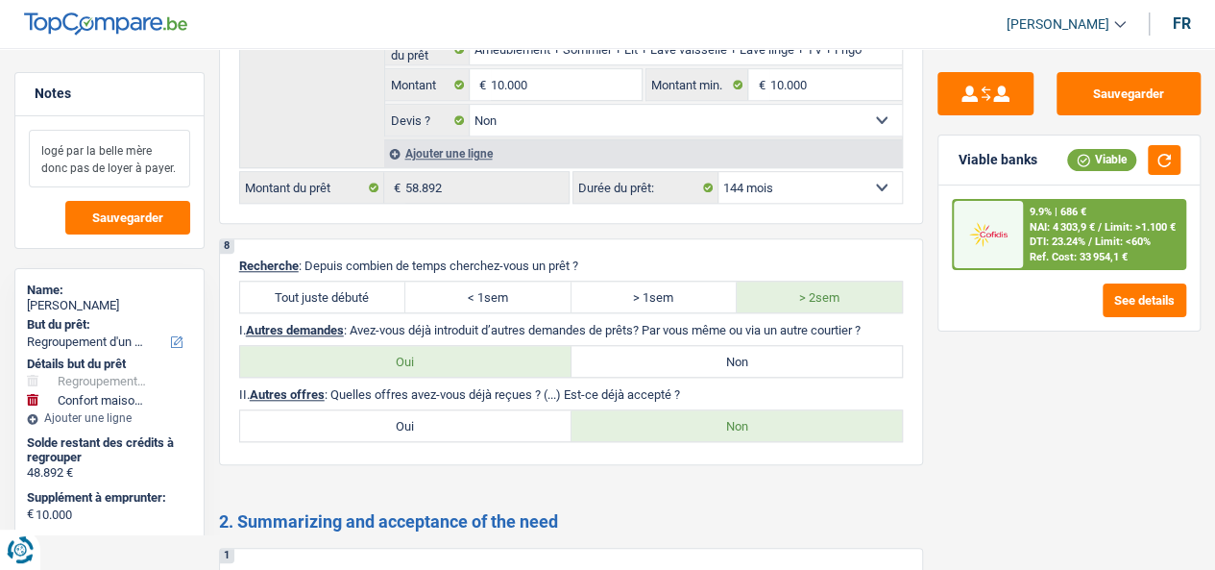
click at [171, 166] on textarea "logé par la belle mère donc pas de loyer à payer." at bounding box center [109, 159] width 161 height 58
click at [171, 164] on textarea "logé par la belle mère donc pas de loyer à payer." at bounding box center [109, 159] width 161 height 58
click at [1128, 77] on button "Sauvegarder" at bounding box center [1128, 93] width 144 height 43
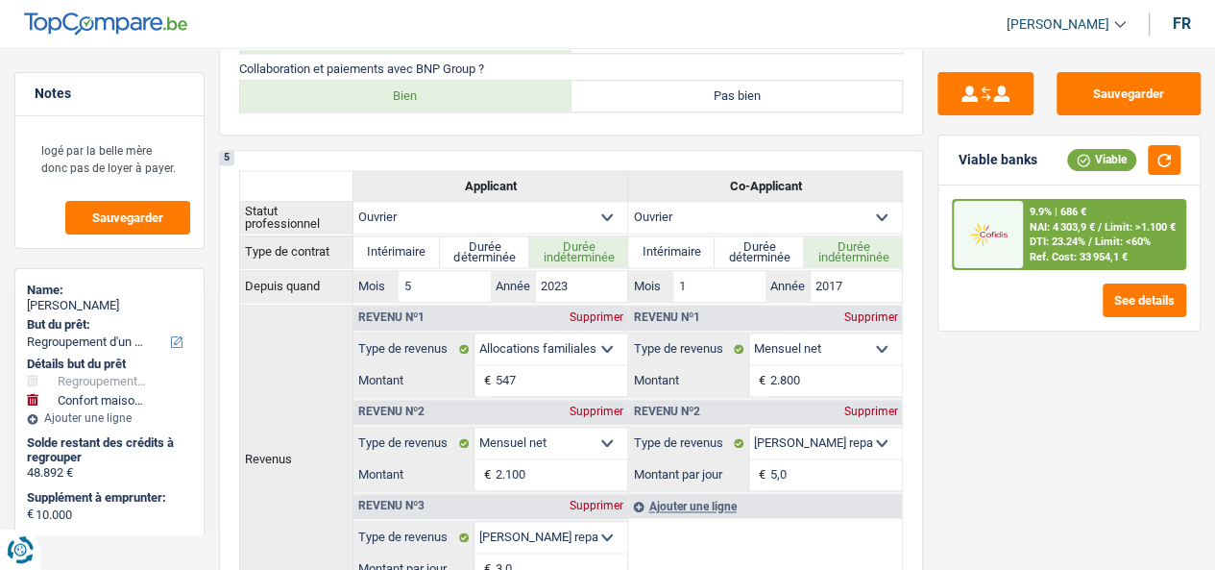
scroll to position [1037, 0]
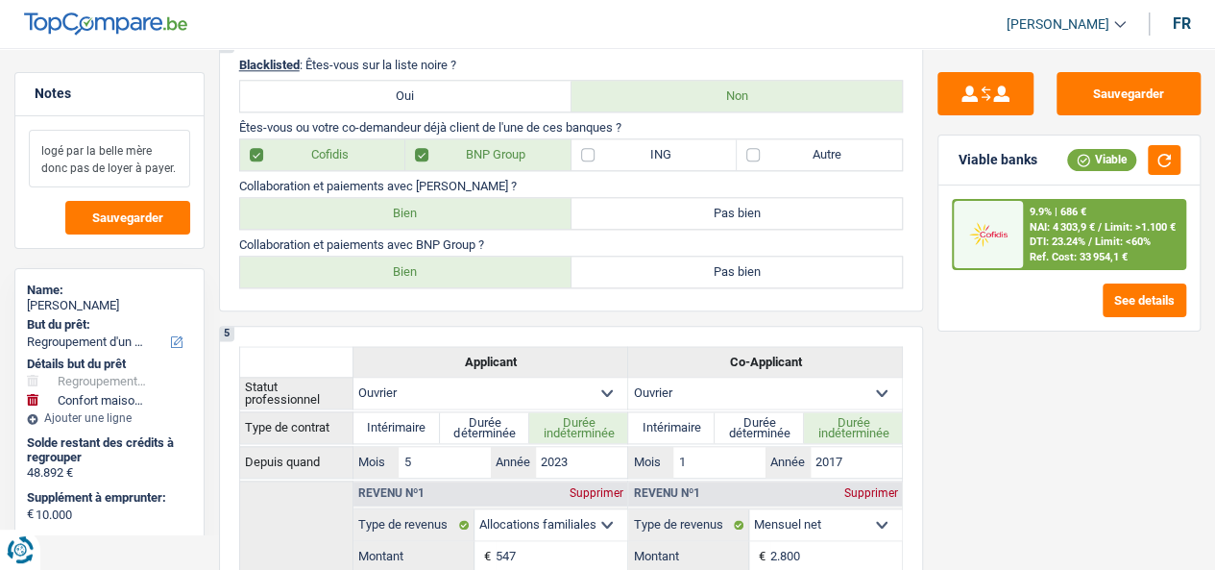
click at [83, 147] on textarea "logé par la belle mère donc pas de loyer à payer." at bounding box center [109, 159] width 161 height 58
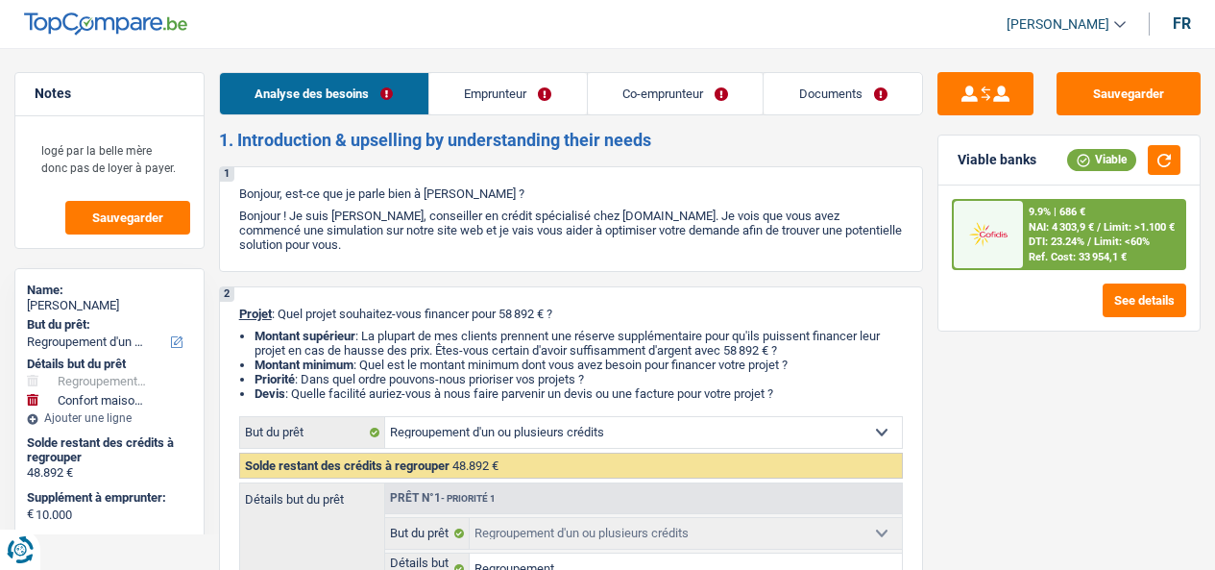
select select "refinancing"
select select "household"
select select "144"
select select "refinancing"
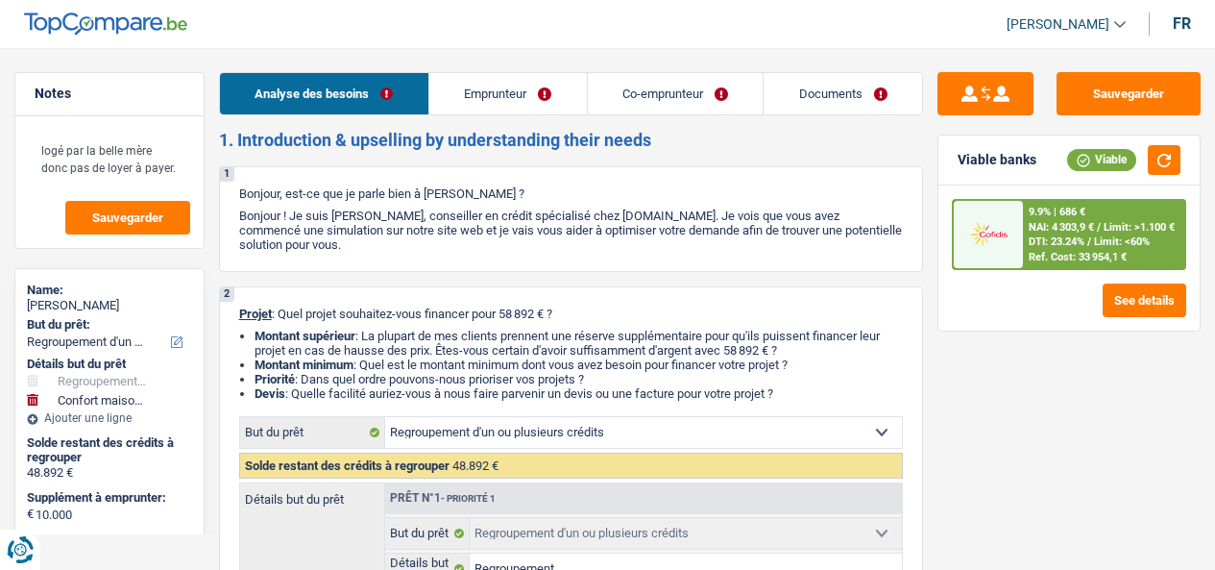
select select "refinancing"
select select "yes"
select select "household"
select select "false"
select select "144"
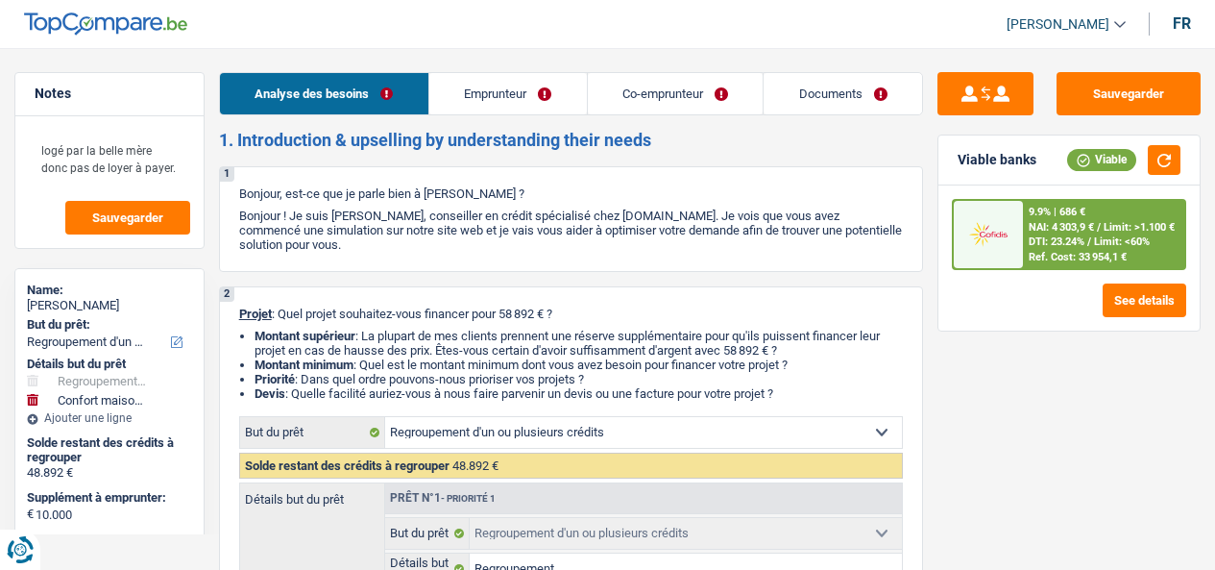
select select "worker"
select select "familyAllowances"
select select "netSalary"
select select "mealVouchers"
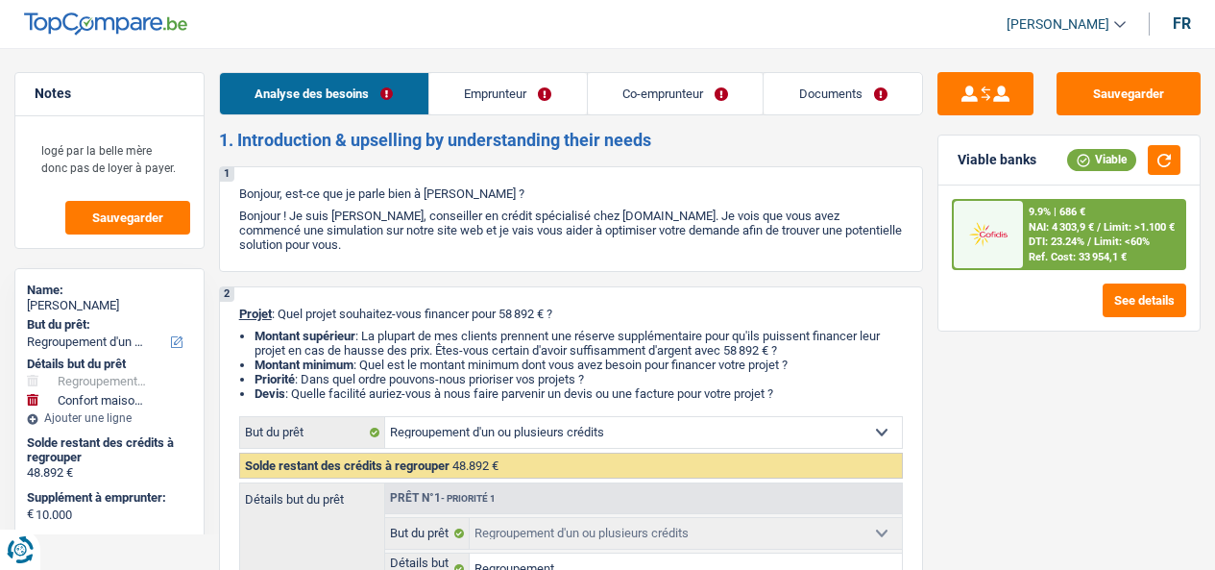
select select "netSalary"
select select "mealVouchers"
select select "liveWithParents"
select select "personalLoan"
select select "homeFurnishingOrRelocation"
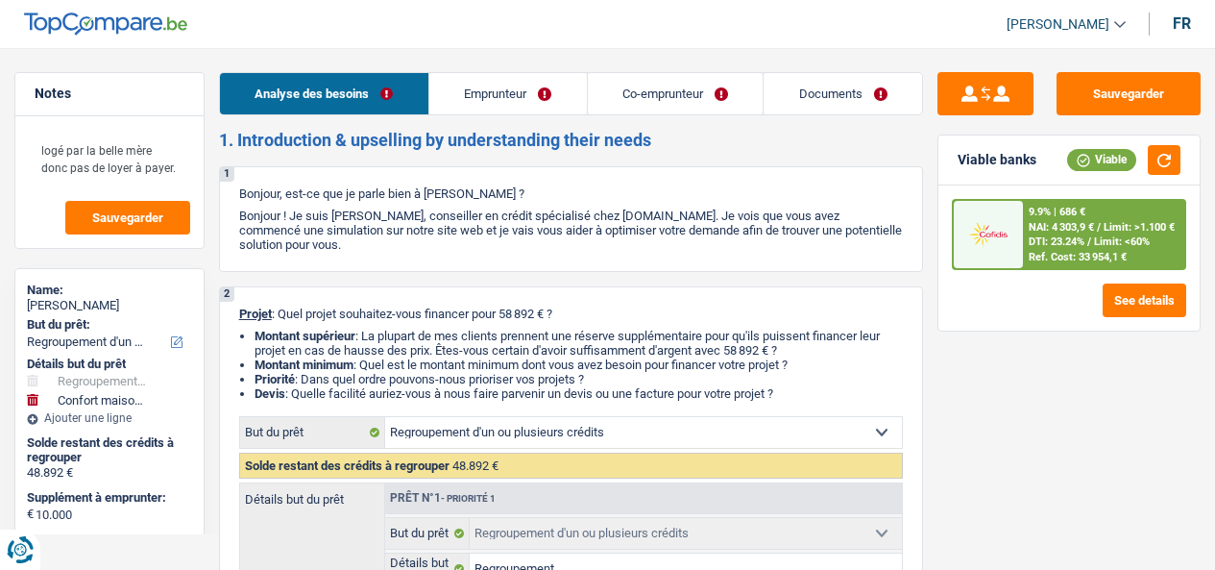
select select "144"
select select "carLoan"
select select "60"
select select "personalLoan"
select select "homeFurnishingOrRelocation"
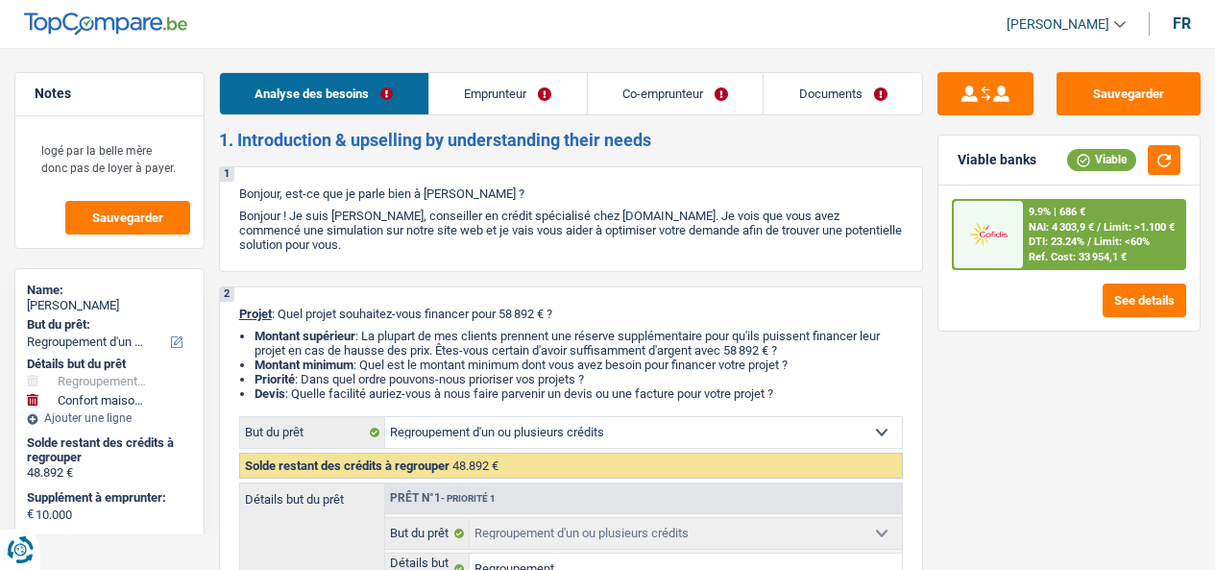
select select "12"
select select "cardOrCredit"
select select "personalLoan"
select select "homeFurnishingOrRelocation"
select select "30"
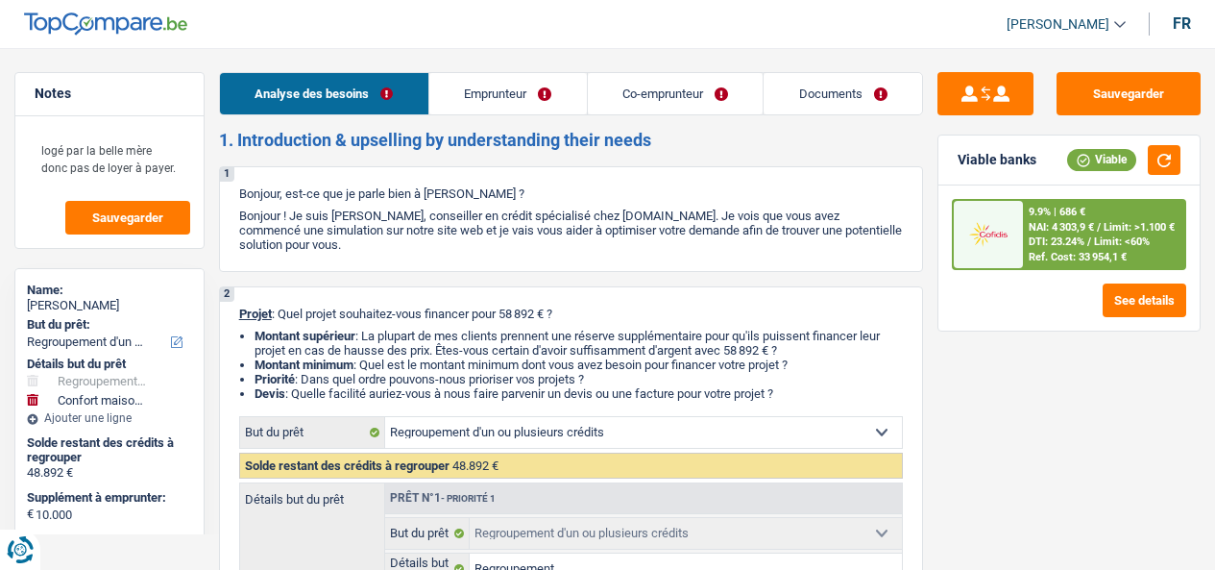
select select "cardOrCredit"
select select "refinancing"
select select "yes"
select select "household"
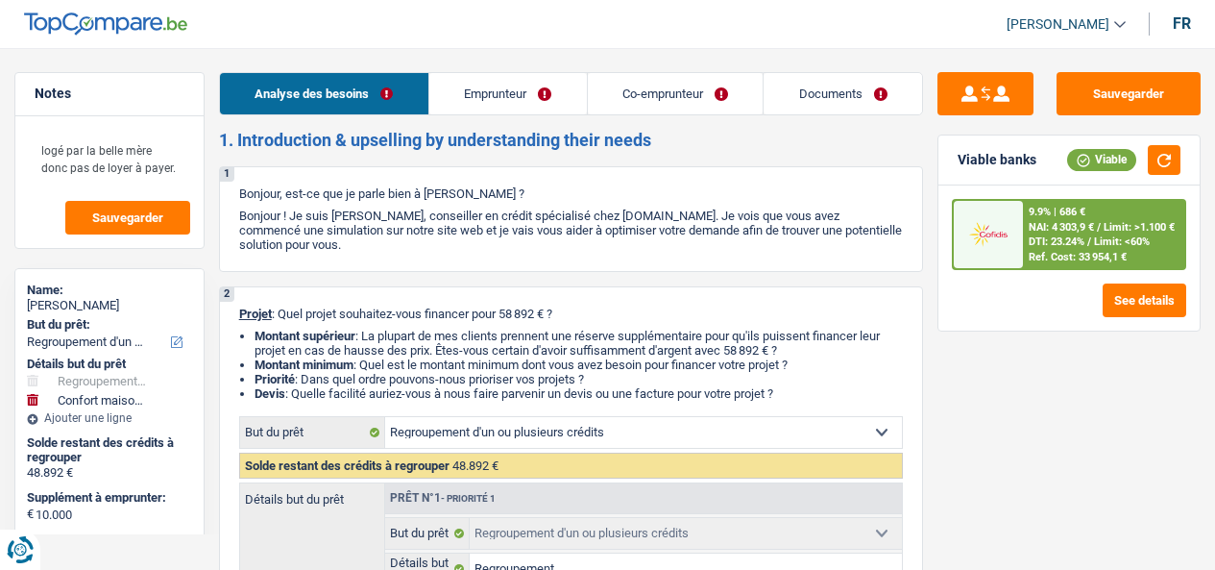
select select "false"
select select "144"
drag, startPoint x: 174, startPoint y: 167, endPoint x: 0, endPoint y: 214, distance: 180.1
click at [0, 214] on div "Notes logé par la belle mère donc pas de loyer à payer. Sauvegarder Name: Kelly…" at bounding box center [109, 303] width 219 height 462
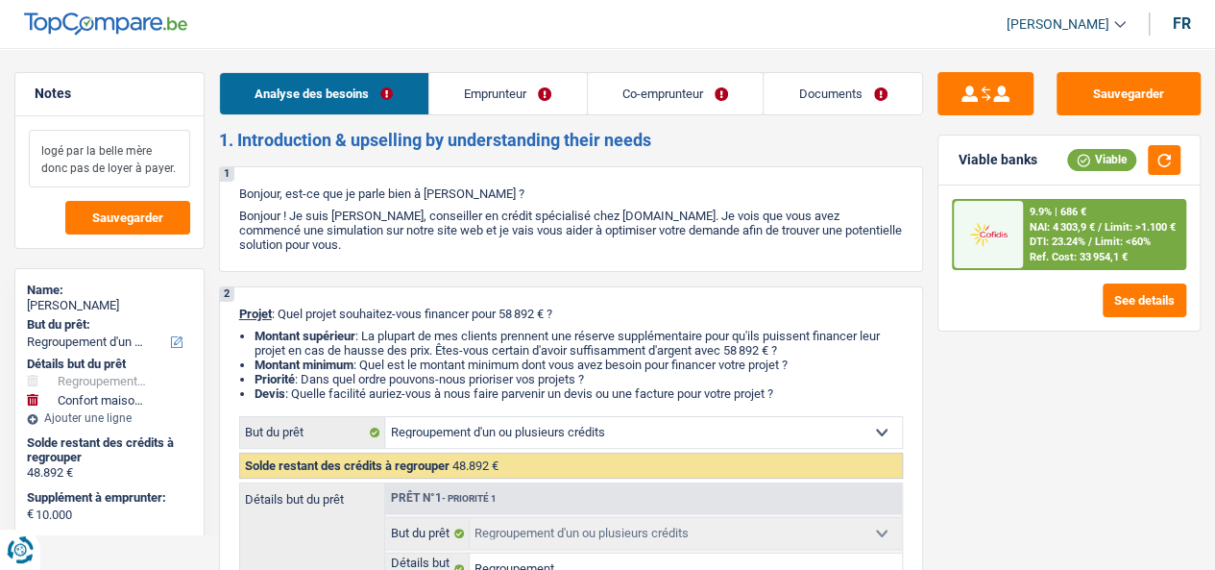
drag, startPoint x: 177, startPoint y: 169, endPoint x: 35, endPoint y: 147, distance: 143.8
click at [35, 147] on textarea "logé par la belle mère donc pas de loyer à payer." at bounding box center [109, 159] width 161 height 58
click at [178, 148] on textarea "logé par la belle mère donc pas de loyer à payer." at bounding box center [109, 159] width 161 height 58
click at [156, 142] on textarea "logé par la belle mère donc pas de loyer à payer." at bounding box center [109, 159] width 161 height 58
click at [1178, 89] on button "Sauvegarder" at bounding box center [1128, 93] width 144 height 43
